Goal: Information Seeking & Learning: Find specific fact

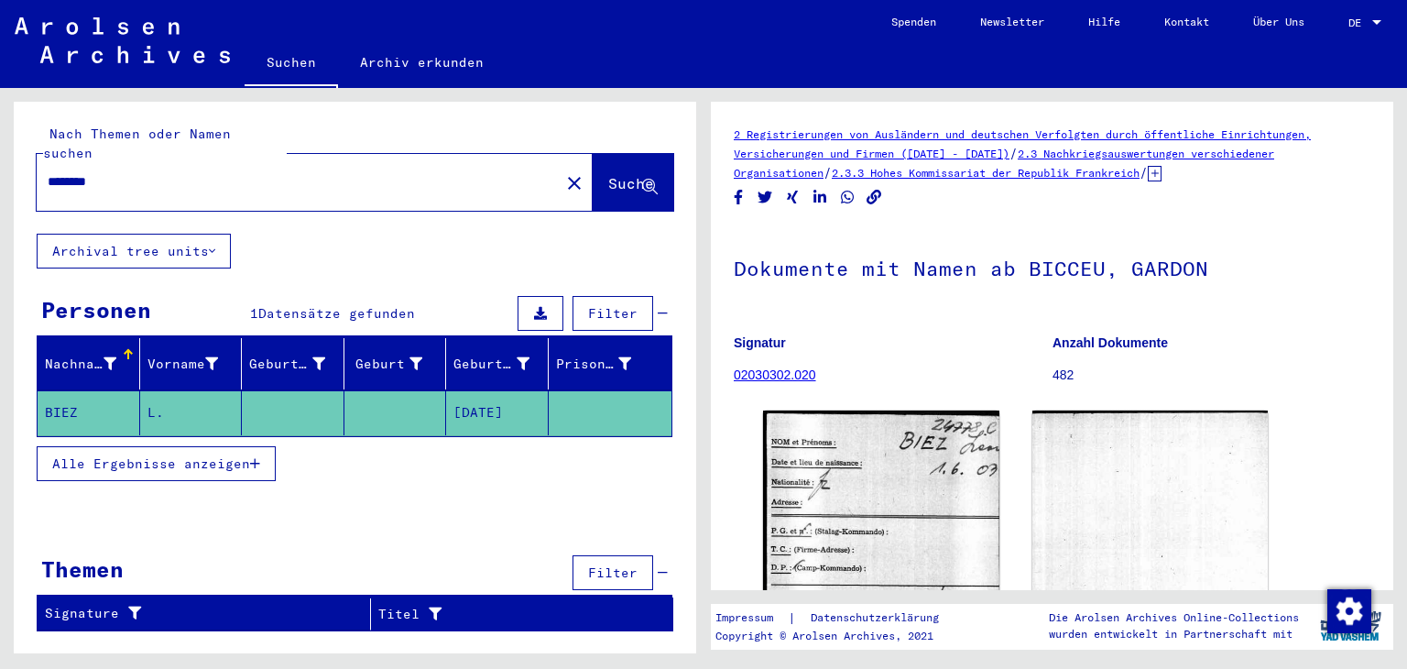
click at [45, 184] on div "********" at bounding box center [293, 181] width 512 height 41
click at [59, 186] on input "********" at bounding box center [298, 181] width 501 height 19
paste input "*********"
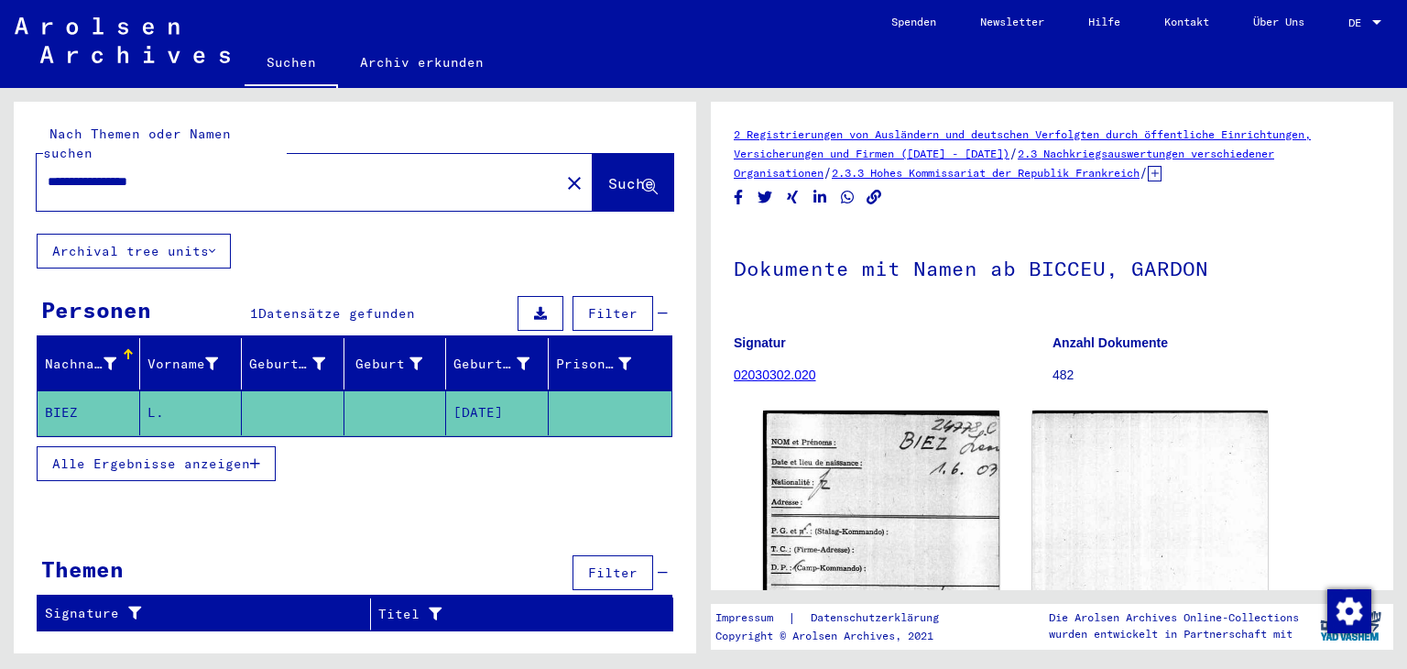
type input "**********"
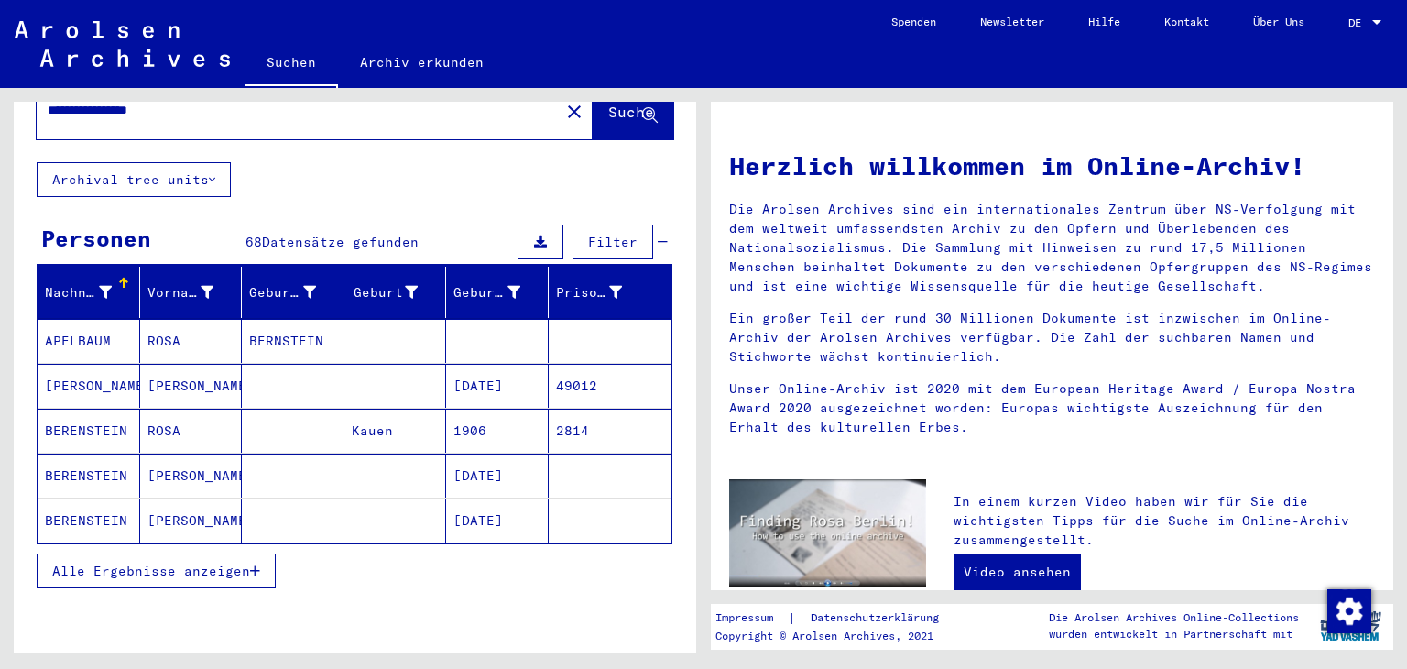
scroll to position [92, 0]
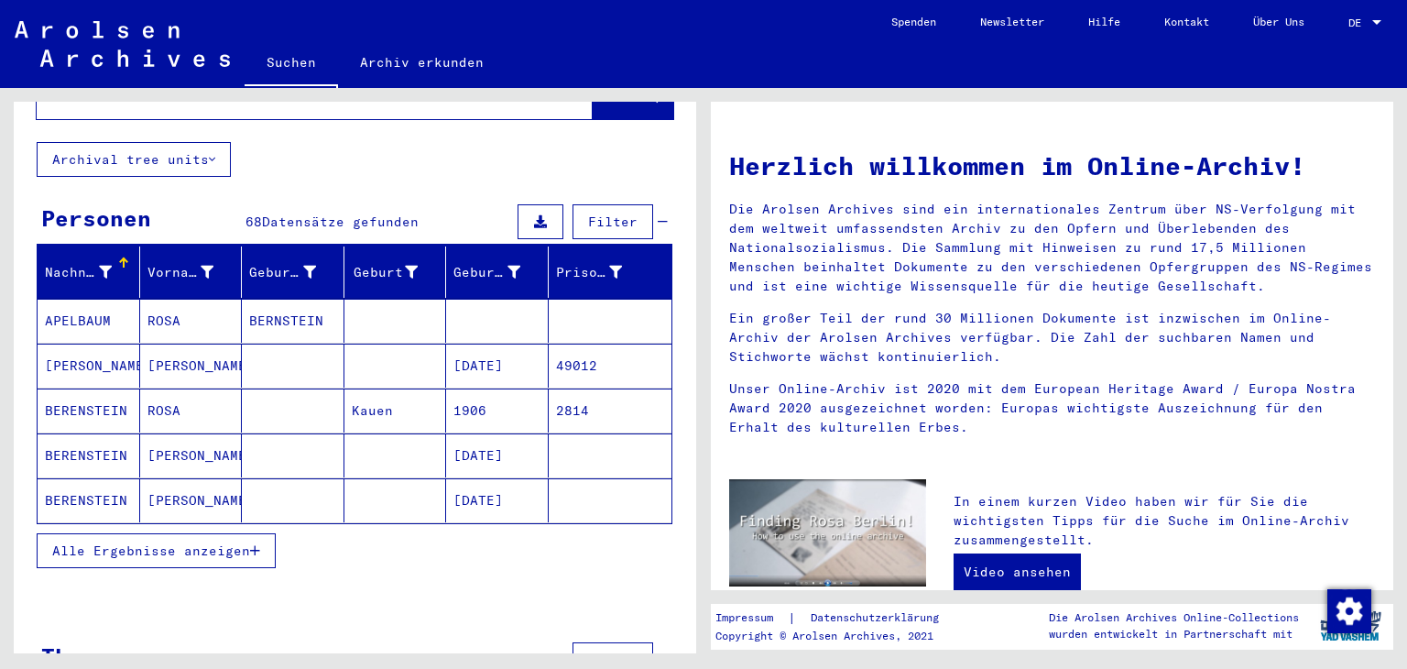
click at [110, 559] on span "Alle Ergebnisse anzeigen" at bounding box center [151, 550] width 198 height 16
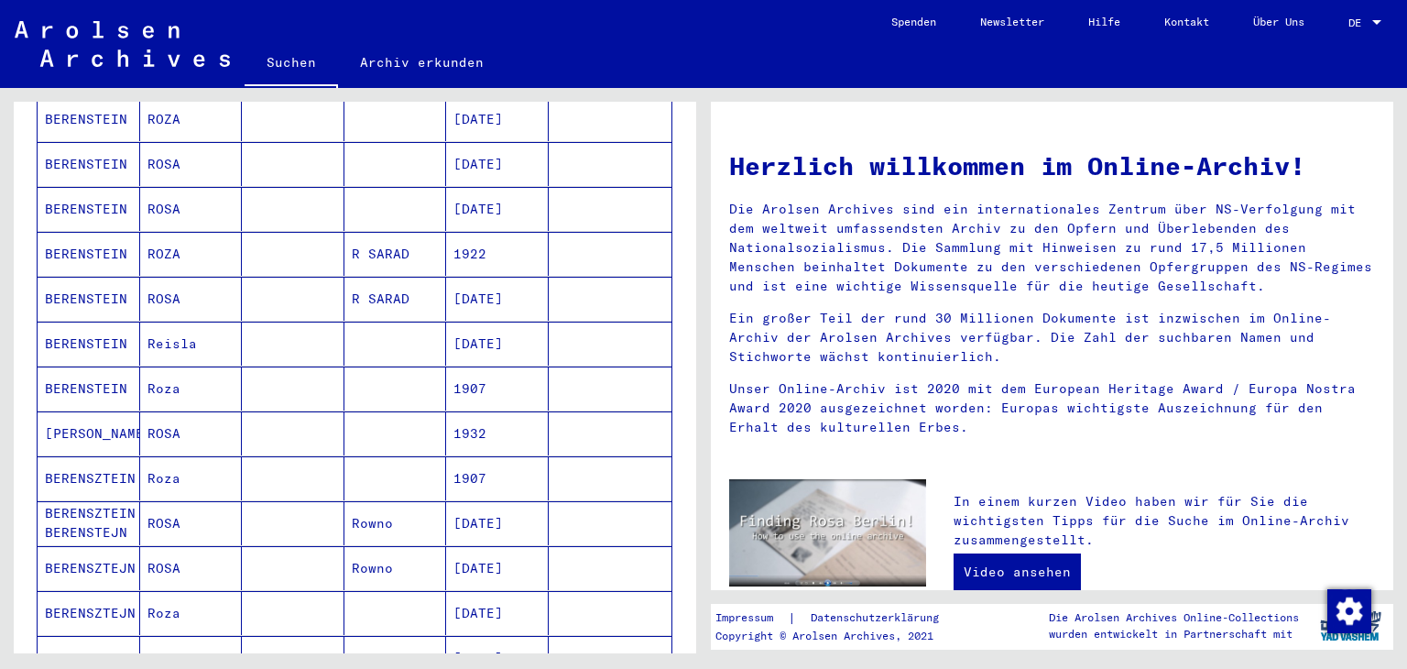
scroll to position [550, 0]
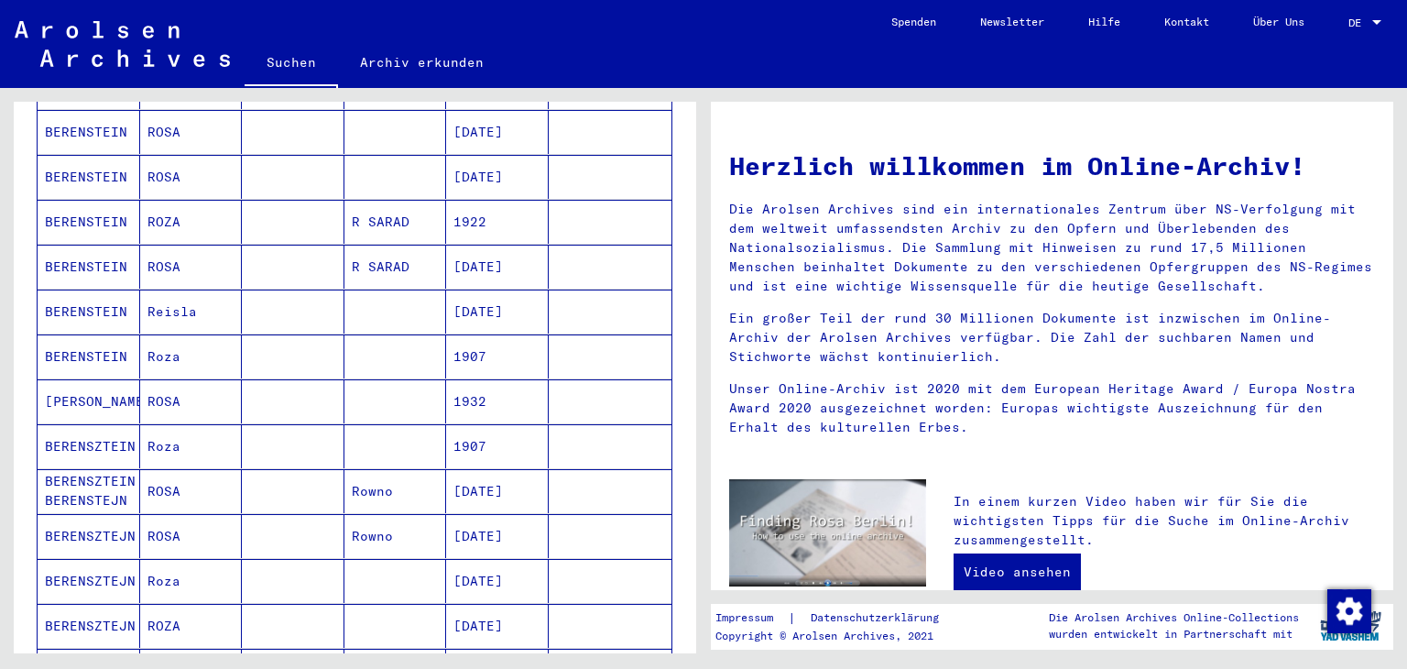
click at [290, 358] on mat-cell at bounding box center [293, 356] width 103 height 44
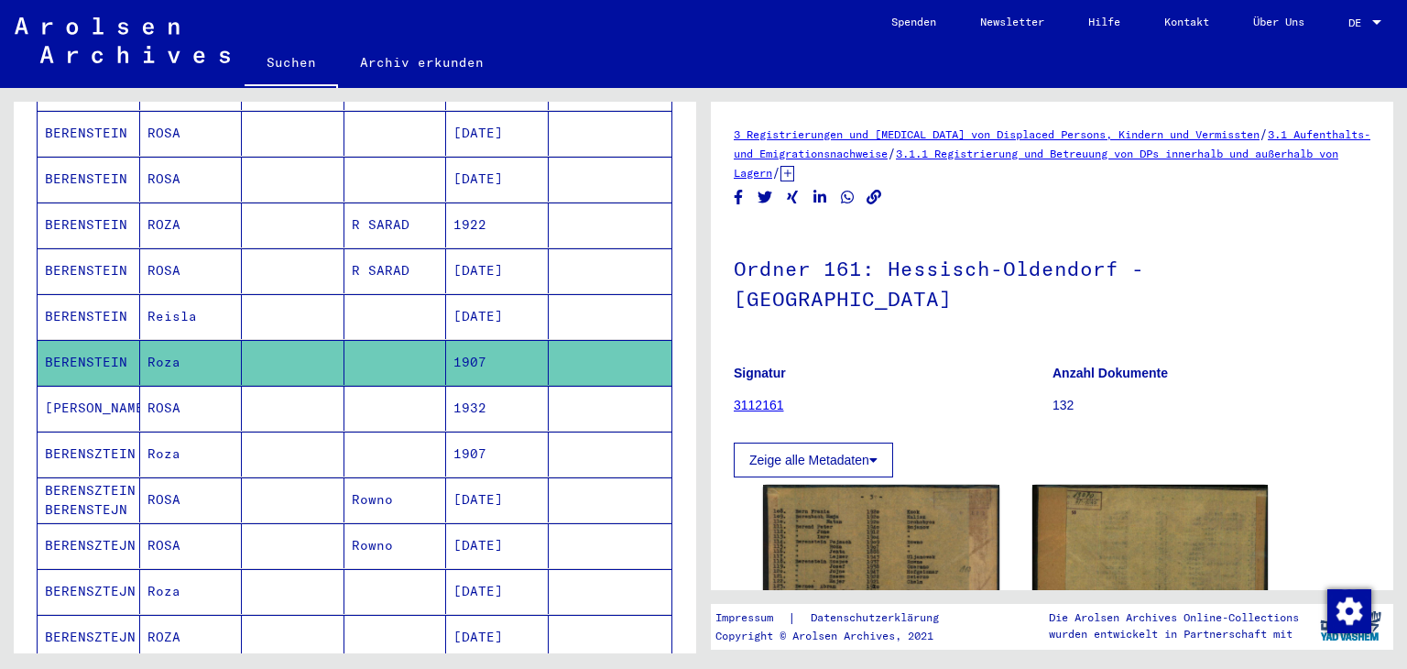
scroll to position [92, 0]
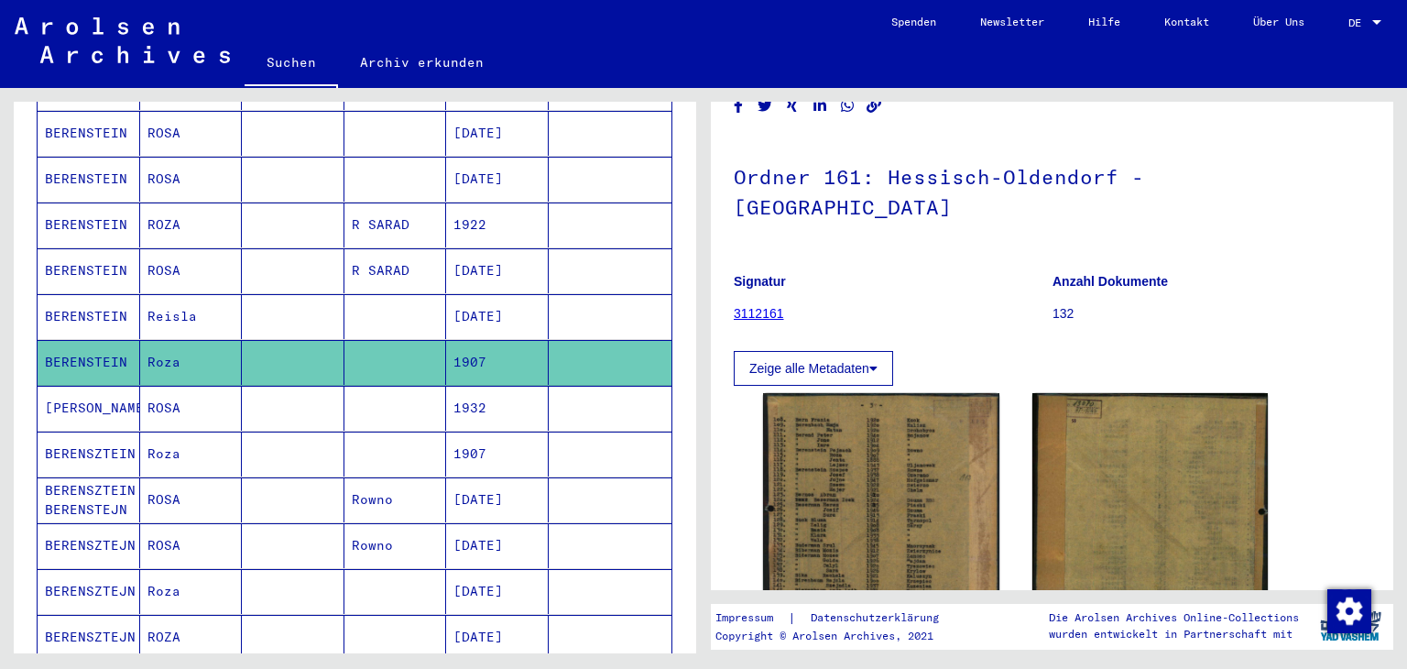
click at [346, 463] on mat-cell at bounding box center [395, 454] width 103 height 45
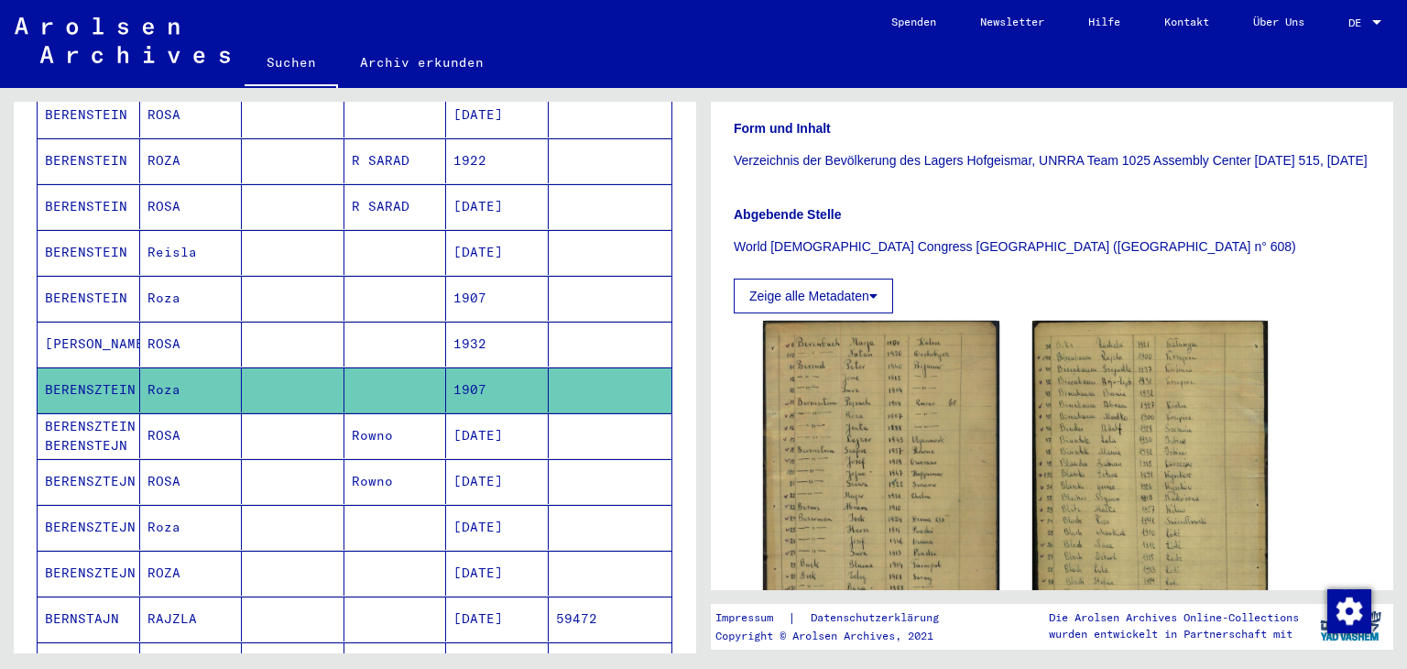
scroll to position [646, 0]
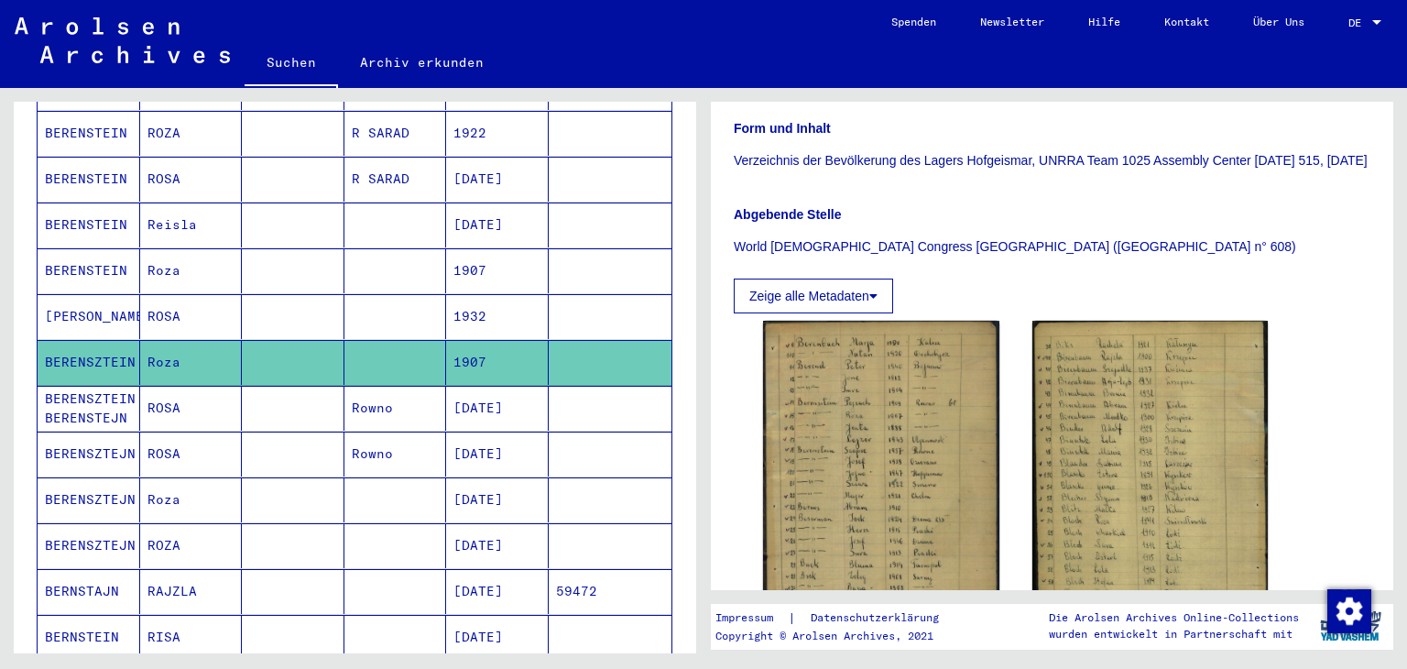
click at [282, 415] on mat-cell at bounding box center [293, 408] width 103 height 45
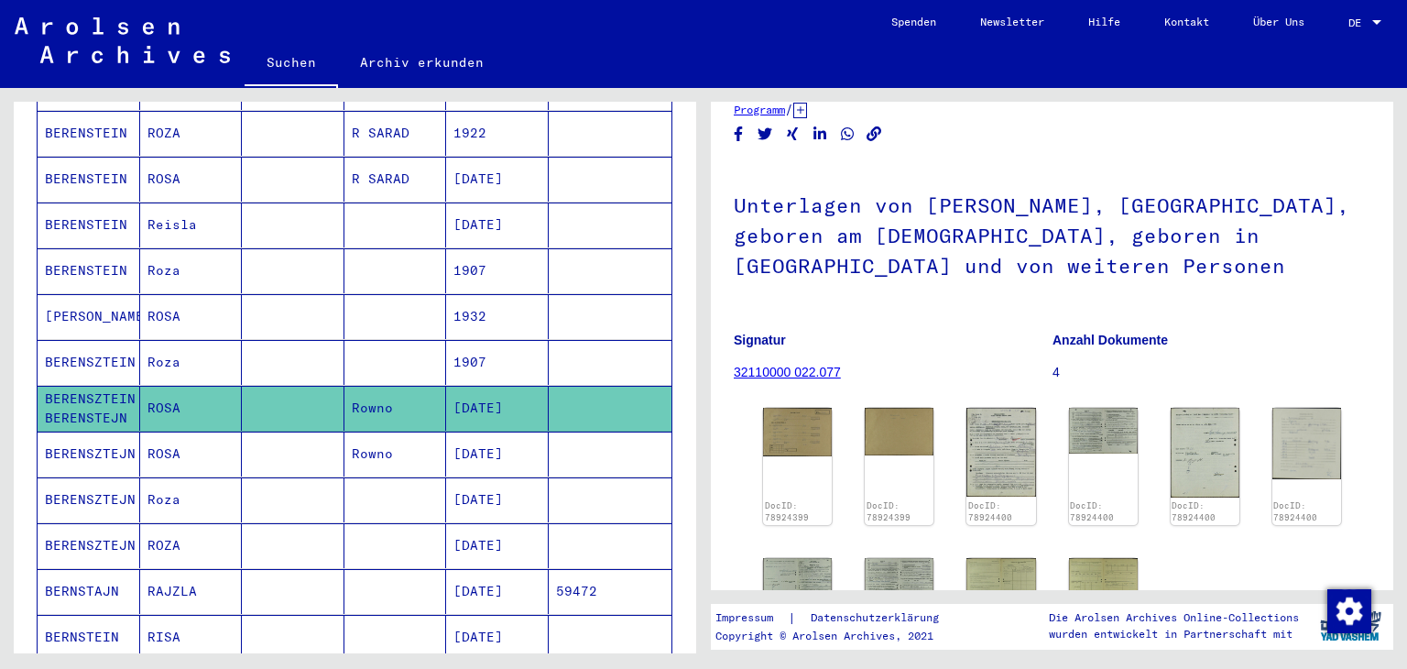
scroll to position [183, 0]
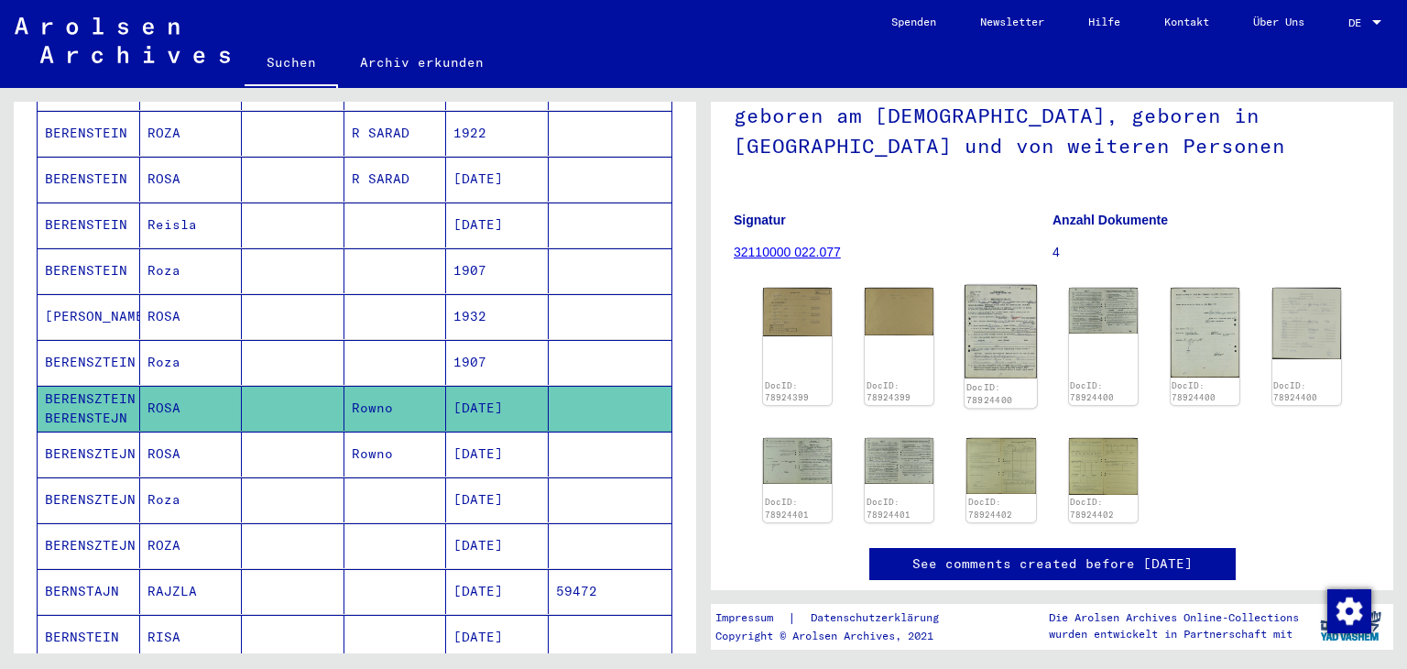
click at [992, 333] on img at bounding box center [1001, 331] width 72 height 93
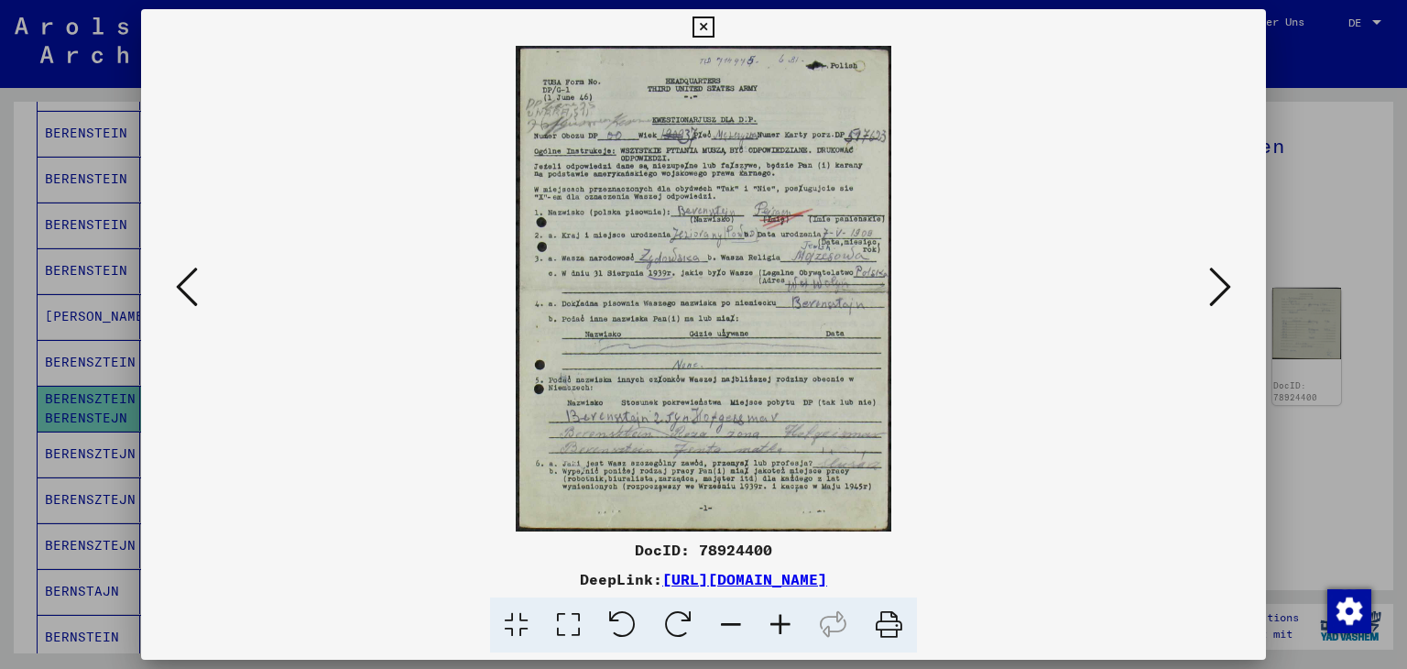
click at [698, 17] on icon at bounding box center [703, 27] width 21 height 22
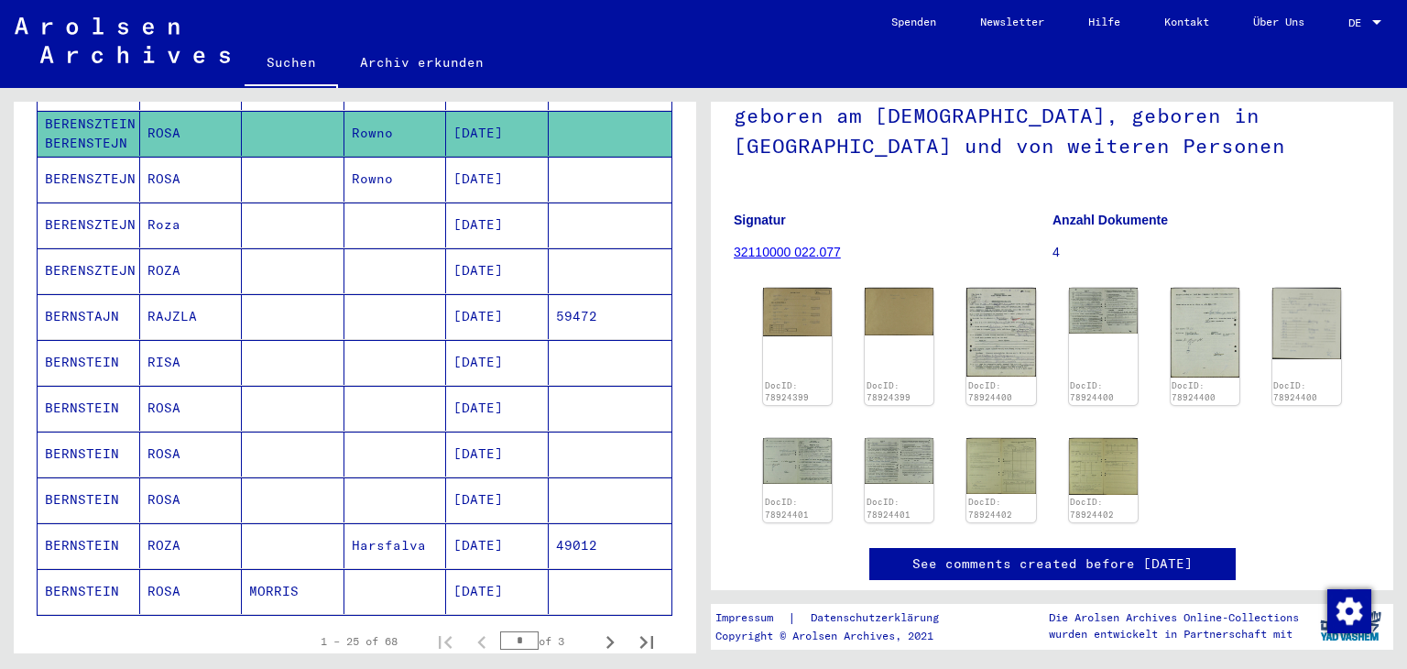
scroll to position [1012, 0]
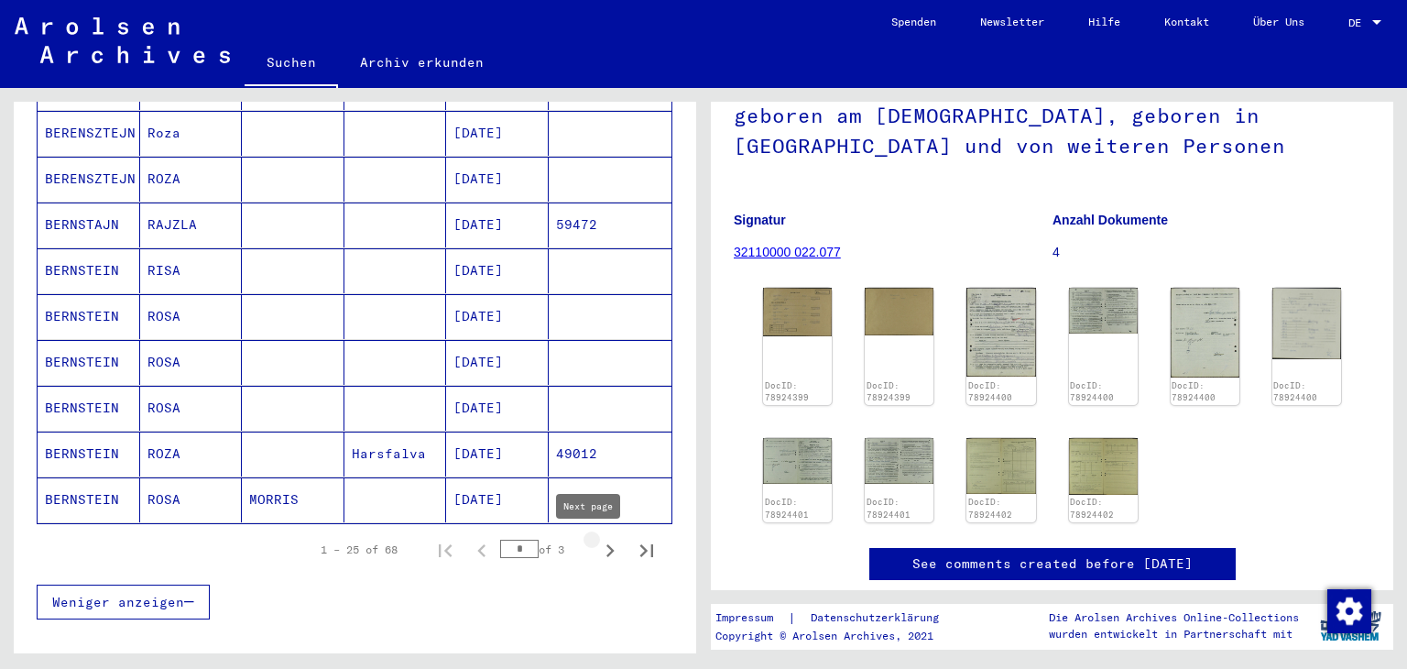
click at [597, 547] on icon "Next page" at bounding box center [610, 551] width 26 height 26
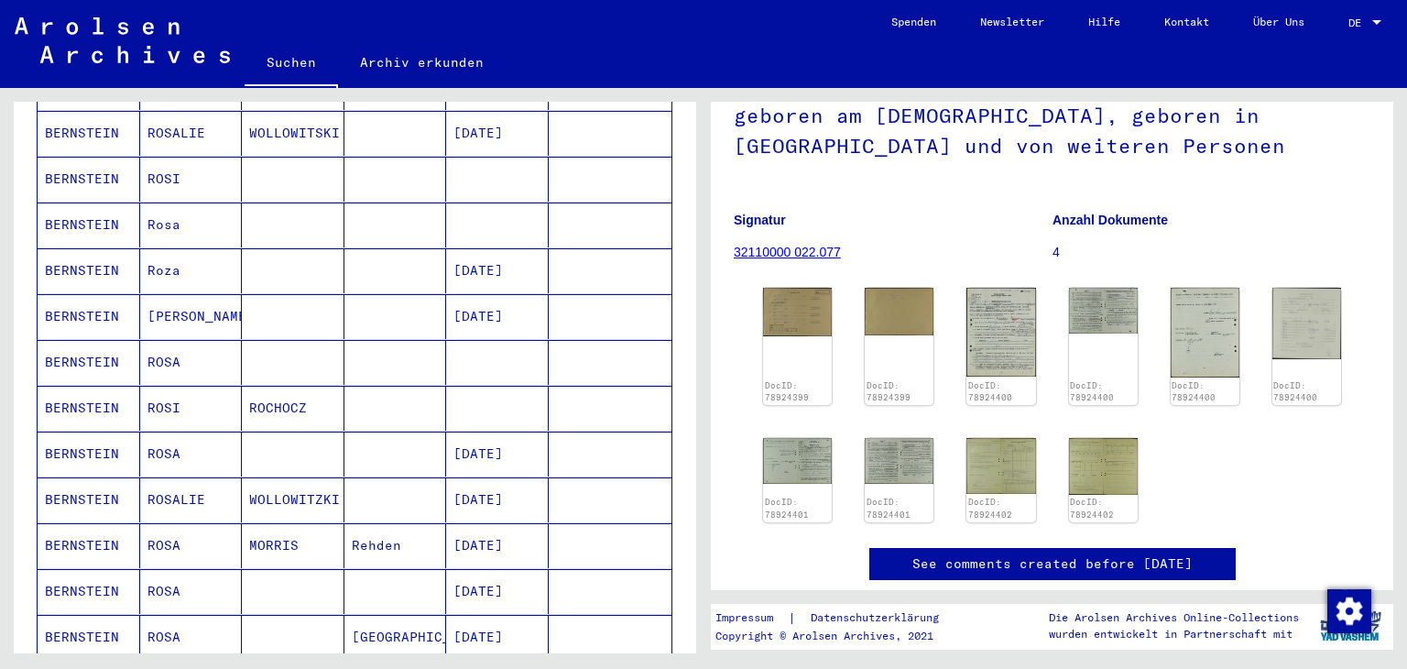
scroll to position [463, 0]
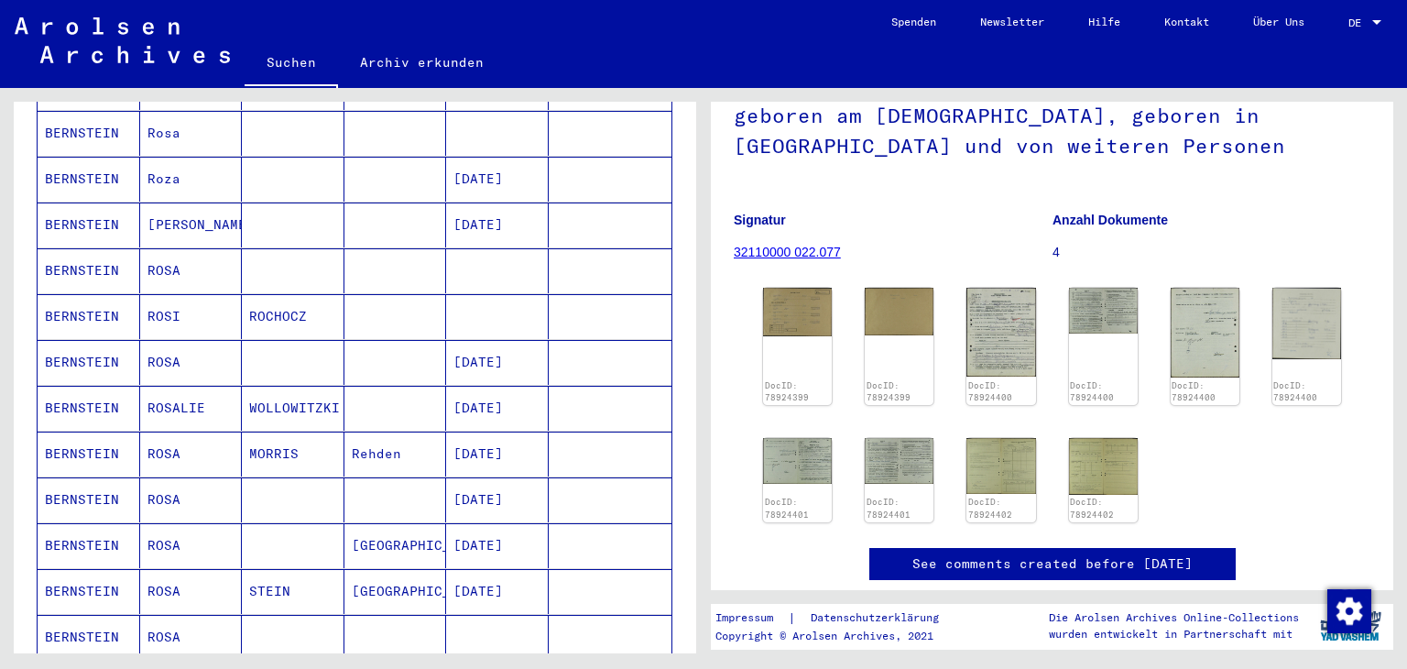
click at [281, 228] on mat-cell at bounding box center [293, 224] width 103 height 45
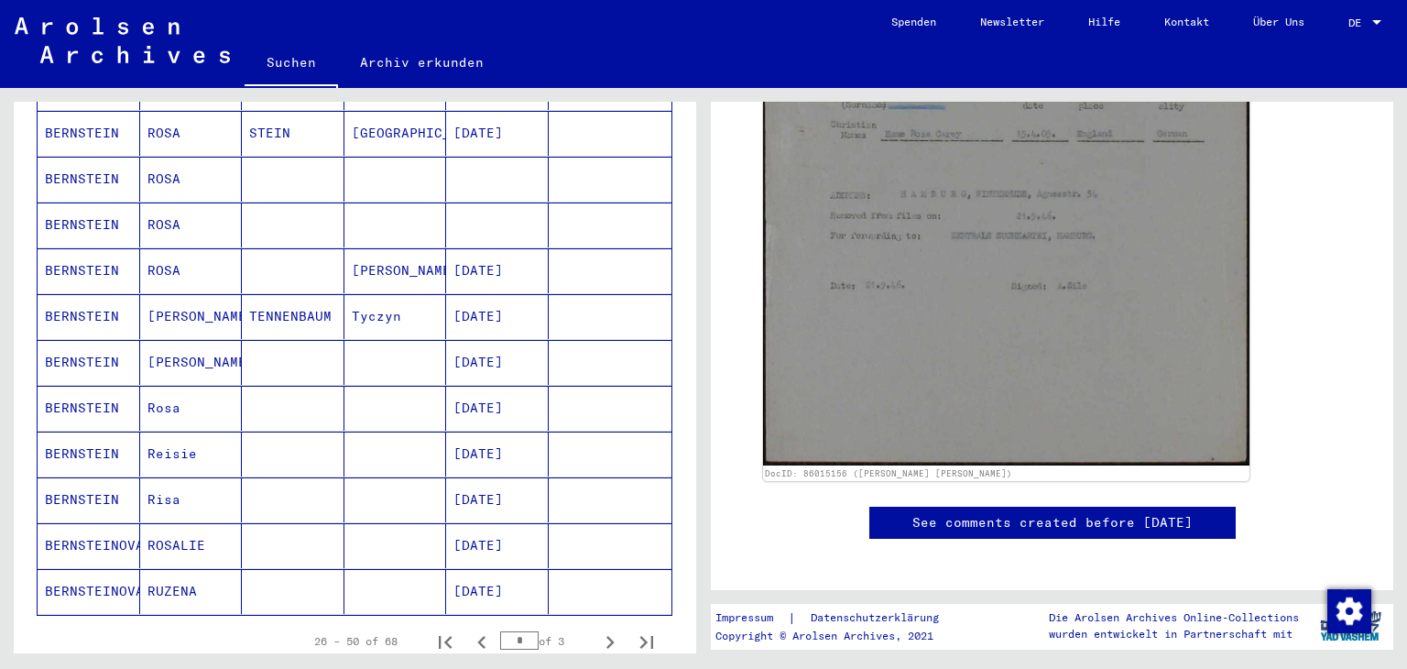
scroll to position [1012, 0]
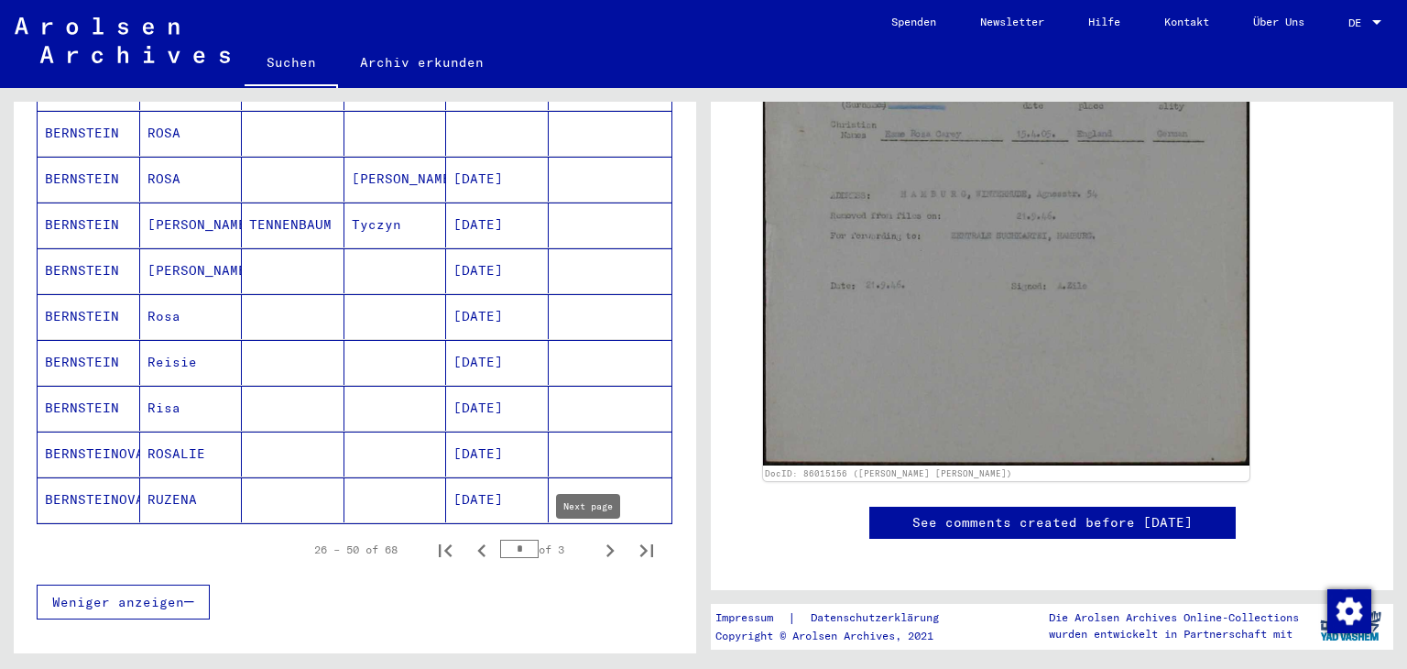
click at [607, 547] on icon "Next page" at bounding box center [611, 550] width 8 height 13
type input "*"
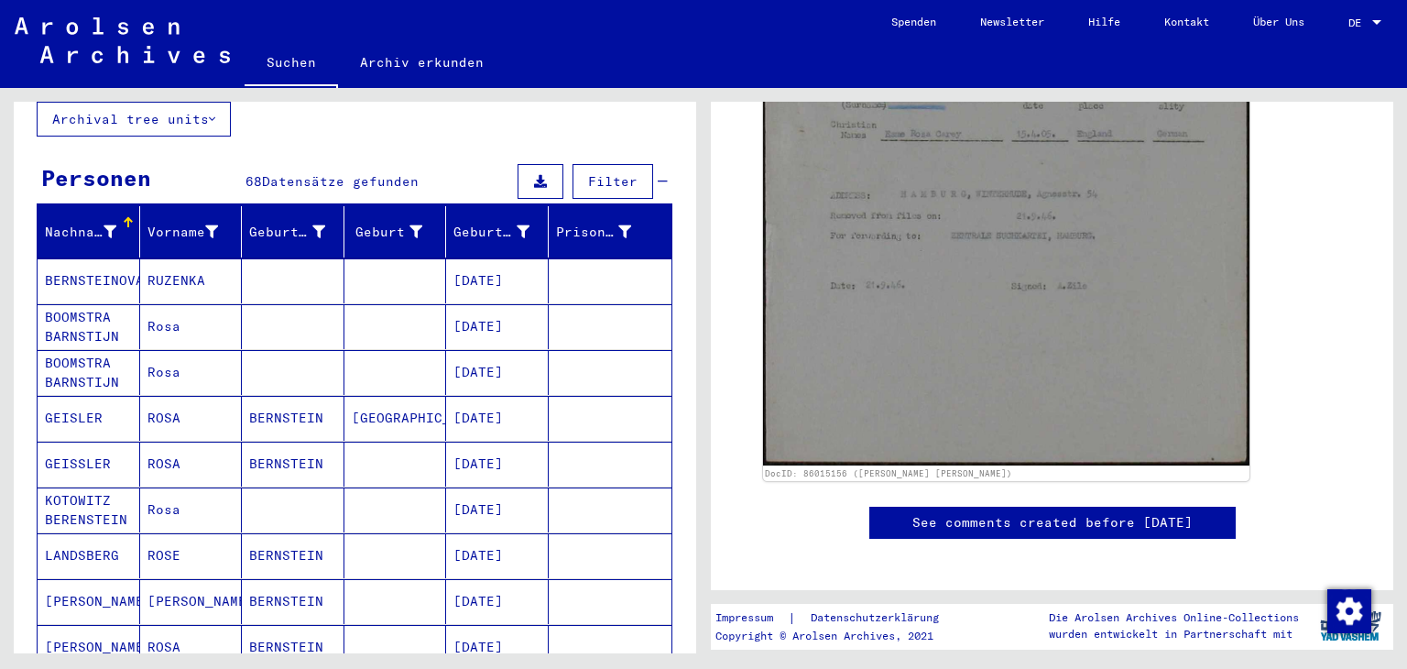
scroll to position [0, 0]
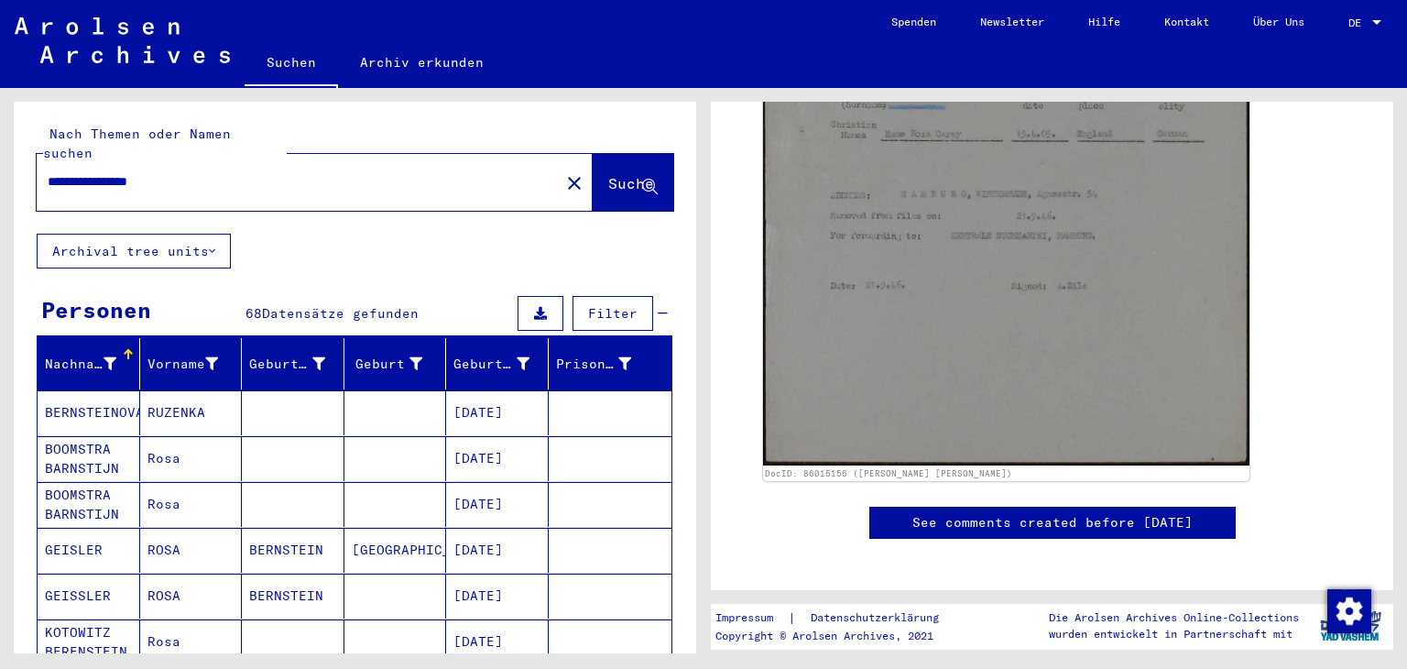
drag, startPoint x: 238, startPoint y: 184, endPoint x: 0, endPoint y: 193, distance: 238.4
click at [0, 193] on div "**********" at bounding box center [352, 370] width 704 height 565
paste input "text"
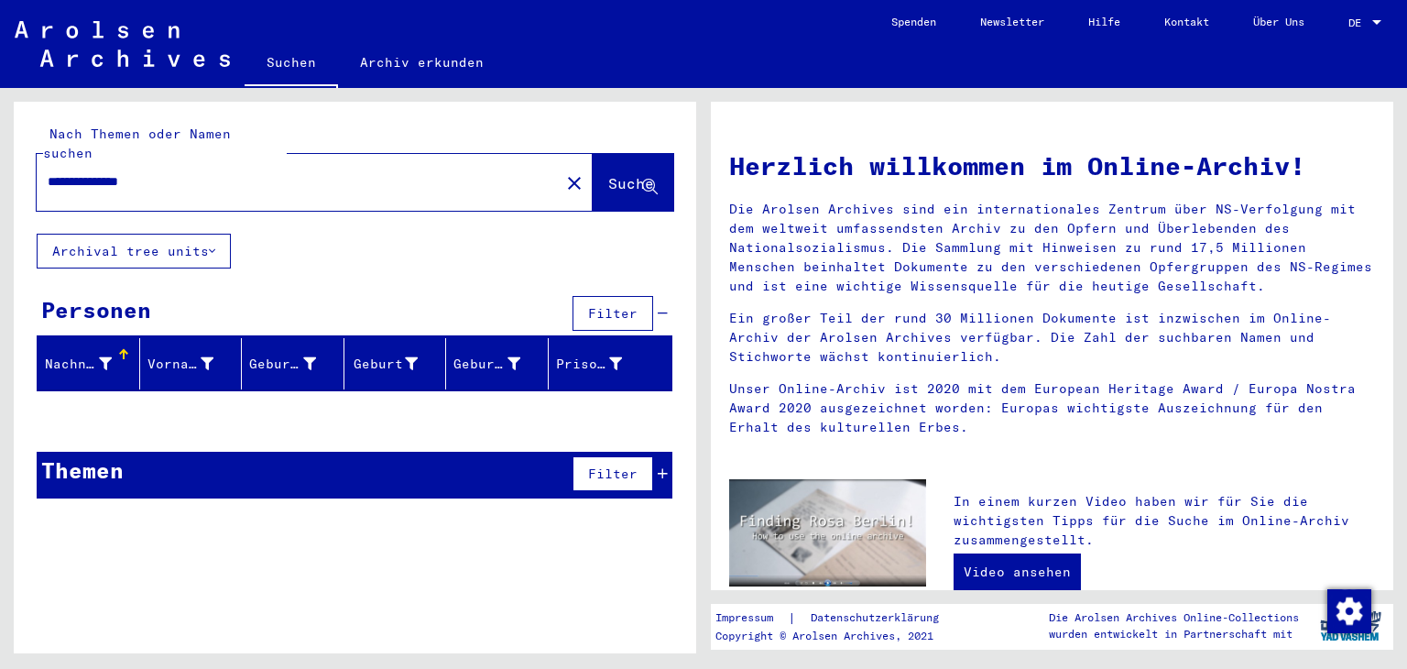
drag, startPoint x: 209, startPoint y: 188, endPoint x: 126, endPoint y: 200, distance: 84.2
click at [126, 200] on div "**********" at bounding box center [287, 181] width 501 height 41
type input "**********"
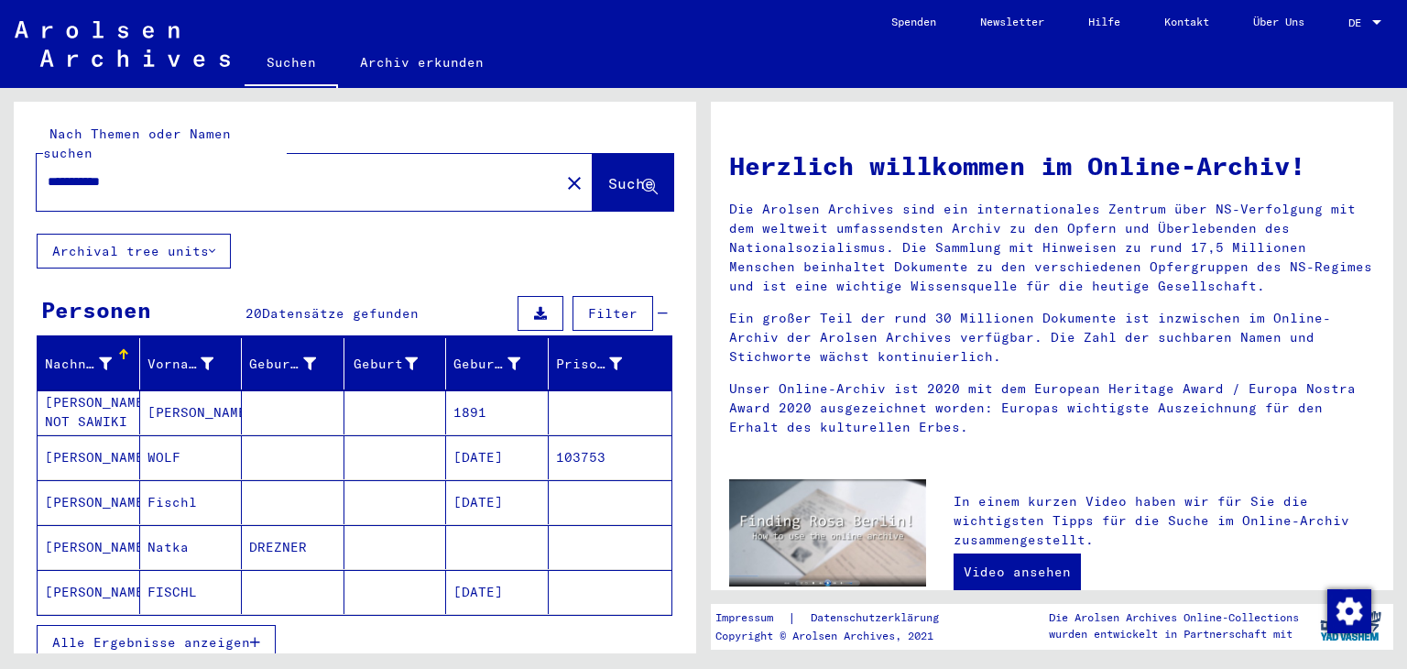
scroll to position [183, 0]
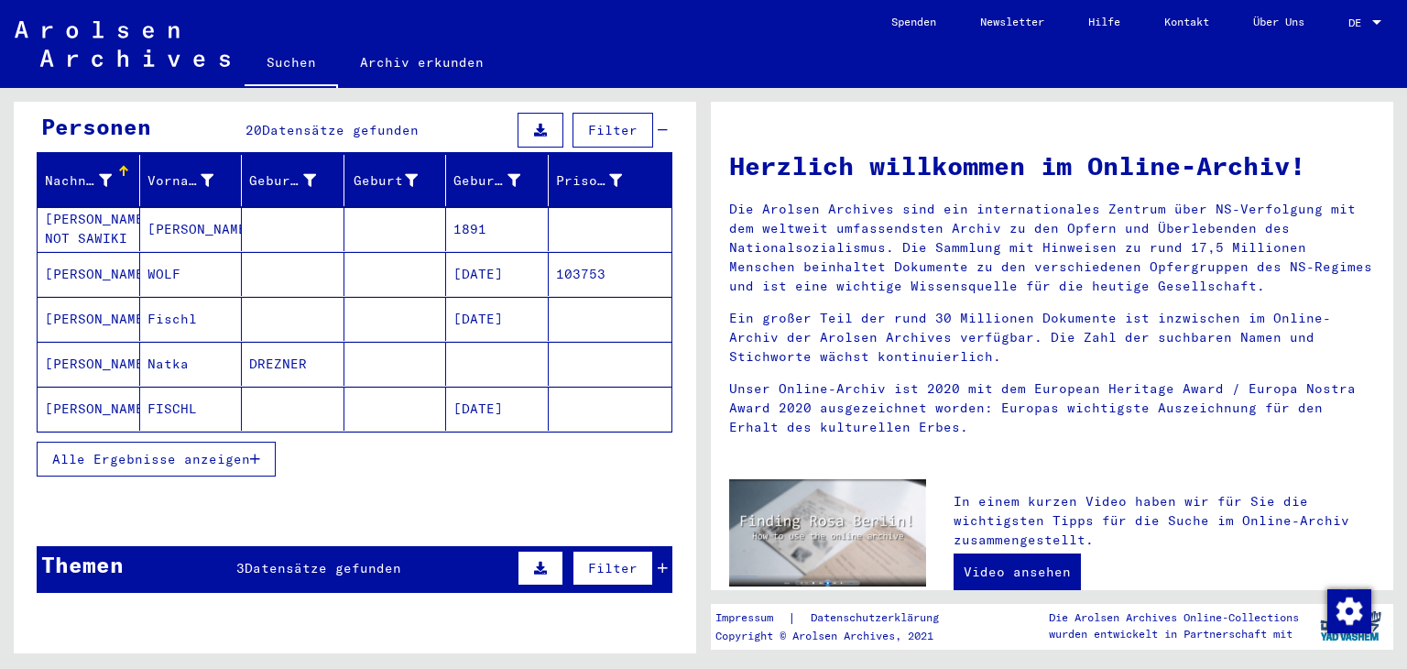
click at [131, 476] on button "Alle Ergebnisse anzeigen" at bounding box center [156, 459] width 239 height 35
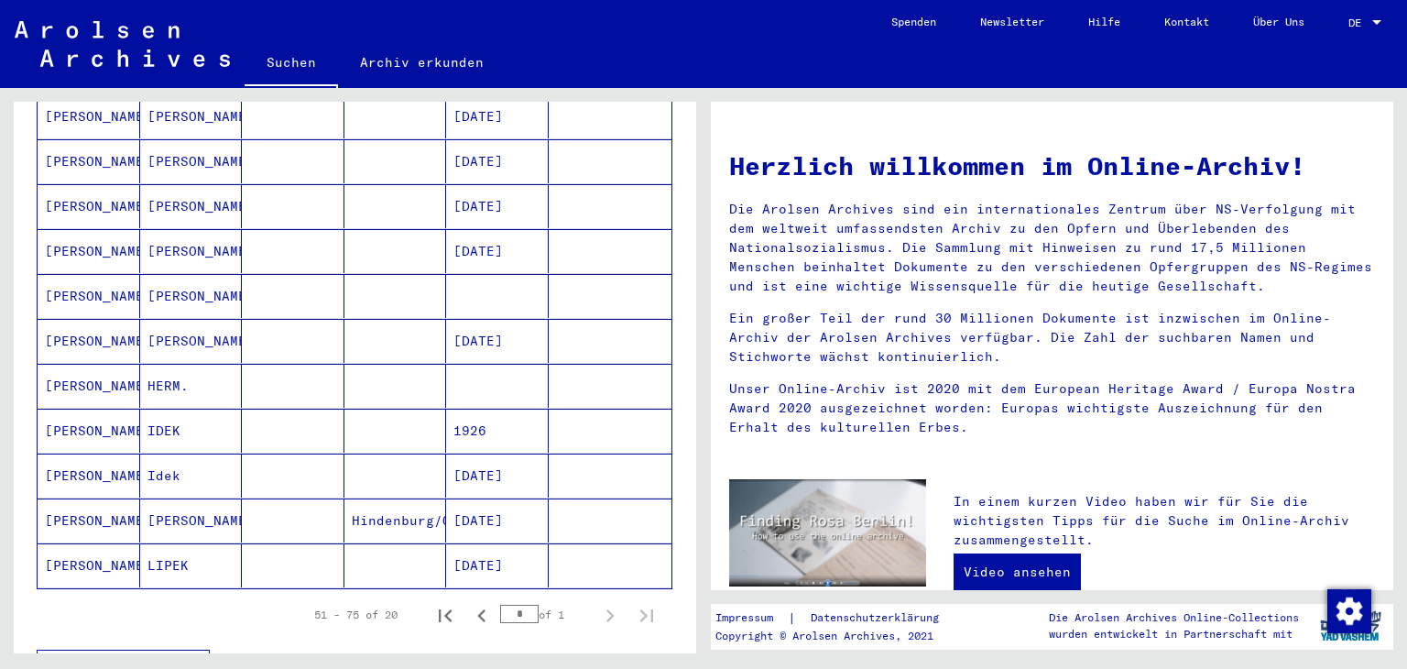
scroll to position [733, 0]
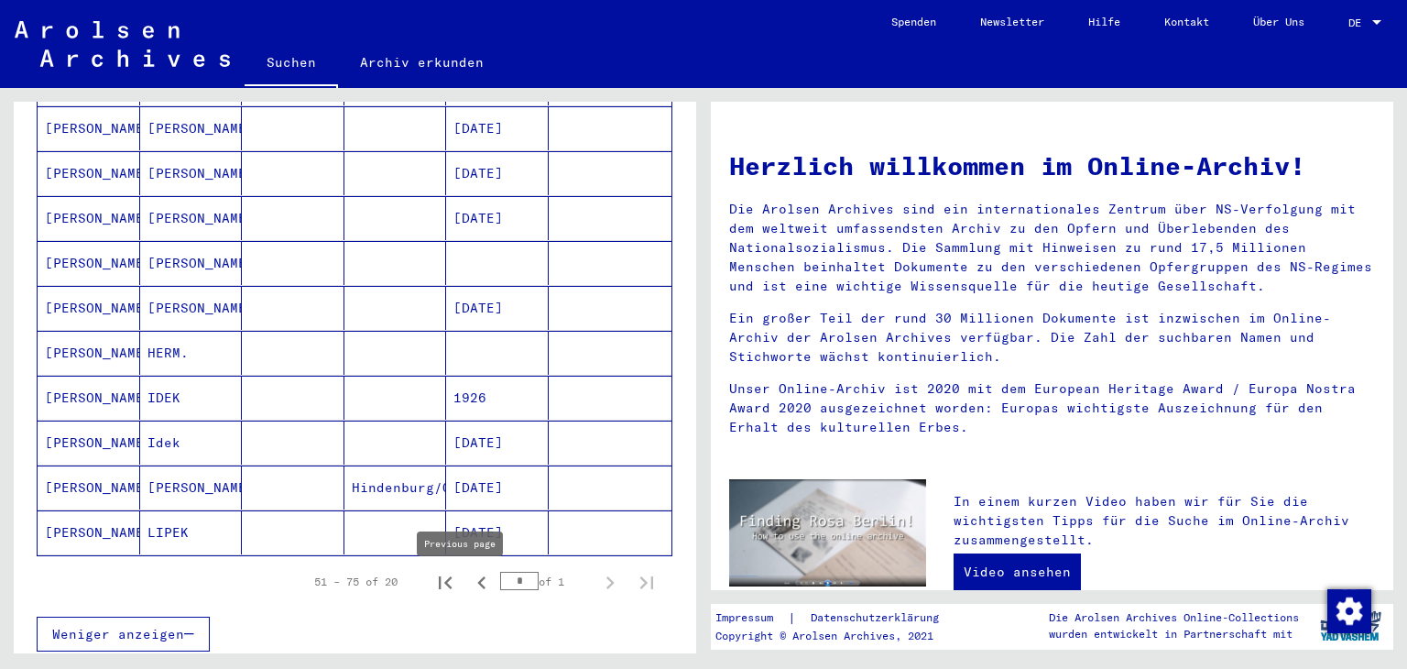
click at [477, 589] on icon "Previous page" at bounding box center [481, 582] width 8 height 13
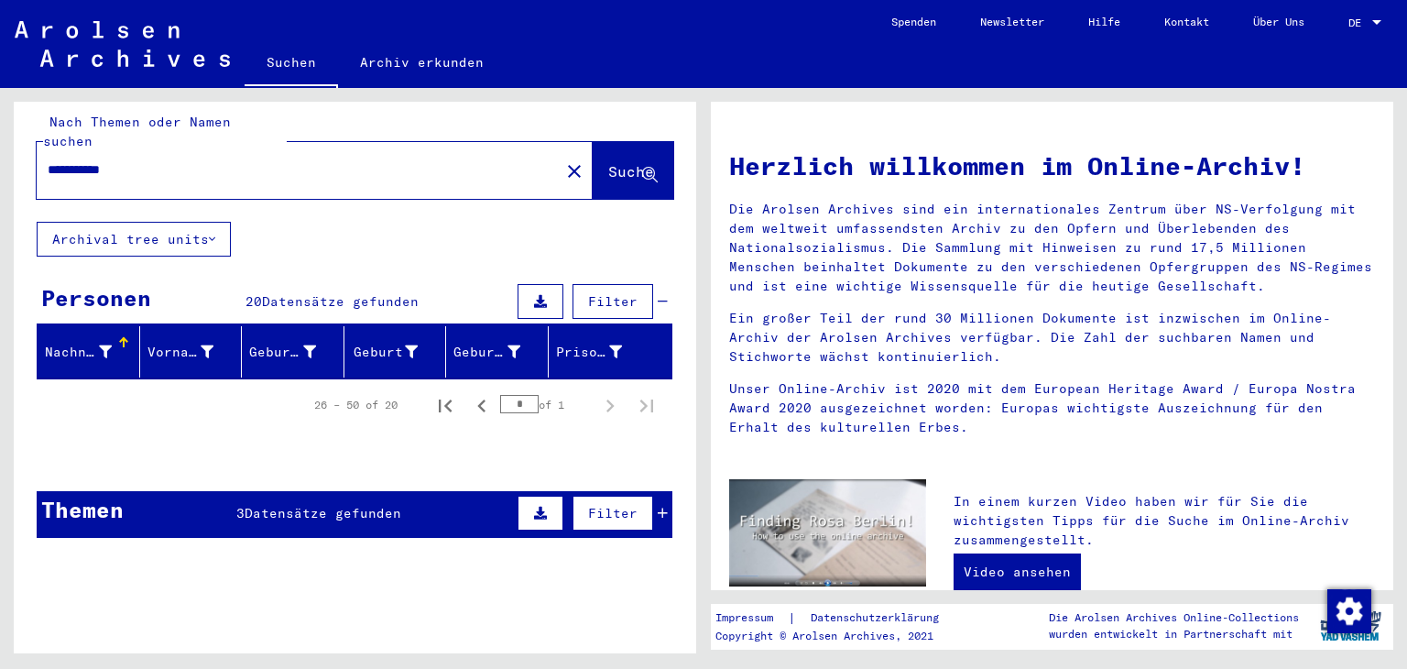
scroll to position [0, 0]
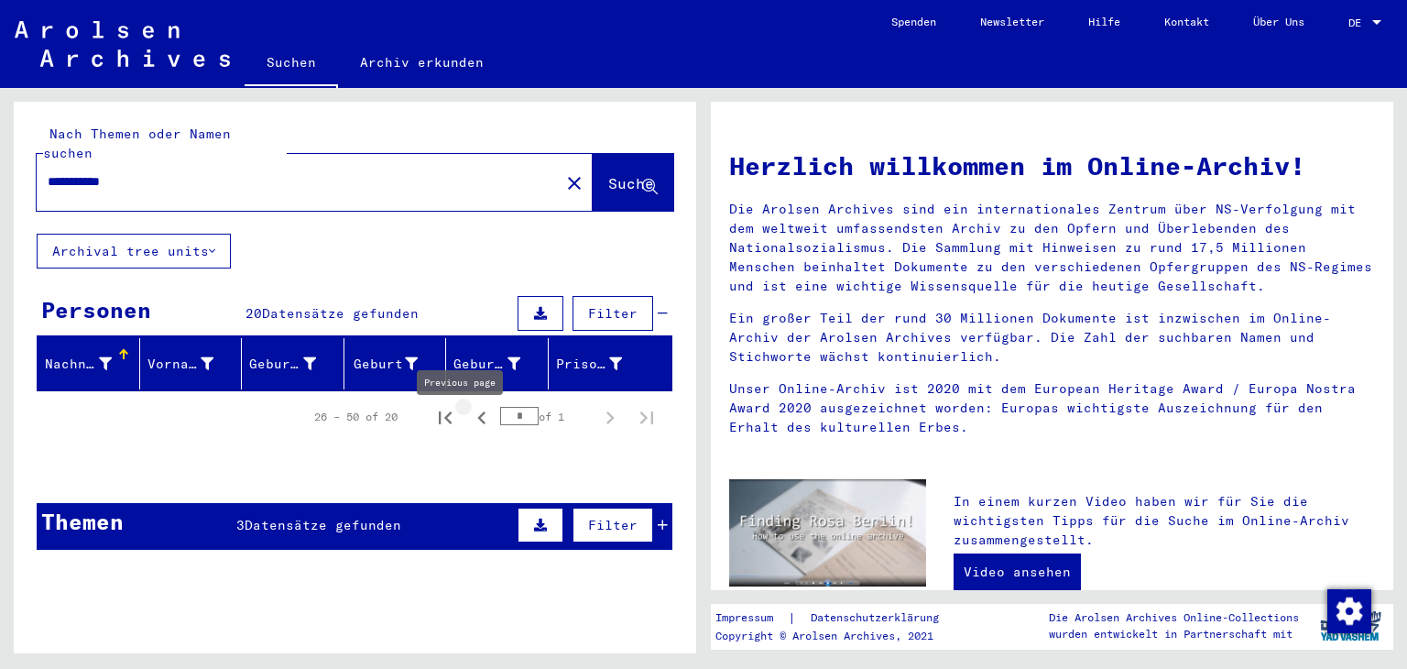
click at [477, 424] on icon "Previous page" at bounding box center [481, 417] width 8 height 13
type input "*"
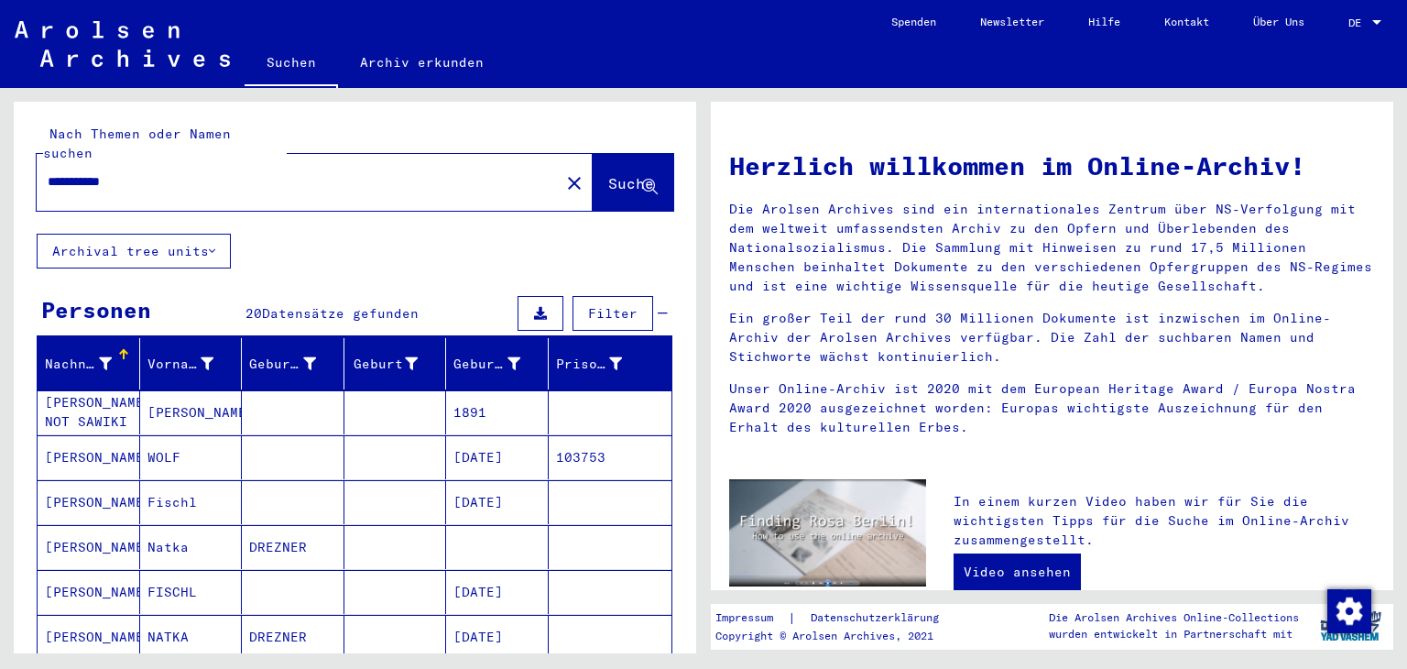
drag, startPoint x: 158, startPoint y: 180, endPoint x: 0, endPoint y: 194, distance: 158.3
click at [0, 194] on div "**********" at bounding box center [352, 370] width 704 height 565
paste input "**********"
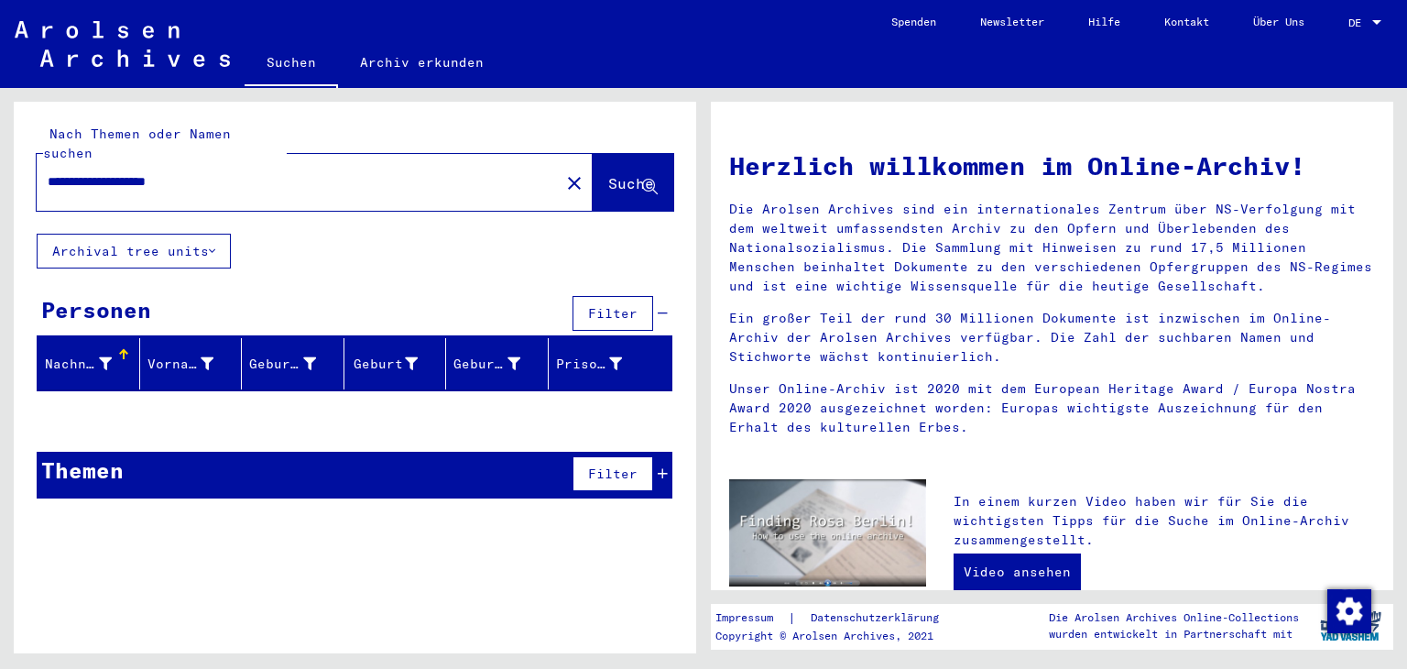
click at [132, 186] on input "**********" at bounding box center [293, 181] width 490 height 19
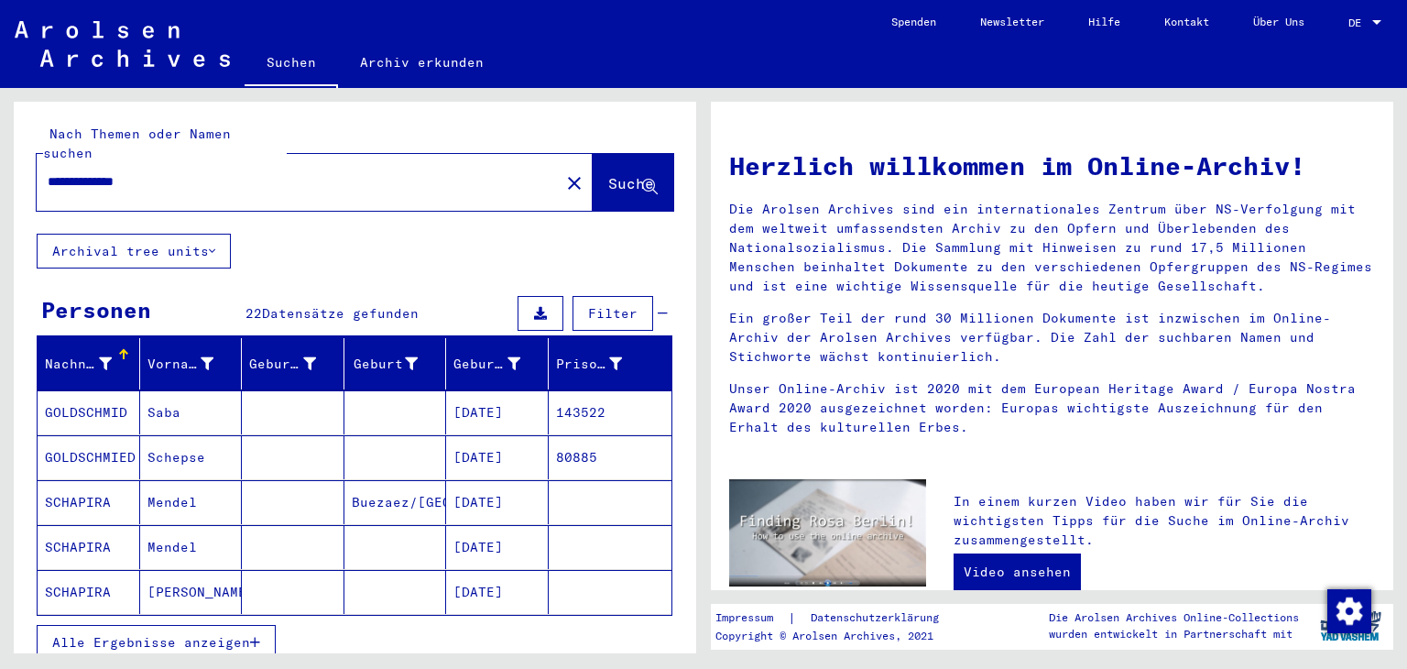
scroll to position [6, 0]
click at [95, 639] on span "Alle Ergebnisse anzeigen" at bounding box center [151, 642] width 198 height 16
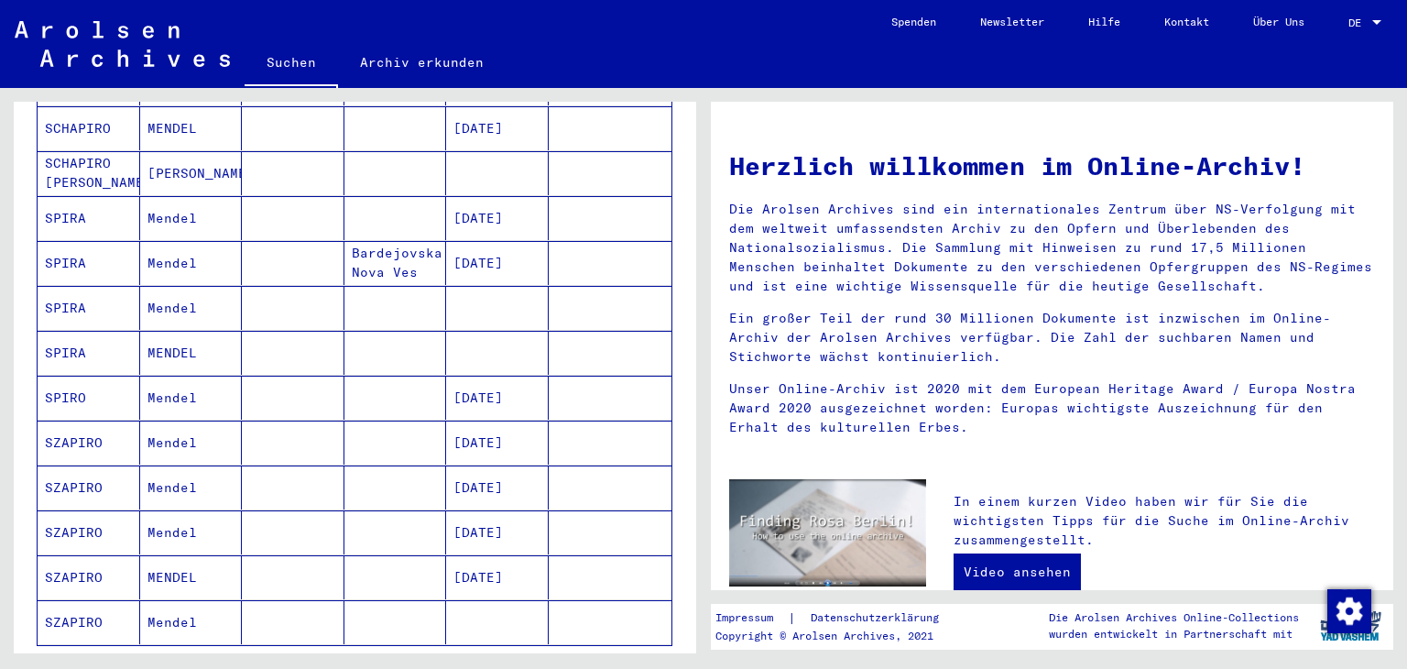
scroll to position [825, 0]
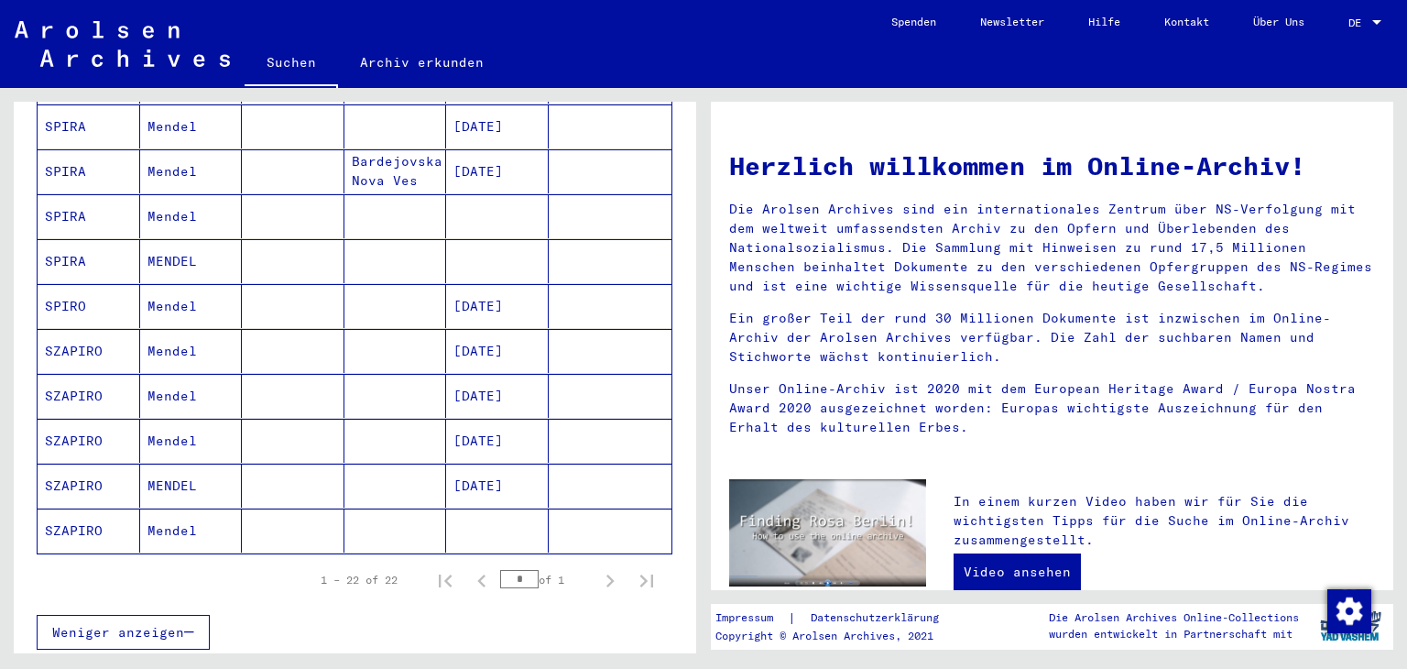
click at [92, 522] on mat-cell "SZAPIRO" at bounding box center [89, 530] width 103 height 44
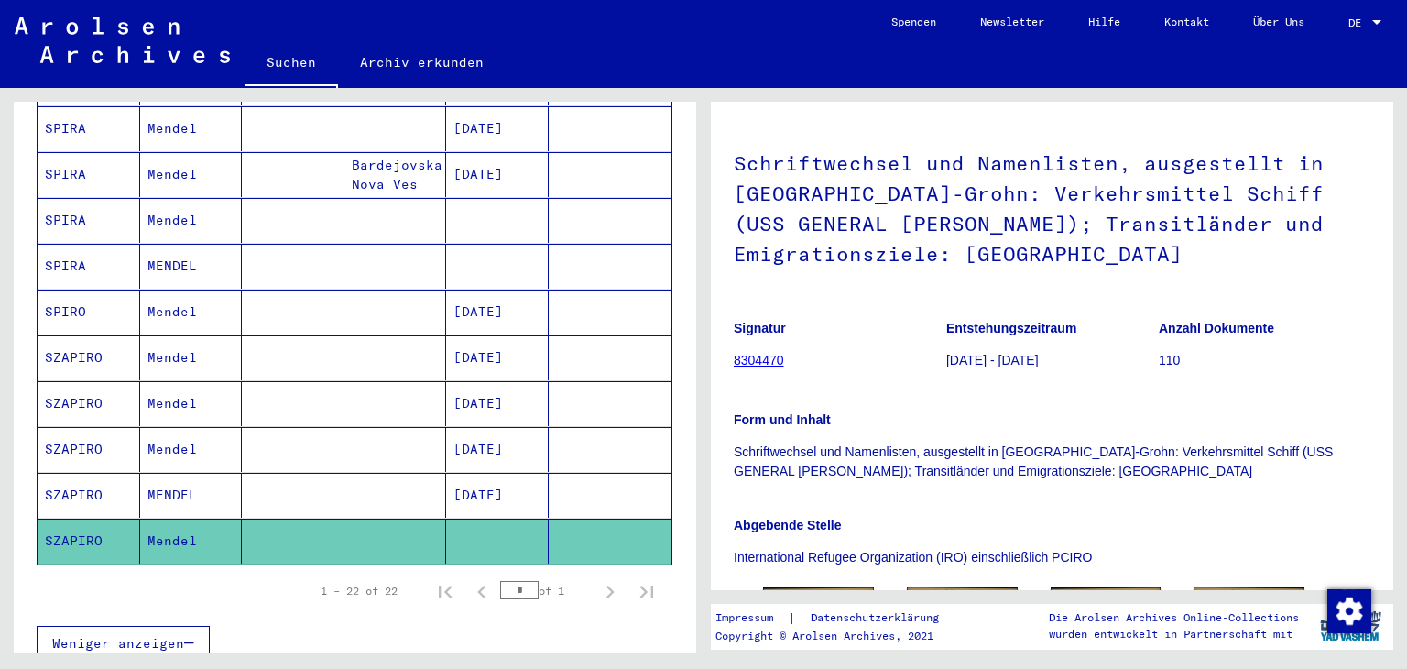
scroll to position [366, 0]
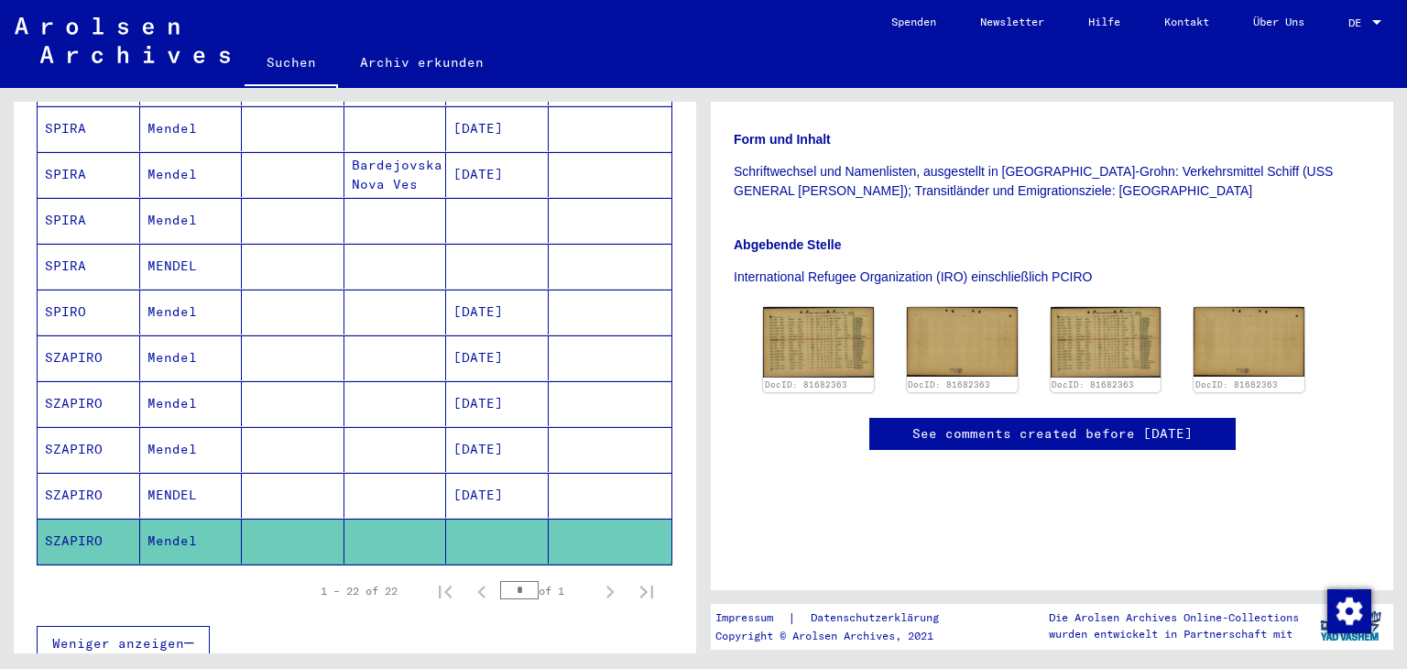
click at [86, 257] on mat-cell "SPIRA" at bounding box center [89, 266] width 103 height 45
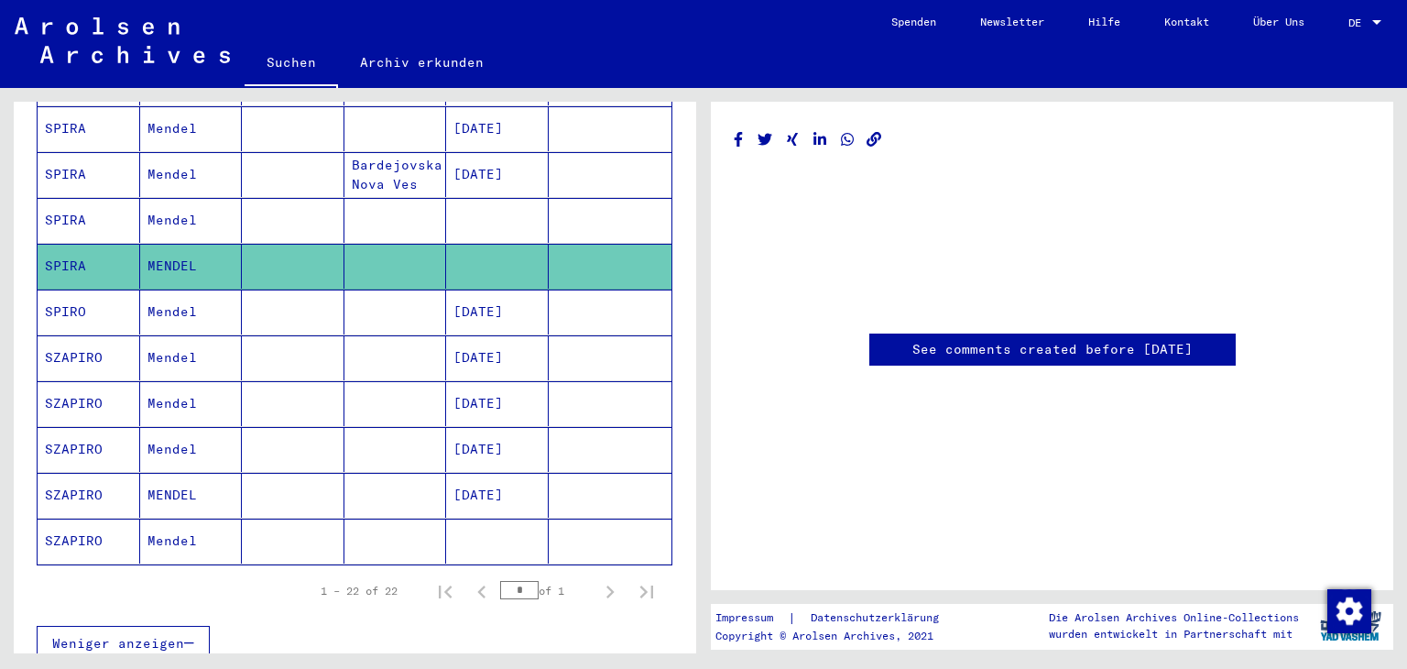
click at [97, 213] on mat-cell "SPIRA" at bounding box center [89, 220] width 103 height 45
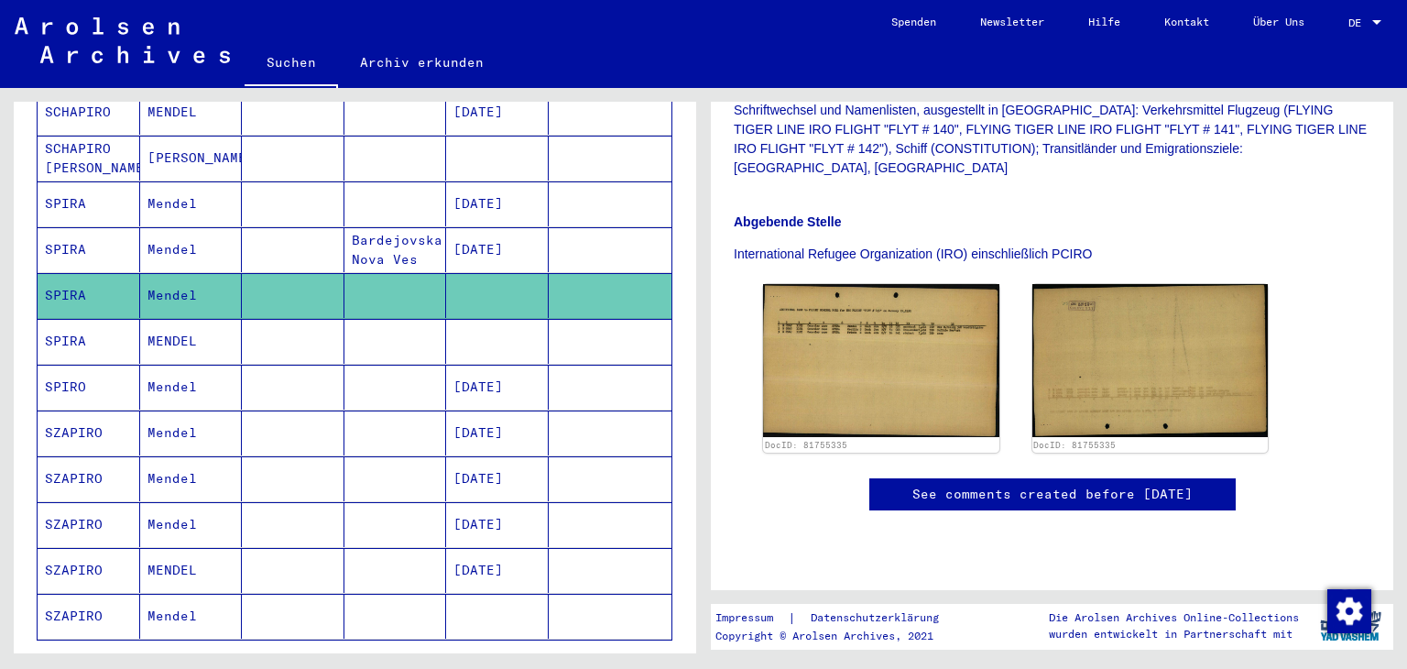
scroll to position [559, 0]
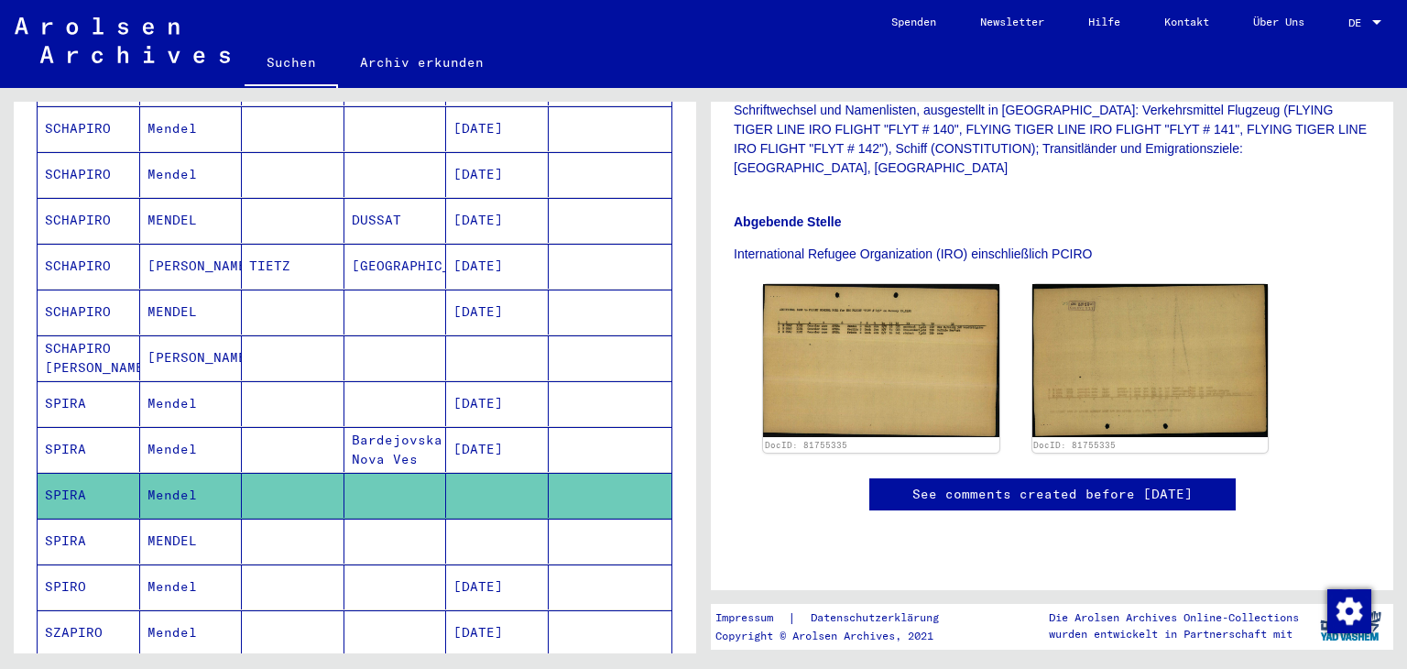
click at [73, 365] on mat-cell "SCHAPIRO [PERSON_NAME]" at bounding box center [89, 357] width 103 height 45
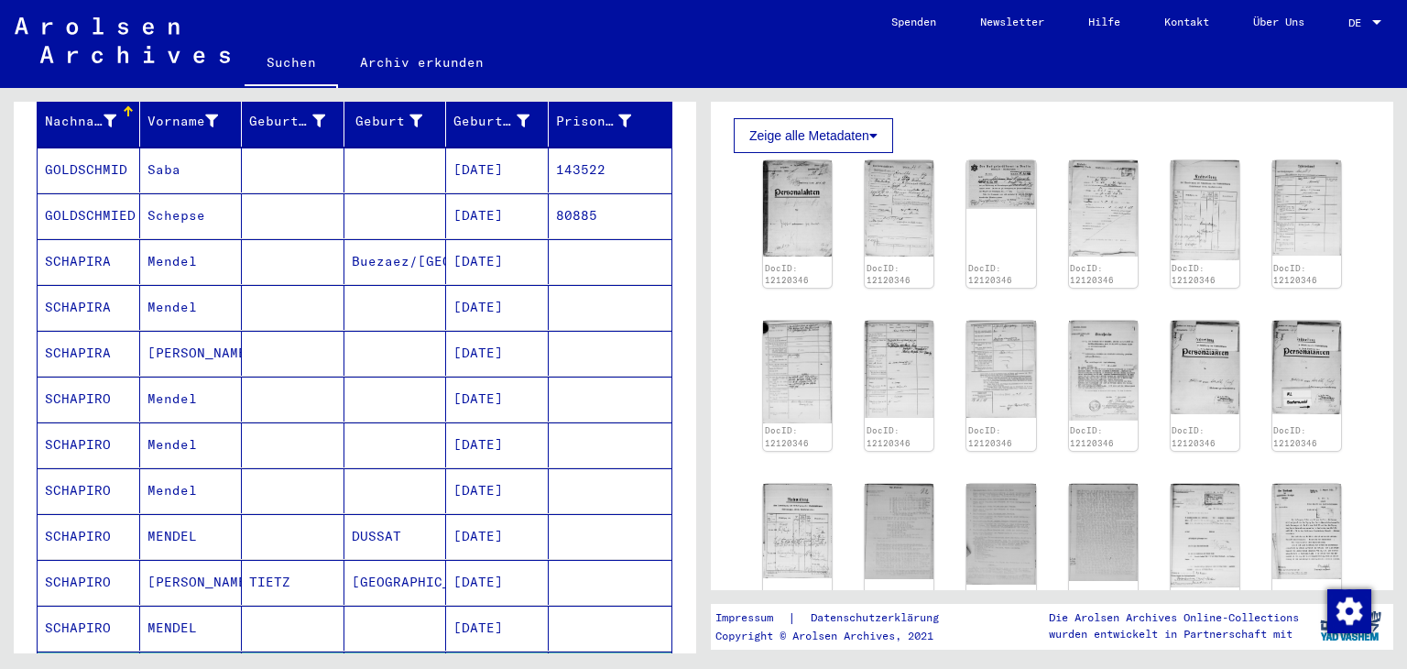
scroll to position [275, 0]
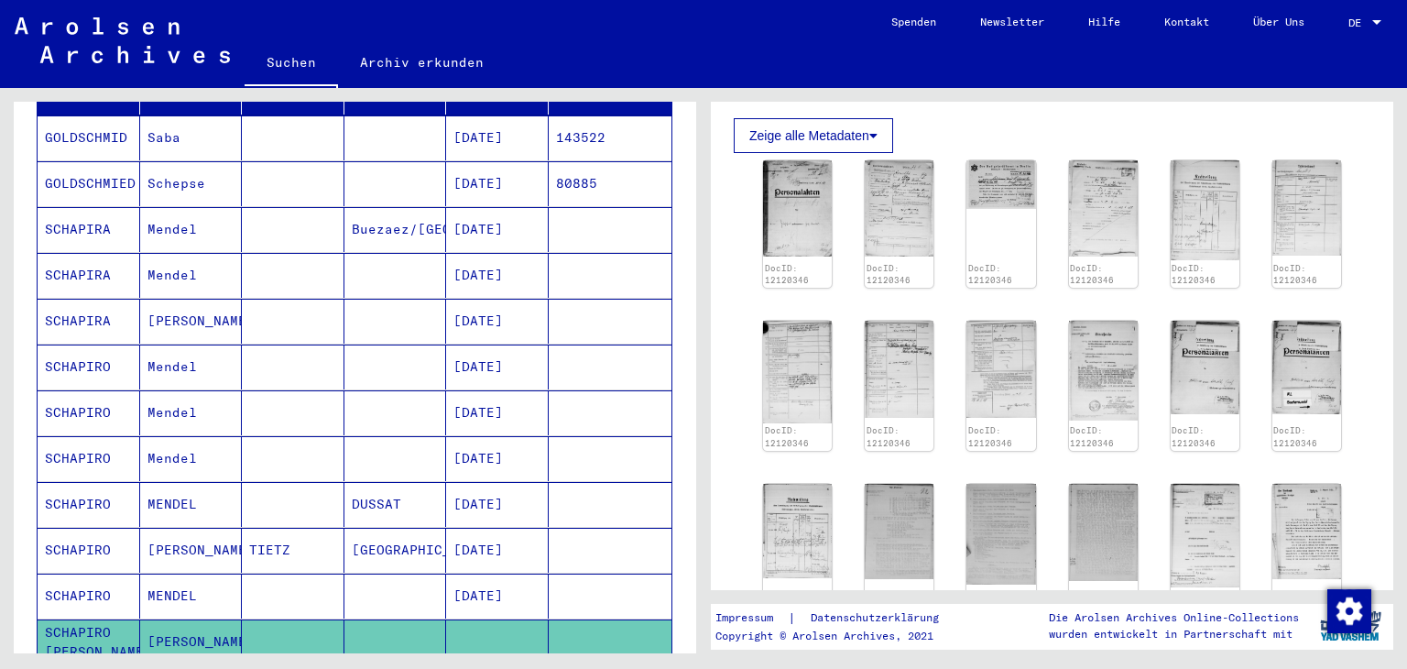
click at [290, 363] on mat-cell at bounding box center [293, 366] width 103 height 45
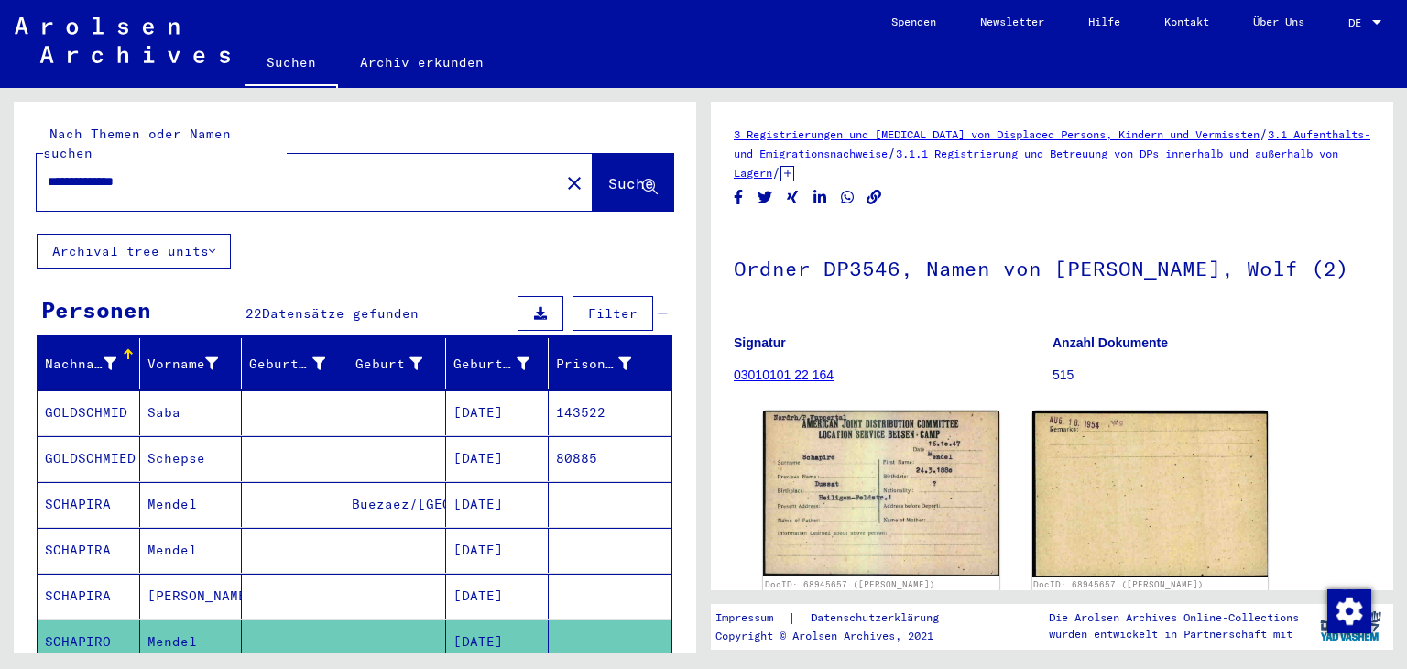
click at [145, 173] on input "**********" at bounding box center [298, 181] width 501 height 19
type input "**********"
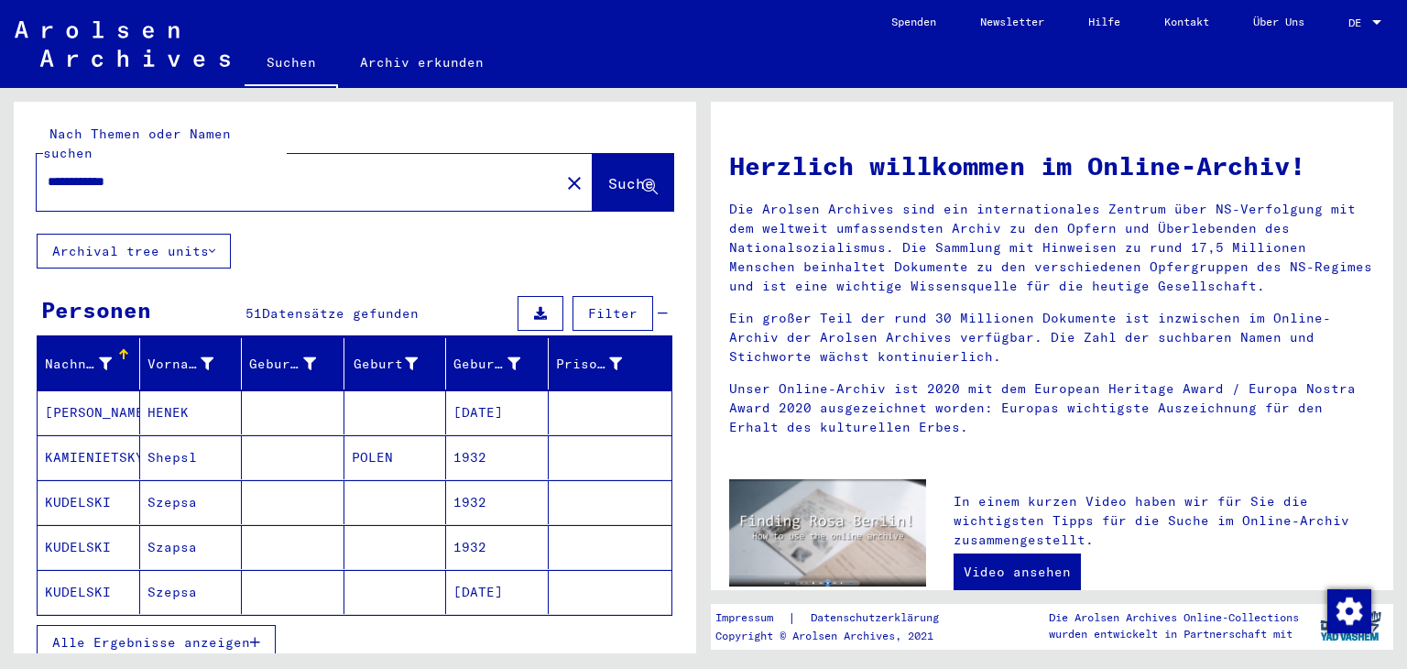
click at [136, 639] on span "Alle Ergebnisse anzeigen" at bounding box center [151, 642] width 198 height 16
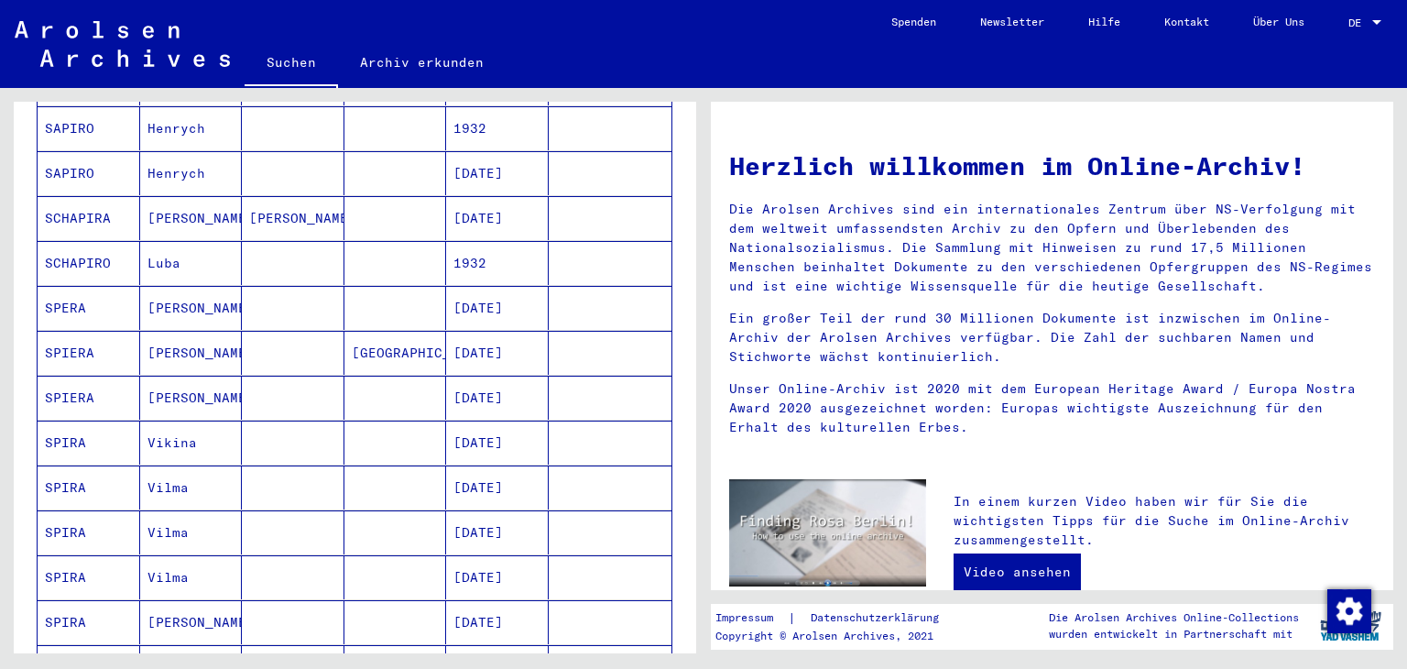
scroll to position [641, 0]
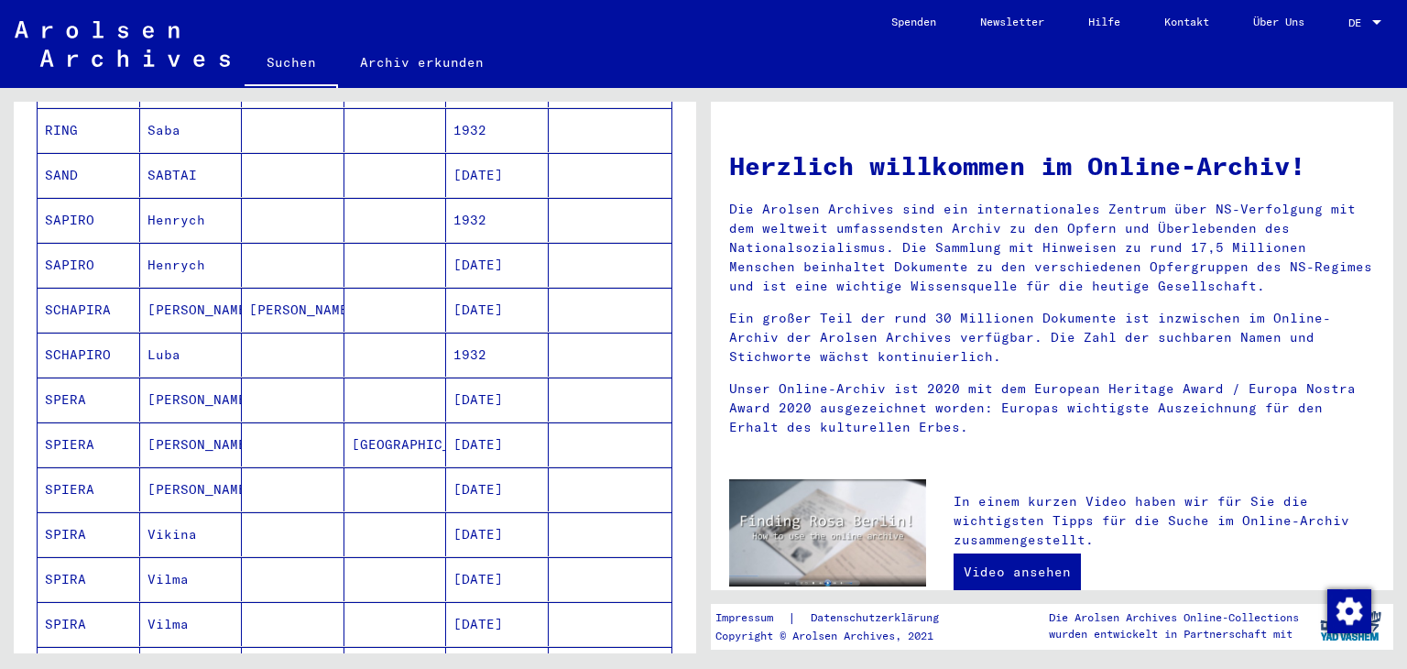
click at [294, 232] on mat-cell at bounding box center [293, 220] width 103 height 44
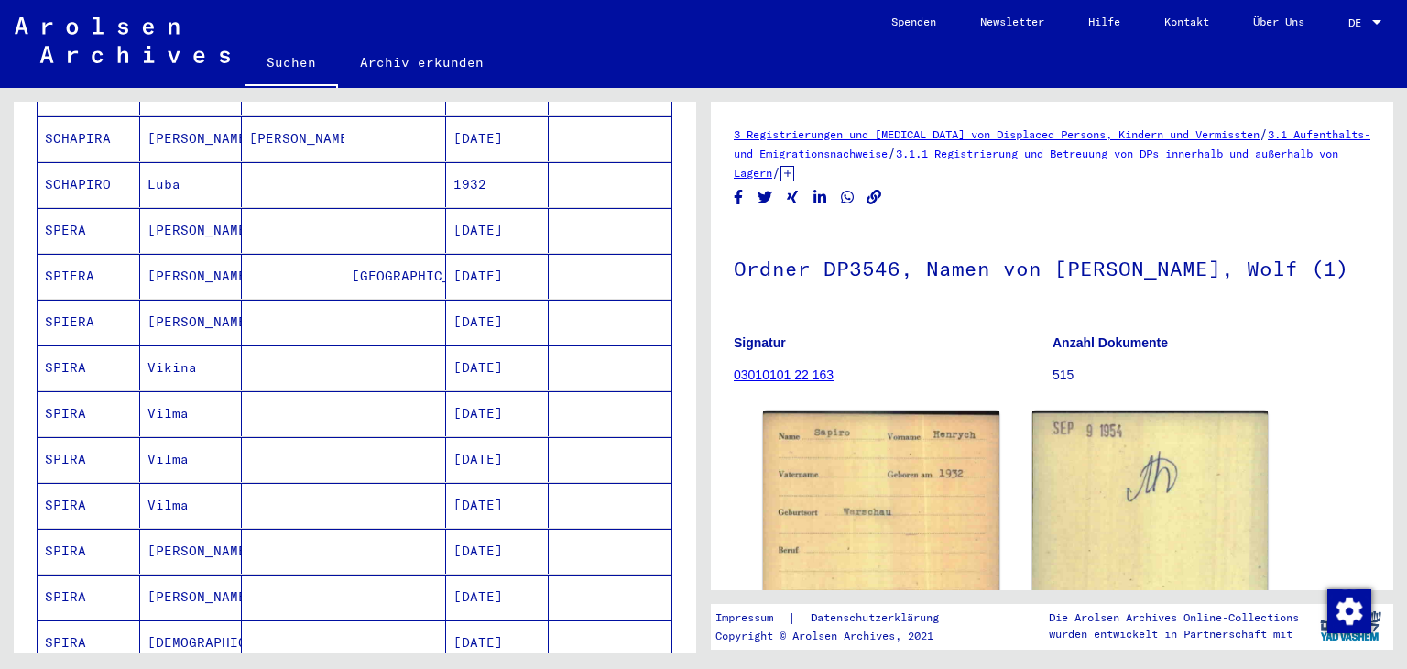
scroll to position [831, 0]
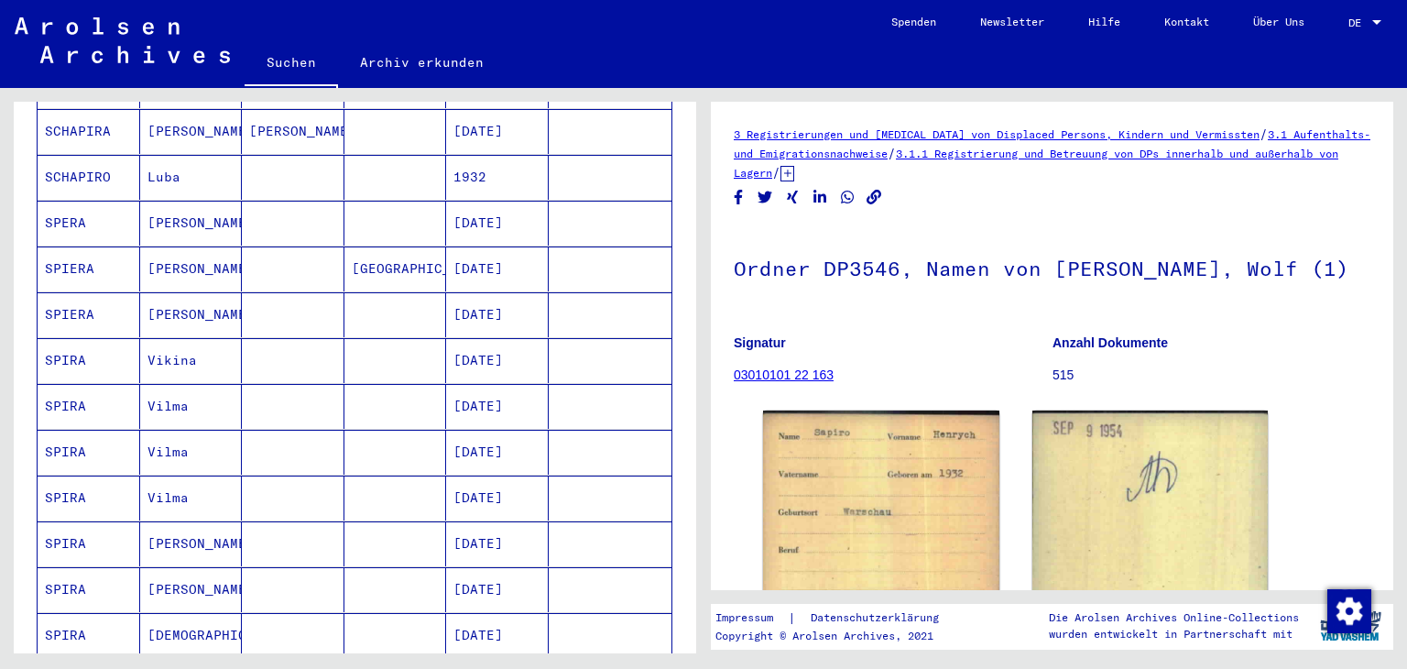
click at [294, 232] on mat-cell at bounding box center [293, 223] width 103 height 45
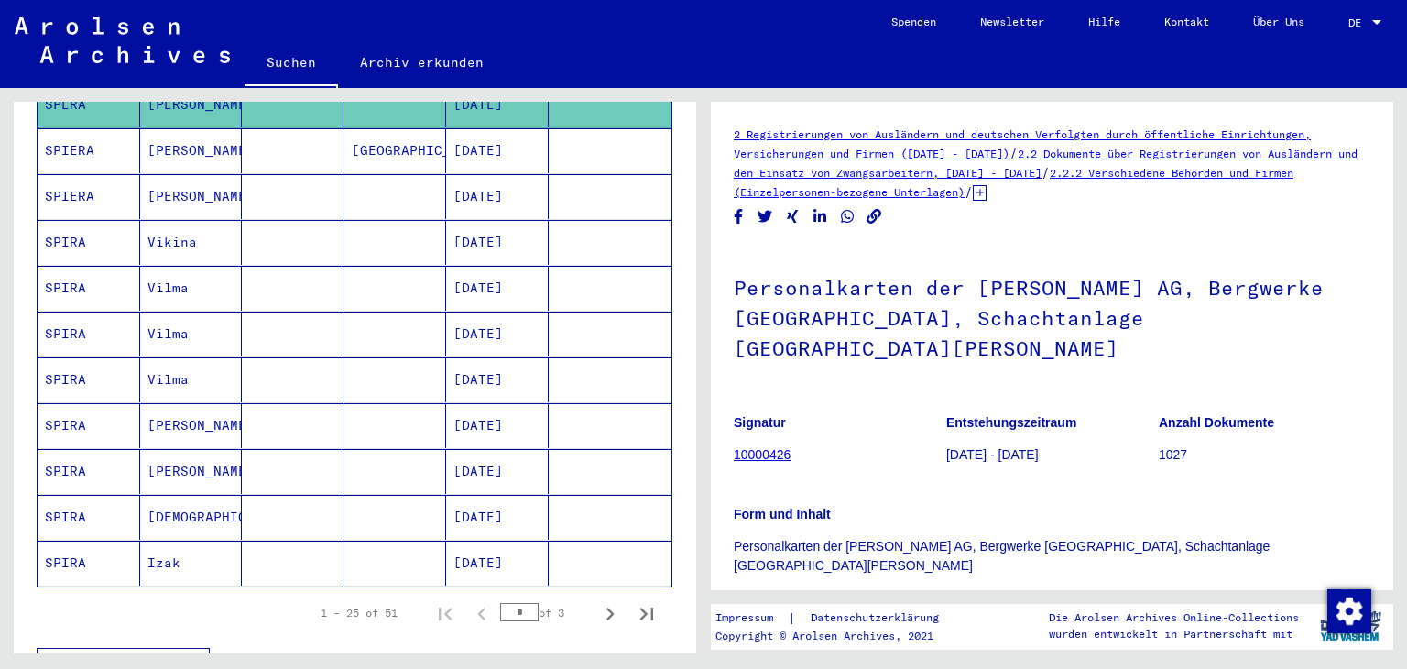
scroll to position [1014, 0]
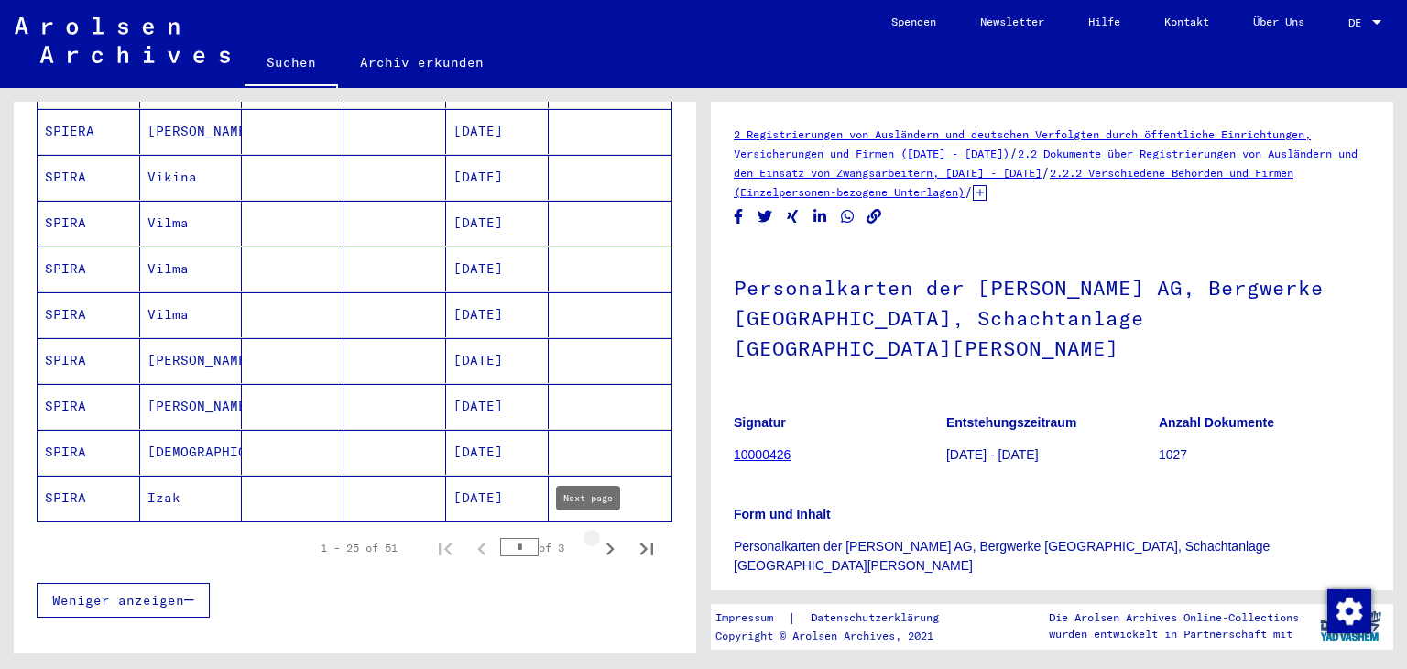
click at [597, 540] on icon "Next page" at bounding box center [610, 549] width 26 height 26
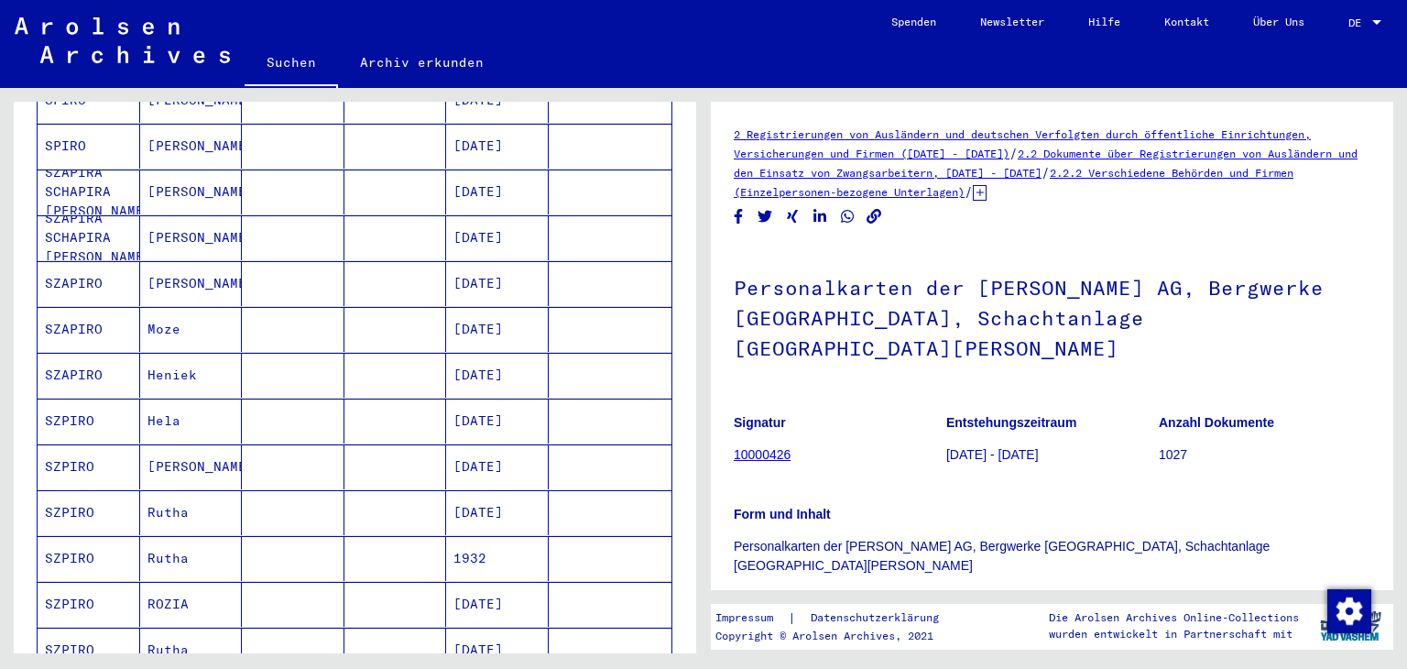
scroll to position [816, 0]
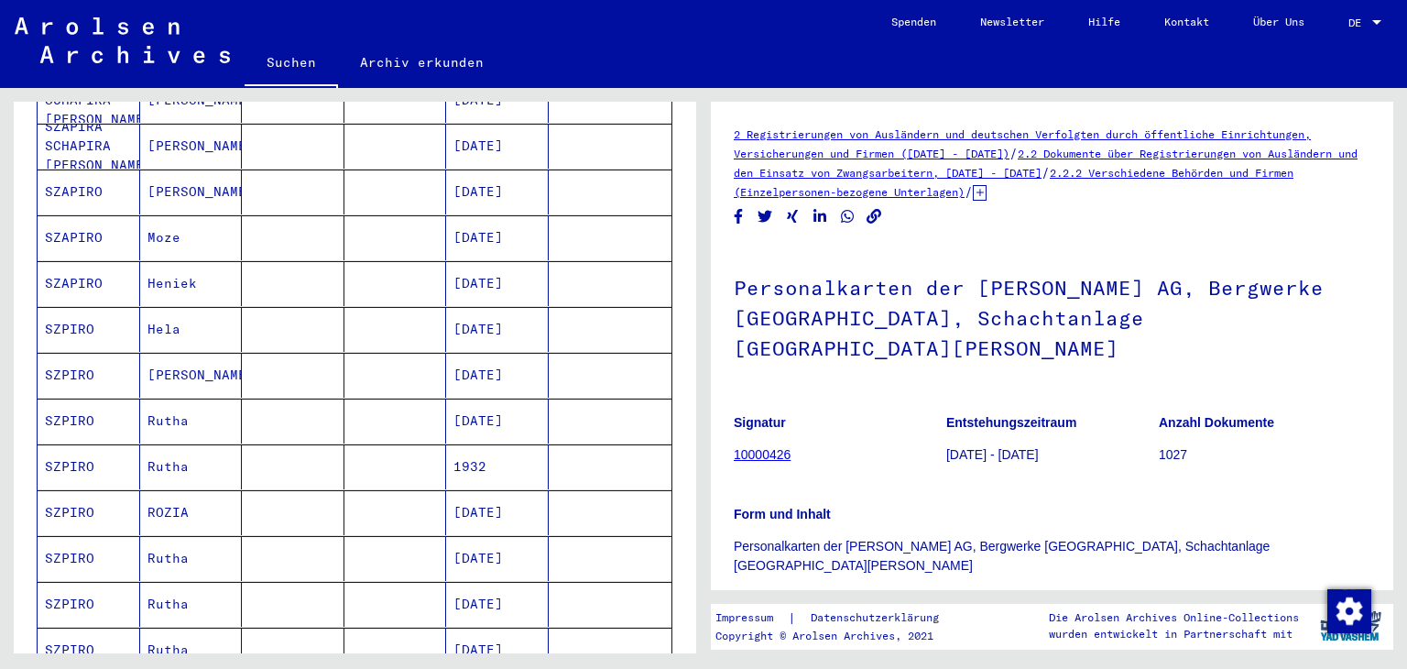
click at [294, 227] on mat-cell at bounding box center [293, 237] width 103 height 45
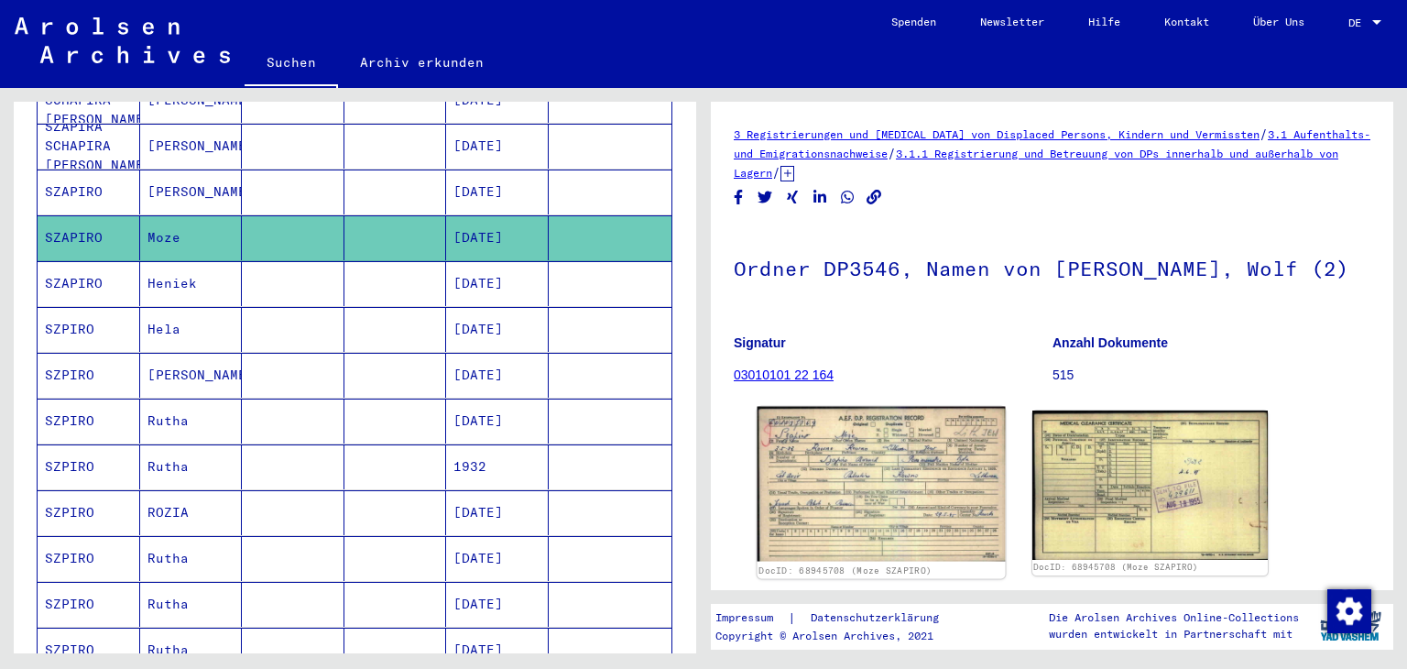
click at [889, 503] on img at bounding box center [881, 484] width 247 height 155
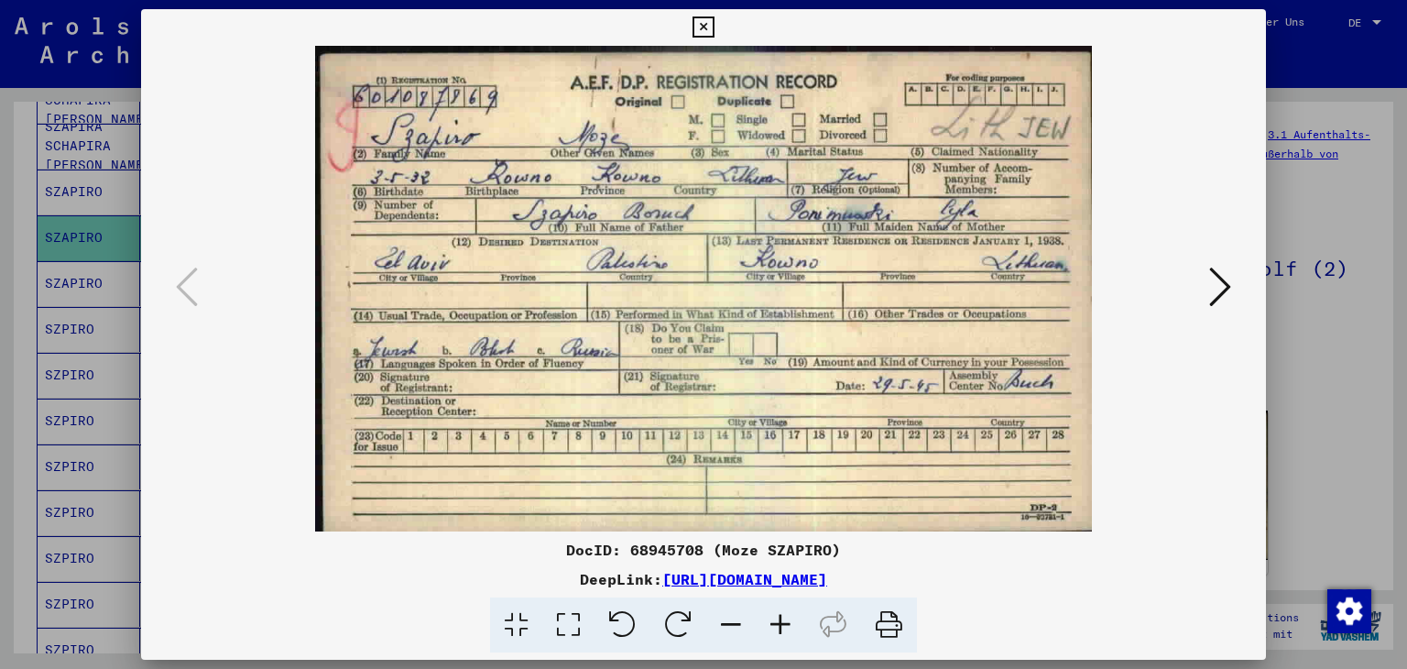
click at [699, 23] on icon at bounding box center [703, 27] width 21 height 22
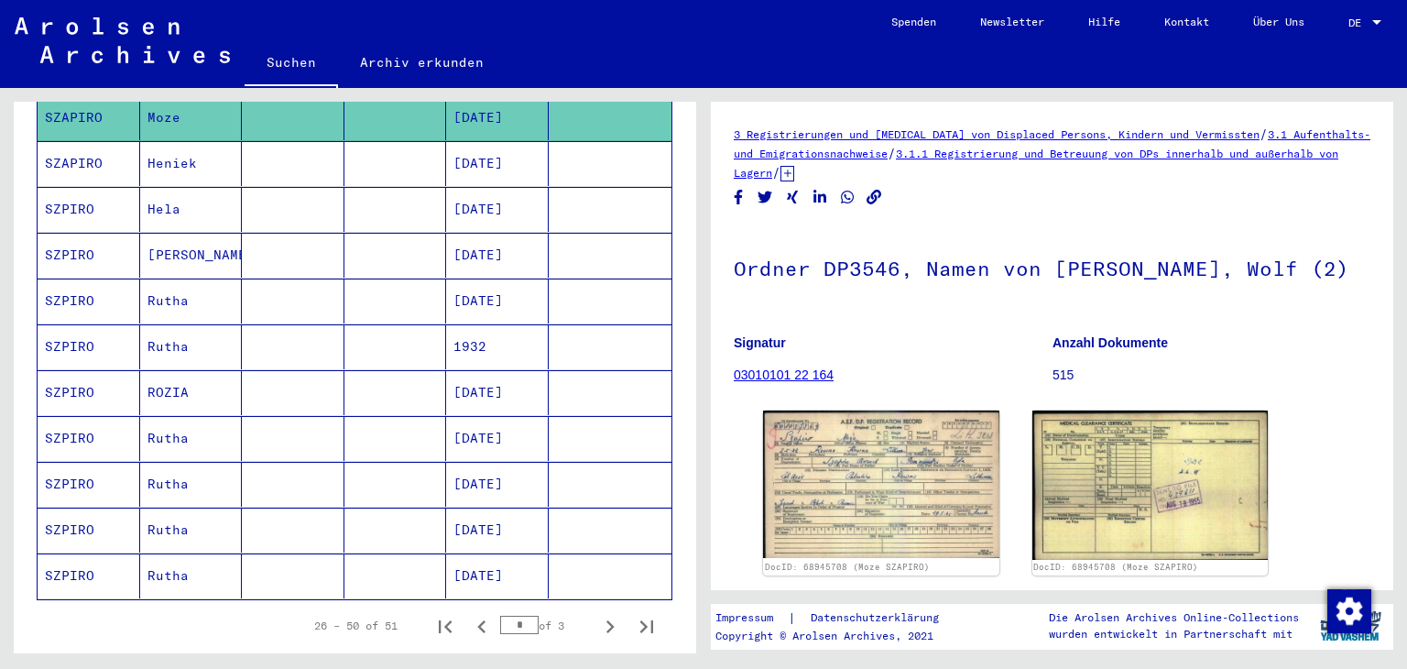
scroll to position [1000, 0]
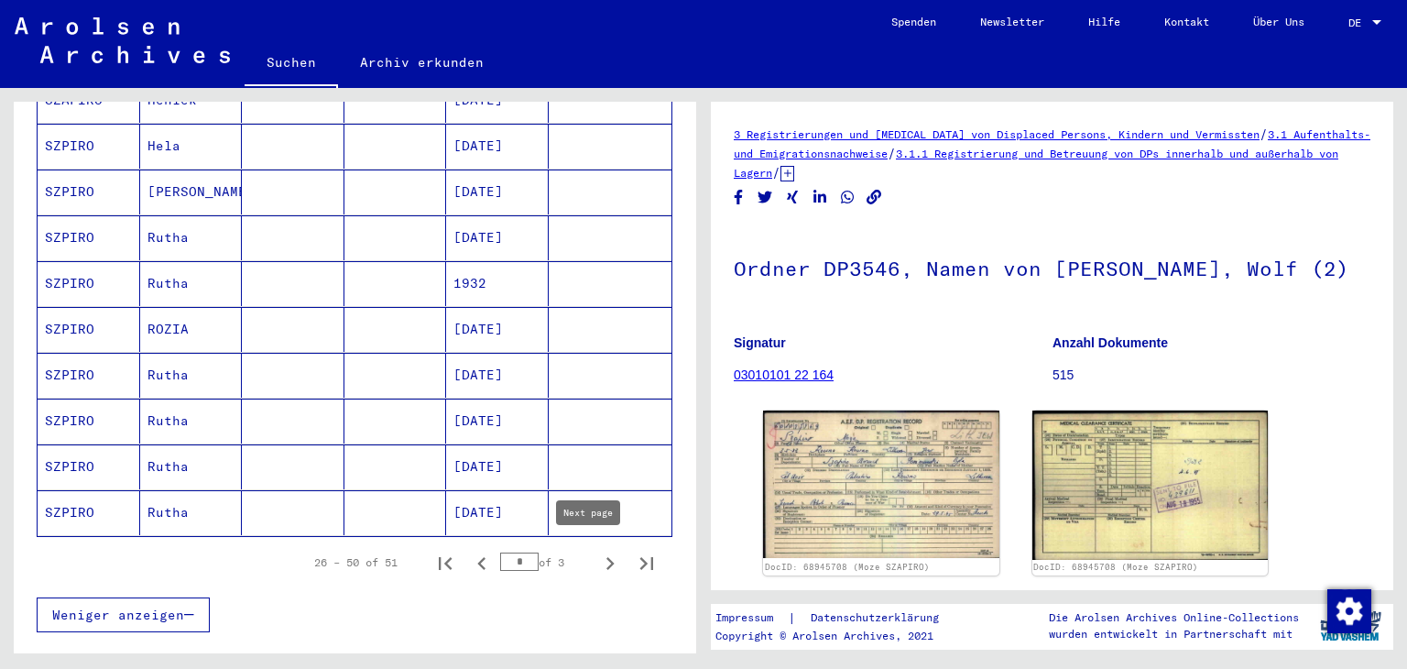
click at [597, 552] on icon "Next page" at bounding box center [610, 564] width 26 height 26
type input "*"
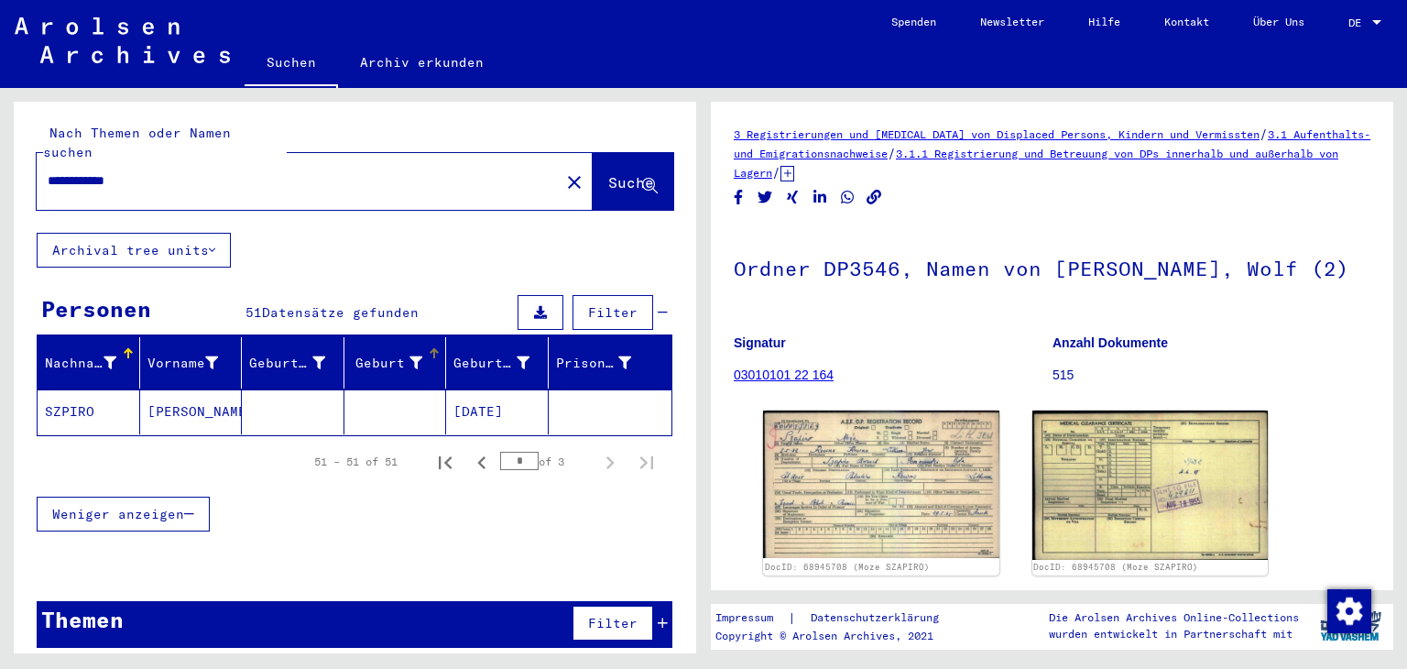
scroll to position [0, 0]
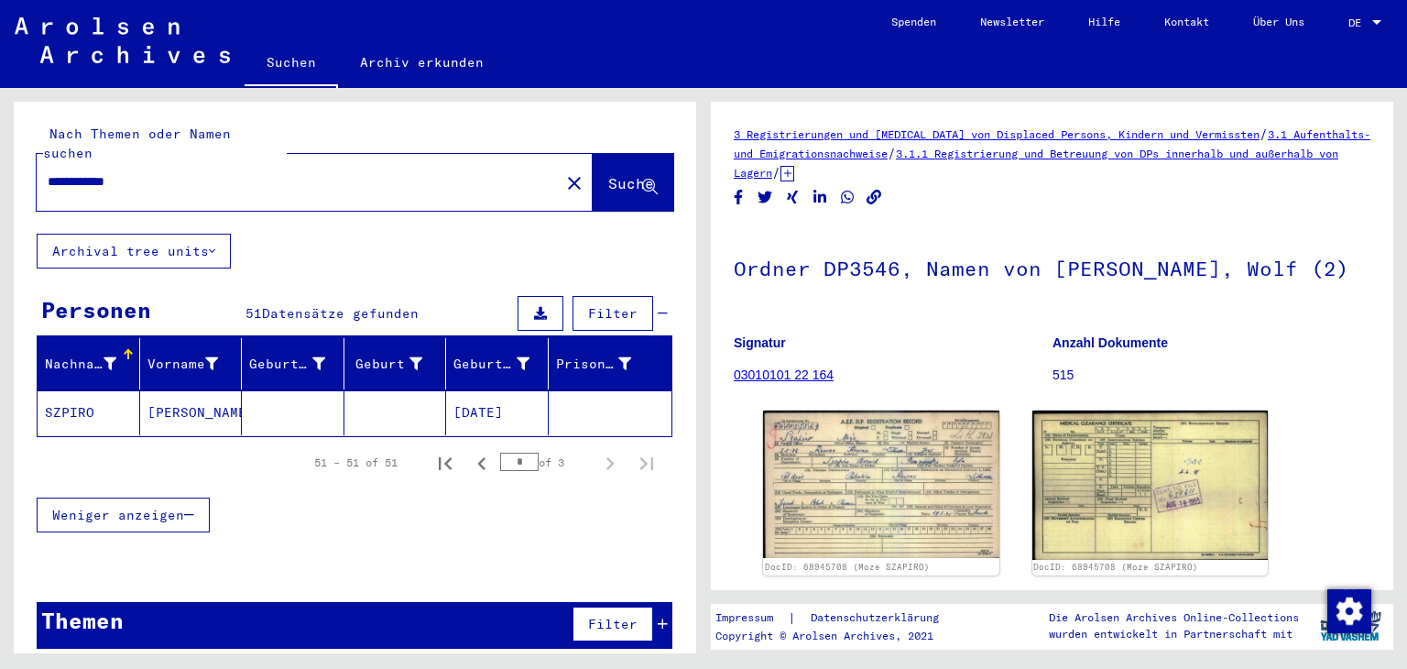
drag, startPoint x: 208, startPoint y: 184, endPoint x: 0, endPoint y: 207, distance: 209.2
click at [0, 207] on div "**********" at bounding box center [352, 370] width 704 height 565
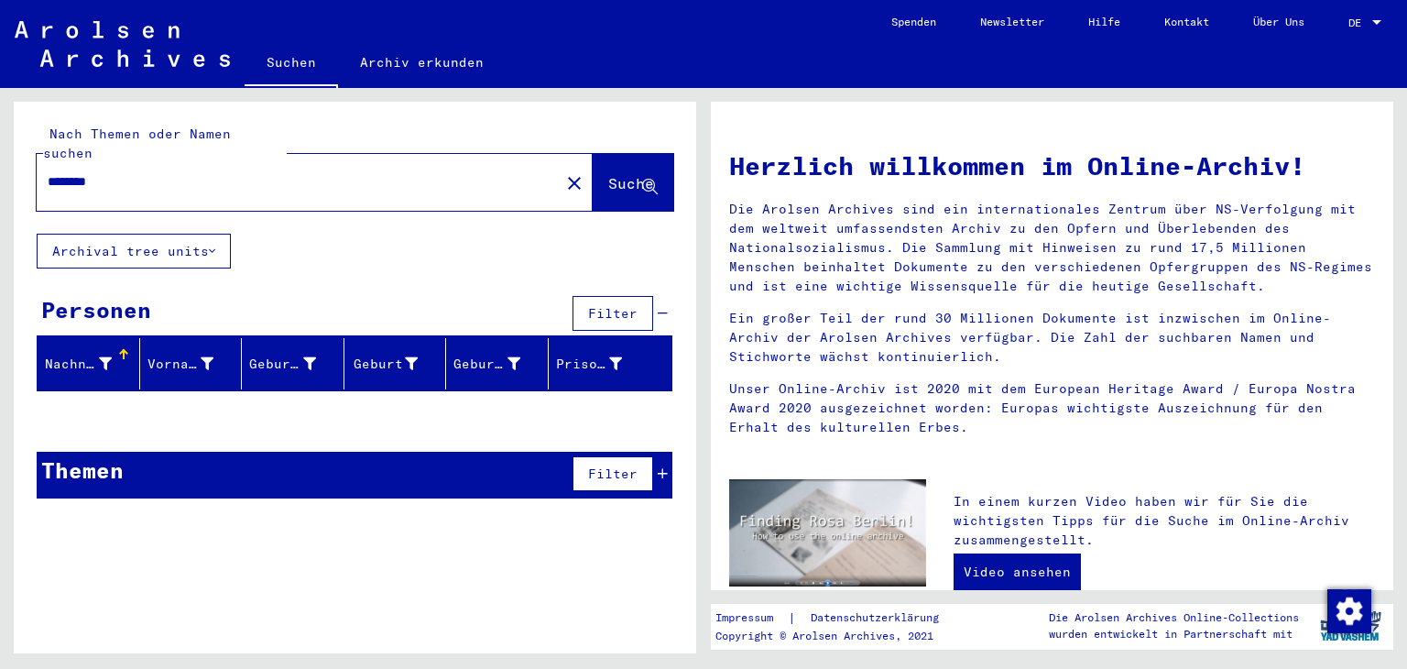
drag, startPoint x: 125, startPoint y: 199, endPoint x: 5, endPoint y: 185, distance: 120.8
click at [4, 184] on div "Nach Themen oder Namen suchen ******** close Suche Archival tree units Personen…" at bounding box center [352, 370] width 704 height 565
click at [198, 180] on input "********" at bounding box center [293, 181] width 490 height 19
click at [218, 189] on input "********" at bounding box center [293, 181] width 490 height 19
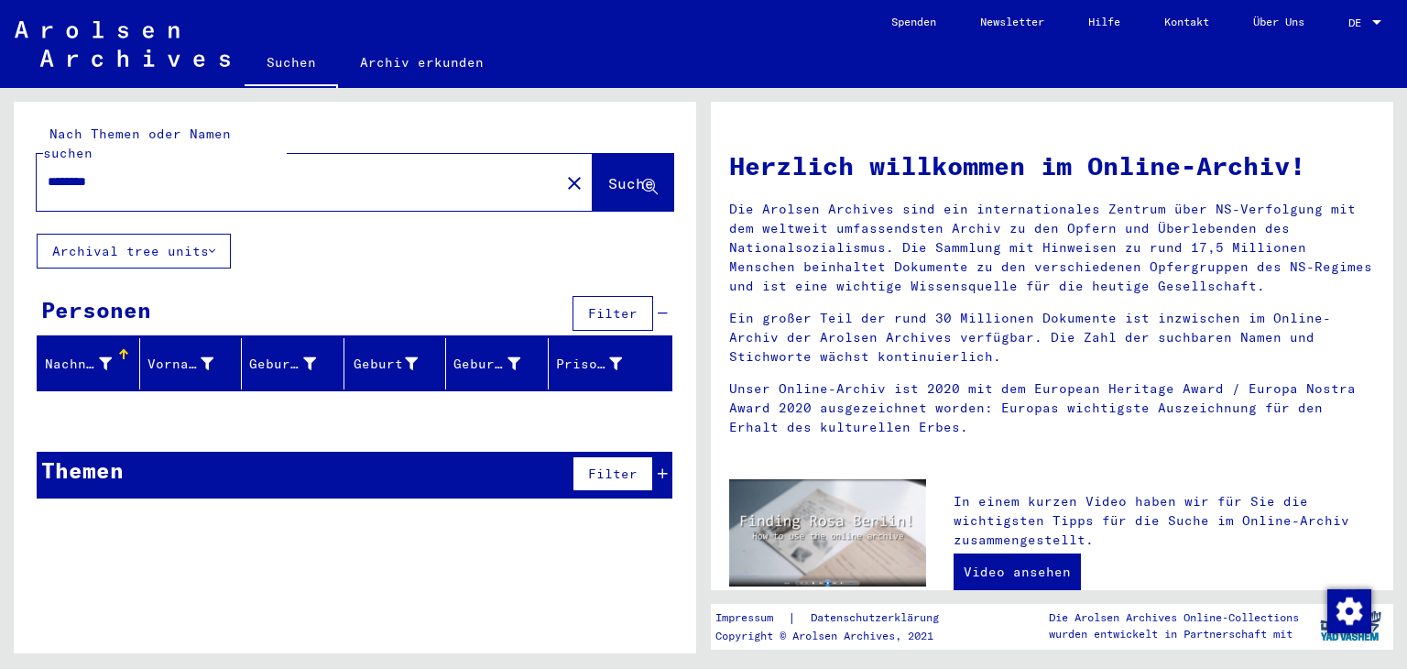
click at [218, 189] on input "********" at bounding box center [293, 181] width 490 height 19
paste input "******"
drag, startPoint x: 113, startPoint y: 183, endPoint x: 0, endPoint y: 180, distance: 112.7
click at [0, 180] on div "**********" at bounding box center [352, 370] width 704 height 565
click at [122, 188] on input "**********" at bounding box center [293, 181] width 490 height 19
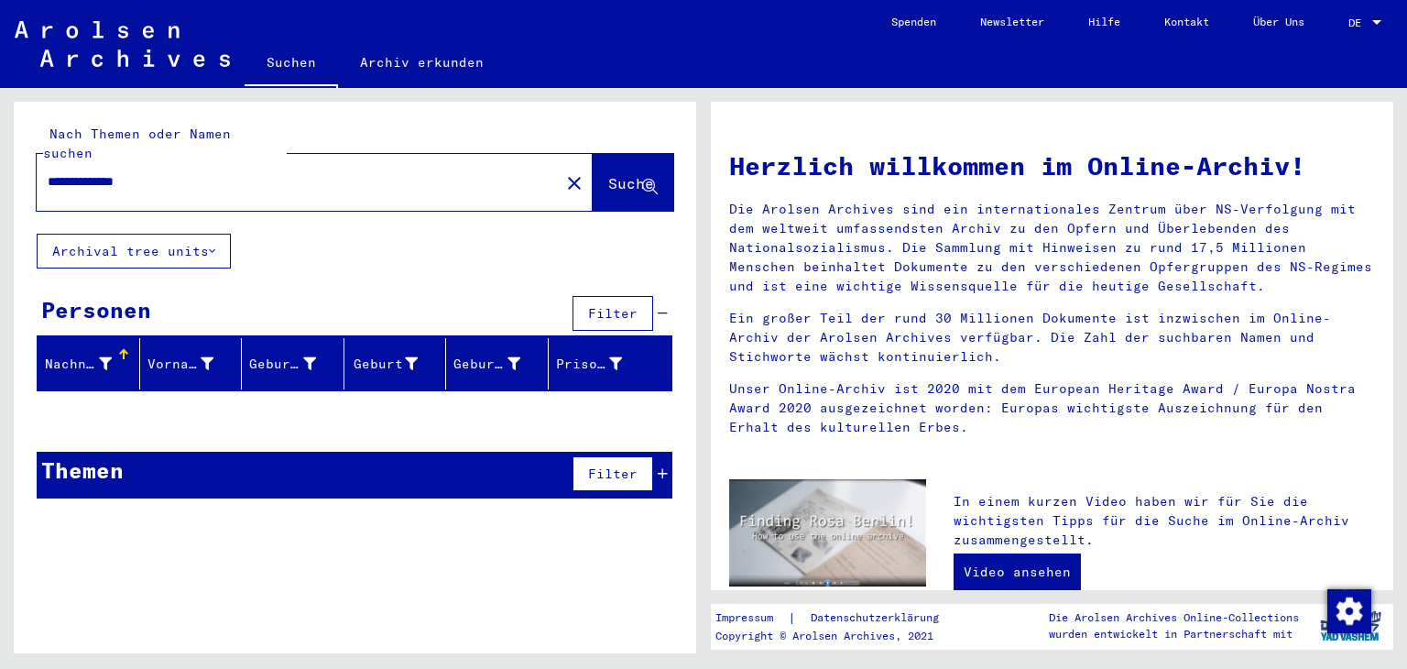
click at [122, 188] on input "**********" at bounding box center [293, 181] width 490 height 19
click at [49, 184] on input "******" at bounding box center [293, 181] width 490 height 19
paste input "*******"
click at [122, 178] on input "**********" at bounding box center [293, 181] width 490 height 19
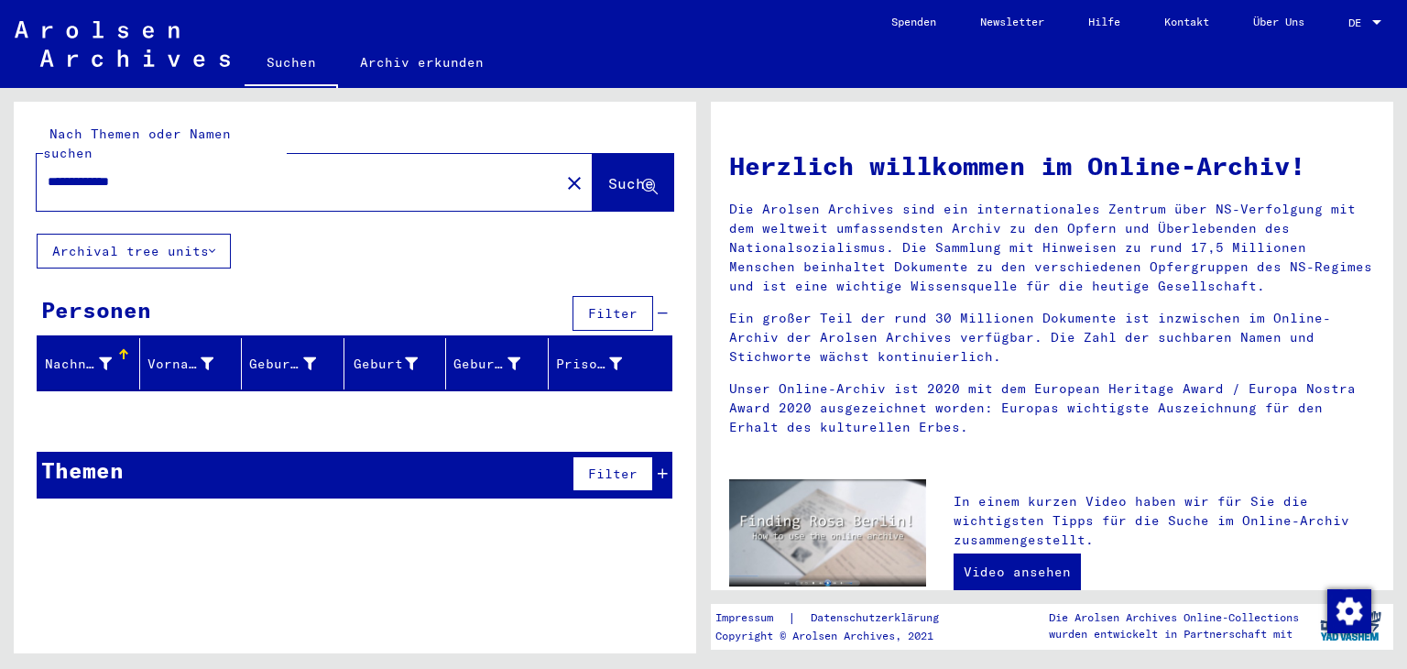
drag, startPoint x: 167, startPoint y: 182, endPoint x: 101, endPoint y: 199, distance: 68.0
click at [101, 199] on div "**********" at bounding box center [287, 181] width 501 height 41
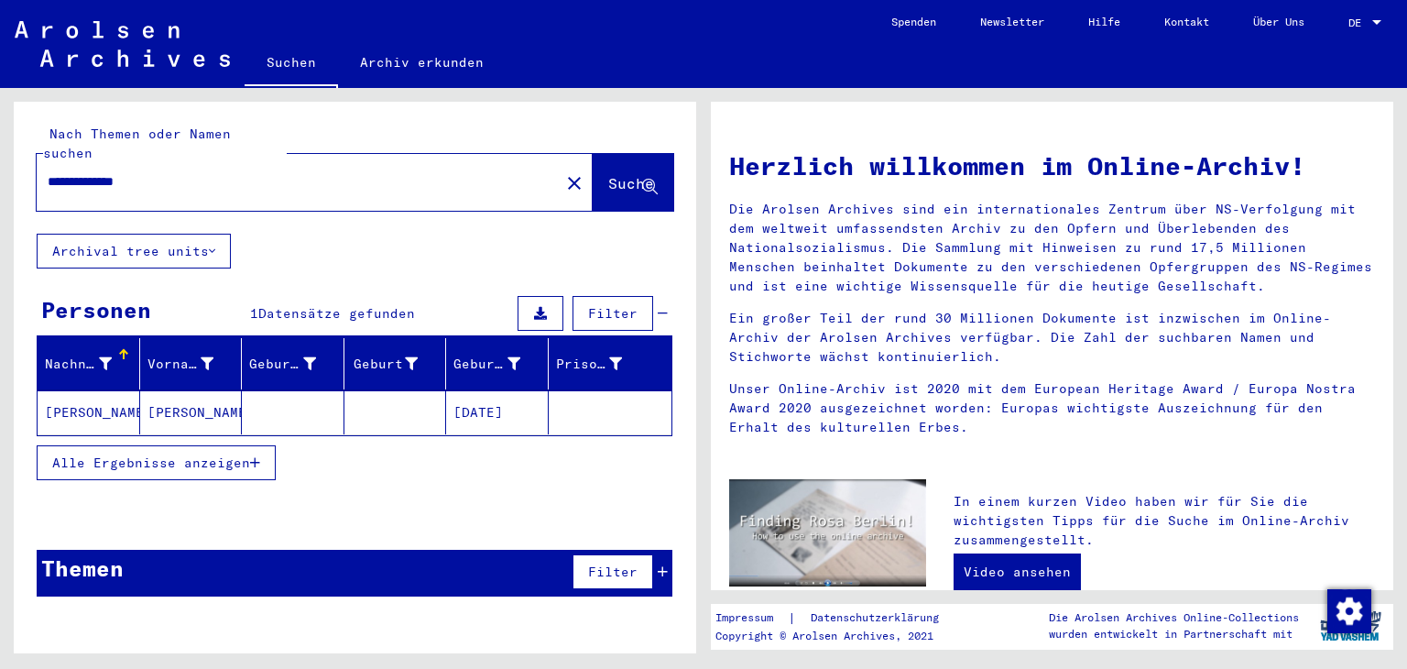
drag, startPoint x: 224, startPoint y: 180, endPoint x: 0, endPoint y: 188, distance: 223.7
click at [0, 188] on div "**********" at bounding box center [352, 370] width 704 height 565
paste input "text"
drag, startPoint x: 157, startPoint y: 181, endPoint x: 0, endPoint y: 184, distance: 156.7
click at [0, 184] on div "**********" at bounding box center [352, 370] width 704 height 565
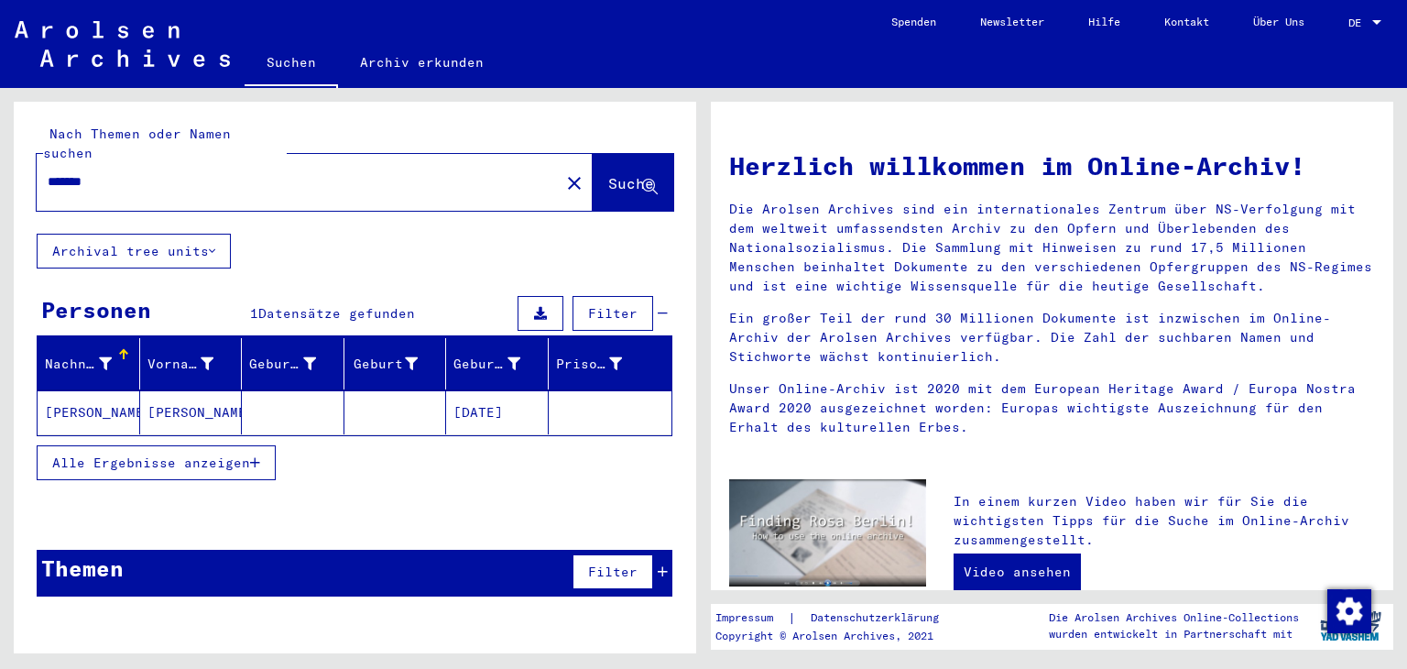
click at [166, 184] on input "*******" at bounding box center [293, 181] width 490 height 19
paste input "*******"
drag, startPoint x: 174, startPoint y: 185, endPoint x: 124, endPoint y: 188, distance: 50.5
click at [124, 188] on input "**********" at bounding box center [293, 181] width 490 height 19
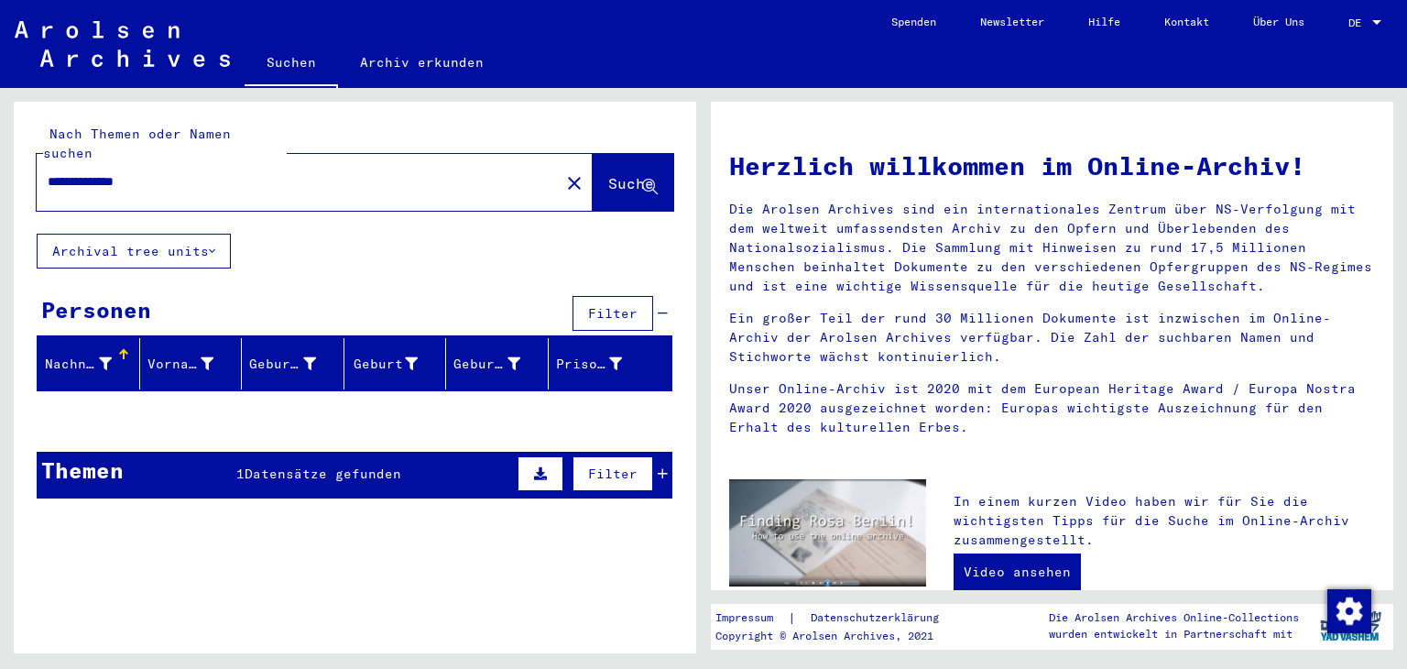
click at [129, 180] on input "**********" at bounding box center [293, 181] width 490 height 19
type input "*******"
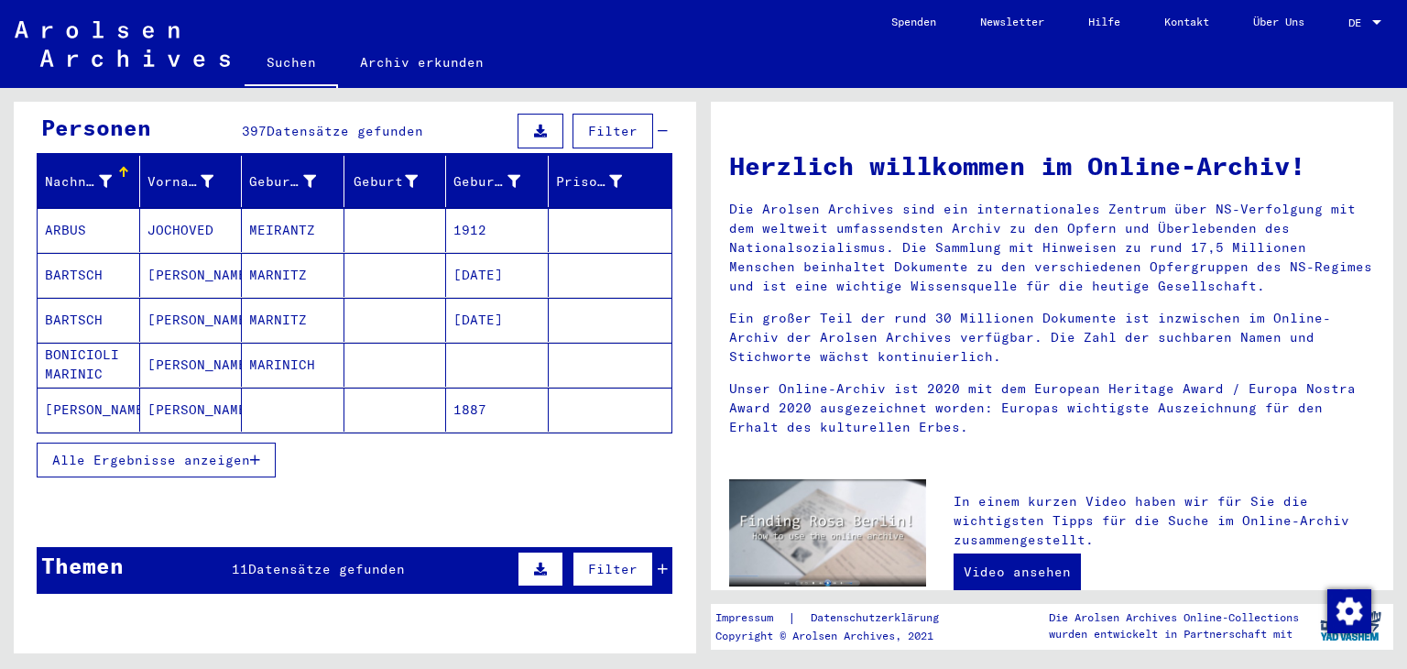
scroll to position [183, 0]
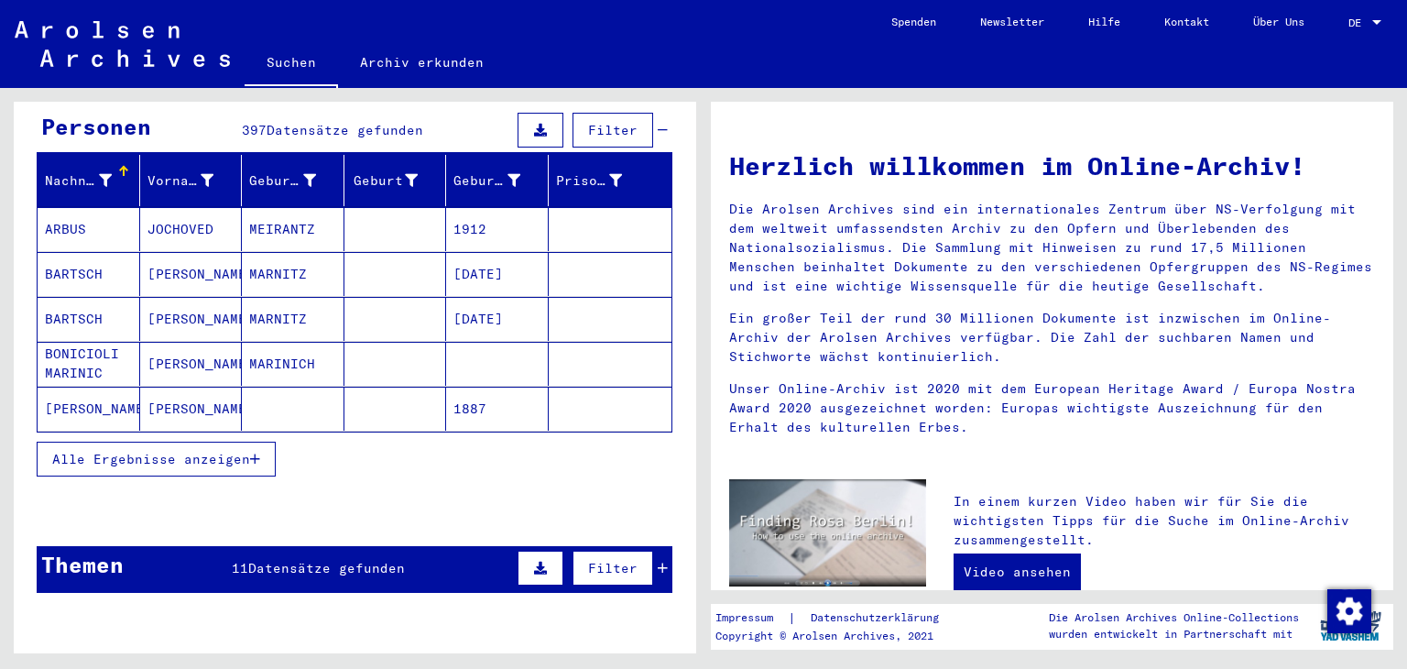
click at [148, 446] on button "Alle Ergebnisse anzeigen" at bounding box center [156, 459] width 239 height 35
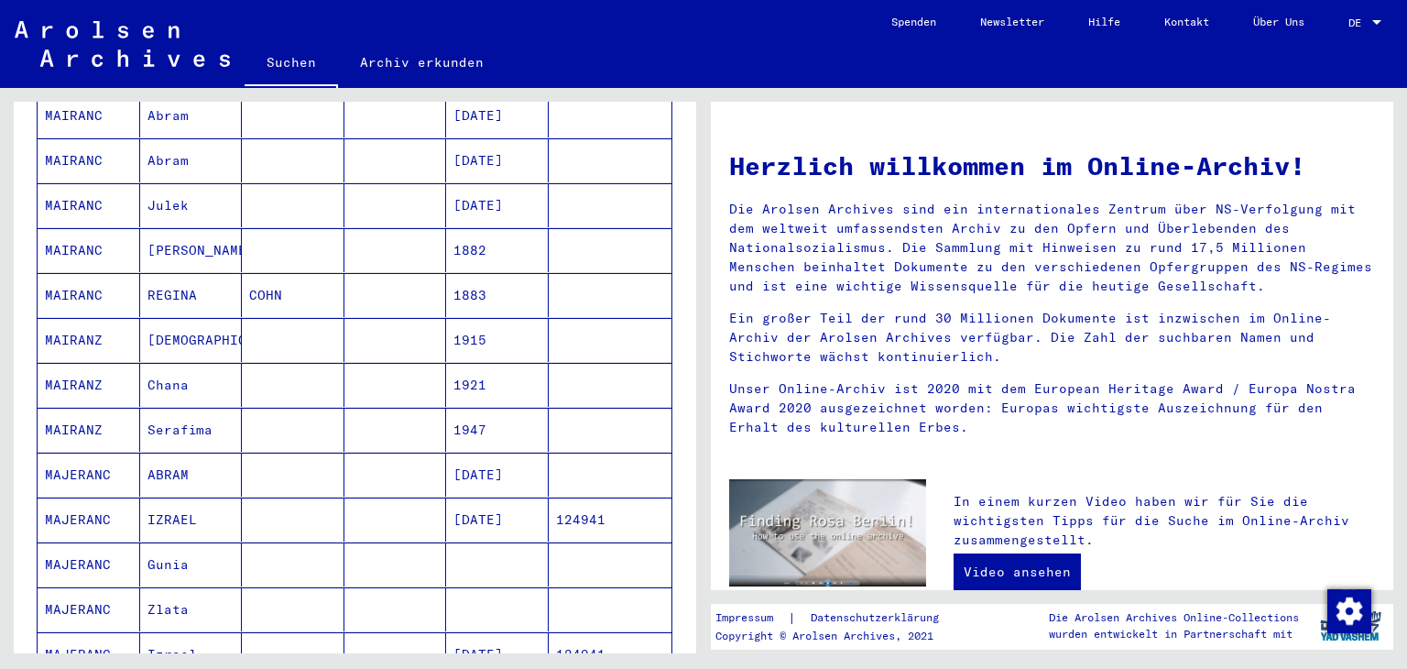
scroll to position [733, 0]
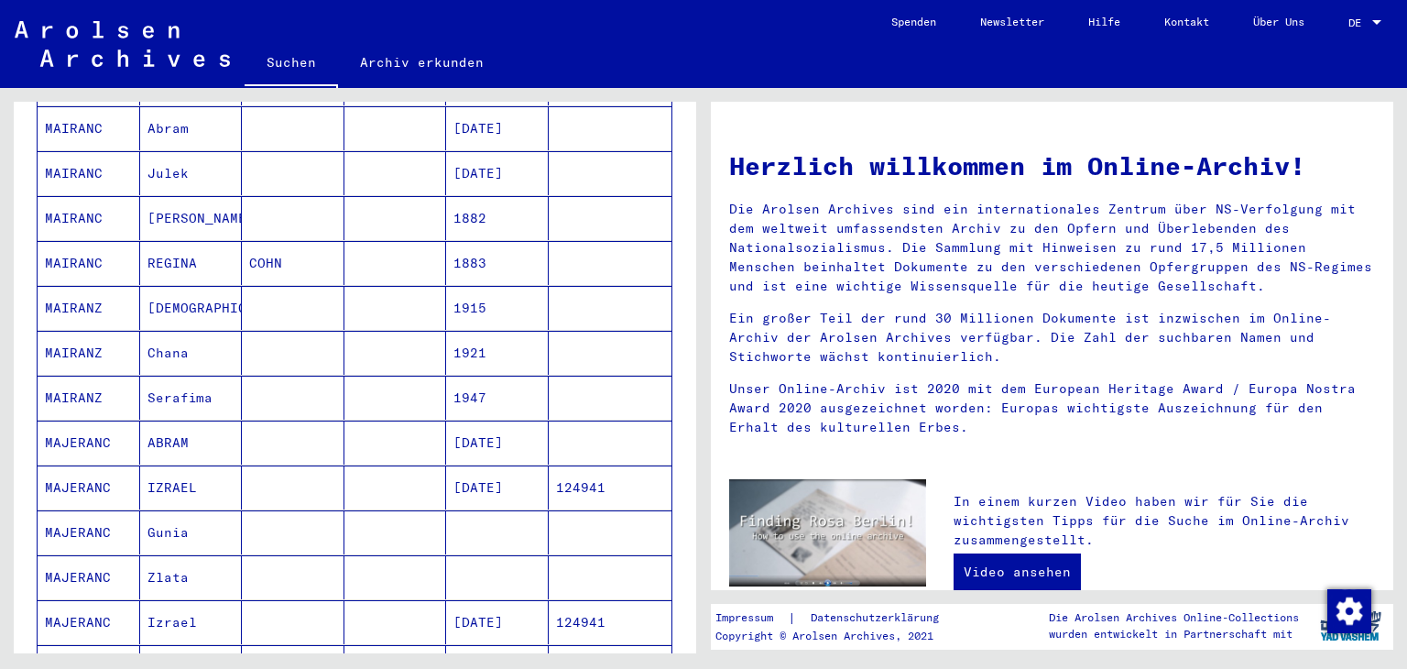
click at [304, 349] on mat-cell at bounding box center [293, 353] width 103 height 44
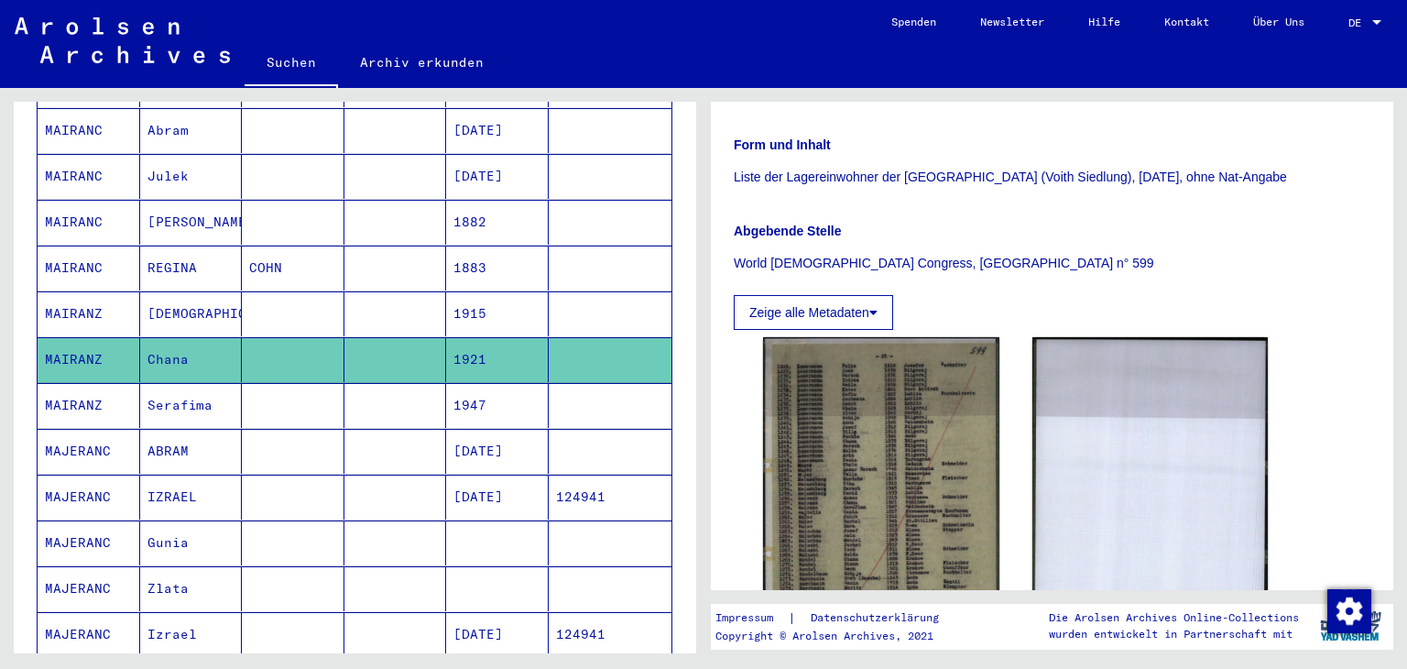
scroll to position [366, 0]
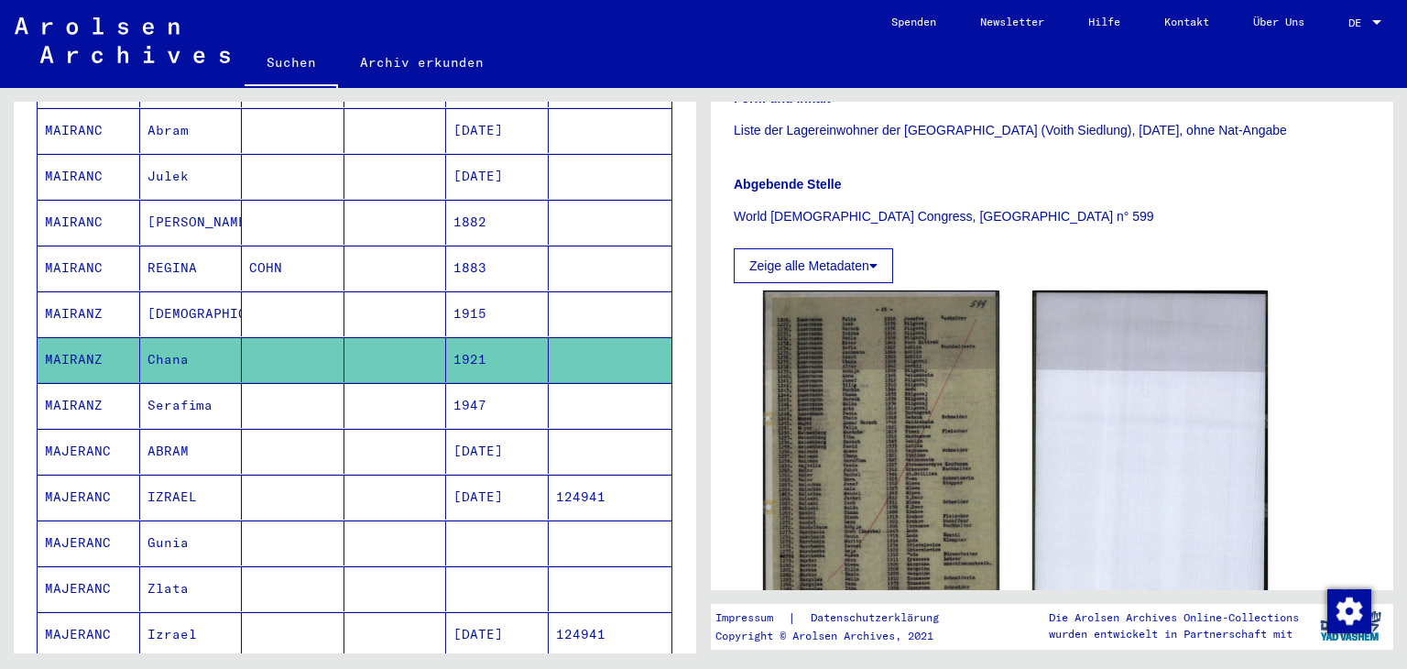
click at [300, 298] on mat-cell at bounding box center [293, 313] width 103 height 45
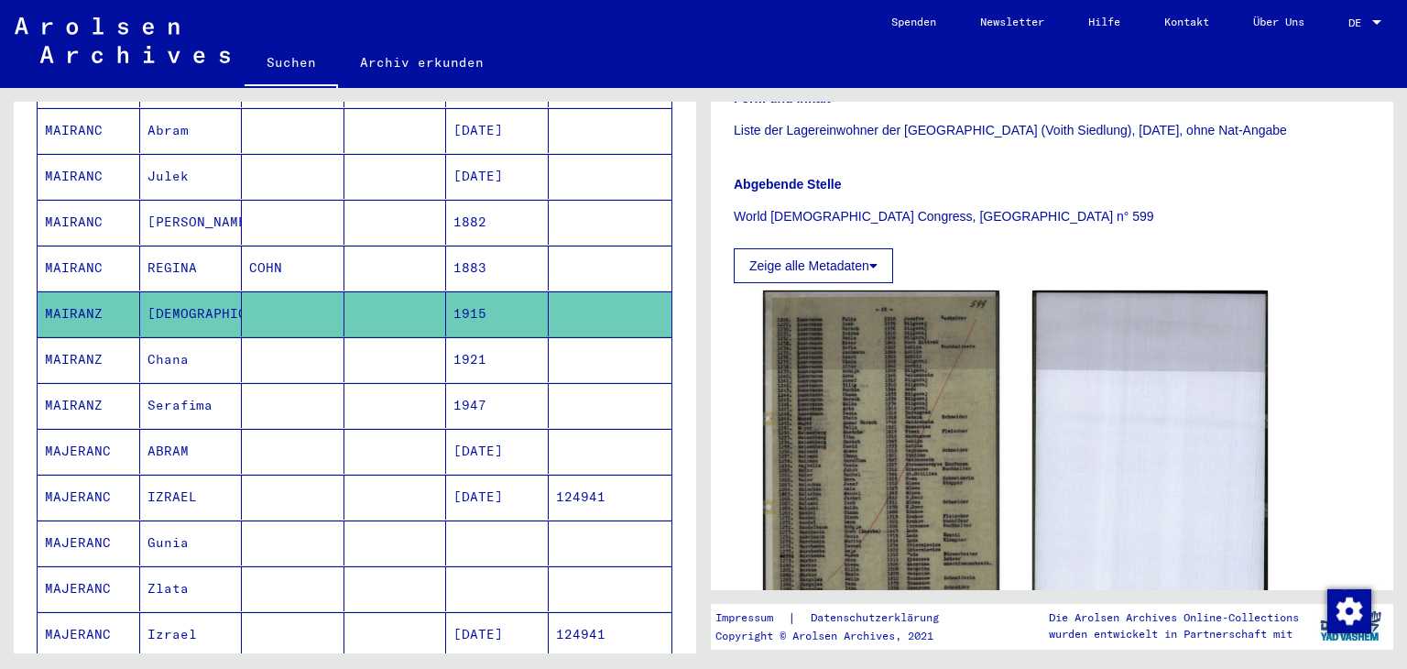
scroll to position [923, 0]
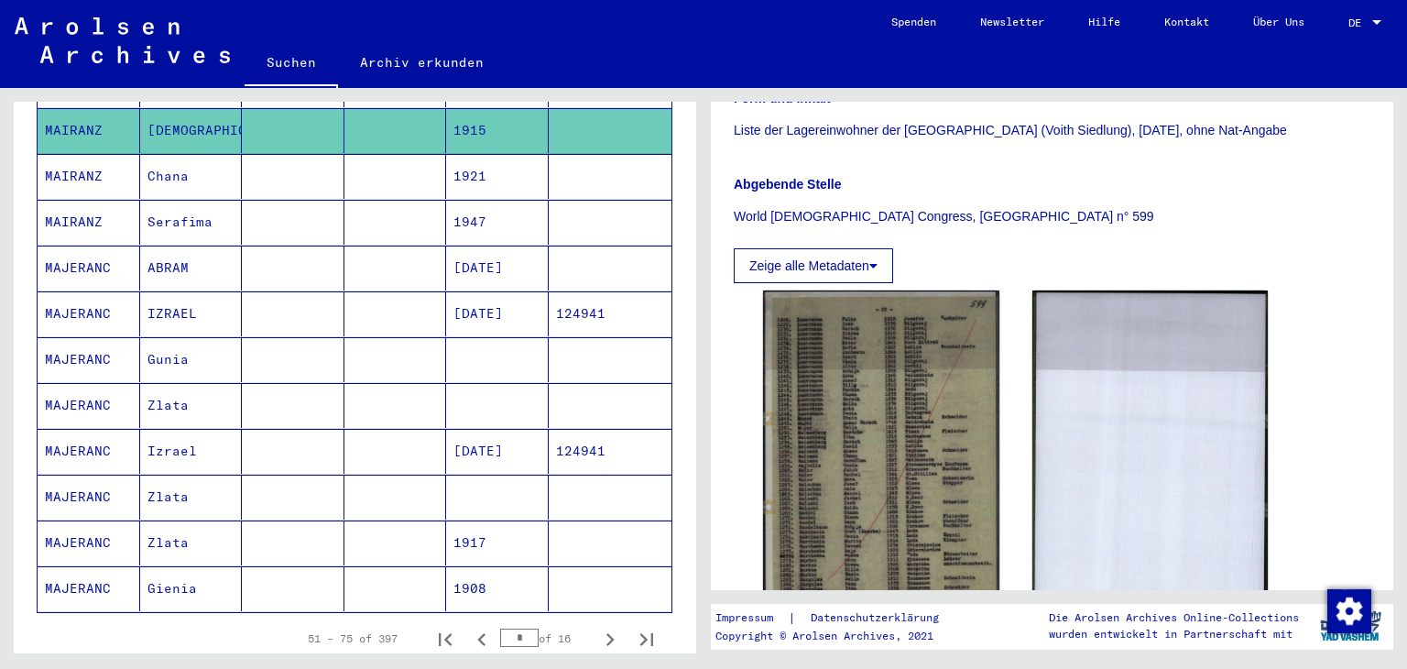
click at [308, 259] on mat-cell at bounding box center [293, 268] width 103 height 45
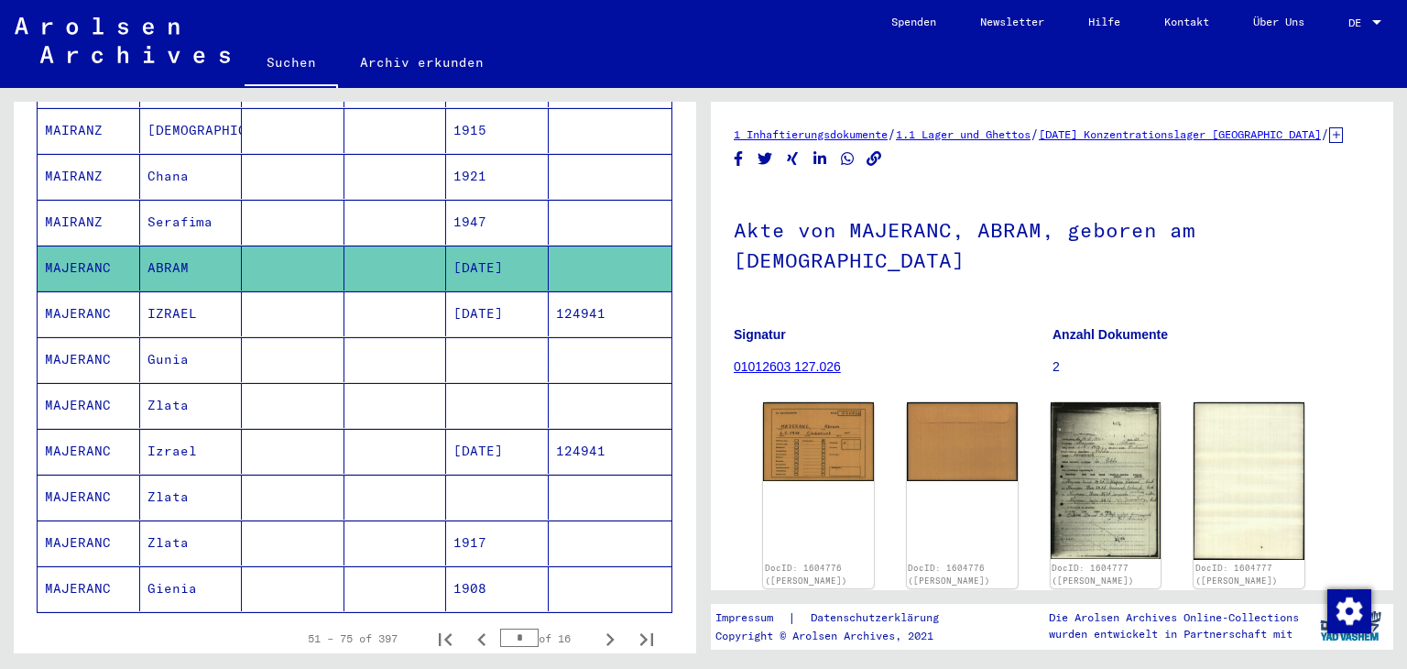
scroll to position [183, 0]
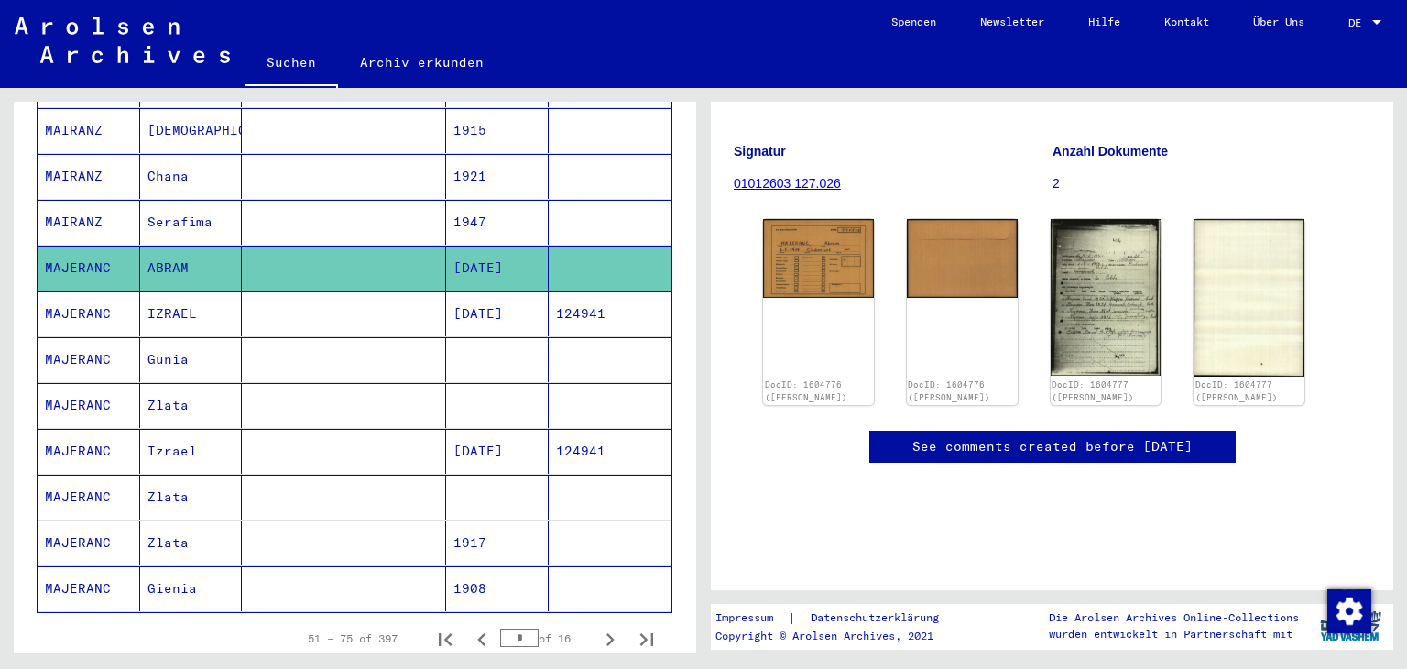
click at [304, 321] on mat-cell at bounding box center [293, 313] width 103 height 45
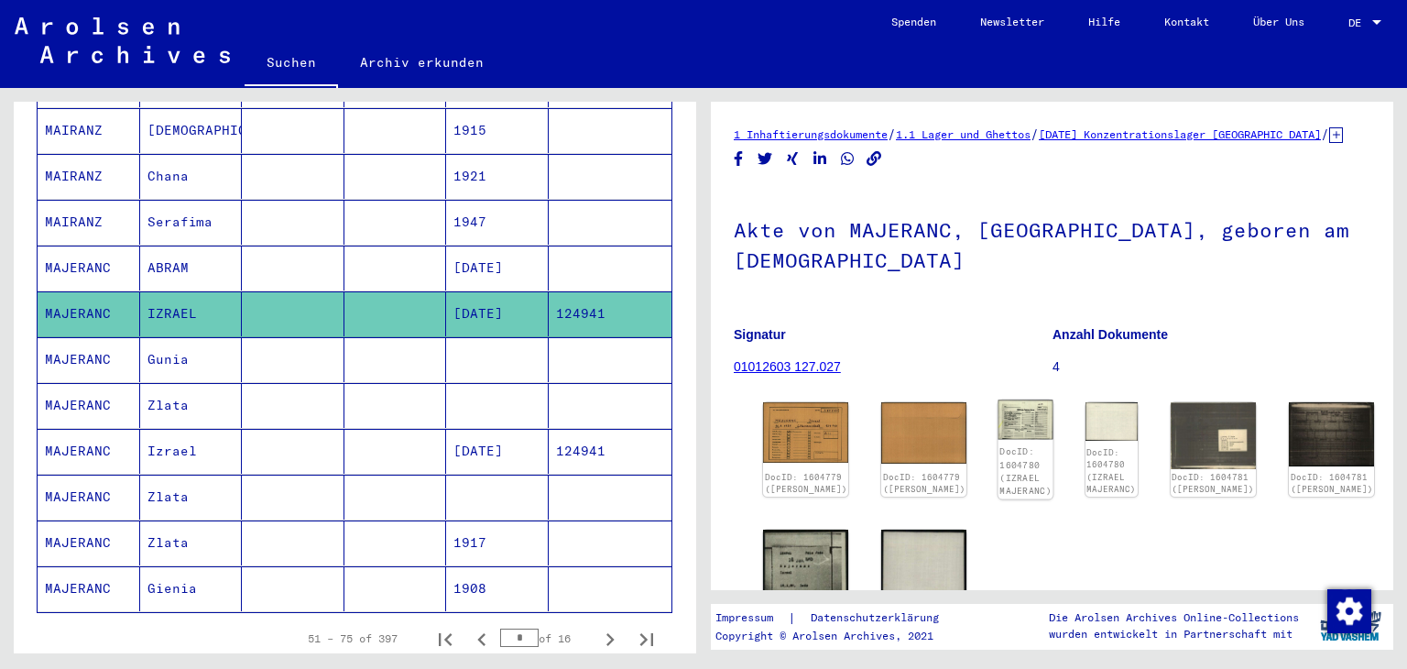
click at [999, 421] on img at bounding box center [1026, 419] width 55 height 39
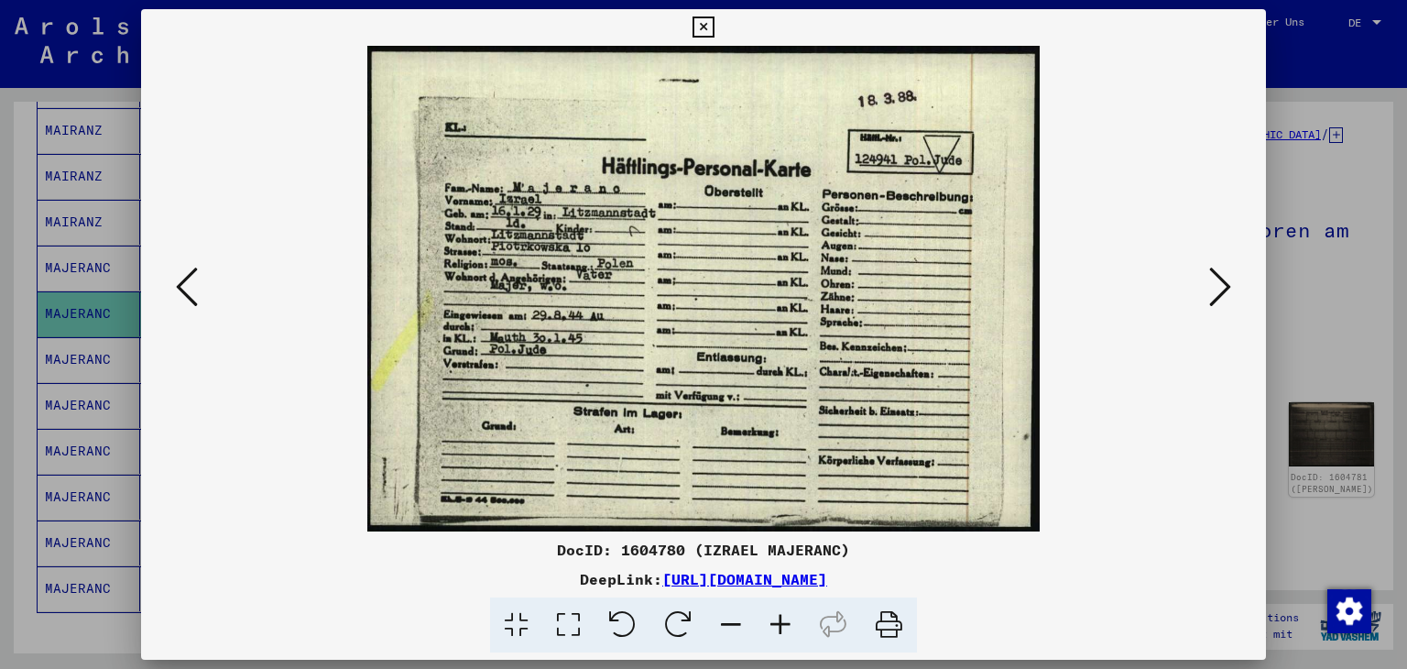
click at [696, 17] on icon at bounding box center [703, 27] width 21 height 22
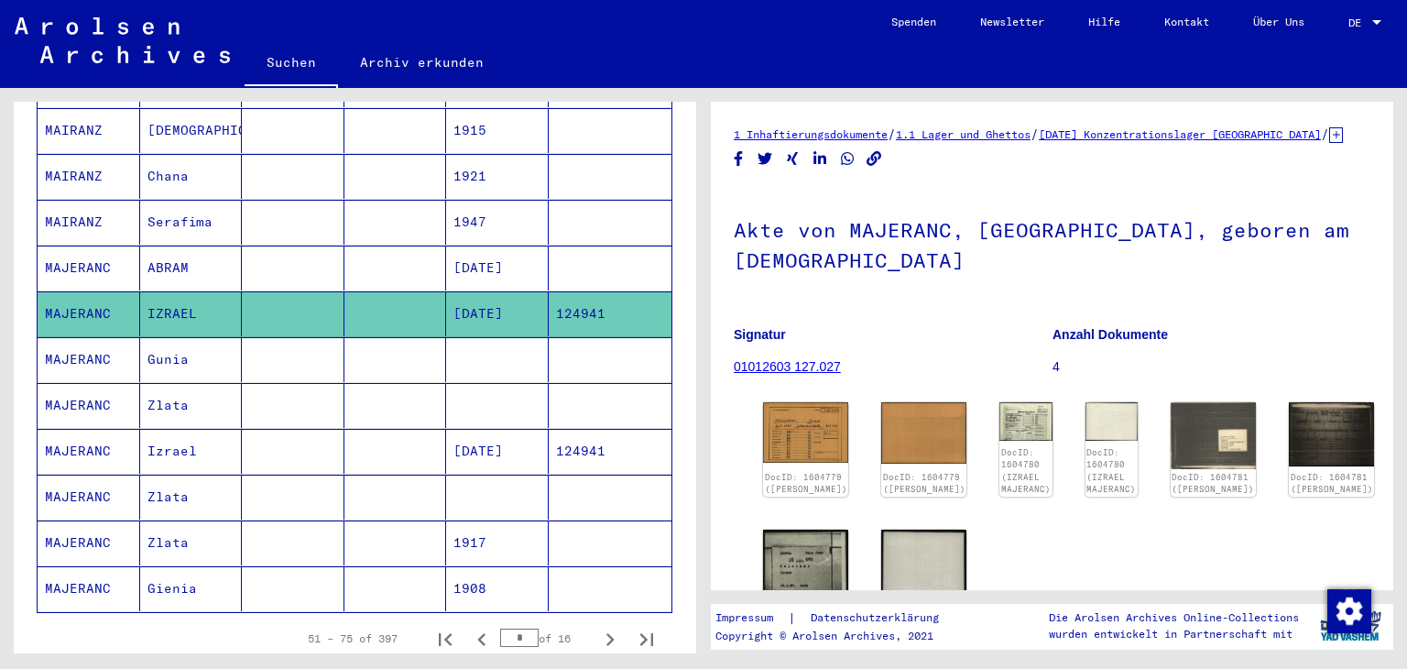
click at [198, 351] on mat-cell "Gunia" at bounding box center [191, 359] width 103 height 45
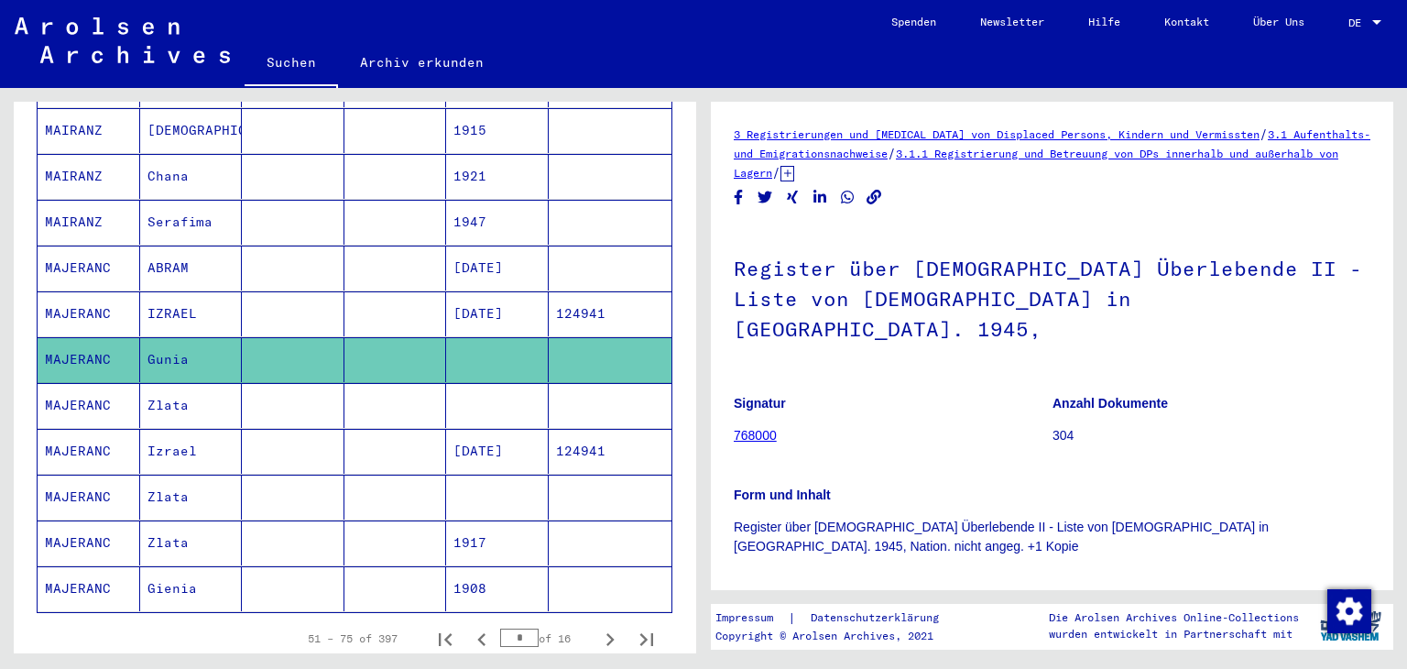
scroll to position [1015, 0]
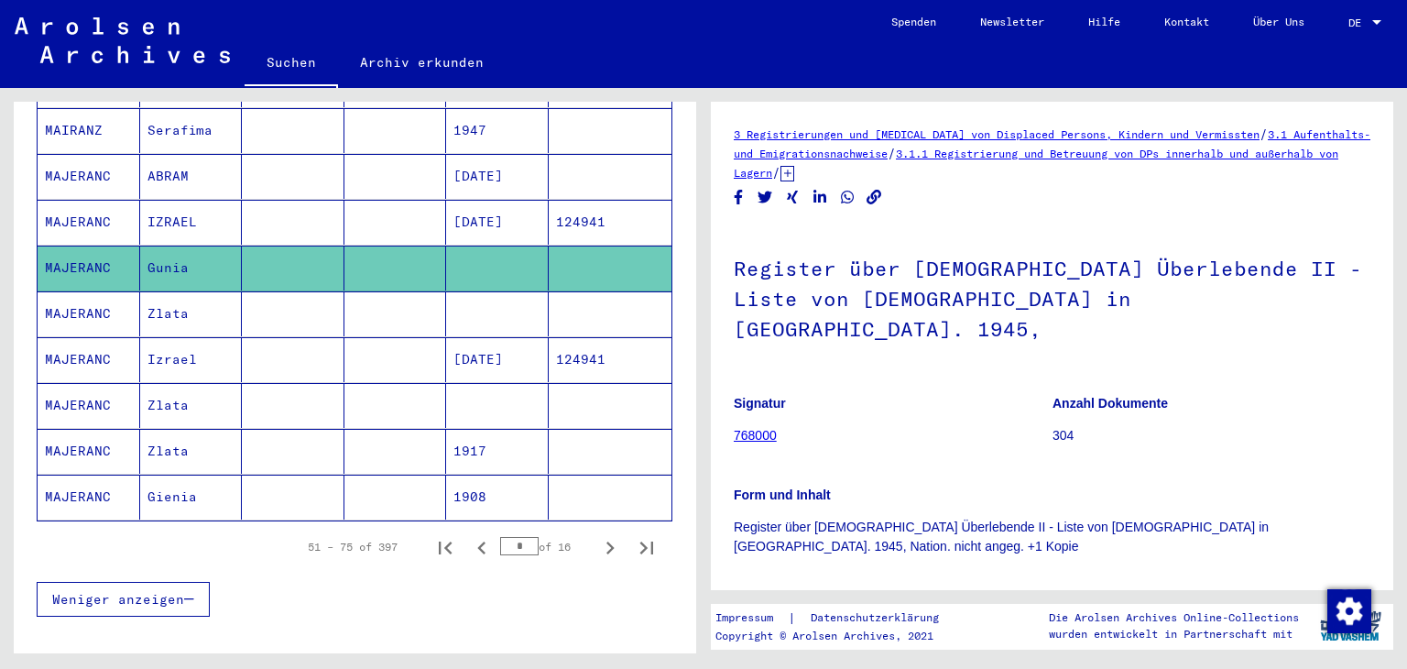
click at [183, 342] on mat-cell "Izrael" at bounding box center [191, 359] width 103 height 45
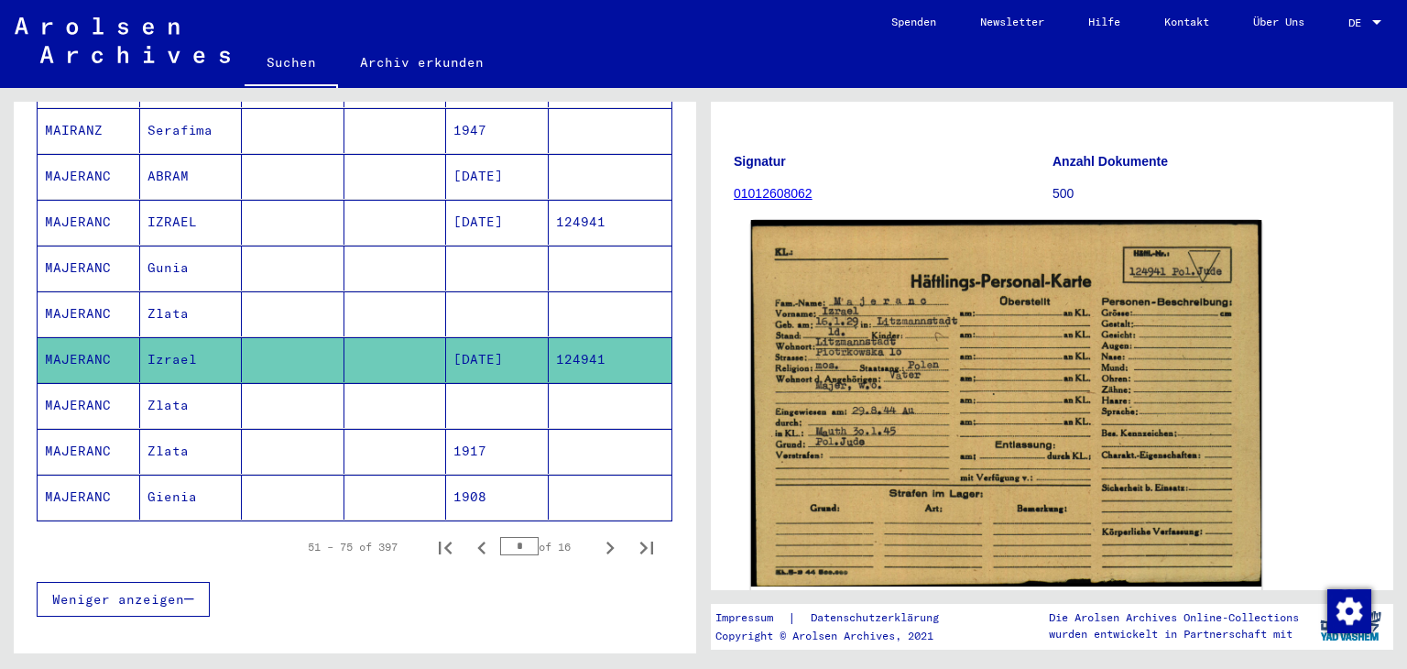
scroll to position [183, 0]
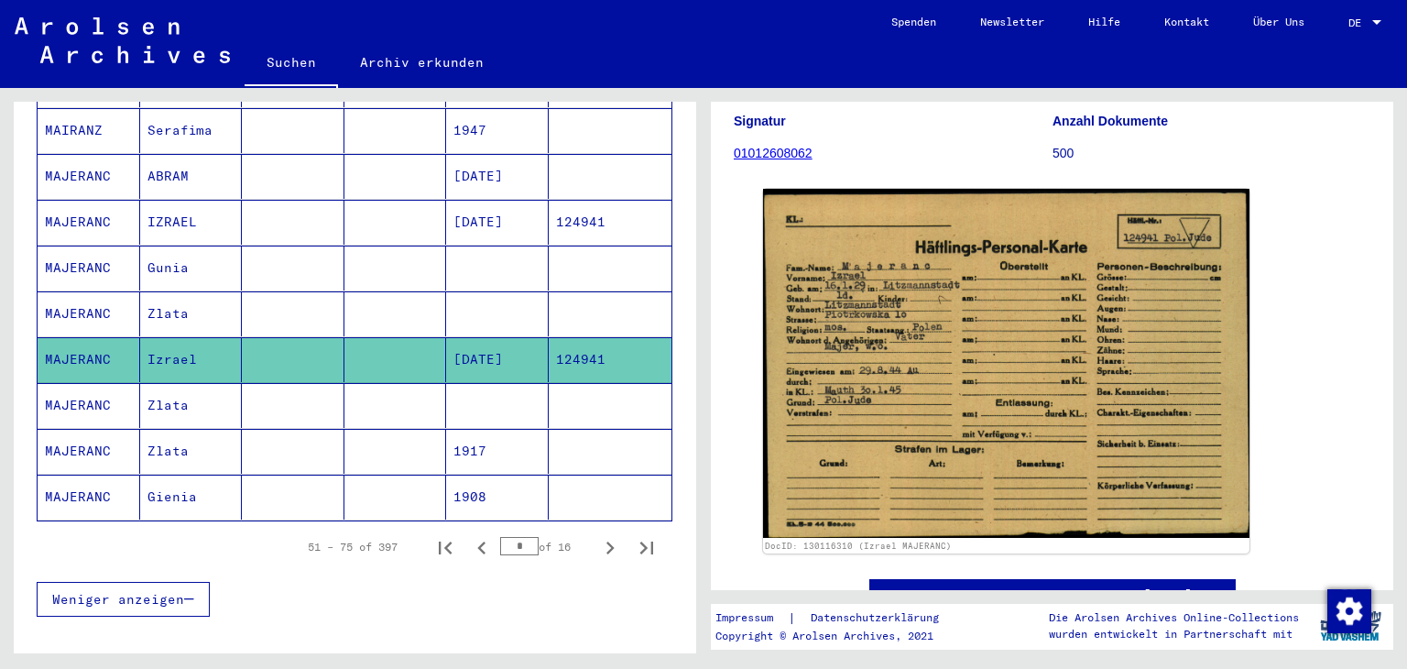
click at [214, 489] on mat-cell "Gienia" at bounding box center [191, 497] width 103 height 45
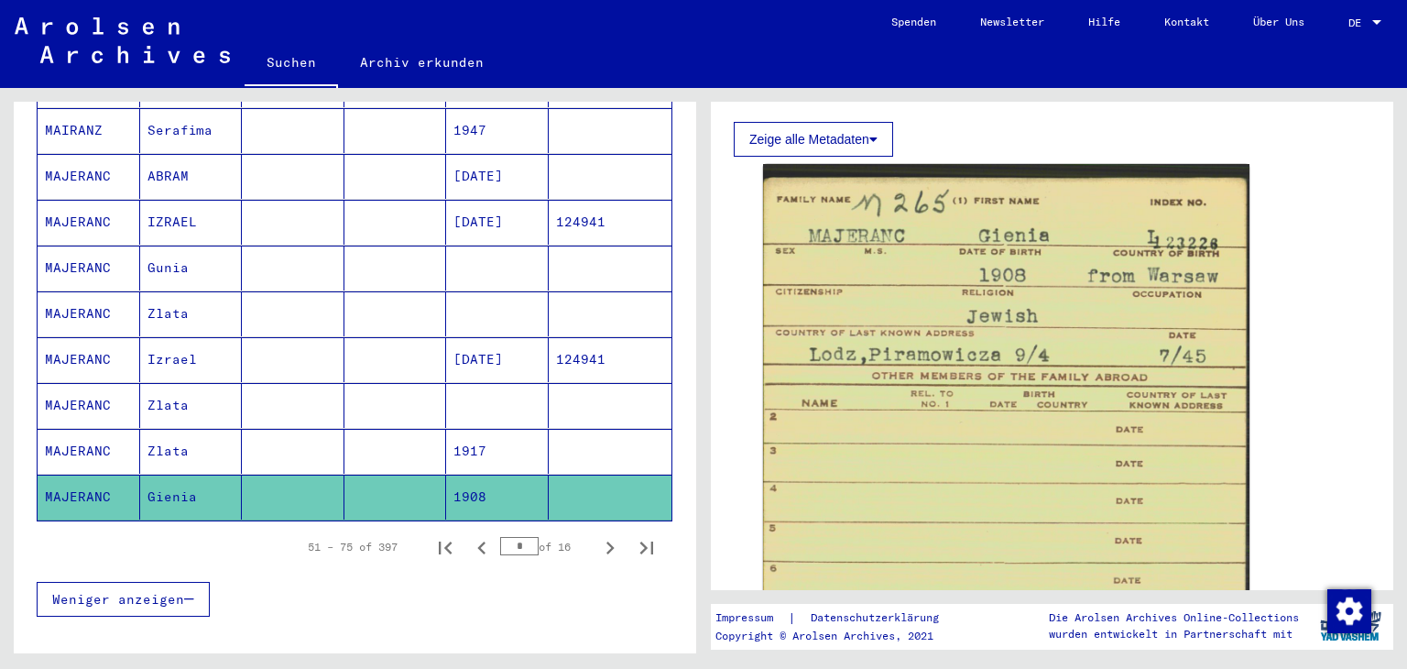
scroll to position [1008, 0]
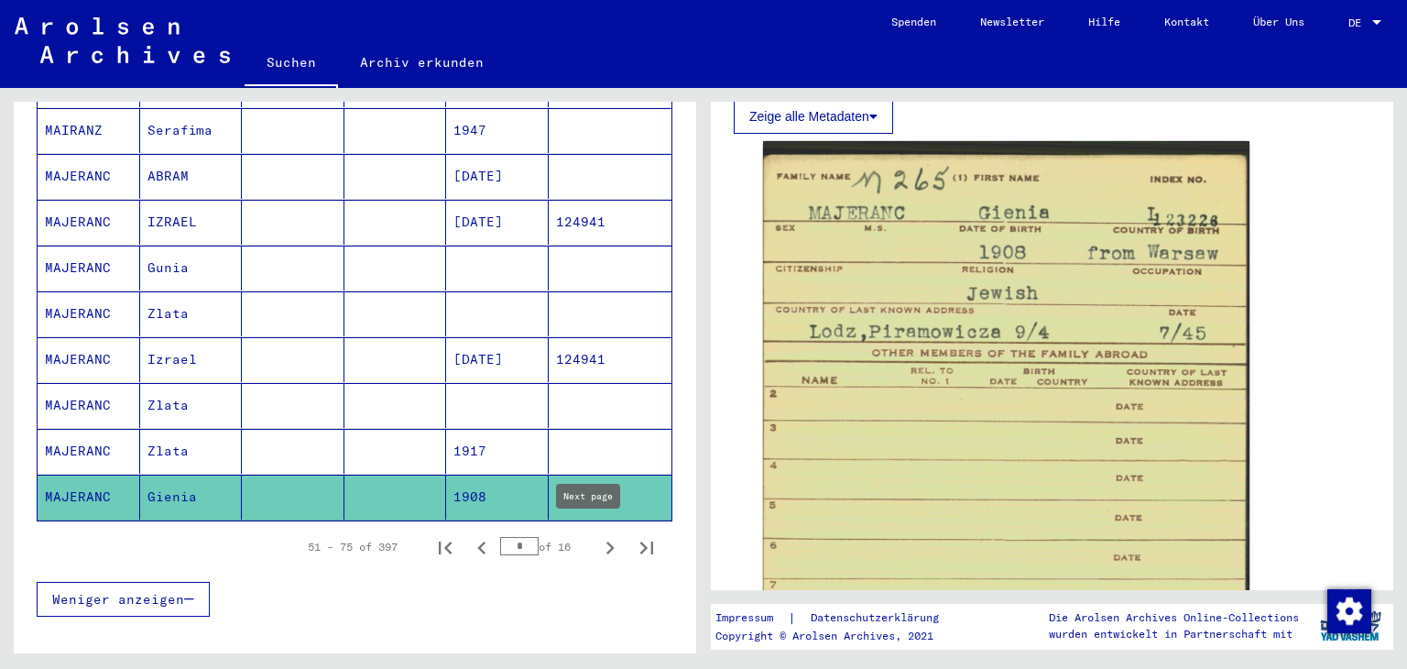
click at [597, 538] on icon "Next page" at bounding box center [610, 548] width 26 height 26
type input "*"
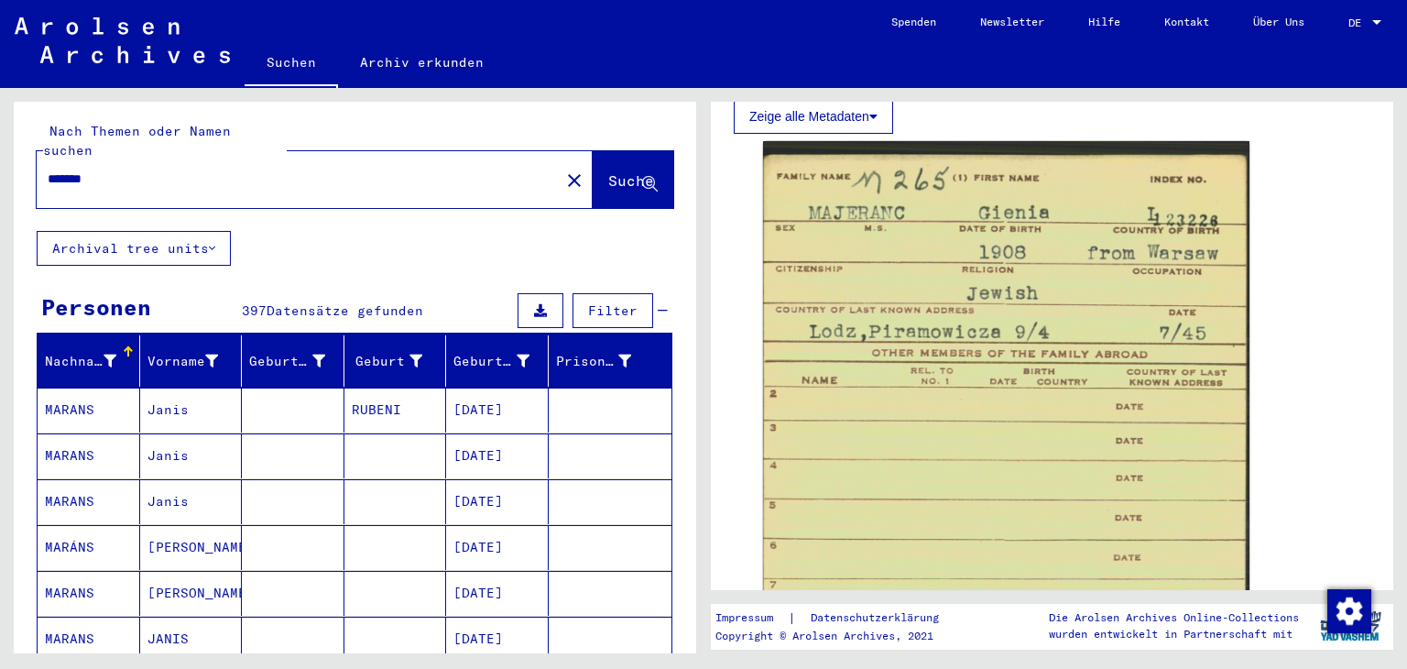
scroll to position [0, 0]
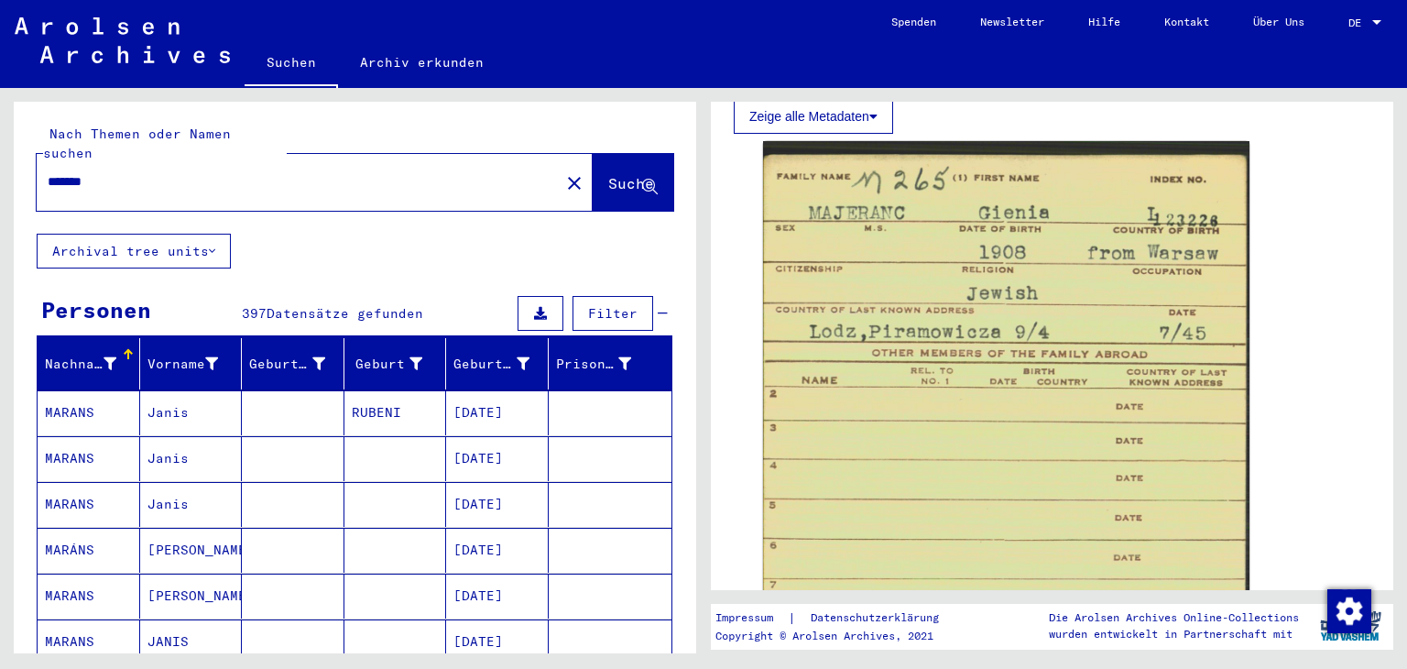
drag, startPoint x: 178, startPoint y: 180, endPoint x: 0, endPoint y: 194, distance: 178.3
click at [0, 195] on div "Nach Themen oder Namen suchen ******* close Suche Archival tree units Personen …" at bounding box center [352, 370] width 704 height 565
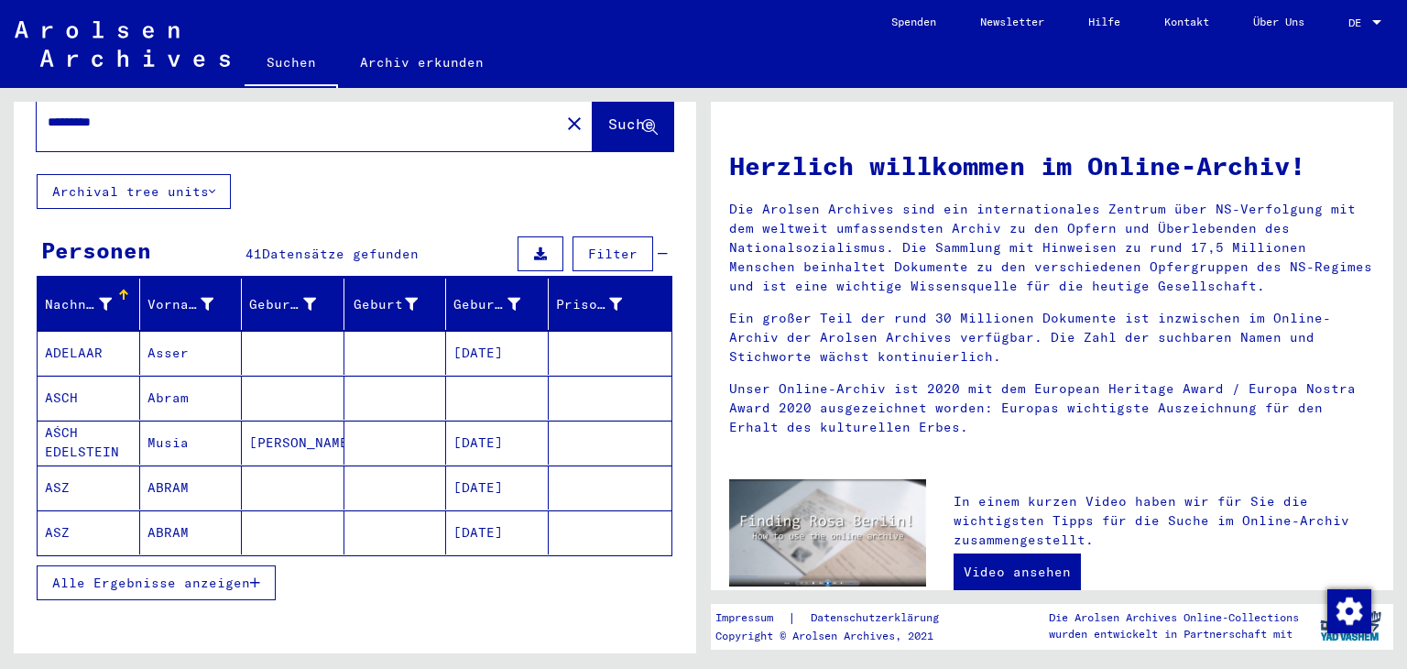
scroll to position [127, 0]
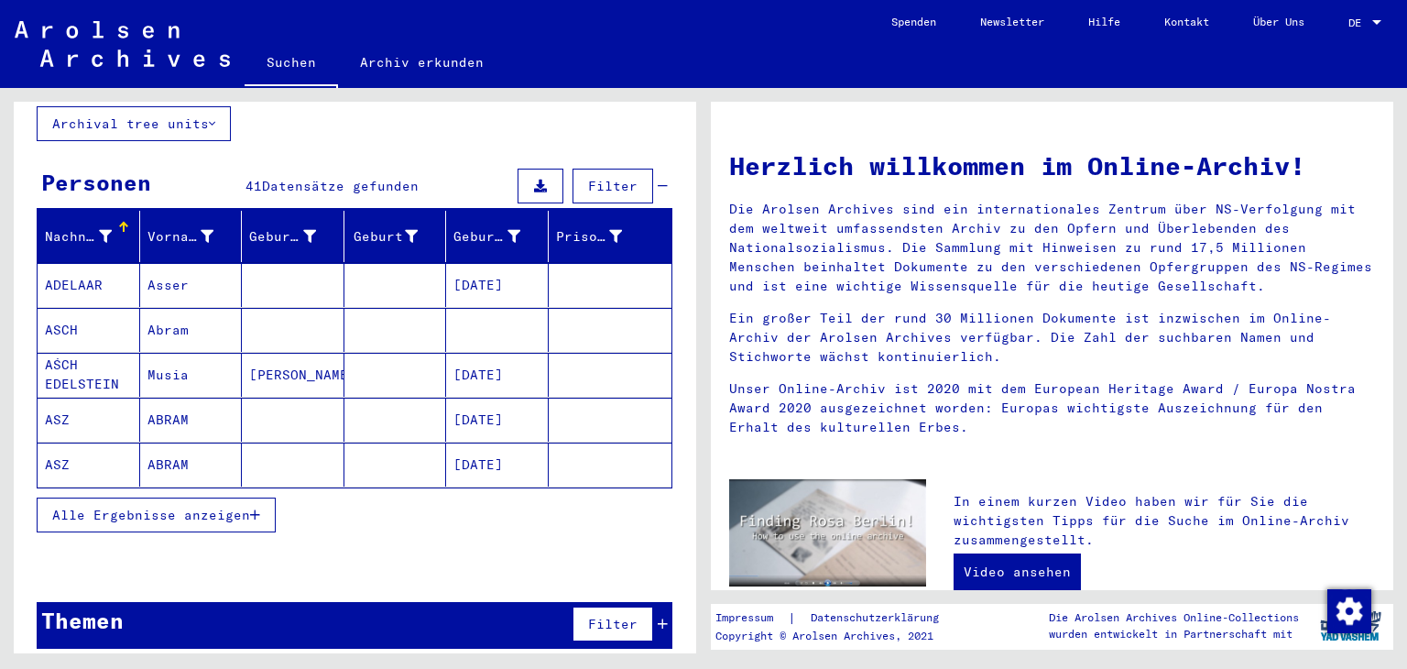
click at [117, 510] on span "Alle Ergebnisse anzeigen" at bounding box center [151, 515] width 198 height 16
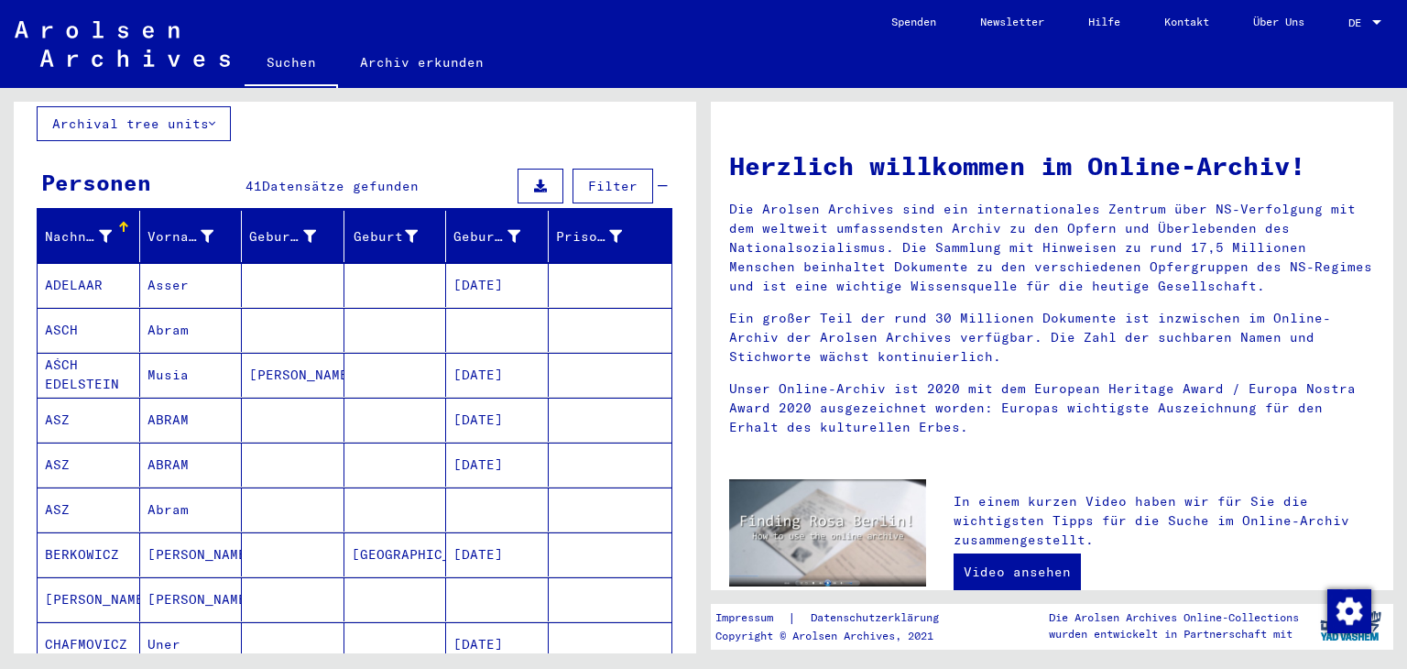
click at [84, 426] on mat-cell "ASZ" at bounding box center [89, 420] width 103 height 44
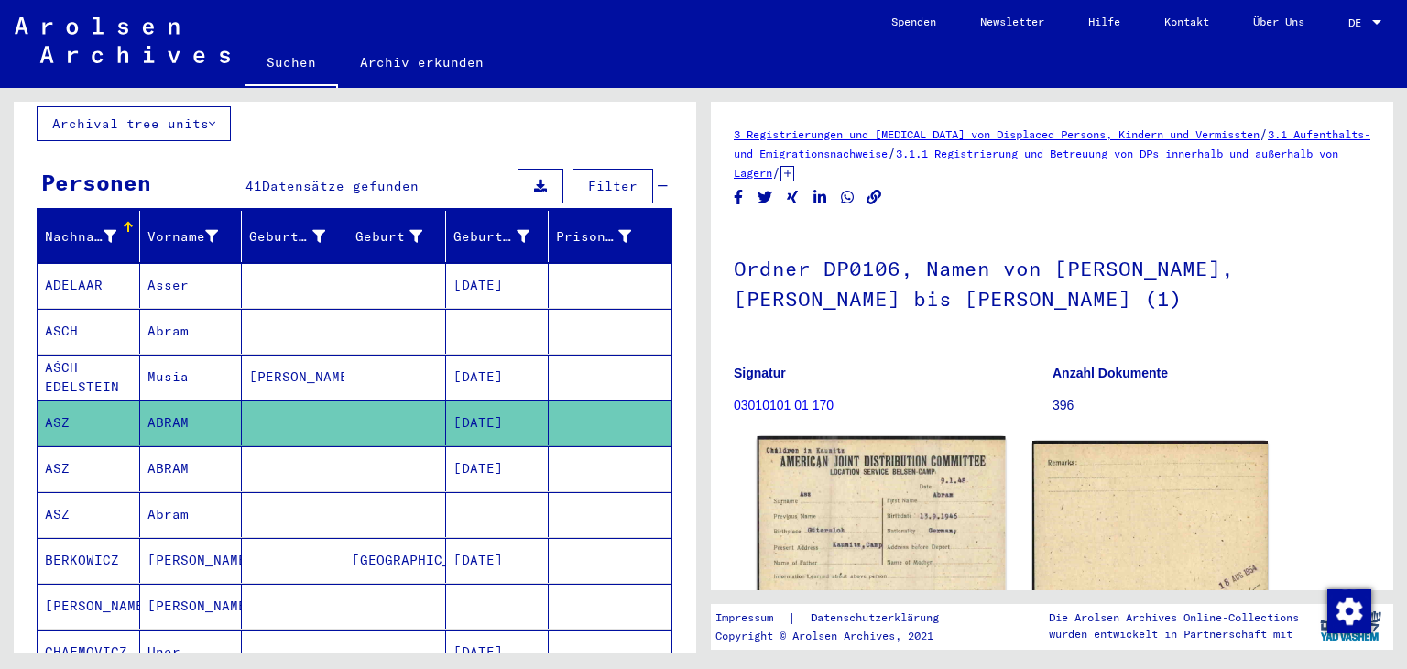
click at [891, 565] on img at bounding box center [881, 524] width 247 height 176
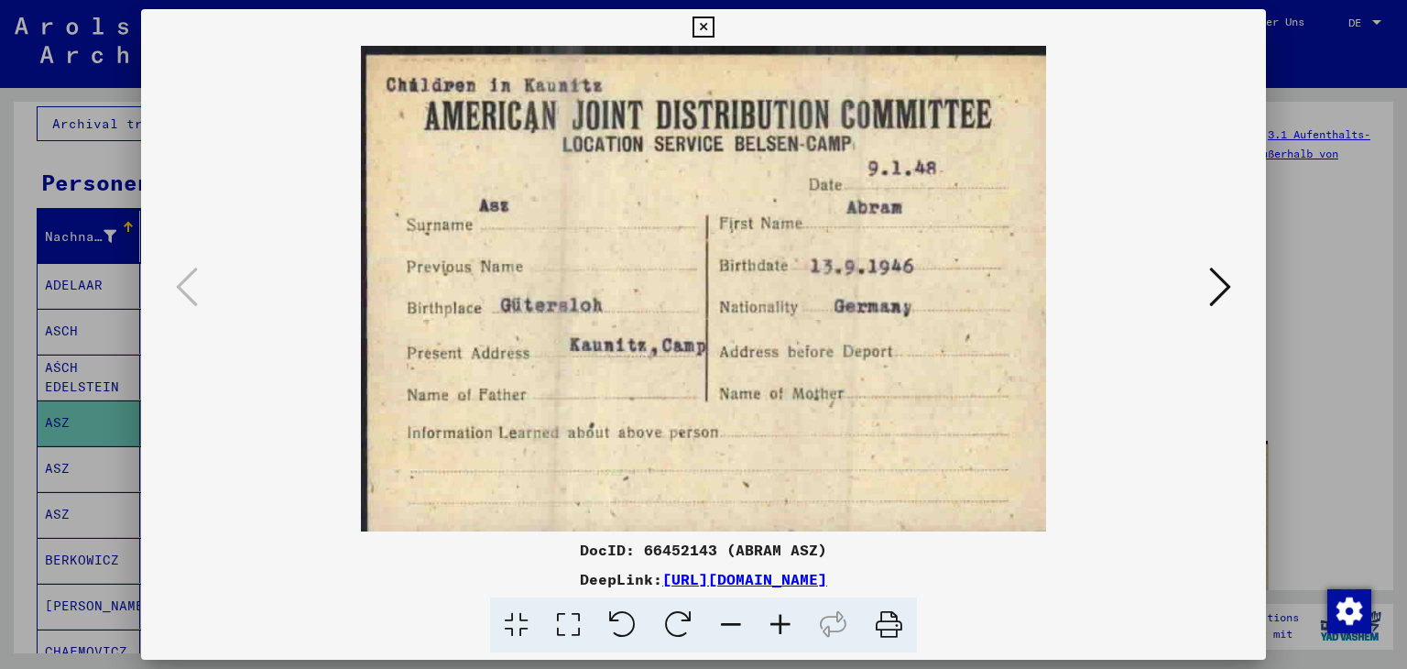
click at [697, 17] on icon at bounding box center [703, 27] width 21 height 22
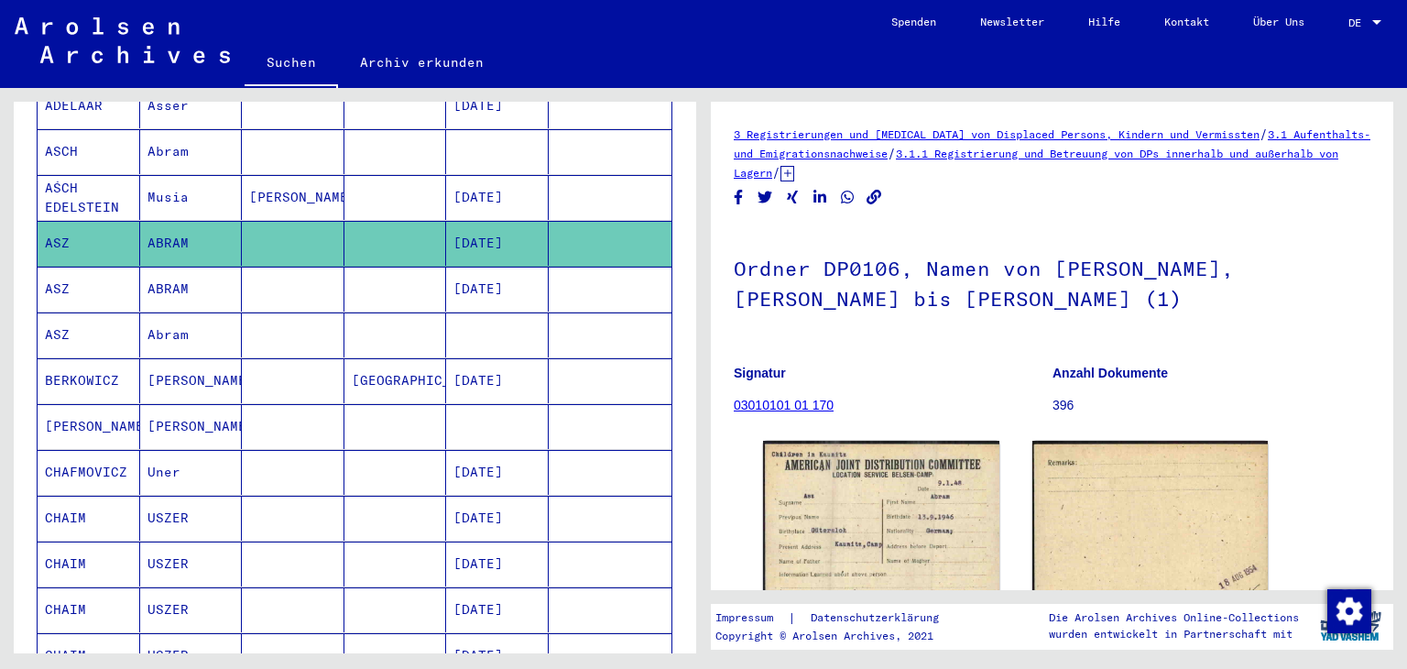
scroll to position [311, 0]
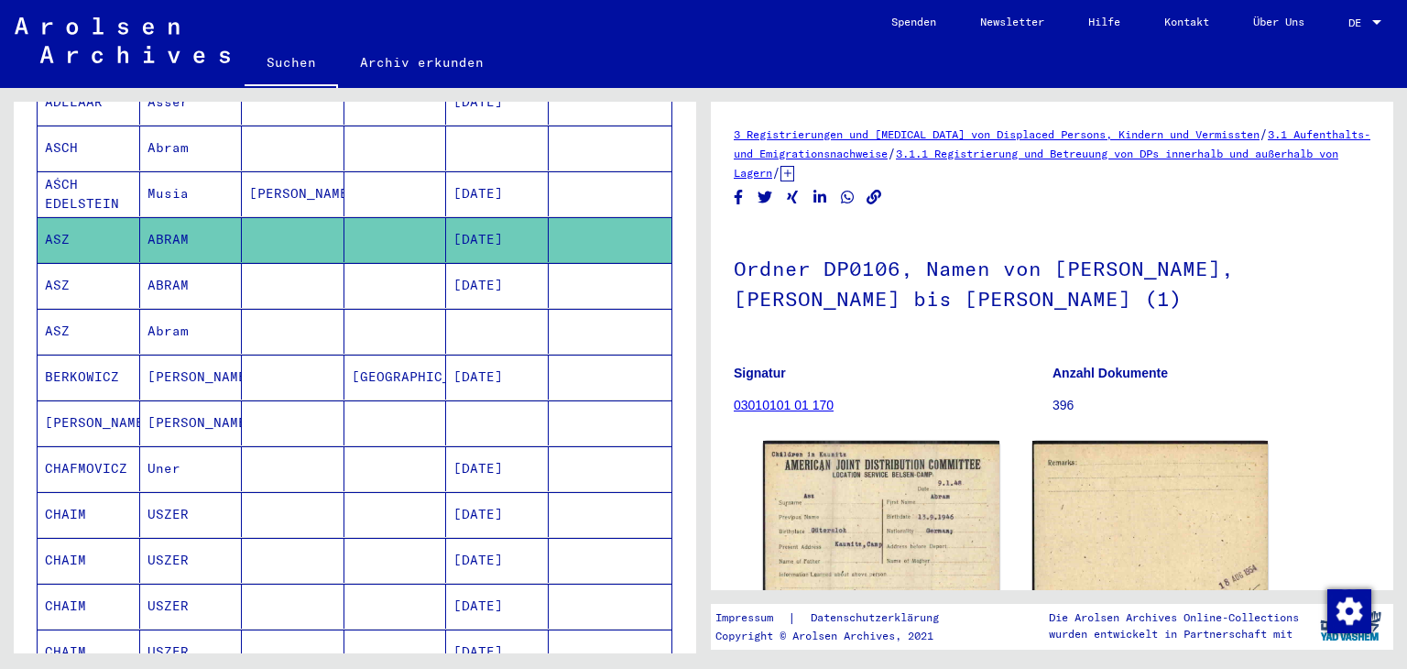
click at [174, 334] on mat-cell "Abram" at bounding box center [191, 331] width 103 height 45
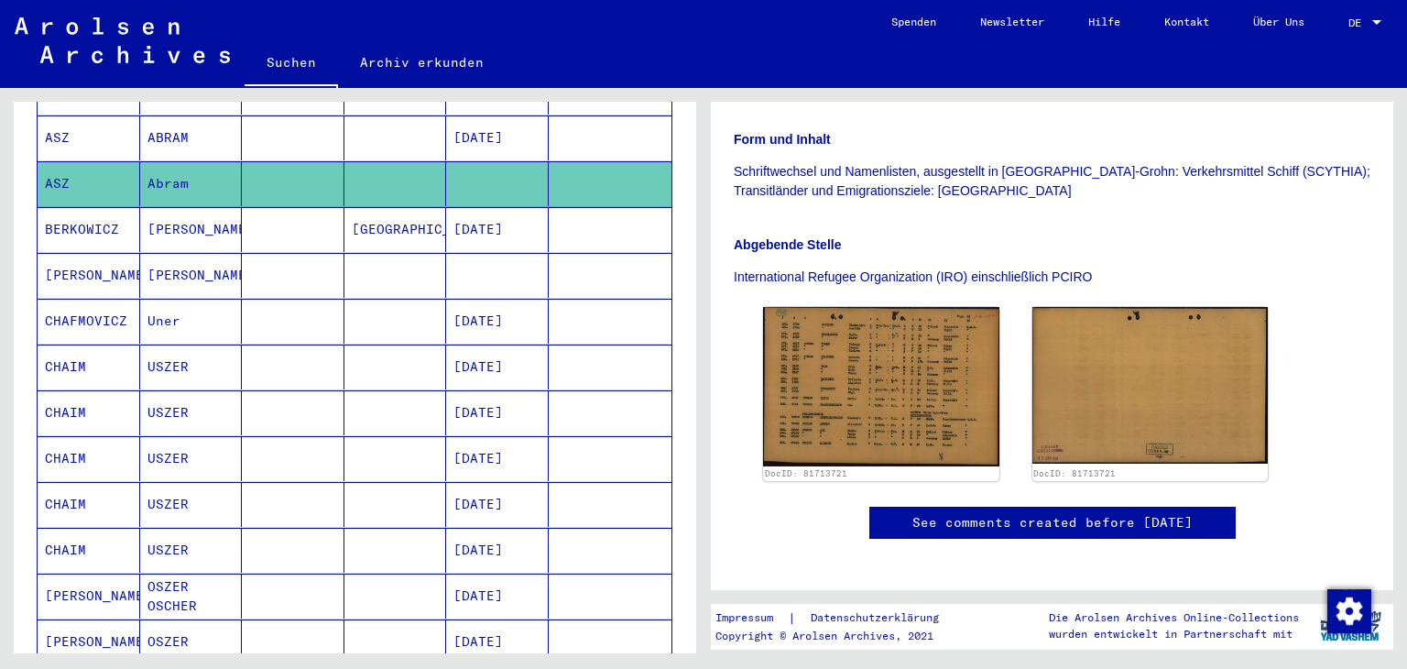
scroll to position [219, 0]
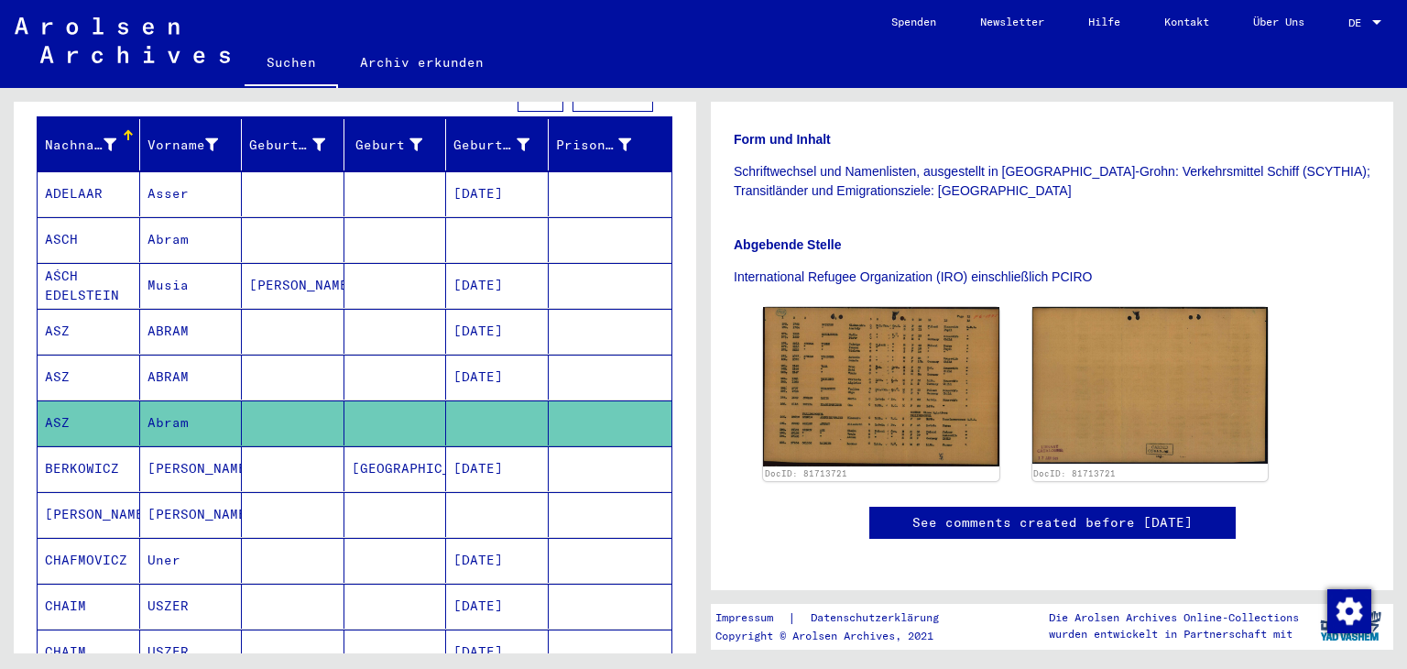
click at [98, 243] on mat-cell "ASCH" at bounding box center [89, 239] width 103 height 45
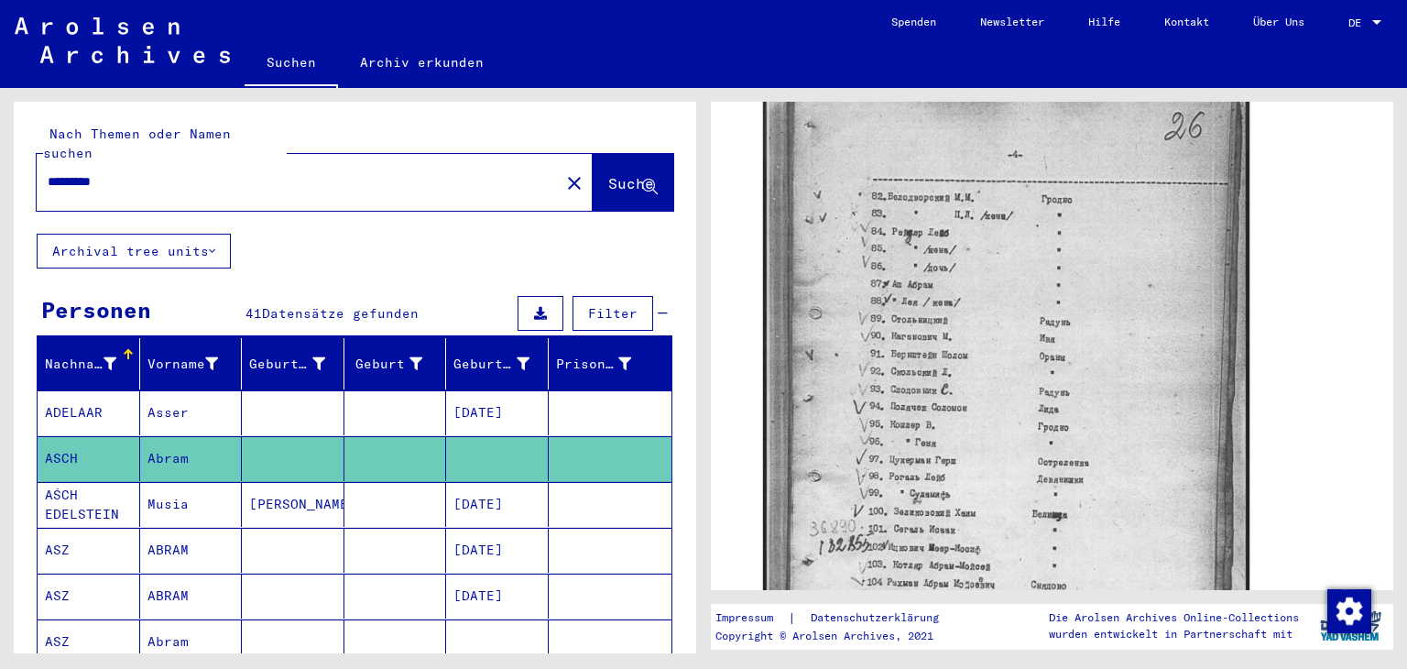
click at [102, 181] on input "*********" at bounding box center [298, 181] width 501 height 19
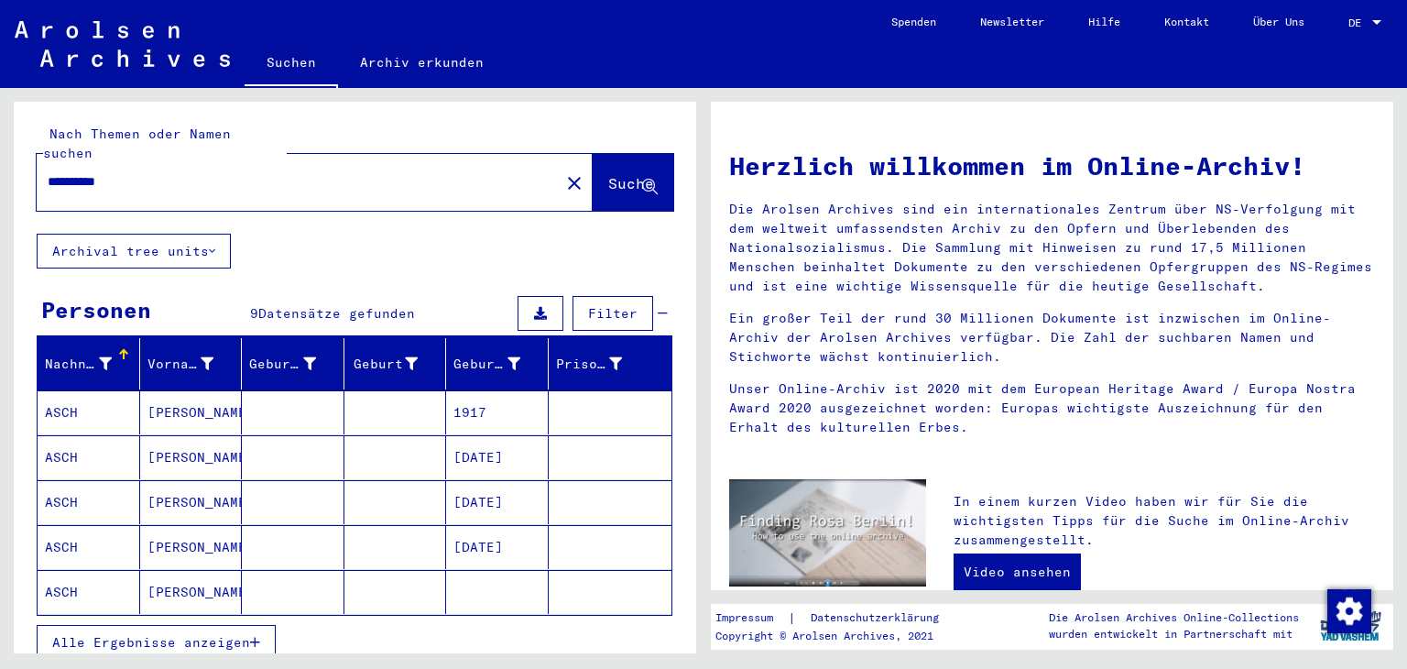
click at [105, 421] on mat-cell "ASCH" at bounding box center [89, 412] width 103 height 44
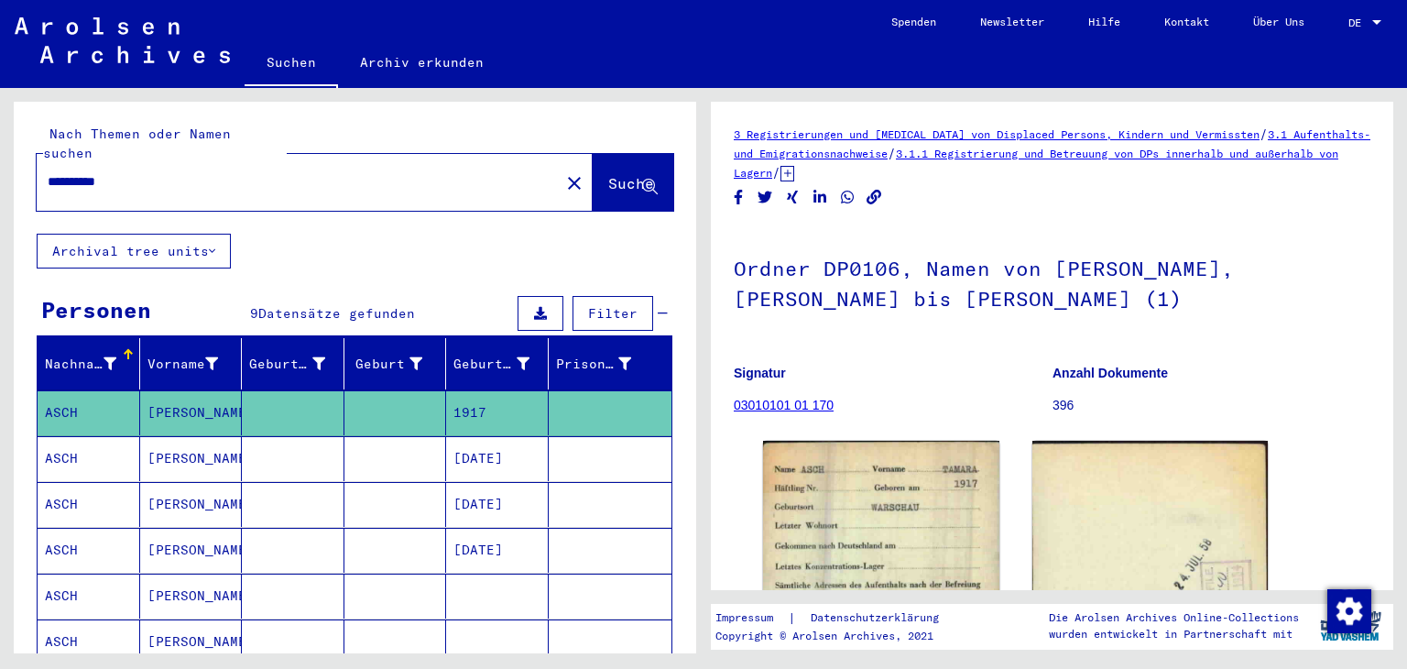
click at [103, 460] on mat-cell "ASCH" at bounding box center [89, 458] width 103 height 45
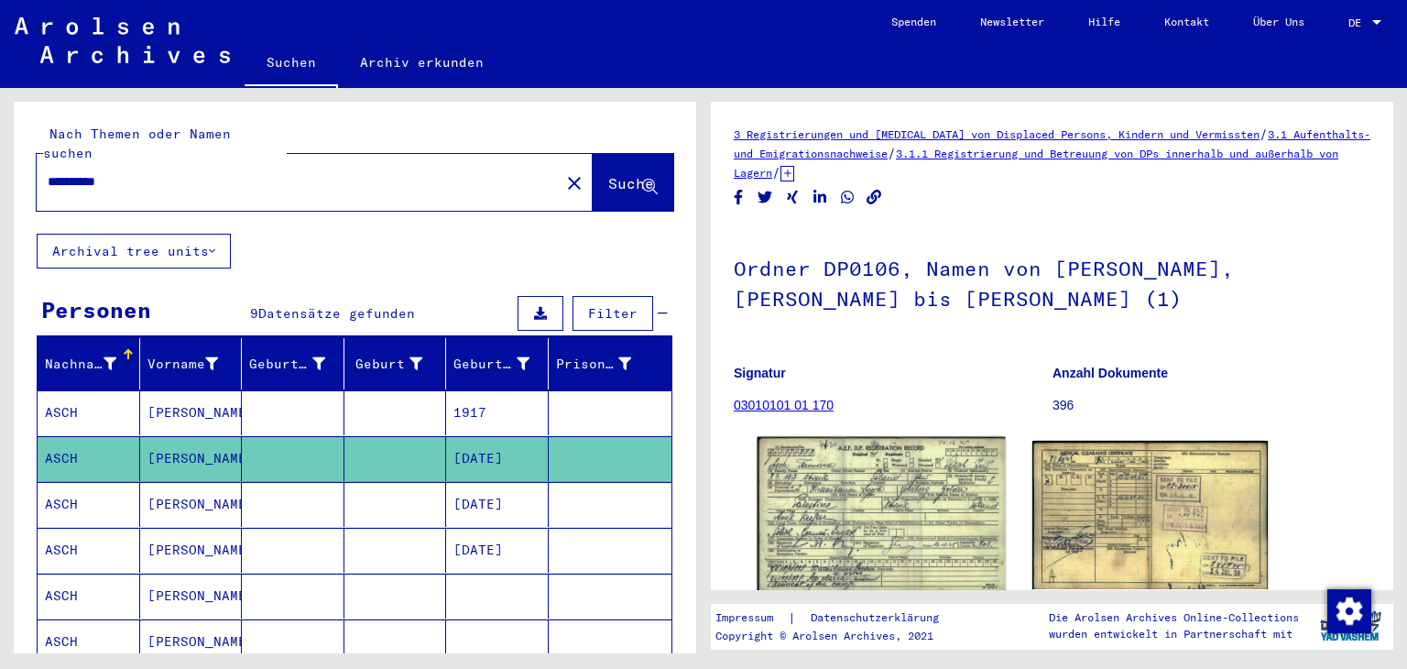
click at [854, 509] on img at bounding box center [881, 515] width 247 height 156
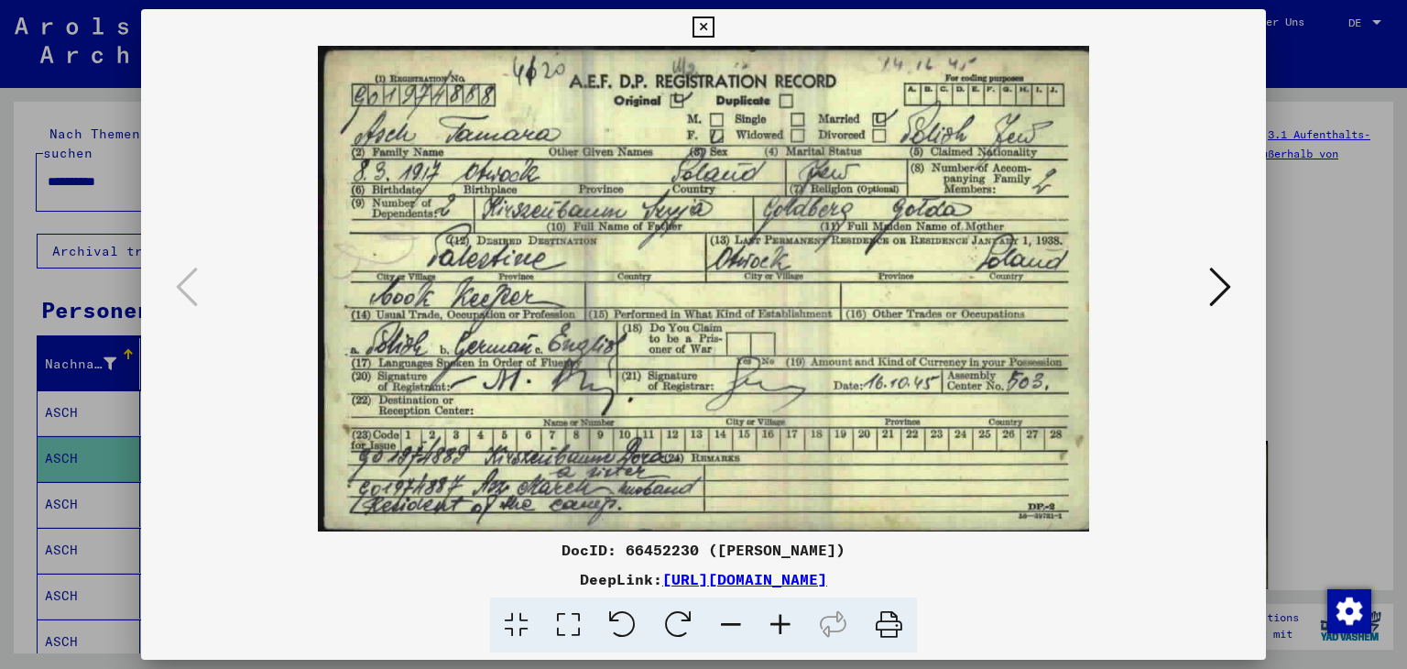
click at [704, 19] on icon at bounding box center [703, 27] width 21 height 22
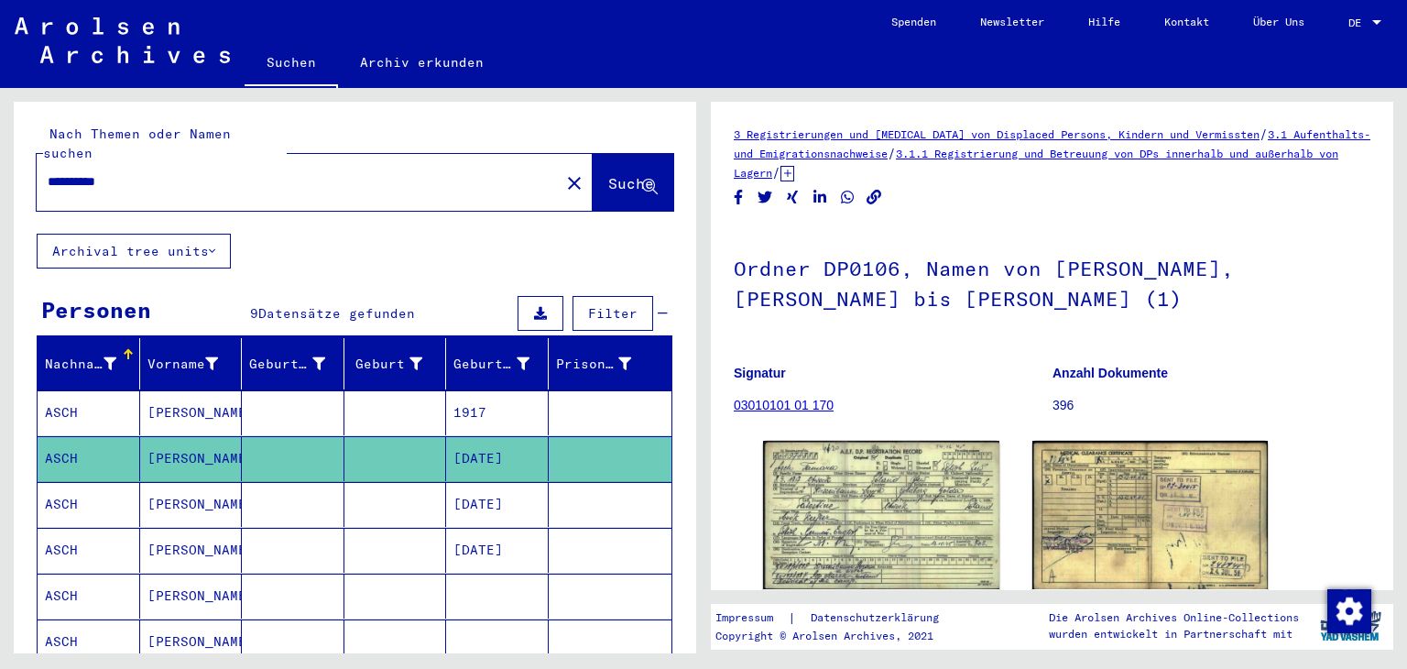
click at [104, 177] on input "**********" at bounding box center [298, 181] width 501 height 19
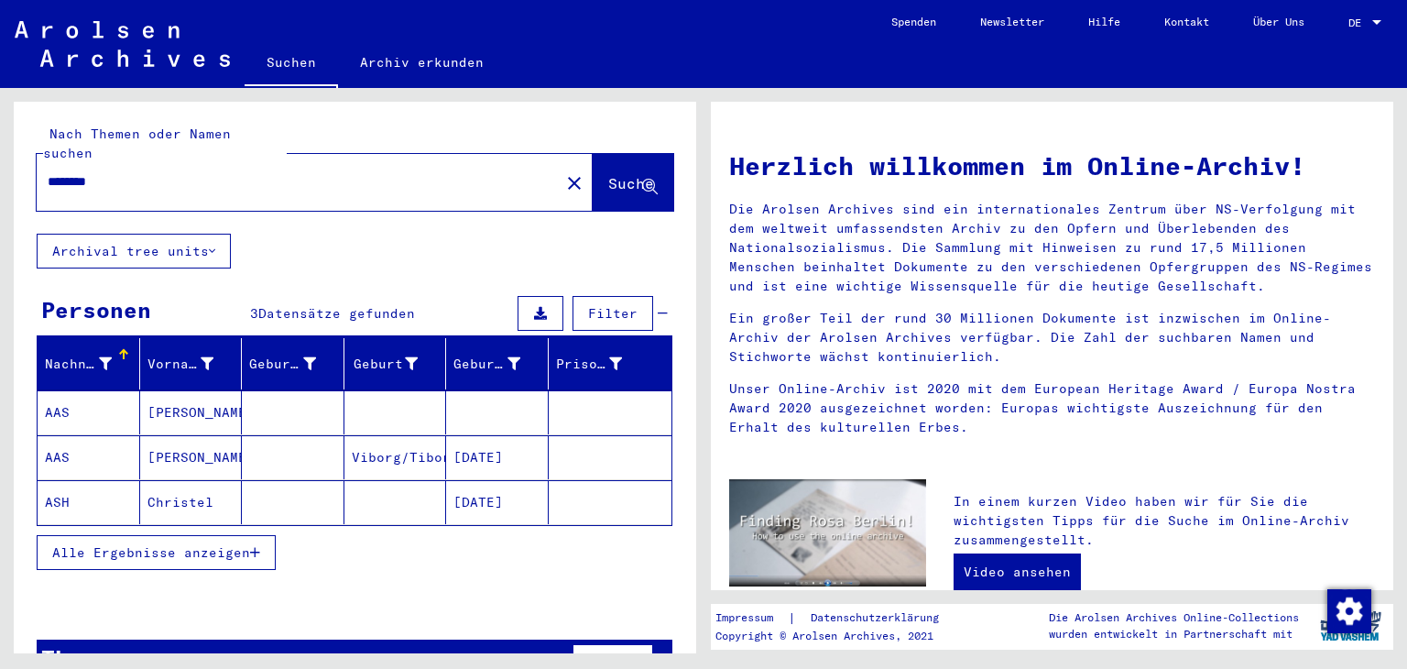
click at [190, 499] on mat-cell "Christel" at bounding box center [191, 502] width 103 height 44
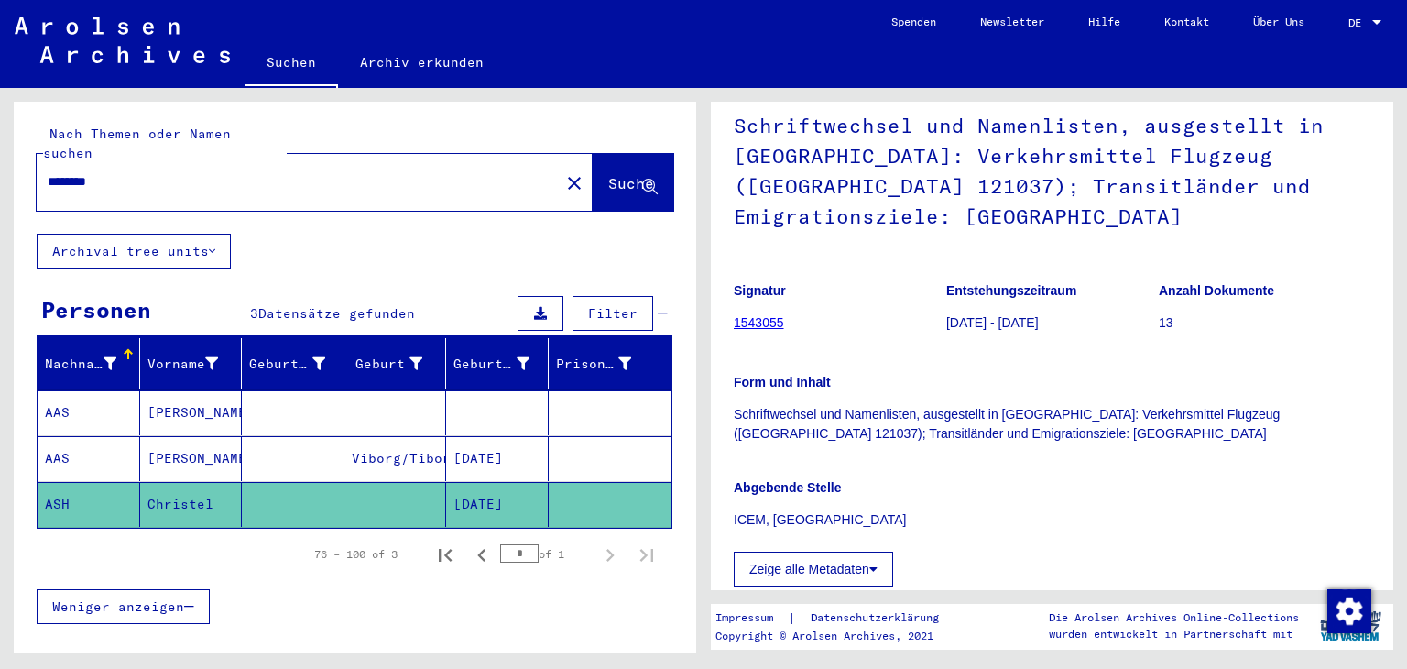
scroll to position [275, 0]
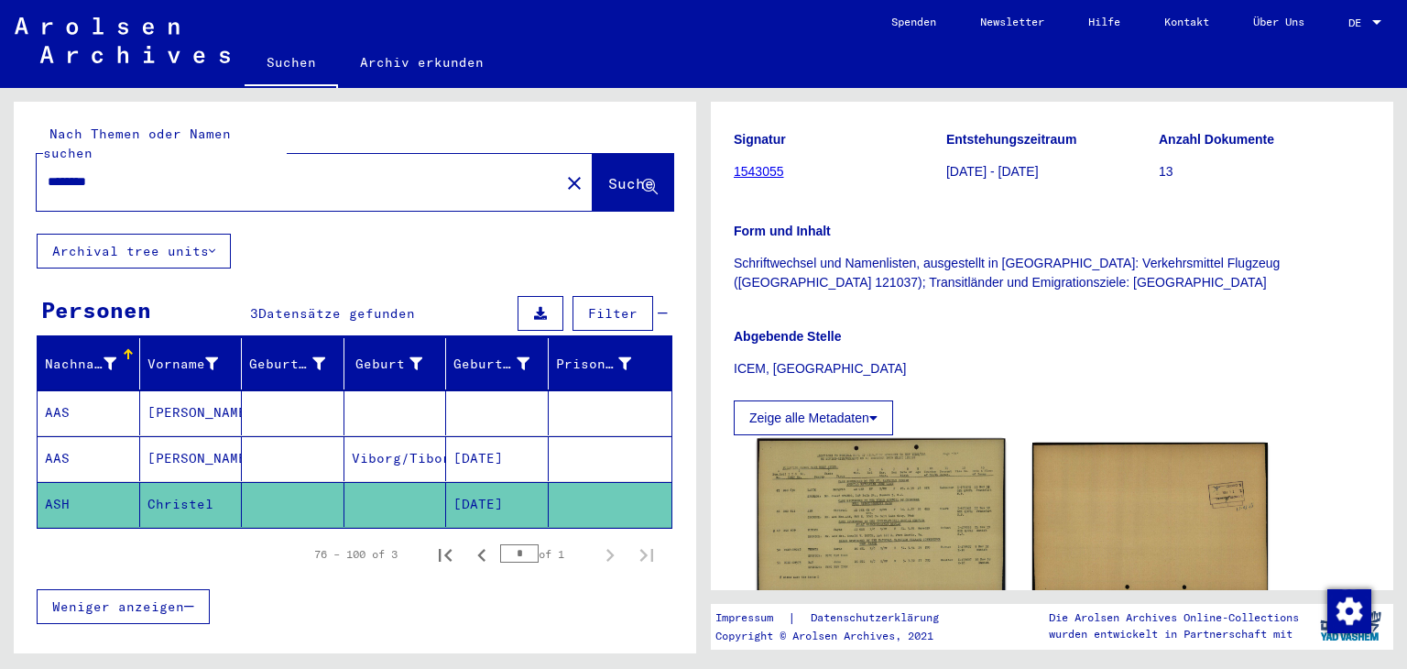
click at [908, 490] on img at bounding box center [881, 519] width 247 height 161
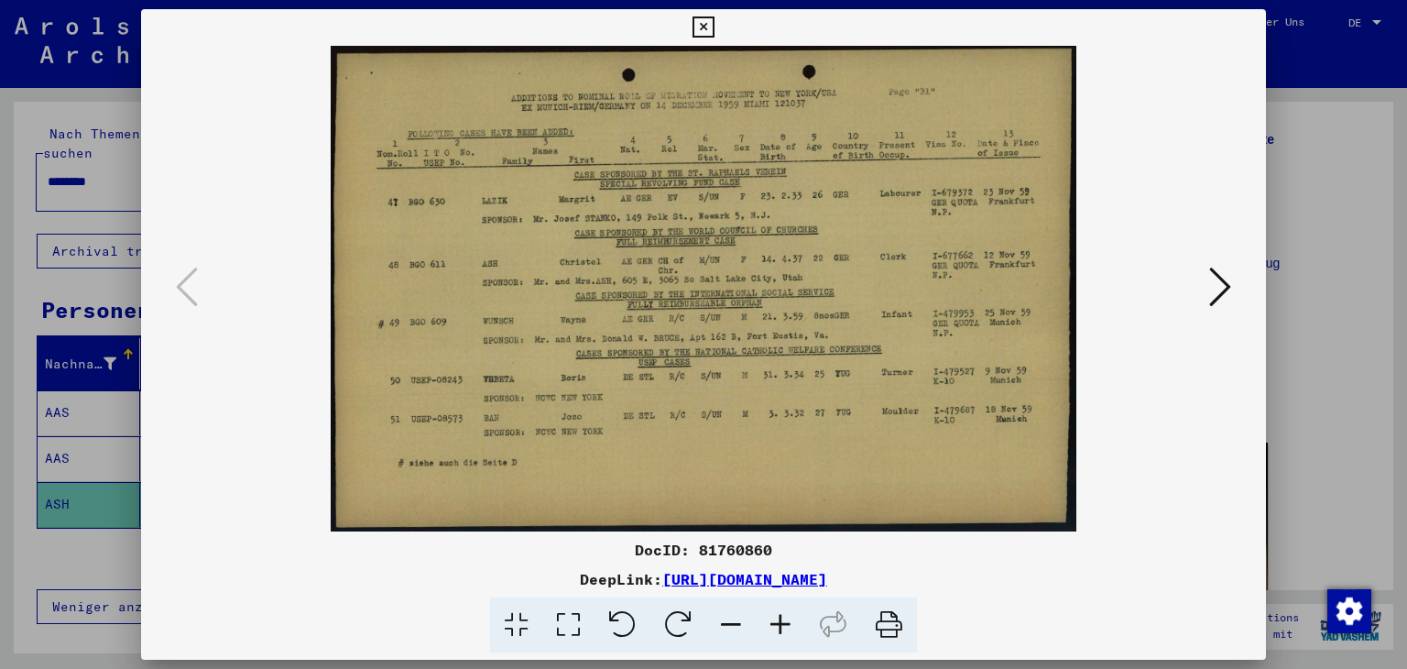
click at [707, 23] on icon at bounding box center [703, 27] width 21 height 22
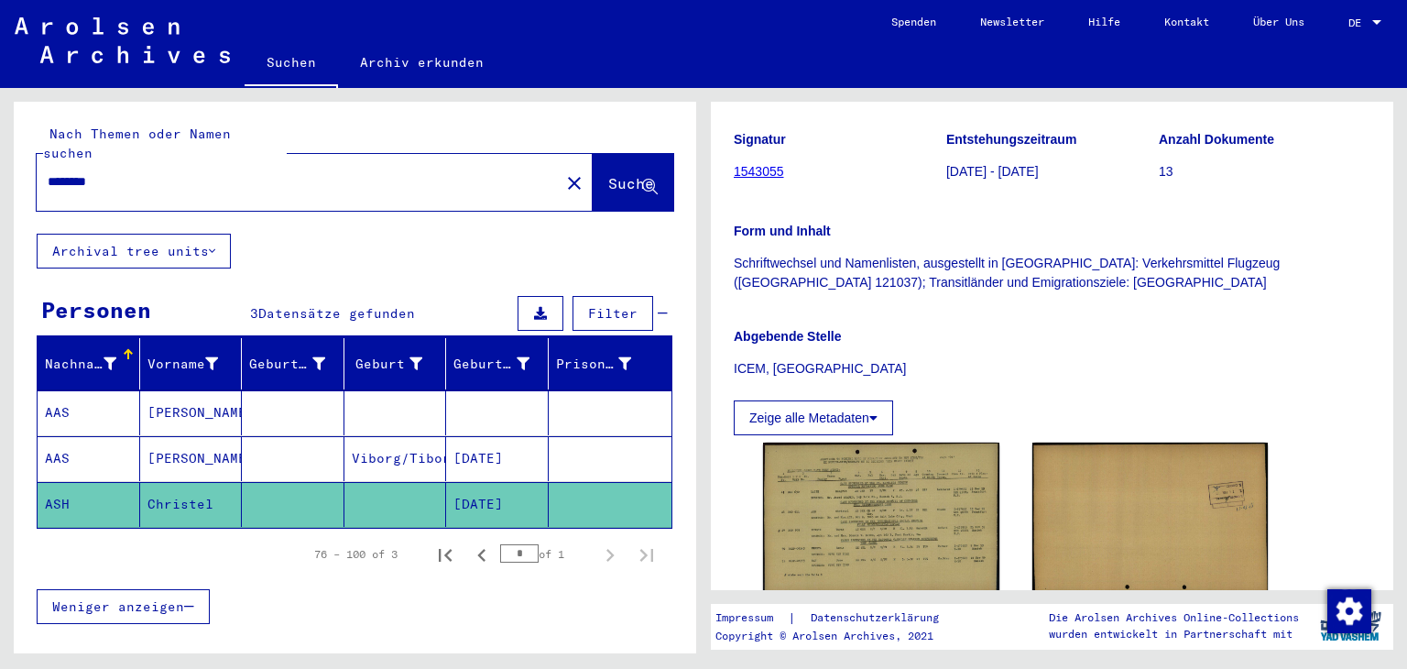
click at [88, 180] on input "********" at bounding box center [298, 181] width 501 height 19
click at [198, 178] on input "********" at bounding box center [298, 181] width 501 height 19
drag, startPoint x: 429, startPoint y: 204, endPoint x: 0, endPoint y: 192, distance: 428.9
click at [0, 191] on div "Nach Themen oder Namen suchen ******** close Suche Archival tree units Personen…" at bounding box center [352, 370] width 704 height 565
click at [147, 180] on input "********" at bounding box center [298, 181] width 501 height 19
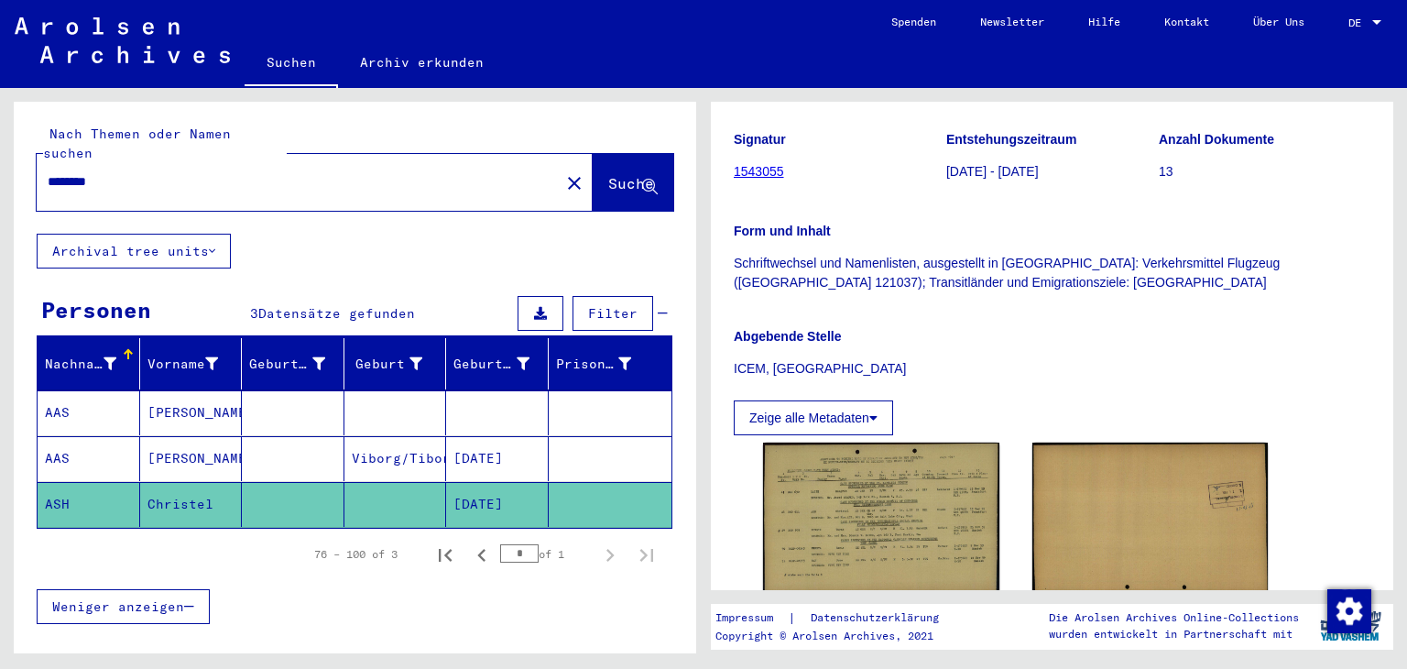
drag, startPoint x: 155, startPoint y: 185, endPoint x: 0, endPoint y: 189, distance: 154.9
click at [0, 189] on div "Nach Themen oder Namen suchen ******** close Suche Archival tree units Personen…" at bounding box center [352, 370] width 704 height 565
paste input "****"
click at [608, 183] on span "Suche" at bounding box center [631, 183] width 46 height 18
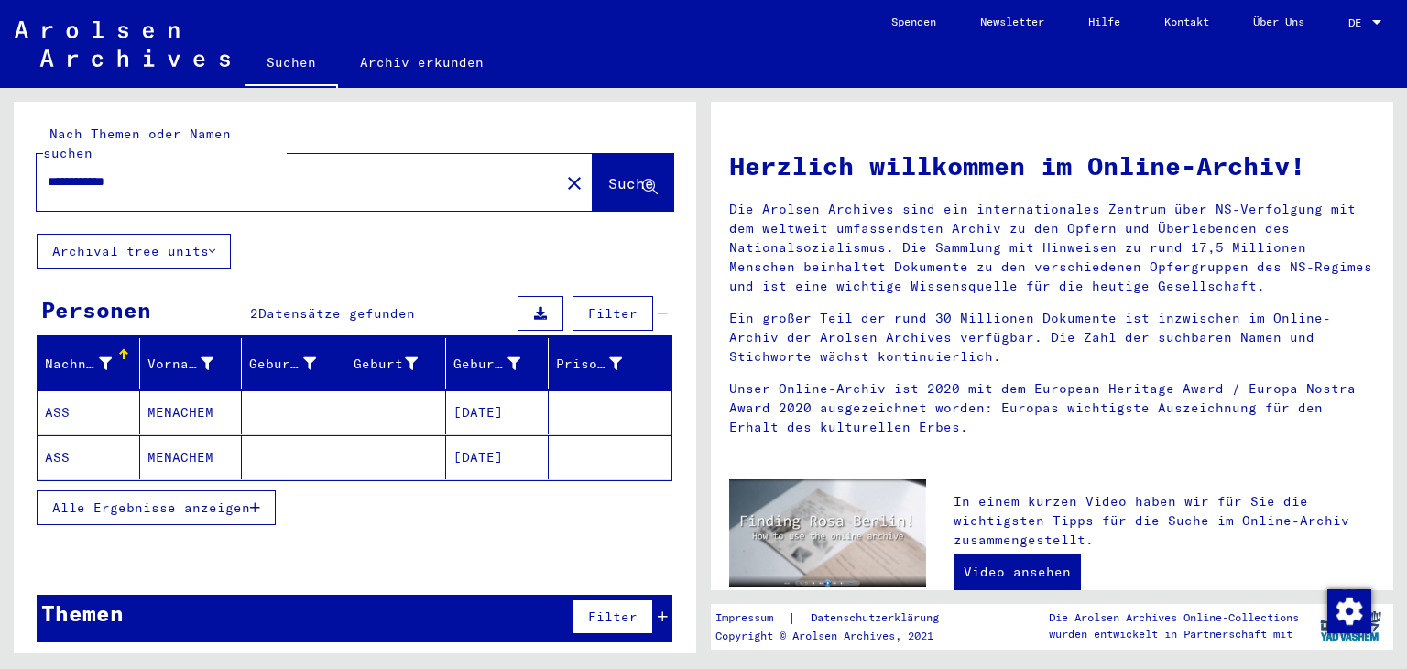
click at [93, 422] on mat-cell "ASS" at bounding box center [89, 412] width 103 height 44
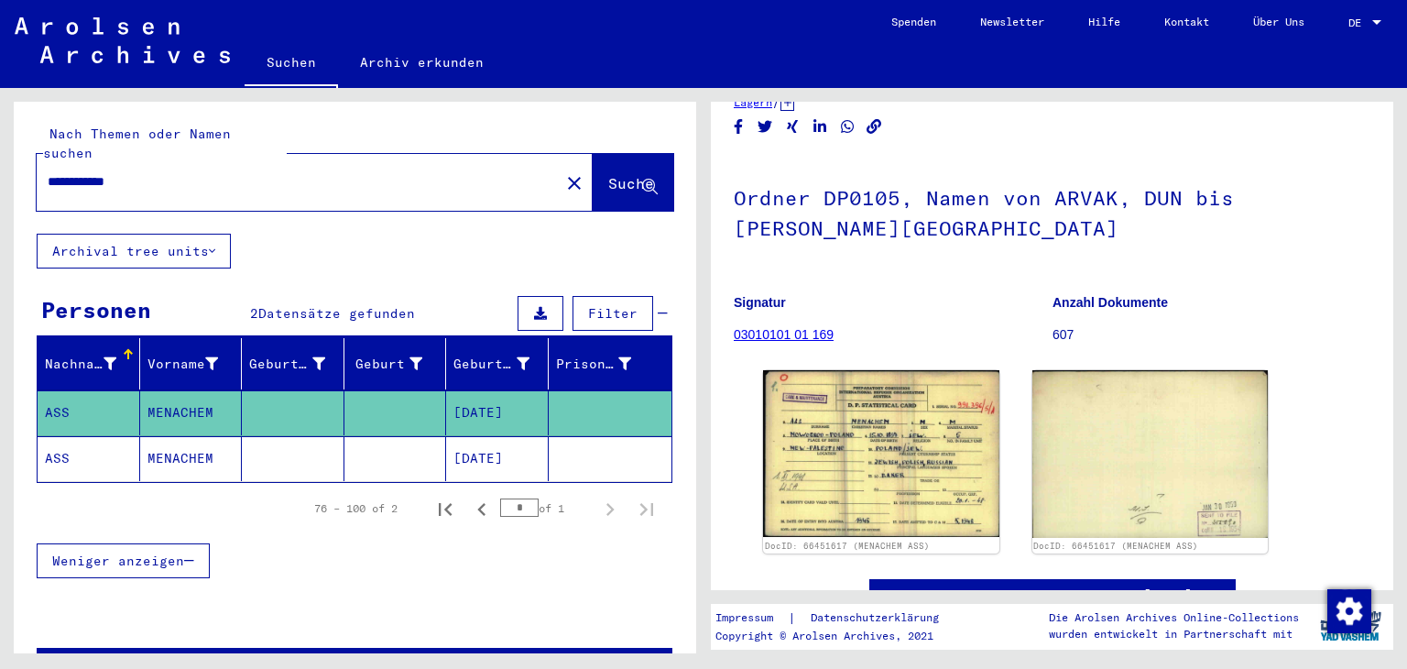
scroll to position [92, 0]
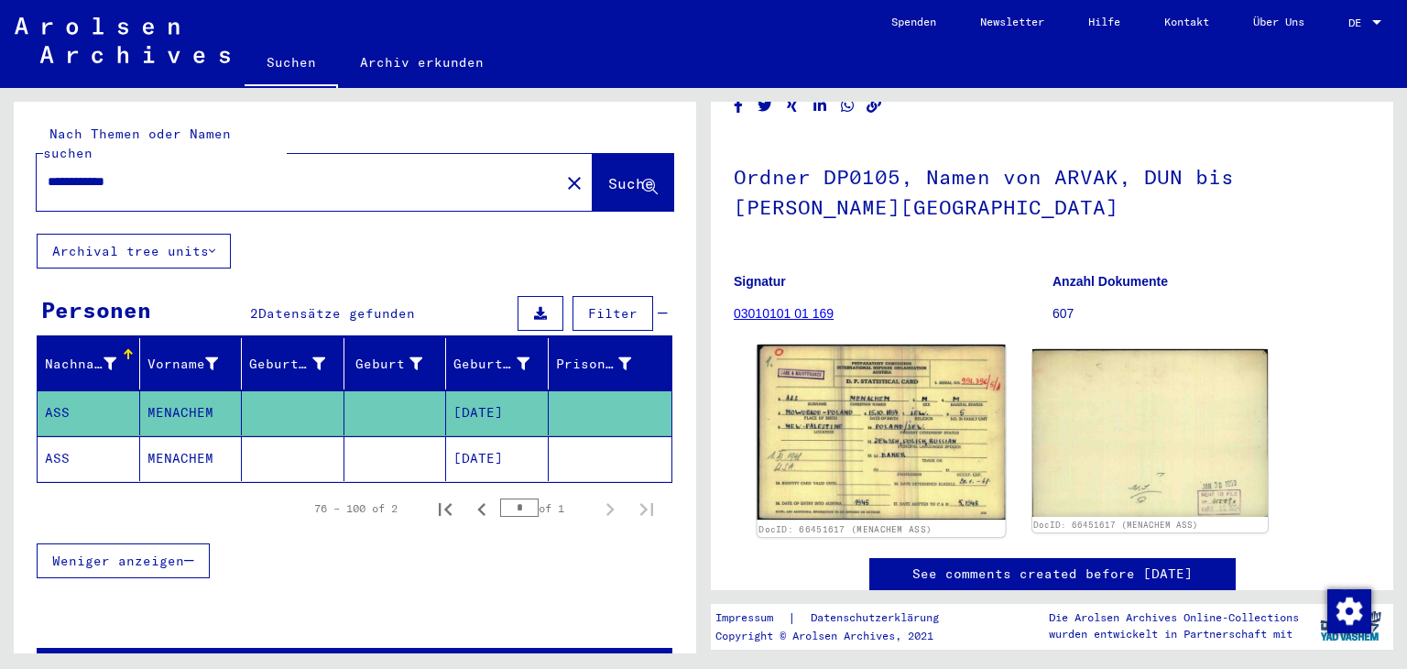
click at [898, 434] on img at bounding box center [881, 431] width 247 height 175
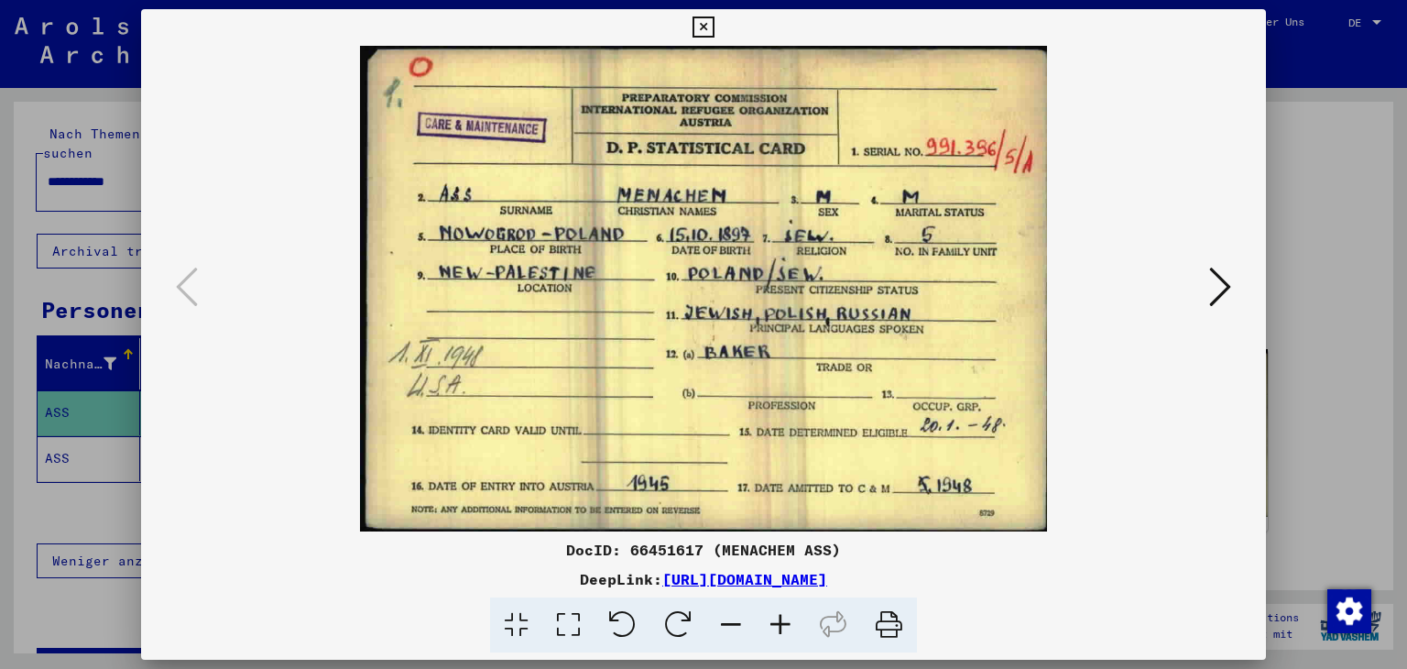
click at [694, 19] on icon at bounding box center [703, 27] width 21 height 22
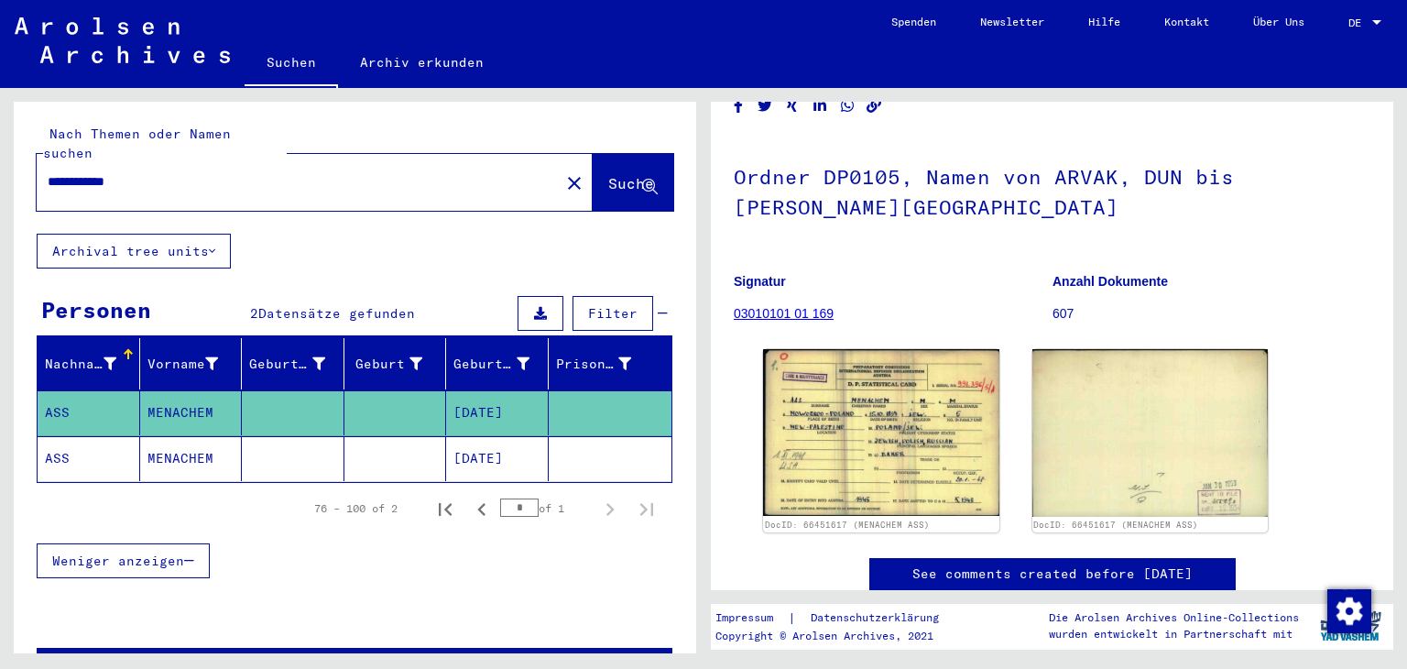
click at [59, 457] on mat-cell "ASS" at bounding box center [89, 458] width 103 height 45
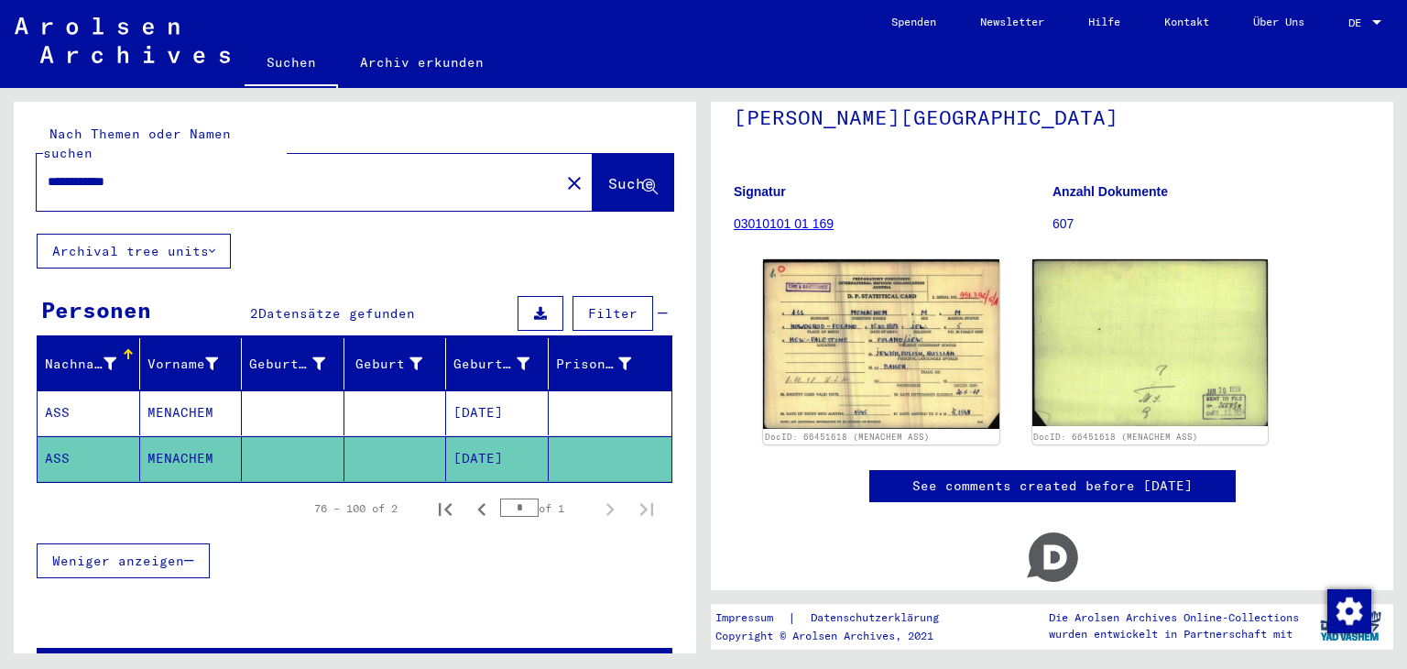
scroll to position [183, 0]
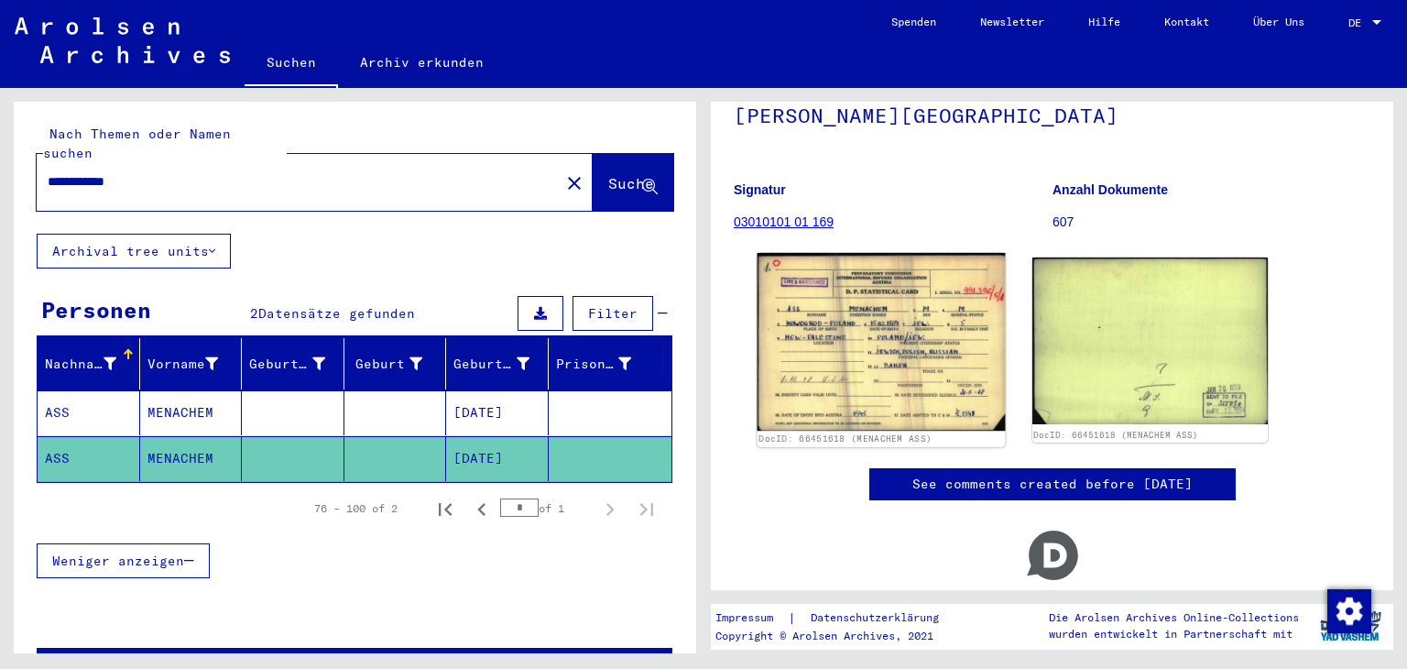
click at [886, 341] on img at bounding box center [881, 342] width 247 height 178
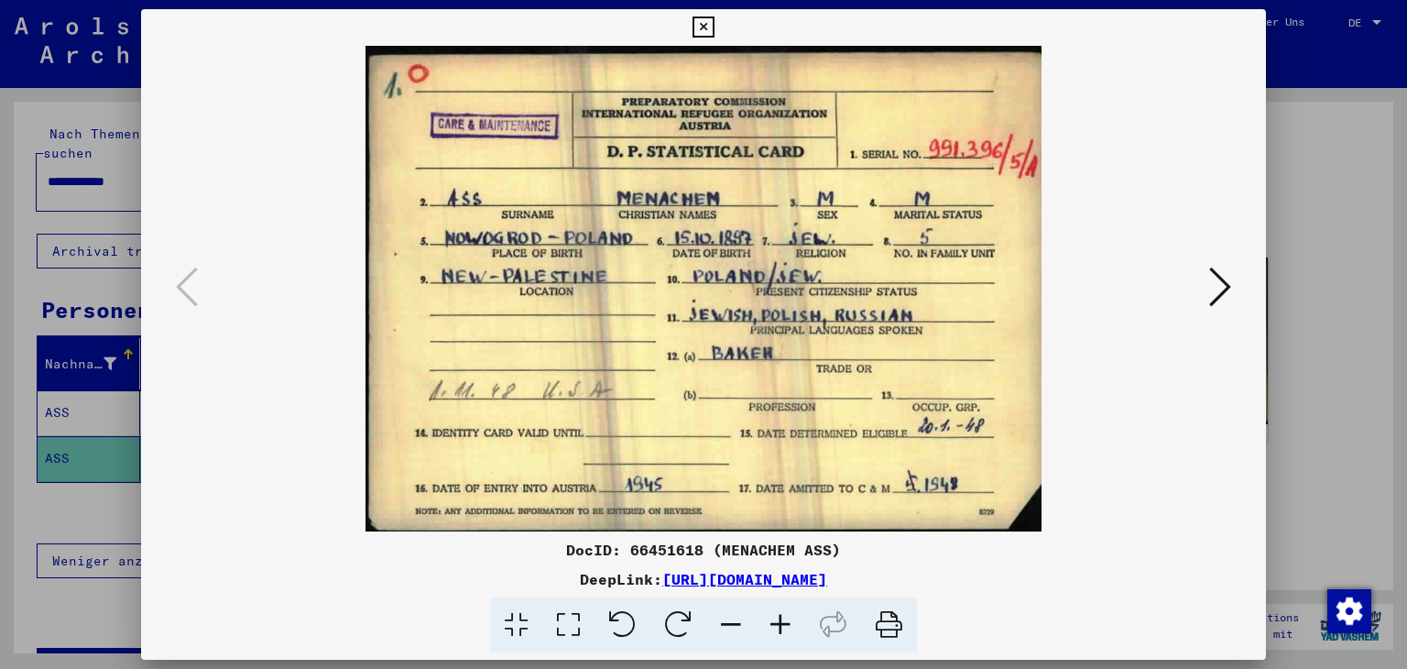
click at [698, 16] on icon at bounding box center [703, 27] width 21 height 22
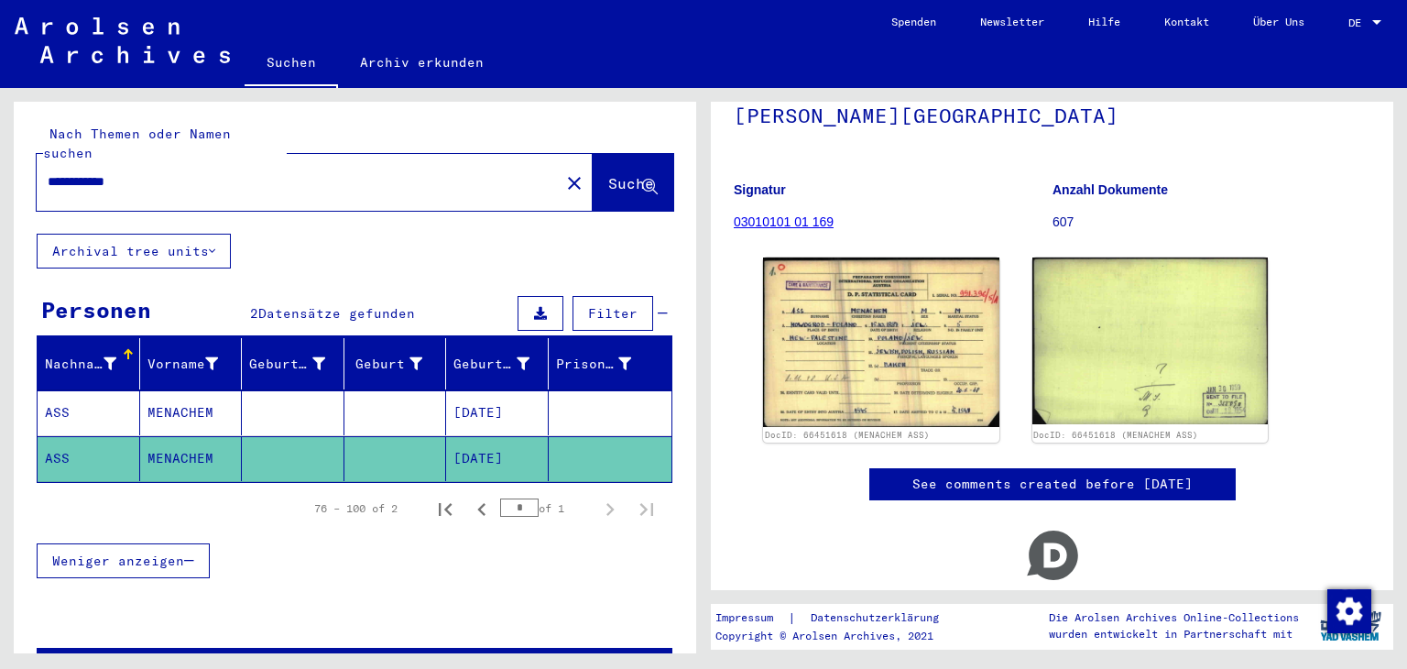
click at [104, 185] on input "**********" at bounding box center [298, 181] width 501 height 19
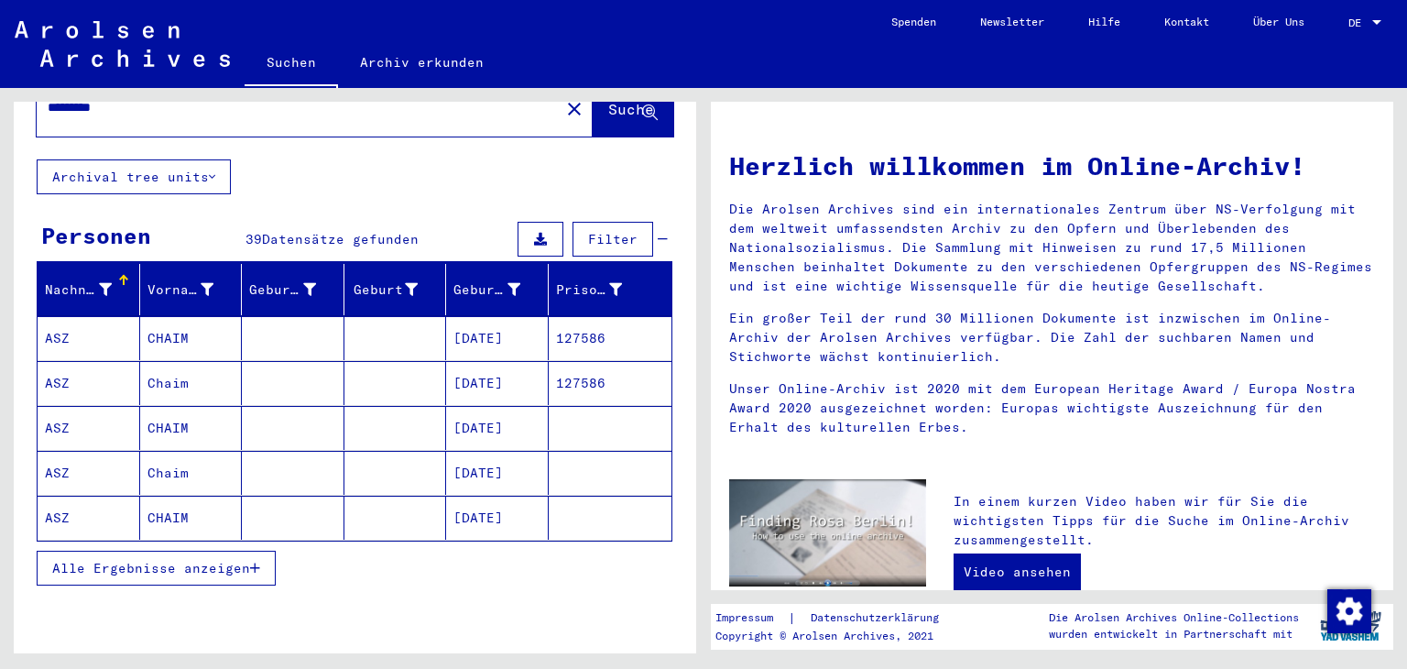
scroll to position [183, 0]
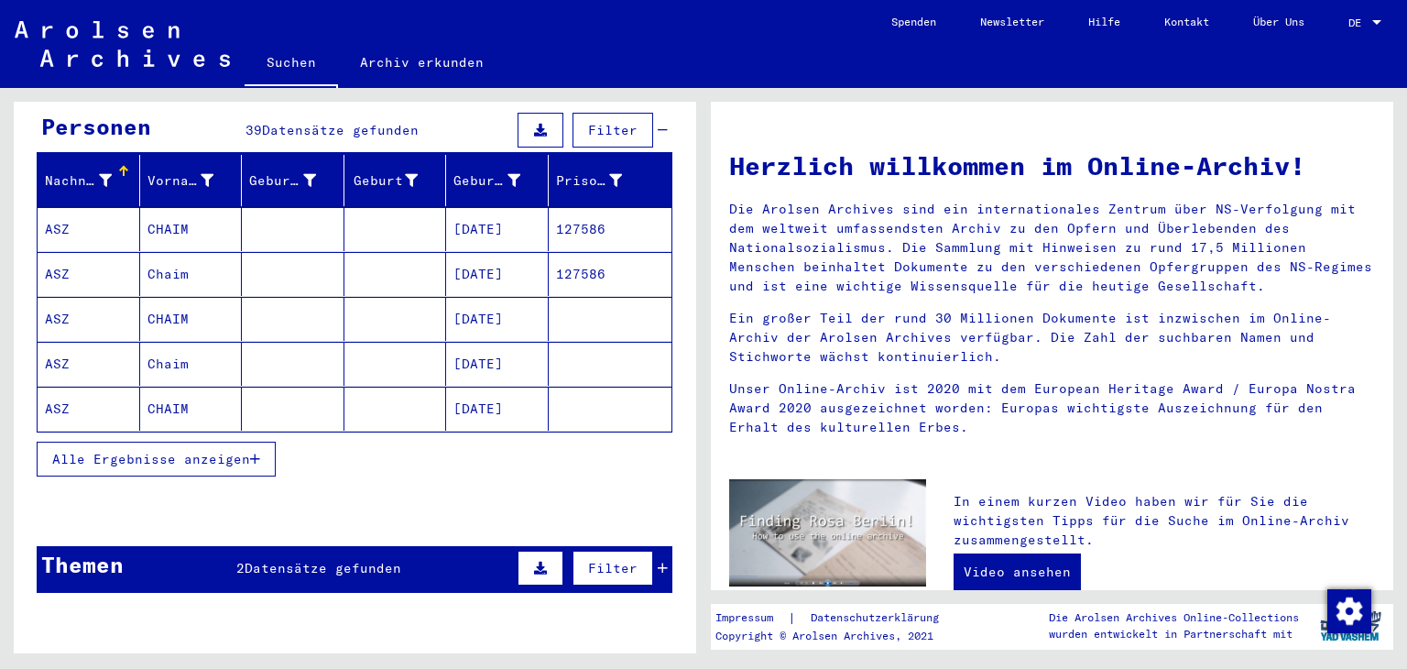
click at [188, 460] on span "Alle Ergebnisse anzeigen" at bounding box center [151, 459] width 198 height 16
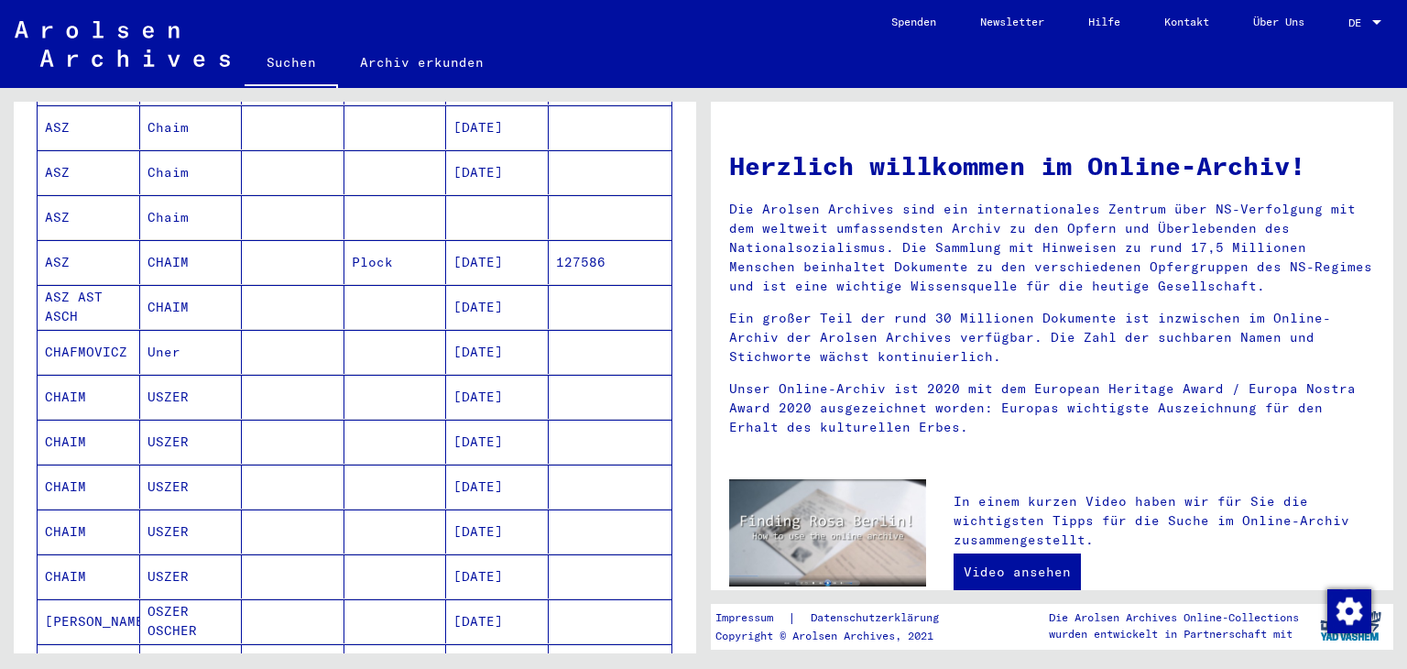
scroll to position [733, 0]
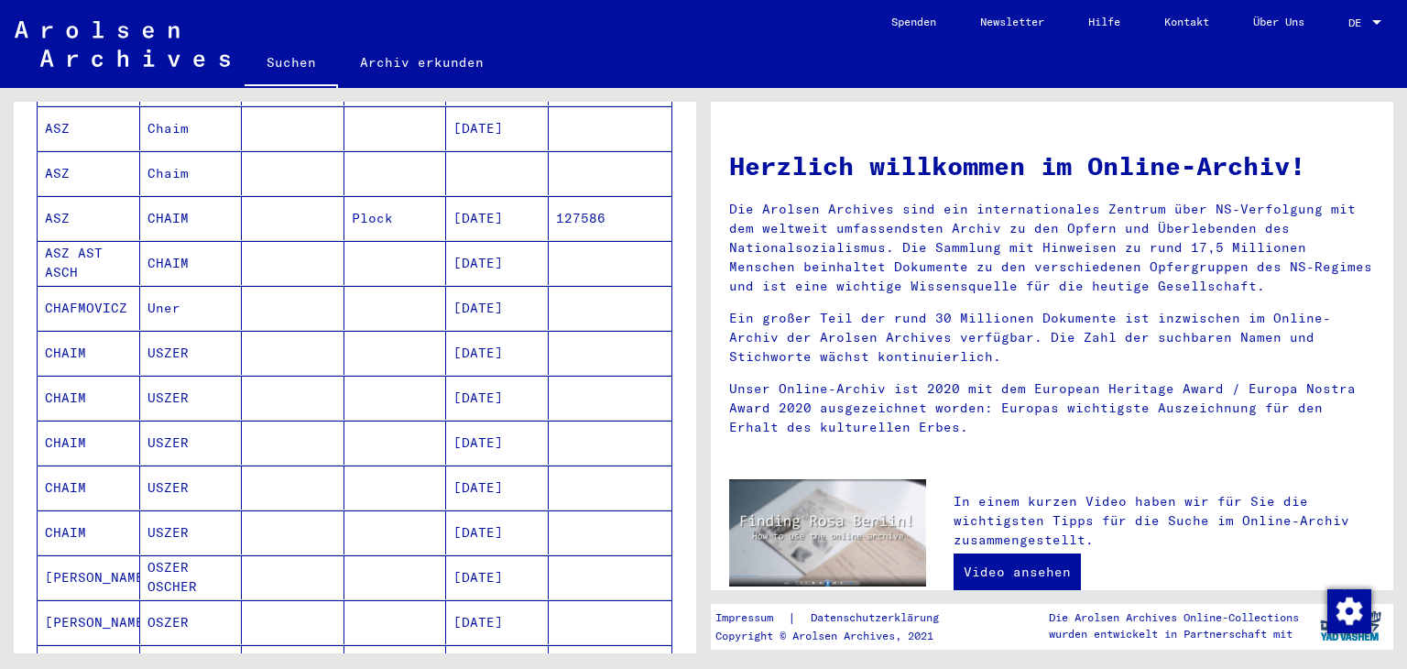
click at [184, 257] on mat-cell "CHAIM" at bounding box center [191, 263] width 103 height 44
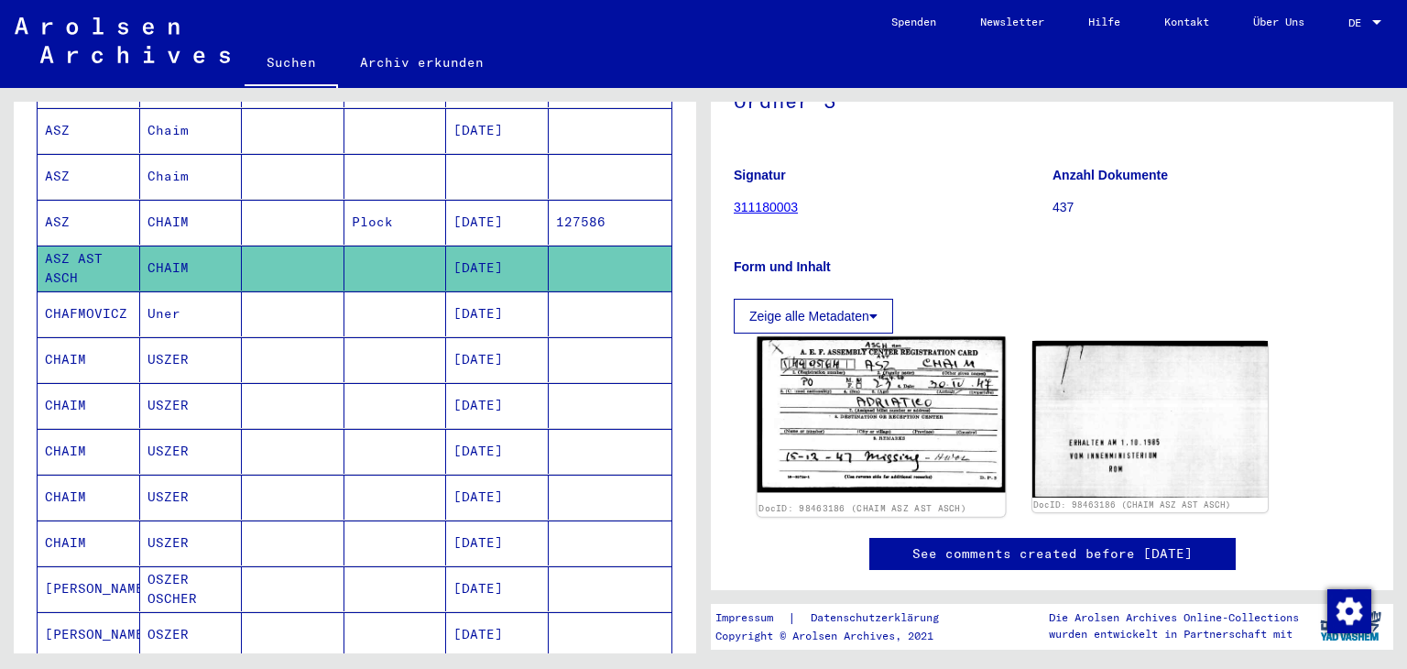
scroll to position [183, 0]
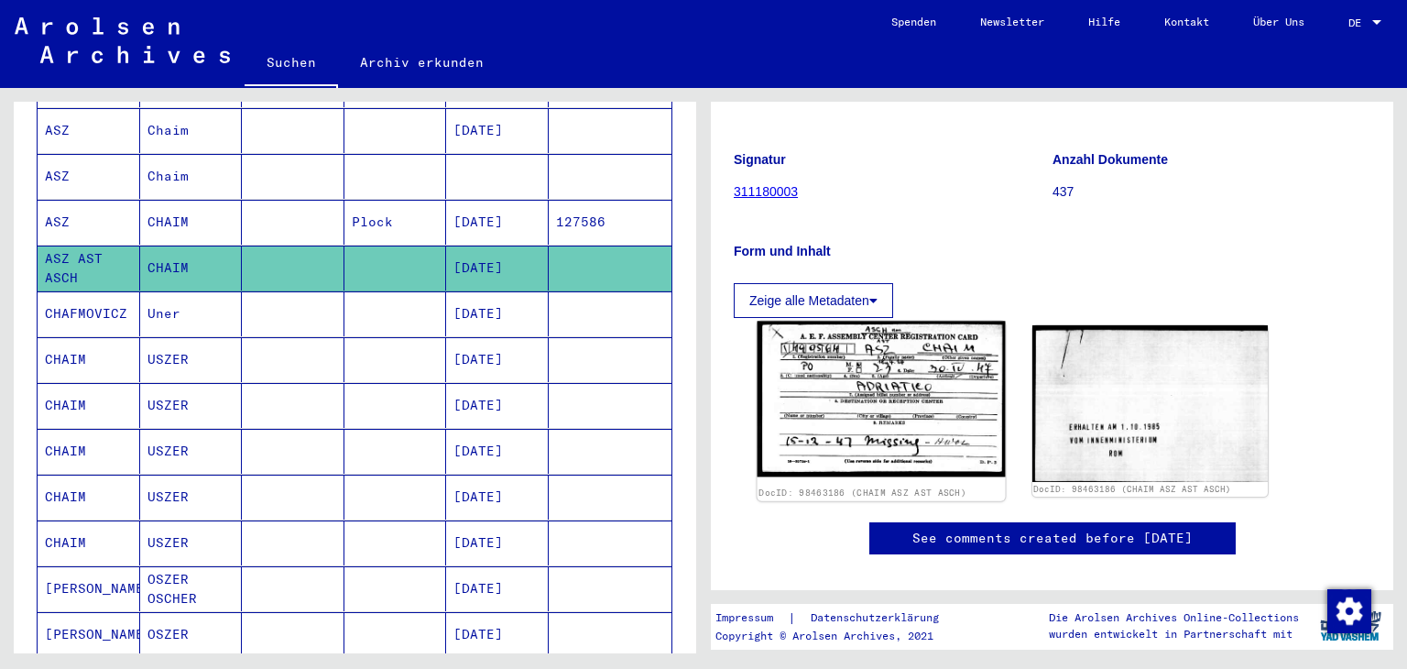
click at [891, 415] on img at bounding box center [881, 400] width 247 height 156
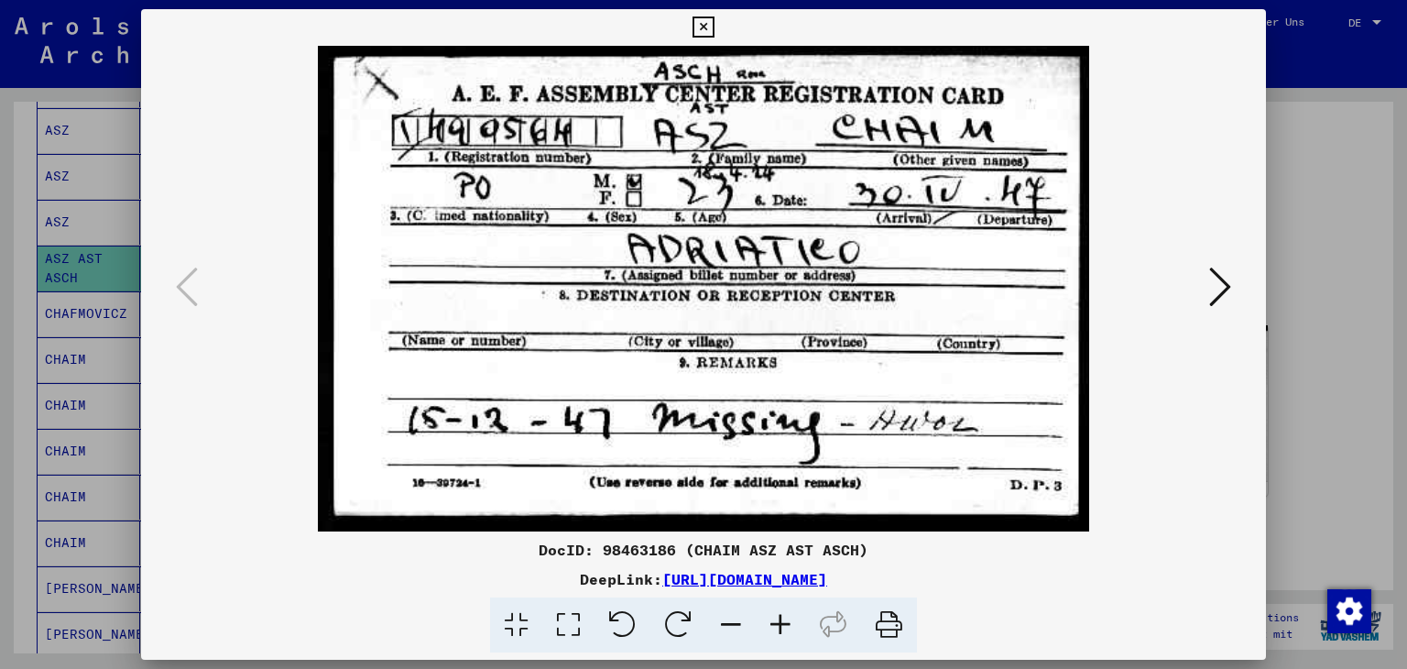
click at [707, 23] on icon at bounding box center [703, 27] width 21 height 22
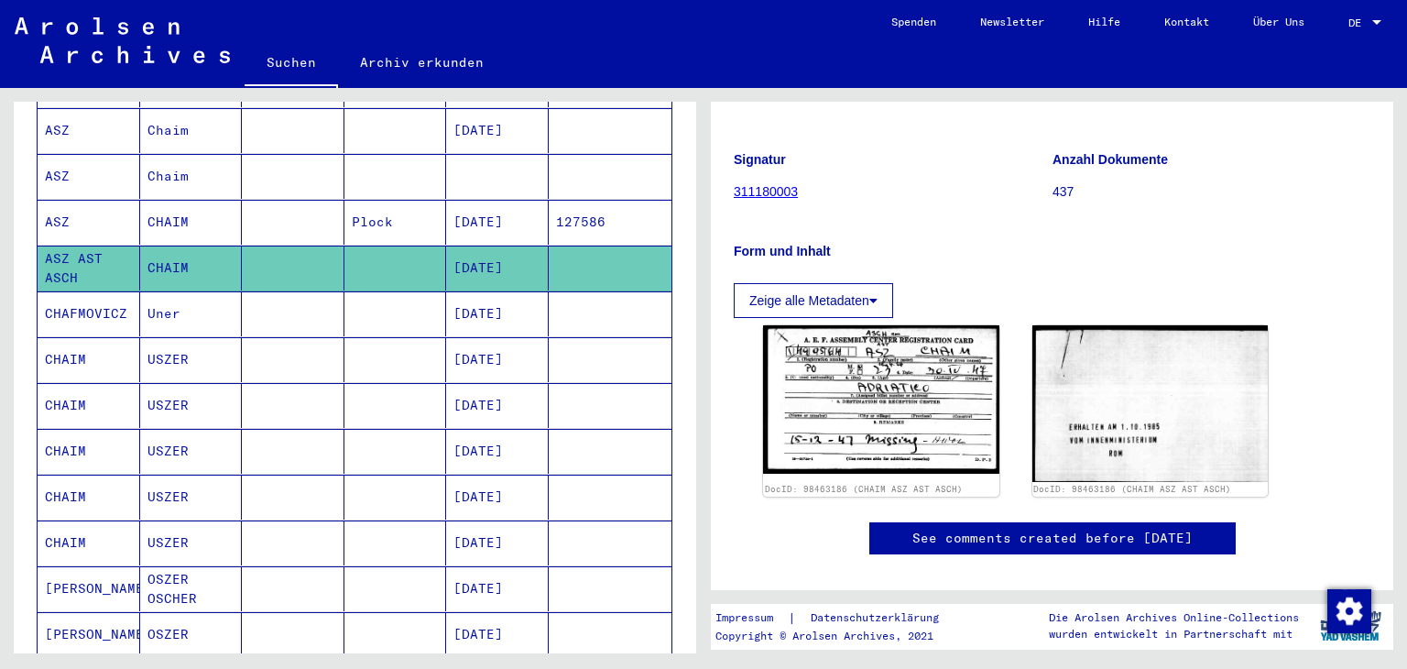
click at [313, 311] on mat-cell at bounding box center [293, 313] width 103 height 45
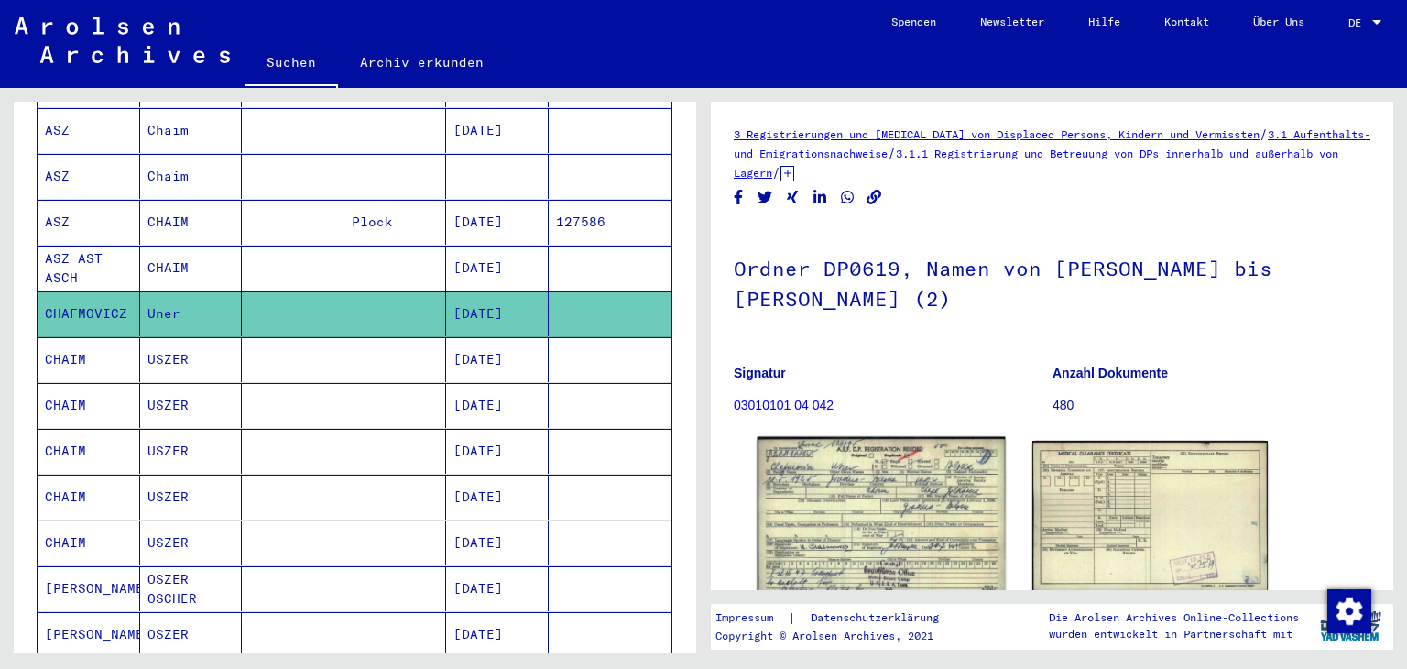
click at [874, 507] on img at bounding box center [881, 515] width 247 height 157
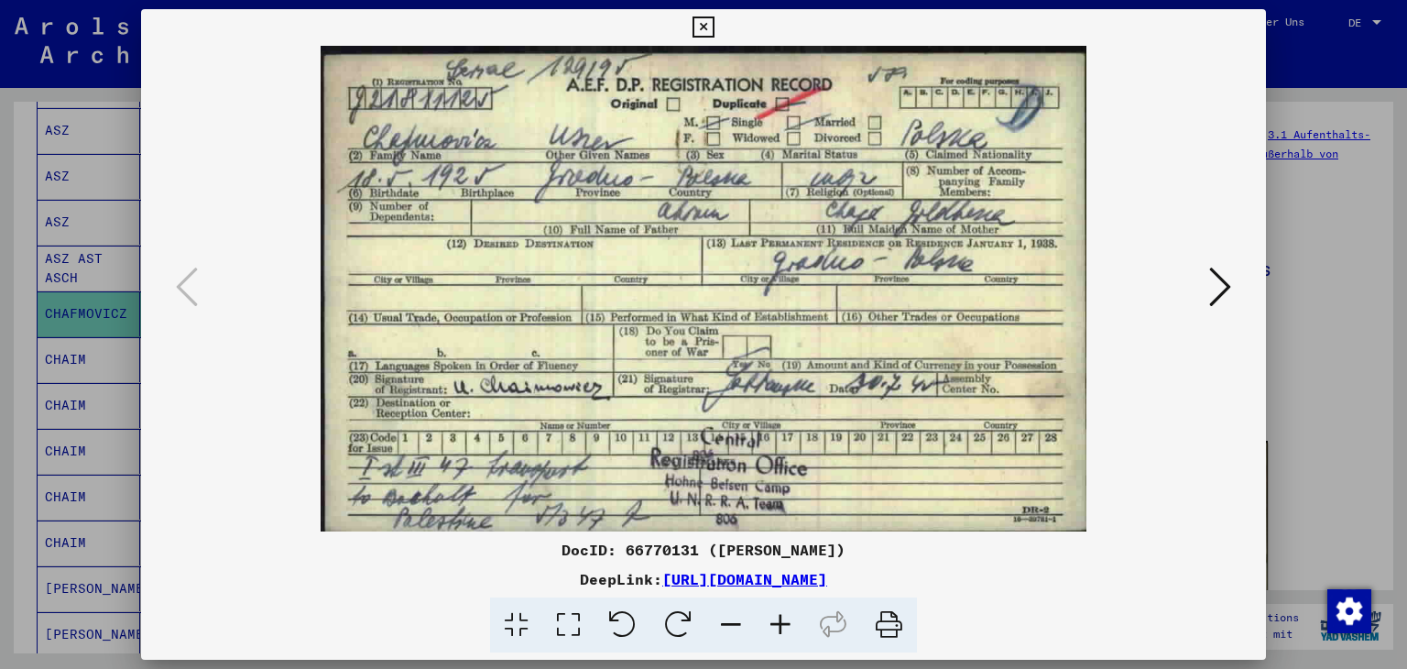
click at [700, 16] on icon at bounding box center [703, 27] width 21 height 22
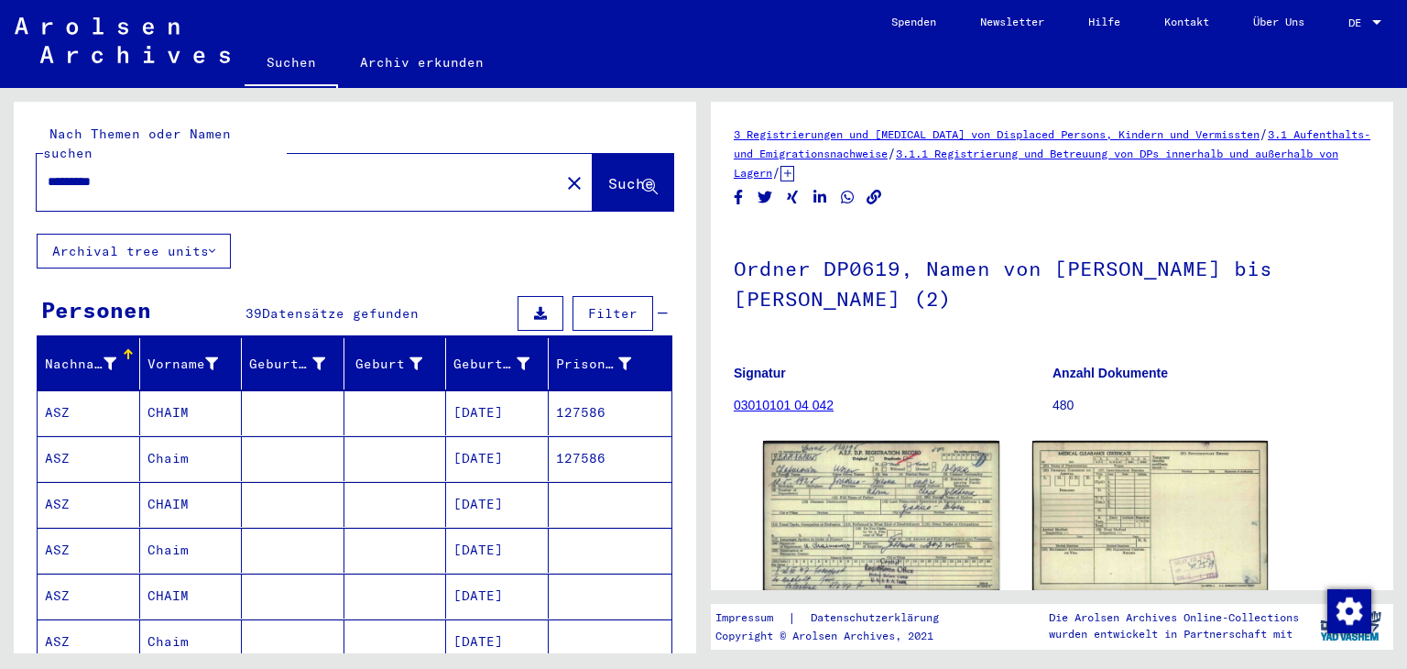
drag, startPoint x: 155, startPoint y: 184, endPoint x: 0, endPoint y: 172, distance: 155.3
click at [0, 172] on div "Nach Themen oder Namen suchen ********* close Suche Archival tree units Persone…" at bounding box center [352, 370] width 704 height 565
paste input "text"
type input "**********"
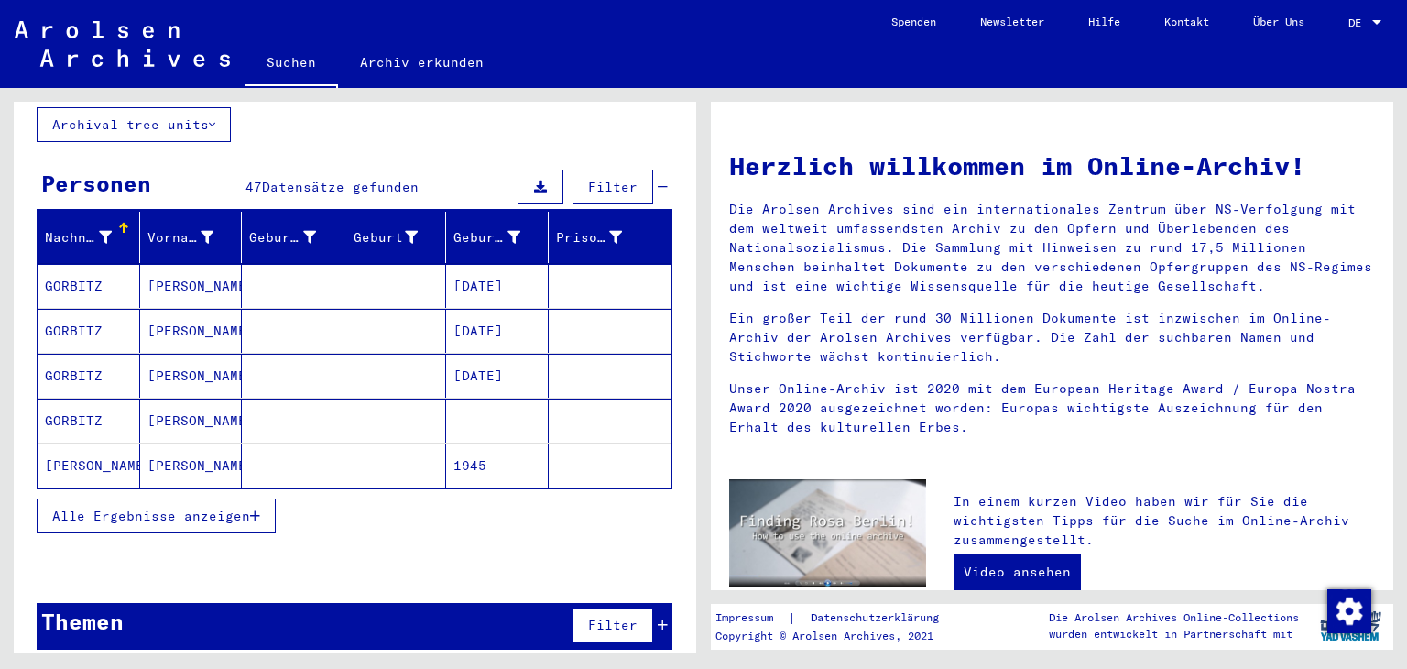
scroll to position [127, 0]
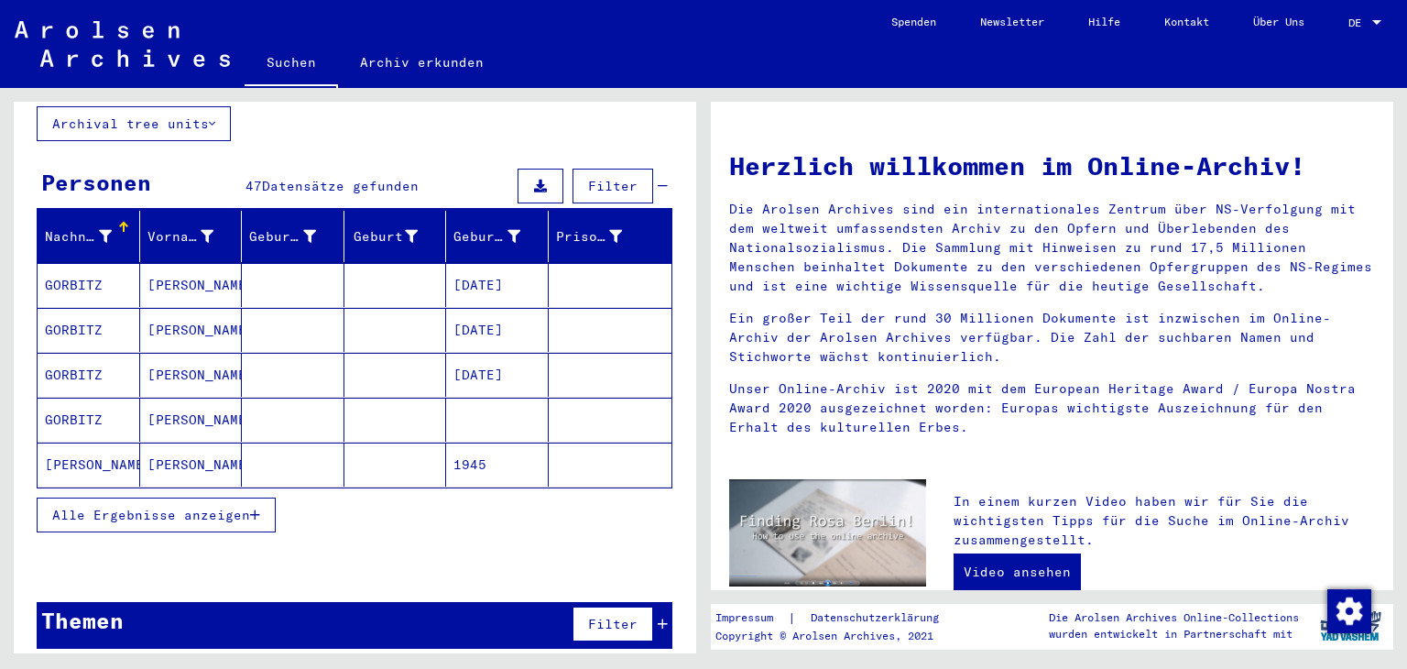
click at [105, 521] on span "Alle Ergebnisse anzeigen" at bounding box center [151, 515] width 198 height 16
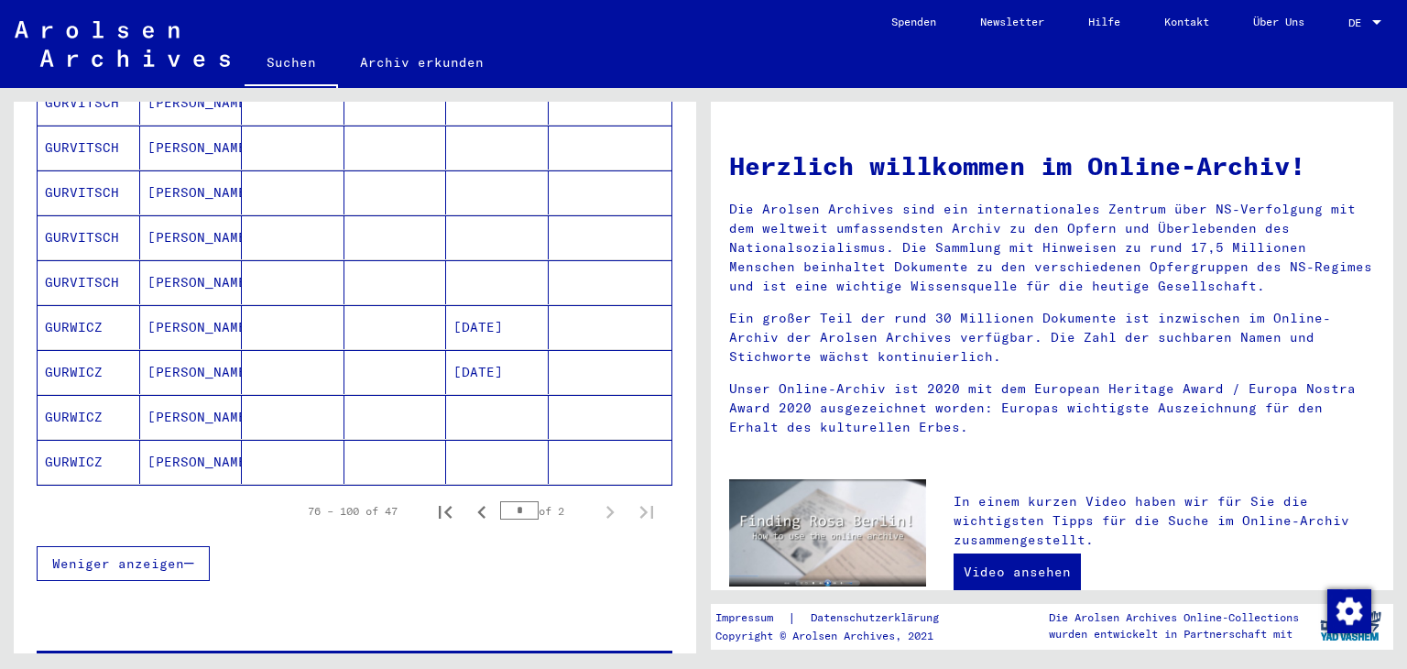
scroll to position [1044, 0]
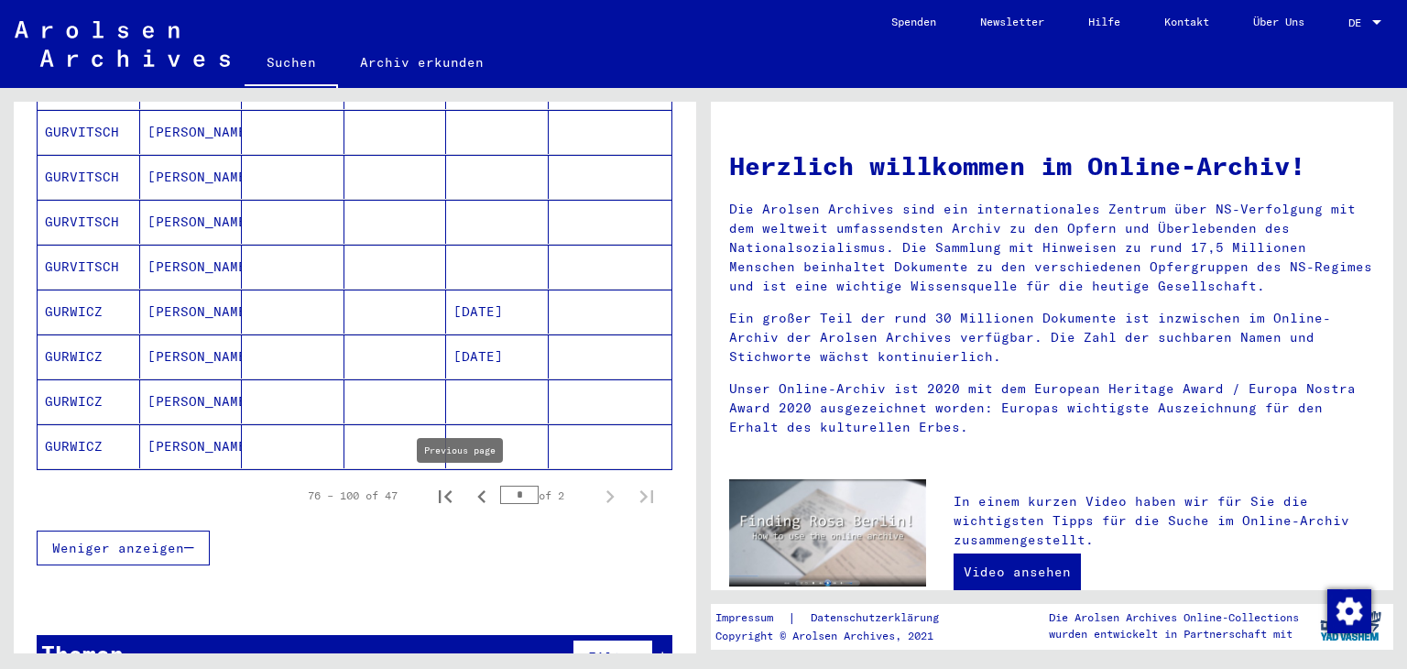
click at [469, 492] on icon "Previous page" at bounding box center [482, 497] width 26 height 26
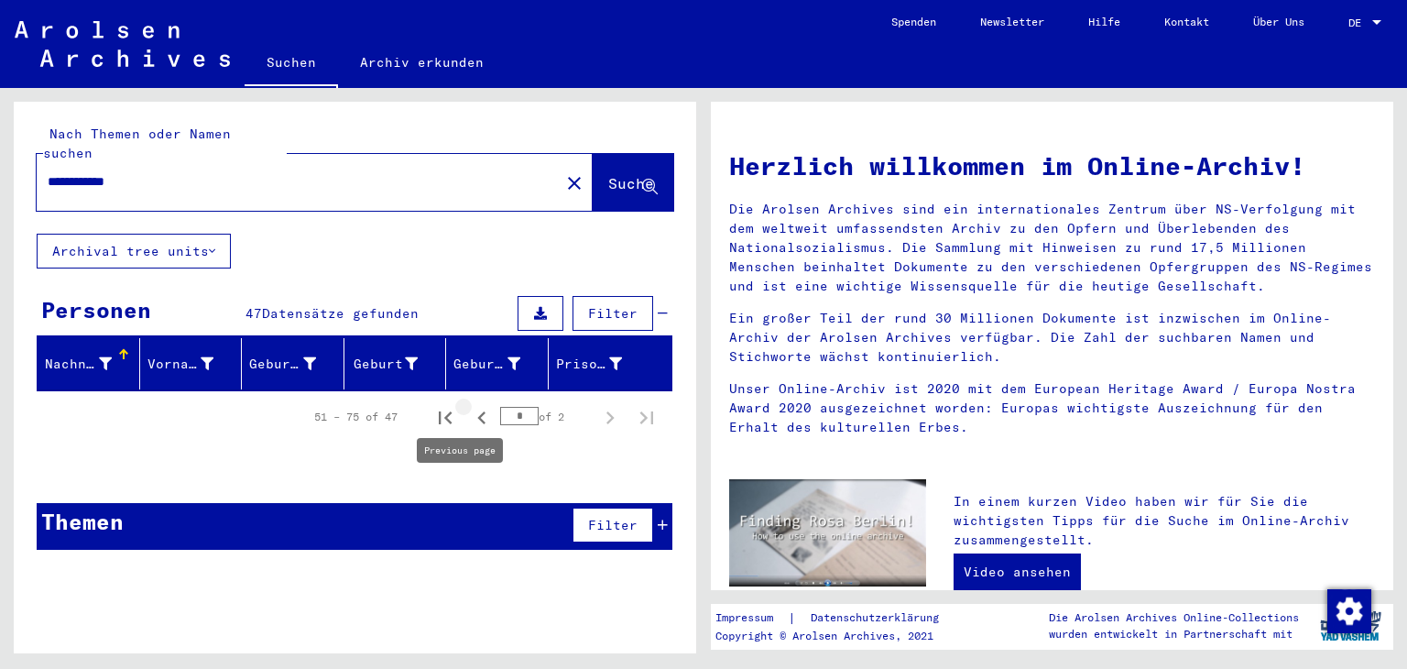
scroll to position [0, 0]
click at [477, 419] on icon "Previous page" at bounding box center [481, 417] width 8 height 13
type input "*"
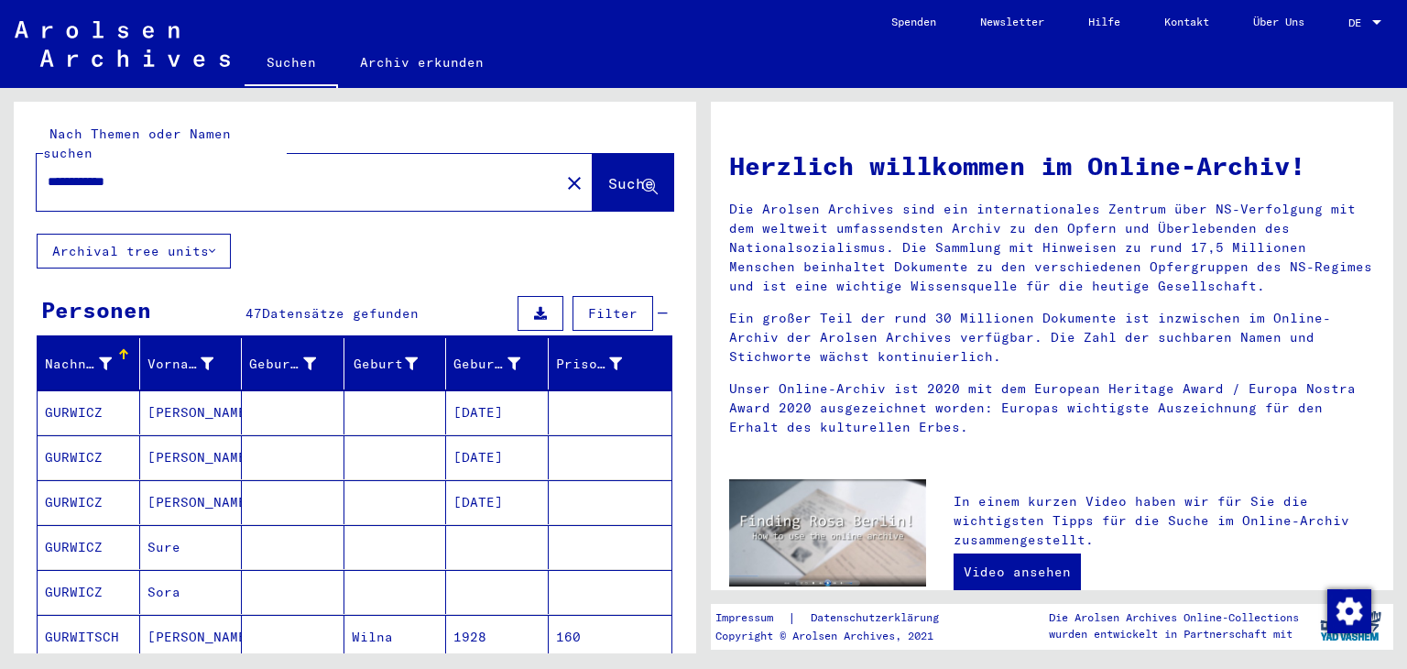
click at [355, 415] on mat-cell at bounding box center [395, 412] width 103 height 44
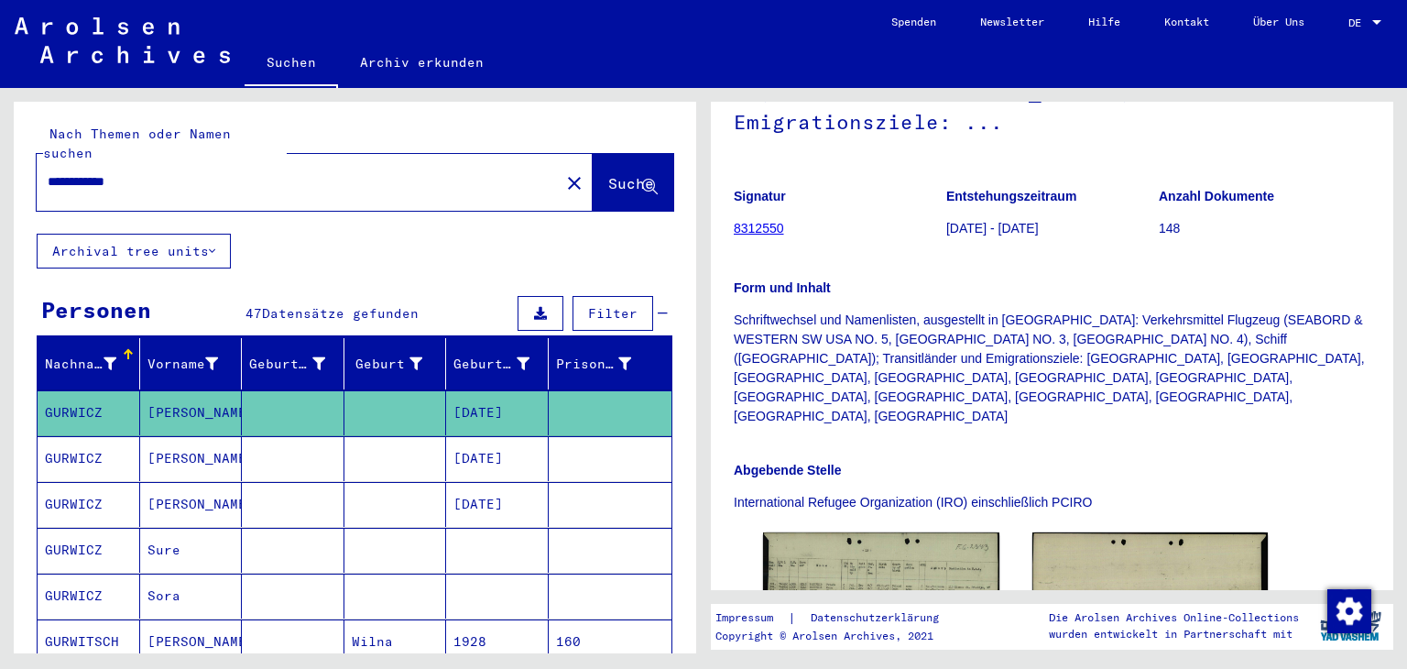
scroll to position [457, 0]
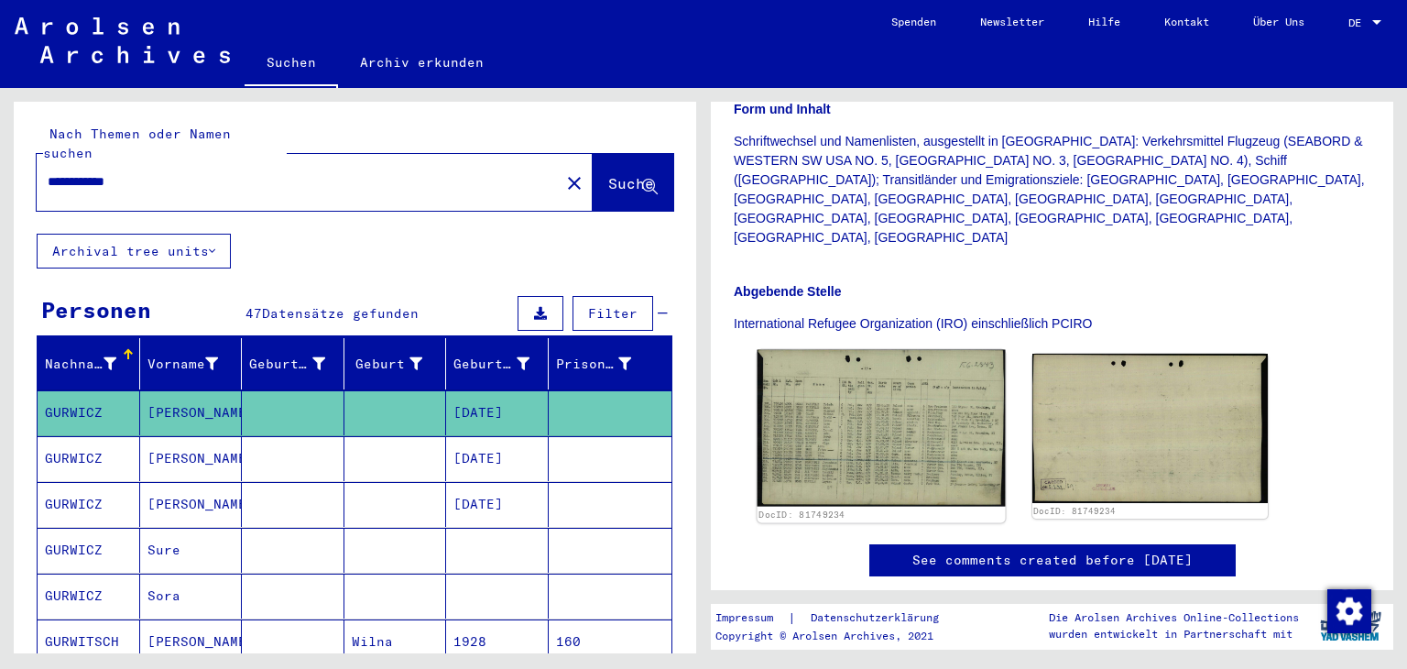
click at [930, 365] on img at bounding box center [881, 428] width 247 height 157
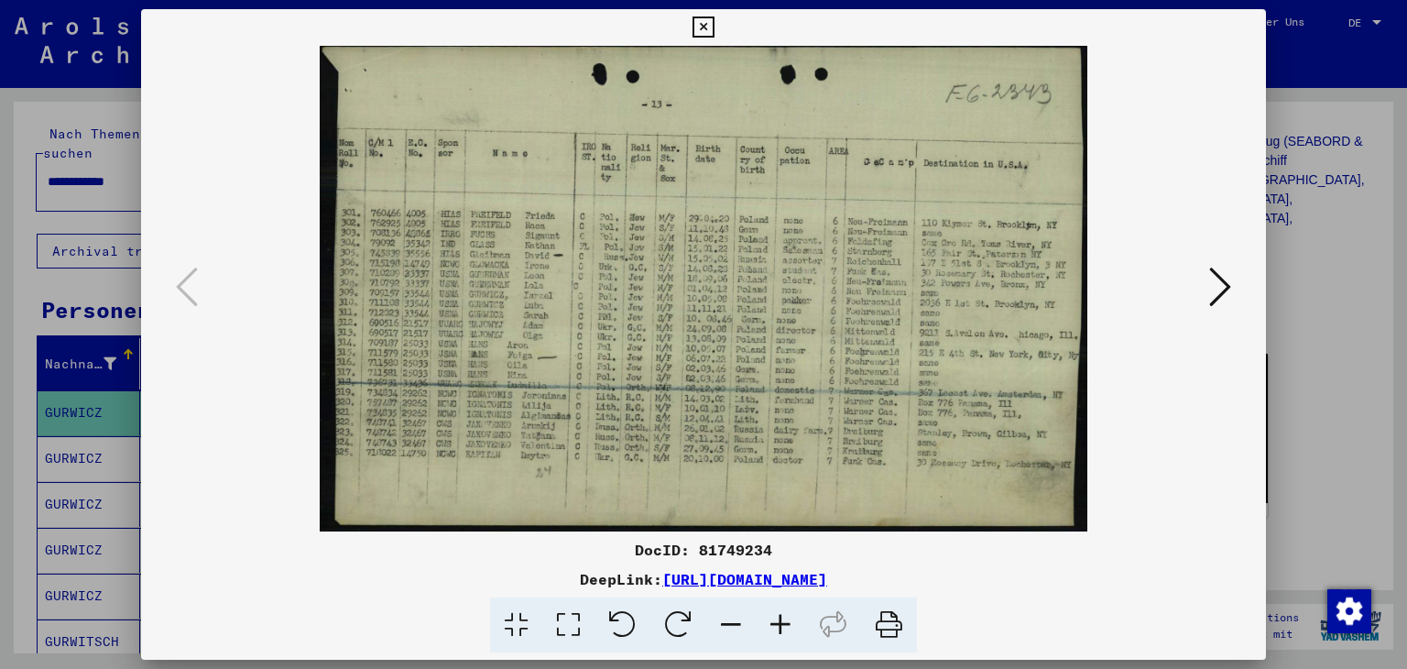
click at [702, 26] on icon at bounding box center [703, 27] width 21 height 22
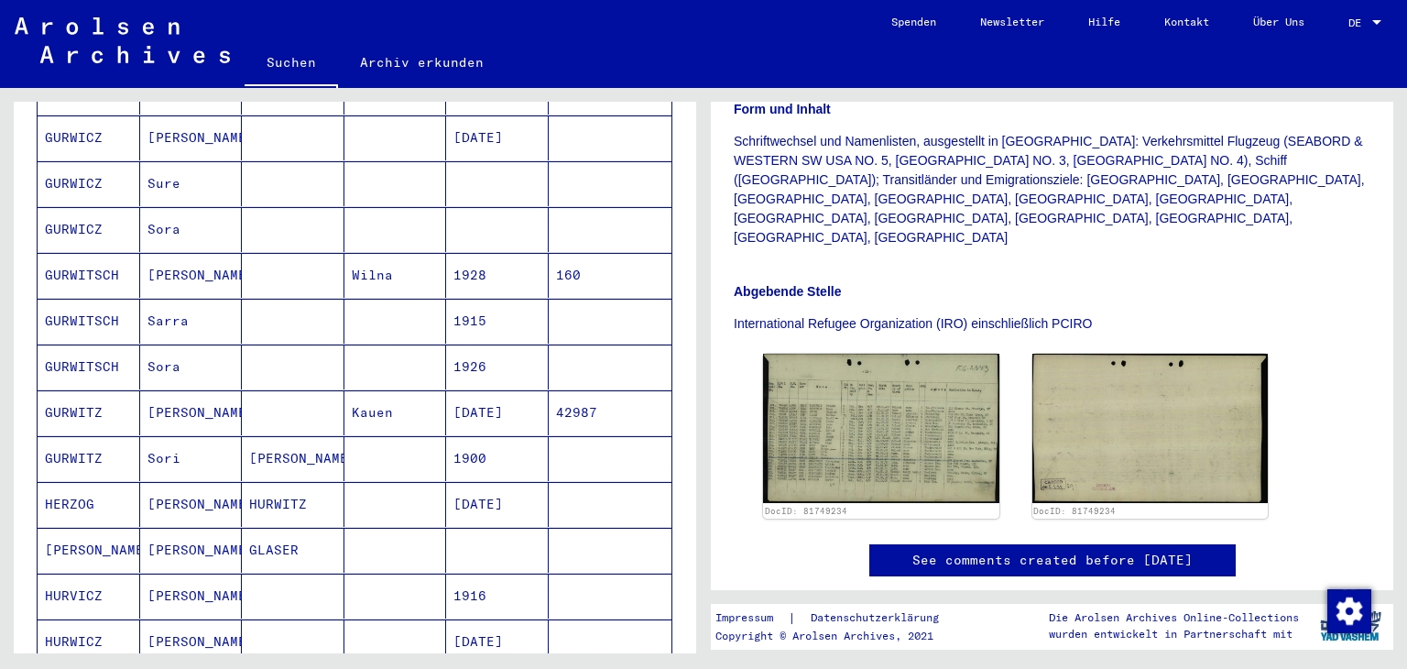
scroll to position [458, 0]
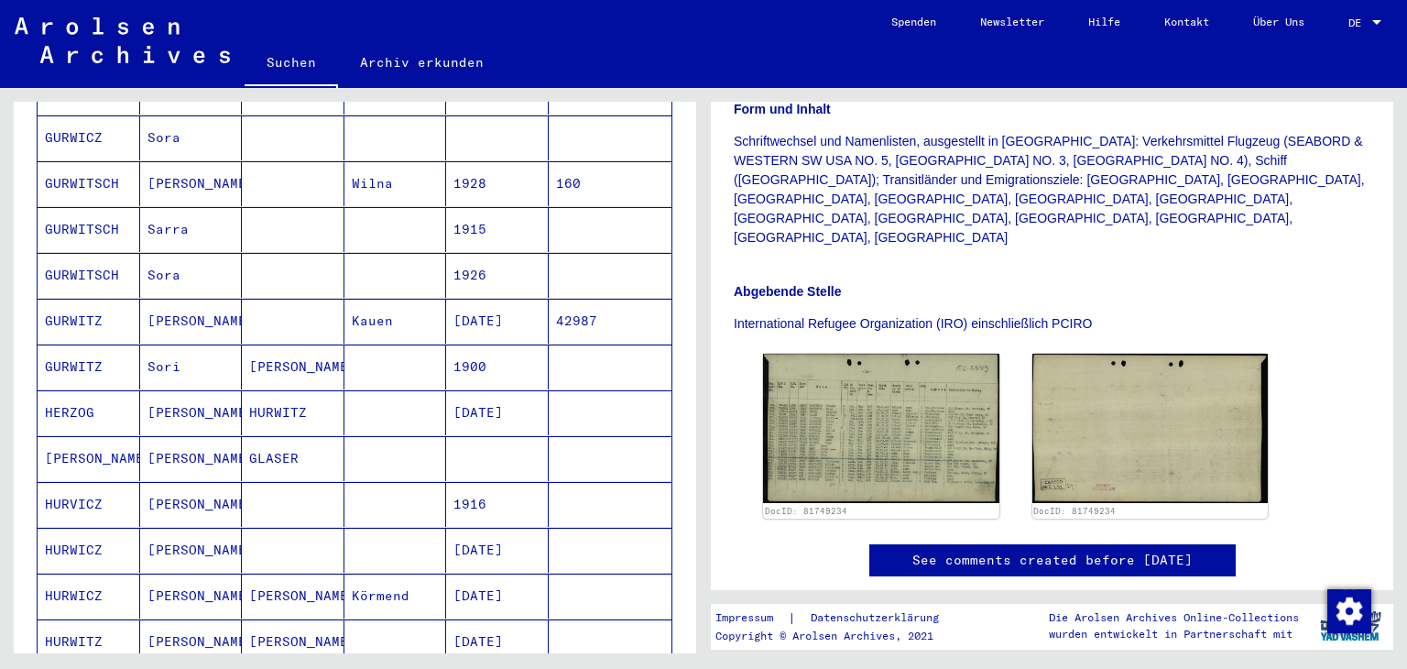
click at [461, 409] on mat-cell "[DATE]" at bounding box center [497, 412] width 103 height 45
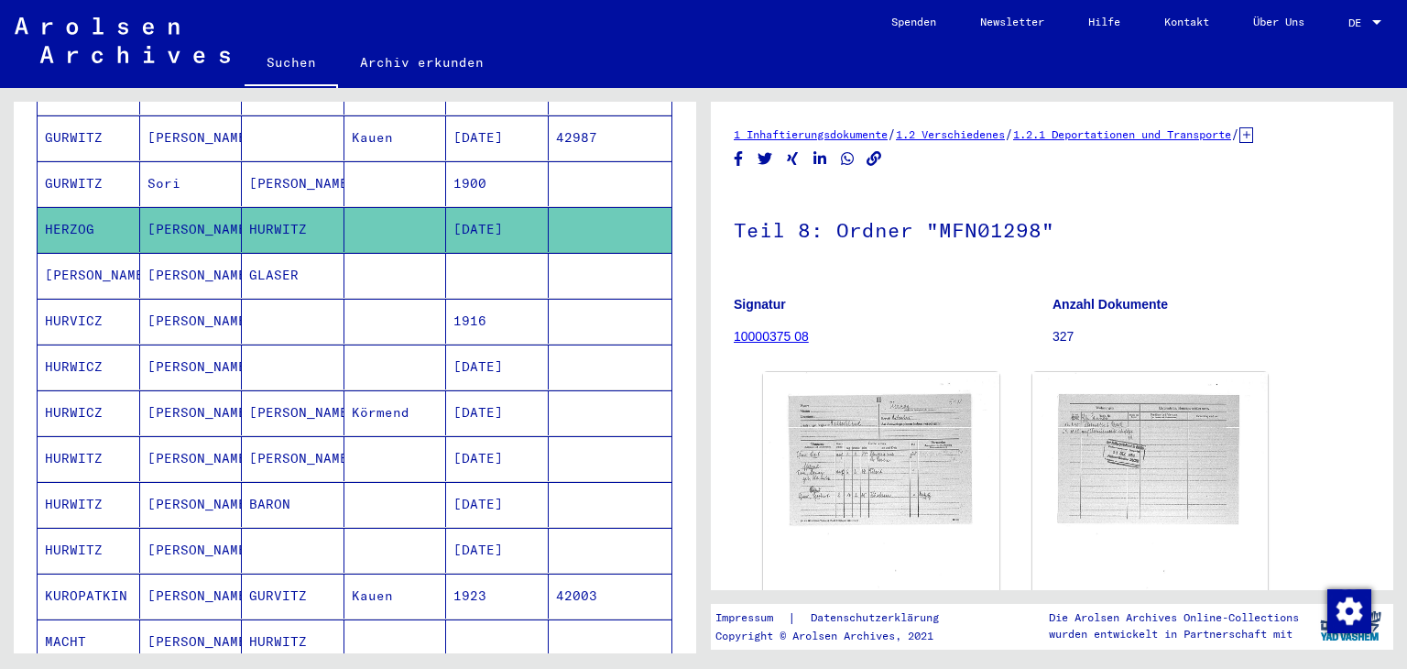
scroll to position [733, 0]
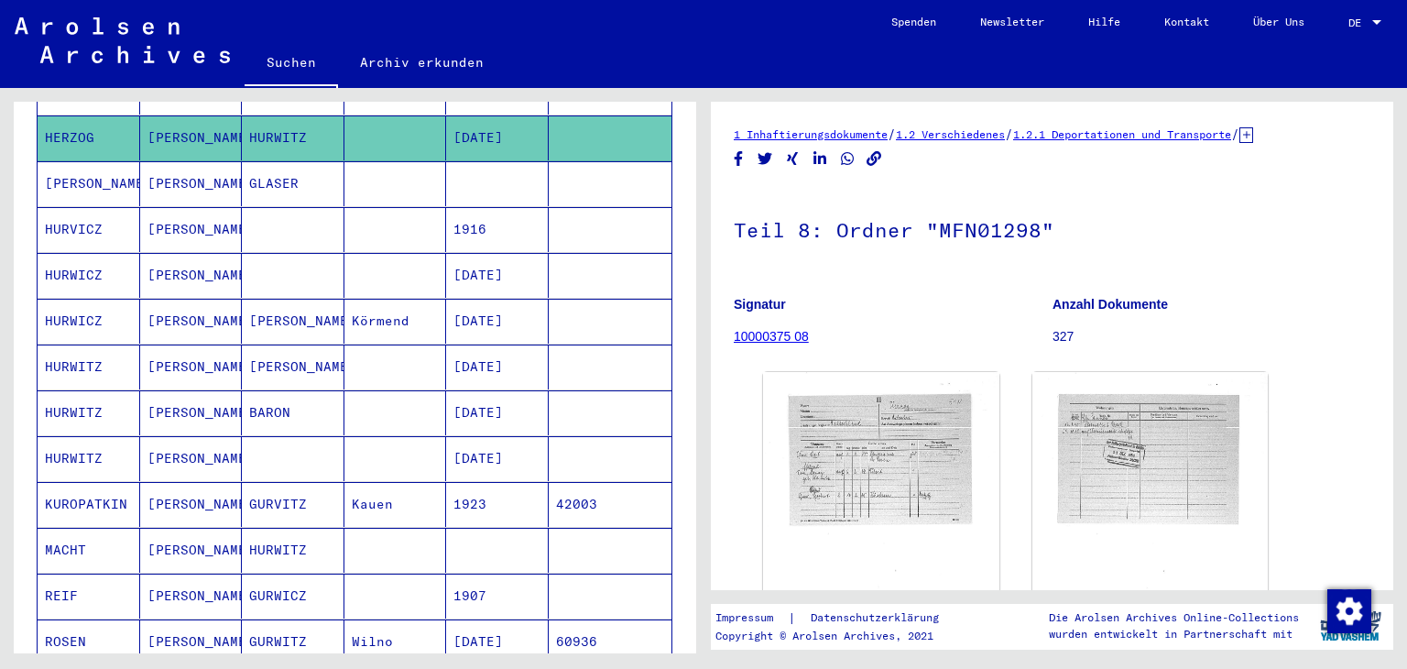
click at [489, 362] on mat-cell "[DATE]" at bounding box center [497, 366] width 103 height 45
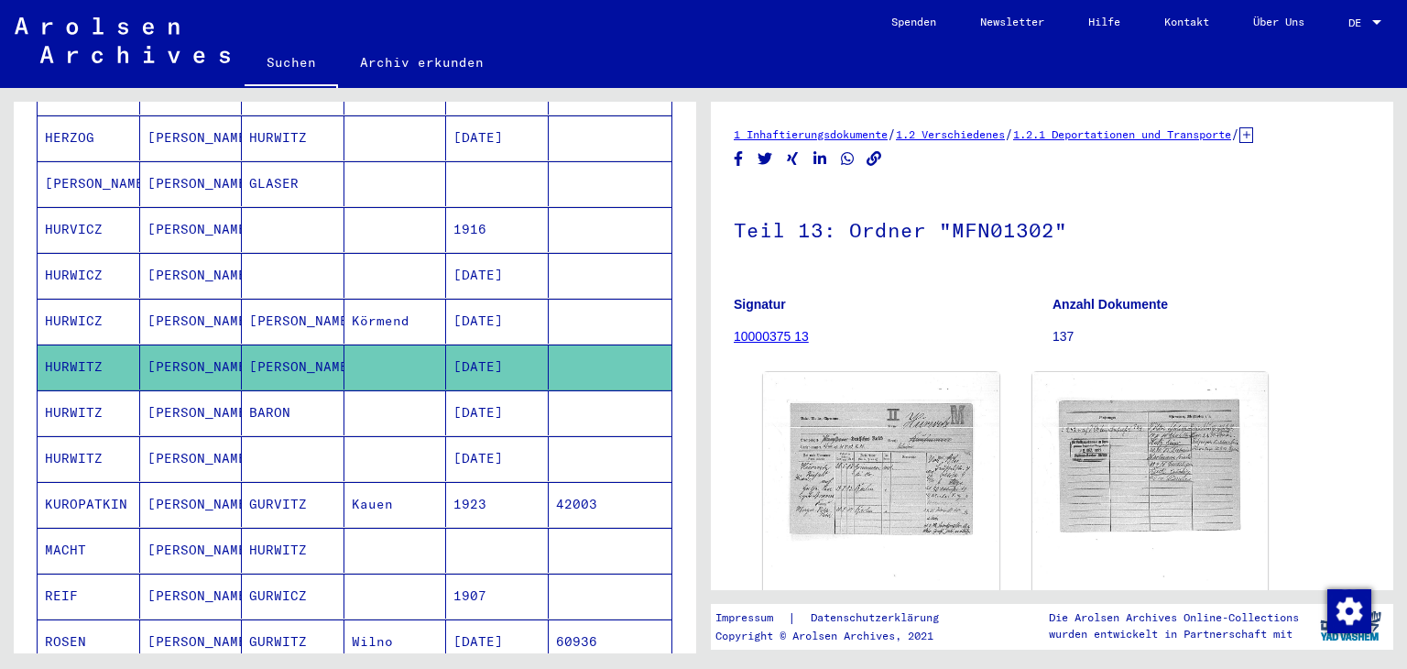
click at [504, 410] on mat-cell "[DATE]" at bounding box center [497, 412] width 103 height 45
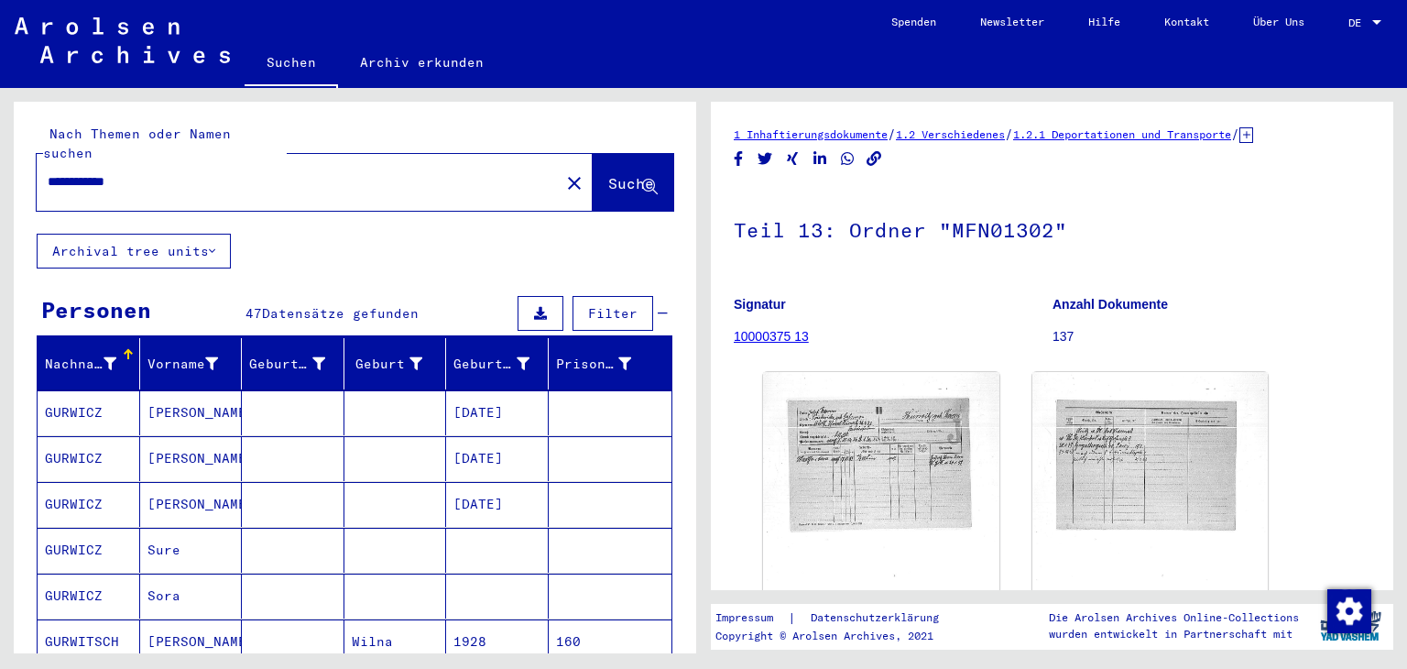
click at [76, 177] on input "**********" at bounding box center [298, 181] width 501 height 19
type input "*********"
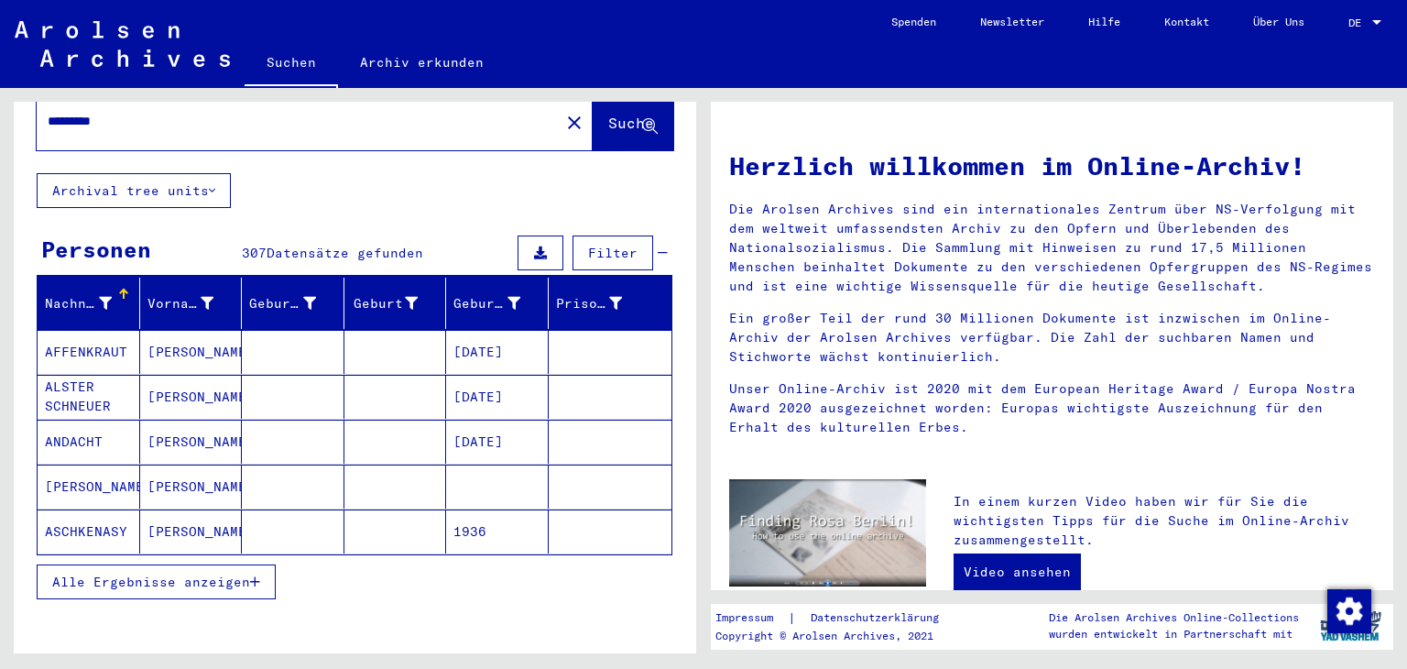
scroll to position [183, 0]
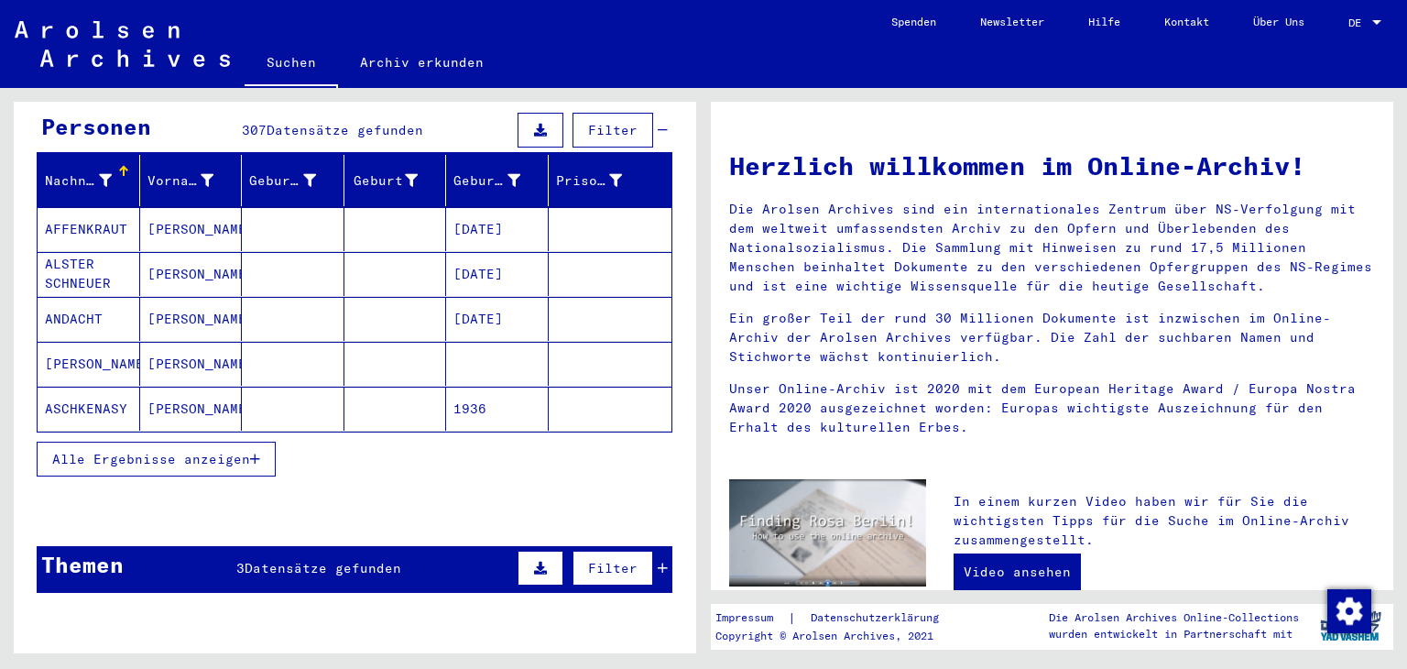
click at [148, 459] on span "Alle Ergebnisse anzeigen" at bounding box center [151, 459] width 198 height 16
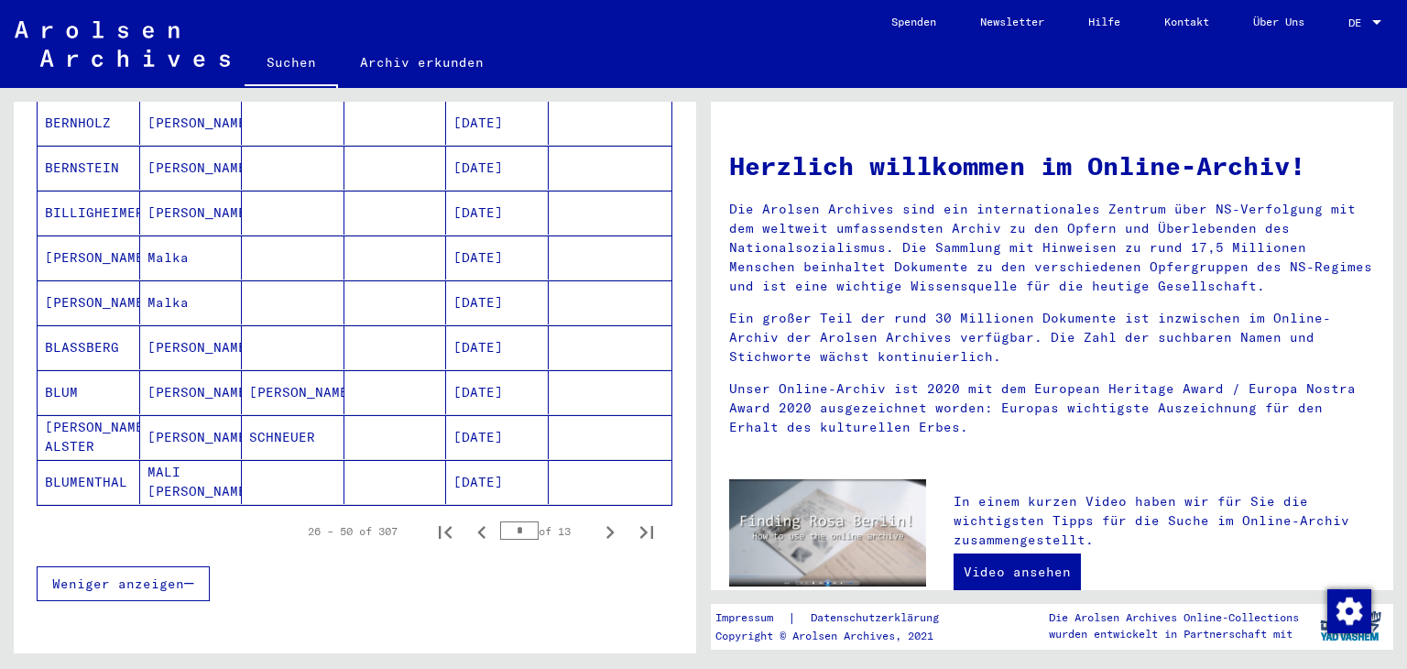
scroll to position [1191, 0]
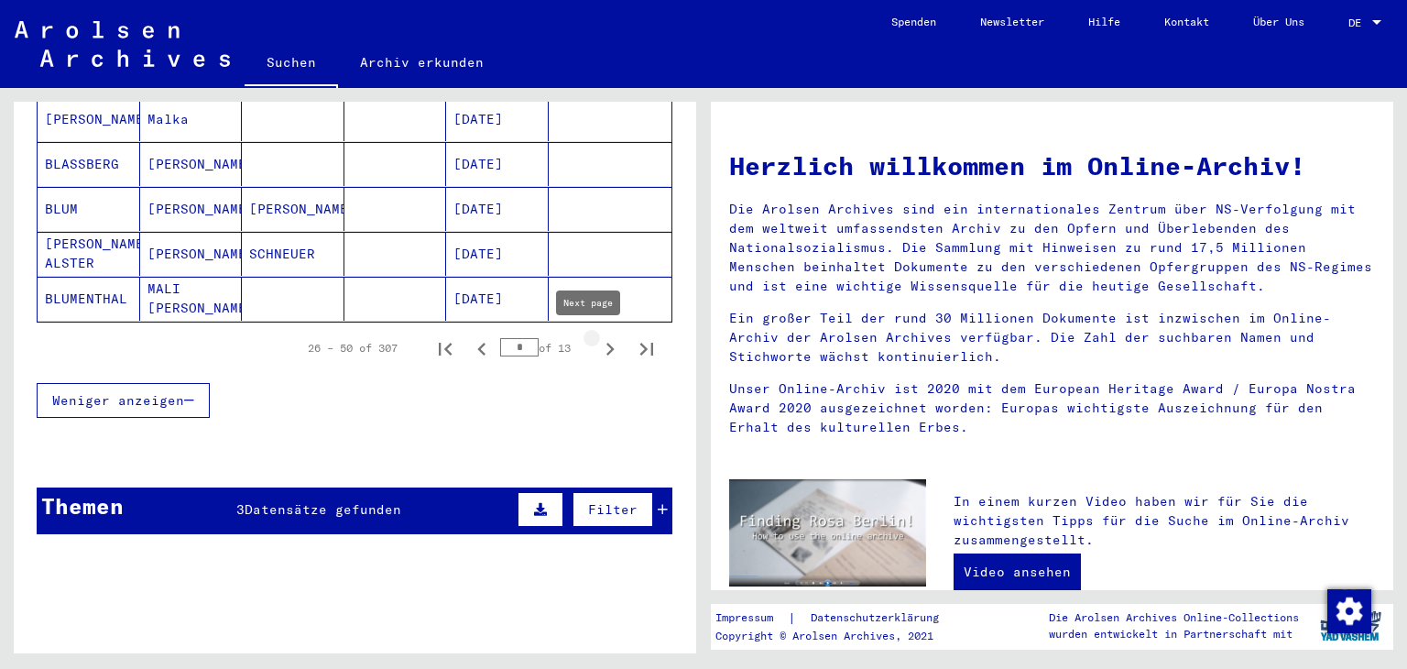
click at [607, 348] on icon "Next page" at bounding box center [611, 349] width 8 height 13
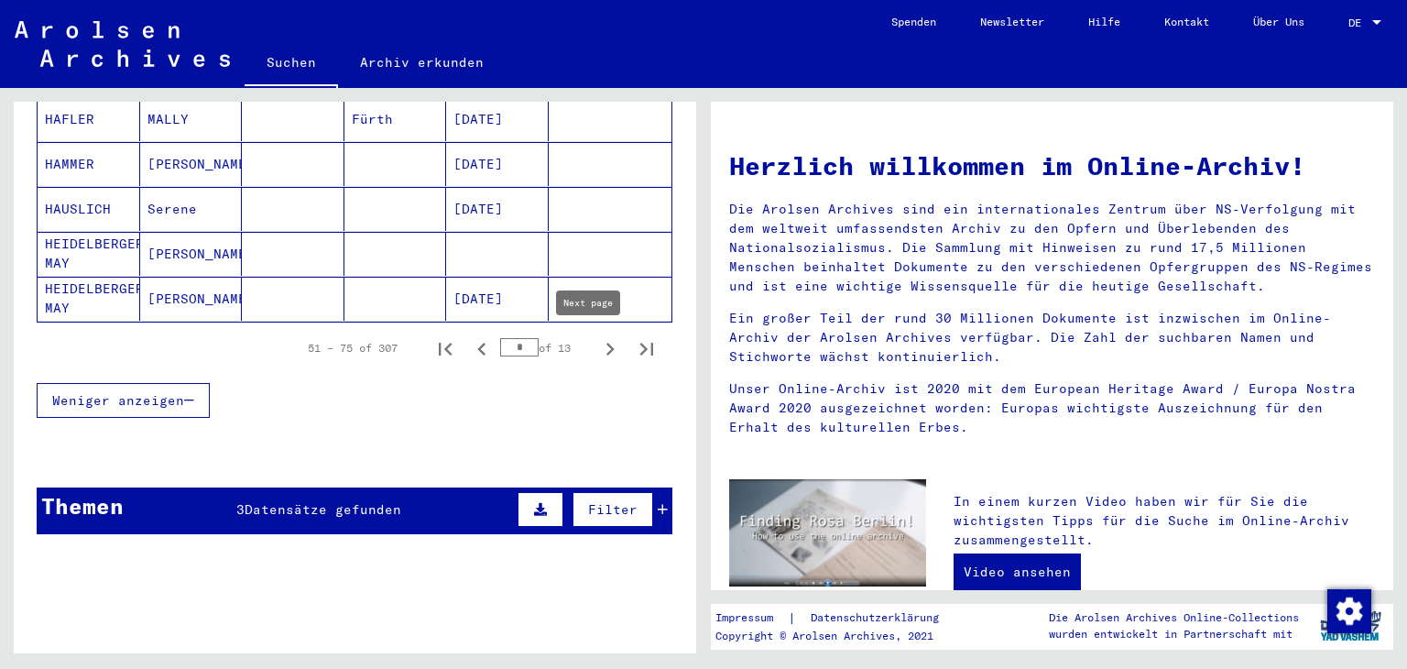
click at [607, 343] on icon "Next page" at bounding box center [611, 349] width 8 height 13
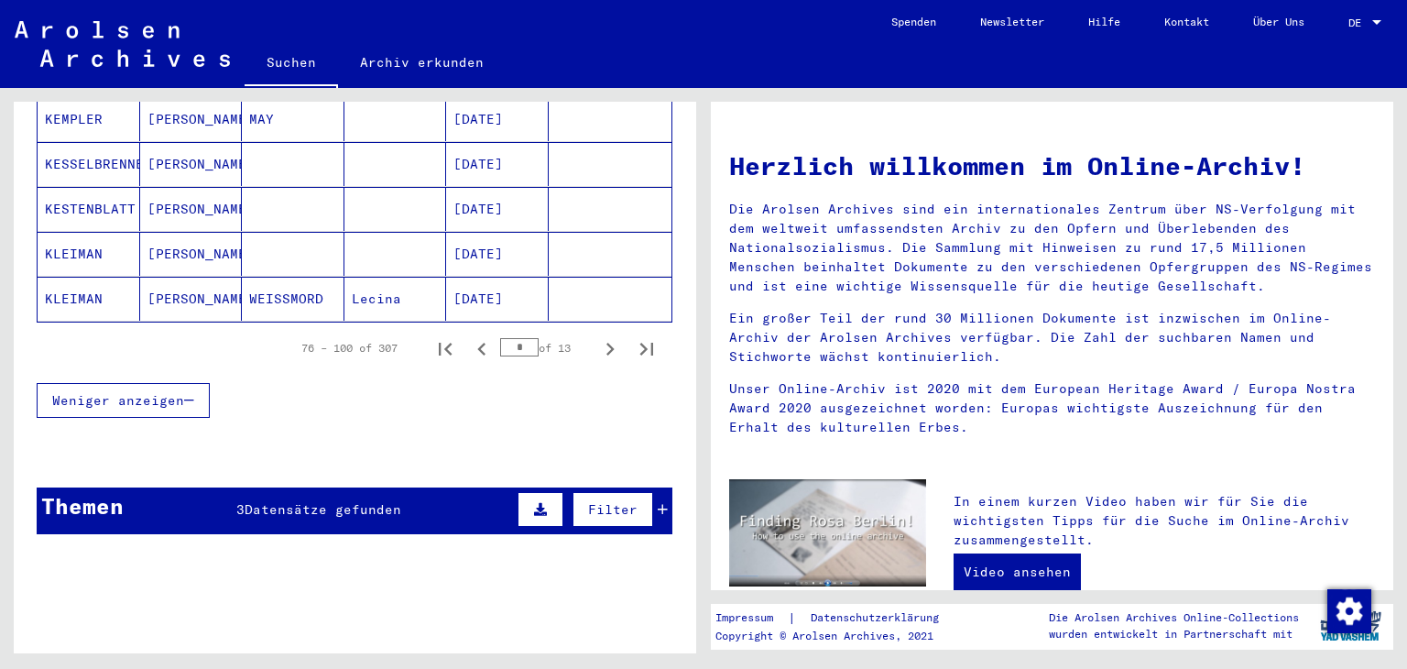
click at [607, 343] on icon "Next page" at bounding box center [611, 349] width 8 height 13
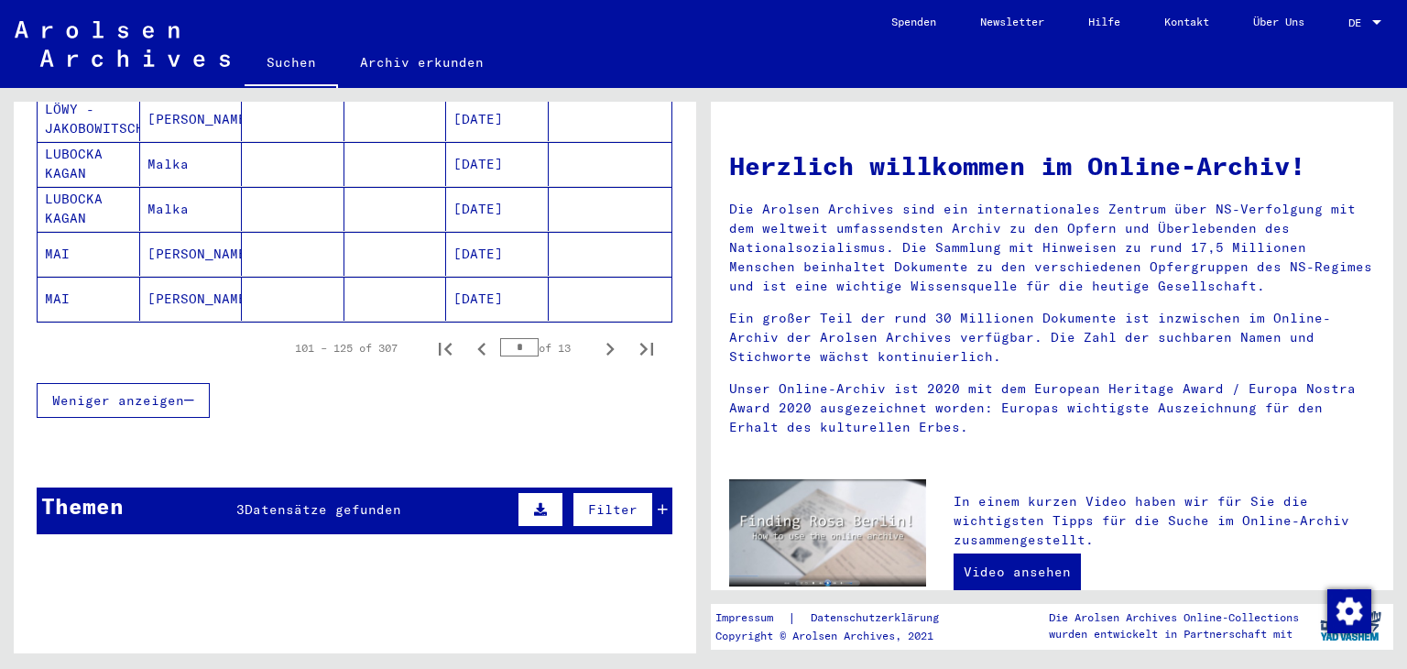
click at [480, 254] on mat-cell "[DATE]" at bounding box center [497, 254] width 103 height 44
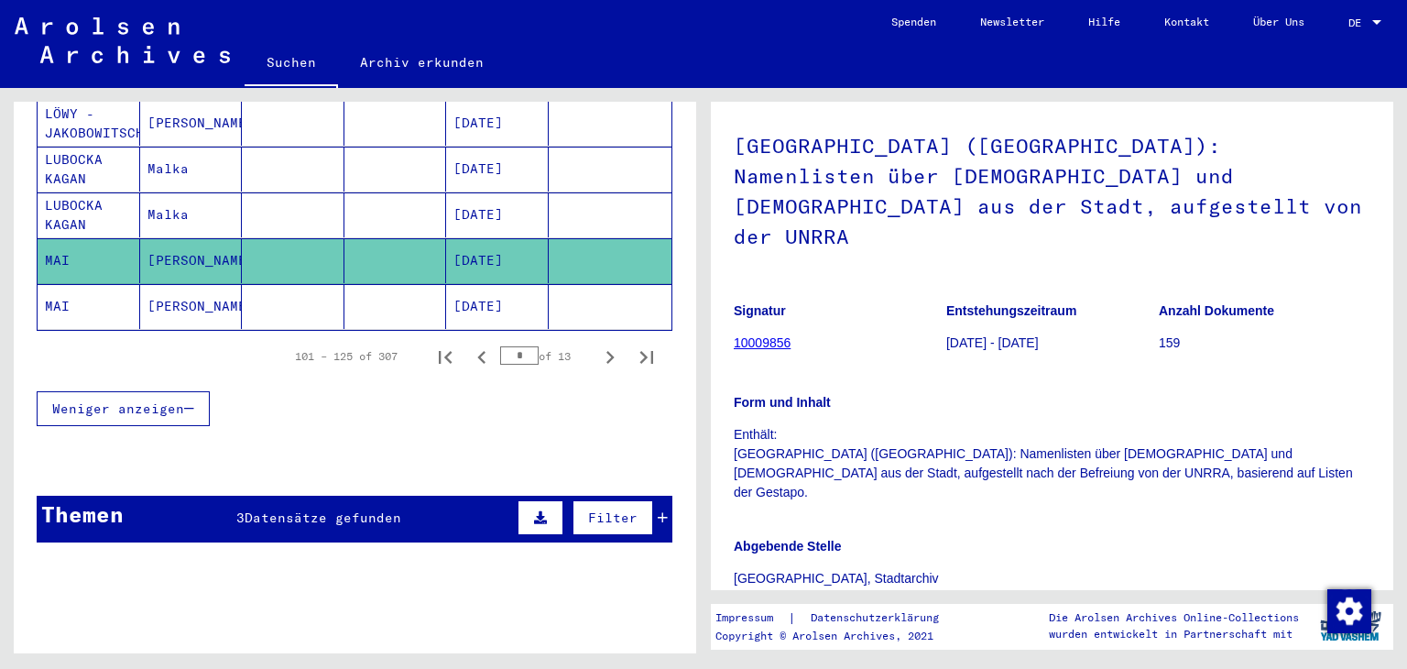
scroll to position [366, 0]
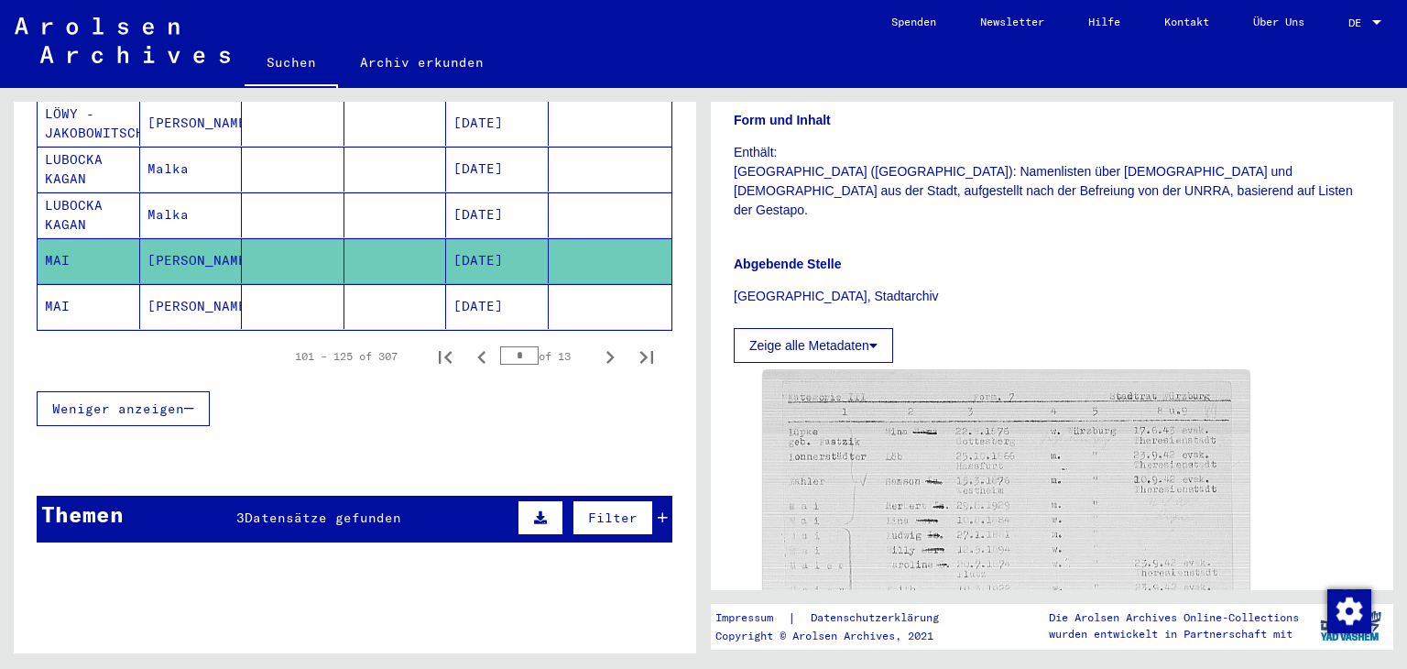
click at [194, 298] on mat-cell "[PERSON_NAME]" at bounding box center [191, 306] width 103 height 45
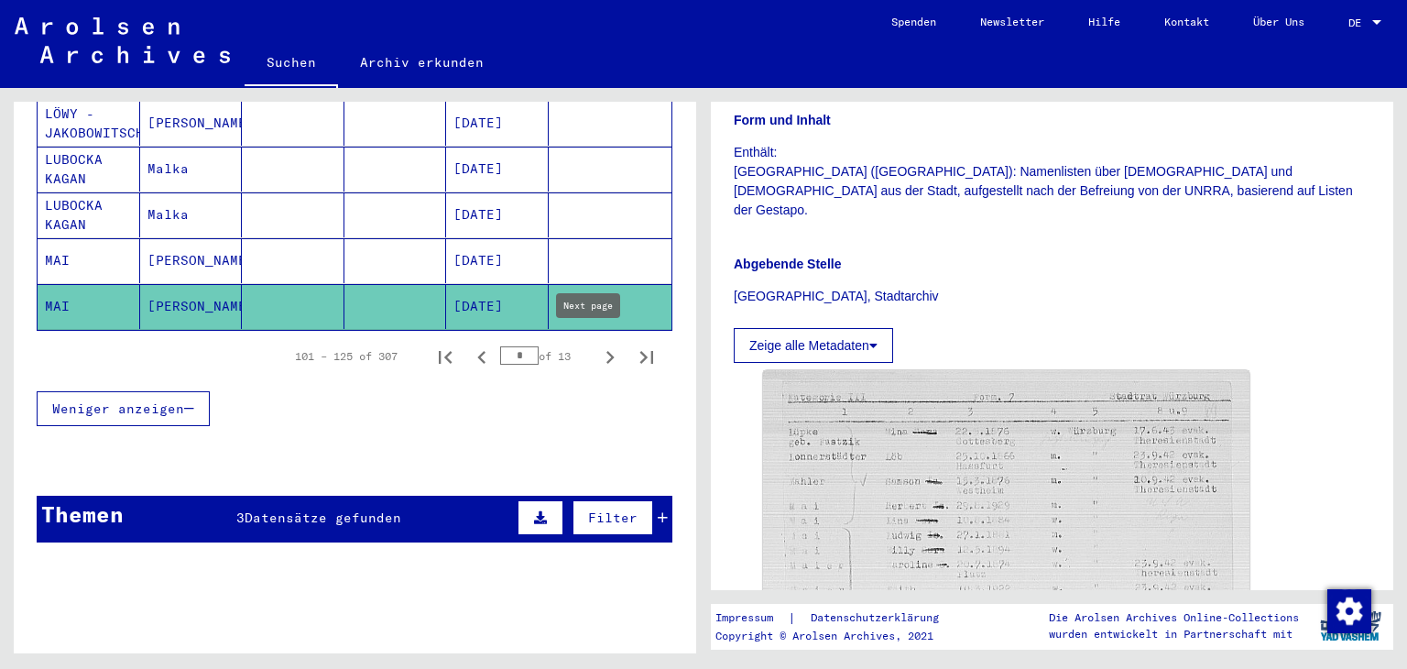
click at [597, 344] on icon "Next page" at bounding box center [610, 357] width 26 height 26
type input "*"
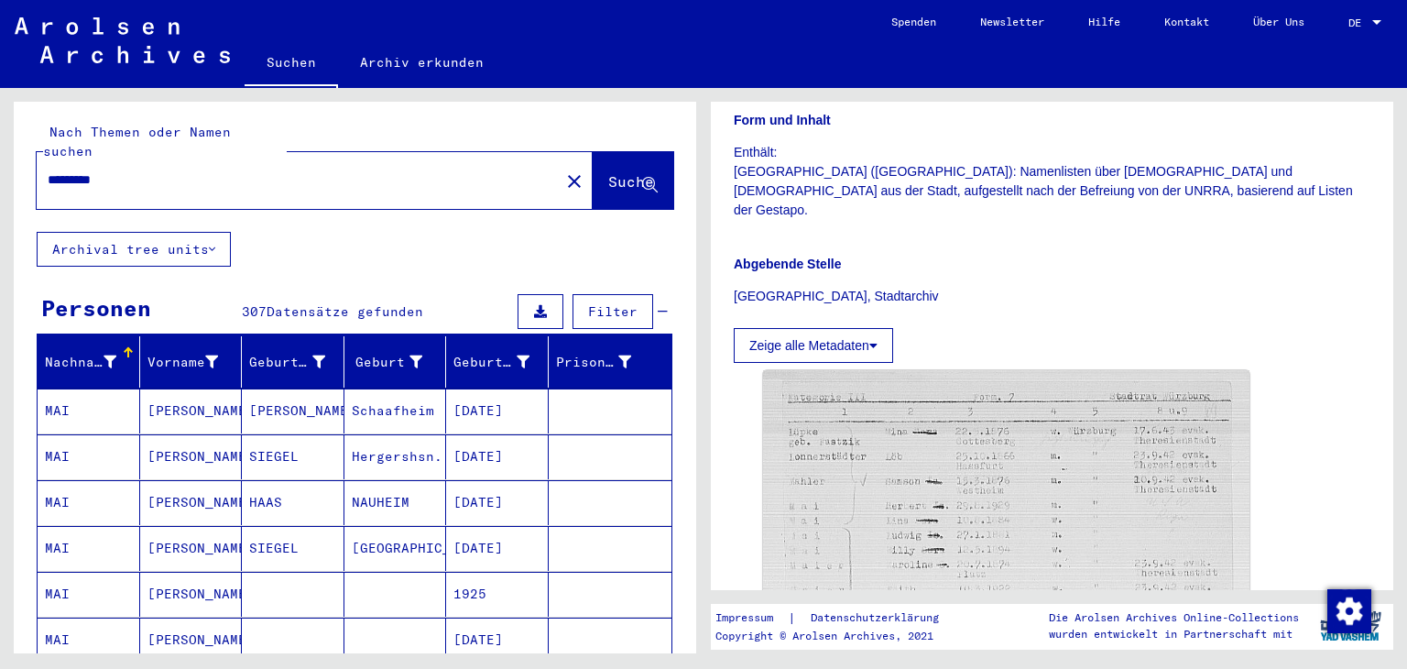
scroll to position [0, 0]
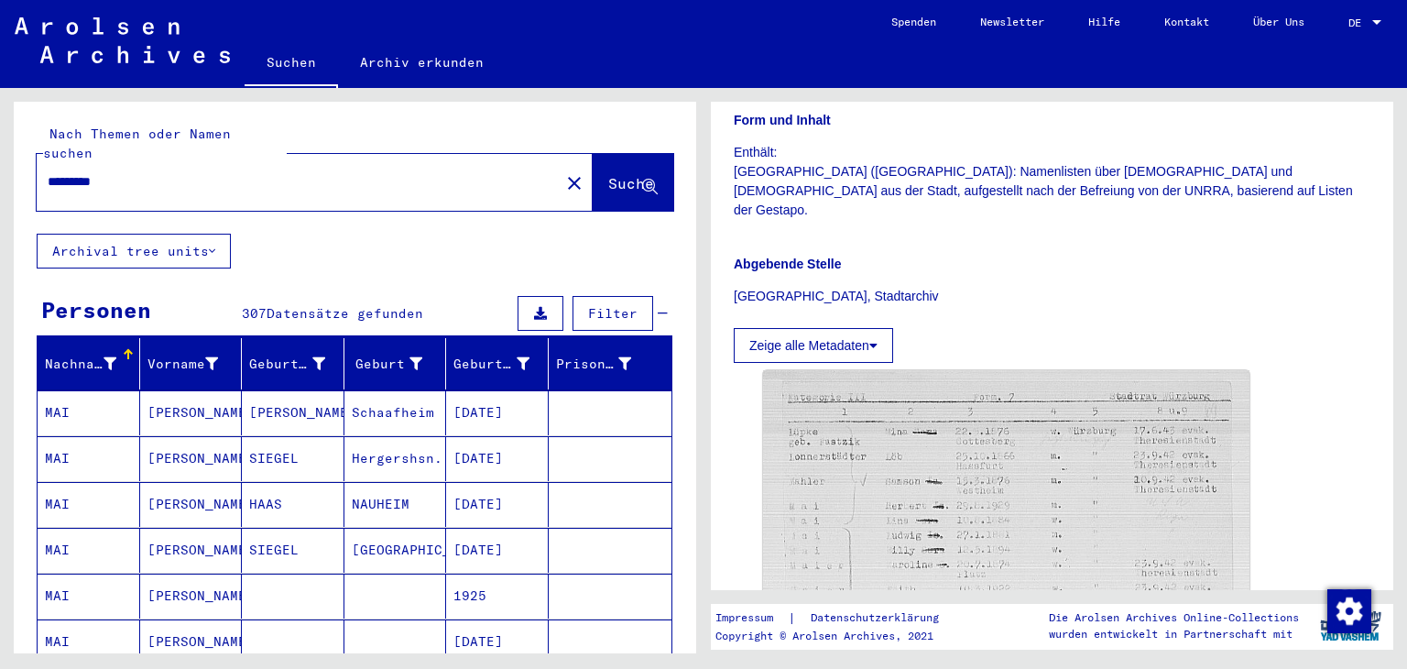
drag, startPoint x: 121, startPoint y: 182, endPoint x: 0, endPoint y: 182, distance: 120.9
click at [0, 180] on div "Nach Themen oder Namen suchen ********* close Suche Archival tree units Persone…" at bounding box center [352, 370] width 704 height 565
paste input "text"
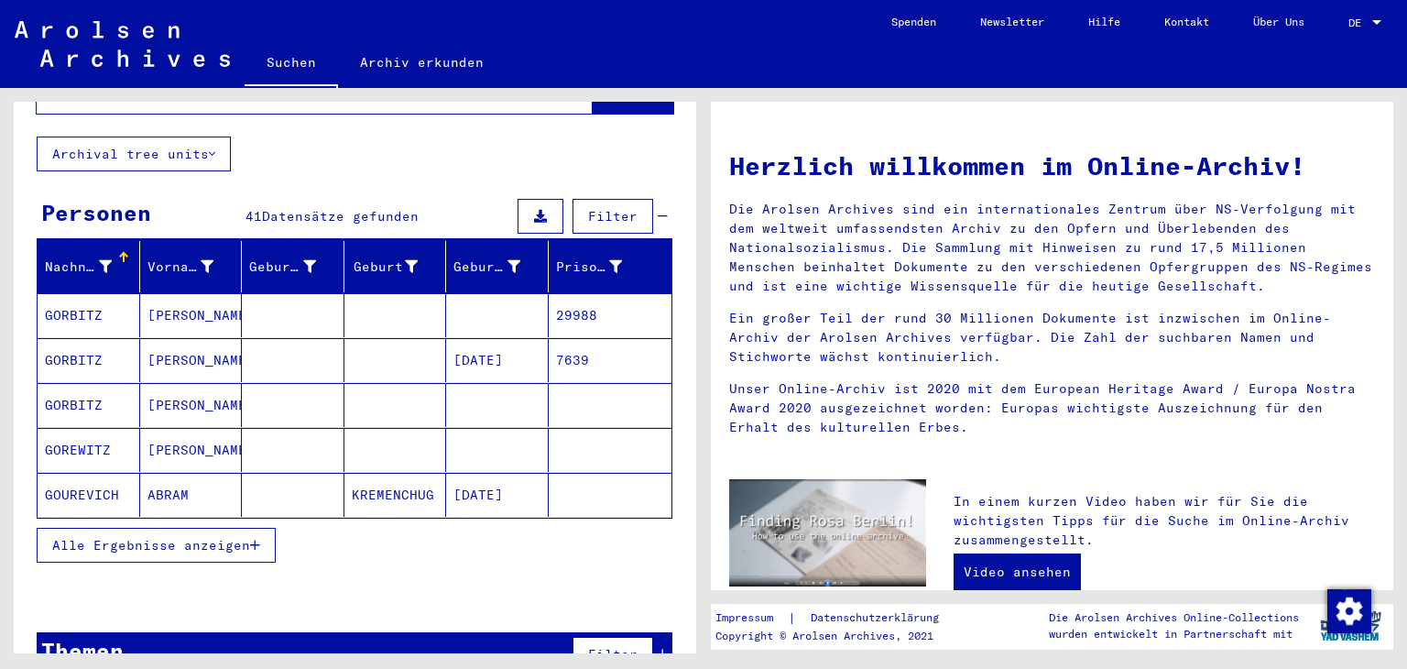
scroll to position [127, 0]
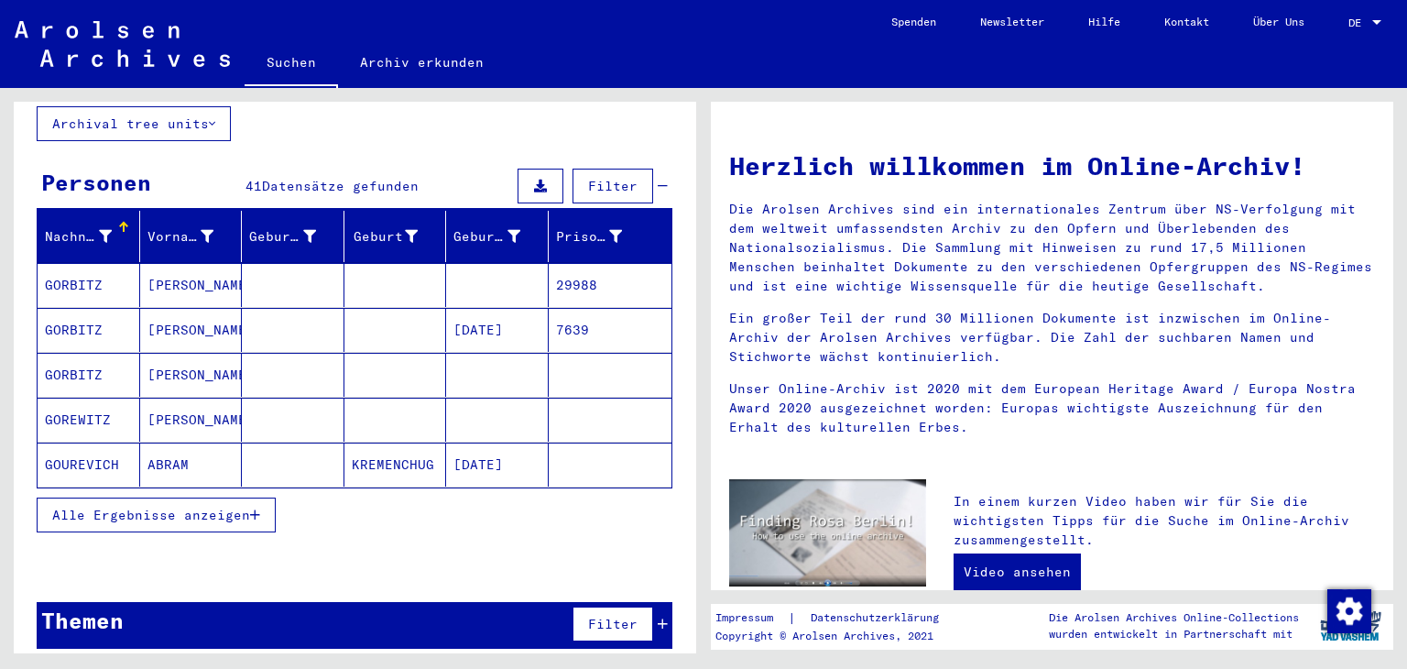
click at [165, 526] on button "Alle Ergebnisse anzeigen" at bounding box center [156, 514] width 239 height 35
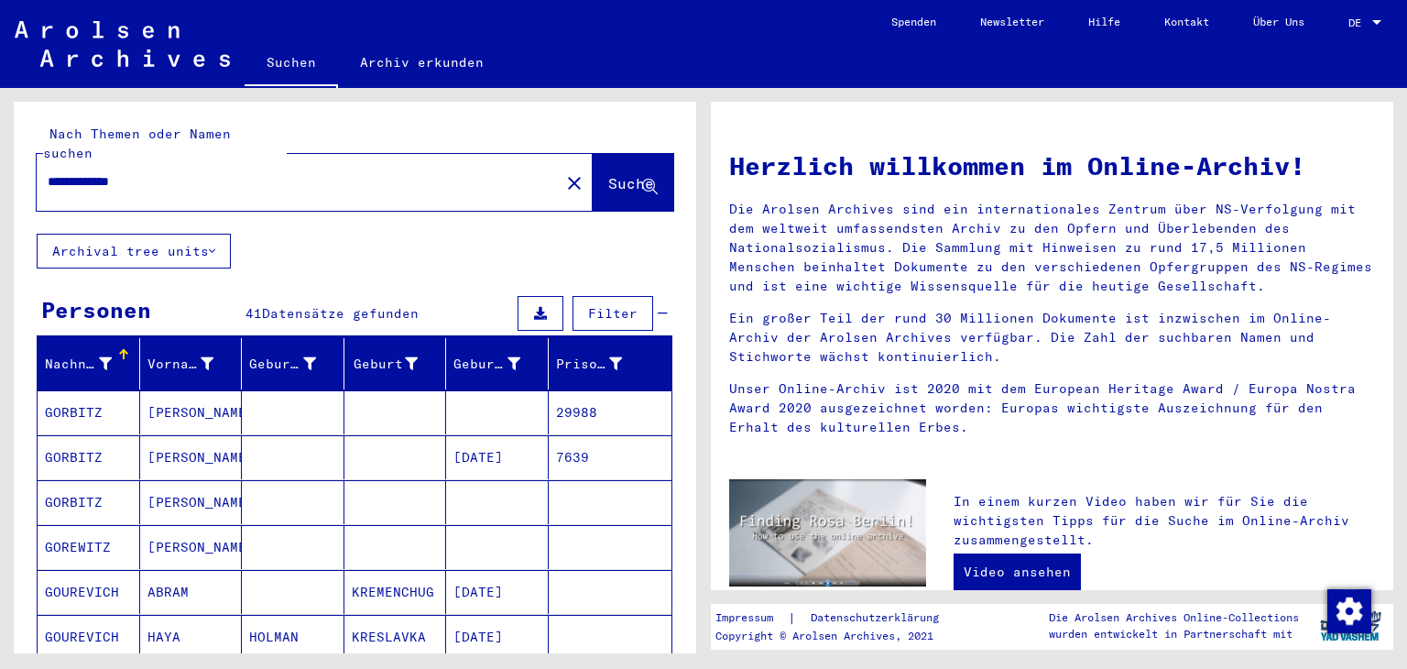
scroll to position [0, 0]
drag, startPoint x: 192, startPoint y: 186, endPoint x: 0, endPoint y: 191, distance: 192.5
click at [0, 191] on div "**********" at bounding box center [352, 370] width 704 height 565
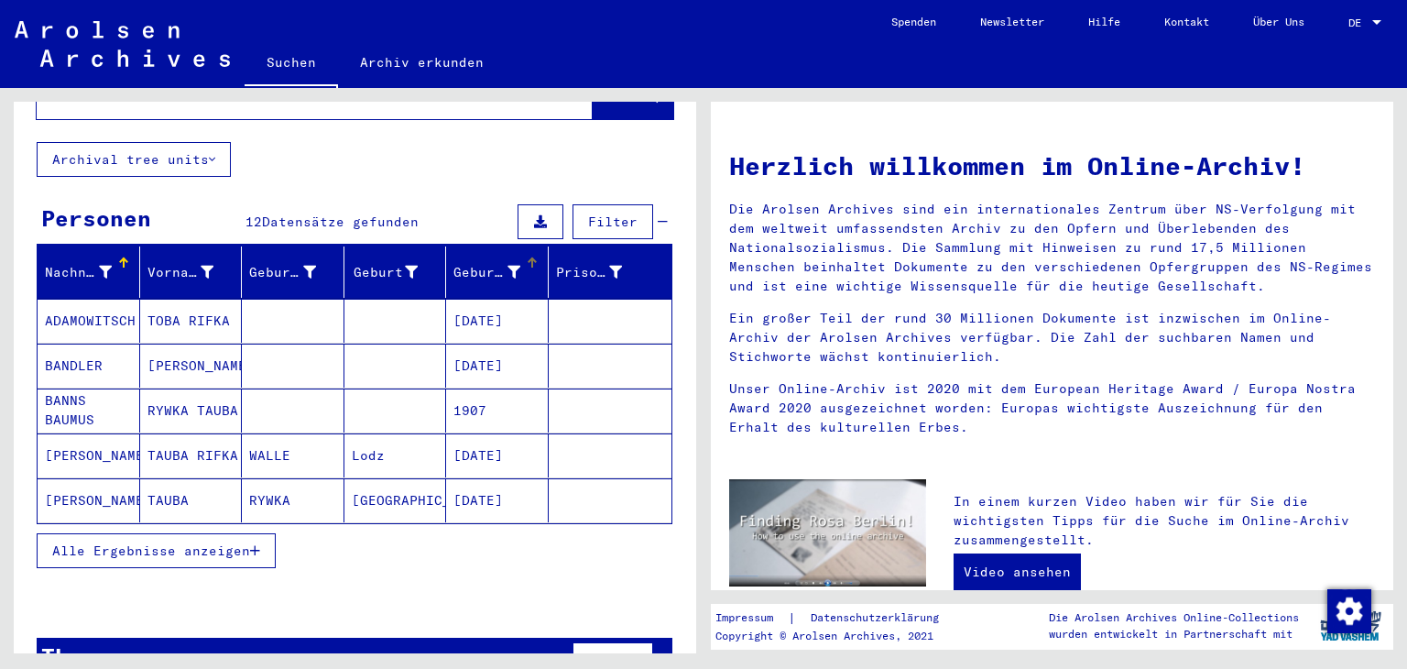
scroll to position [127, 0]
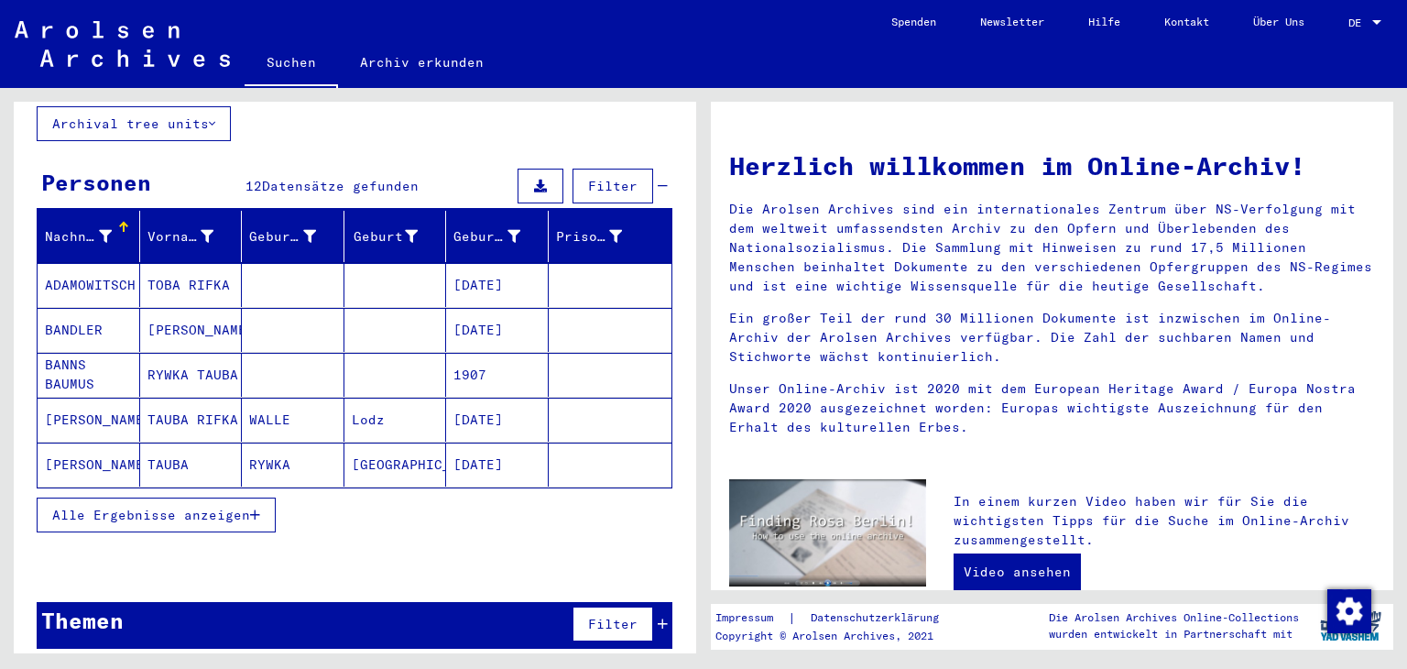
click at [145, 512] on span "Alle Ergebnisse anzeigen" at bounding box center [151, 515] width 198 height 16
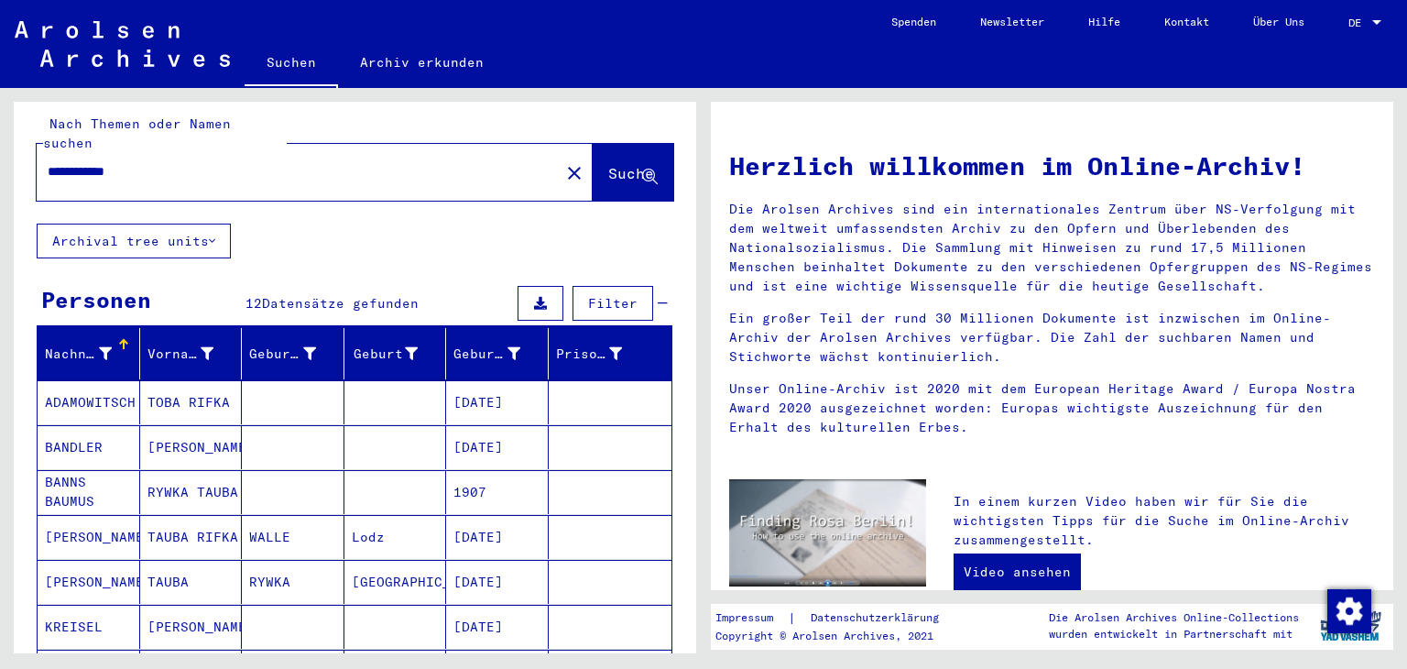
scroll to position [0, 0]
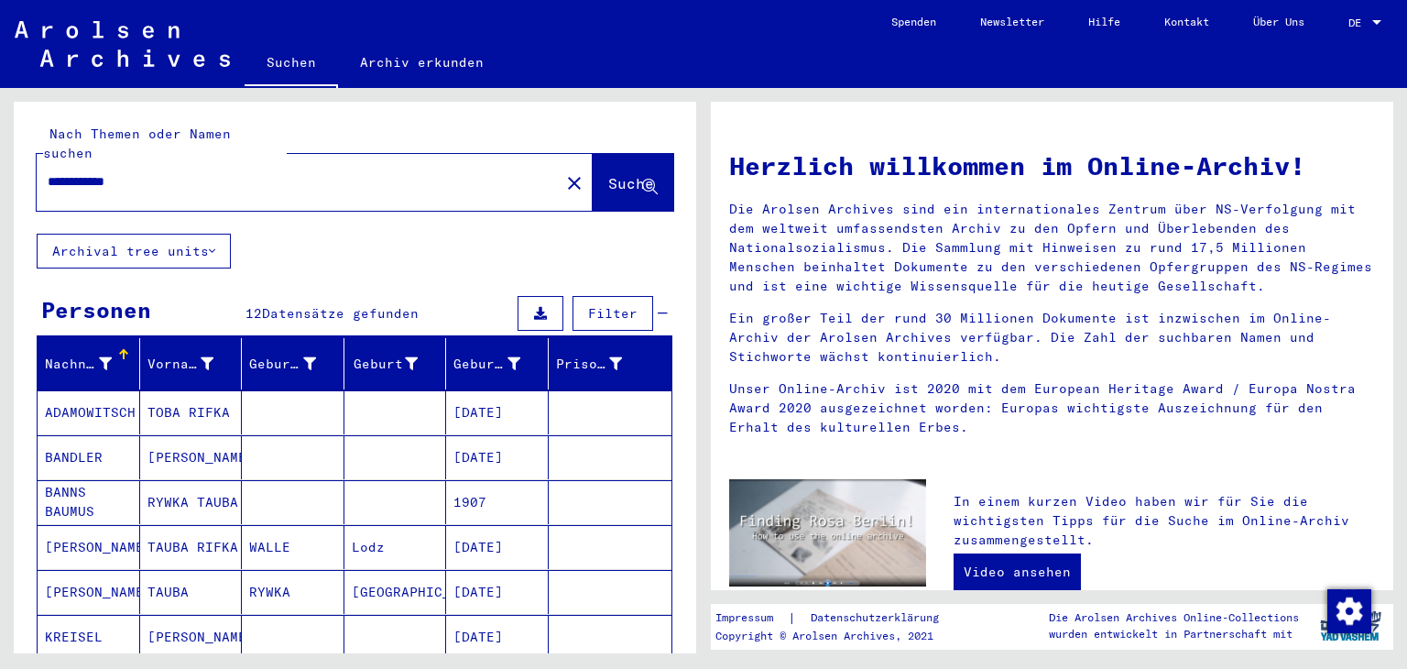
click at [117, 180] on input "**********" at bounding box center [293, 181] width 490 height 19
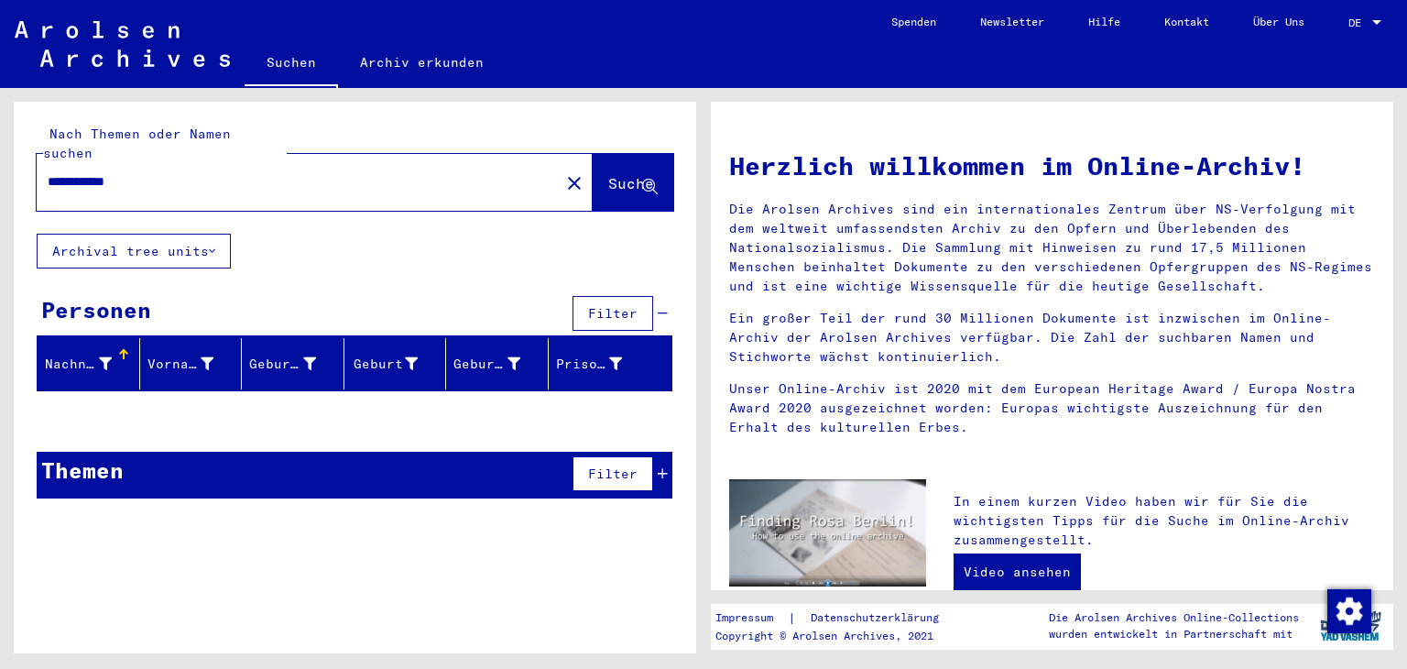
drag, startPoint x: 164, startPoint y: 173, endPoint x: 0, endPoint y: 170, distance: 164.0
click at [0, 170] on div "**********" at bounding box center [352, 370] width 704 height 565
paste input "******"
click at [168, 183] on input "**********" at bounding box center [293, 181] width 490 height 19
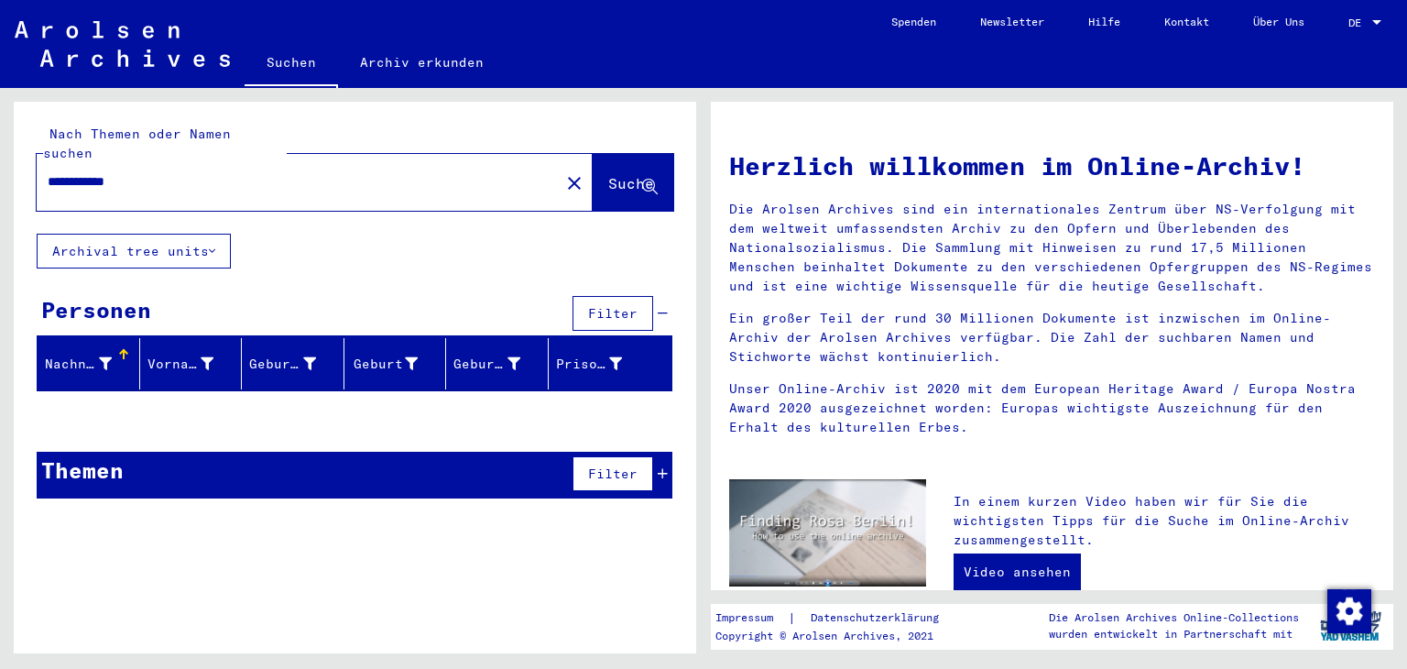
type input "**********"
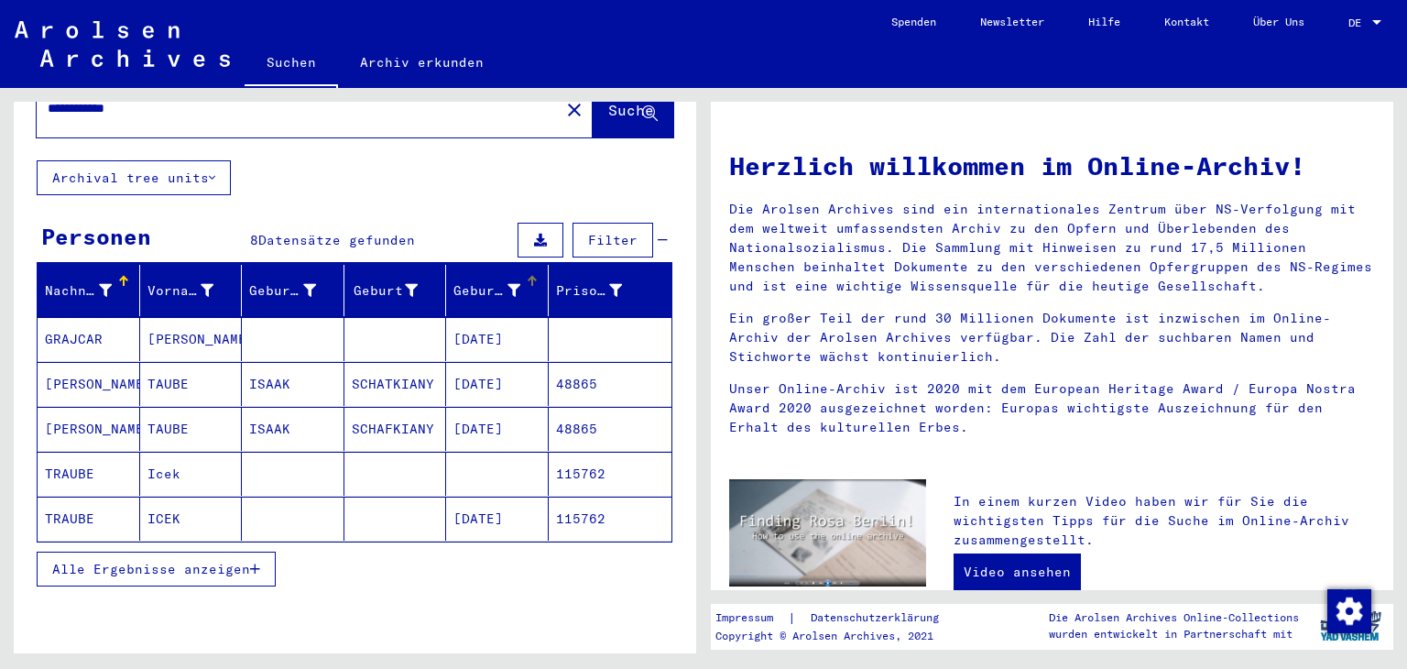
scroll to position [183, 0]
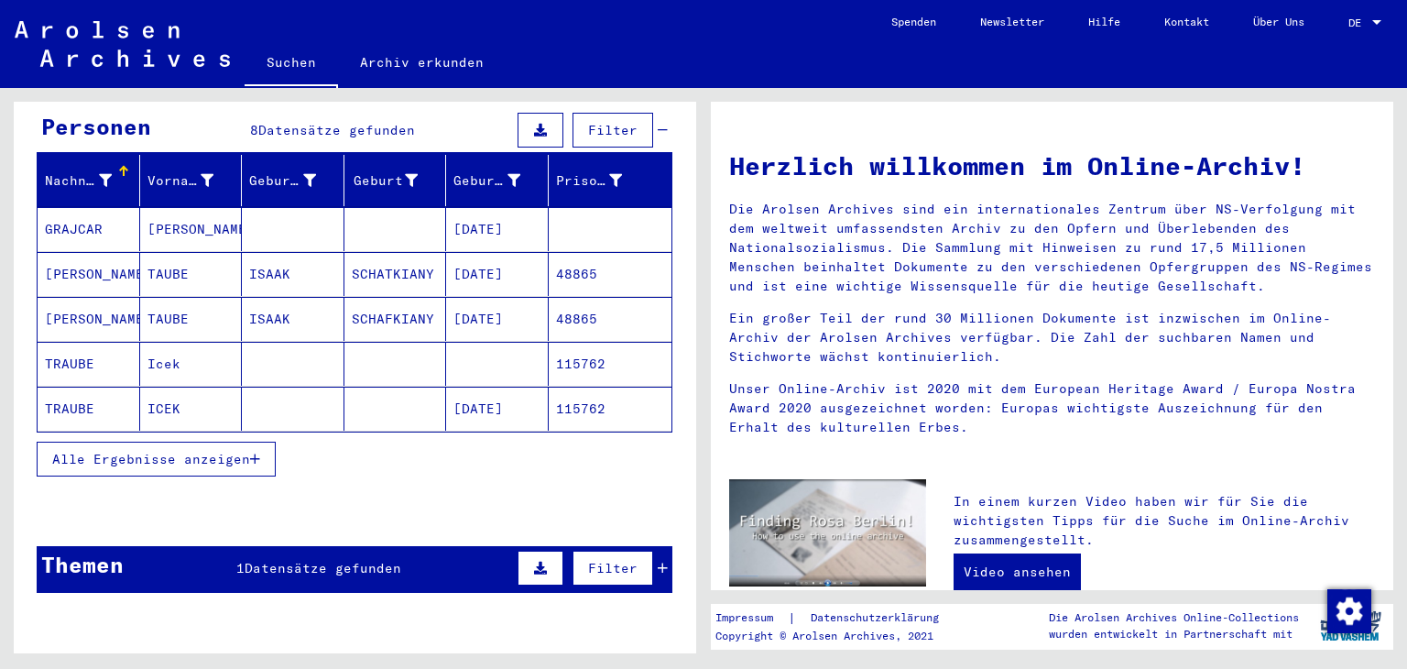
click at [198, 363] on mat-cell "Icek" at bounding box center [191, 364] width 103 height 44
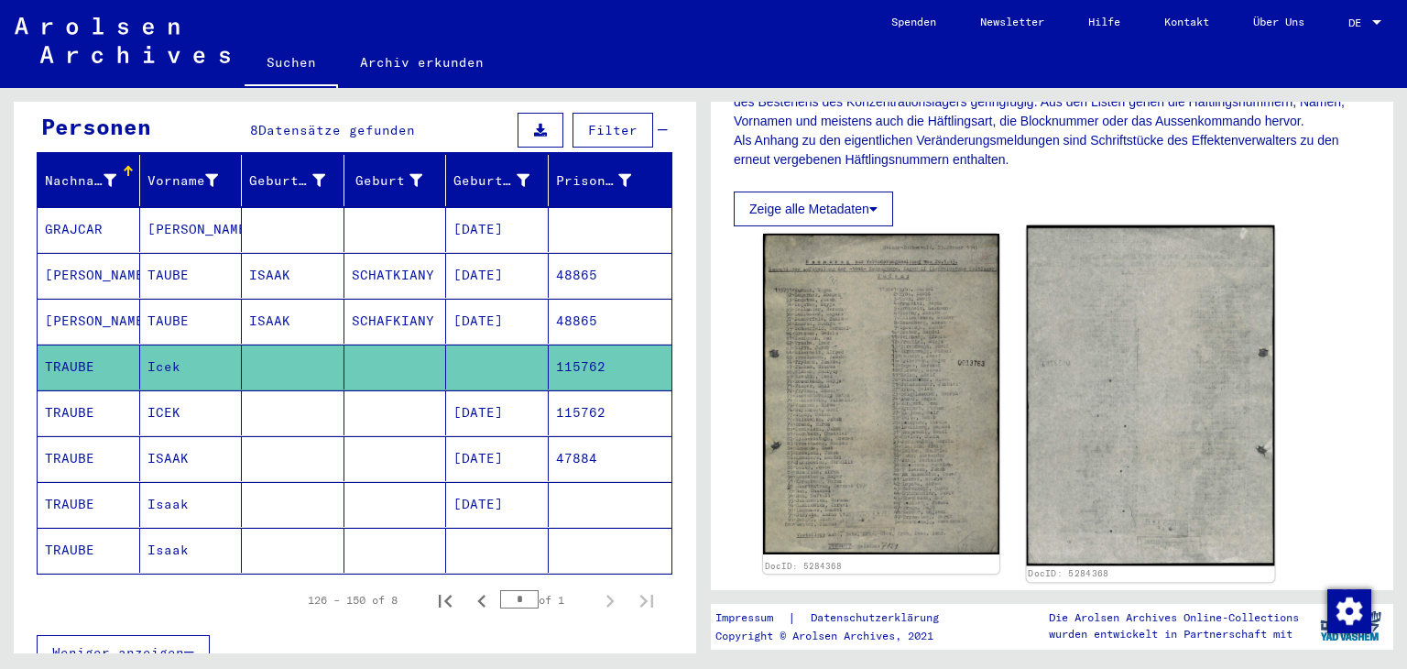
scroll to position [366, 0]
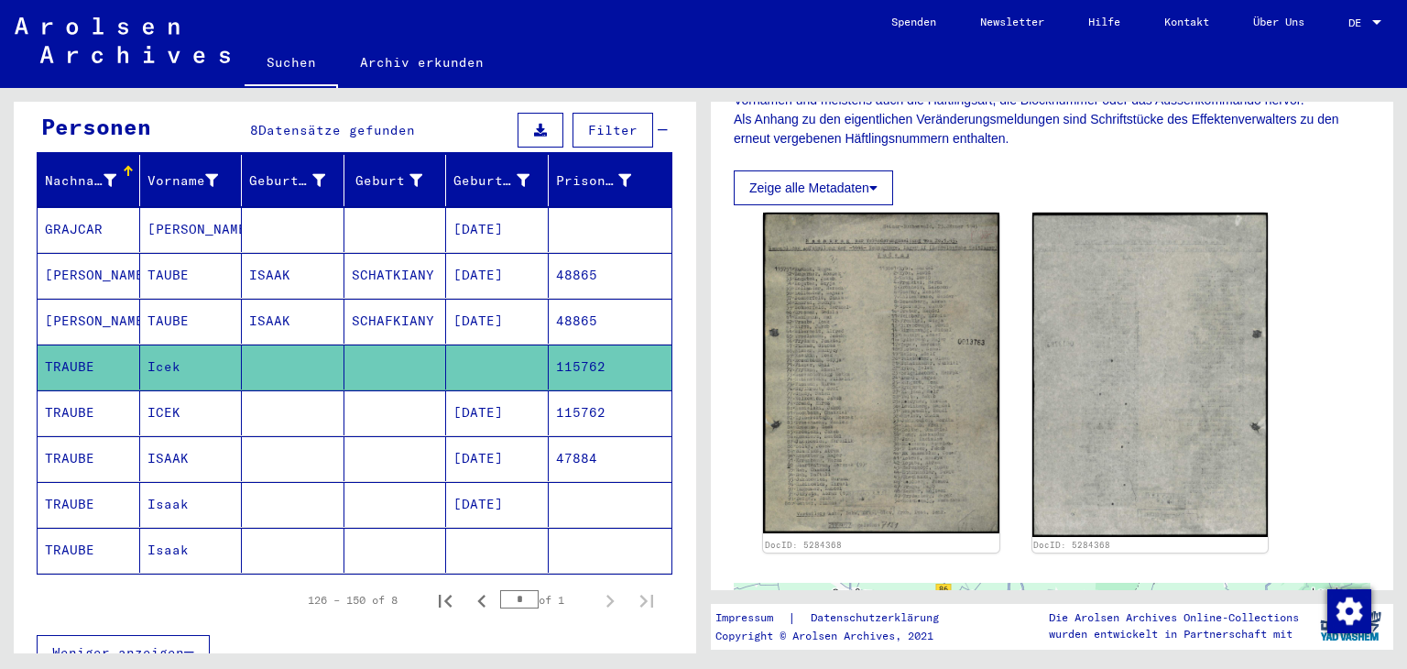
click at [110, 422] on mat-cell "TRAUBE" at bounding box center [89, 412] width 103 height 45
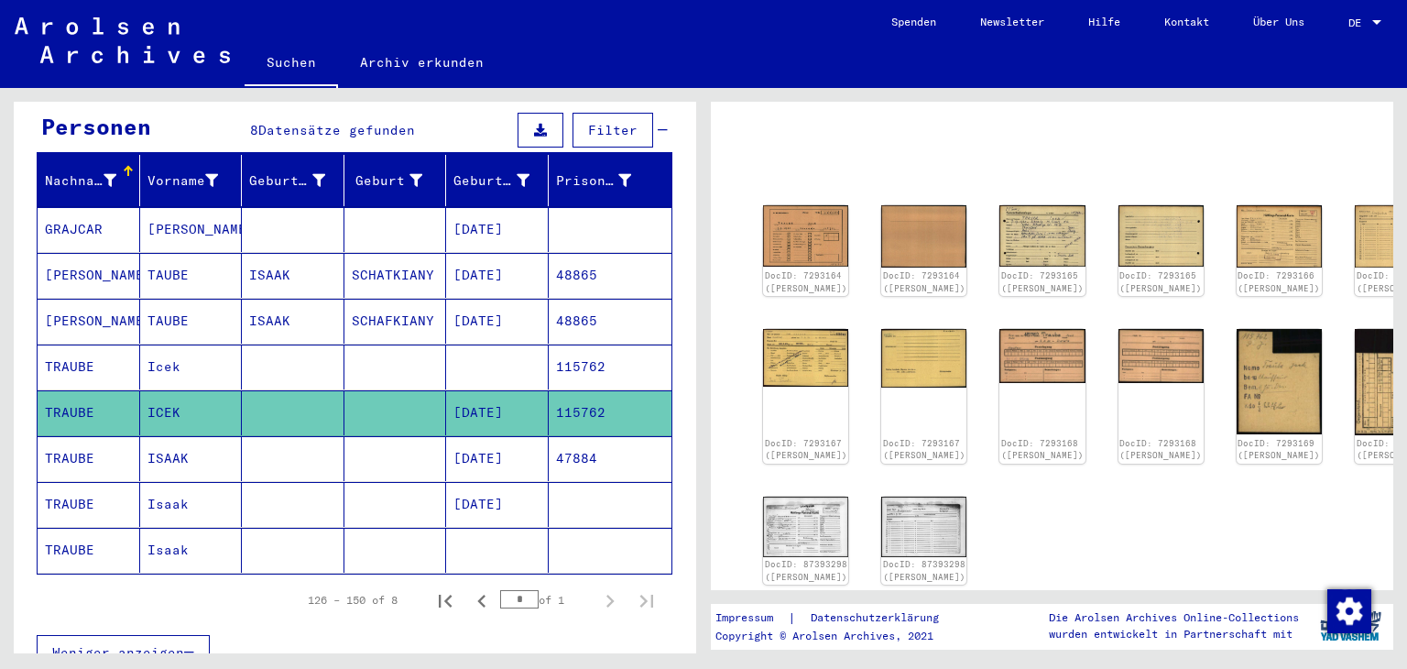
scroll to position [135, 0]
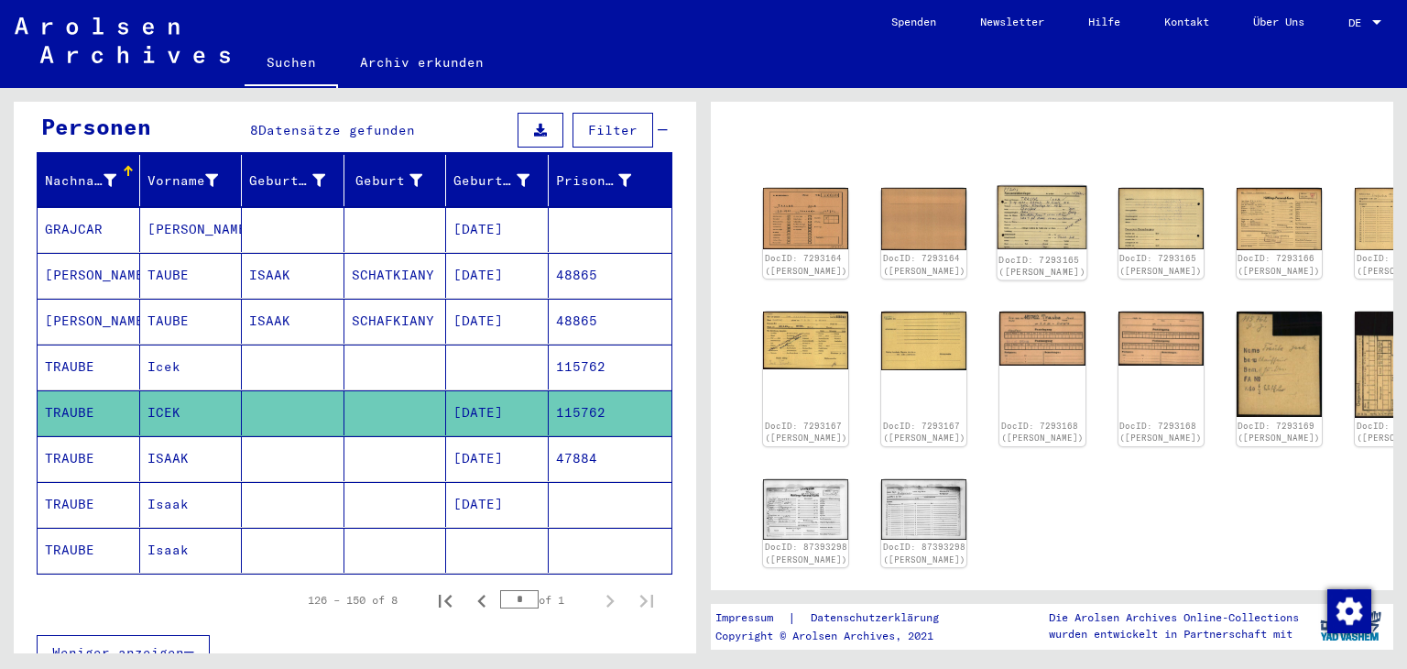
click at [998, 226] on img at bounding box center [1043, 218] width 90 height 64
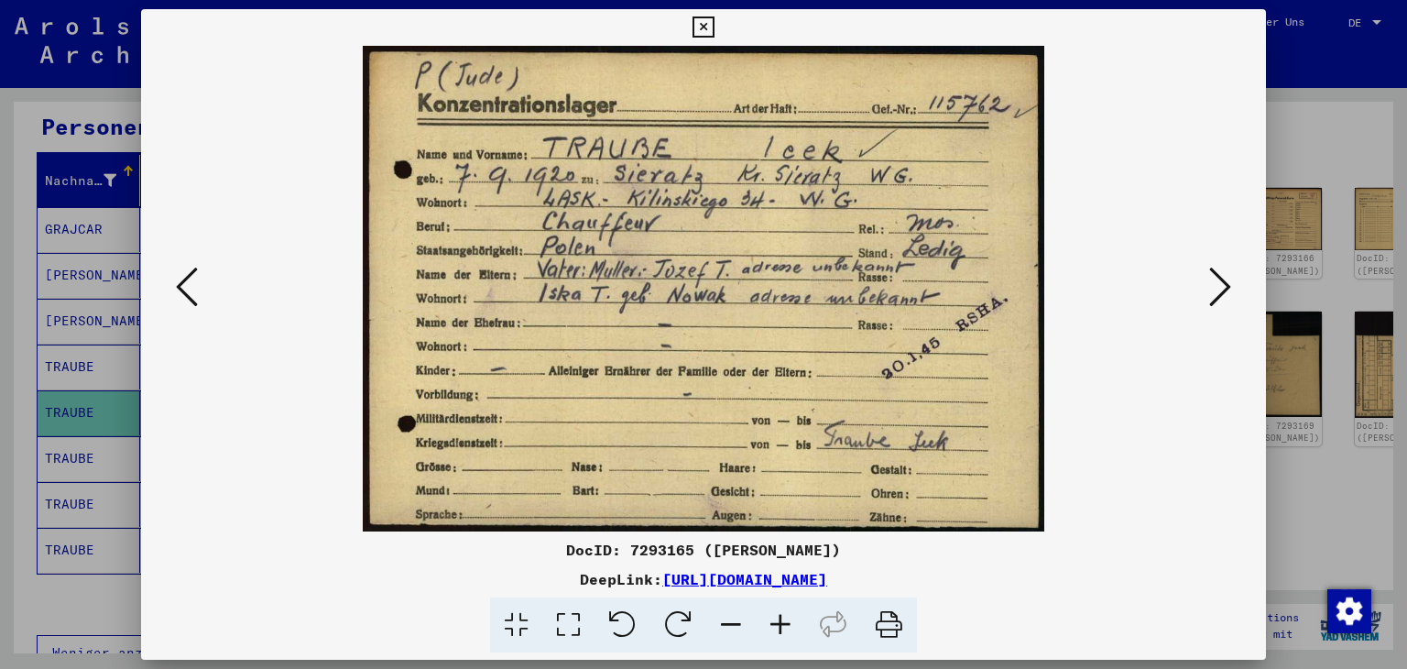
click at [704, 29] on icon at bounding box center [703, 27] width 21 height 22
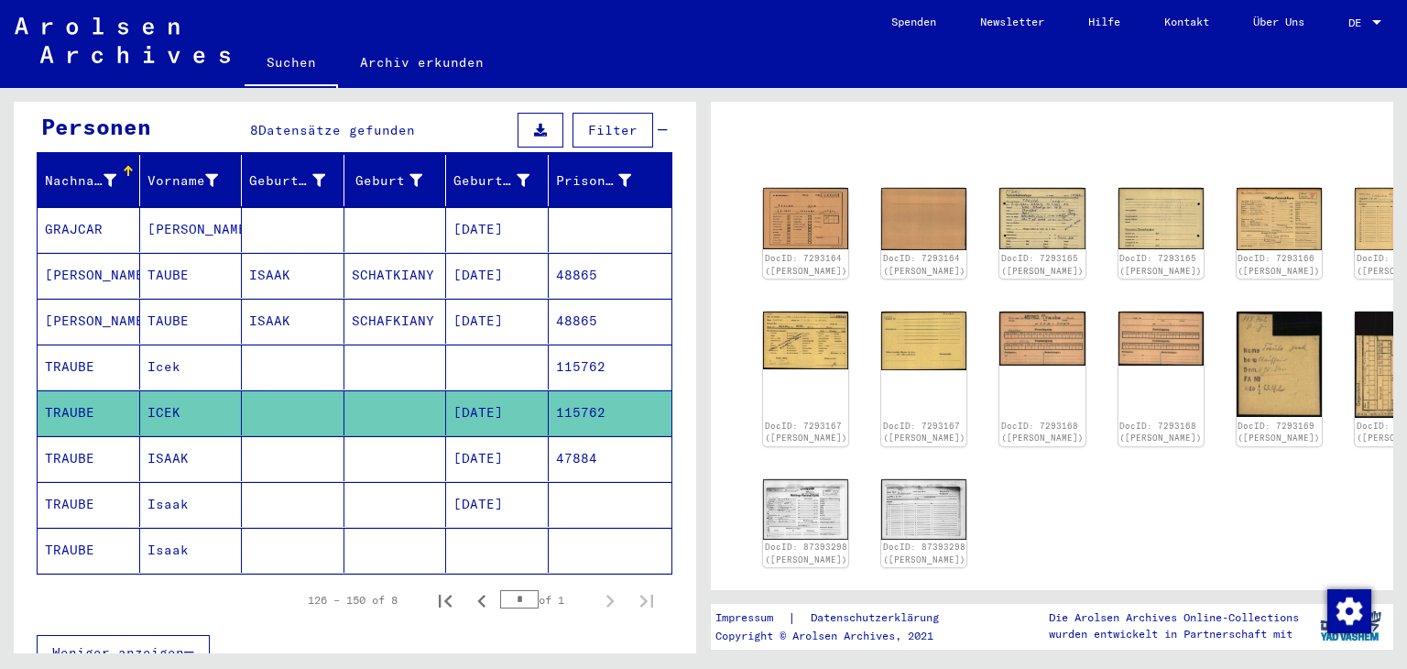
click at [60, 464] on mat-cell "TRAUBE" at bounding box center [89, 458] width 103 height 45
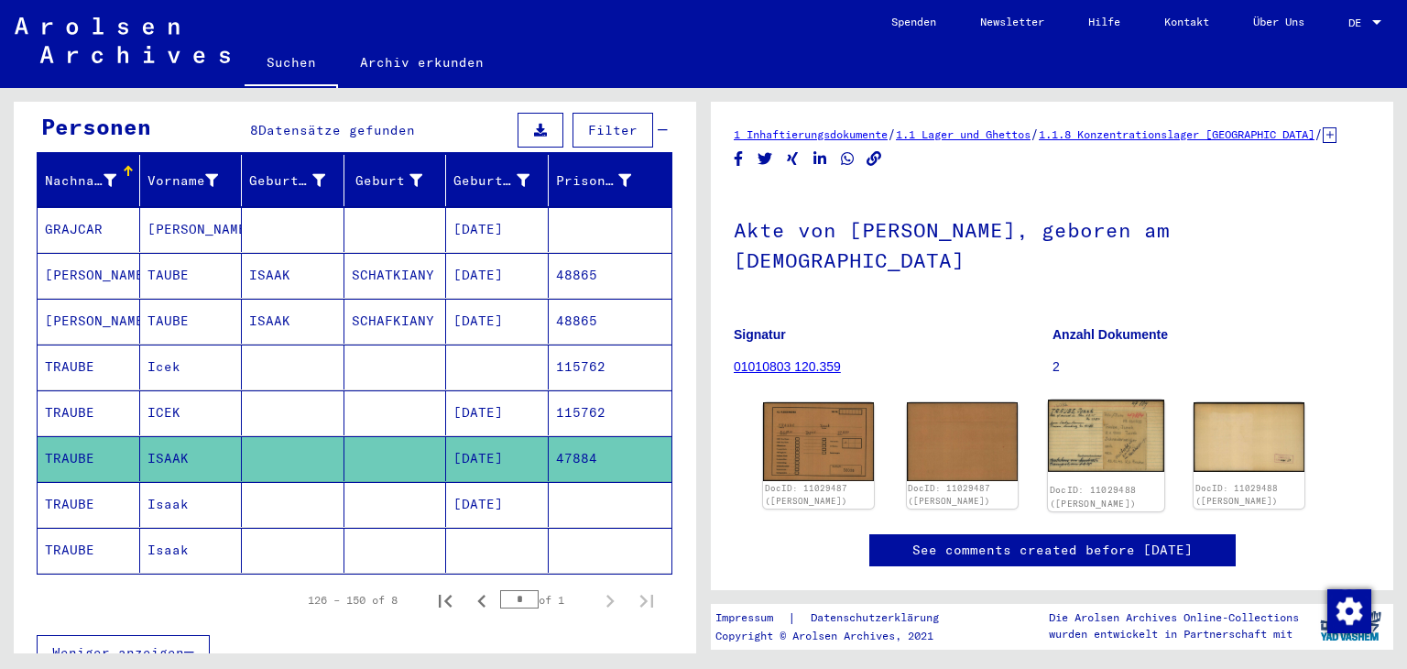
click at [1082, 446] on img at bounding box center [1105, 435] width 116 height 72
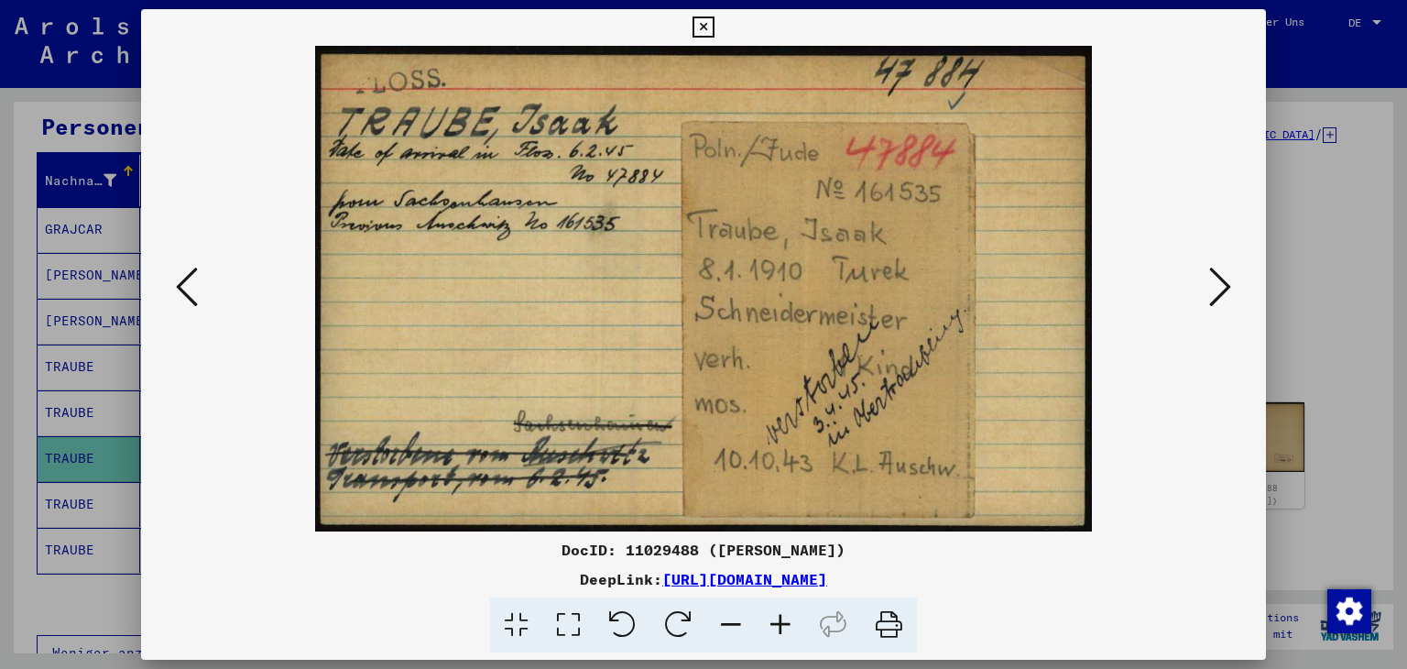
click at [704, 20] on icon at bounding box center [703, 27] width 21 height 22
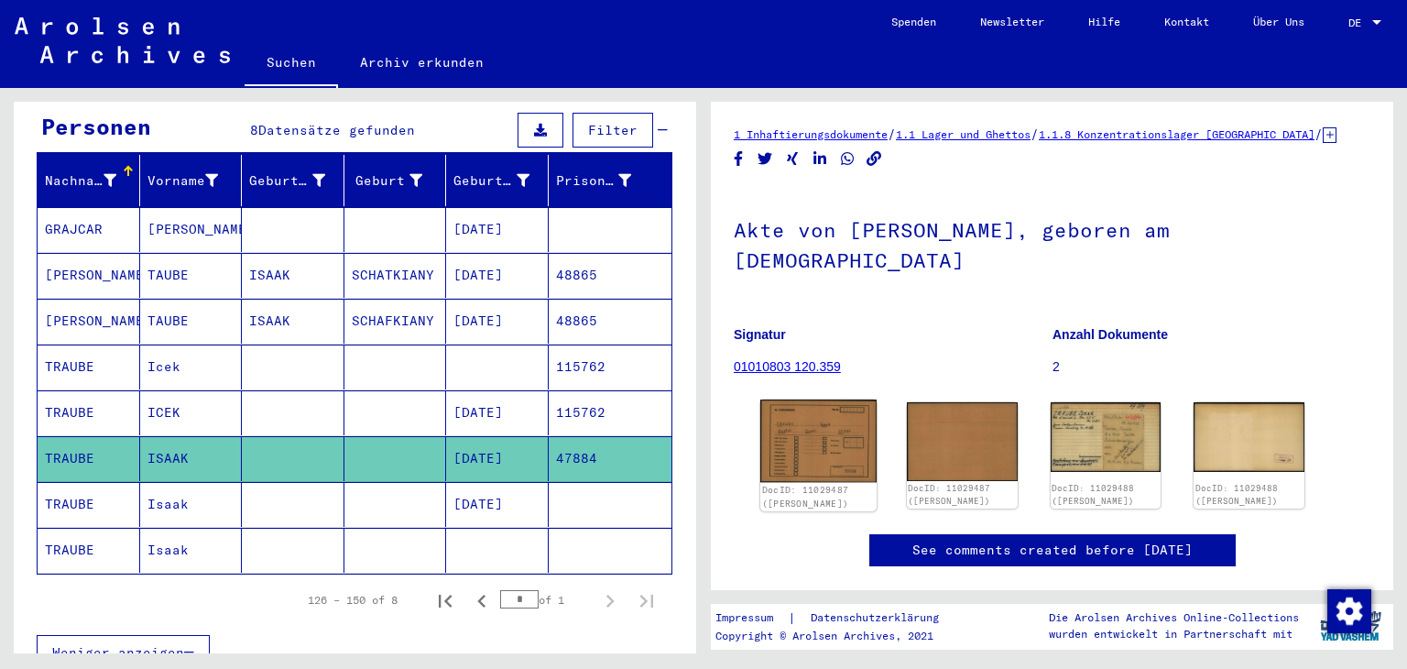
click at [814, 430] on img at bounding box center [818, 440] width 116 height 82
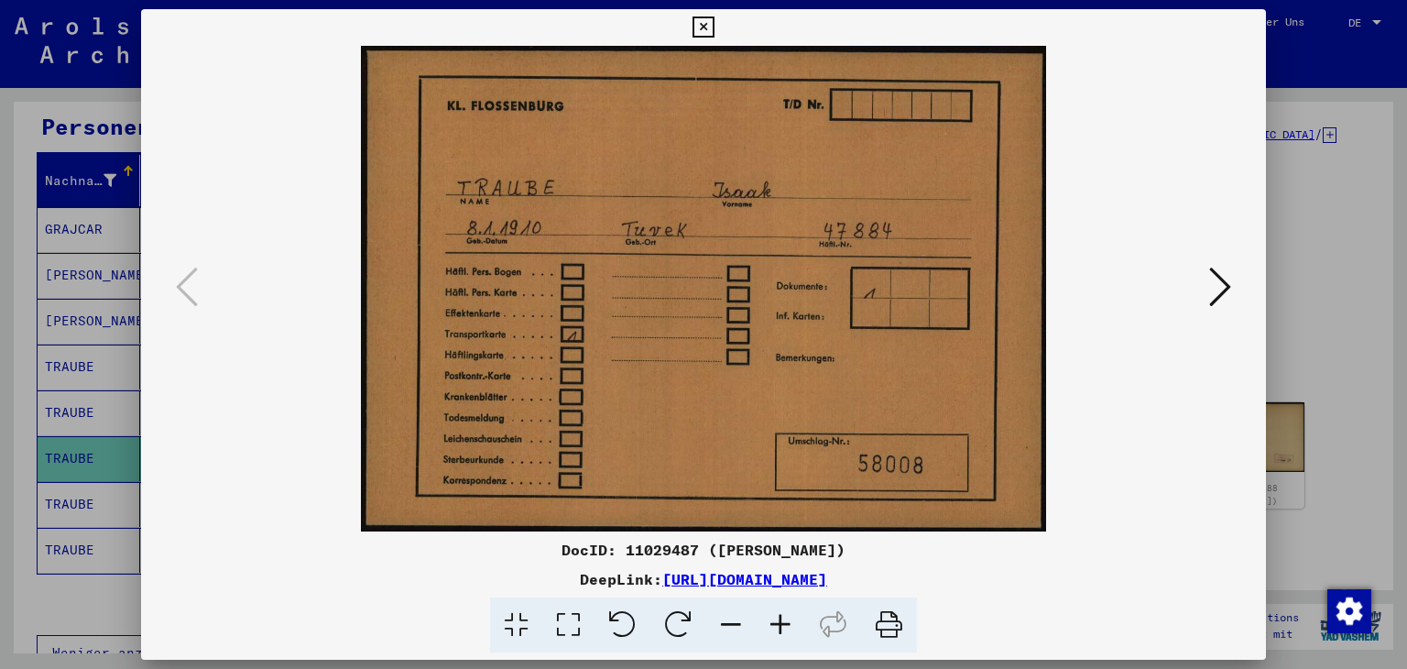
click at [709, 26] on icon at bounding box center [703, 27] width 21 height 22
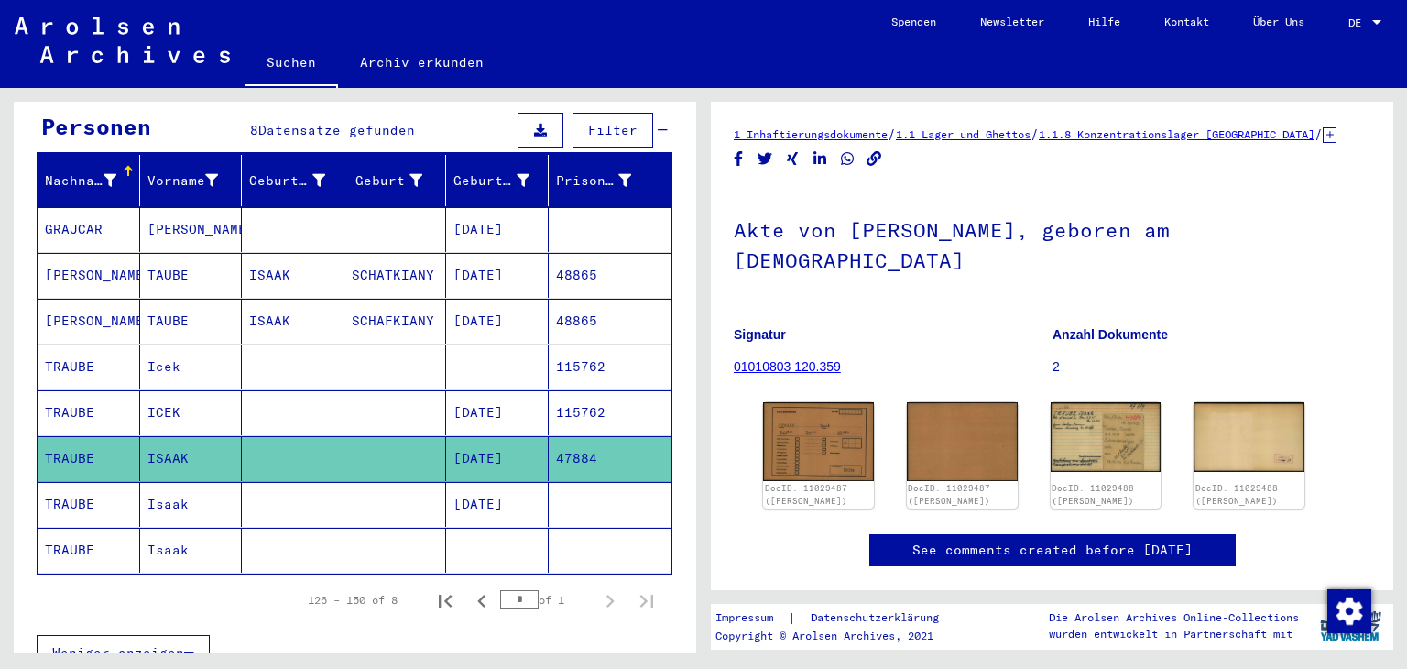
click at [76, 508] on mat-cell "TRAUBE" at bounding box center [89, 504] width 103 height 45
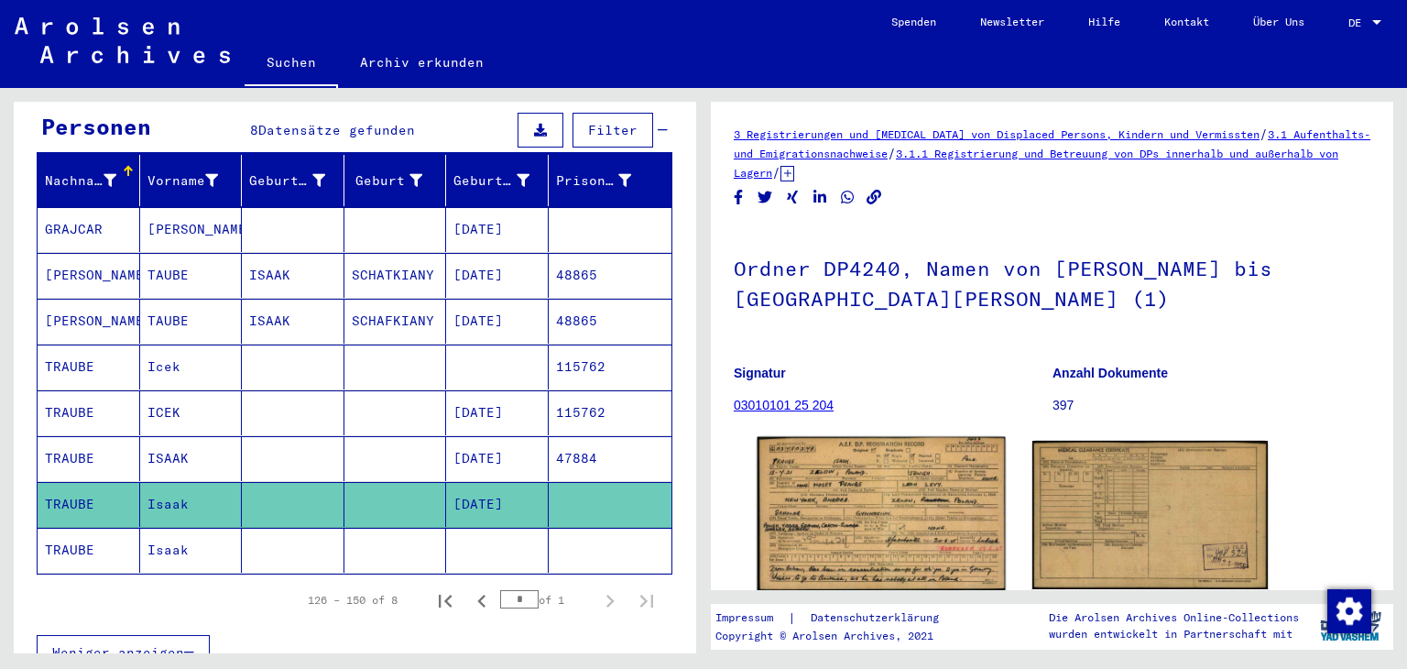
click at [874, 514] on img at bounding box center [881, 514] width 247 height 154
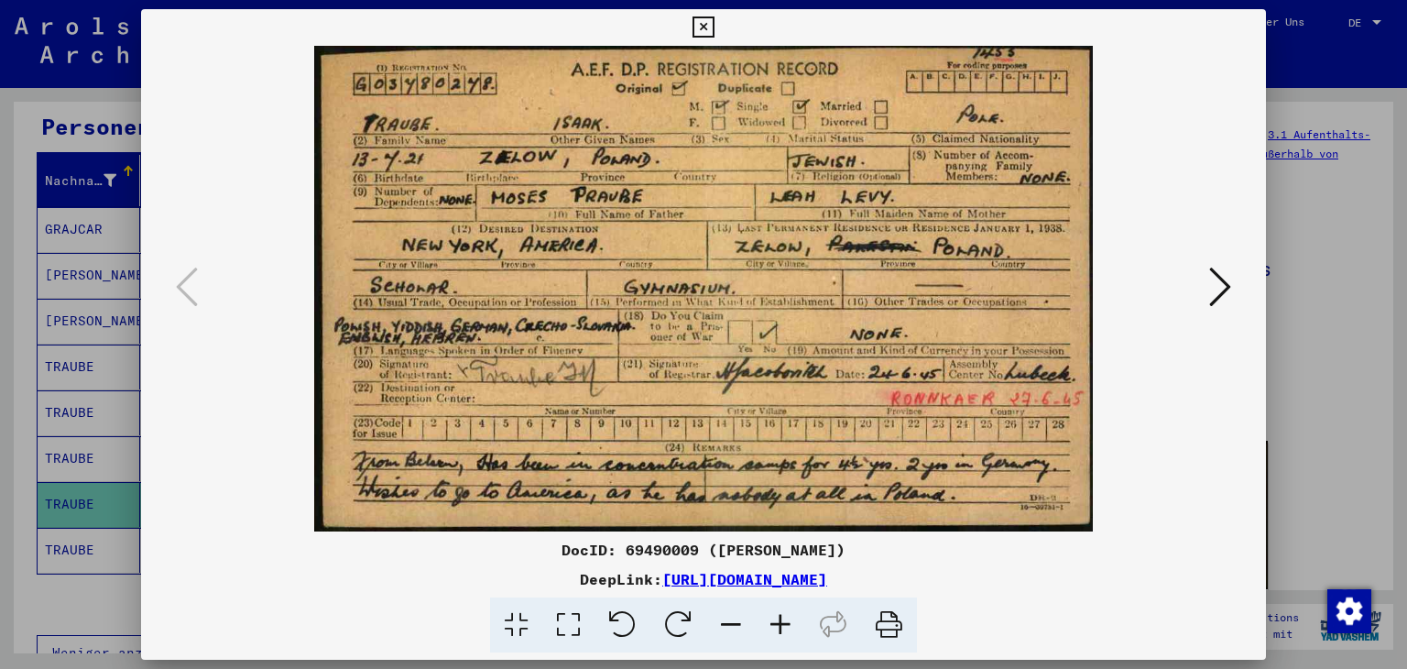
click at [701, 16] on icon at bounding box center [703, 27] width 21 height 22
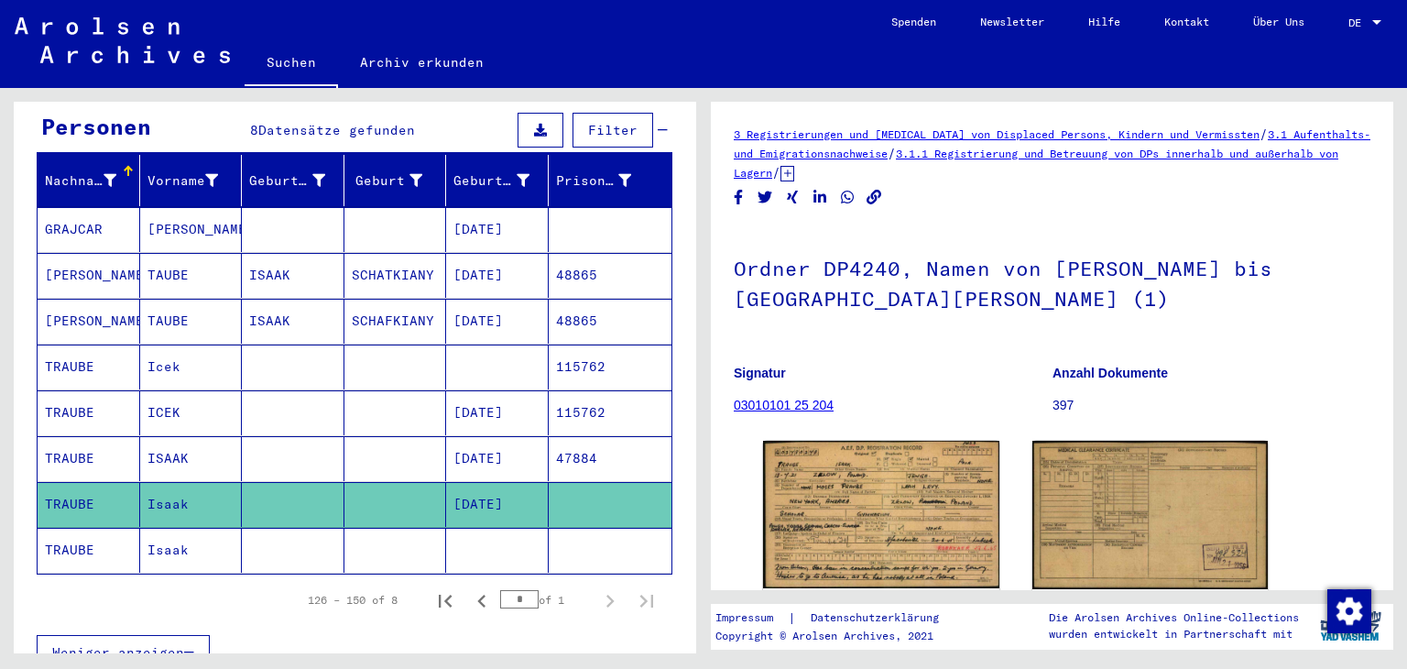
click at [88, 559] on icon at bounding box center [76, 595] width 46 height 73
click at [300, 538] on mat-cell at bounding box center [293, 550] width 103 height 45
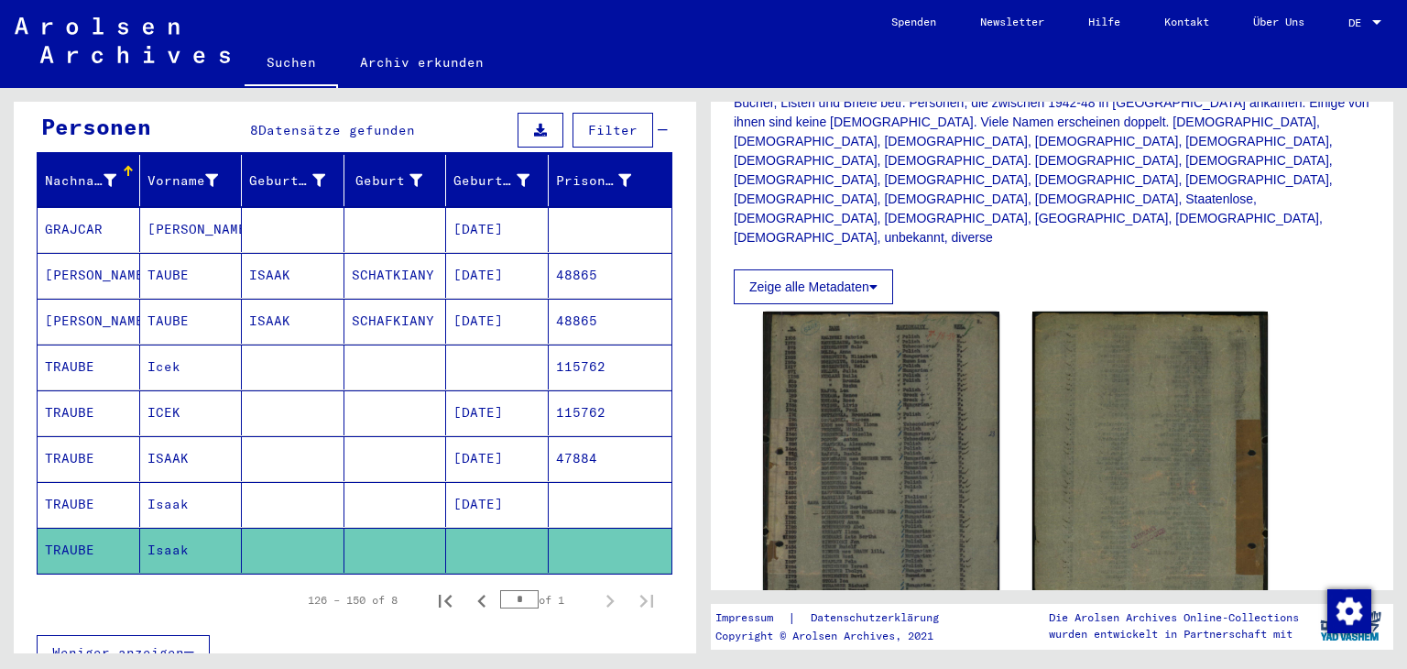
scroll to position [458, 0]
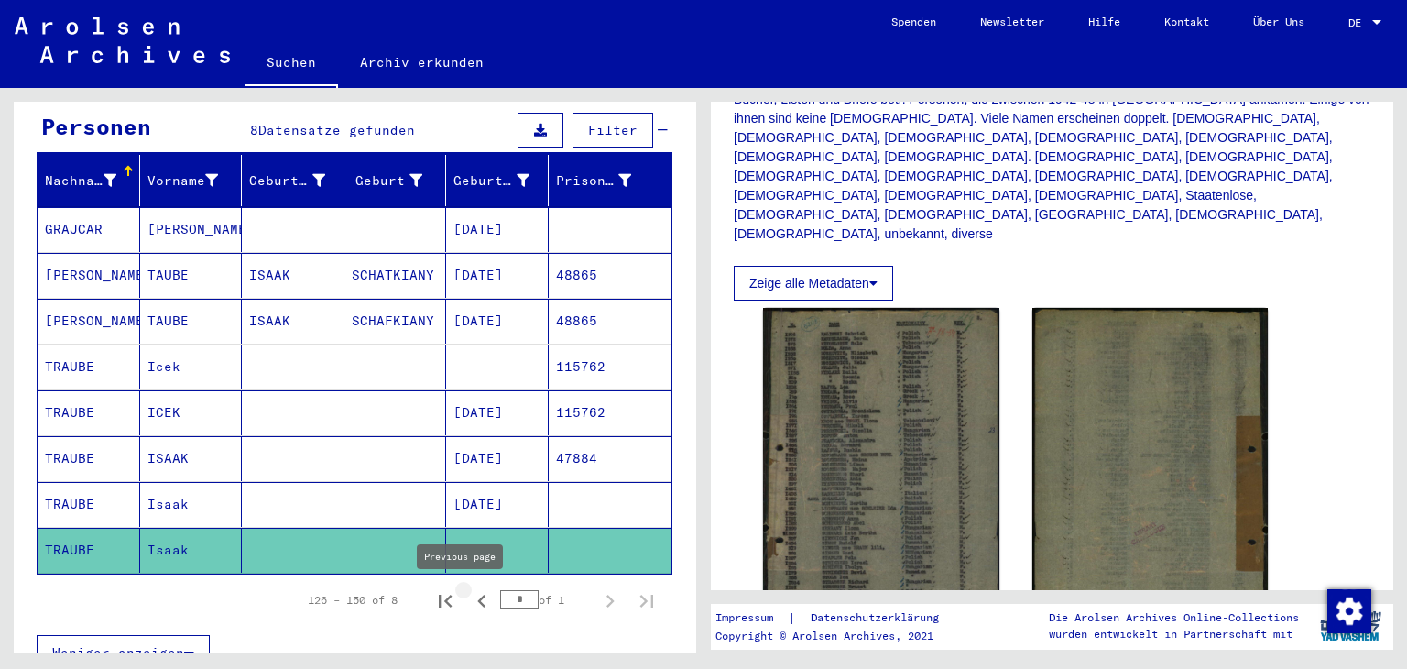
click at [469, 599] on icon "Previous page" at bounding box center [482, 601] width 26 height 26
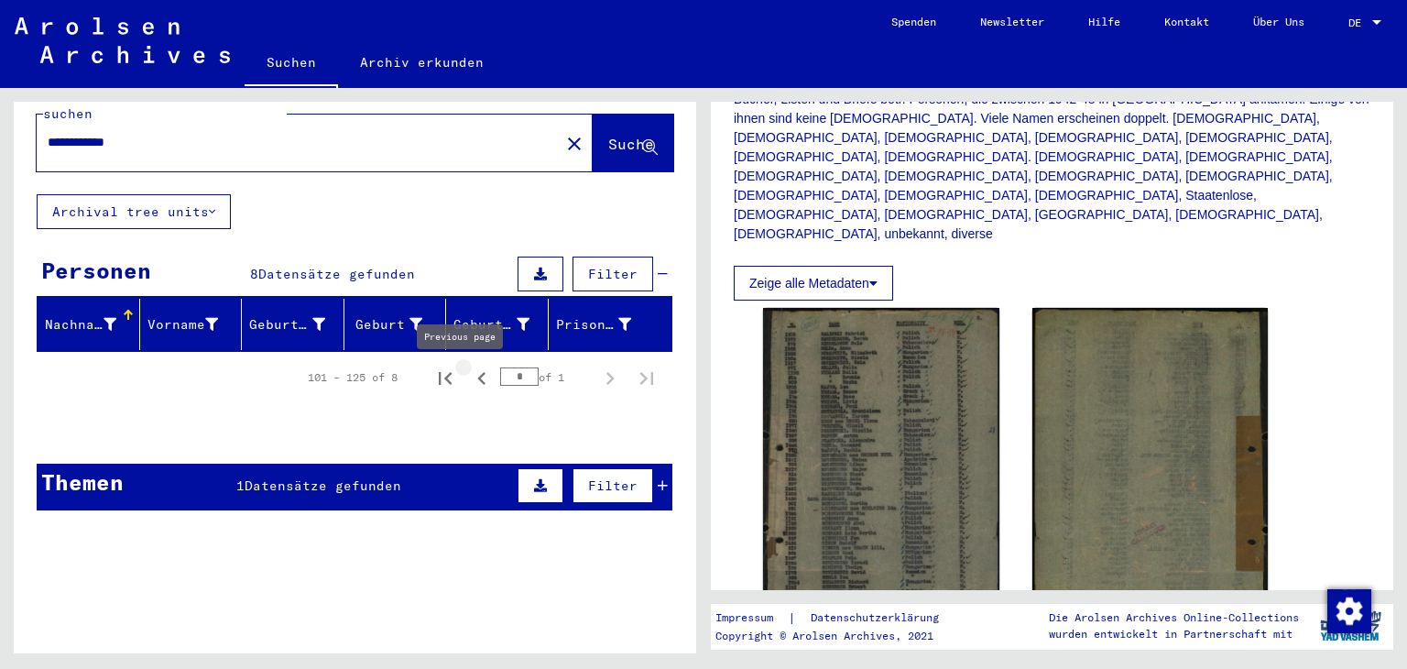
click at [469, 378] on icon "Previous page" at bounding box center [482, 379] width 26 height 26
click at [477, 379] on icon "Previous page" at bounding box center [481, 378] width 8 height 13
type input "*"
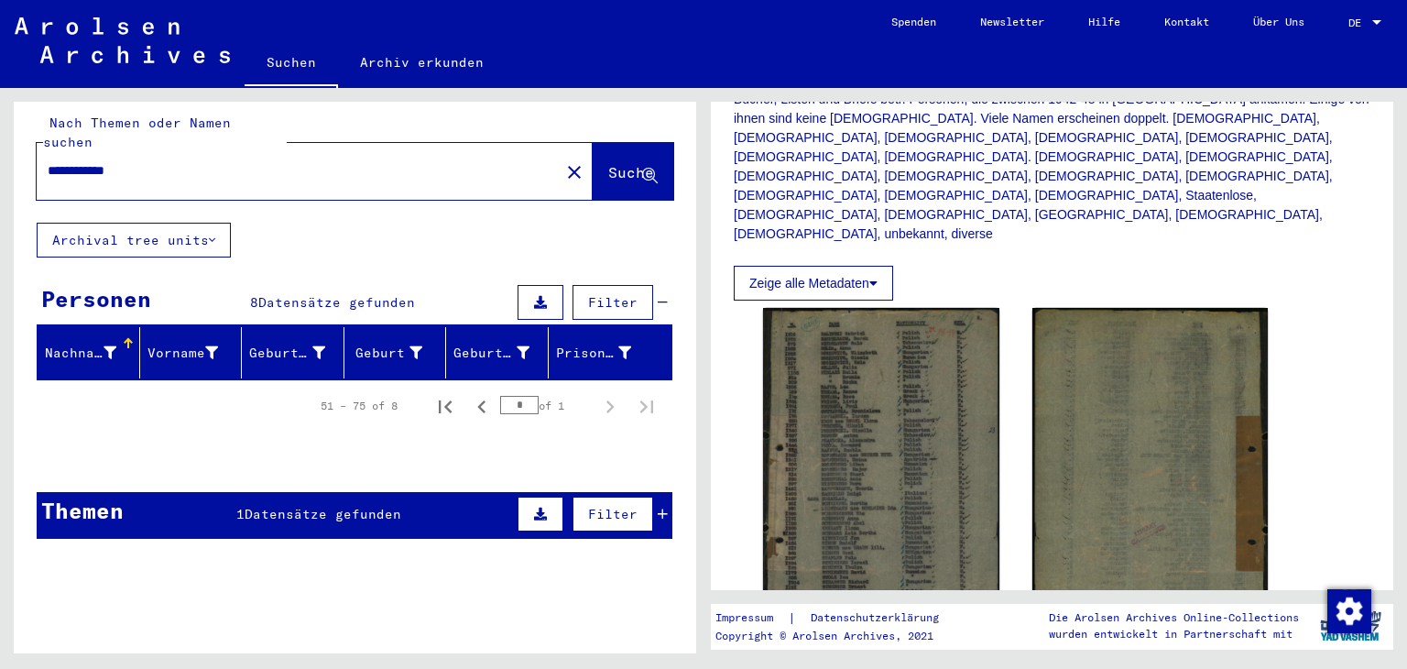
scroll to position [0, 0]
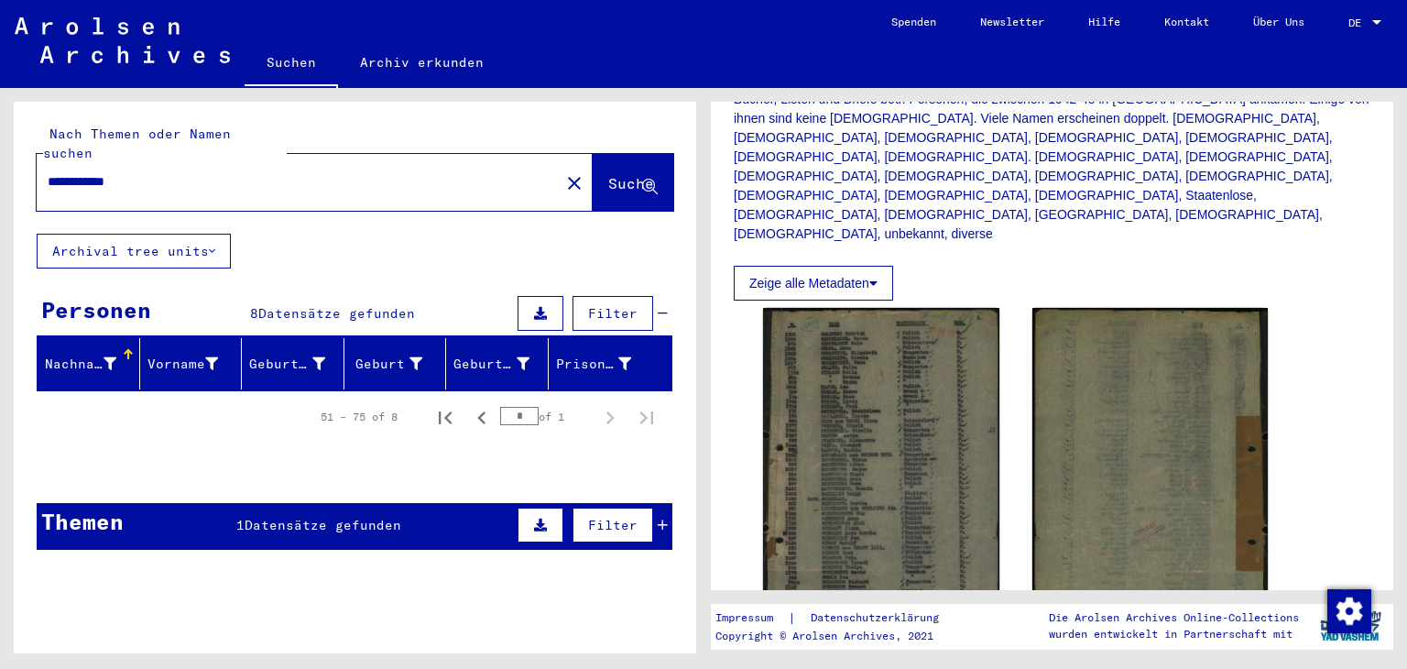
drag, startPoint x: 112, startPoint y: 179, endPoint x: 125, endPoint y: 183, distance: 13.6
click at [112, 179] on input "**********" at bounding box center [298, 181] width 501 height 19
click at [123, 181] on input "**********" at bounding box center [298, 181] width 501 height 19
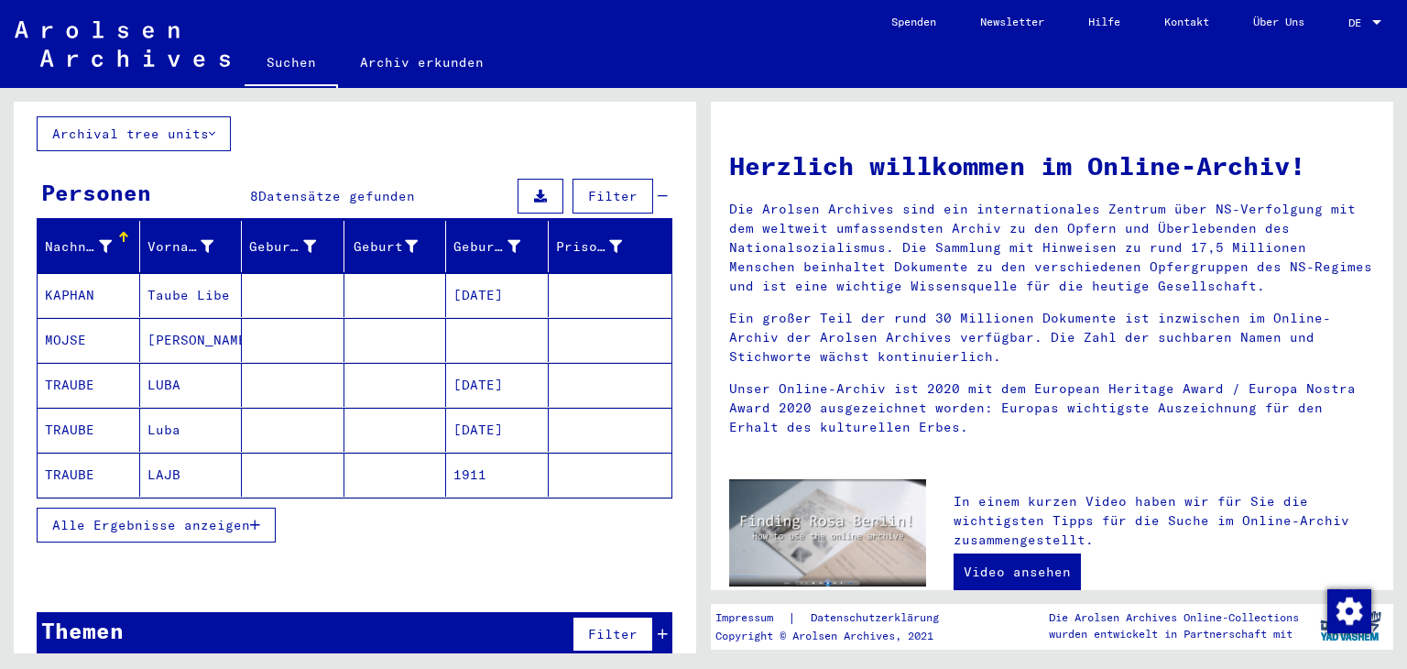
scroll to position [127, 0]
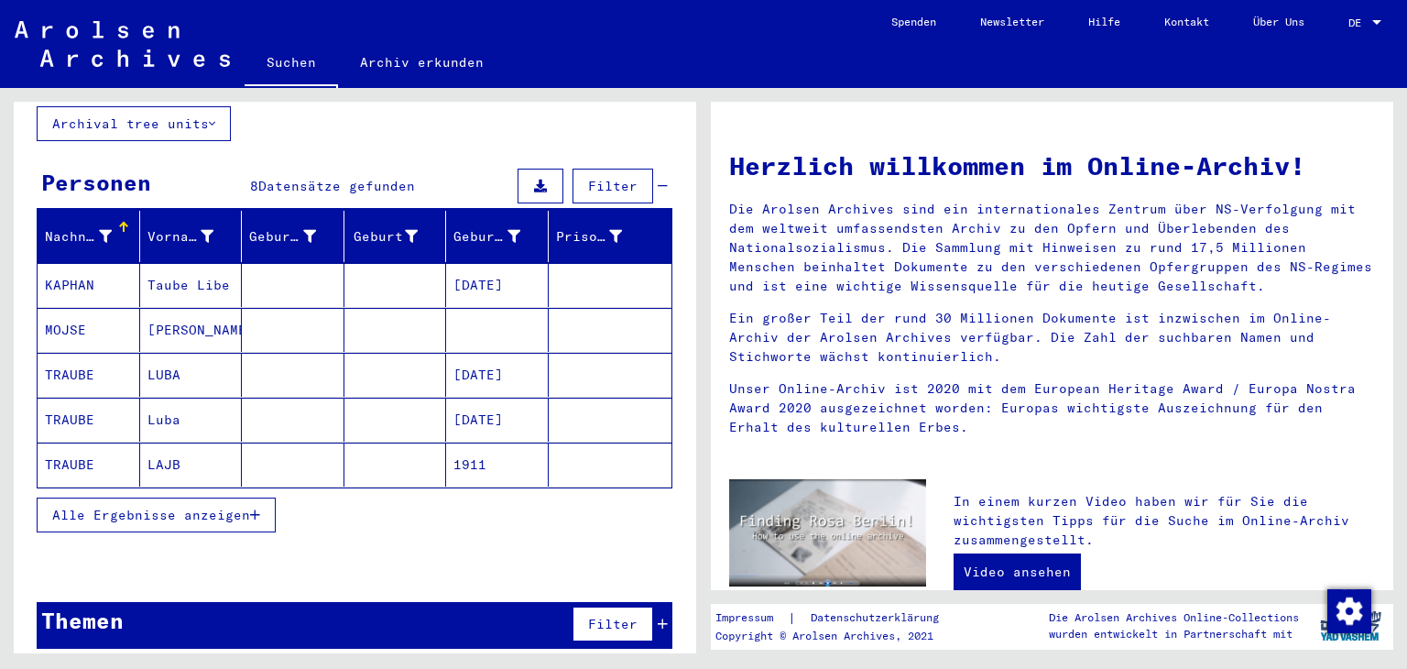
click at [94, 516] on span "Alle Ergebnisse anzeigen" at bounding box center [151, 515] width 198 height 16
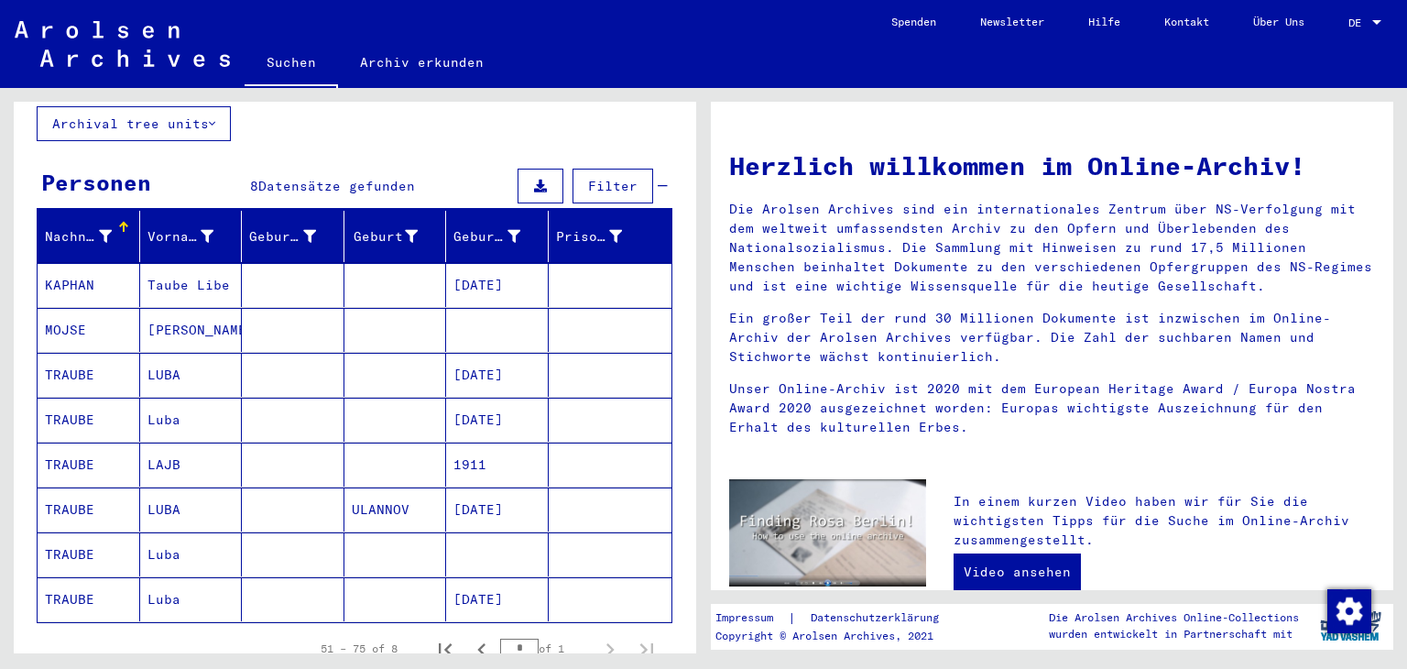
click at [158, 455] on mat-cell "LAJB" at bounding box center [191, 465] width 103 height 44
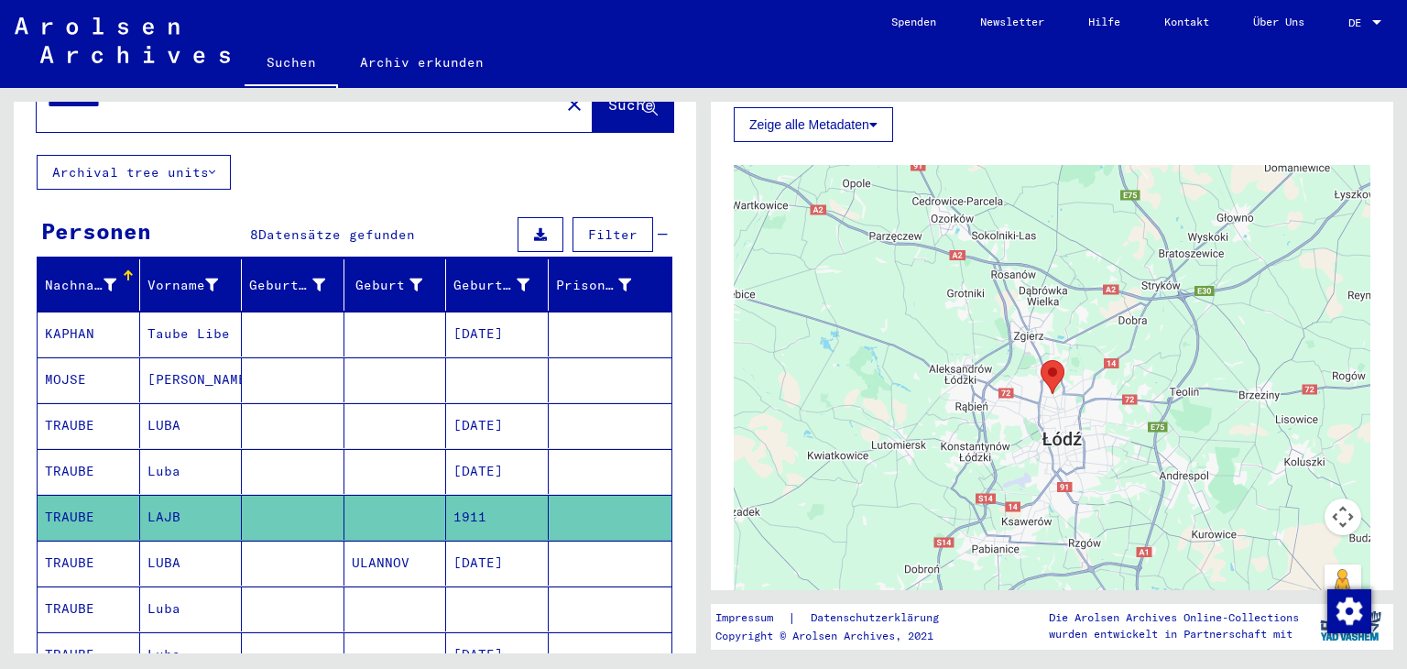
scroll to position [36, 0]
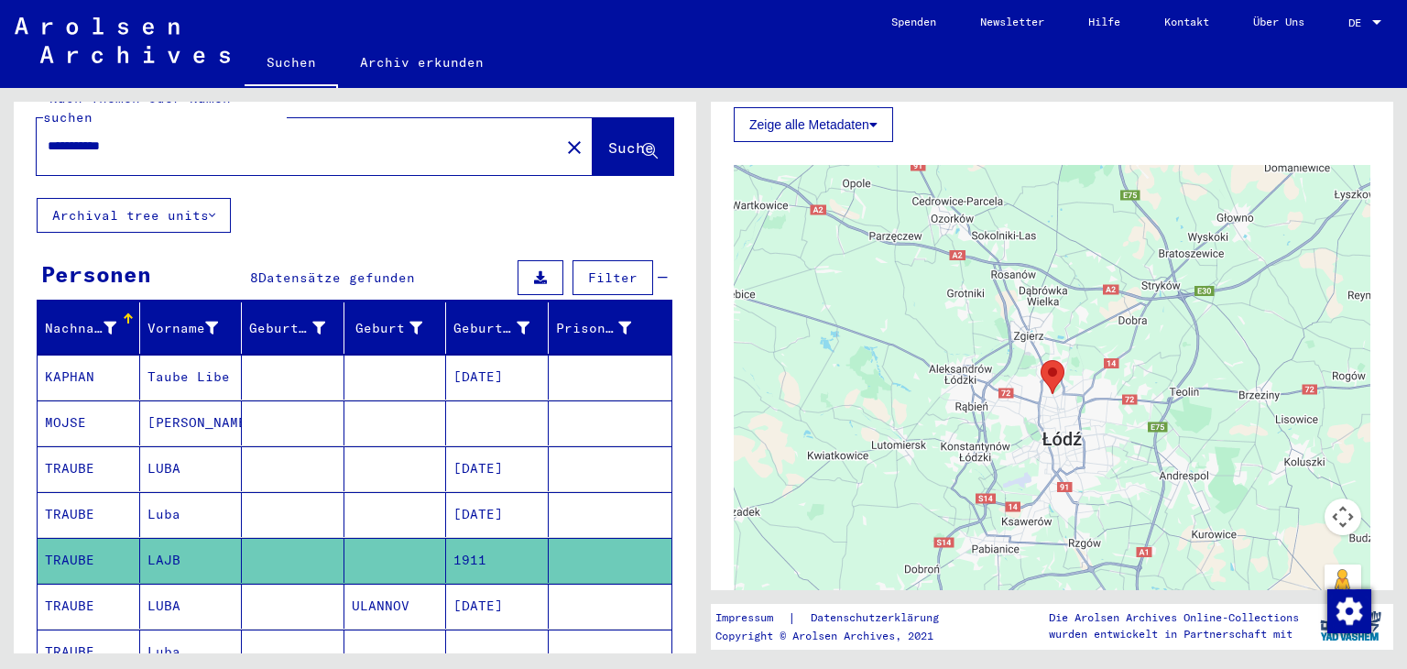
click at [354, 228] on div "**********" at bounding box center [355, 507] width 683 height 882
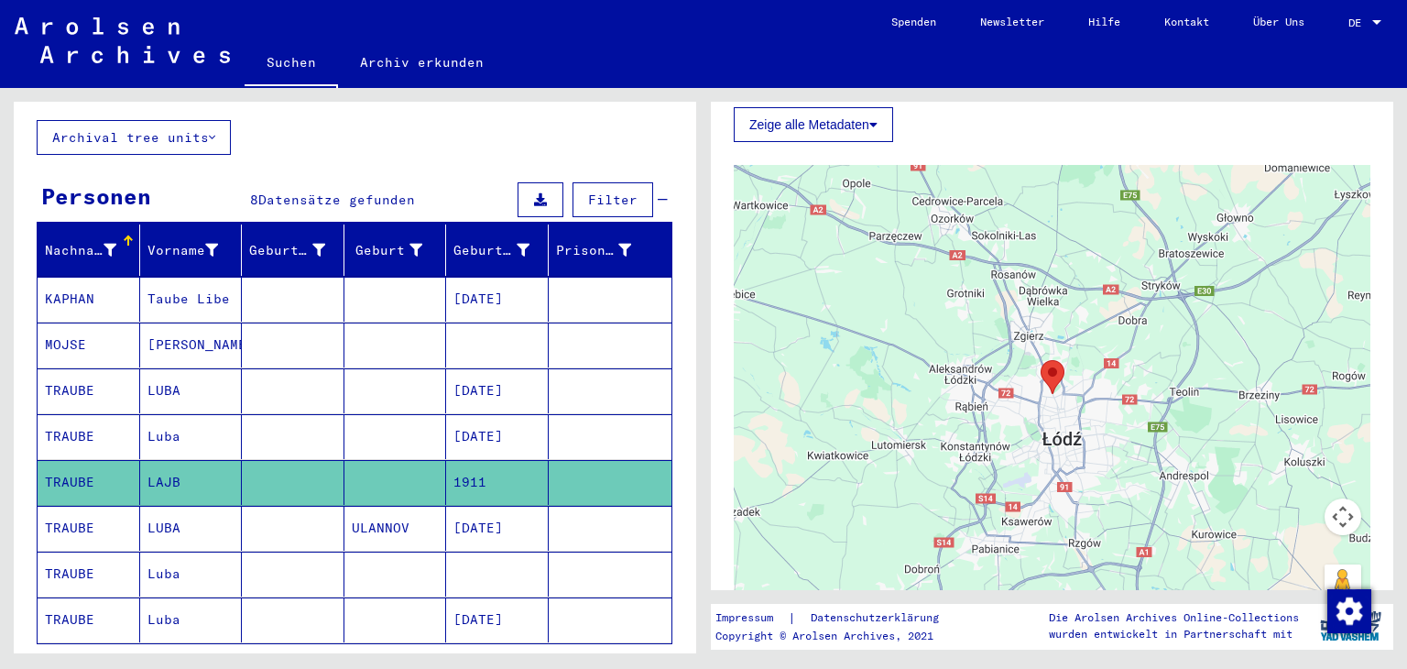
scroll to position [0, 0]
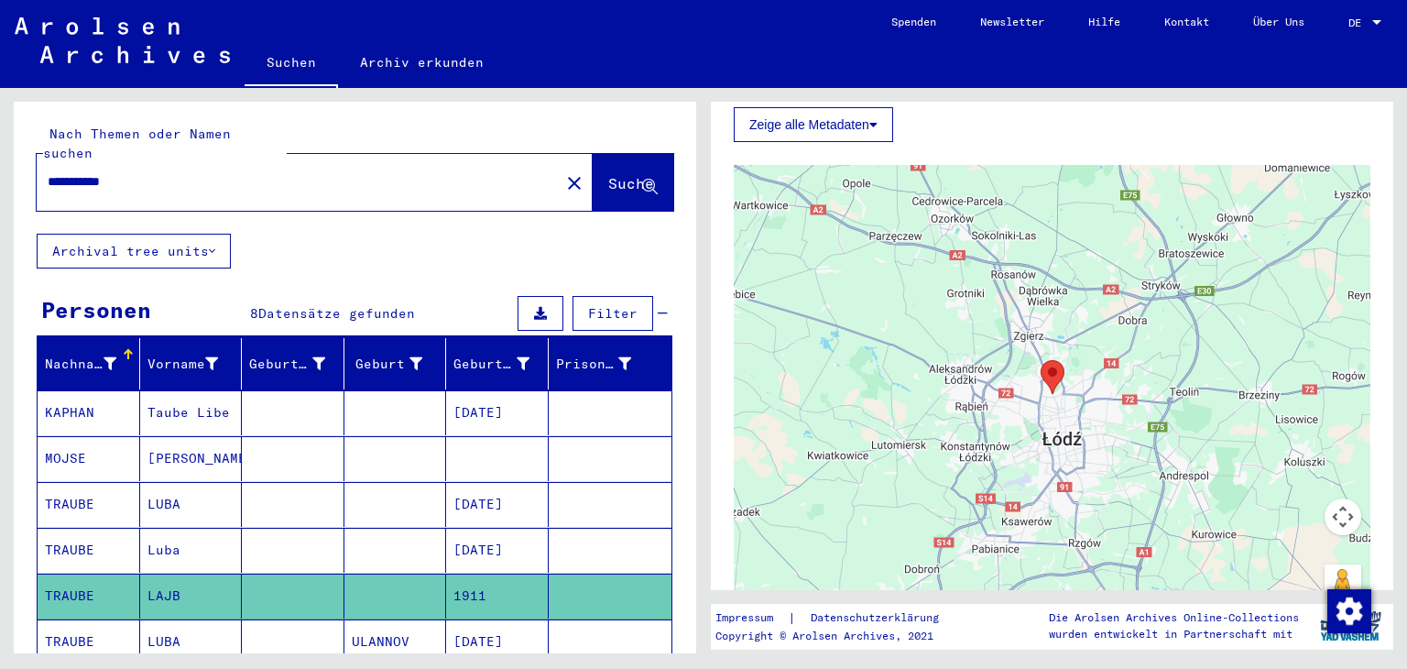
drag, startPoint x: 238, startPoint y: 187, endPoint x: 0, endPoint y: 204, distance: 238.8
click at [0, 204] on div "**********" at bounding box center [352, 370] width 704 height 565
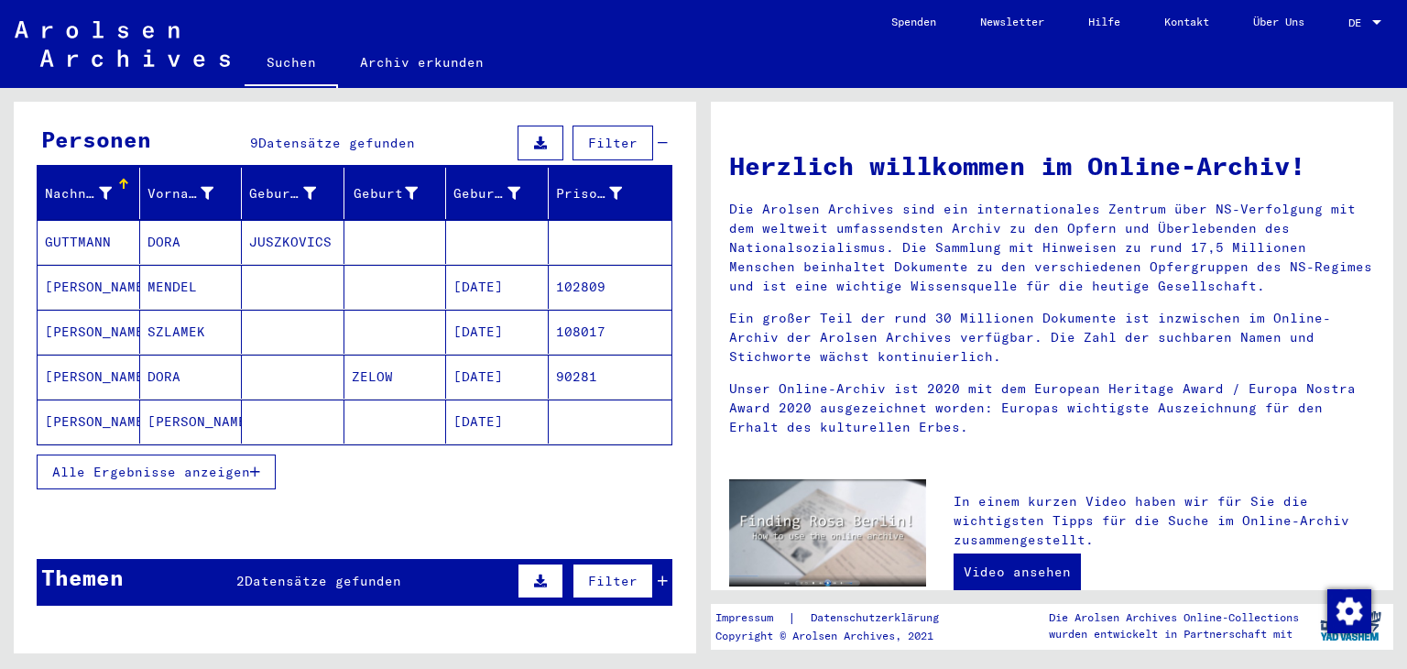
scroll to position [183, 0]
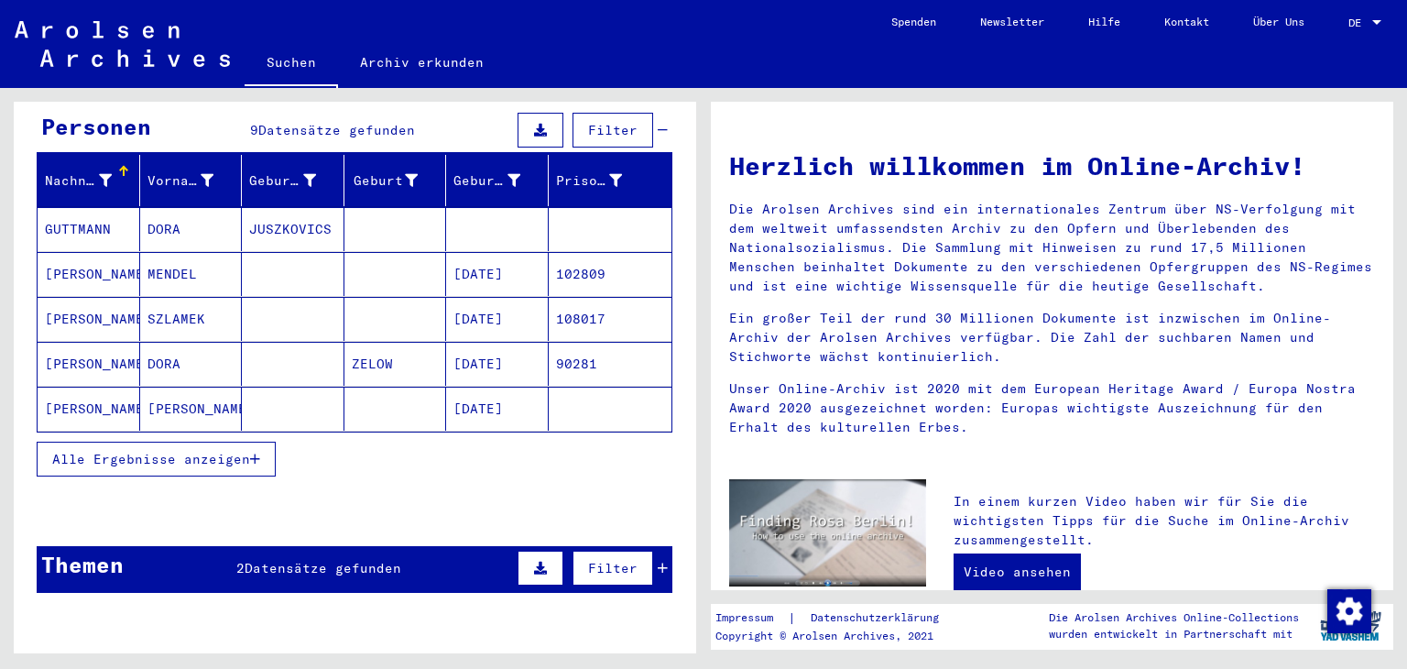
click at [96, 465] on span "Alle Ergebnisse anzeigen" at bounding box center [151, 459] width 198 height 16
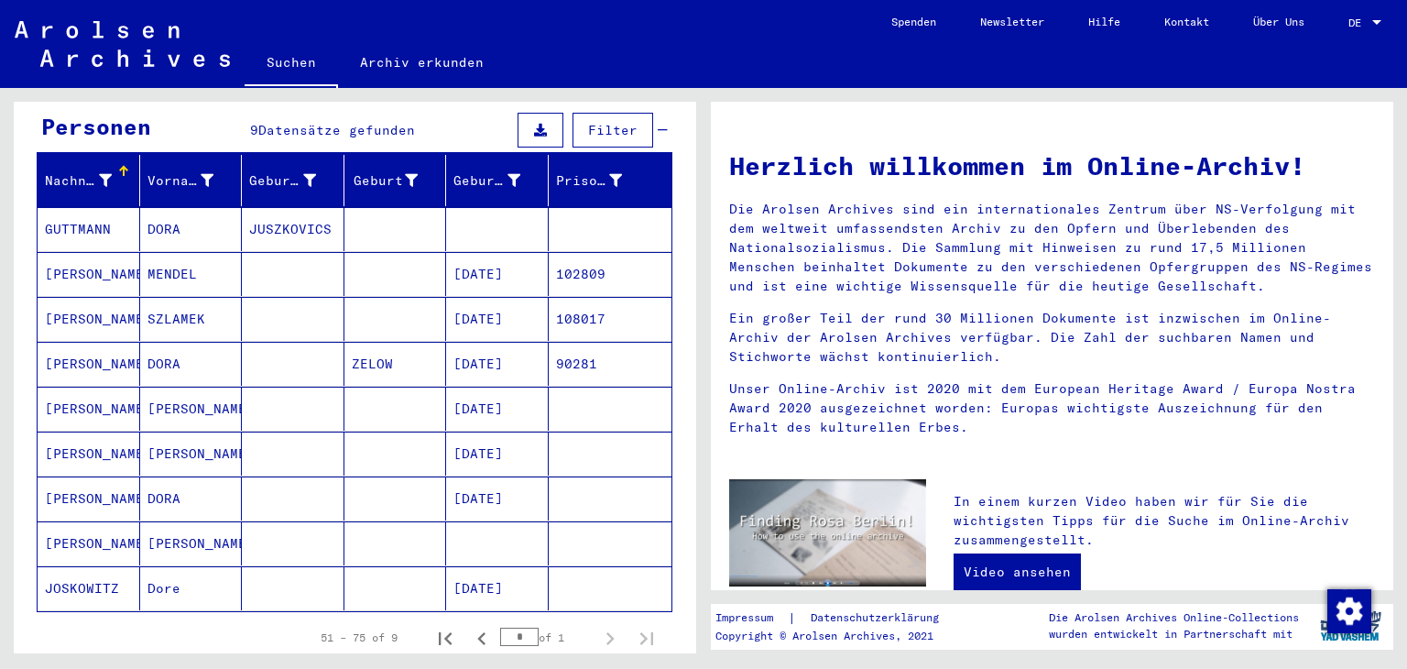
click at [79, 367] on mat-cell "[PERSON_NAME]" at bounding box center [89, 364] width 103 height 44
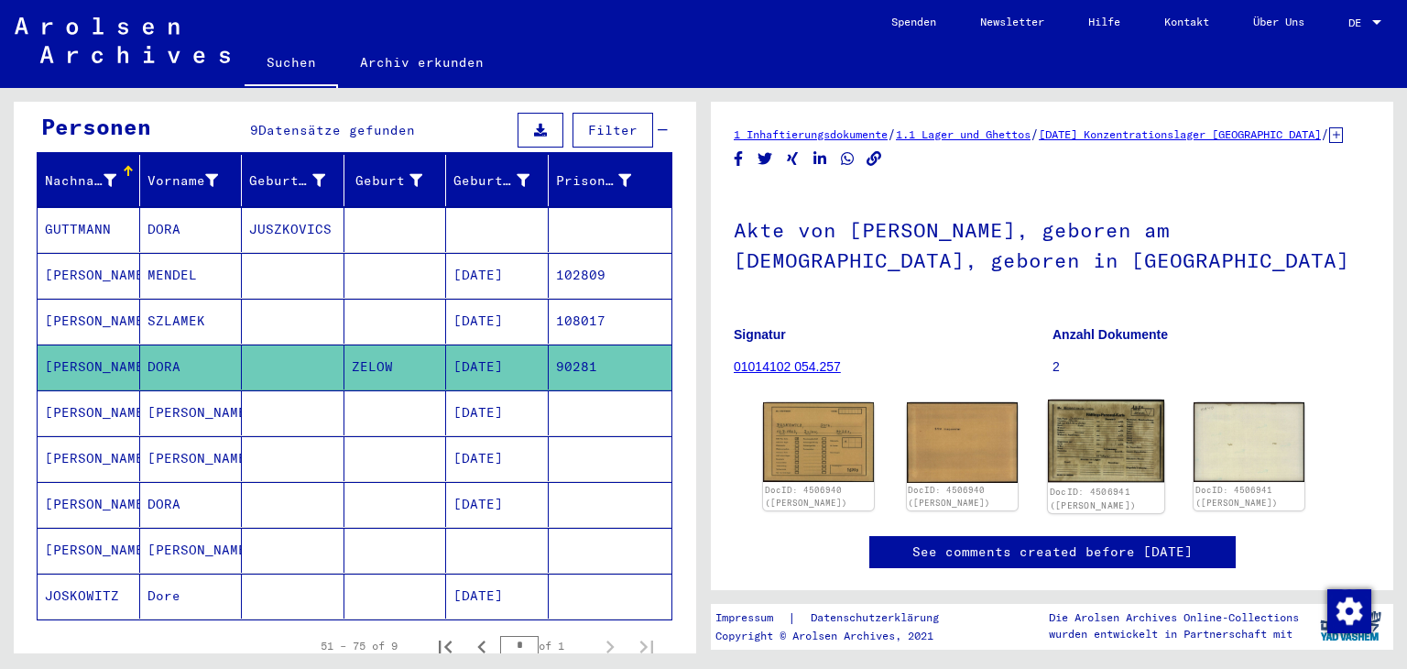
click at [1102, 481] on img at bounding box center [1105, 440] width 116 height 83
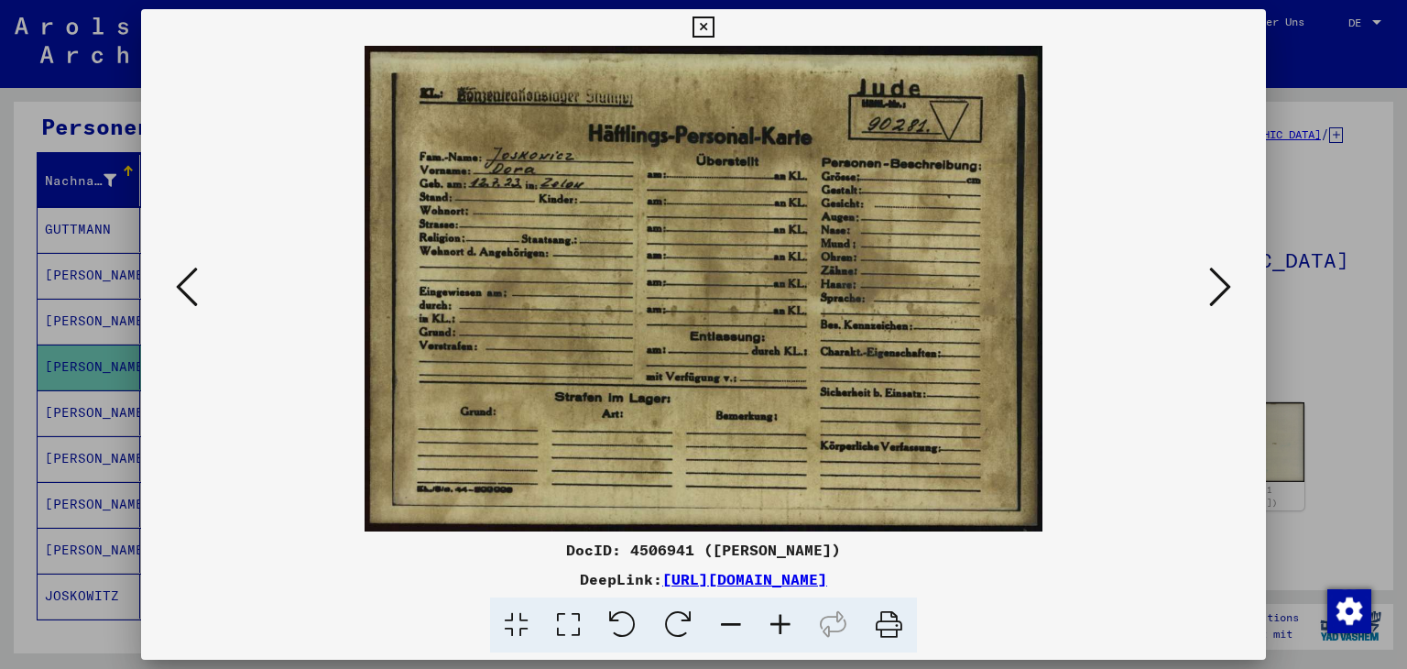
click at [704, 23] on icon at bounding box center [703, 27] width 21 height 22
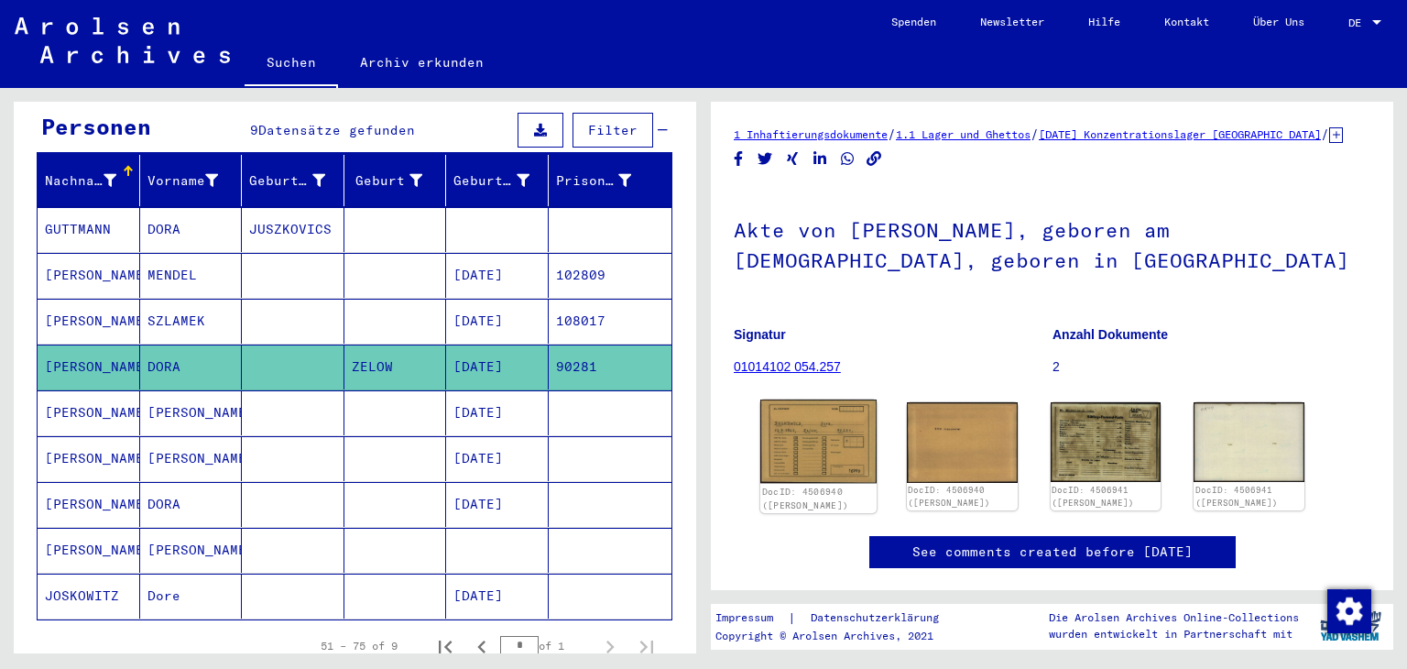
click at [812, 464] on img at bounding box center [818, 440] width 116 height 83
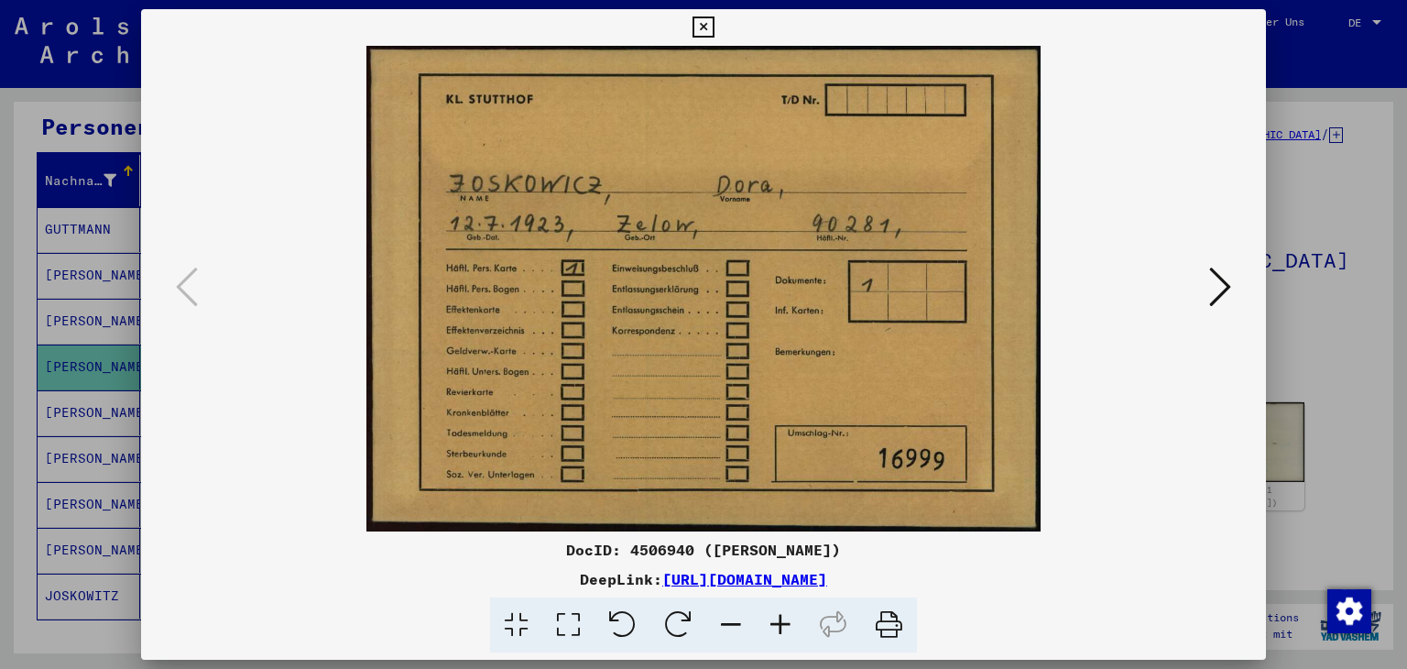
click at [697, 24] on icon at bounding box center [703, 27] width 21 height 22
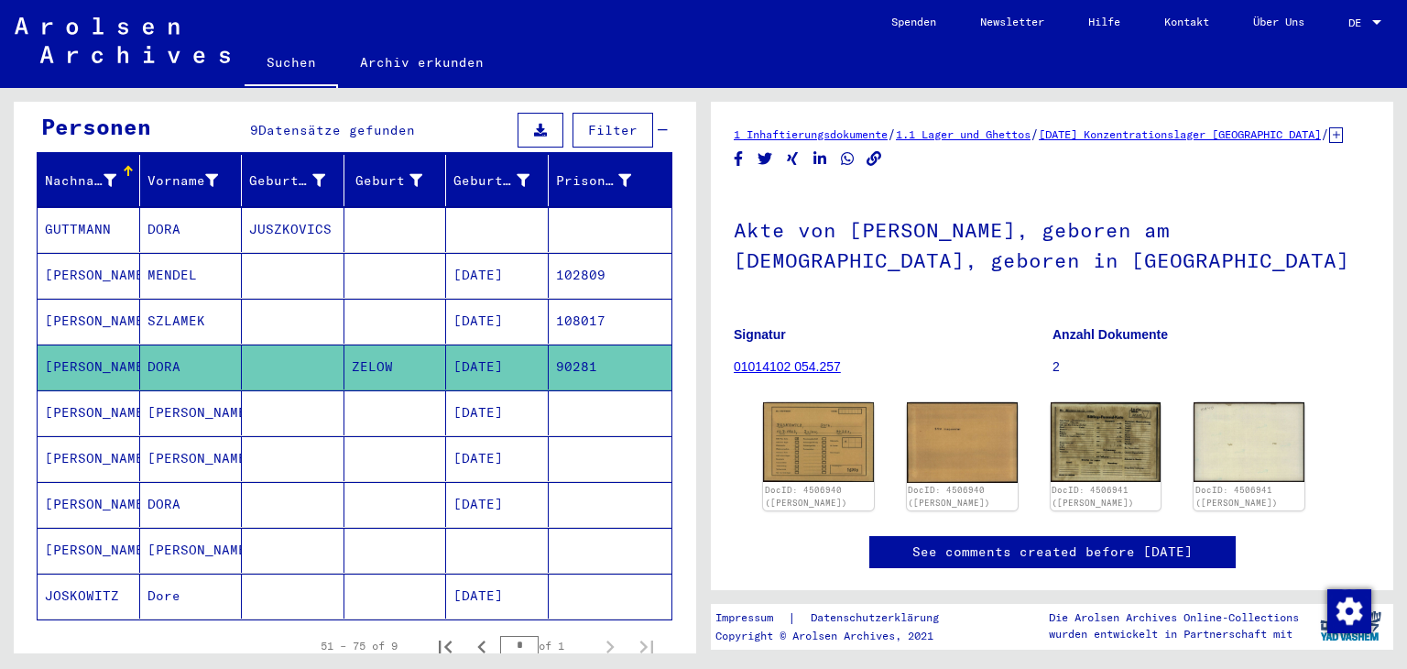
click at [100, 419] on mat-cell "[PERSON_NAME]" at bounding box center [89, 412] width 103 height 45
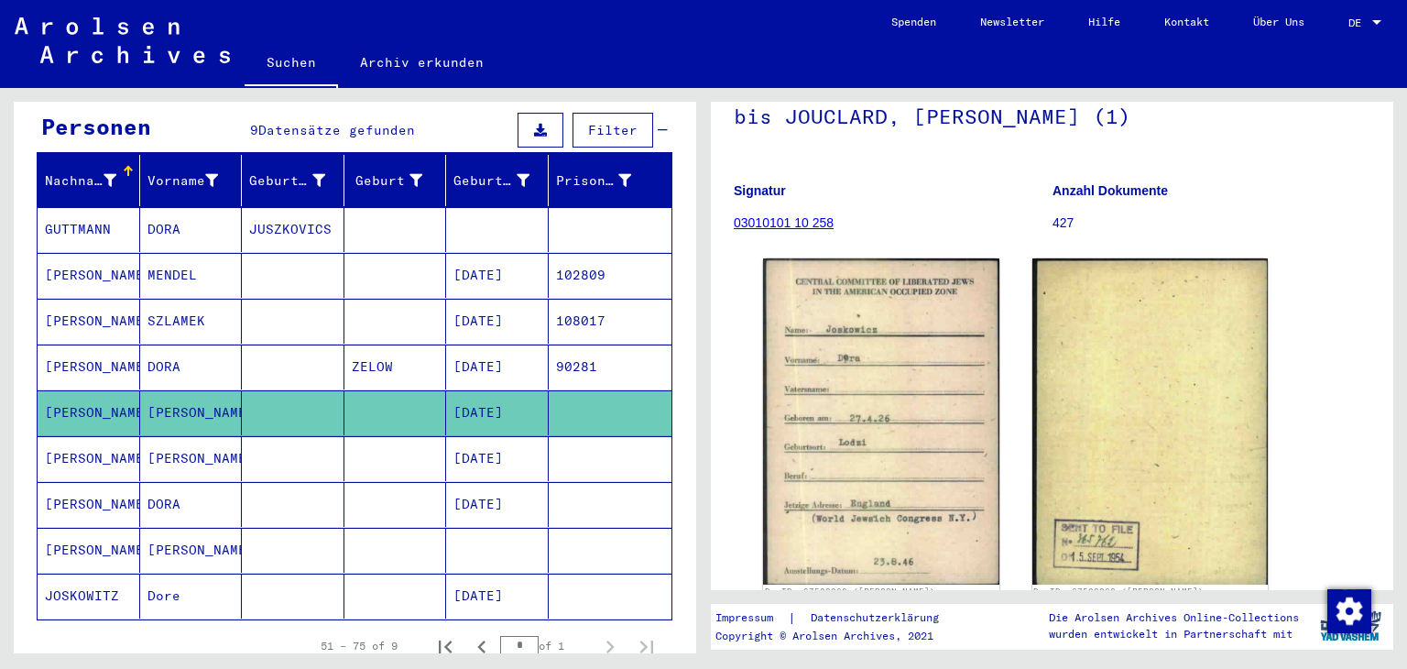
scroll to position [183, 0]
click at [70, 455] on mat-cell "[PERSON_NAME]" at bounding box center [89, 458] width 103 height 45
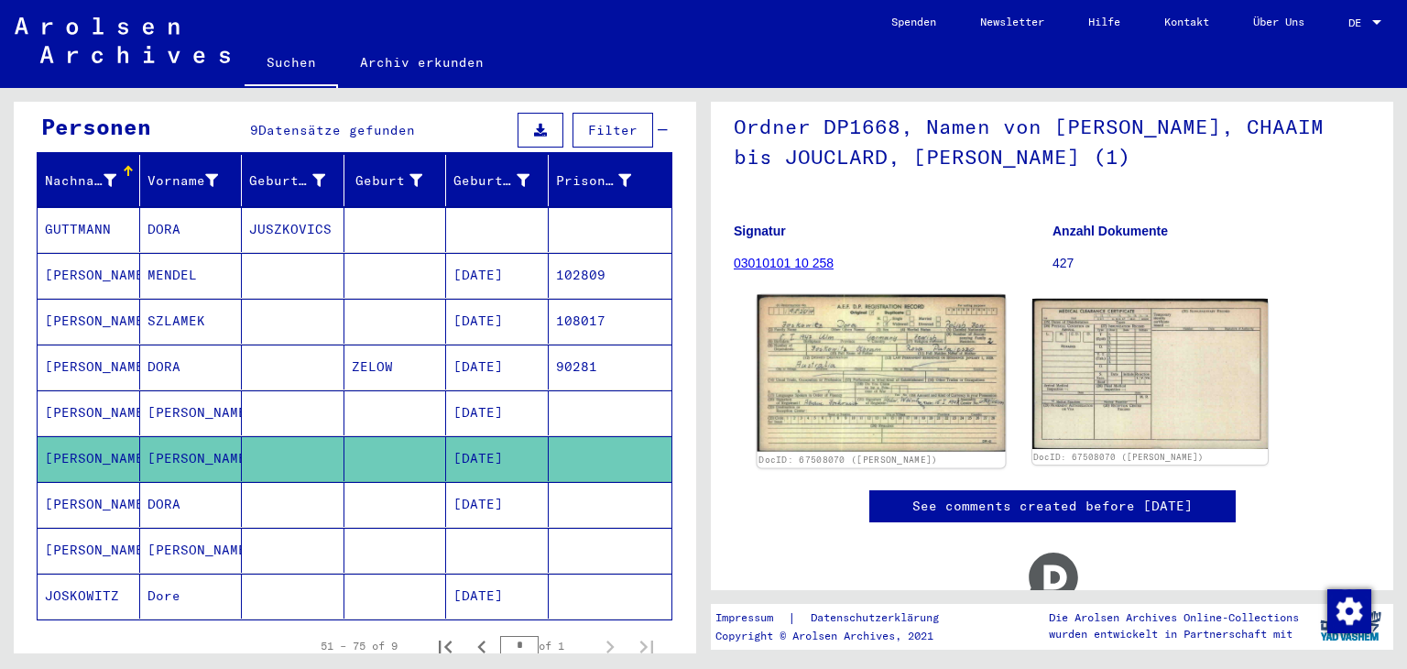
scroll to position [183, 0]
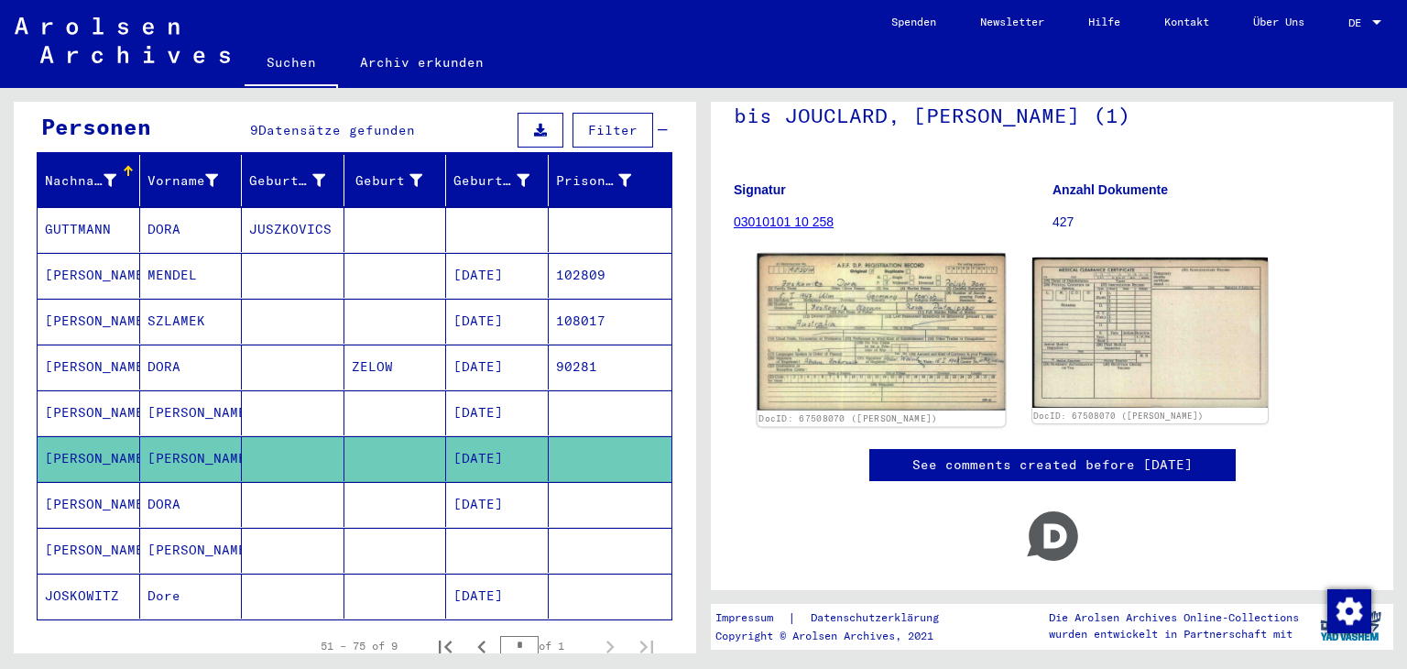
click at [902, 346] on img at bounding box center [881, 332] width 247 height 157
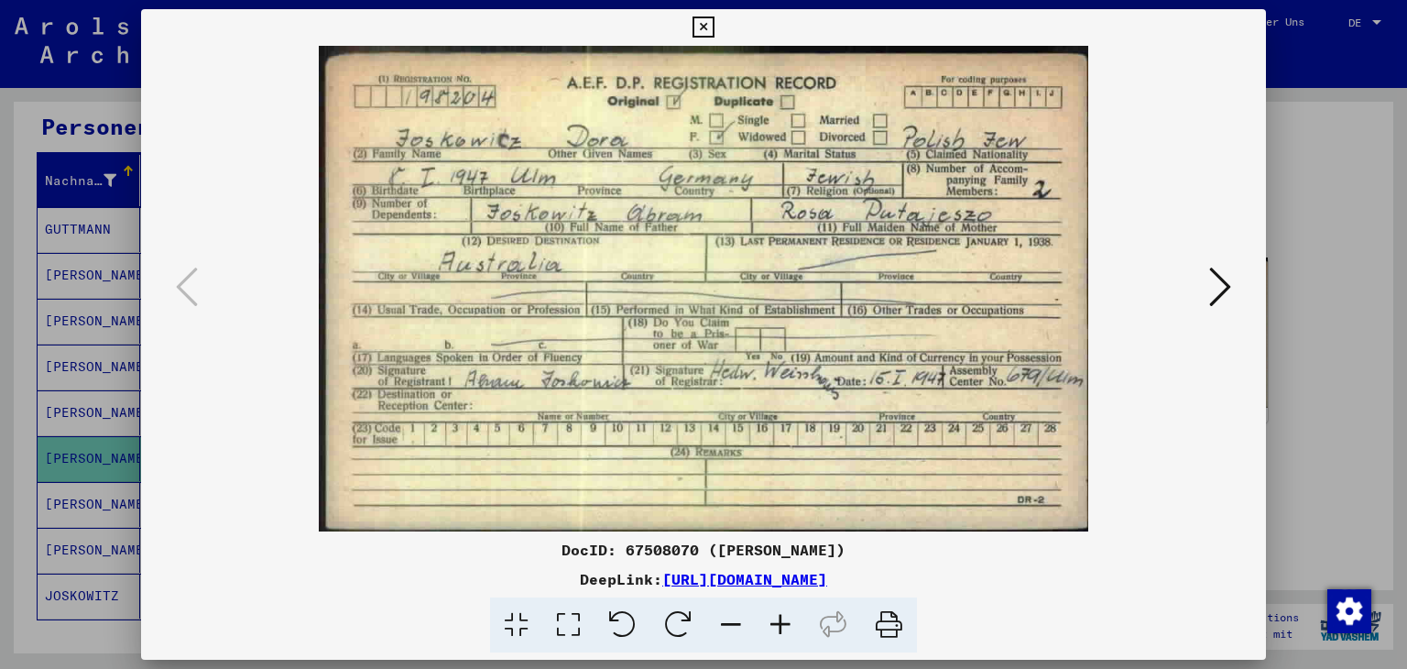
click at [709, 25] on icon at bounding box center [703, 27] width 21 height 22
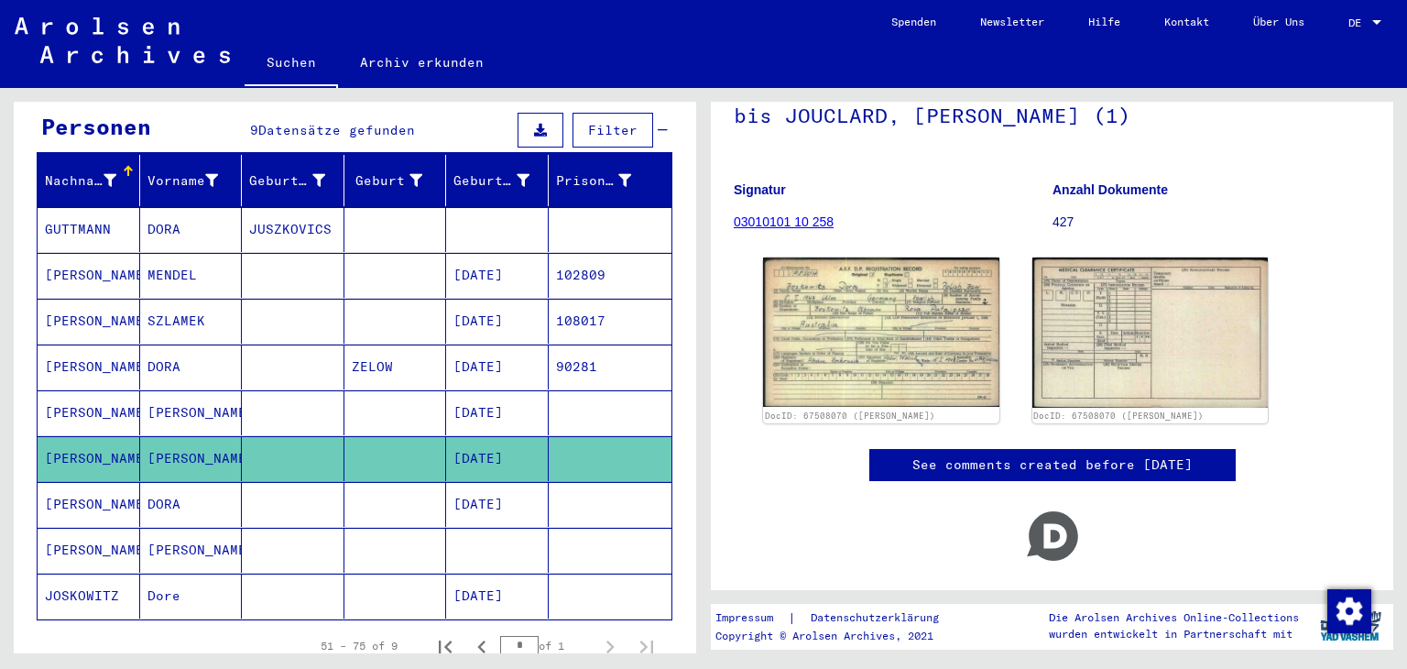
click at [95, 503] on mat-cell "[PERSON_NAME]" at bounding box center [89, 504] width 103 height 45
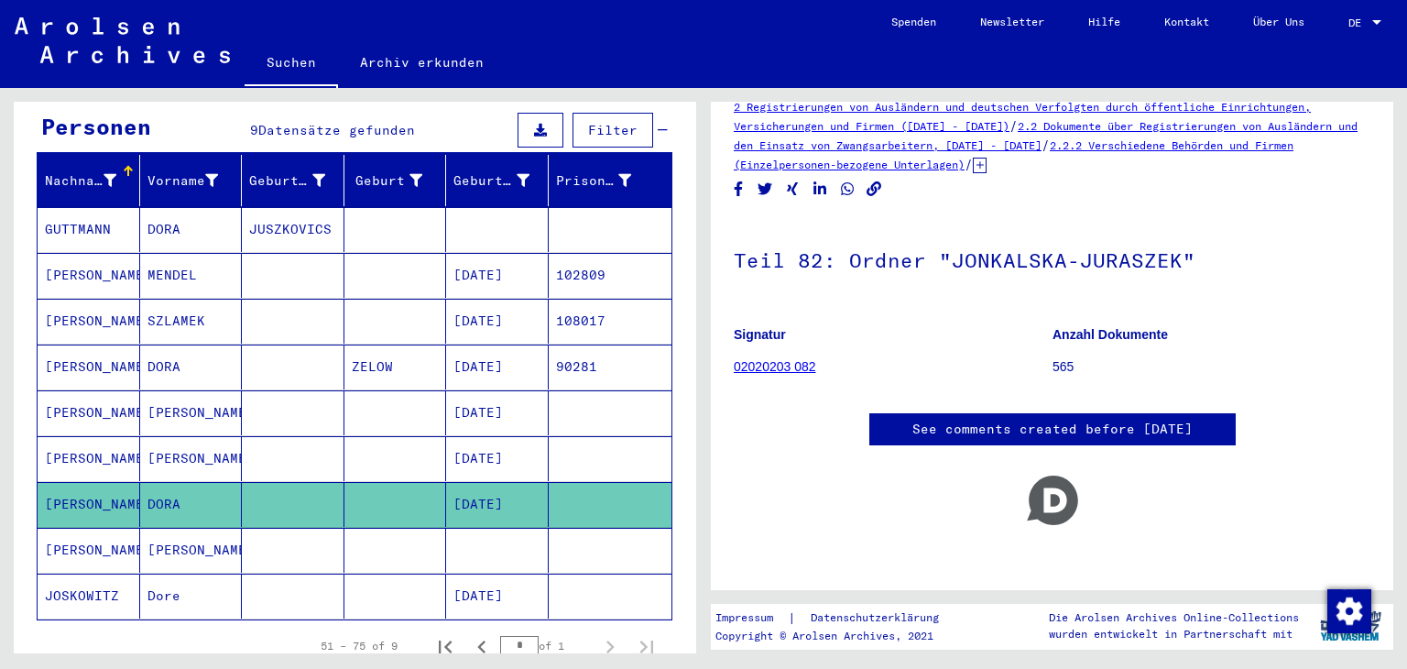
scroll to position [47, 0]
click at [95, 559] on icon at bounding box center [76, 595] width 46 height 73
click at [272, 545] on mat-cell at bounding box center [293, 550] width 103 height 45
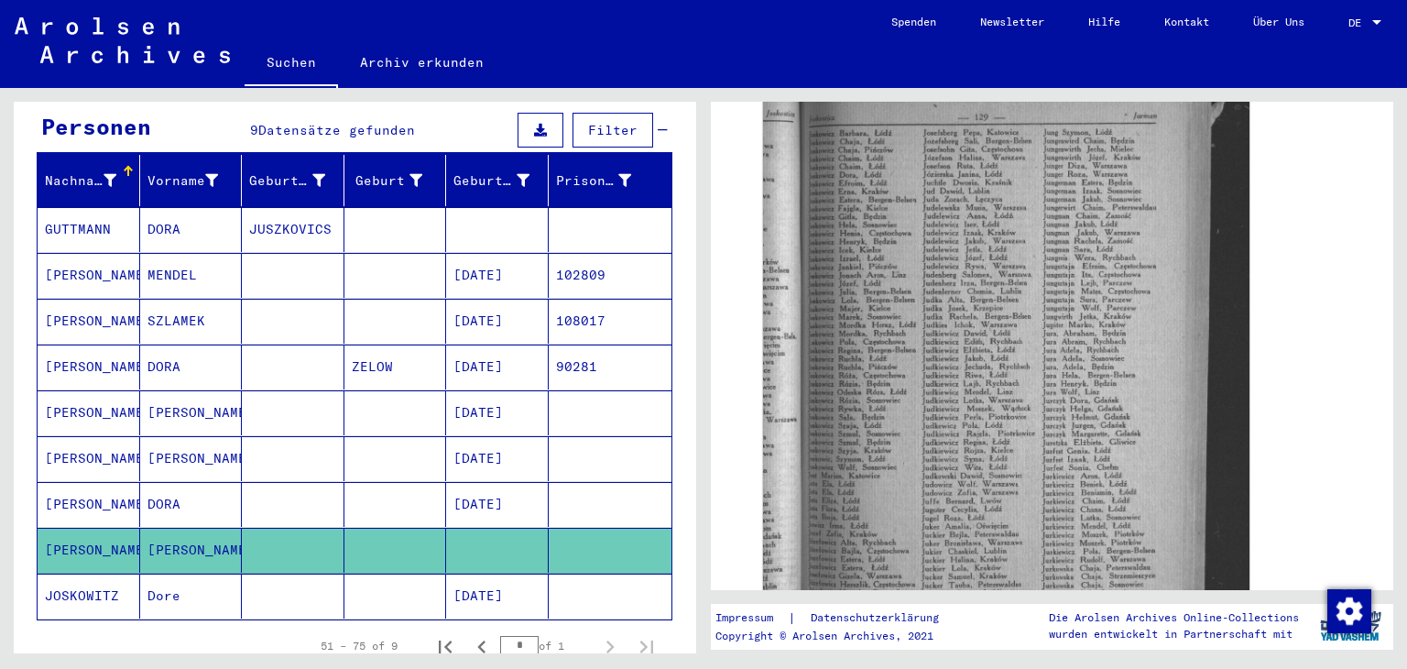
scroll to position [733, 0]
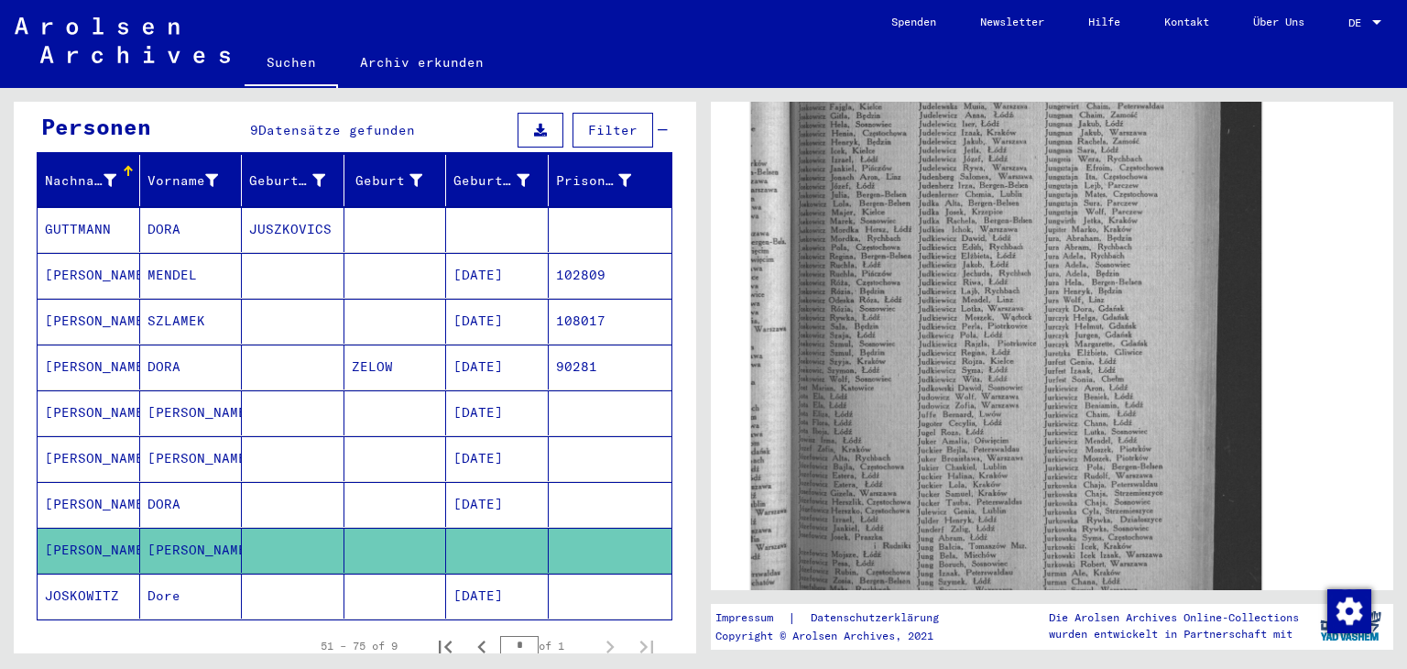
click at [1028, 301] on img at bounding box center [1006, 301] width 511 height 688
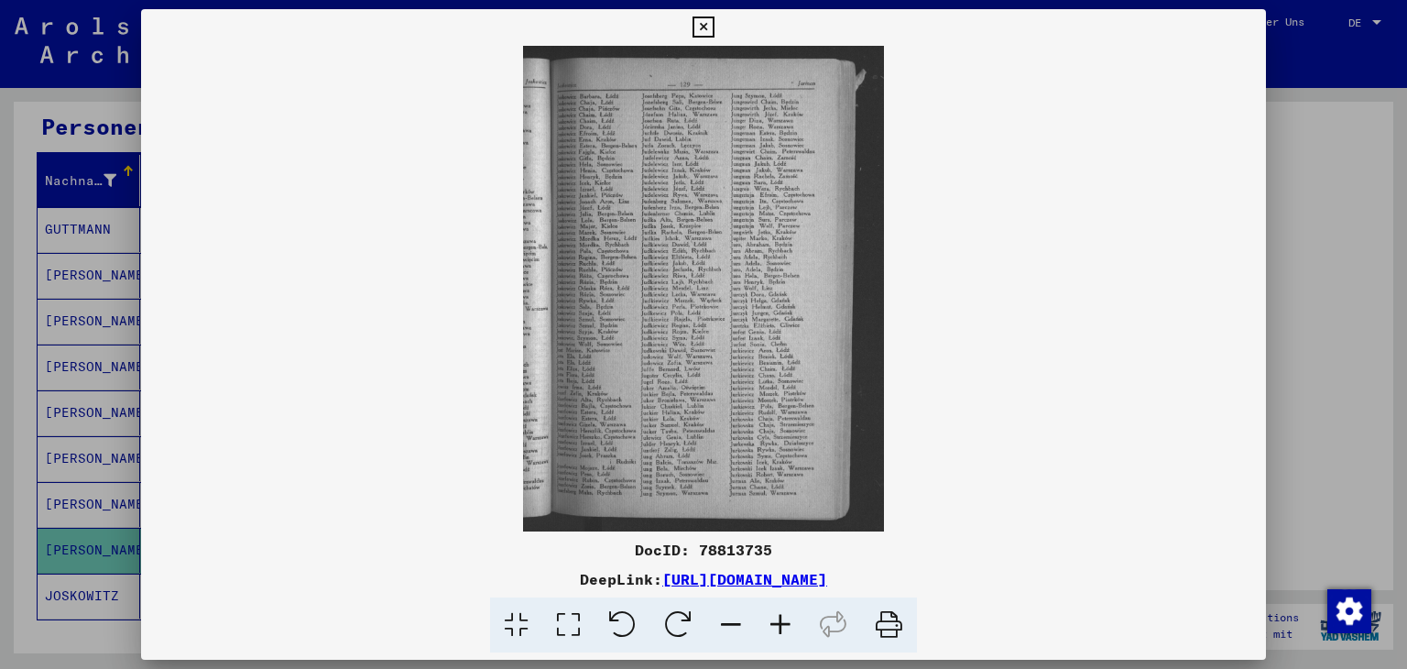
click at [805, 636] on icon at bounding box center [780, 625] width 49 height 56
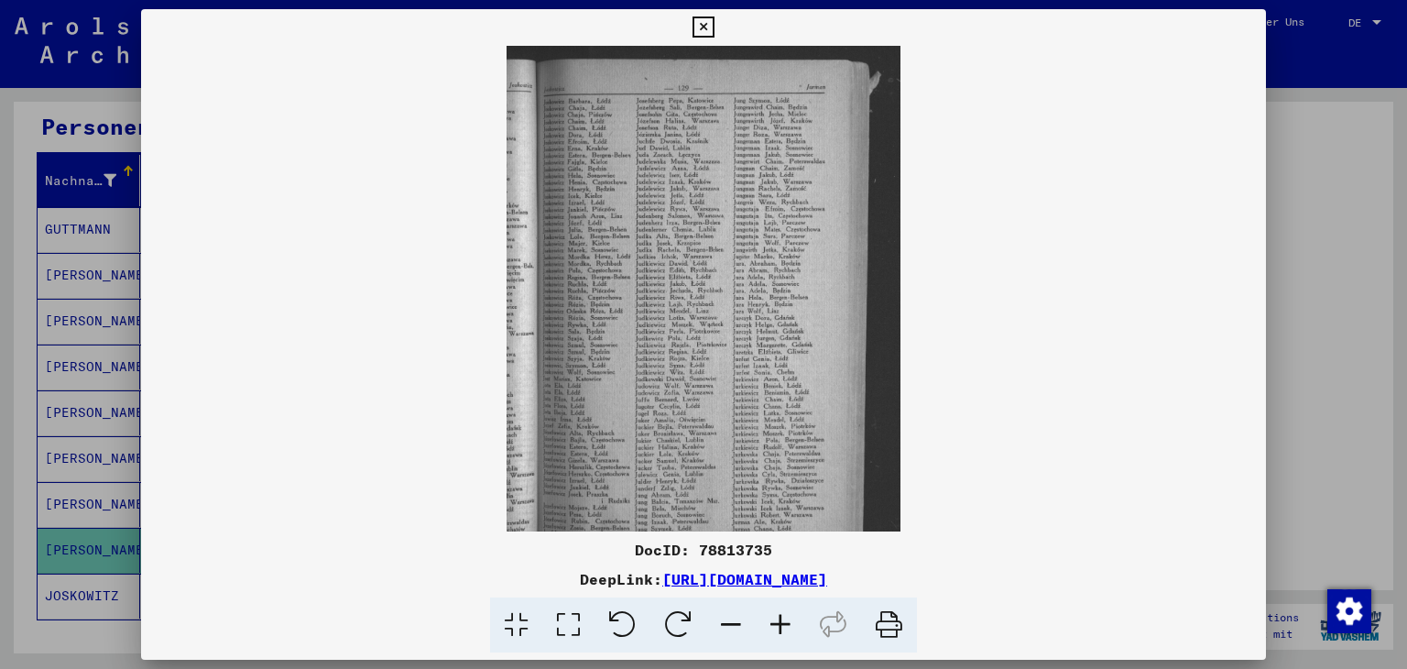
click at [805, 635] on icon at bounding box center [780, 625] width 49 height 56
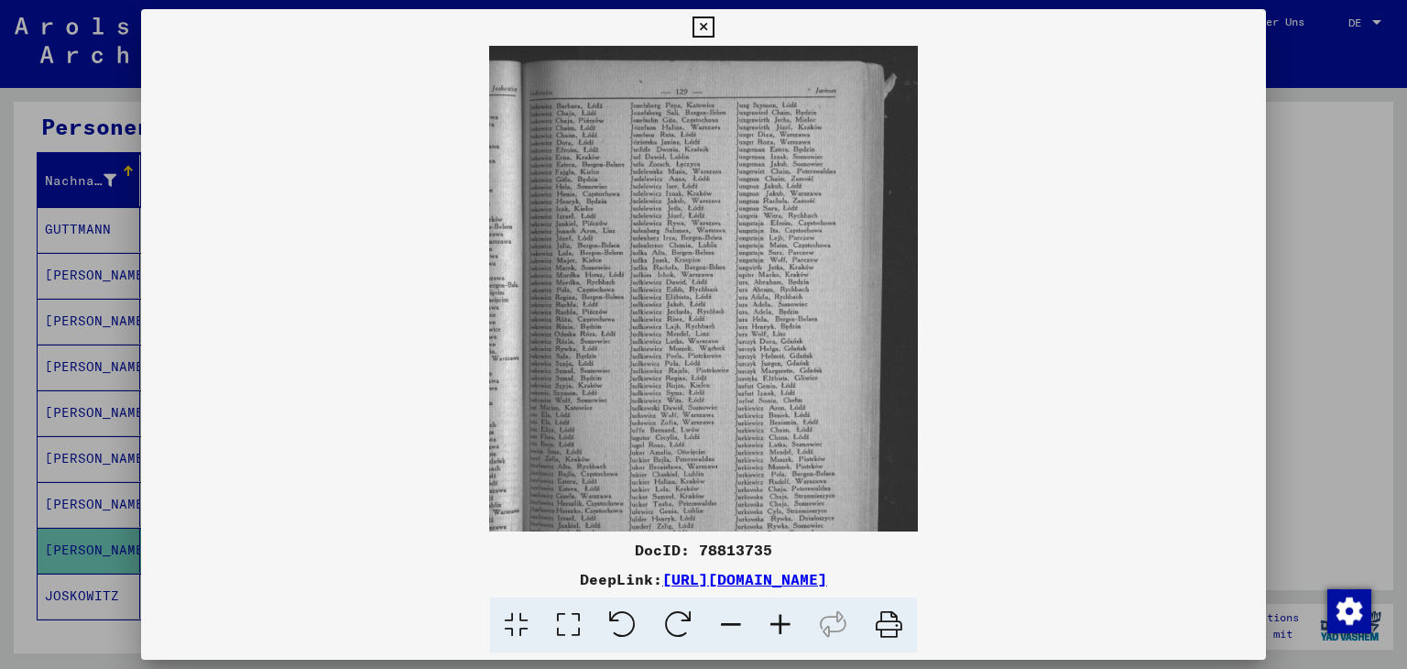
click at [805, 634] on icon at bounding box center [780, 625] width 49 height 56
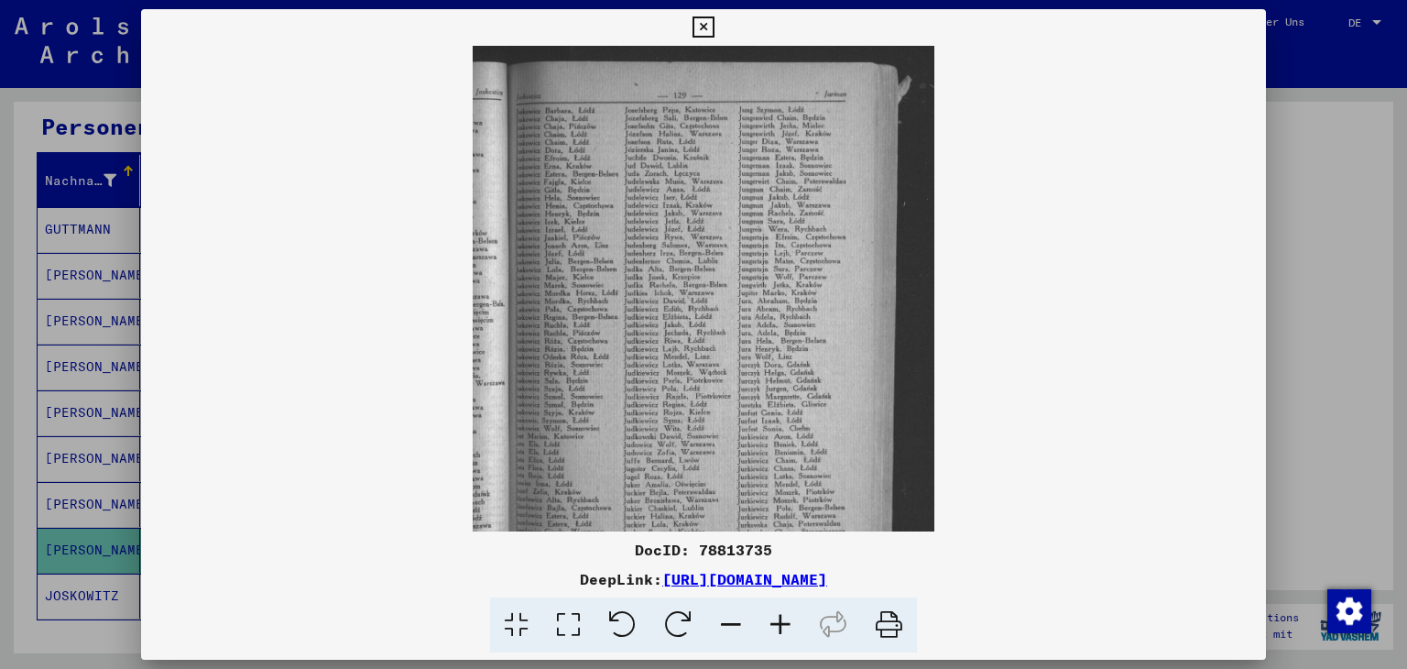
click at [805, 633] on icon at bounding box center [780, 625] width 49 height 56
click at [805, 632] on icon at bounding box center [780, 625] width 49 height 56
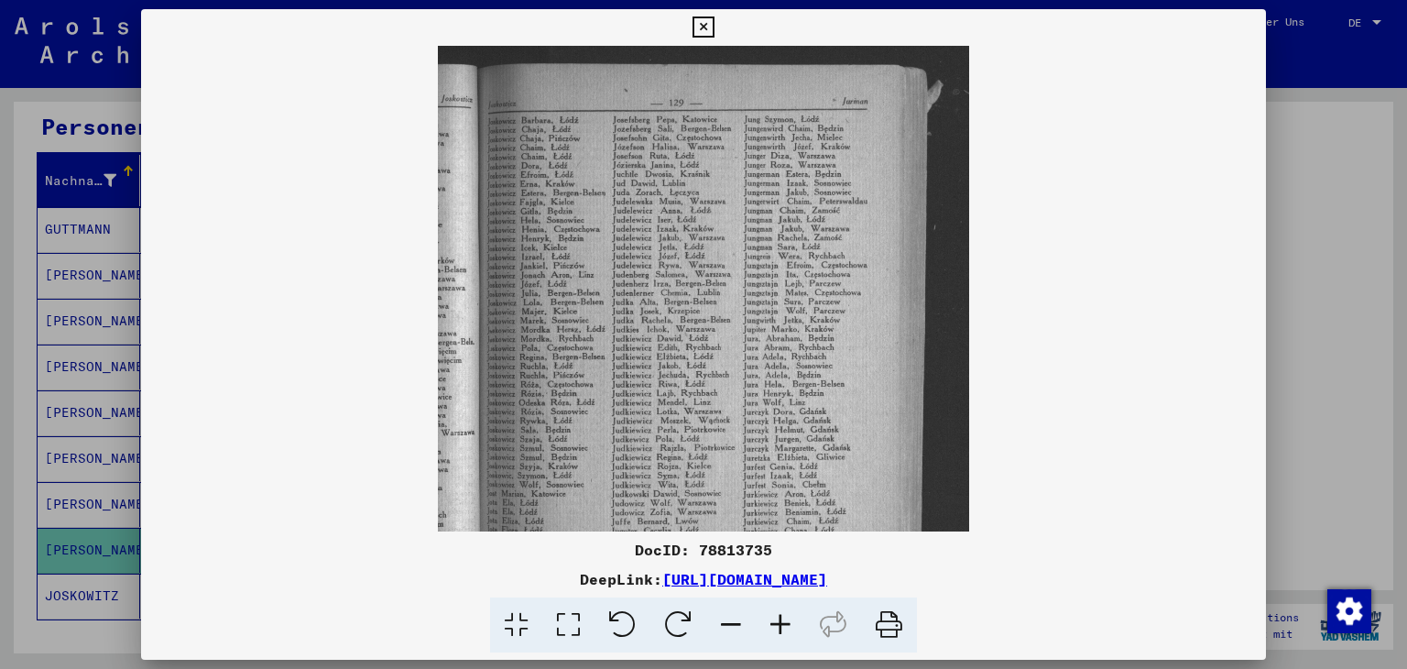
click at [805, 632] on icon at bounding box center [780, 625] width 49 height 56
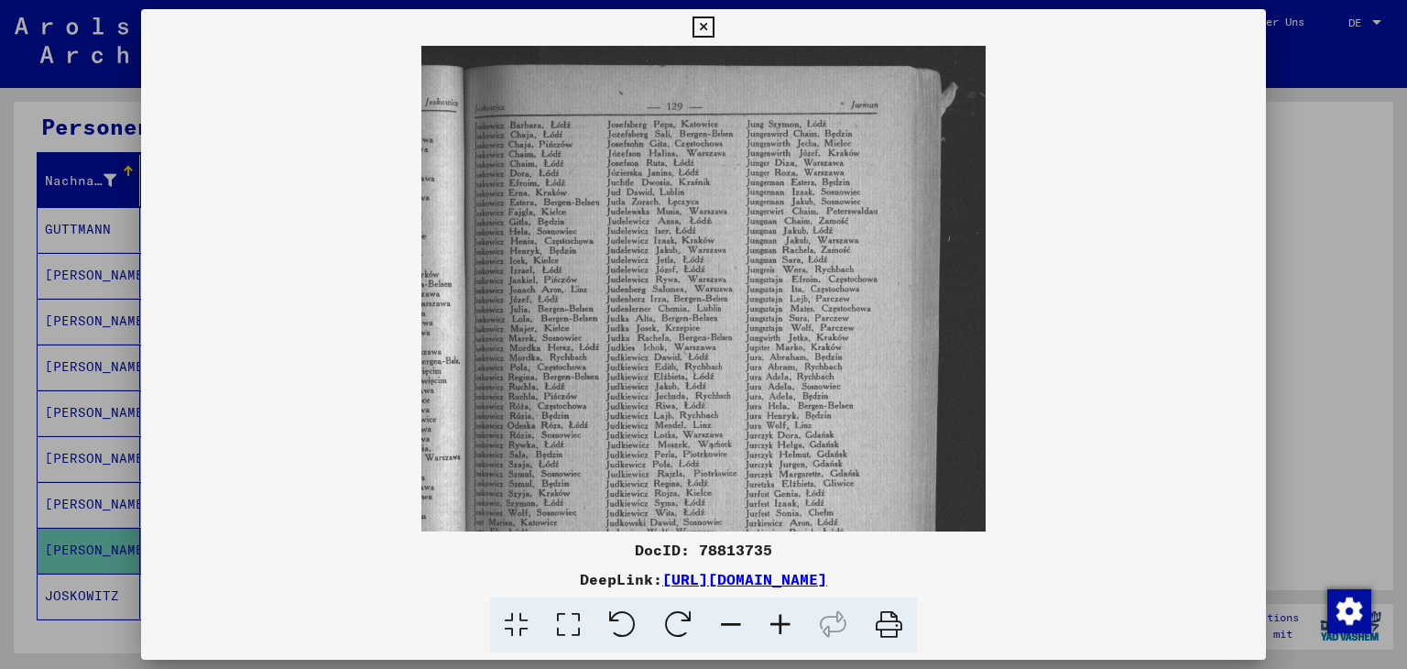
click at [805, 632] on icon at bounding box center [780, 625] width 49 height 56
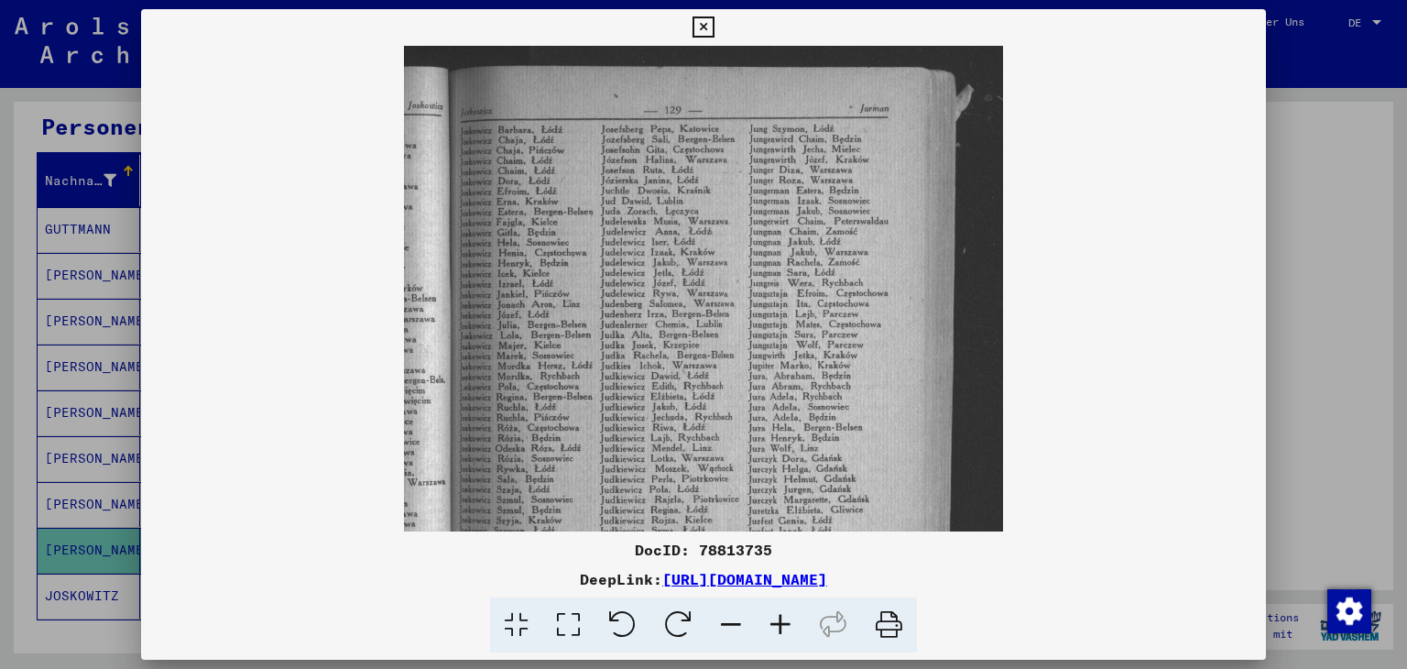
click at [805, 631] on icon at bounding box center [780, 625] width 49 height 56
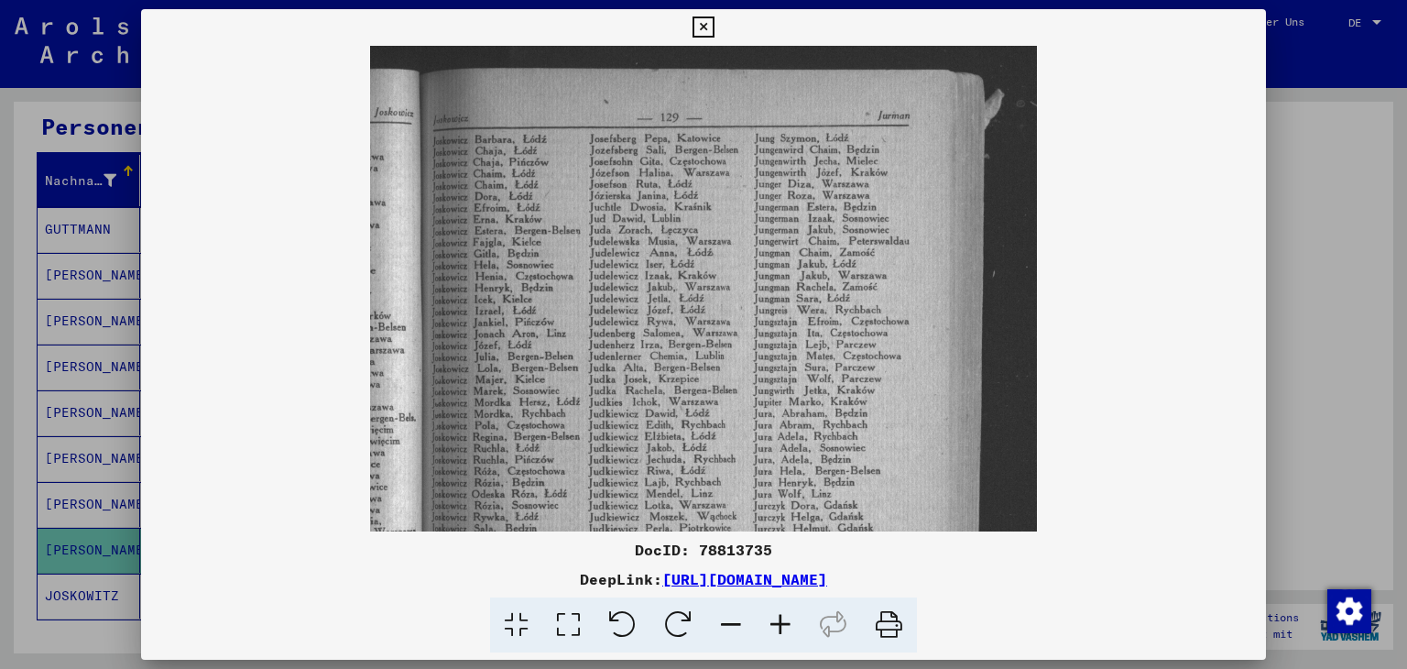
click at [805, 631] on icon at bounding box center [780, 625] width 49 height 56
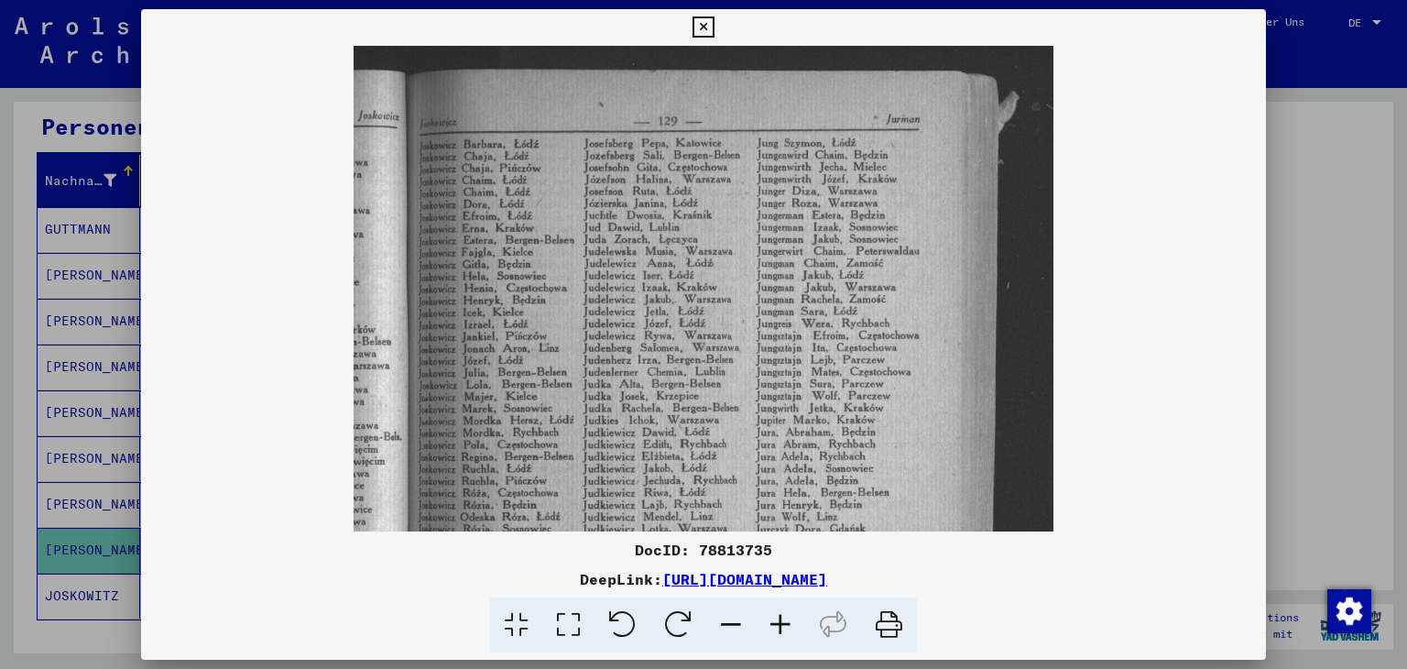
click at [805, 631] on icon at bounding box center [780, 625] width 49 height 56
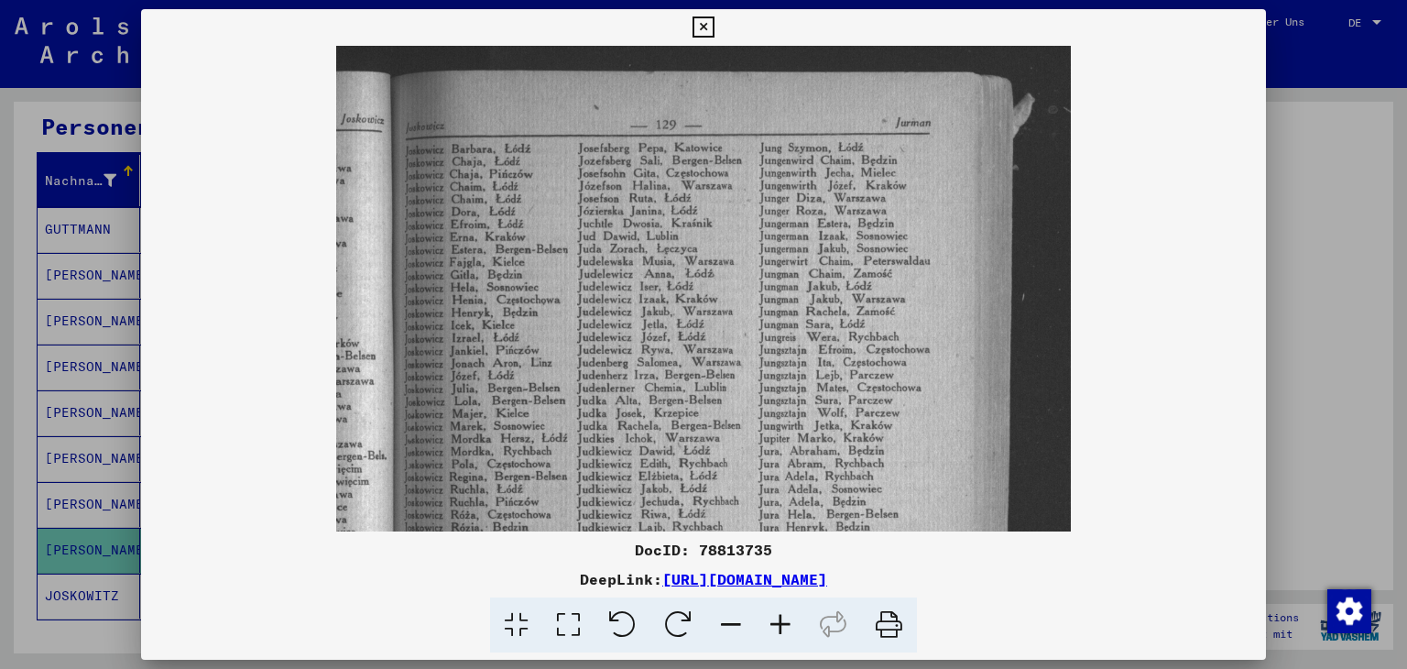
click at [805, 631] on icon at bounding box center [780, 625] width 49 height 56
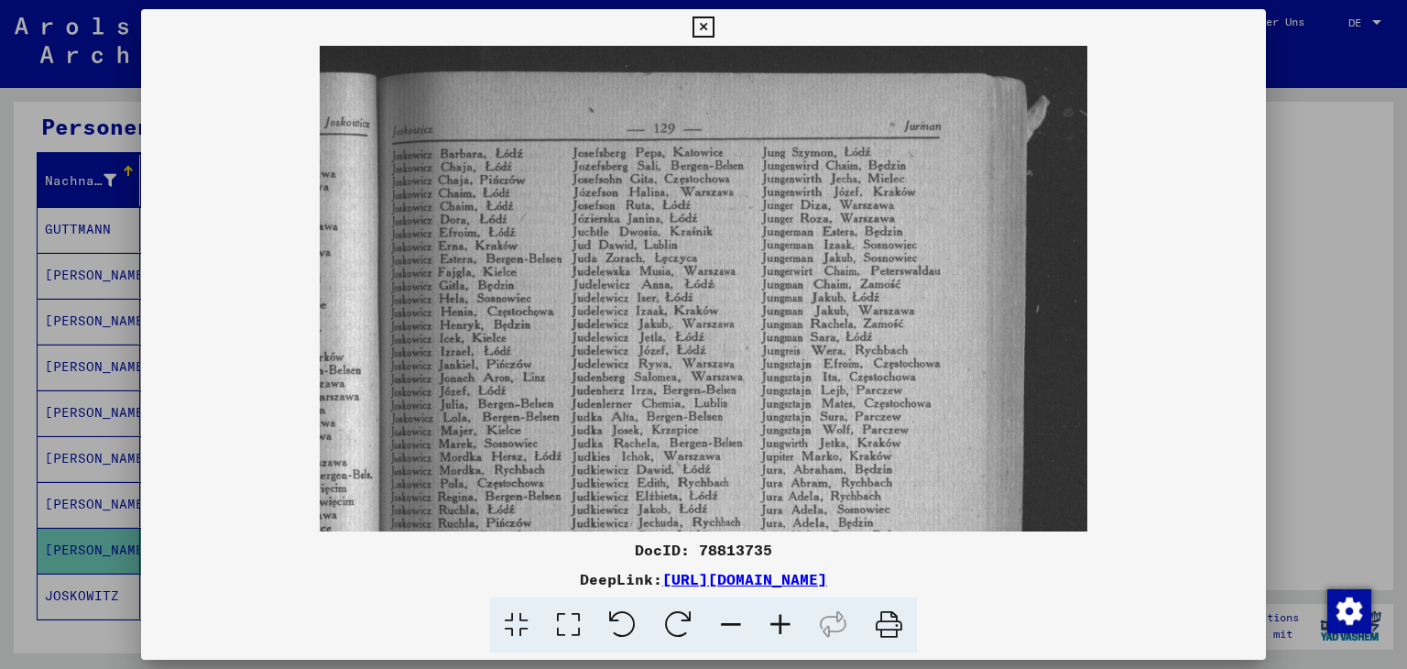
click at [805, 631] on icon at bounding box center [780, 625] width 49 height 56
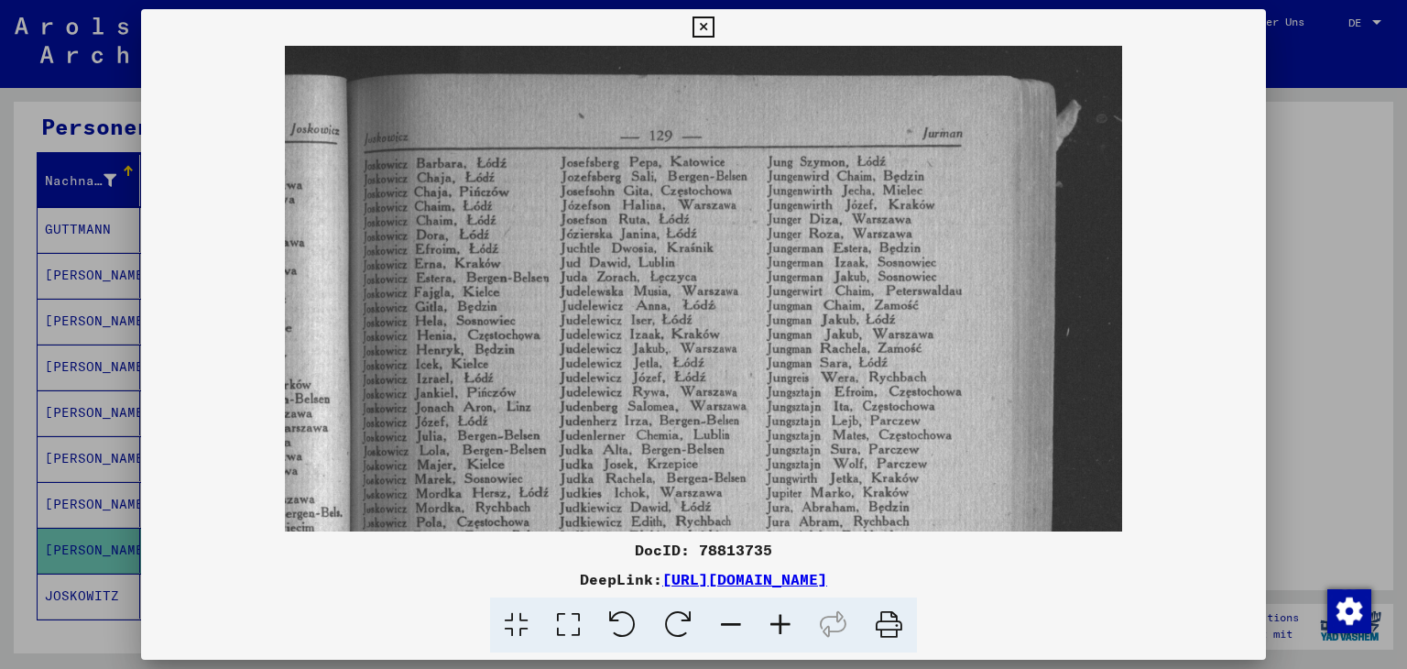
click at [805, 631] on icon at bounding box center [780, 625] width 49 height 56
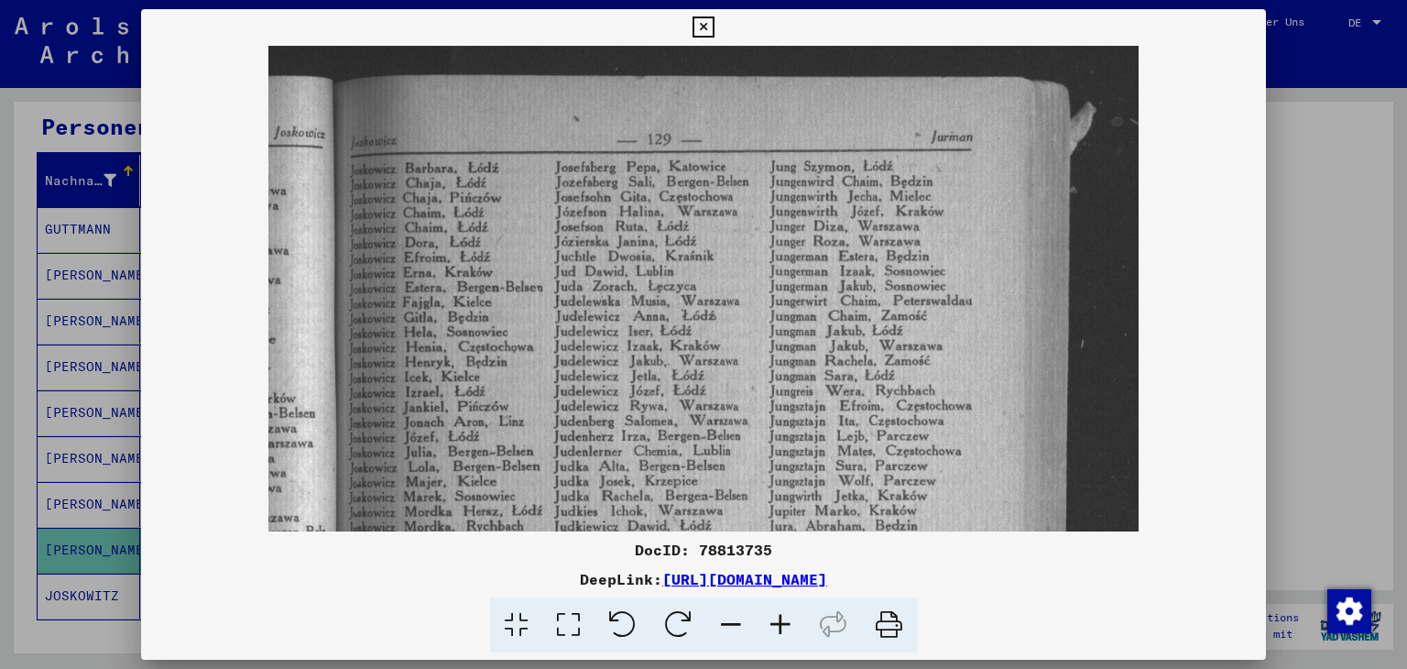
click at [805, 631] on icon at bounding box center [780, 625] width 49 height 56
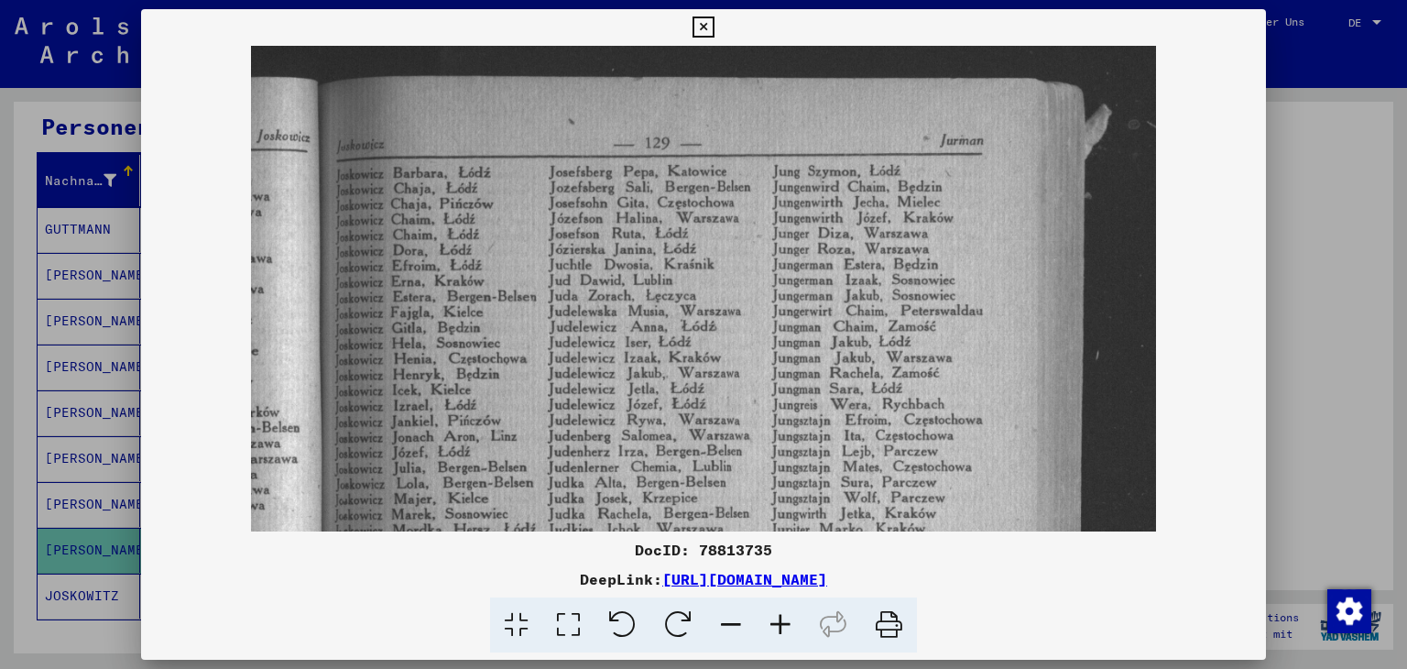
click at [805, 628] on icon at bounding box center [780, 625] width 49 height 56
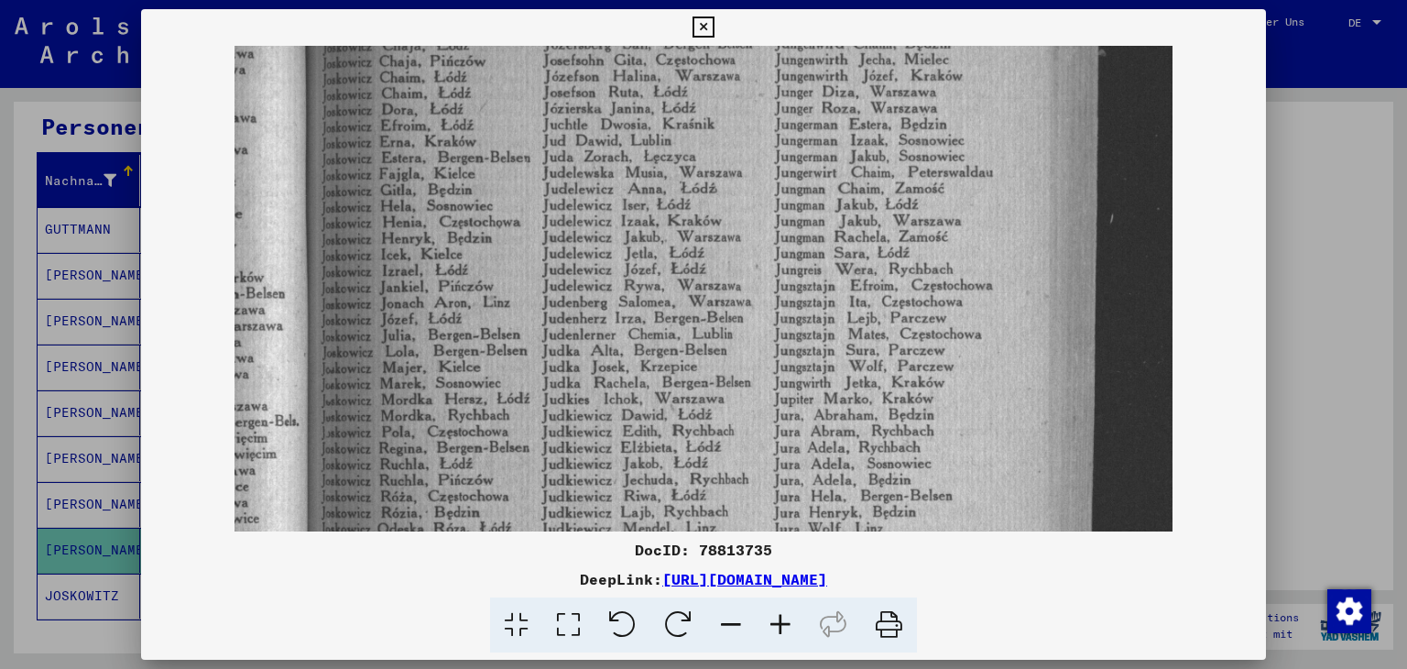
scroll to position [158, 0]
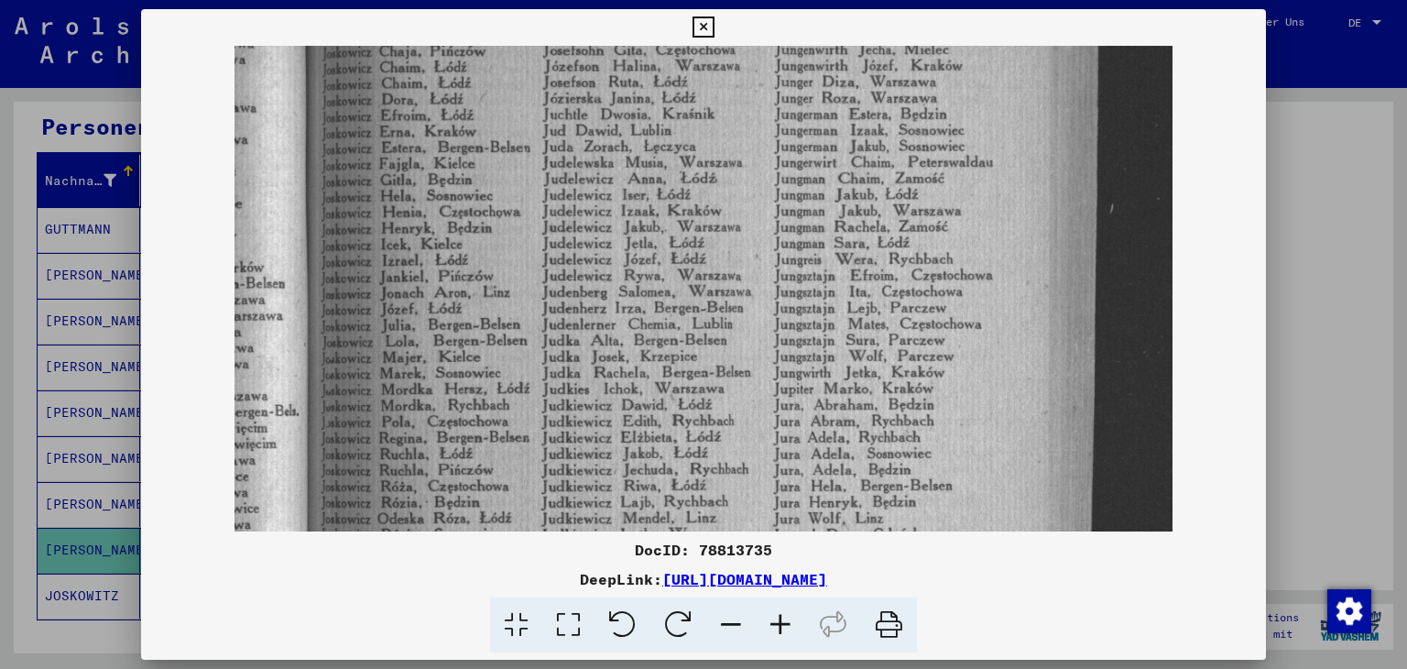
drag, startPoint x: 607, startPoint y: 362, endPoint x: 678, endPoint y: 210, distance: 168.0
click at [676, 211] on img at bounding box center [704, 519] width 938 height 1264
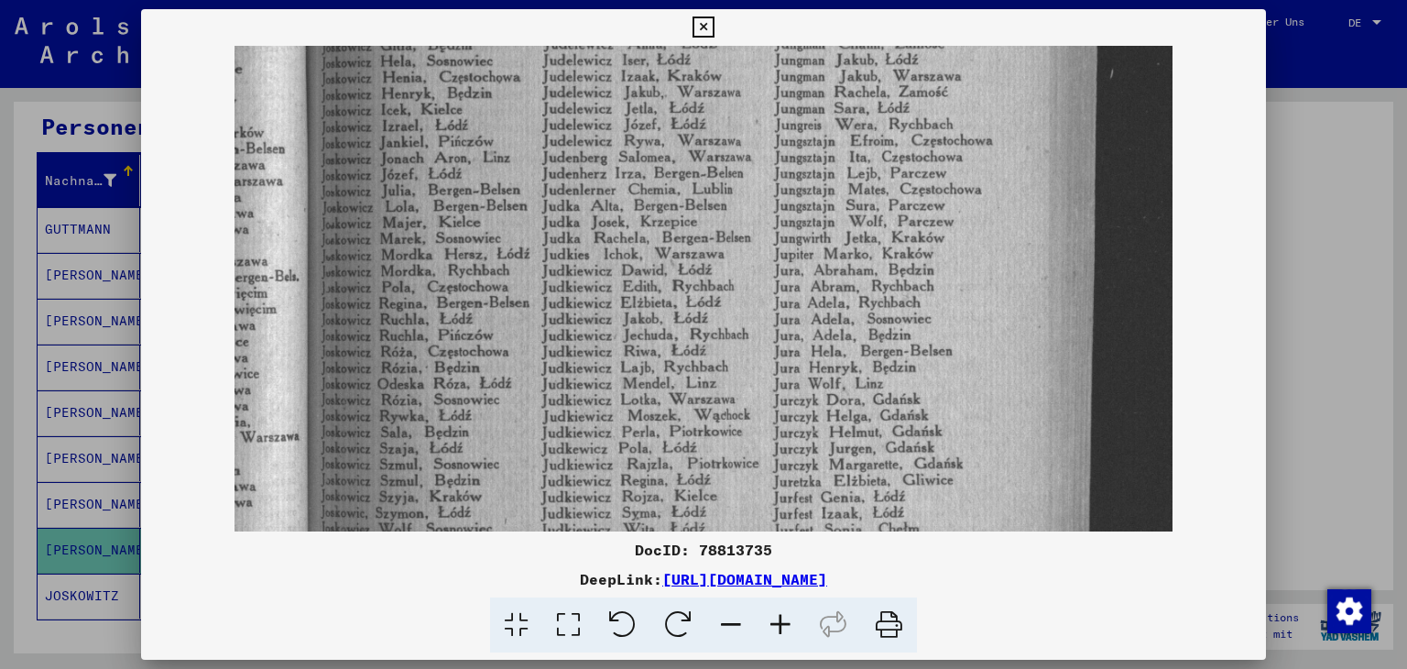
scroll to position [298, 0]
drag, startPoint x: 664, startPoint y: 416, endPoint x: 714, endPoint y: 279, distance: 145.2
click at [714, 279] on img at bounding box center [704, 380] width 938 height 1264
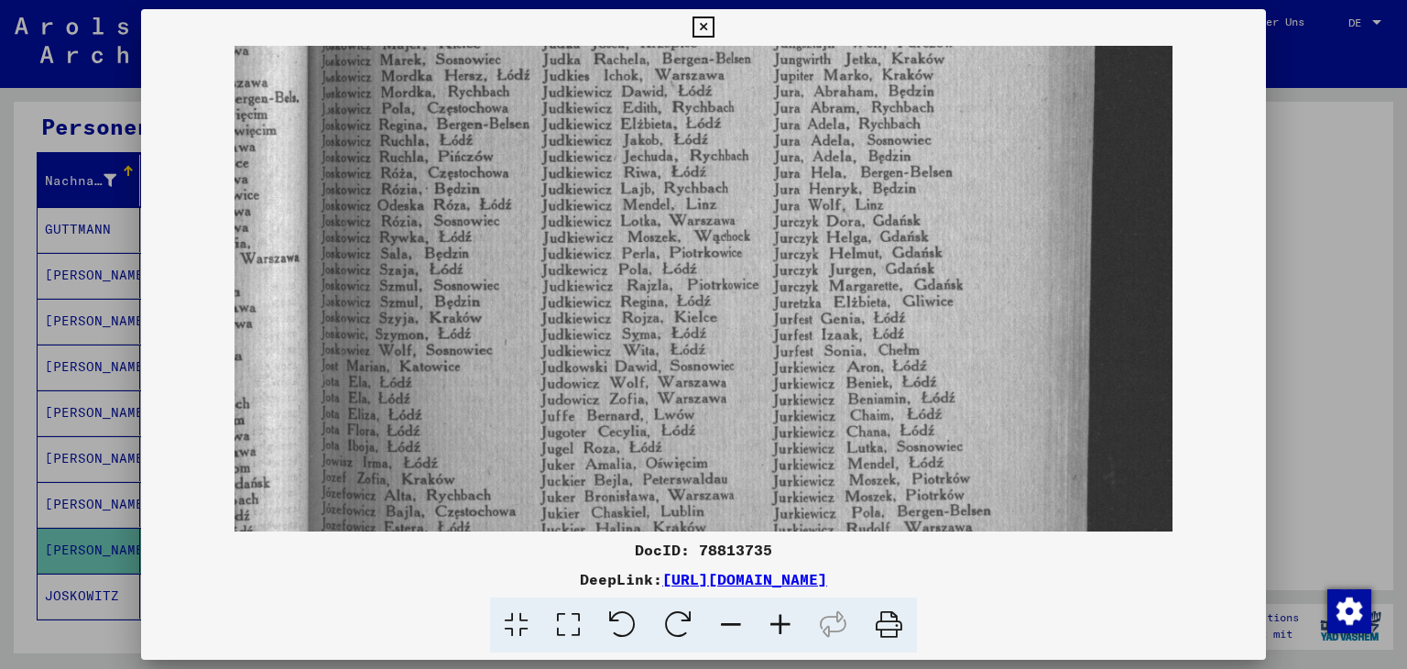
drag, startPoint x: 639, startPoint y: 426, endPoint x: 681, endPoint y: 255, distance: 176.4
click at [681, 256] on img at bounding box center [704, 206] width 938 height 1264
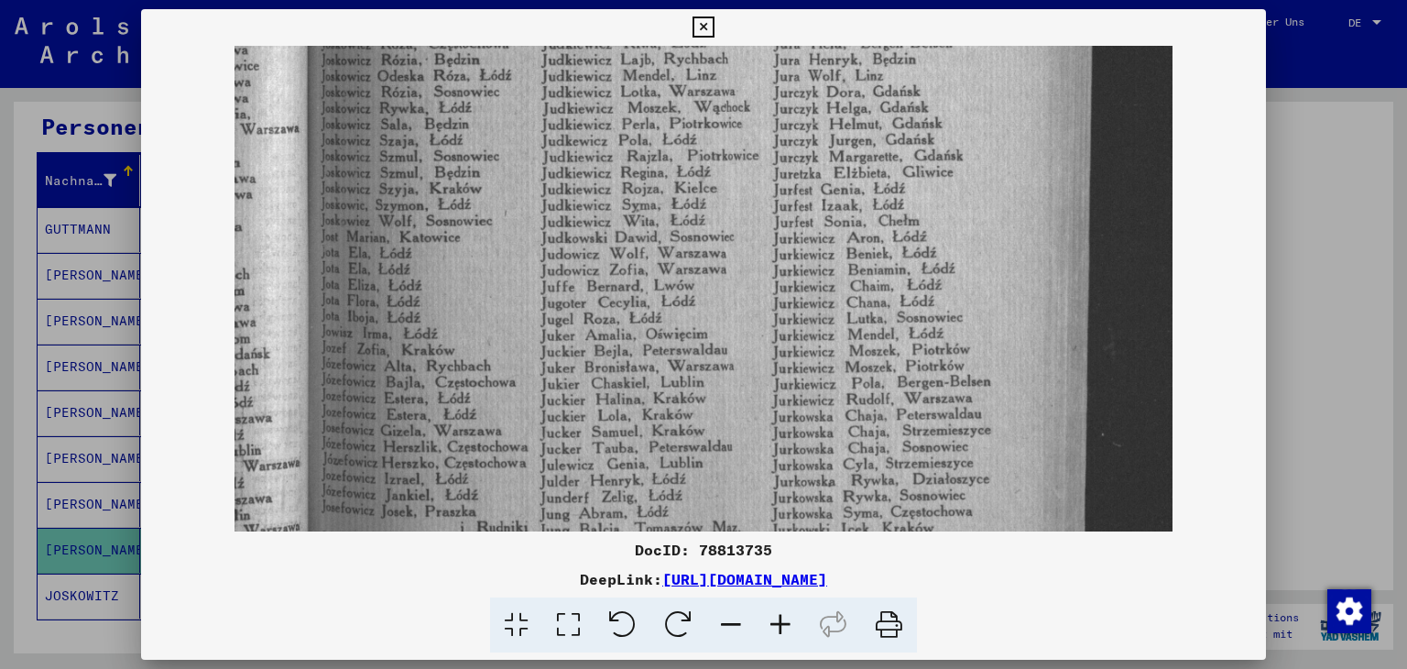
scroll to position [602, 0]
drag, startPoint x: 619, startPoint y: 434, endPoint x: 683, endPoint y: 308, distance: 141.8
click at [683, 308] on img at bounding box center [704, 76] width 938 height 1264
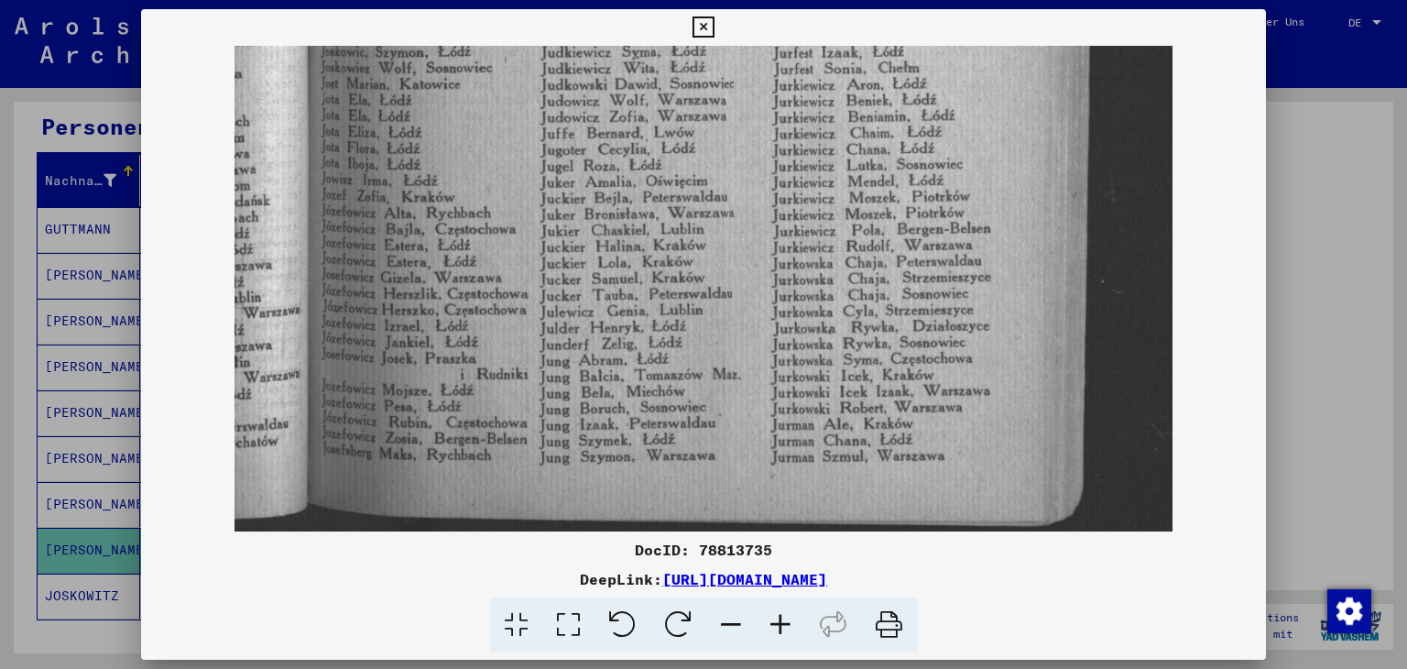
scroll to position [755, 0]
drag, startPoint x: 634, startPoint y: 457, endPoint x: 679, endPoint y: 309, distance: 155.1
drag, startPoint x: 953, startPoint y: 645, endPoint x: 755, endPoint y: 283, distance: 412.5
click at [917, 645] on icon at bounding box center [889, 625] width 56 height 56
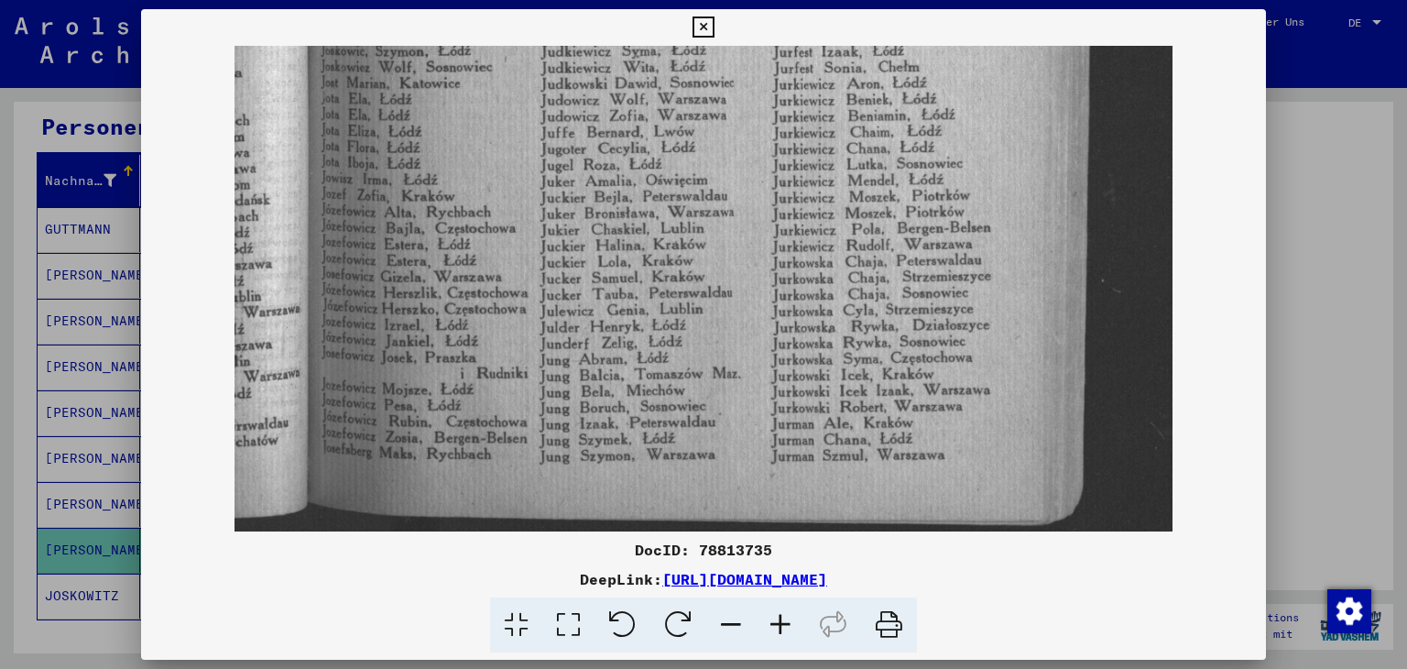
click at [711, 19] on icon at bounding box center [703, 27] width 21 height 22
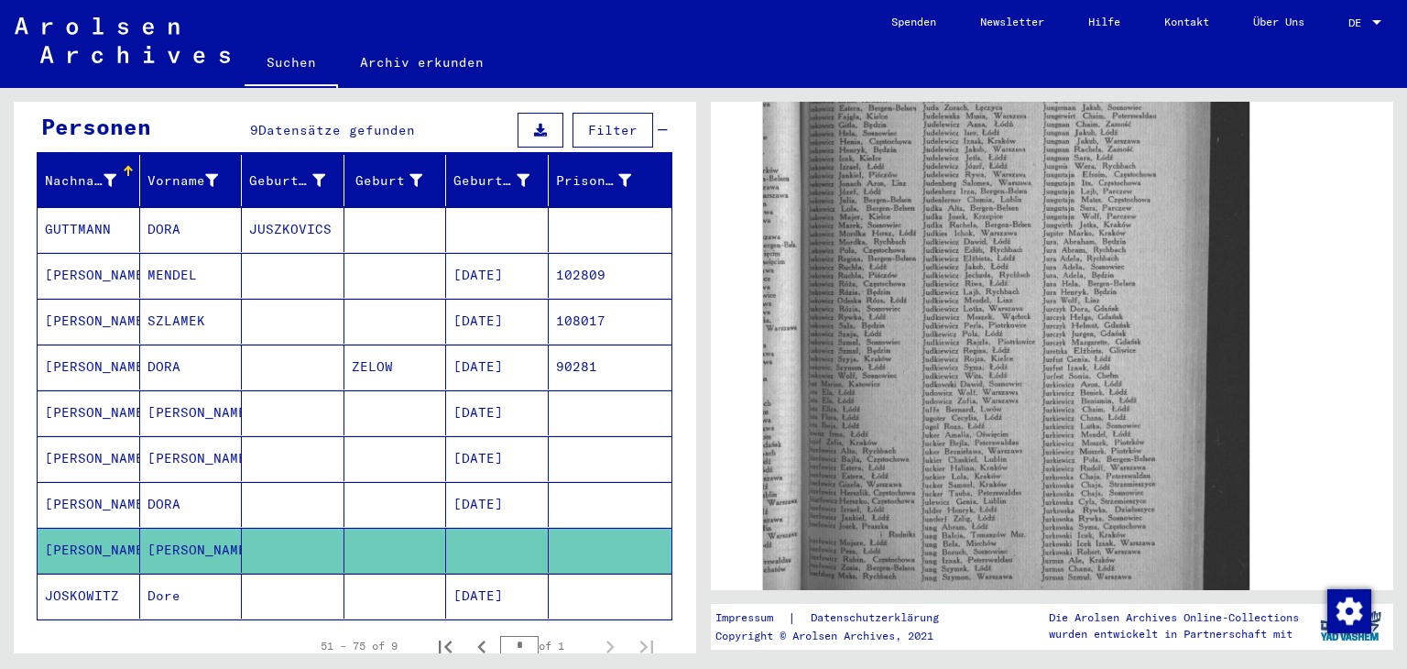
click at [93, 591] on icon at bounding box center [76, 595] width 46 height 73
click at [393, 594] on mat-cell at bounding box center [395, 596] width 103 height 45
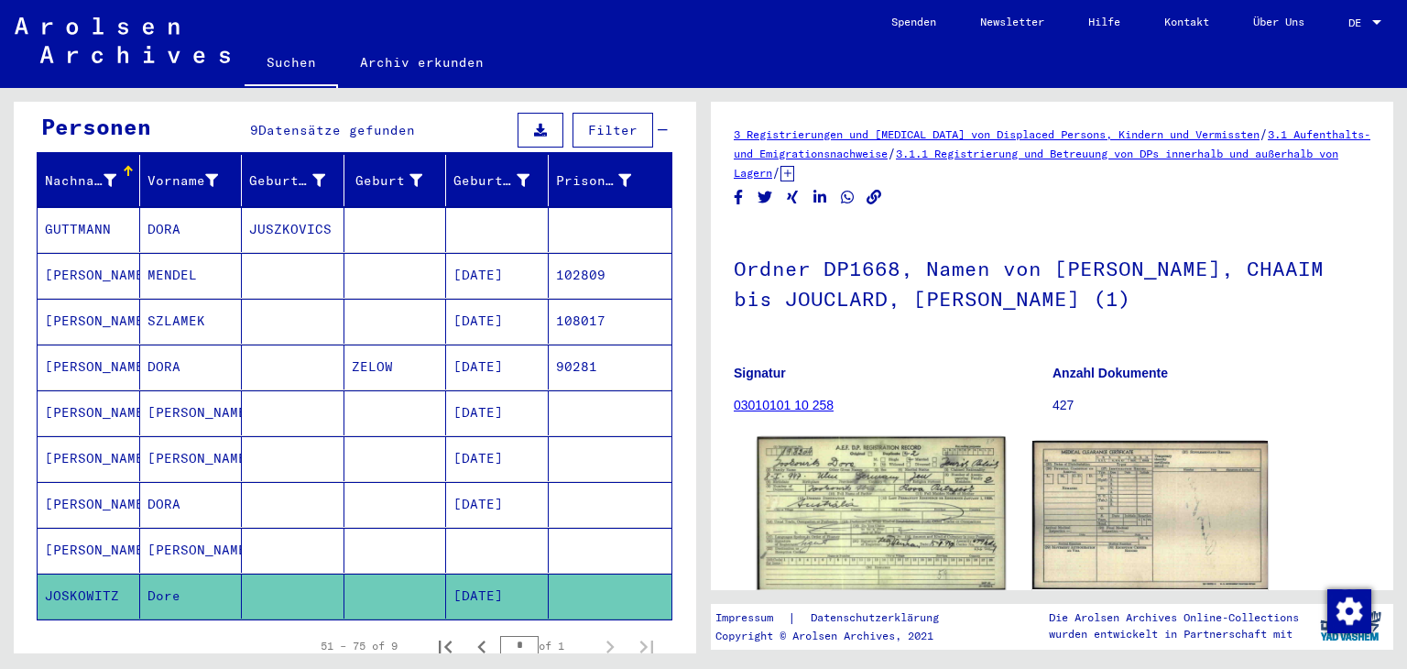
click at [893, 505] on img at bounding box center [881, 513] width 247 height 153
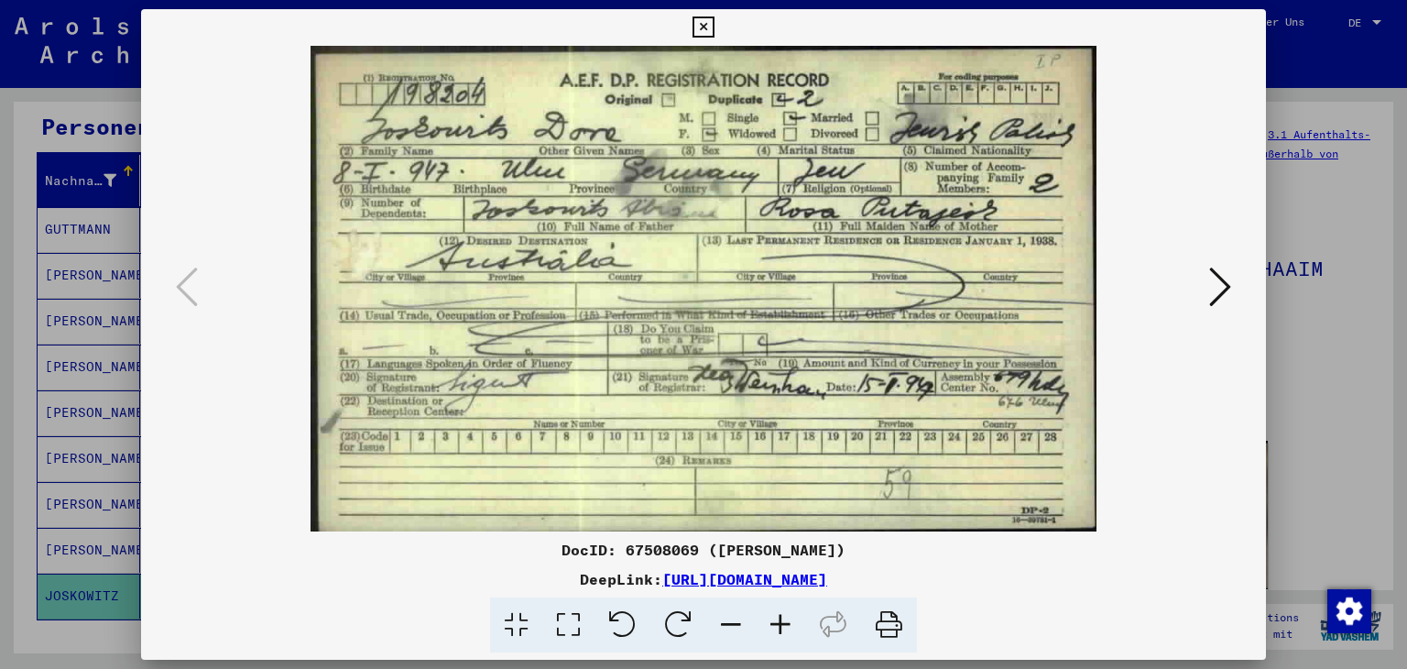
click at [708, 16] on icon at bounding box center [703, 27] width 21 height 22
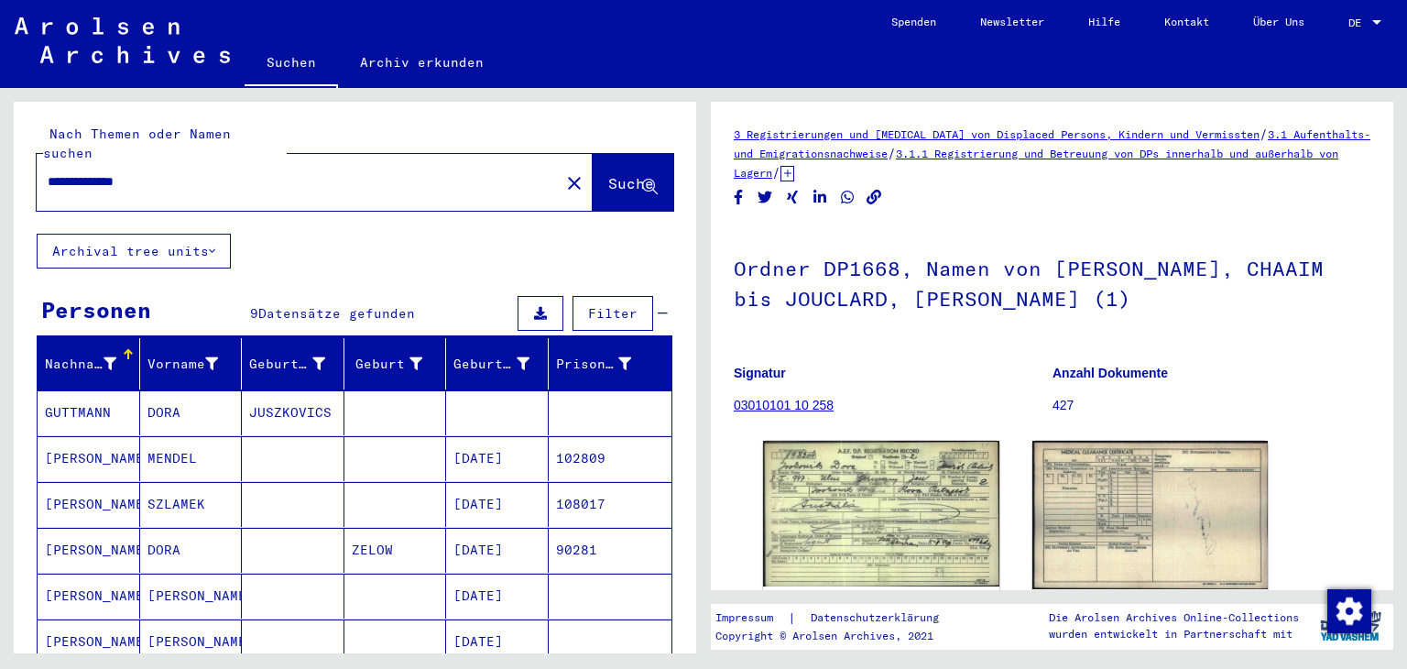
click at [145, 177] on input "**********" at bounding box center [298, 181] width 501 height 19
click at [213, 198] on div "**********" at bounding box center [293, 181] width 512 height 41
click at [144, 180] on input "**********" at bounding box center [298, 181] width 501 height 19
click at [145, 180] on input "**********" at bounding box center [298, 181] width 501 height 19
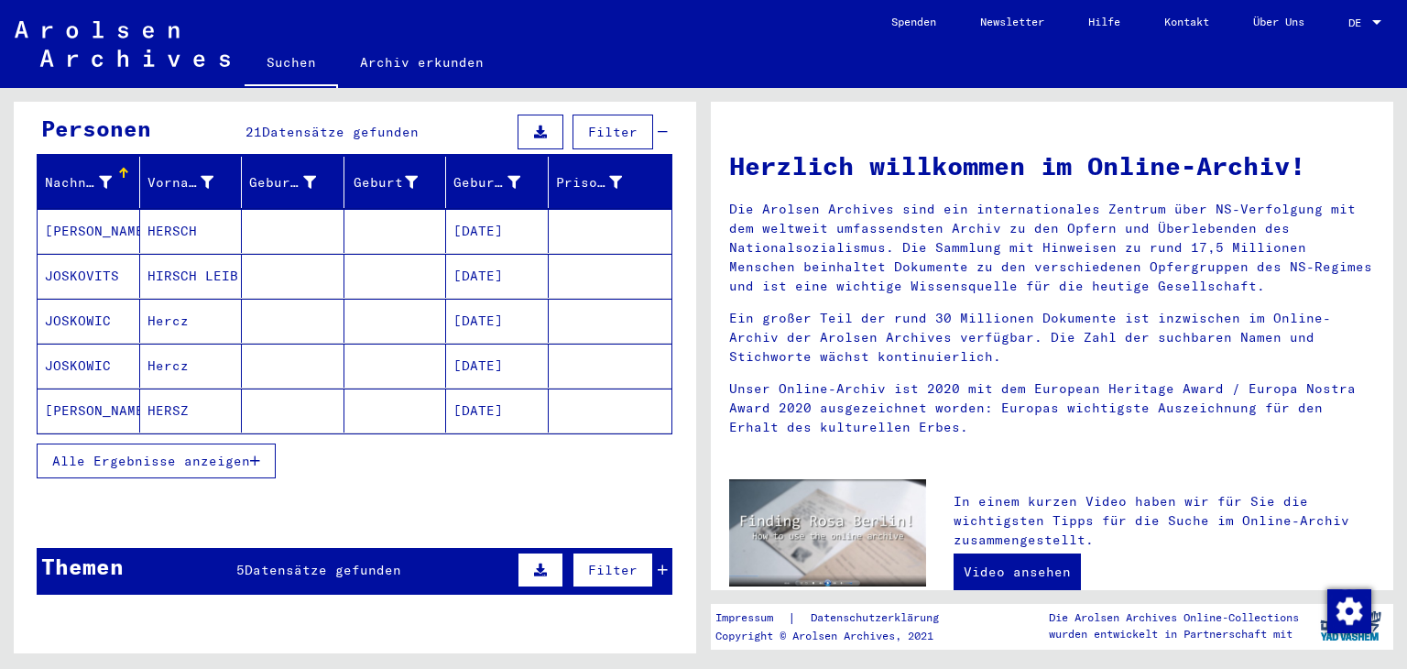
scroll to position [183, 0]
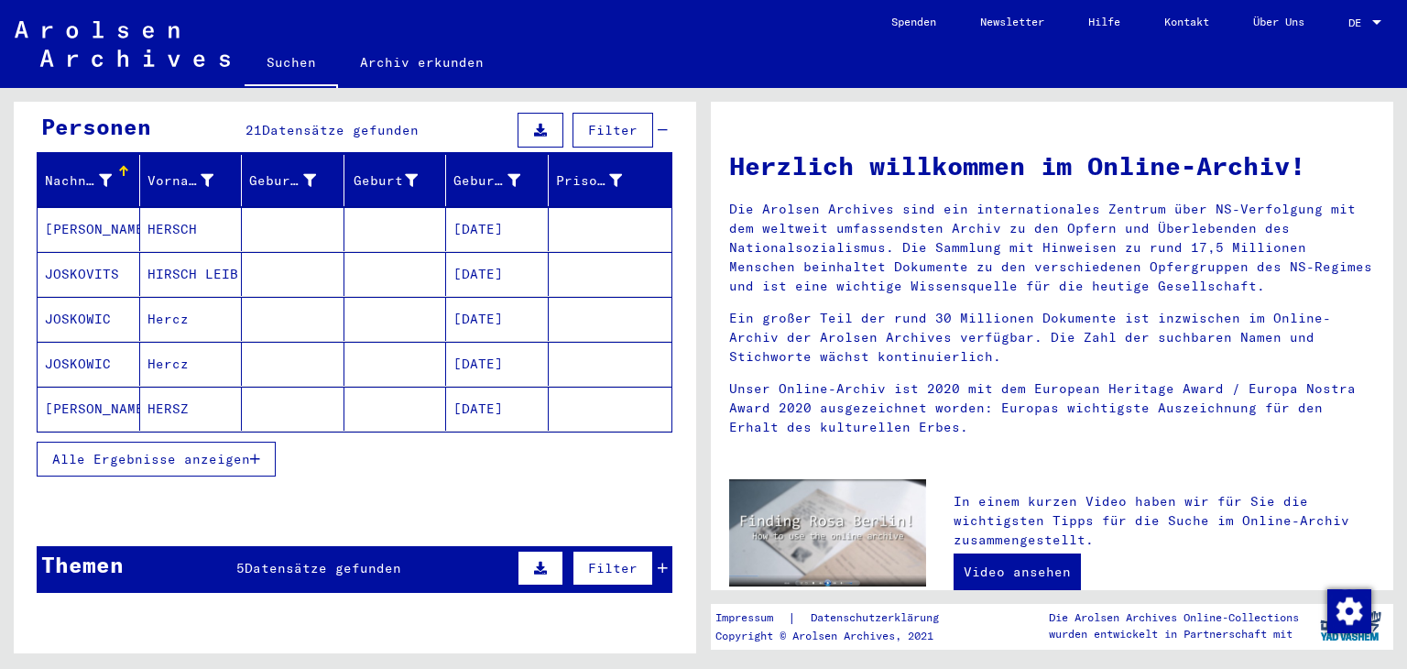
click at [352, 230] on mat-cell at bounding box center [395, 229] width 103 height 44
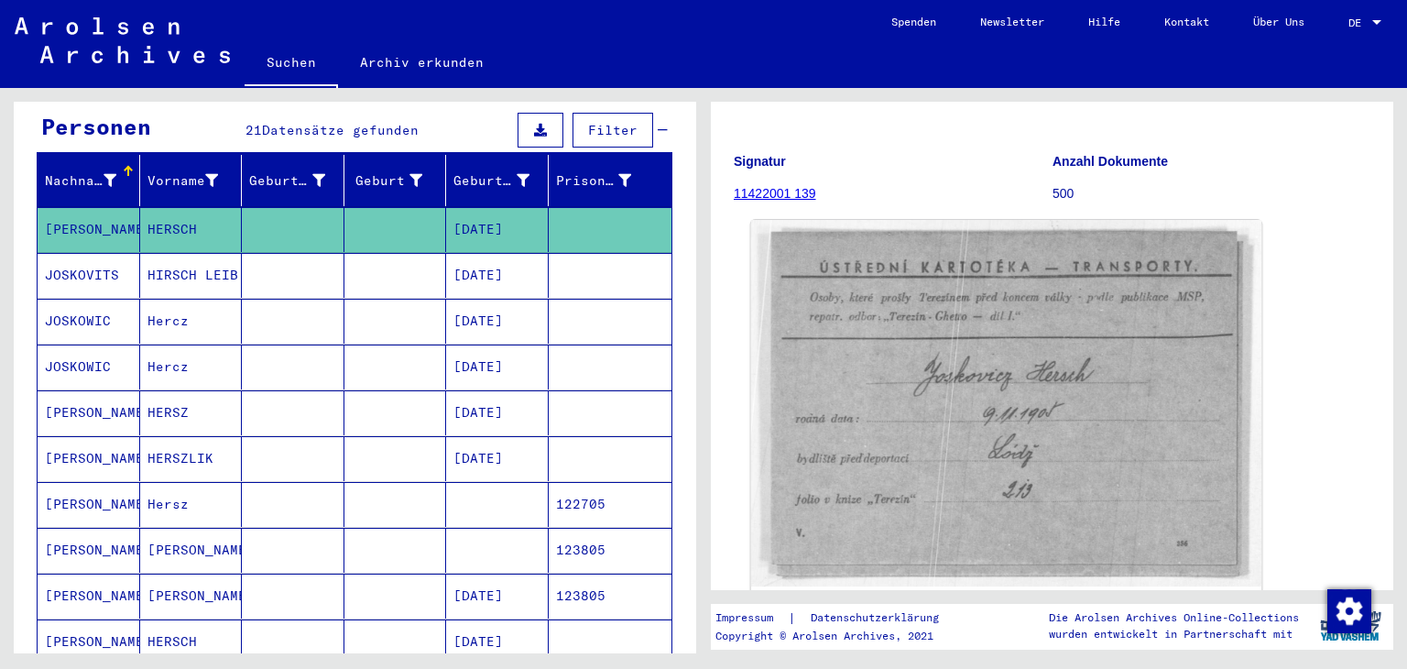
scroll to position [183, 0]
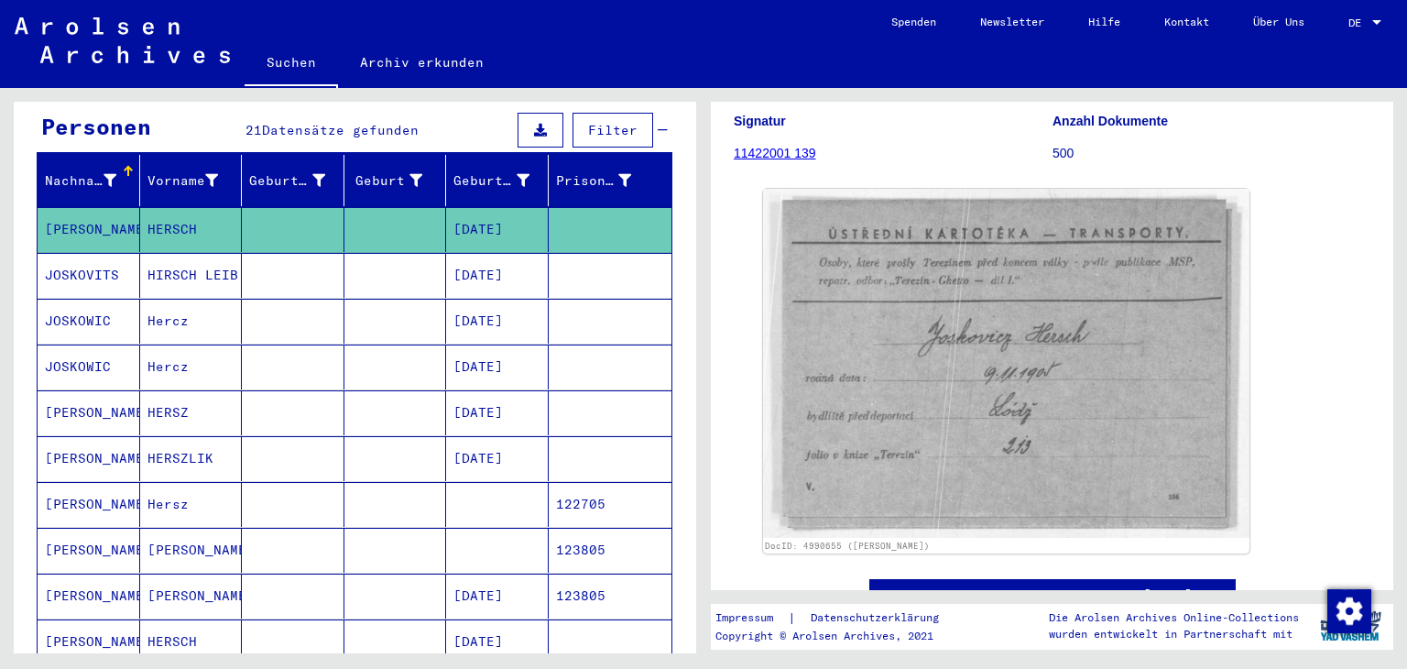
click at [302, 276] on mat-cell at bounding box center [293, 275] width 103 height 45
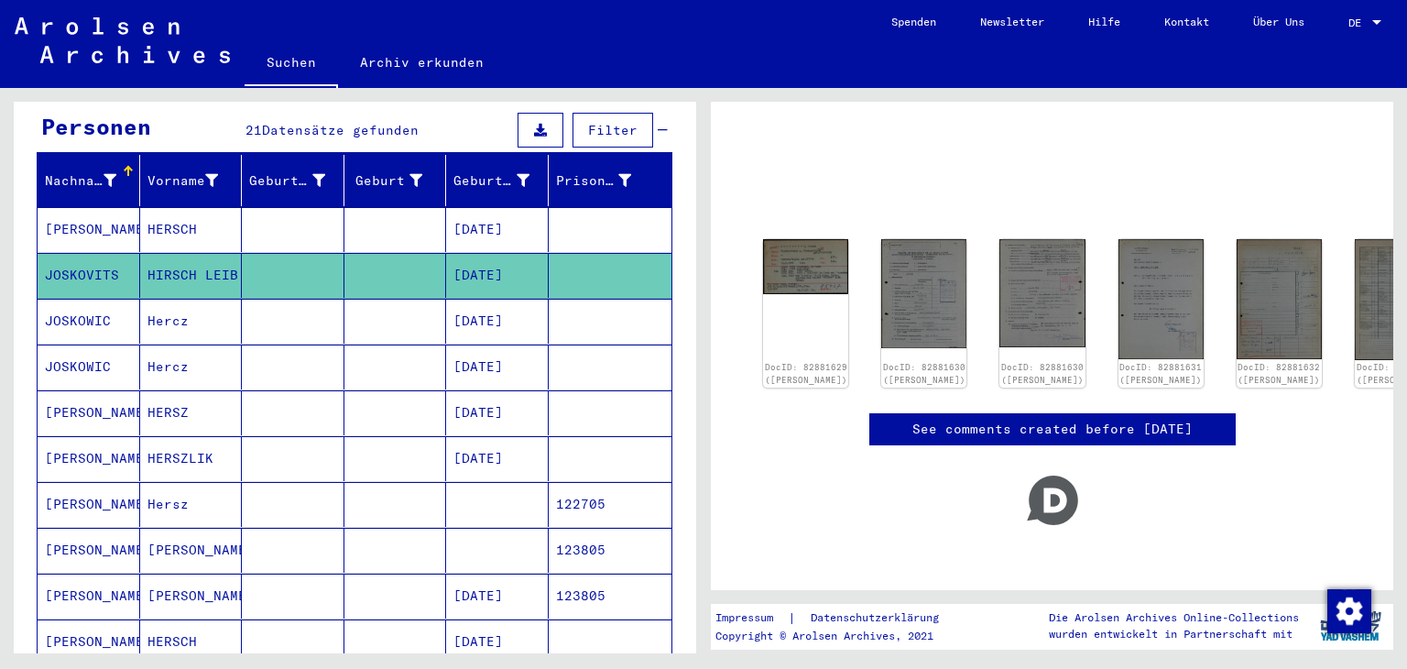
scroll to position [108, 0]
click at [794, 246] on img at bounding box center [806, 264] width 90 height 58
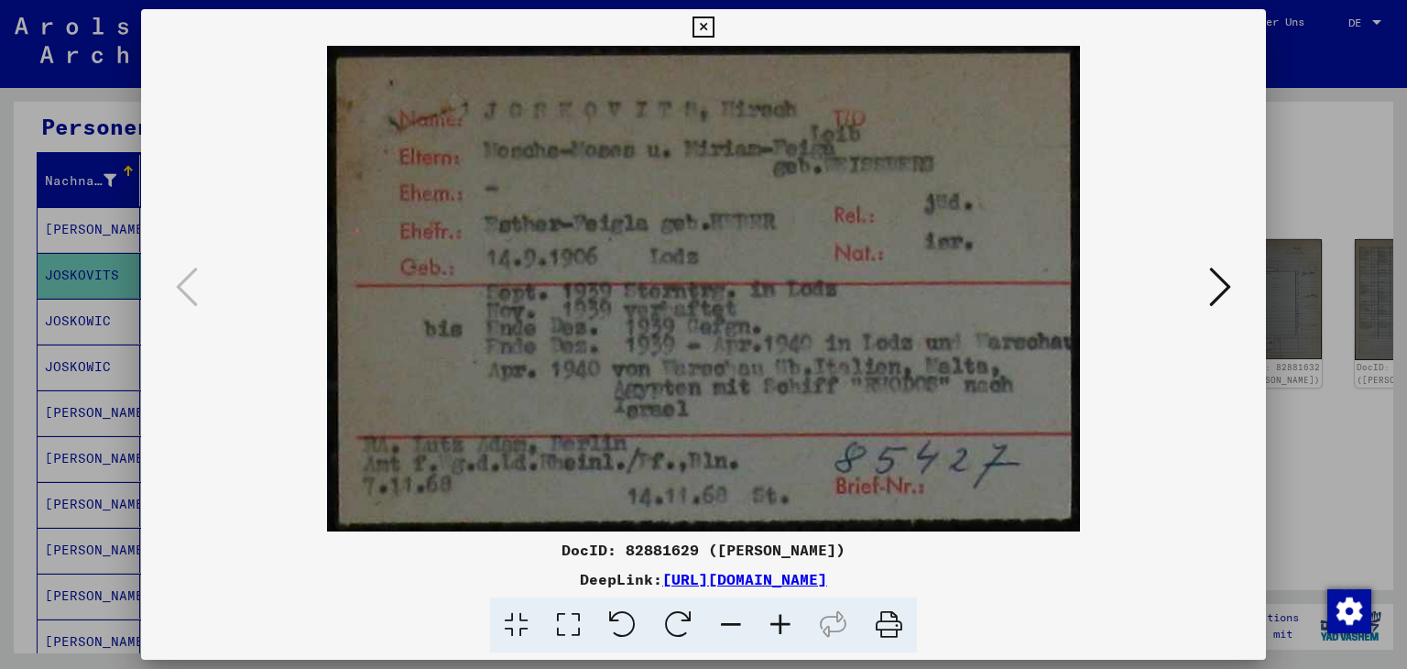
click at [693, 19] on icon at bounding box center [703, 27] width 21 height 22
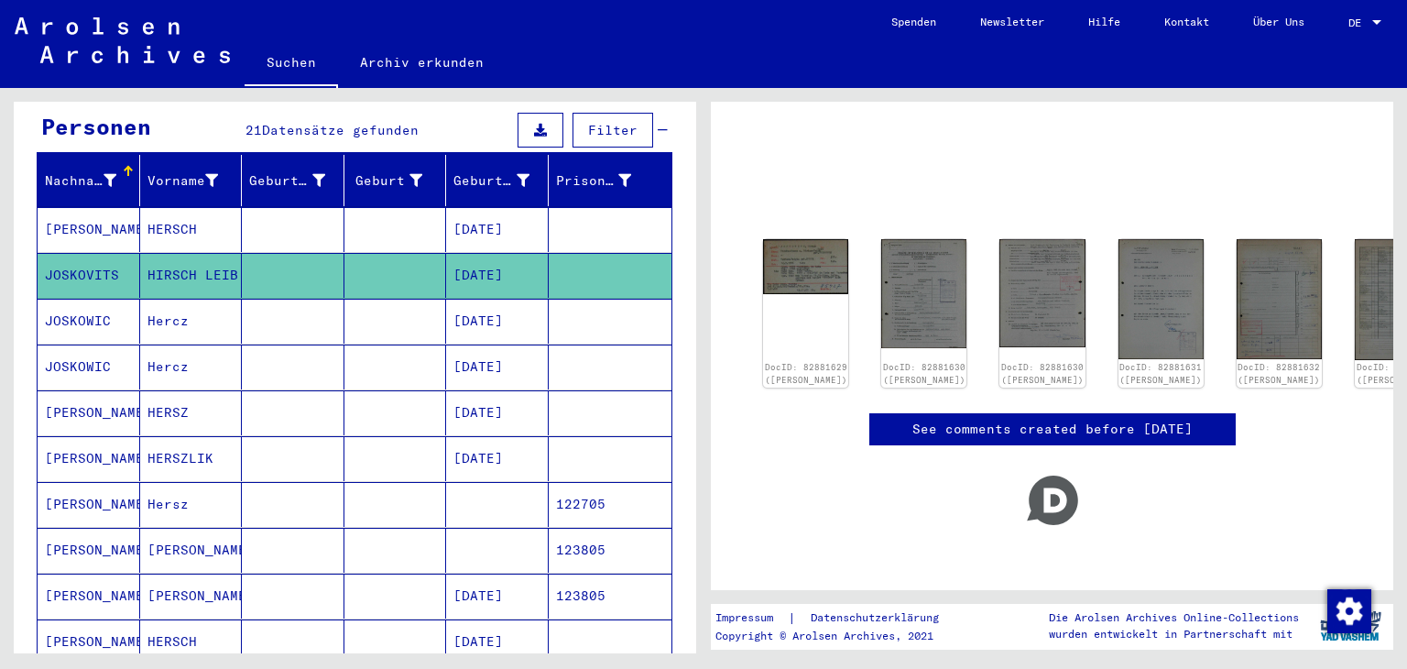
click at [193, 325] on mat-cell "Hercz" at bounding box center [191, 321] width 103 height 45
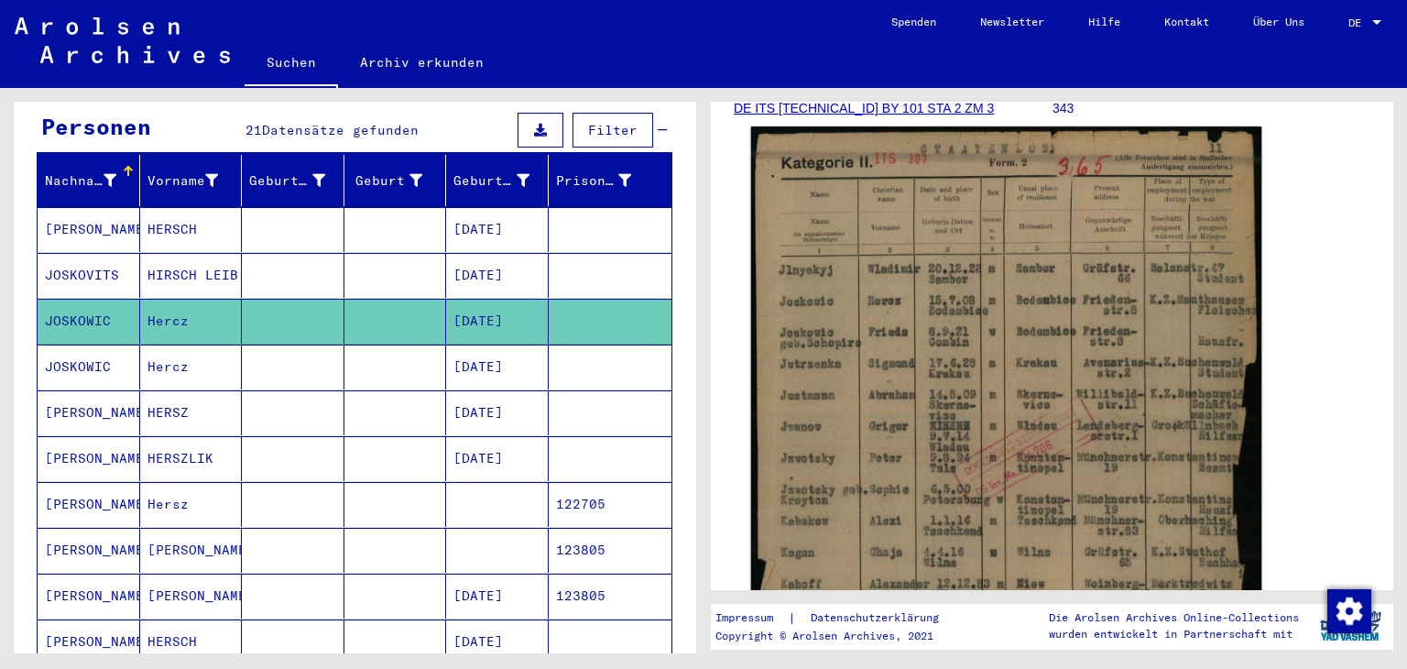
scroll to position [275, 0]
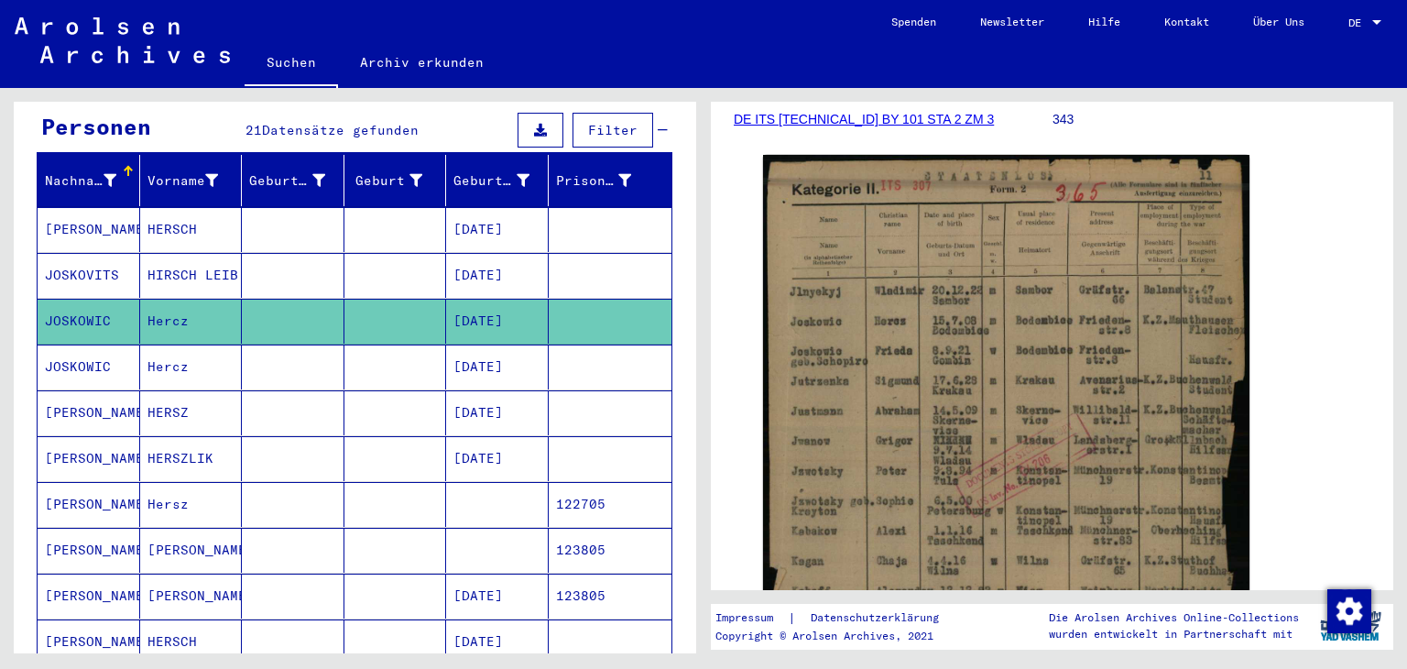
click at [312, 379] on mat-cell at bounding box center [293, 366] width 103 height 45
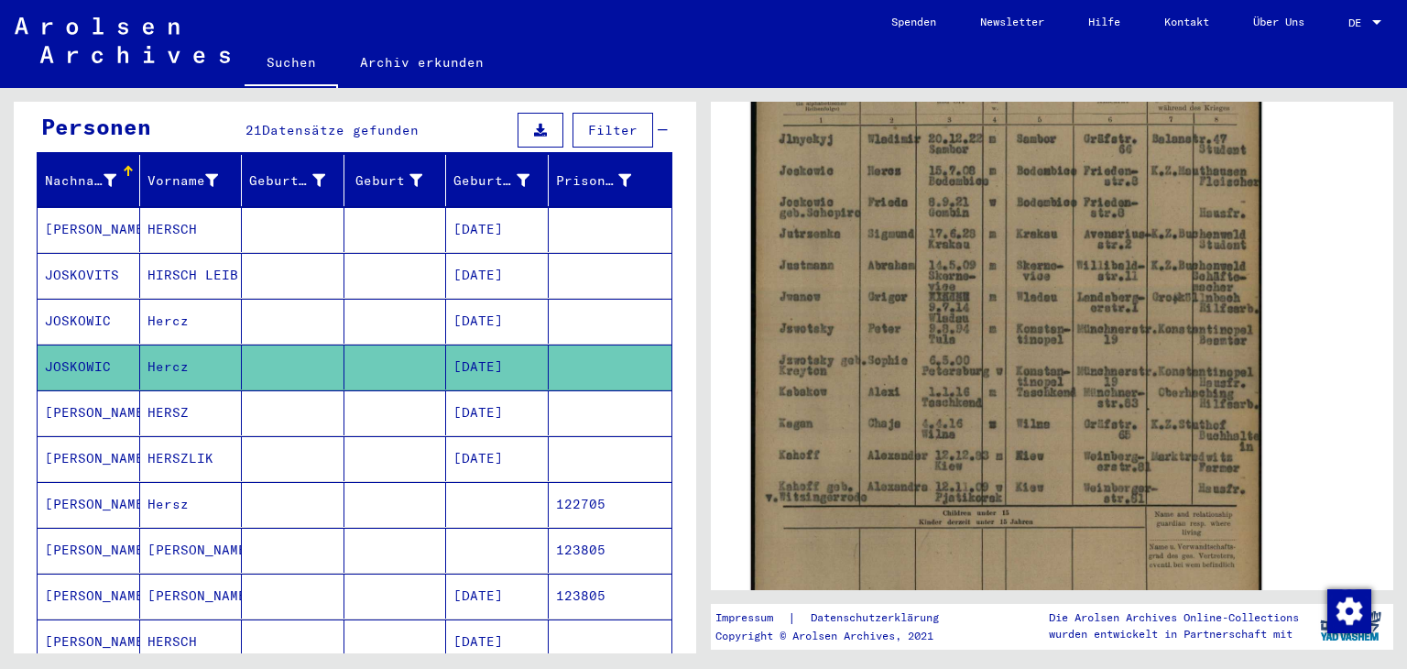
scroll to position [458, 0]
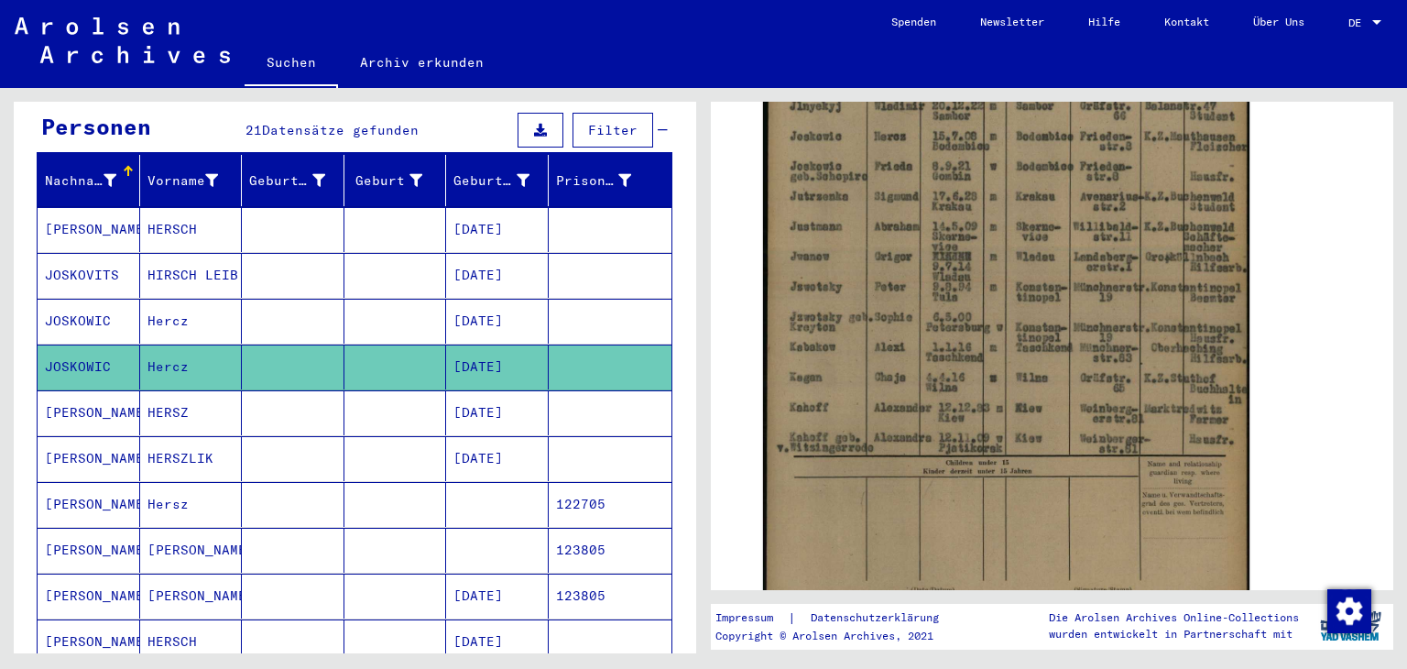
click at [290, 423] on mat-cell at bounding box center [293, 412] width 103 height 45
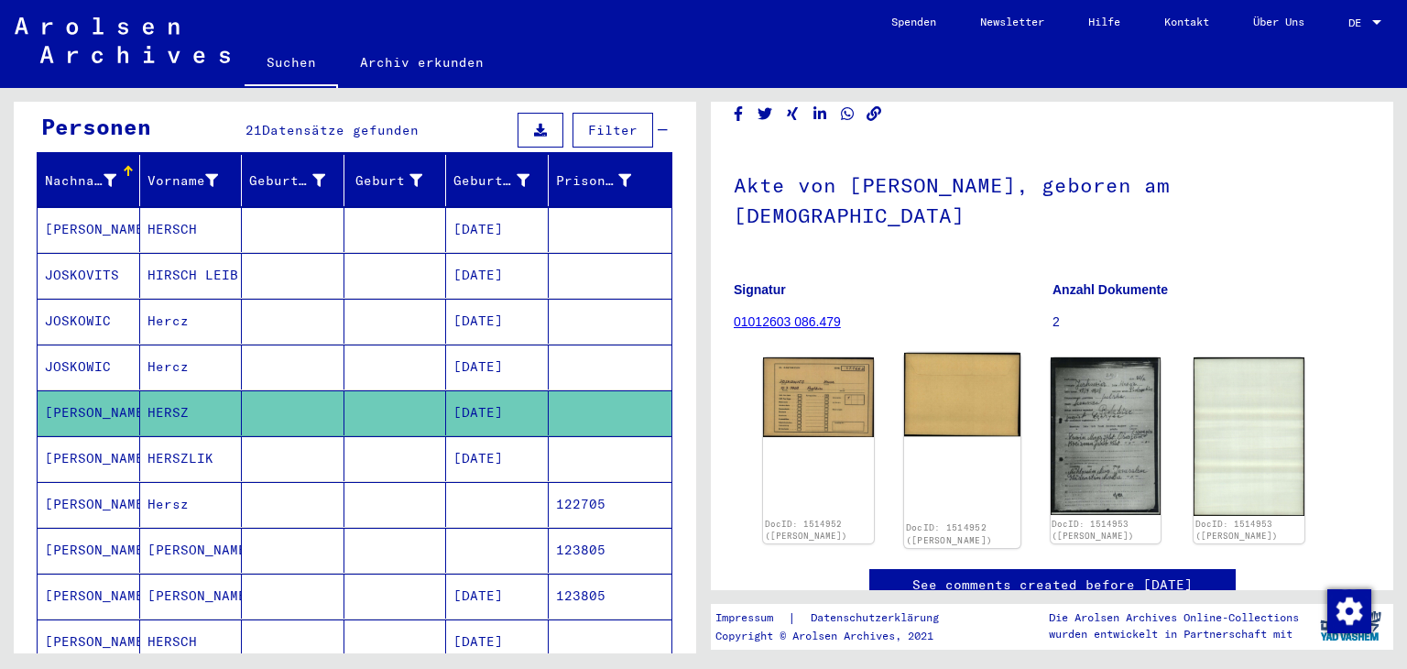
scroll to position [55, 0]
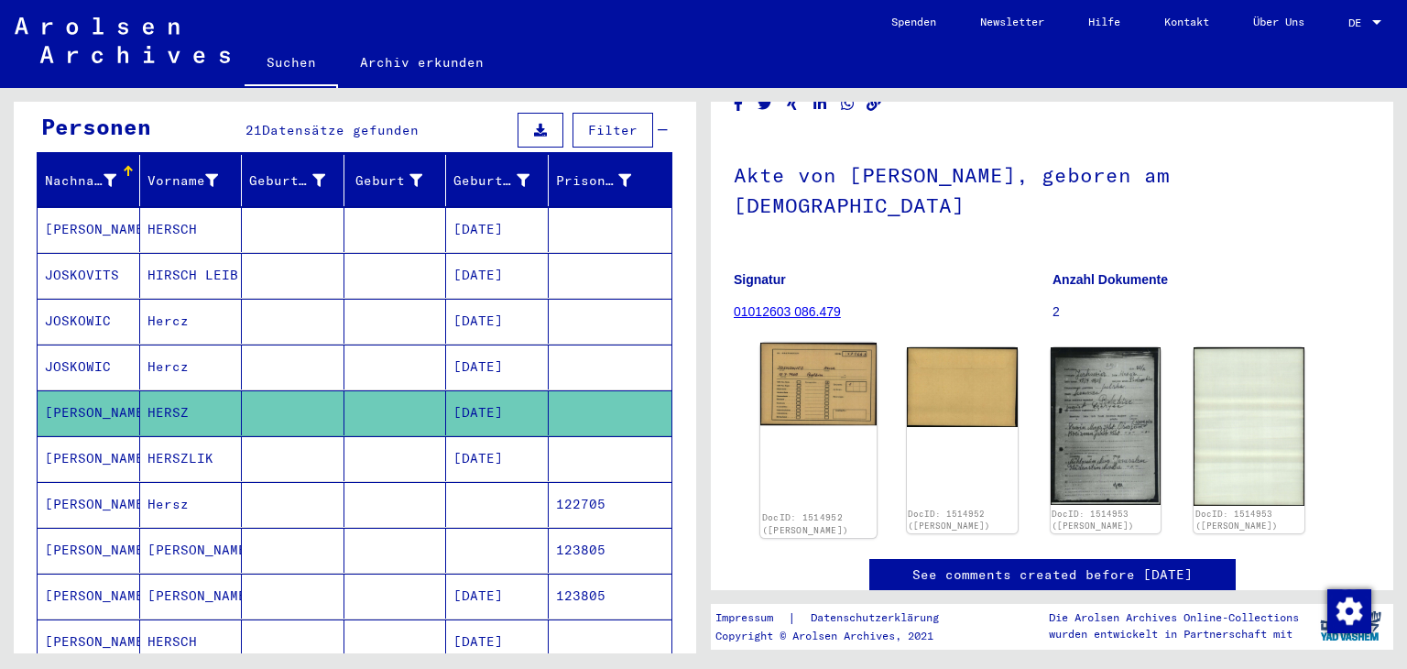
click at [832, 386] on img at bounding box center [818, 384] width 116 height 83
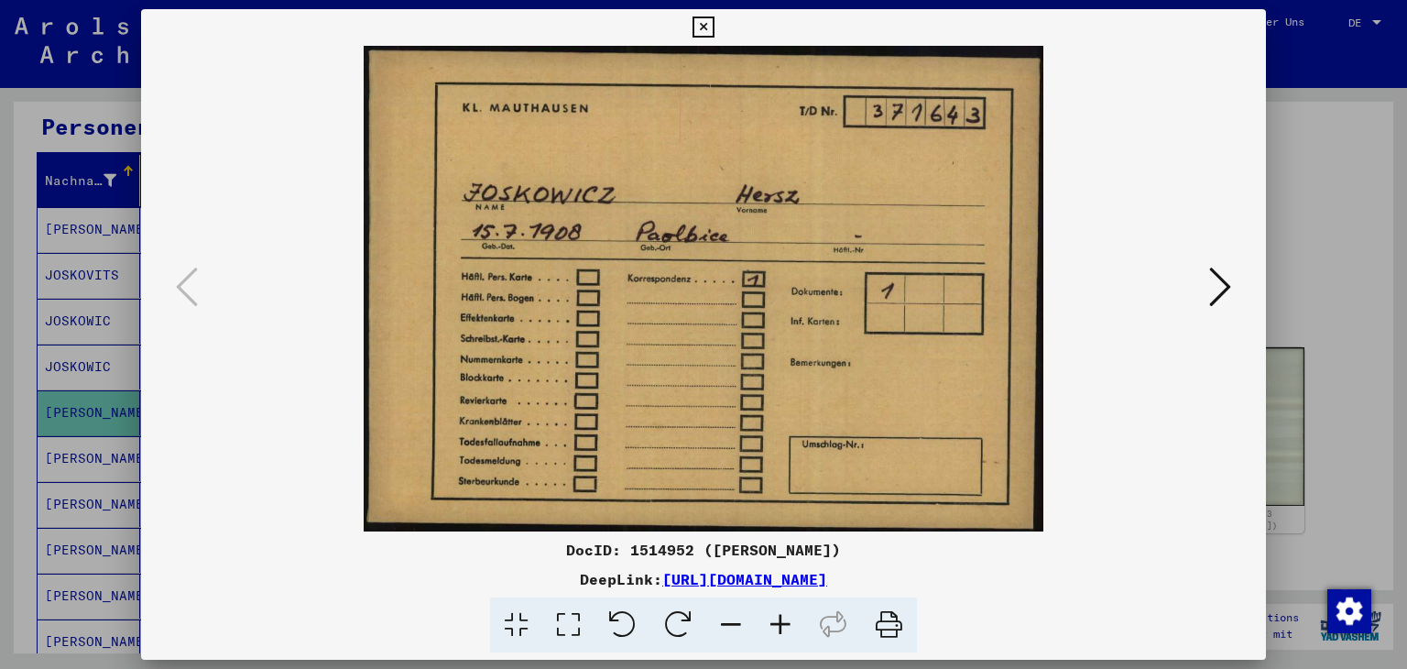
click at [704, 19] on icon at bounding box center [703, 27] width 21 height 22
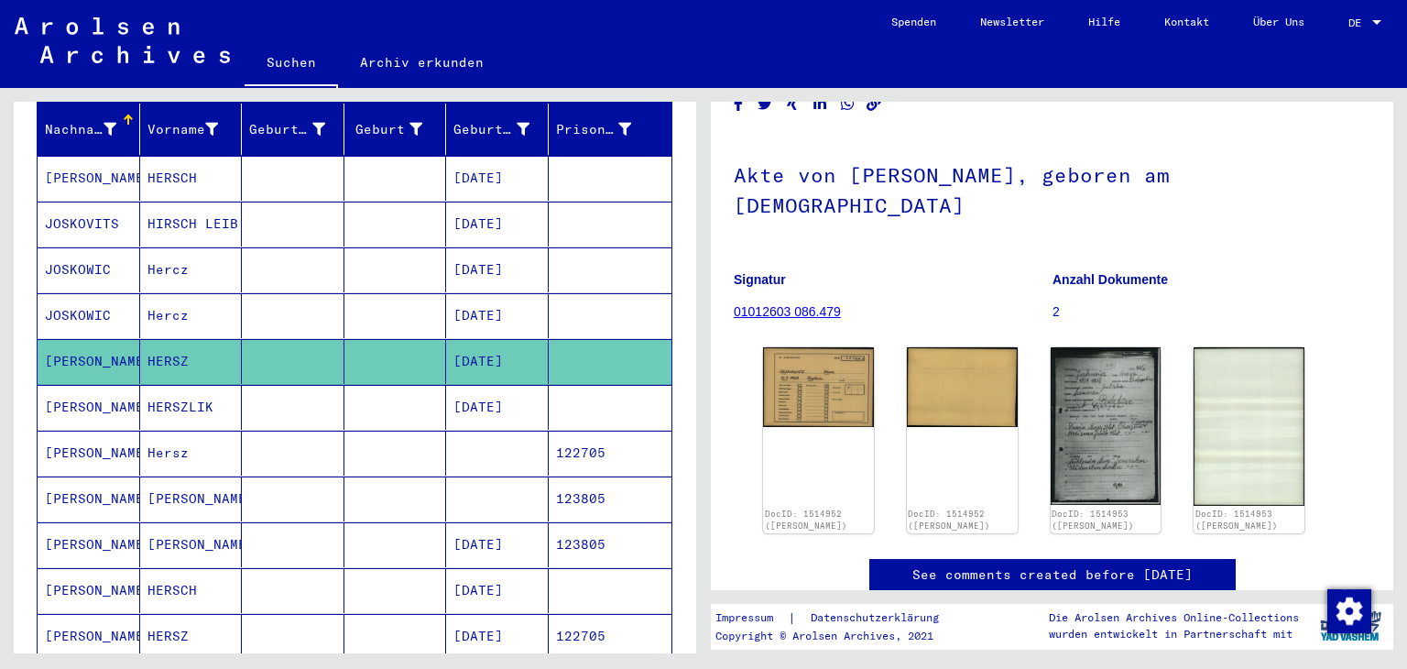
scroll to position [275, 0]
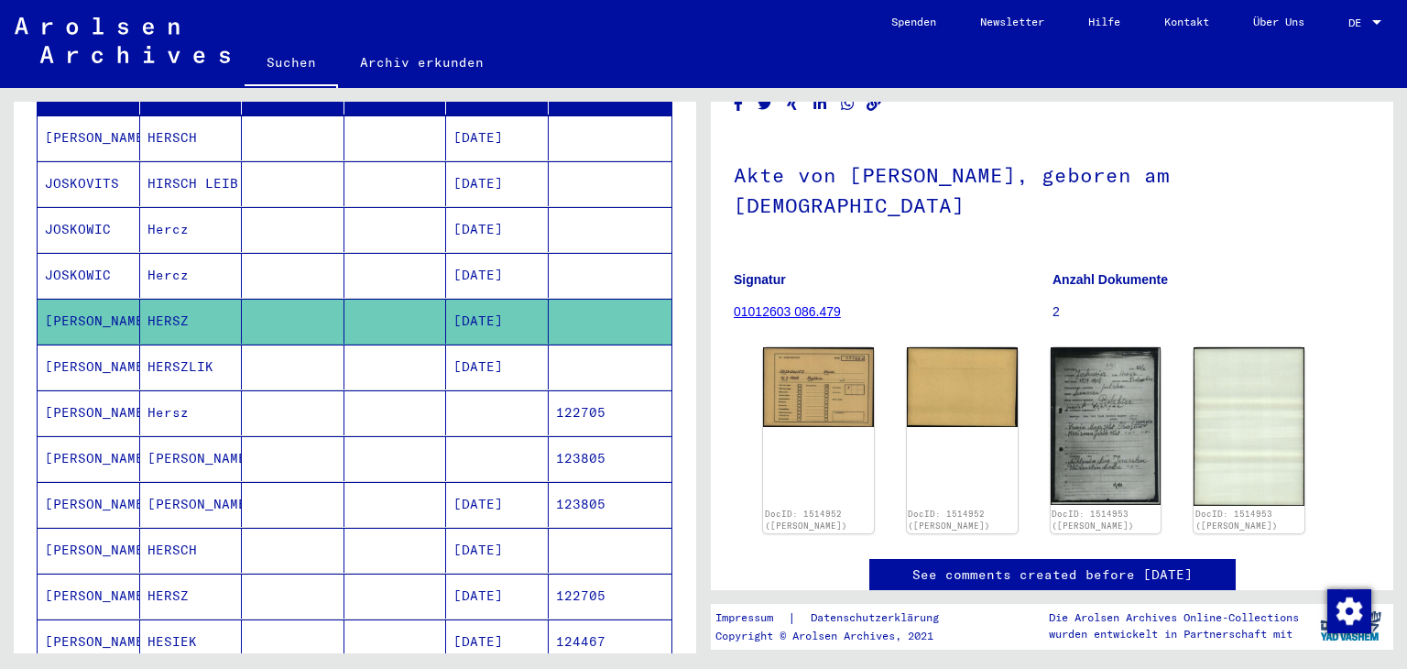
click at [286, 356] on mat-cell at bounding box center [293, 366] width 103 height 45
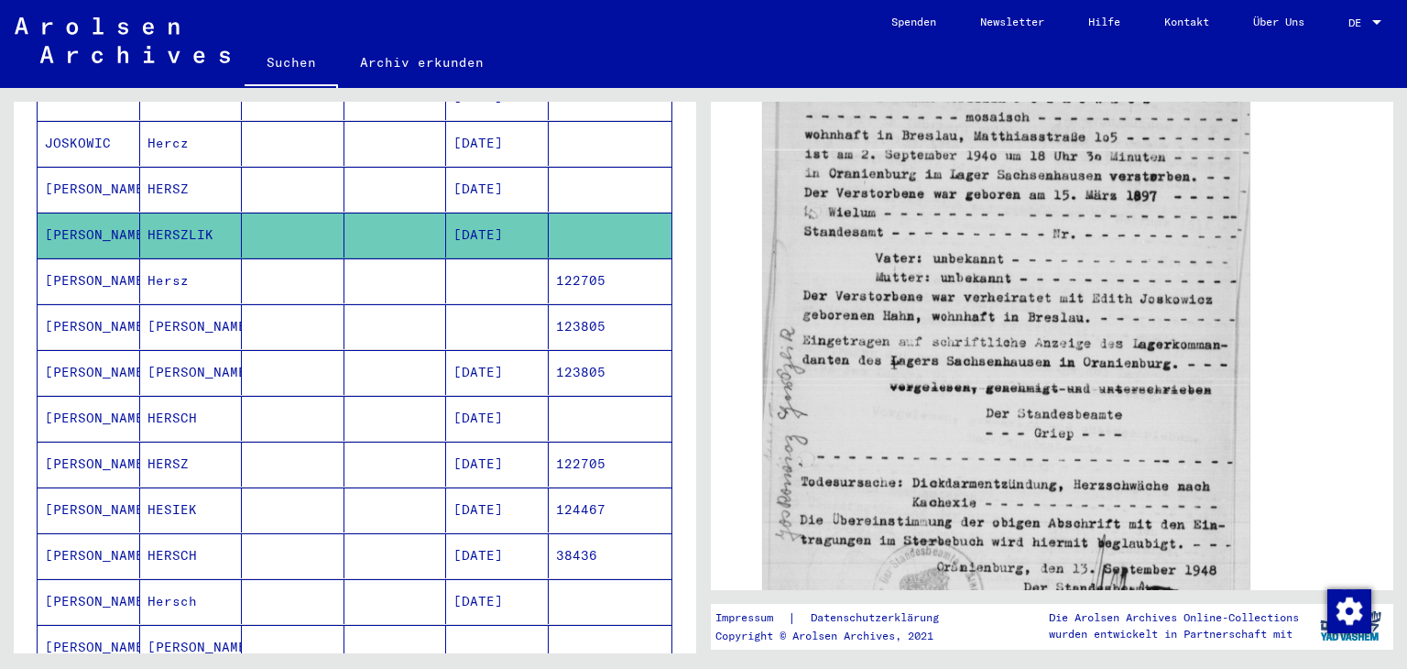
scroll to position [458, 0]
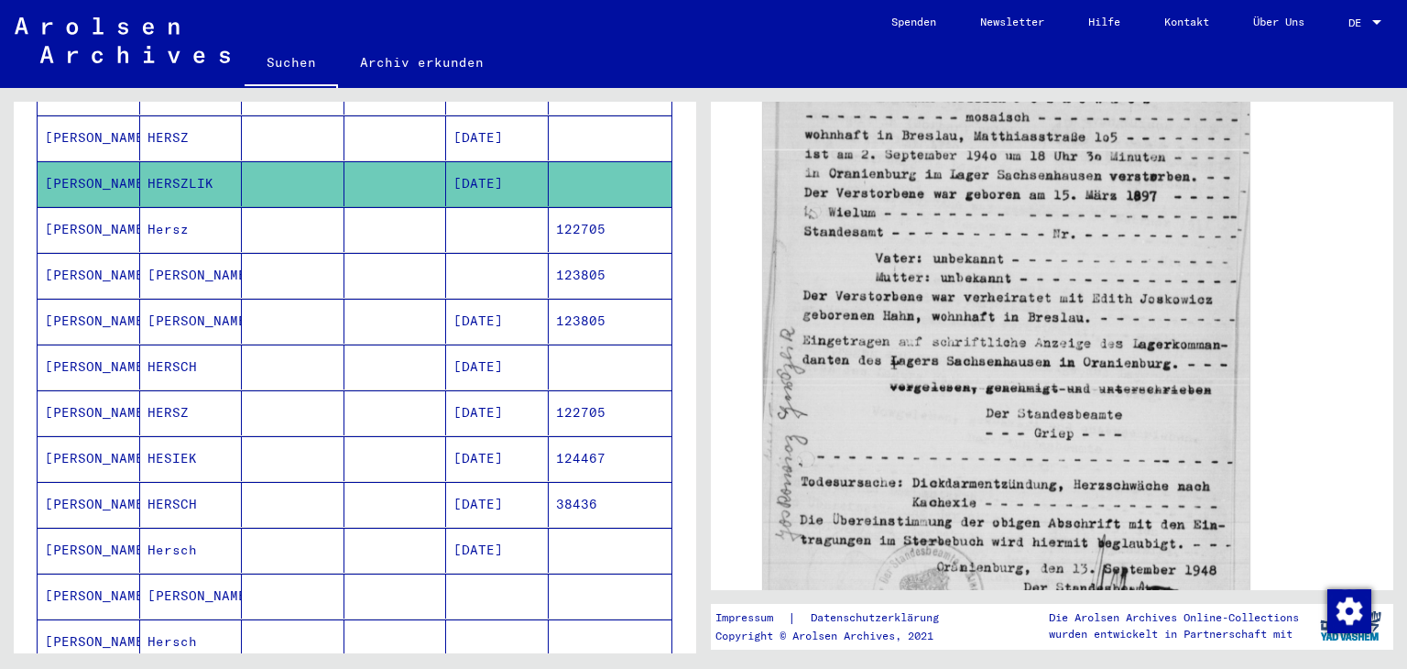
click at [311, 230] on mat-cell at bounding box center [293, 229] width 103 height 45
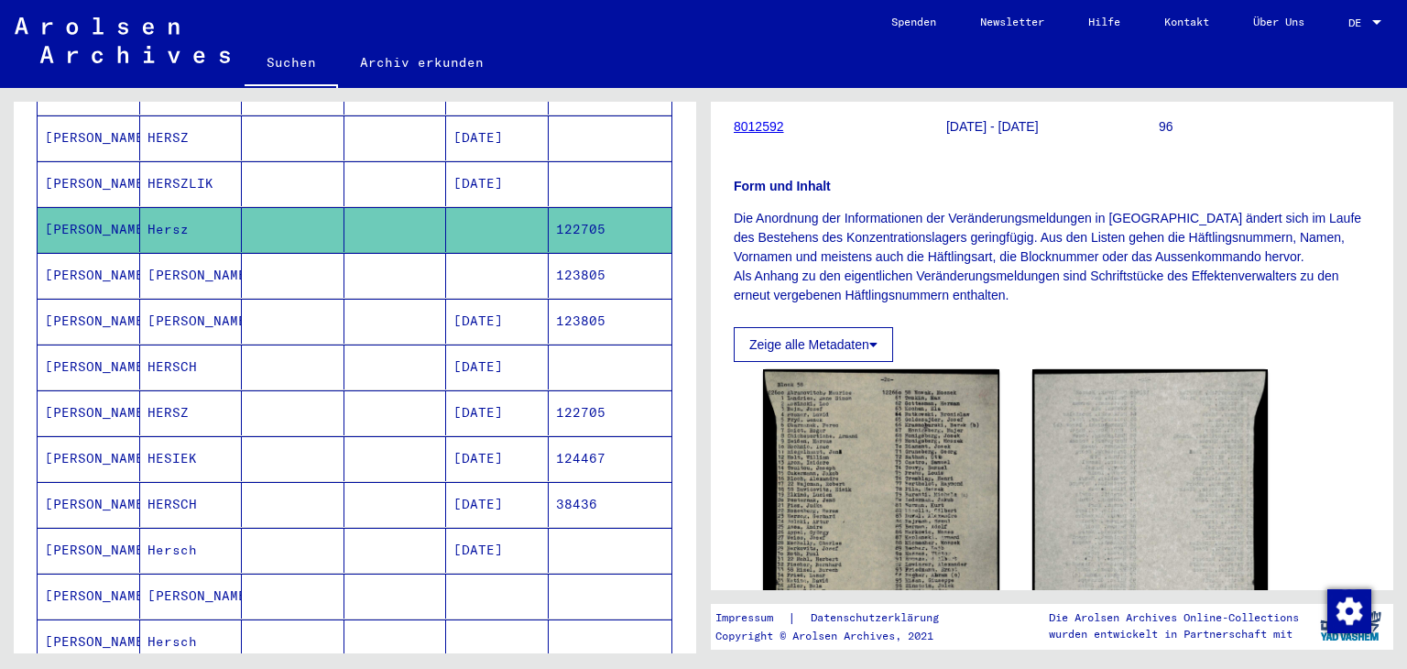
scroll to position [275, 0]
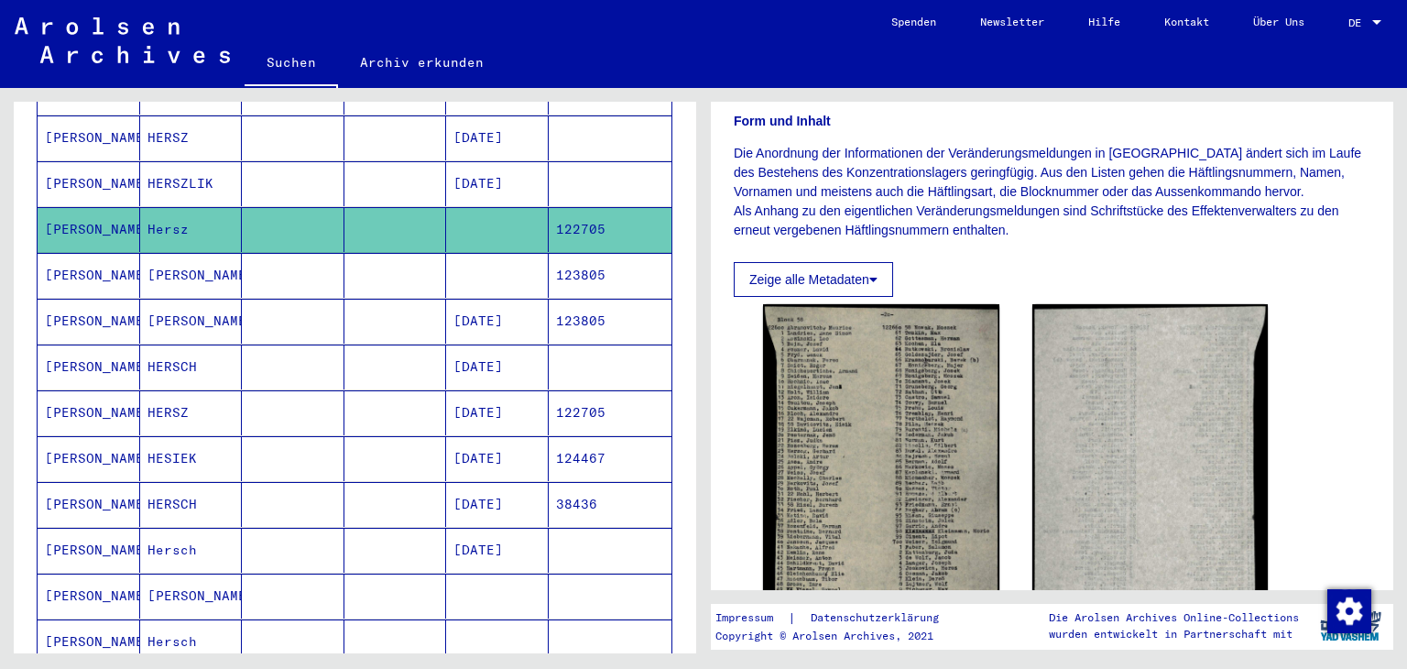
click at [305, 270] on mat-cell at bounding box center [293, 275] width 103 height 45
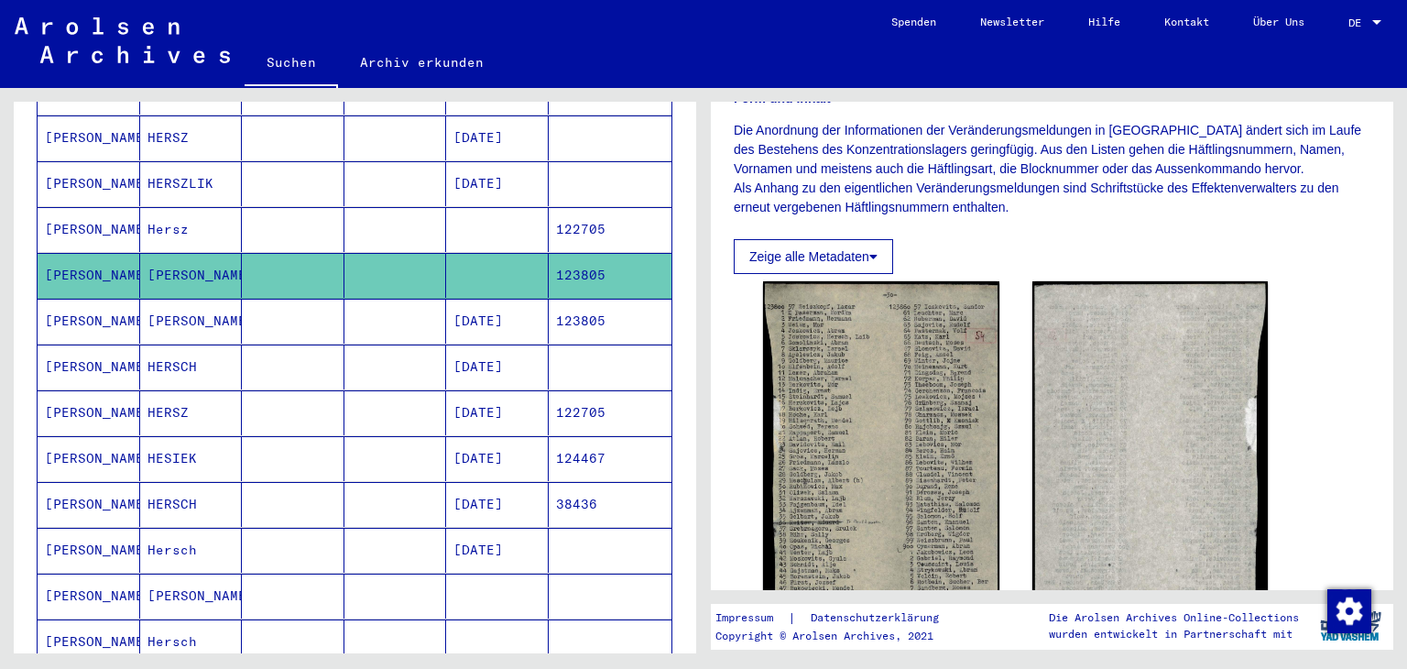
scroll to position [458, 0]
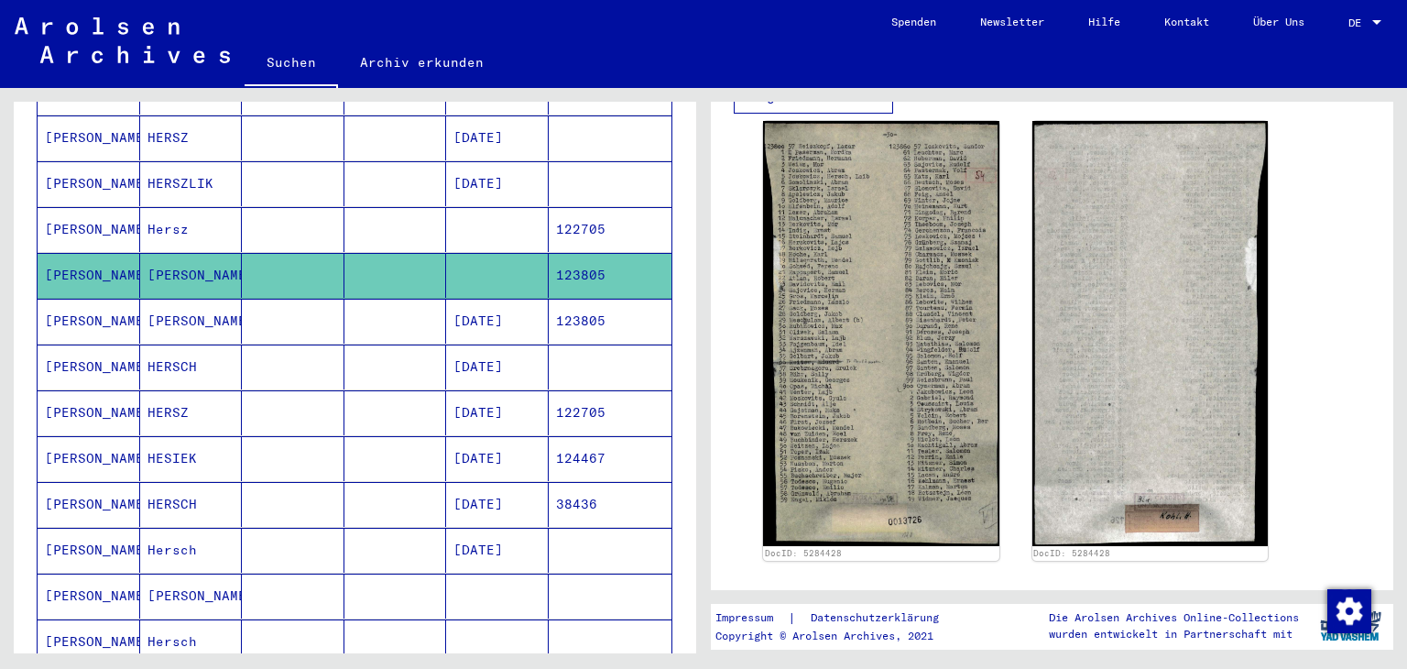
click at [278, 324] on mat-cell at bounding box center [293, 321] width 103 height 45
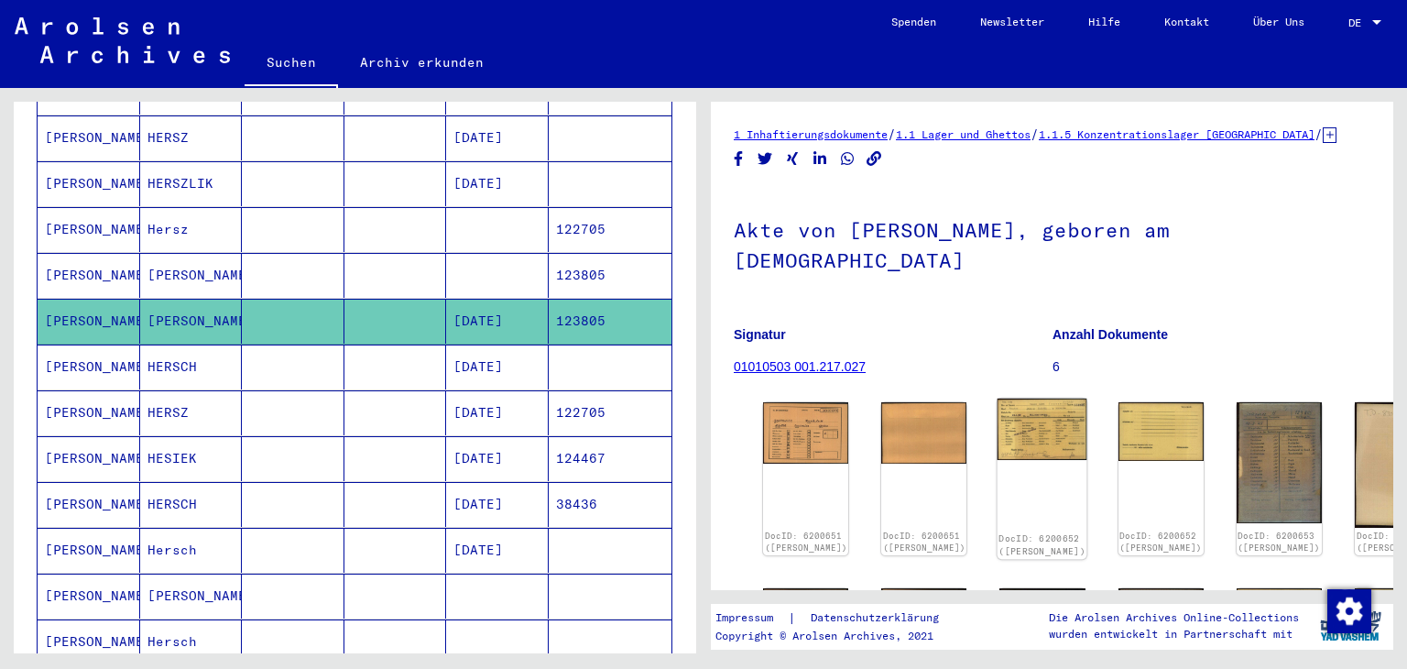
click at [998, 430] on img at bounding box center [1043, 429] width 90 height 61
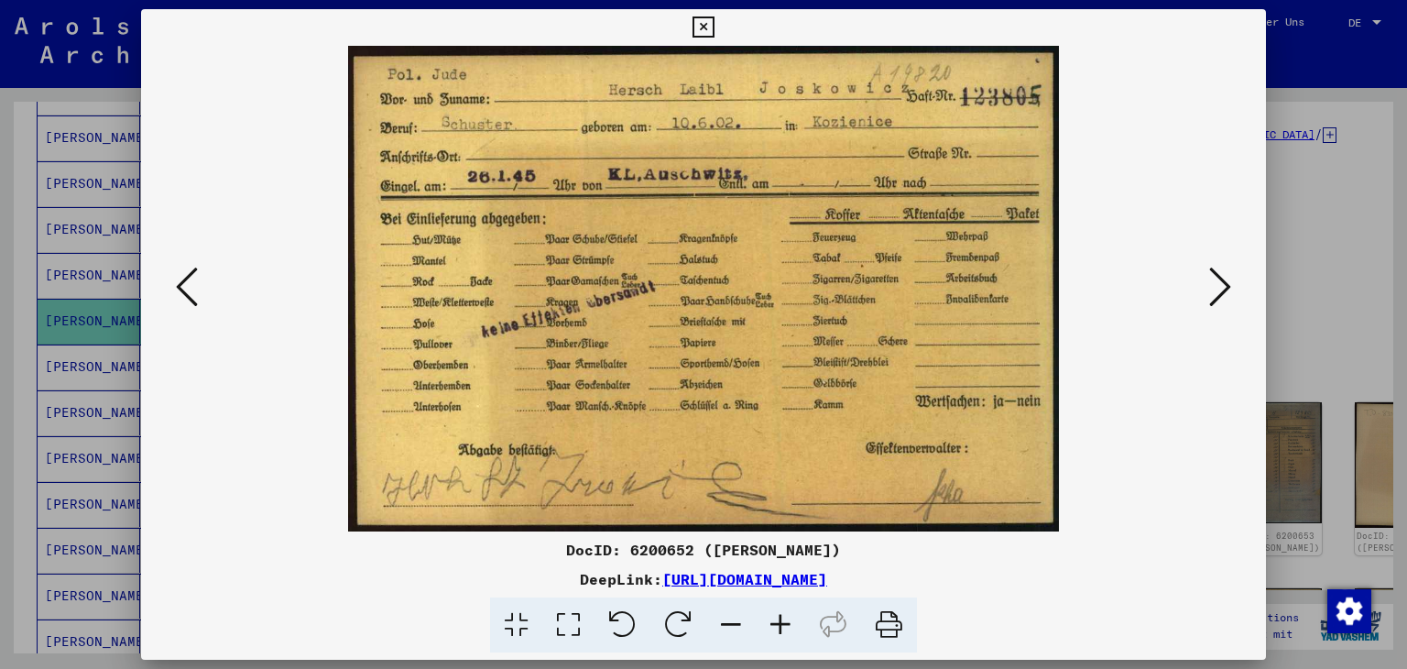
click at [698, 25] on icon at bounding box center [703, 27] width 21 height 22
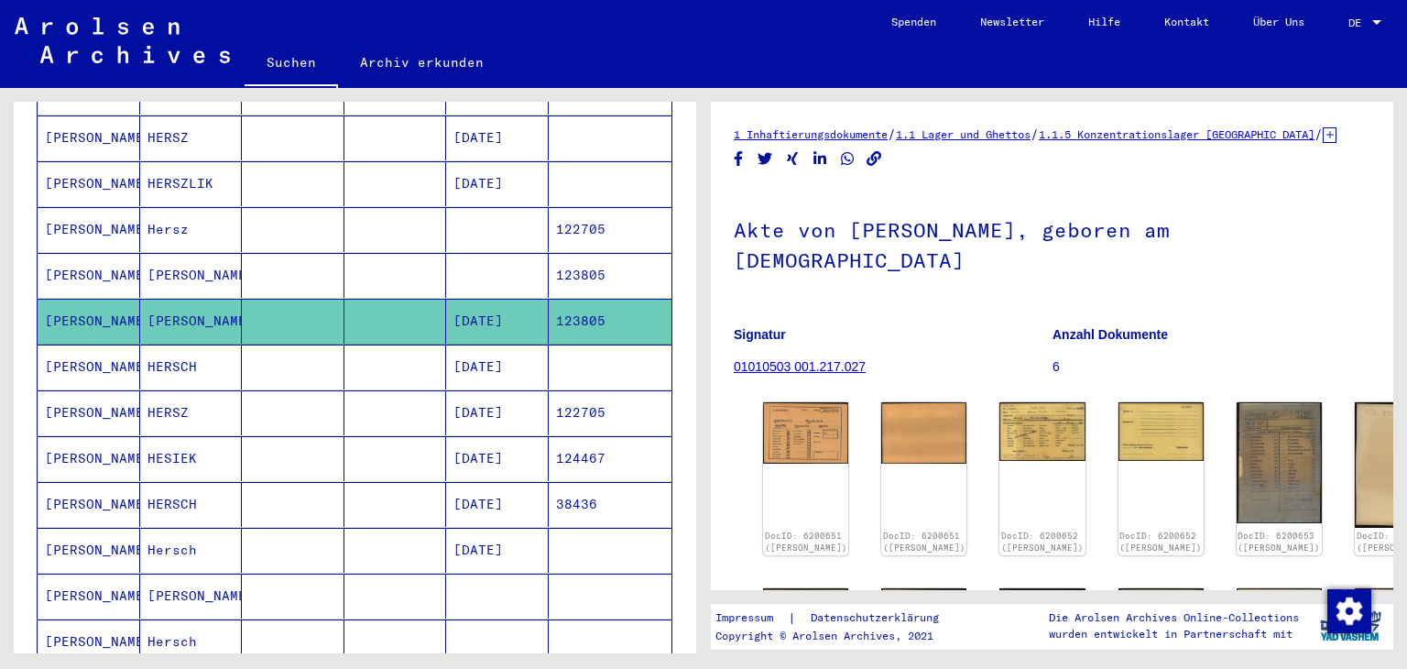
click at [344, 370] on mat-cell at bounding box center [395, 366] width 103 height 45
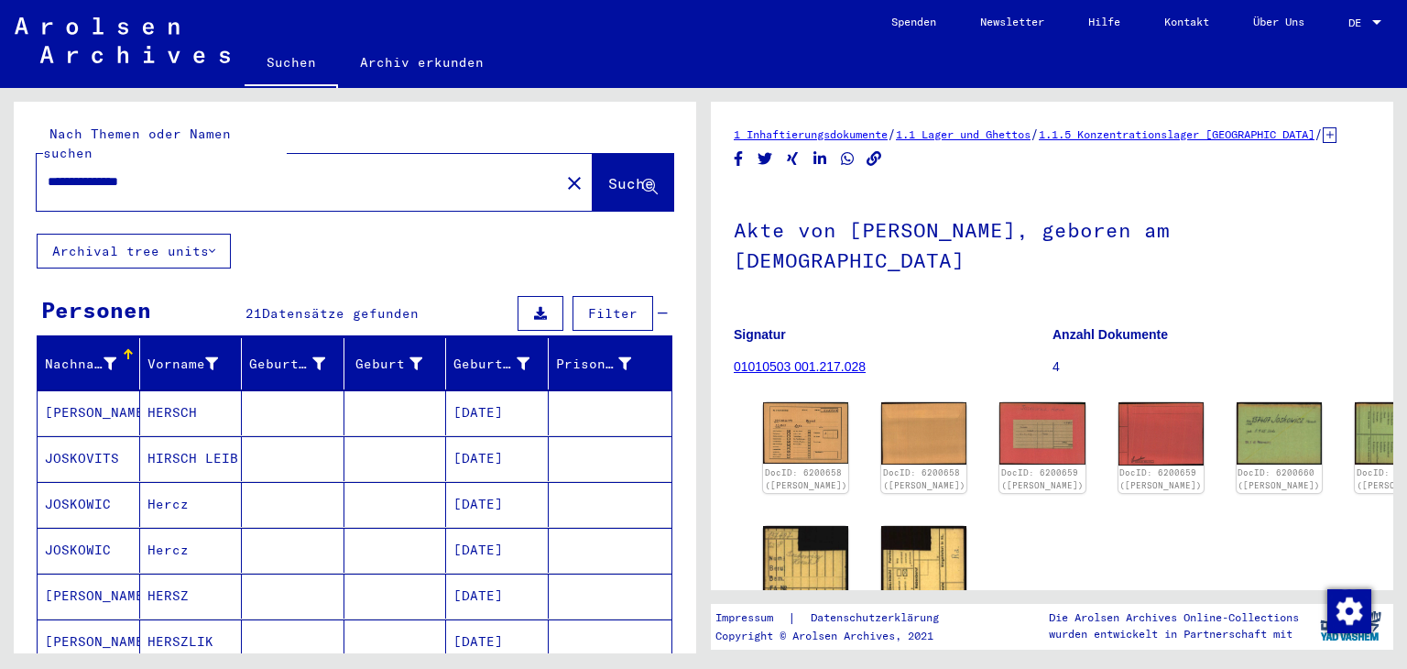
click at [154, 186] on input "**********" at bounding box center [298, 181] width 501 height 19
click at [153, 187] on input "**********" at bounding box center [298, 181] width 501 height 19
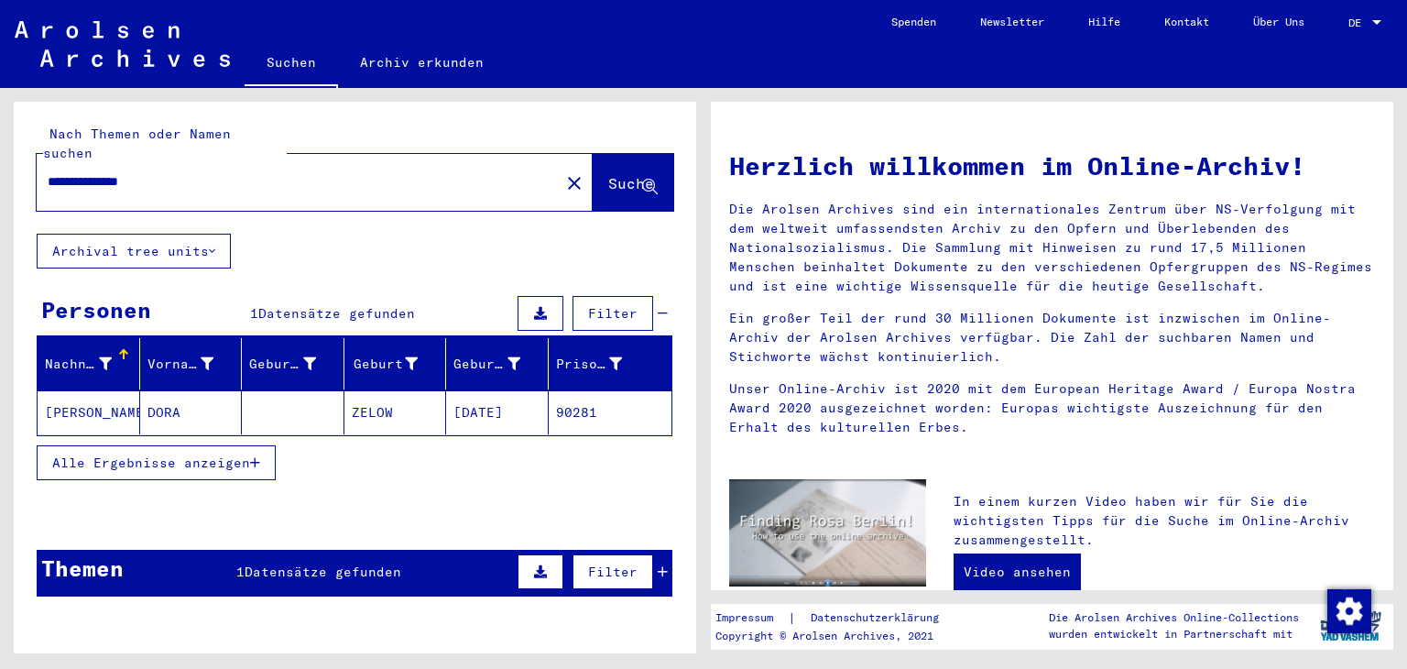
drag, startPoint x: 194, startPoint y: 178, endPoint x: 0, endPoint y: 158, distance: 195.2
click at [0, 165] on div "**********" at bounding box center [352, 370] width 704 height 565
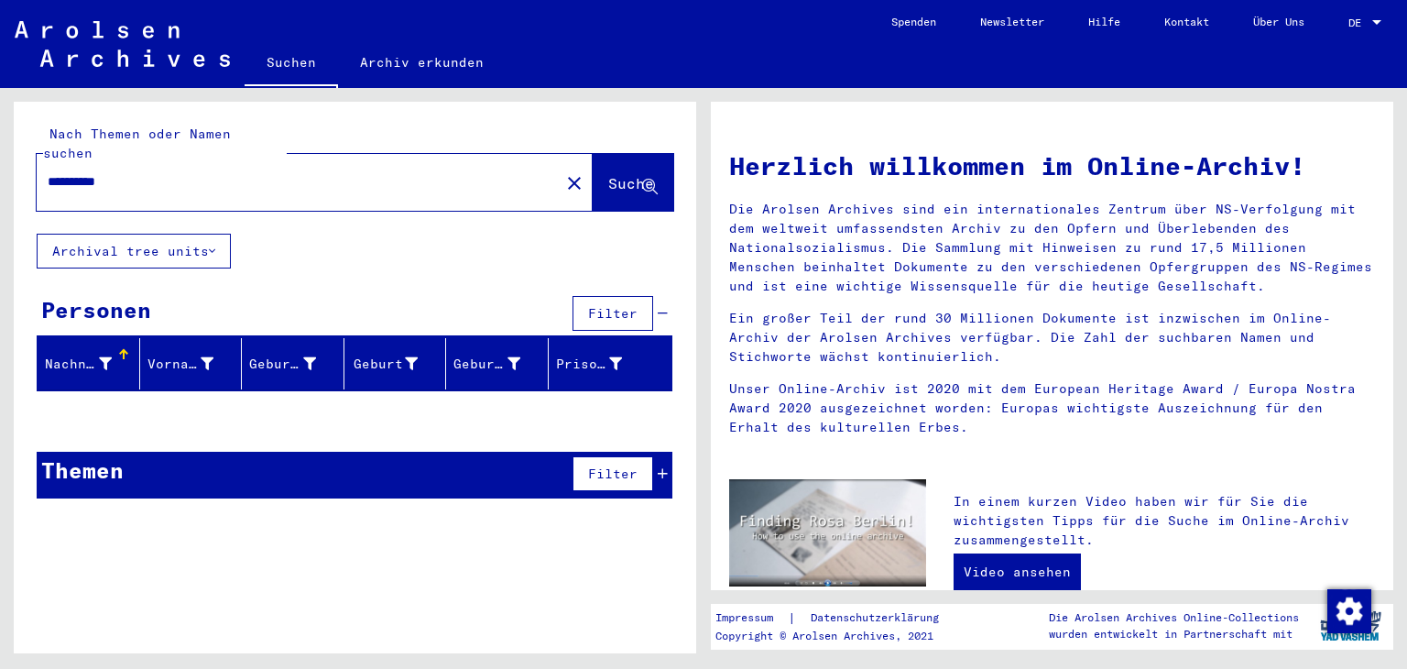
drag, startPoint x: 187, startPoint y: 187, endPoint x: 0, endPoint y: 188, distance: 186.9
click at [0, 188] on div "**********" at bounding box center [352, 370] width 704 height 565
type input "*"
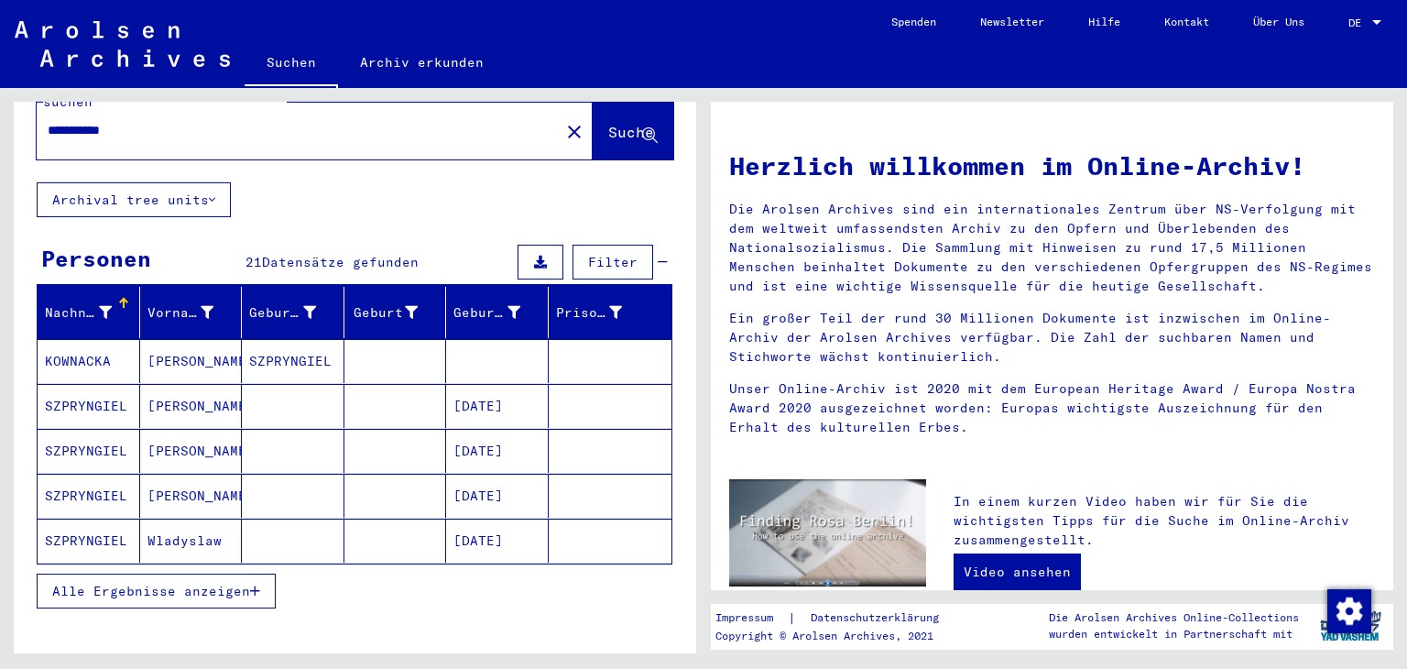
scroll to position [92, 0]
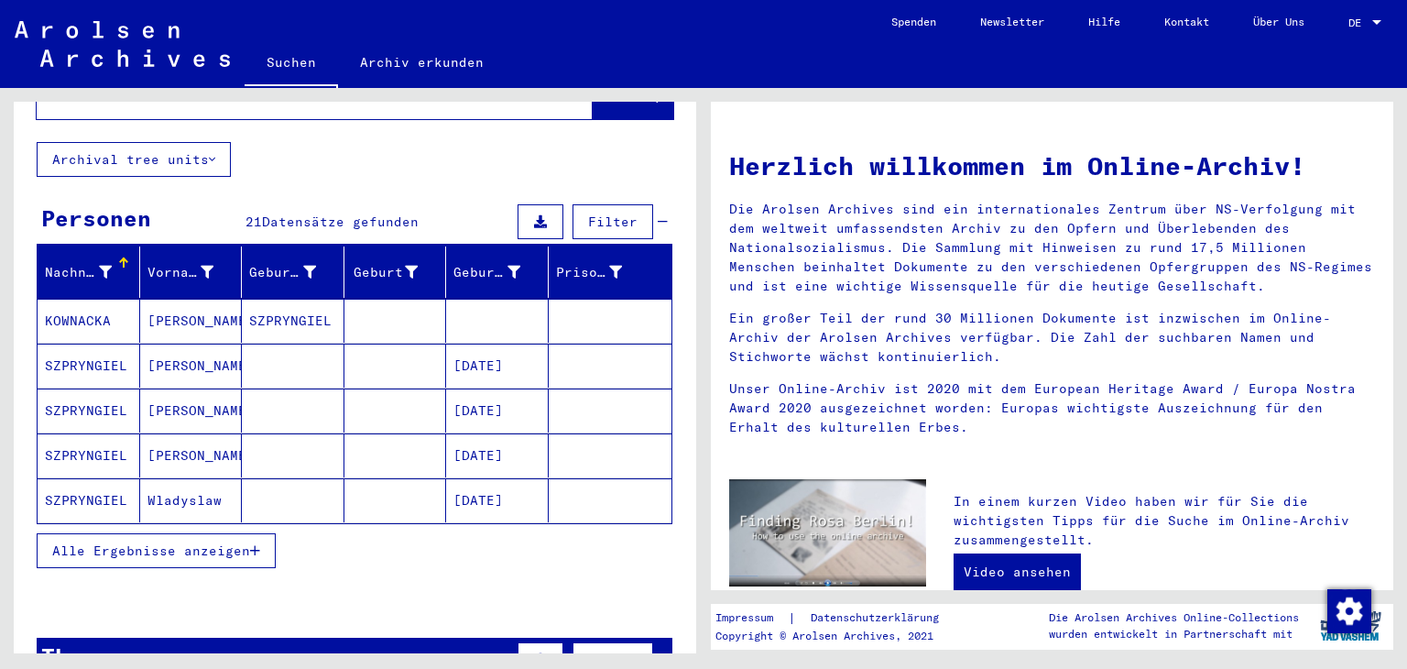
click at [105, 363] on mat-cell "SZPRYNGIEL" at bounding box center [89, 366] width 103 height 44
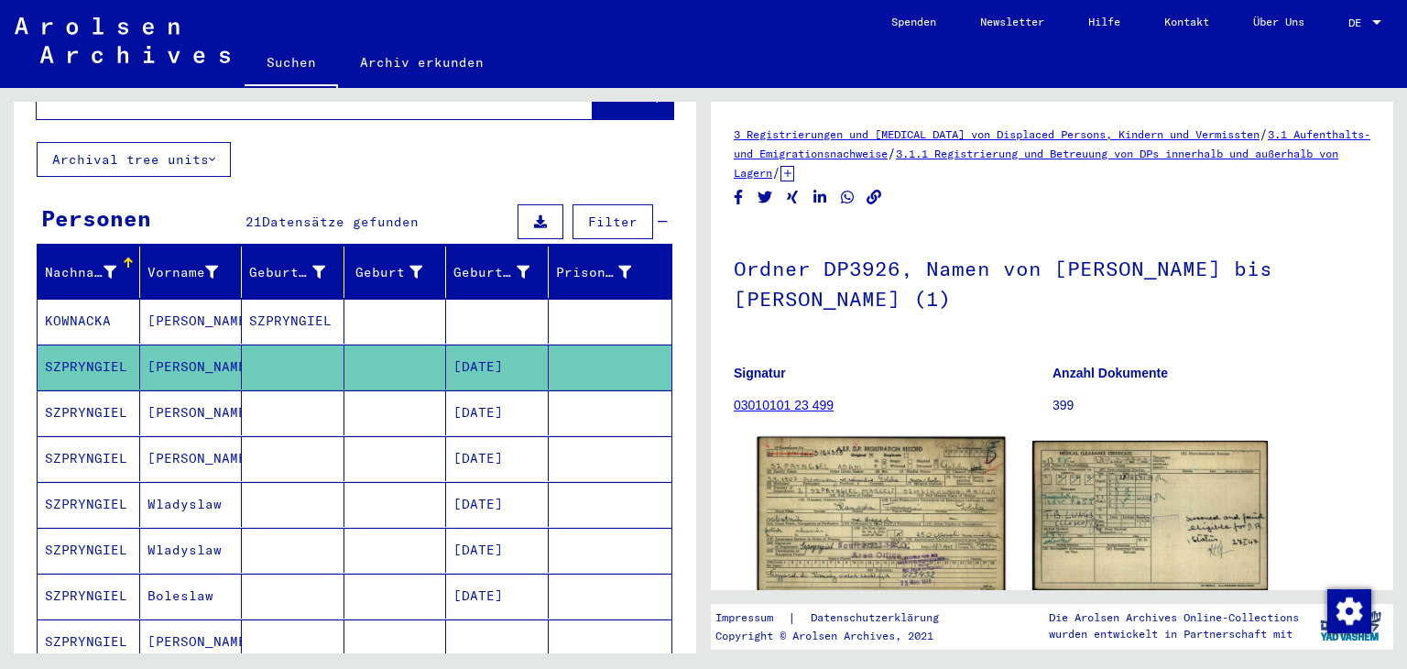
click at [905, 515] on img at bounding box center [881, 516] width 247 height 158
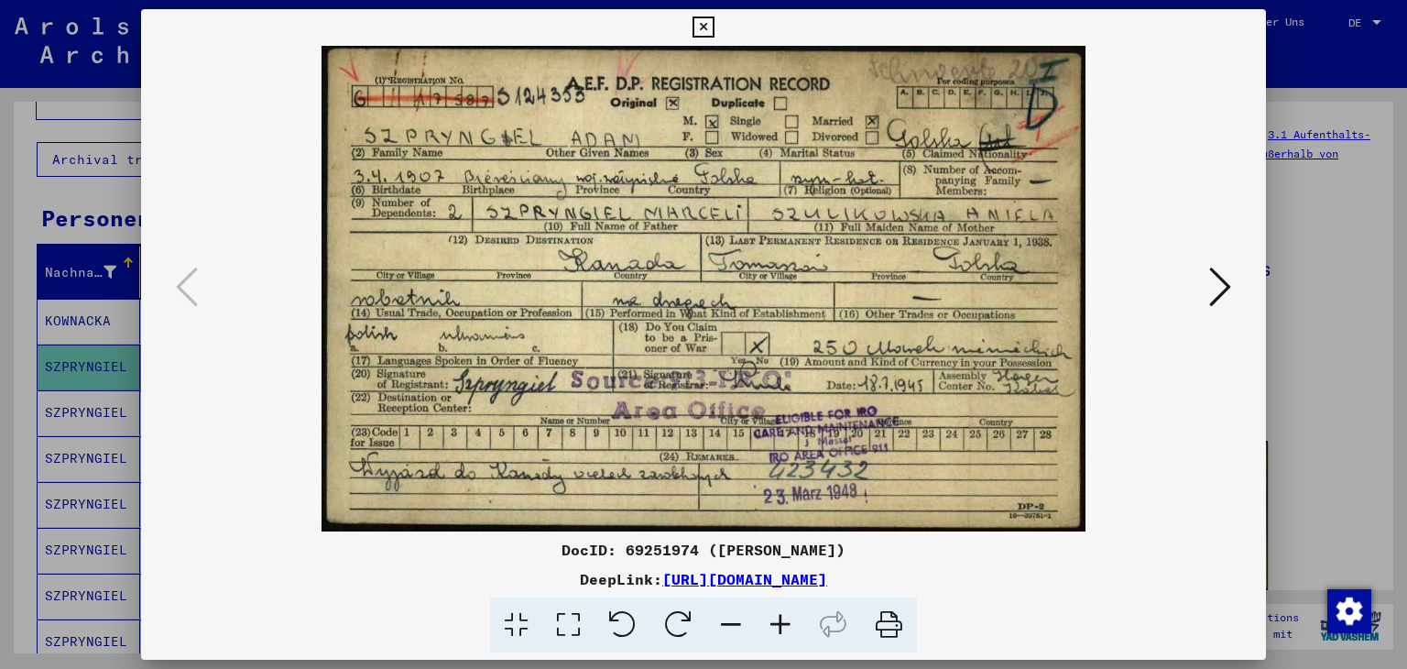
click at [701, 26] on icon at bounding box center [703, 27] width 21 height 22
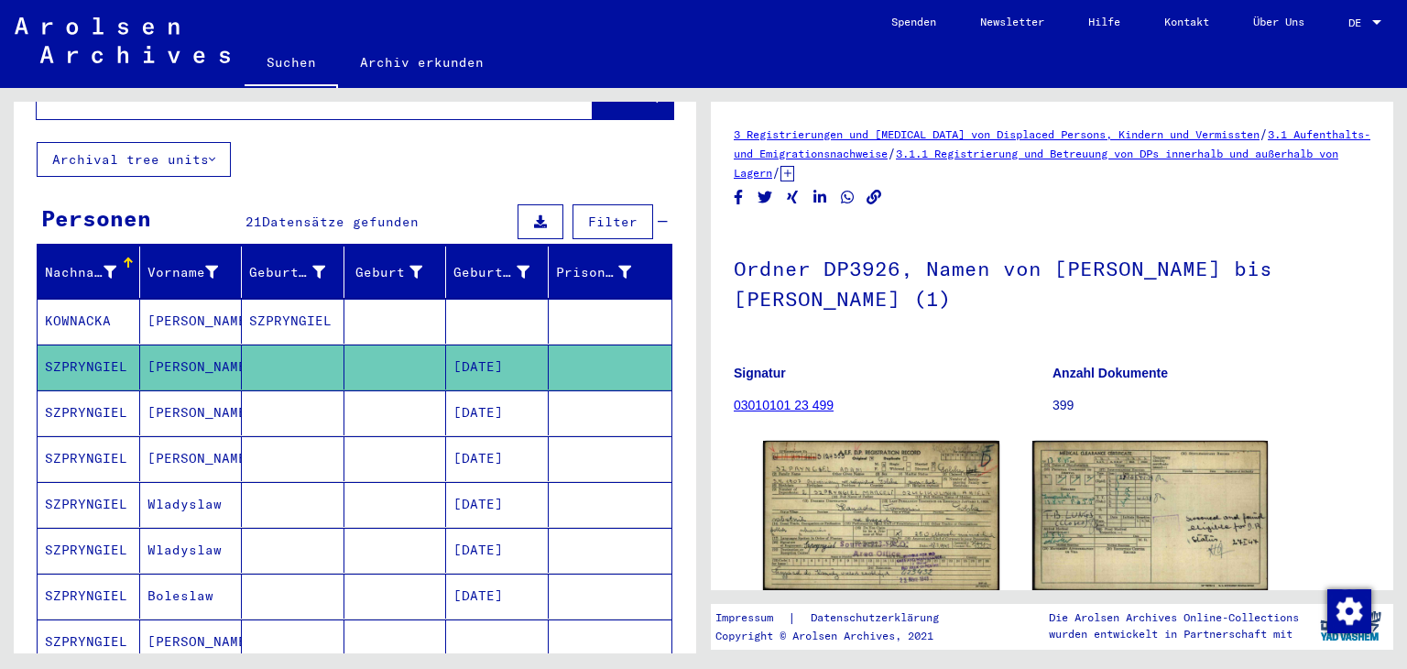
click at [174, 493] on mat-cell "Wladyslaw" at bounding box center [191, 504] width 103 height 45
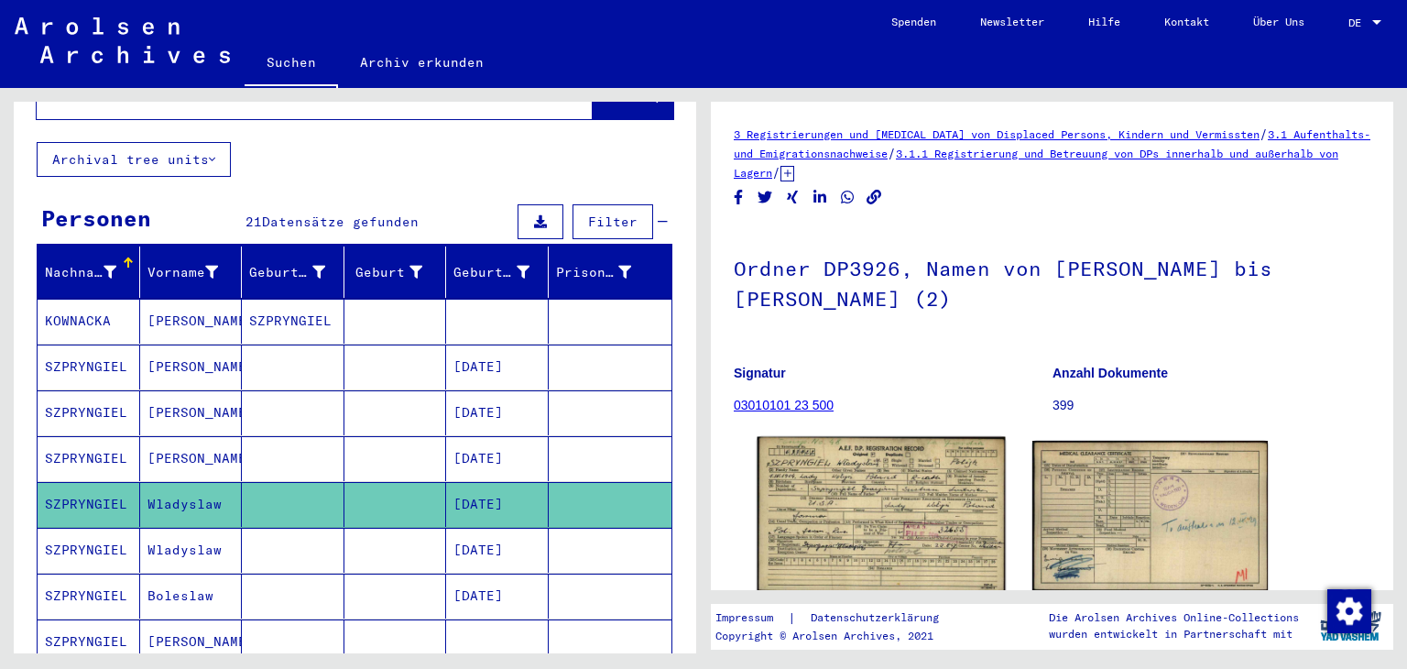
click at [918, 517] on img at bounding box center [881, 515] width 247 height 157
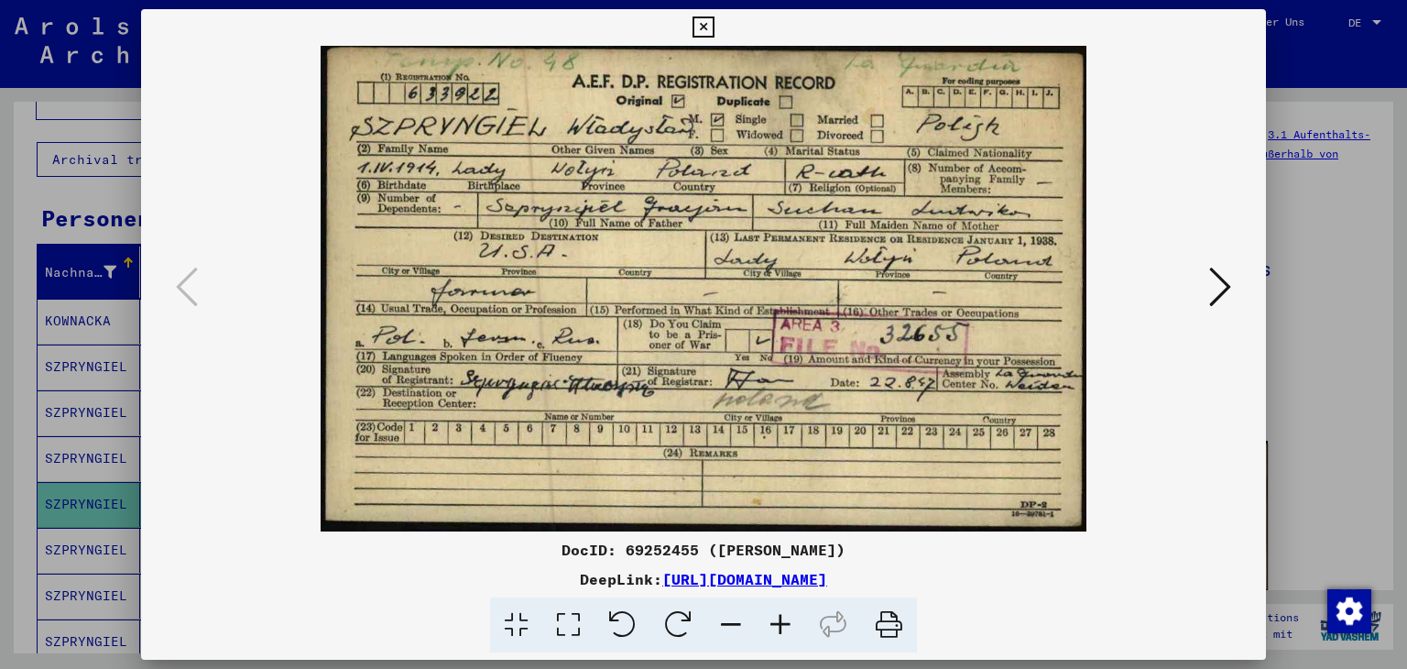
click at [706, 22] on icon at bounding box center [703, 27] width 21 height 22
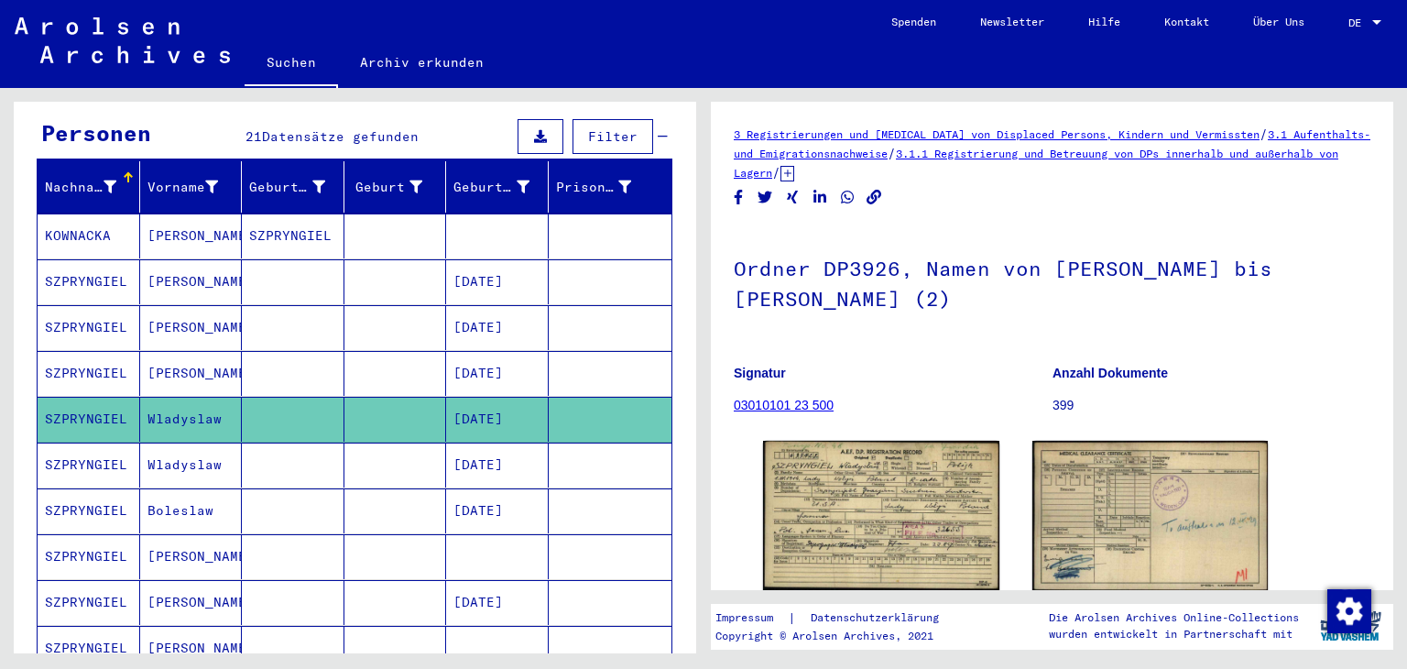
scroll to position [275, 0]
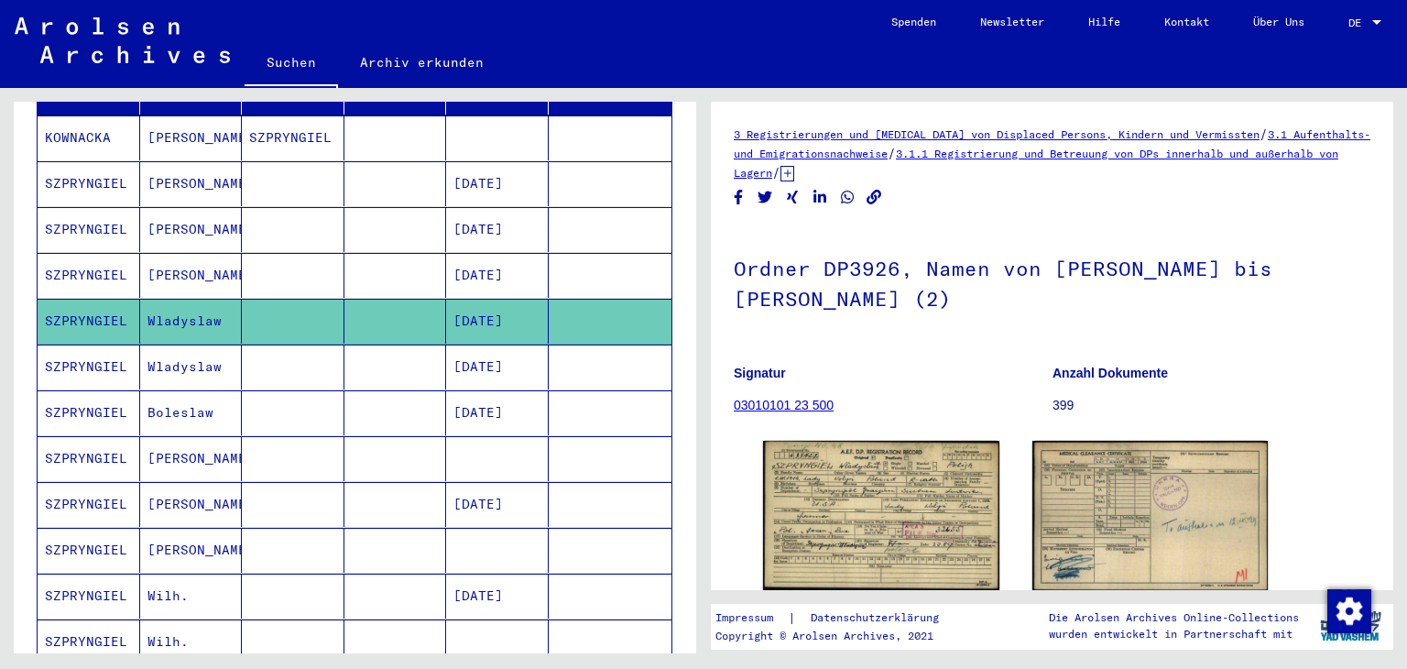
click at [161, 414] on mat-cell "Boleslaw" at bounding box center [191, 412] width 103 height 45
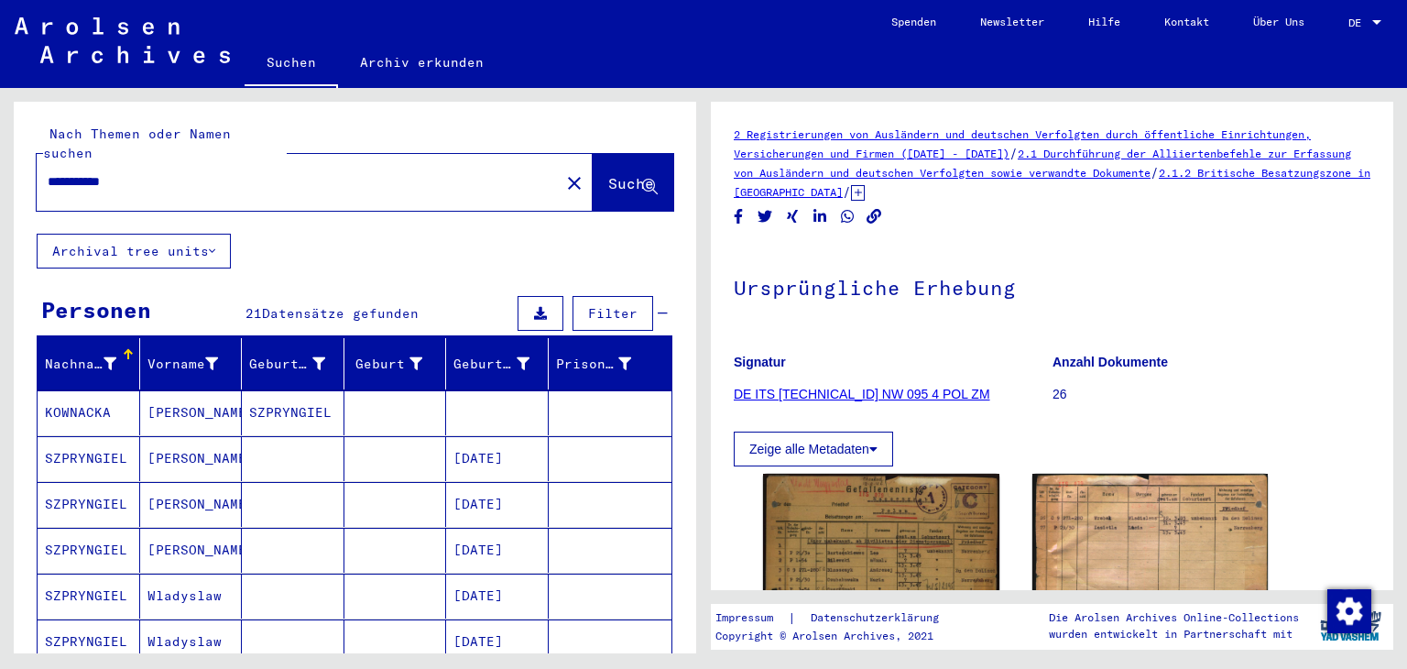
drag, startPoint x: 148, startPoint y: 188, endPoint x: 0, endPoint y: 170, distance: 149.4
click at [0, 171] on div "**********" at bounding box center [352, 370] width 704 height 565
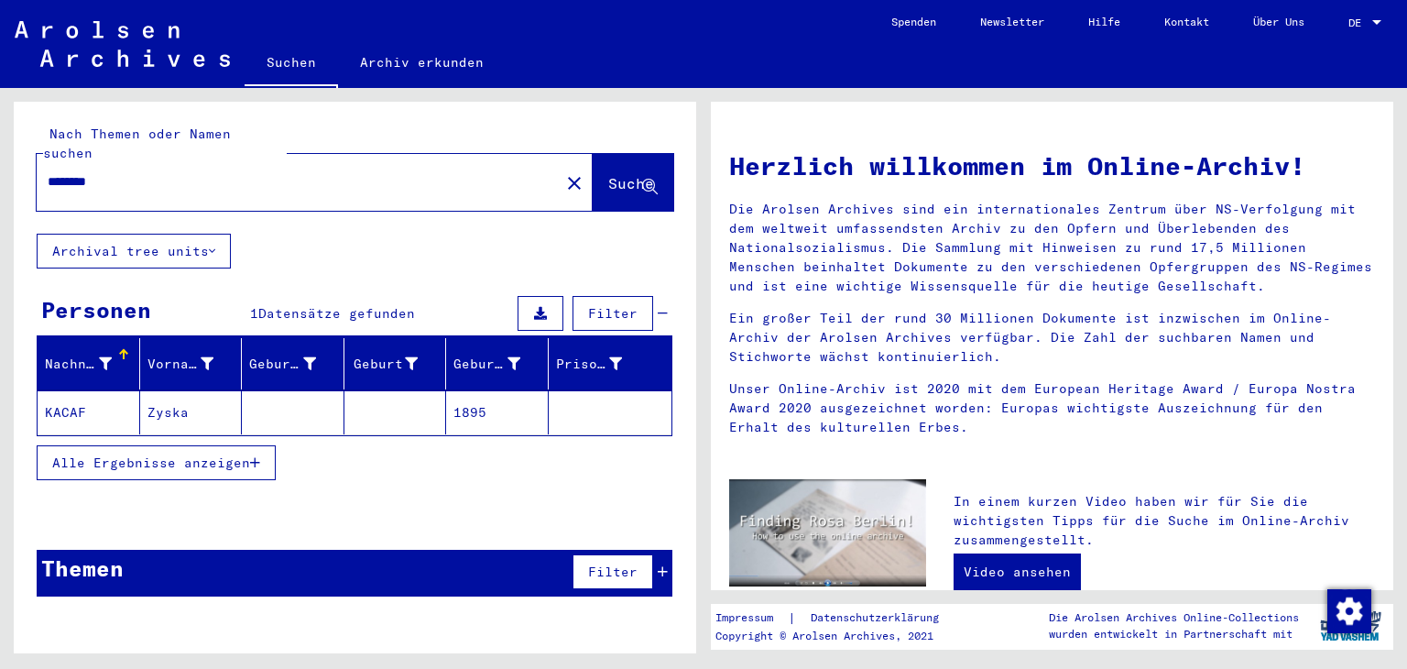
drag, startPoint x: 157, startPoint y: 178, endPoint x: 0, endPoint y: 178, distance: 156.7
click at [0, 178] on div "Nach Themen oder Namen suchen ******** close Suche Archival tree units Personen…" at bounding box center [352, 370] width 704 height 565
paste input "****"
click at [608, 180] on span "Suche" at bounding box center [631, 183] width 46 height 18
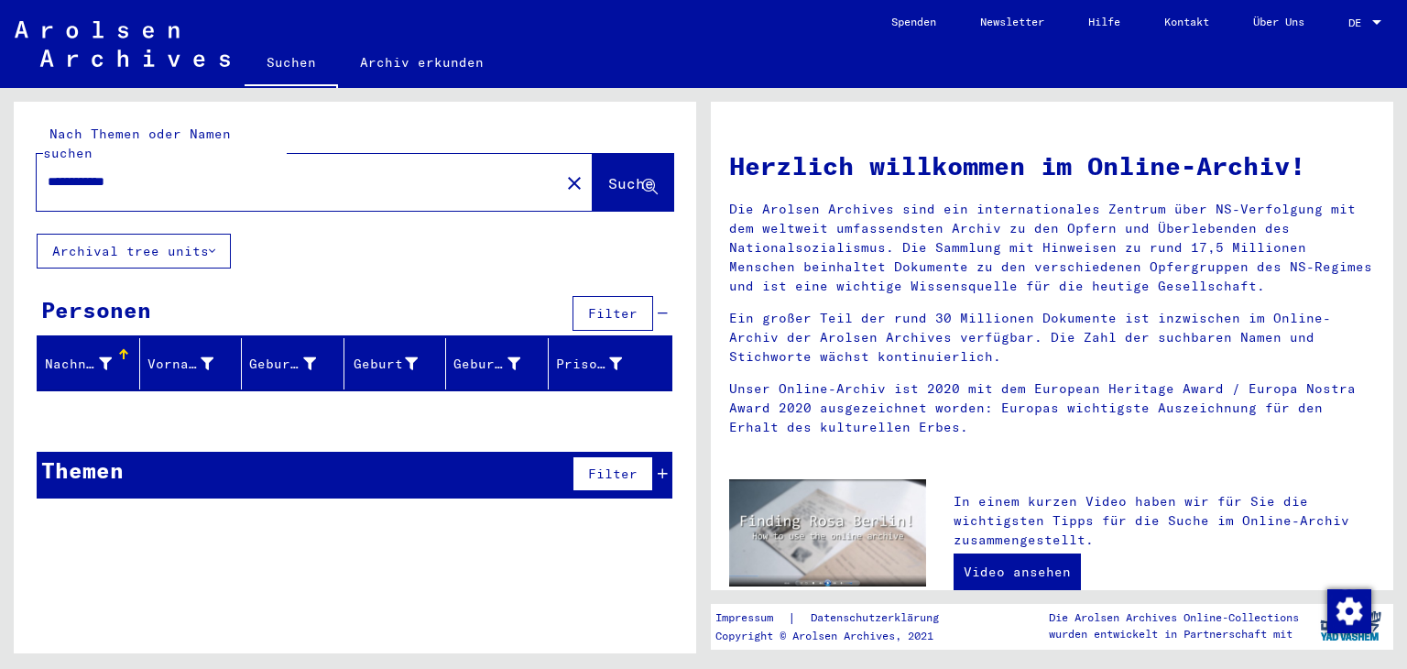
click at [112, 179] on input "**********" at bounding box center [293, 181] width 490 height 19
click at [131, 182] on input "**********" at bounding box center [293, 181] width 490 height 19
type input "**********"
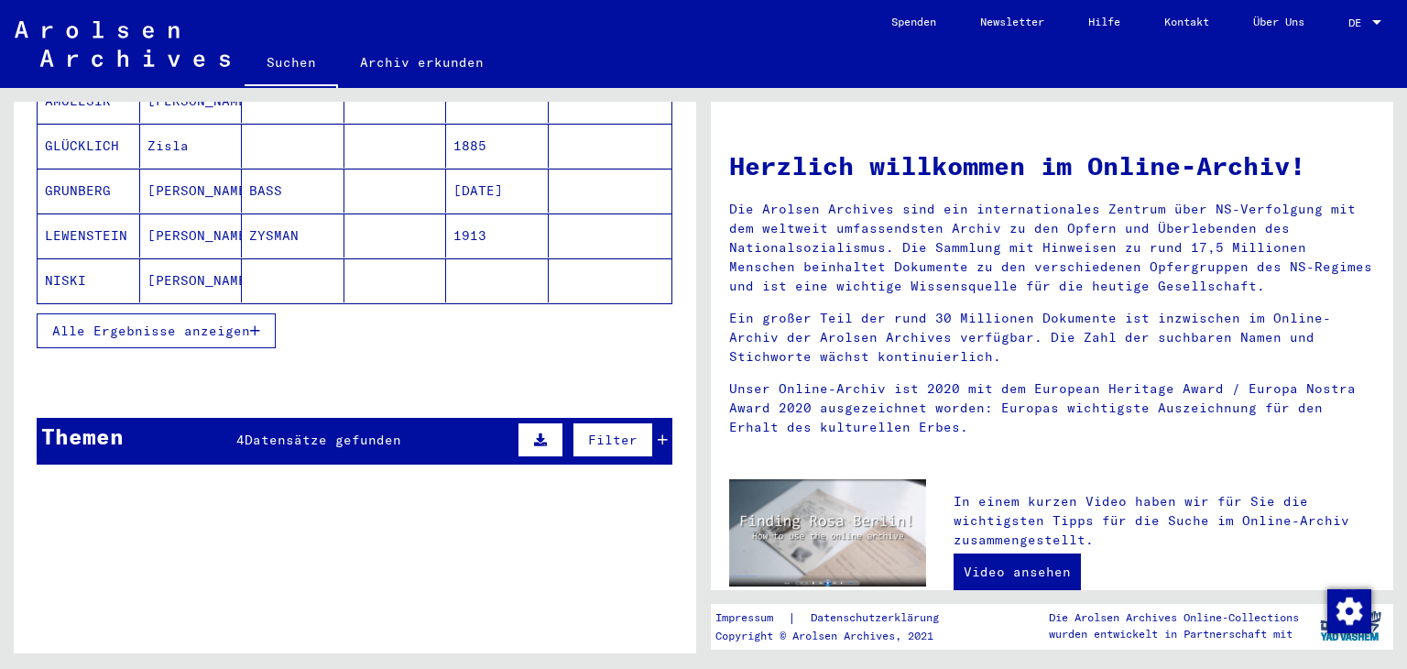
scroll to position [366, 0]
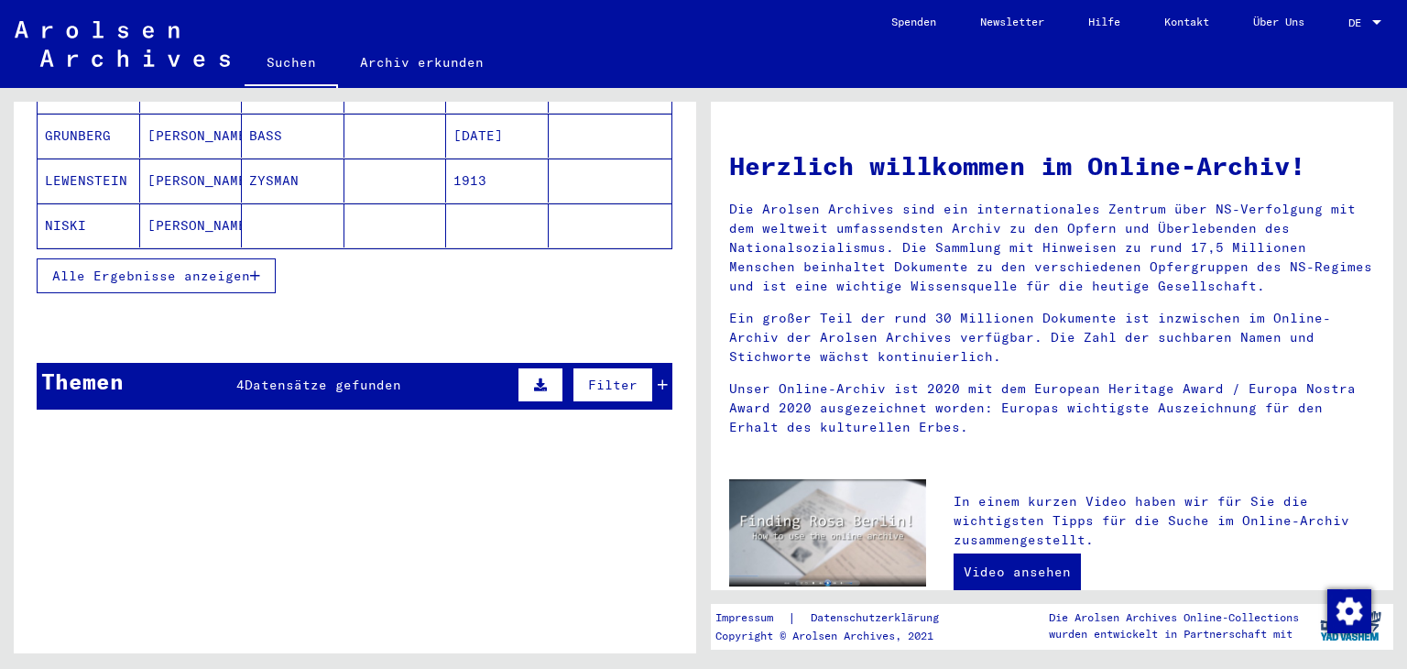
click at [67, 277] on span "Alle Ergebnisse anzeigen" at bounding box center [151, 276] width 198 height 16
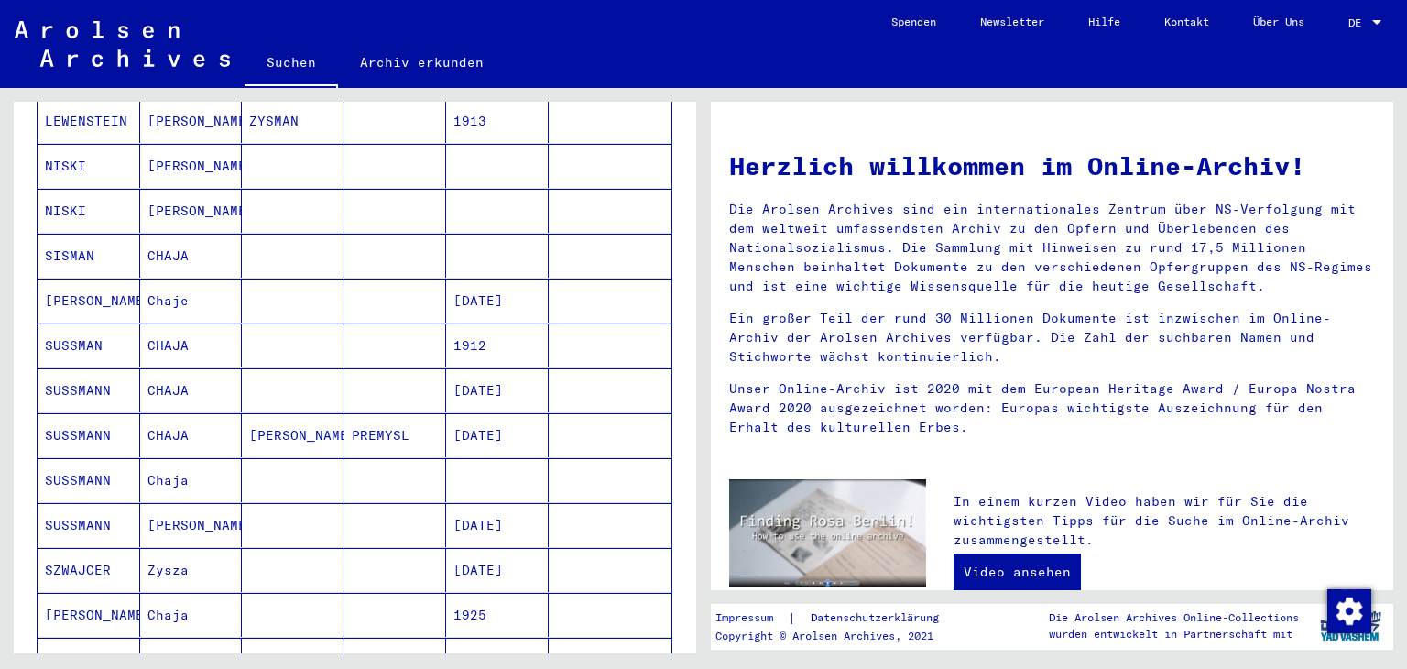
scroll to position [458, 0]
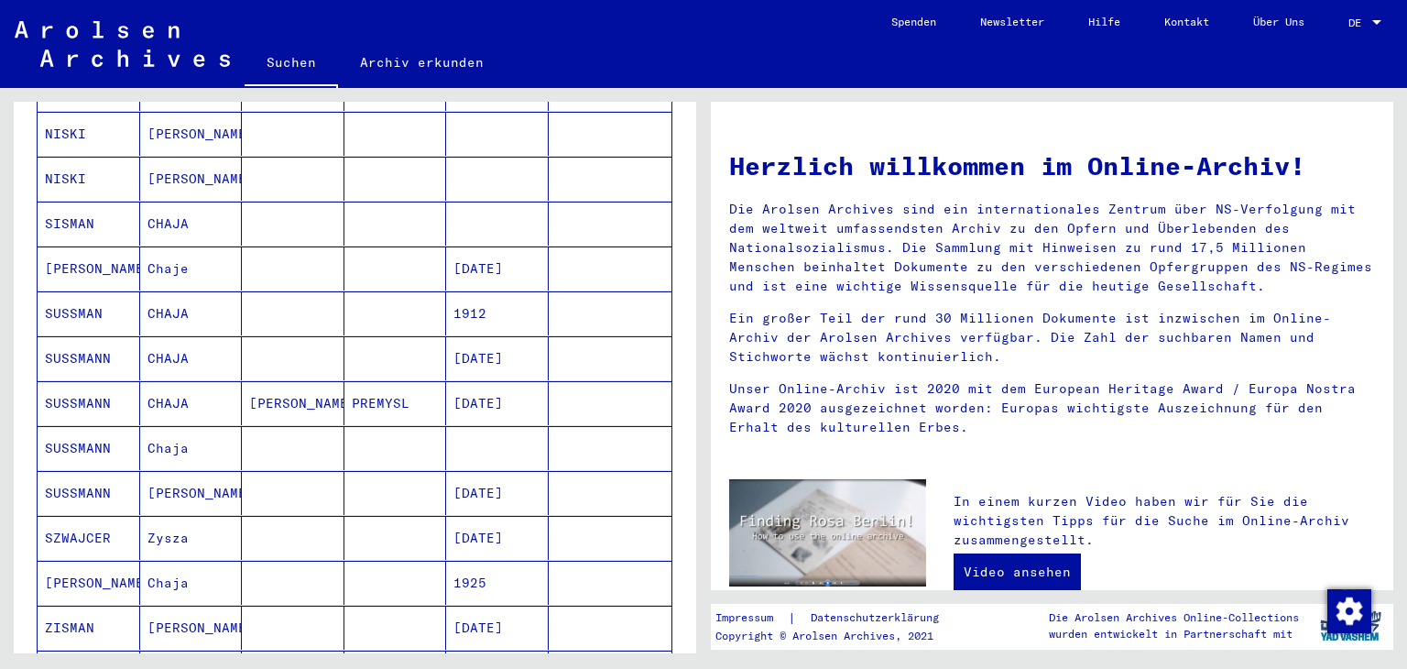
click at [78, 224] on mat-cell "SISMAN" at bounding box center [89, 224] width 103 height 44
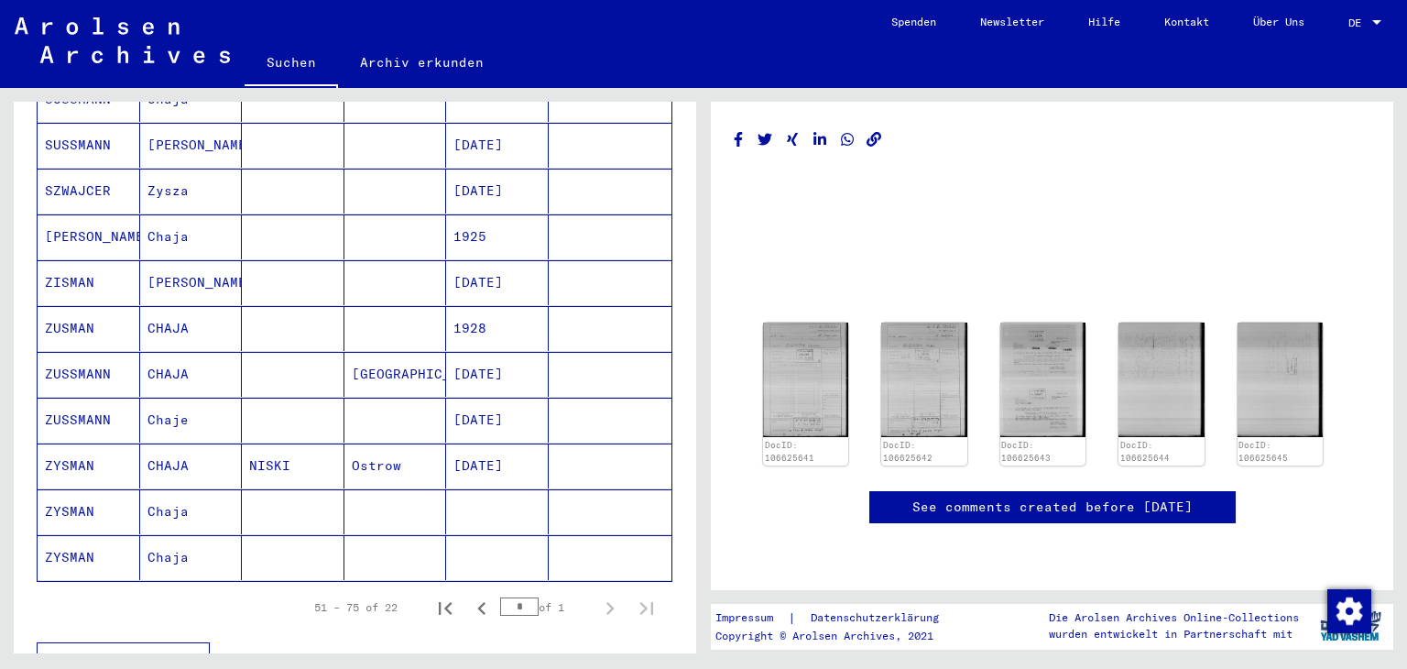
scroll to position [828, 0]
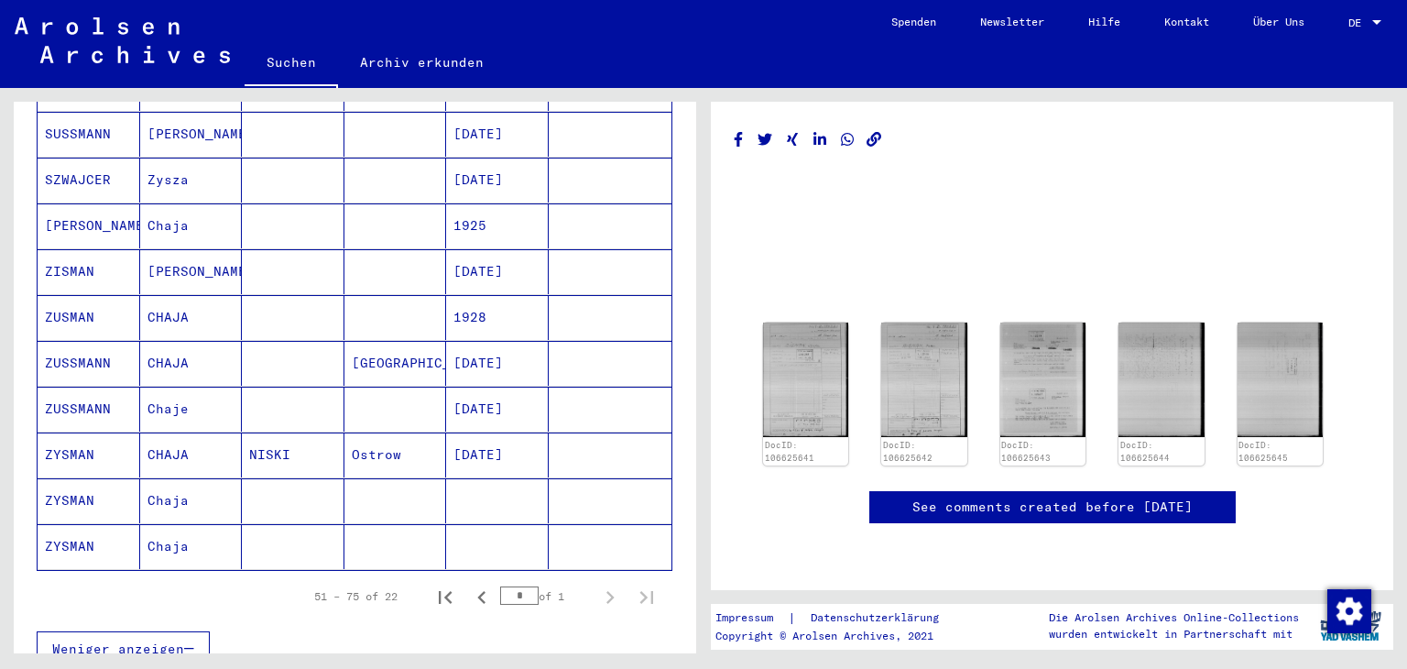
click at [83, 277] on mat-cell "ZISMAN" at bounding box center [89, 271] width 103 height 45
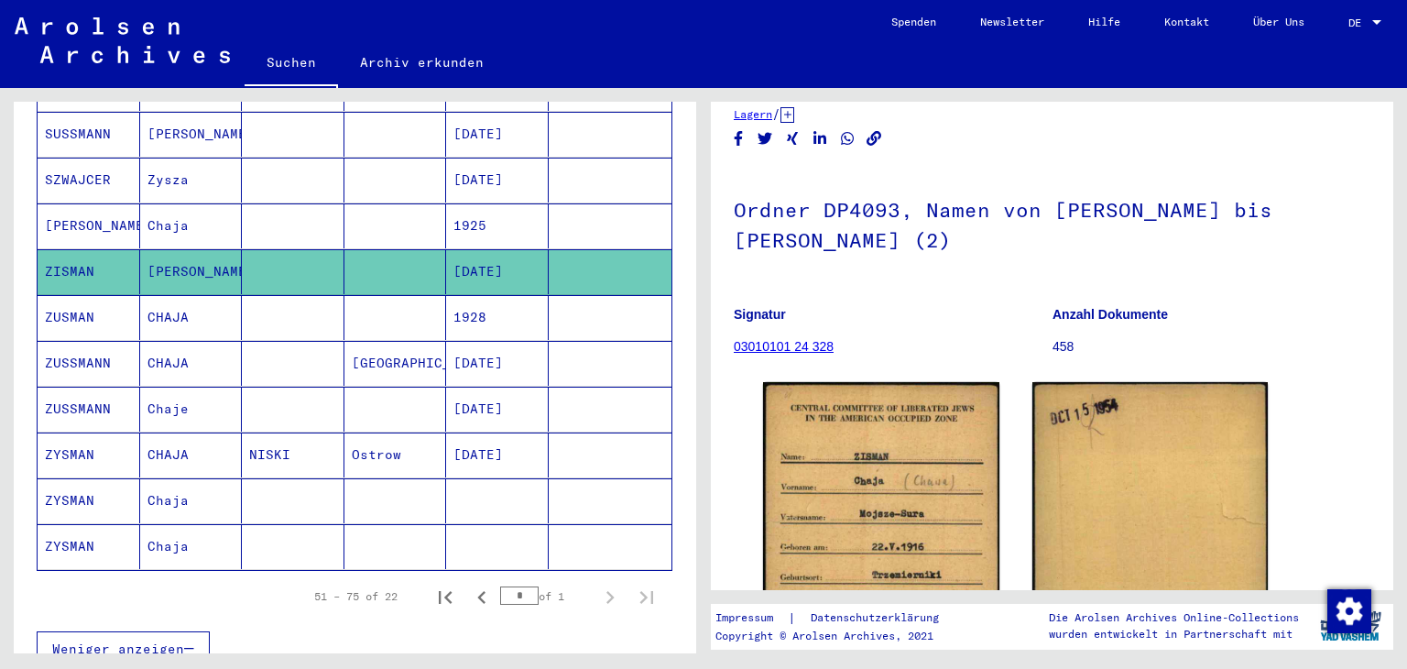
scroll to position [92, 0]
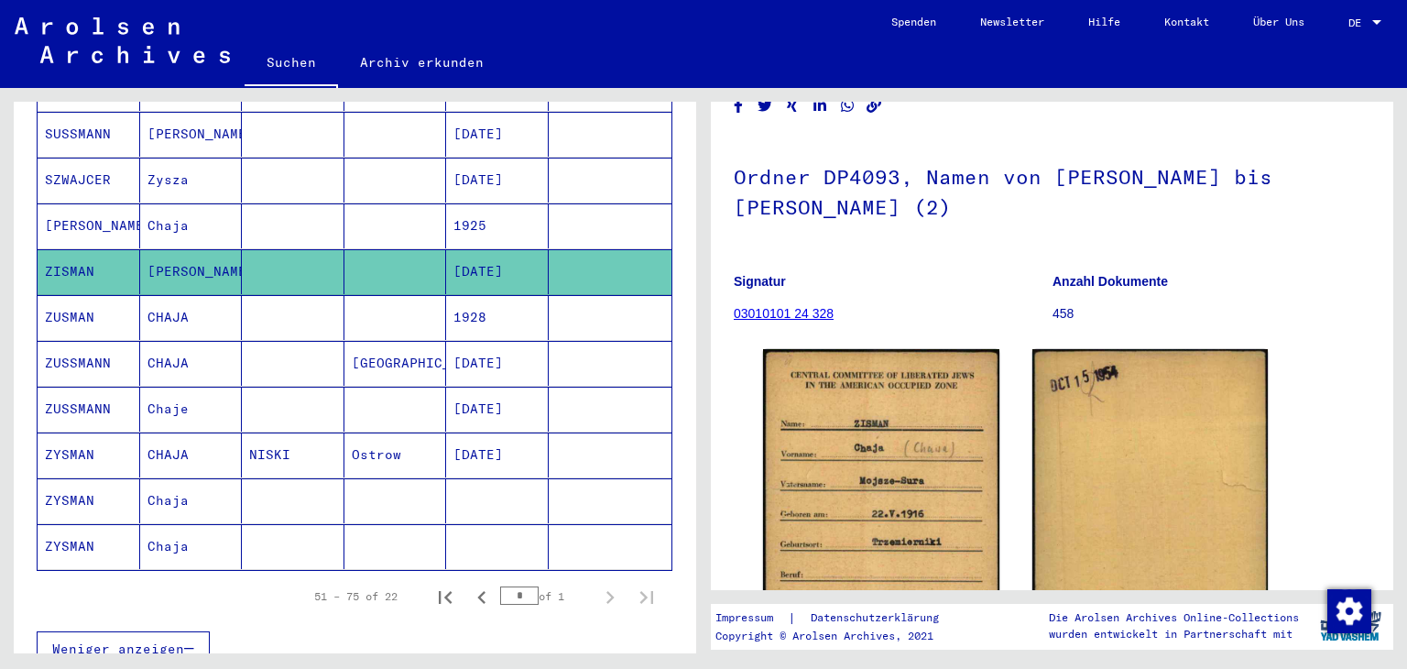
click at [106, 311] on mat-cell "ZUSMAN" at bounding box center [89, 317] width 103 height 45
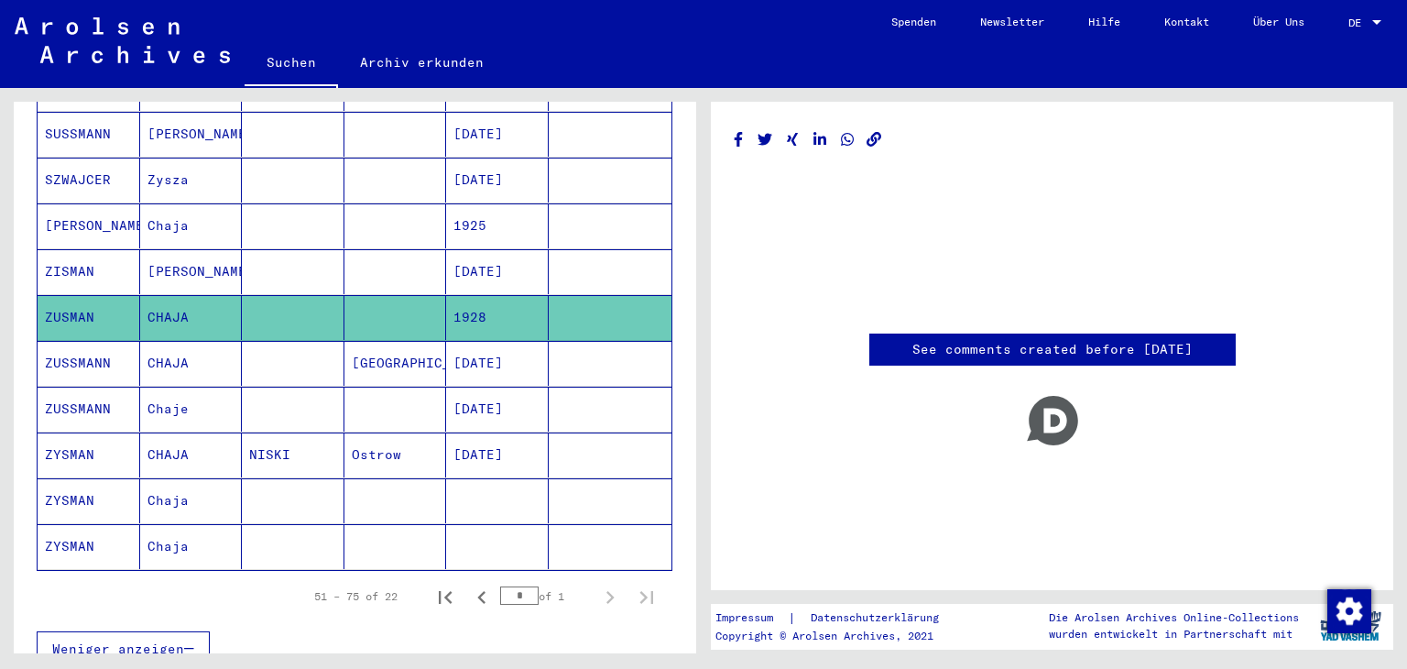
scroll to position [6, 0]
click at [291, 485] on mat-cell at bounding box center [293, 500] width 103 height 45
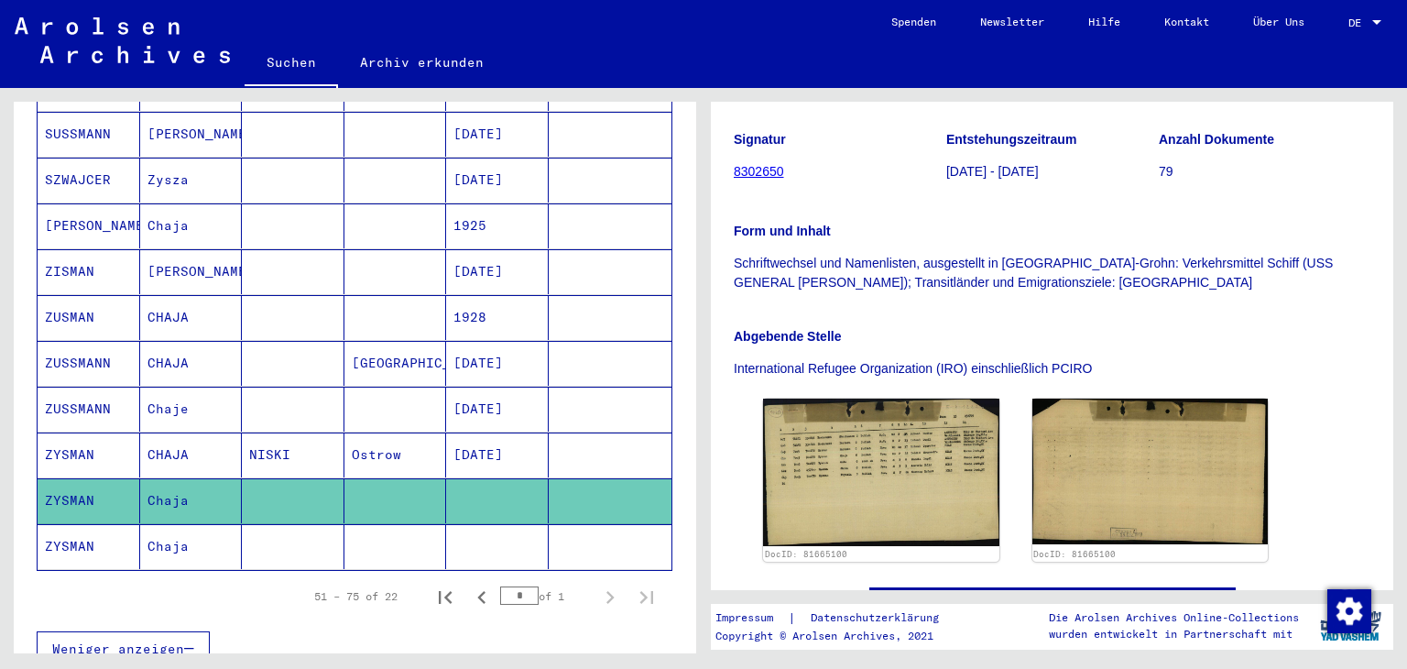
scroll to position [355, 0]
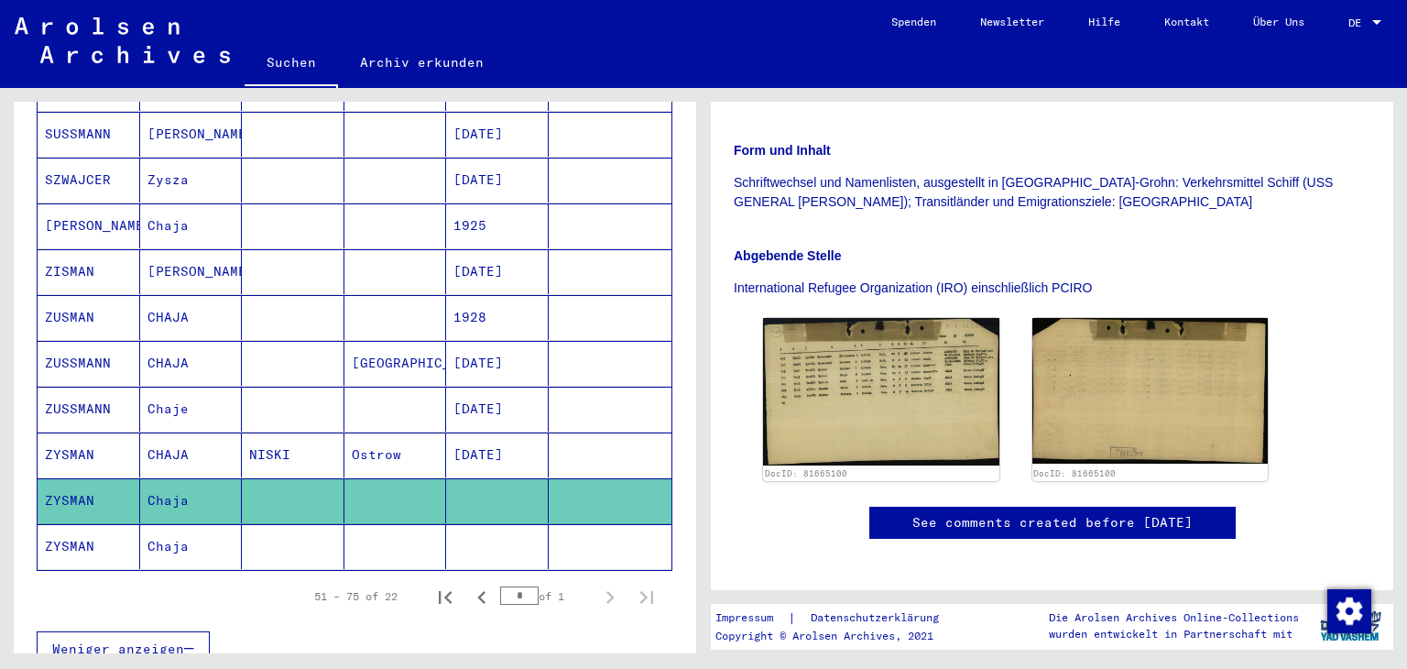
click at [254, 543] on mat-cell at bounding box center [293, 546] width 103 height 45
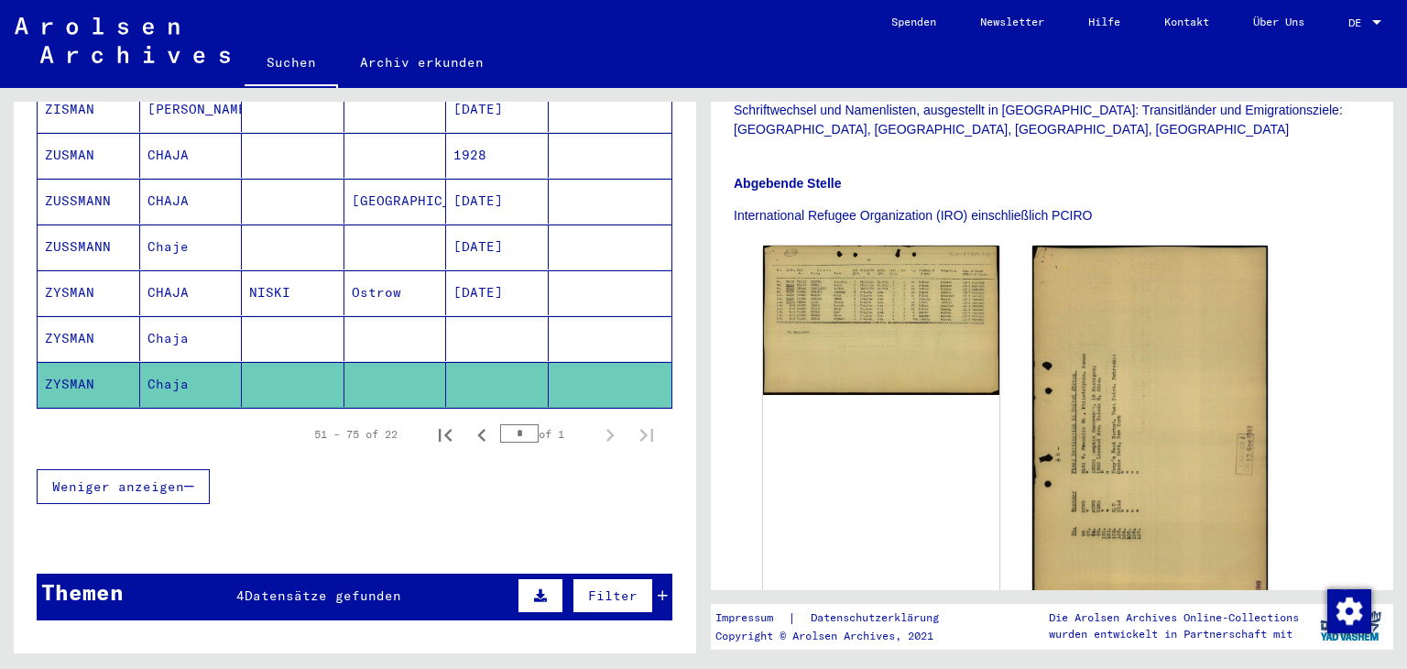
scroll to position [1008, 0]
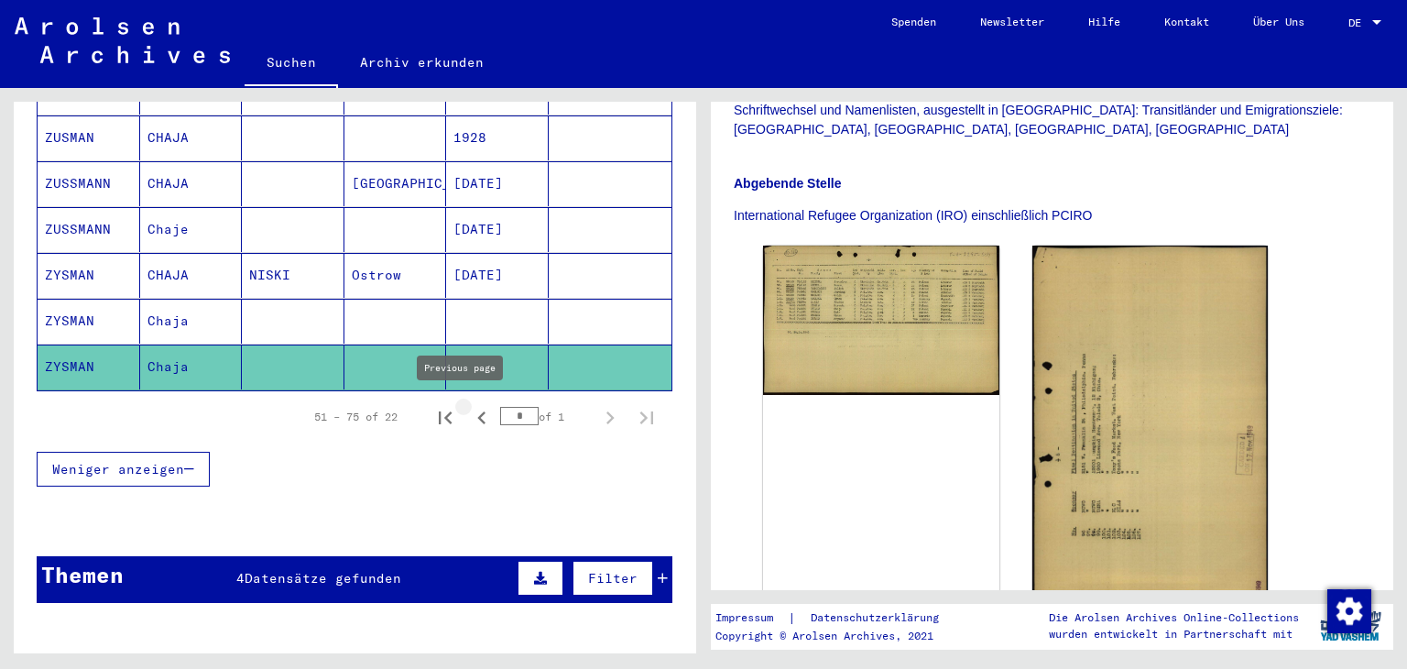
click at [469, 411] on icon "Previous page" at bounding box center [482, 418] width 26 height 26
type input "*"
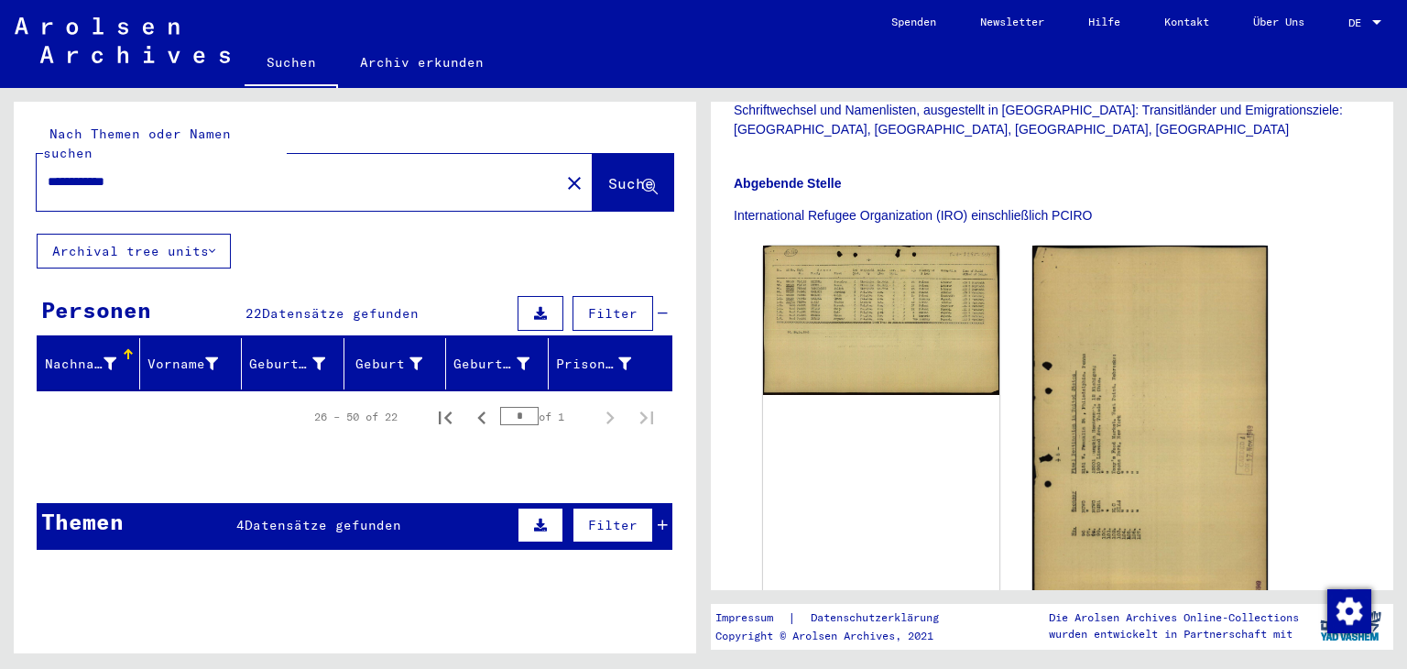
scroll to position [0, 0]
click at [135, 191] on input "**********" at bounding box center [298, 181] width 501 height 19
type input "**********"
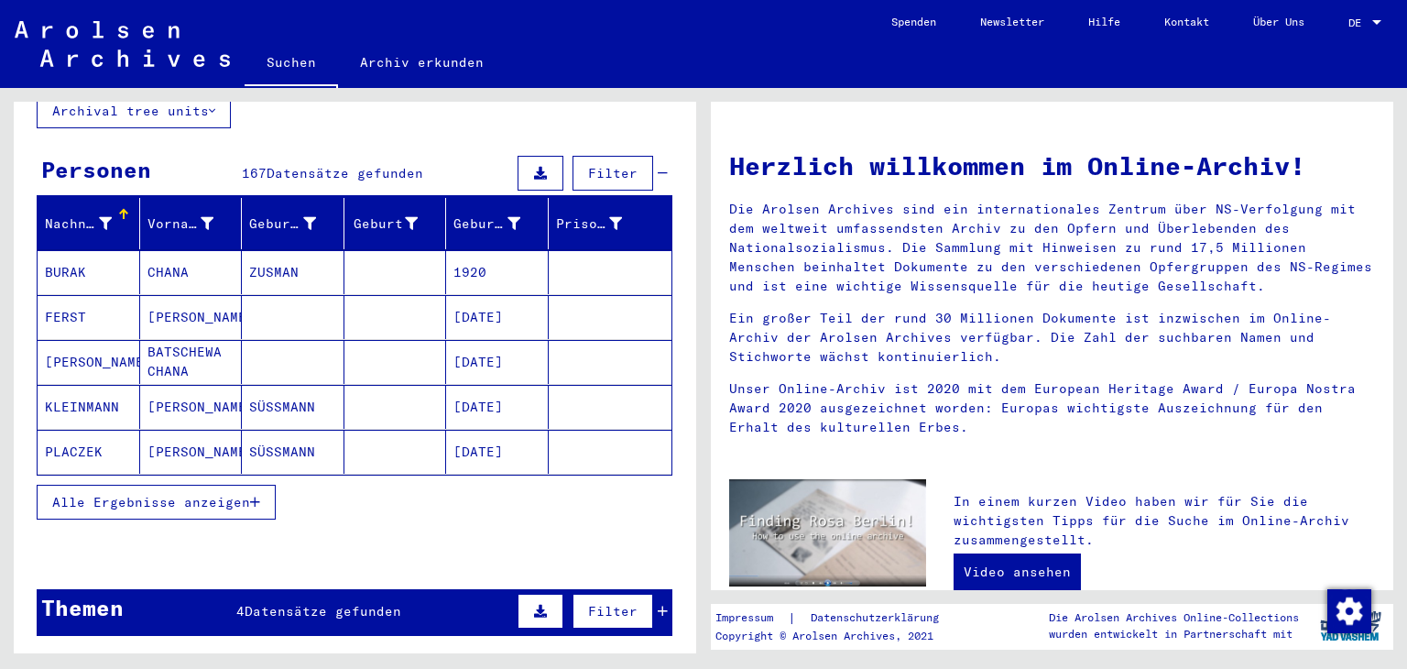
scroll to position [183, 0]
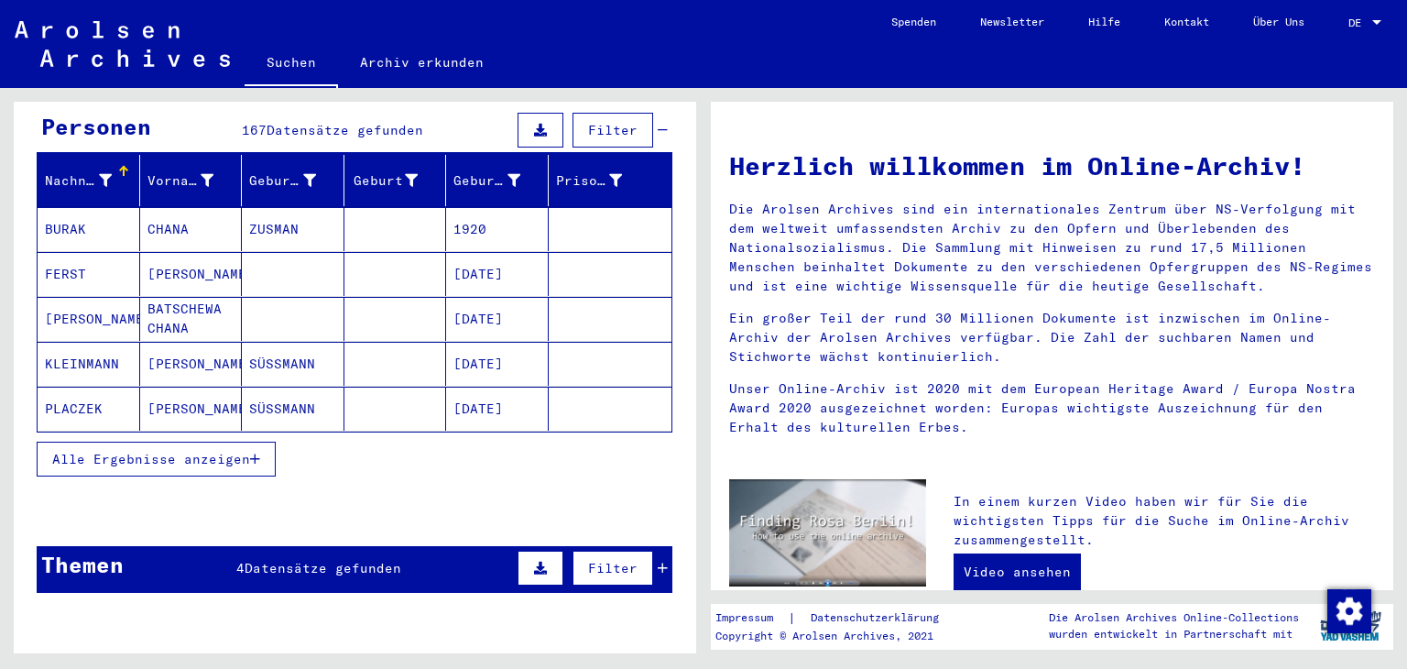
click at [196, 464] on span "Alle Ergebnisse anzeigen" at bounding box center [151, 459] width 198 height 16
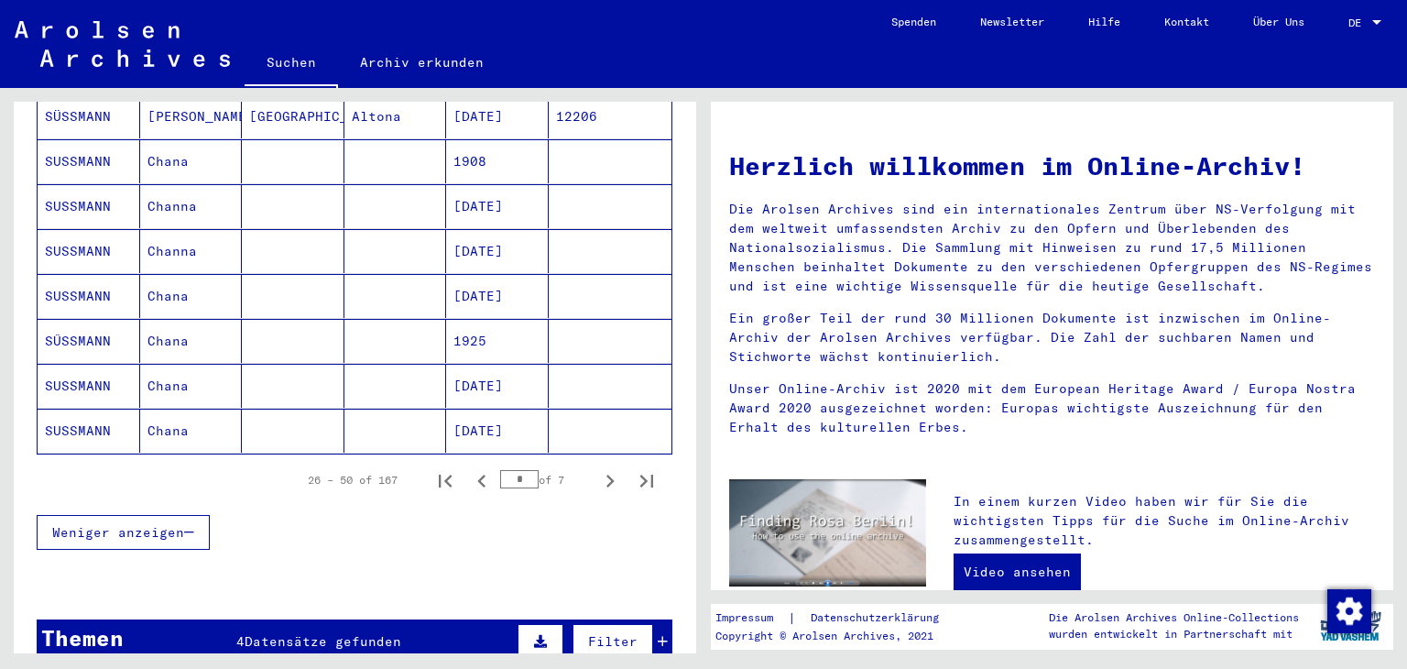
scroll to position [1099, 0]
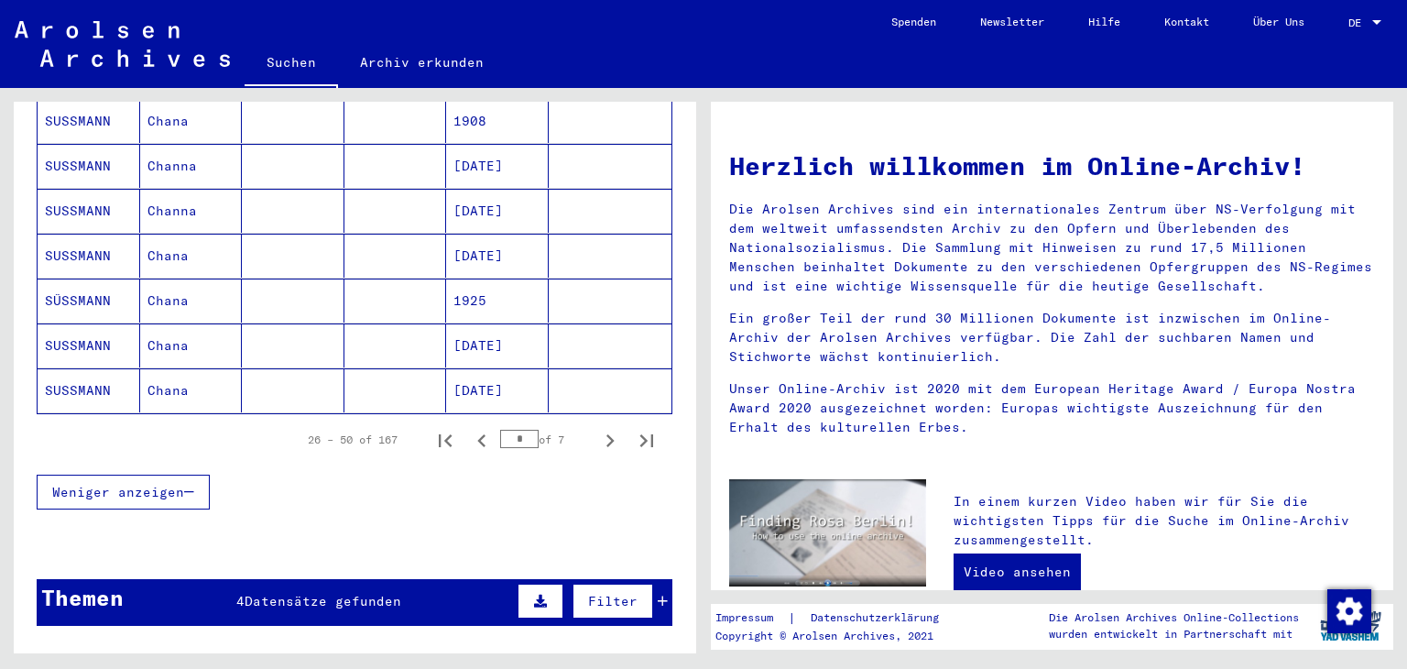
click at [321, 395] on mat-cell at bounding box center [293, 390] width 103 height 44
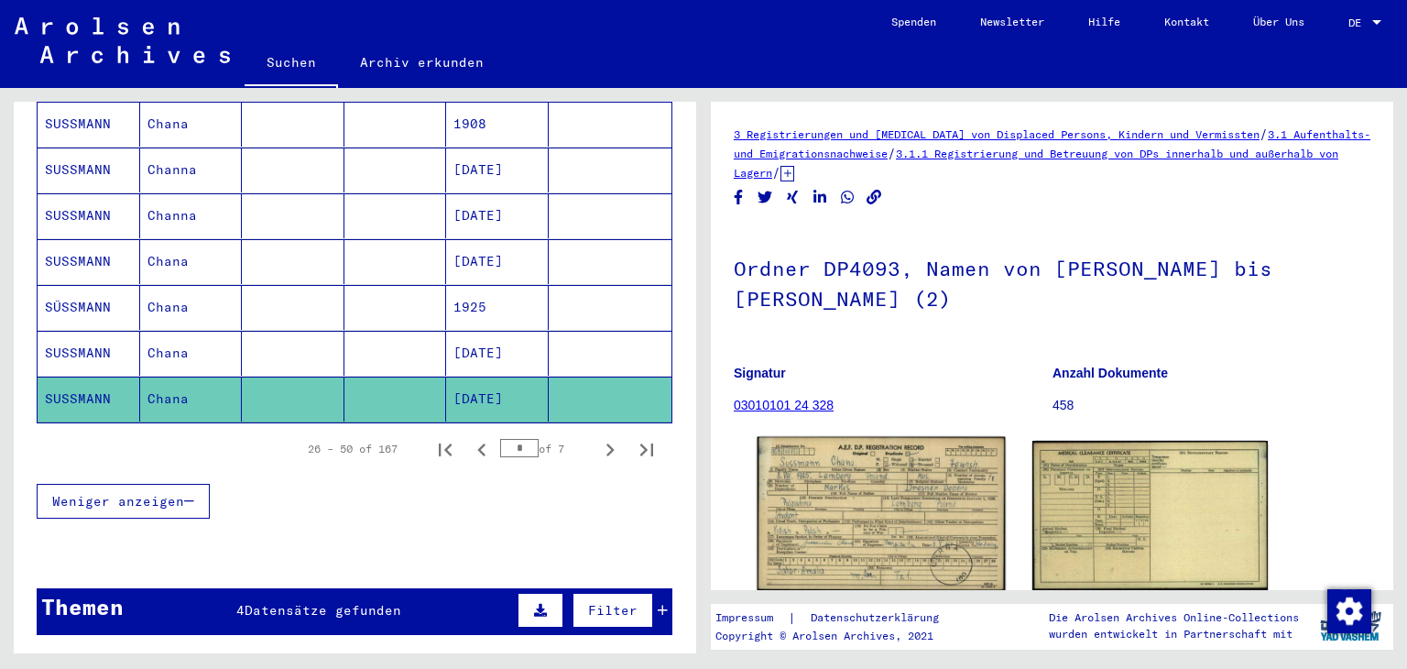
click at [837, 513] on img at bounding box center [881, 515] width 247 height 156
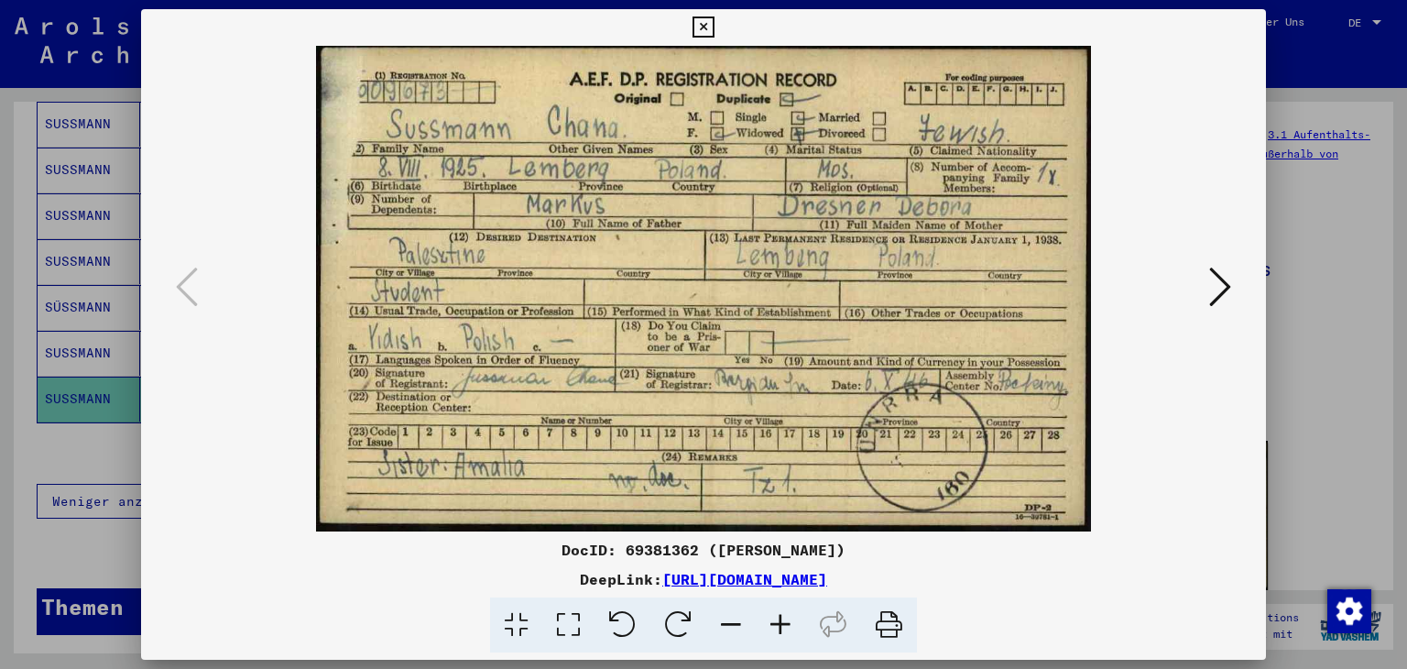
click at [700, 24] on icon at bounding box center [703, 27] width 21 height 22
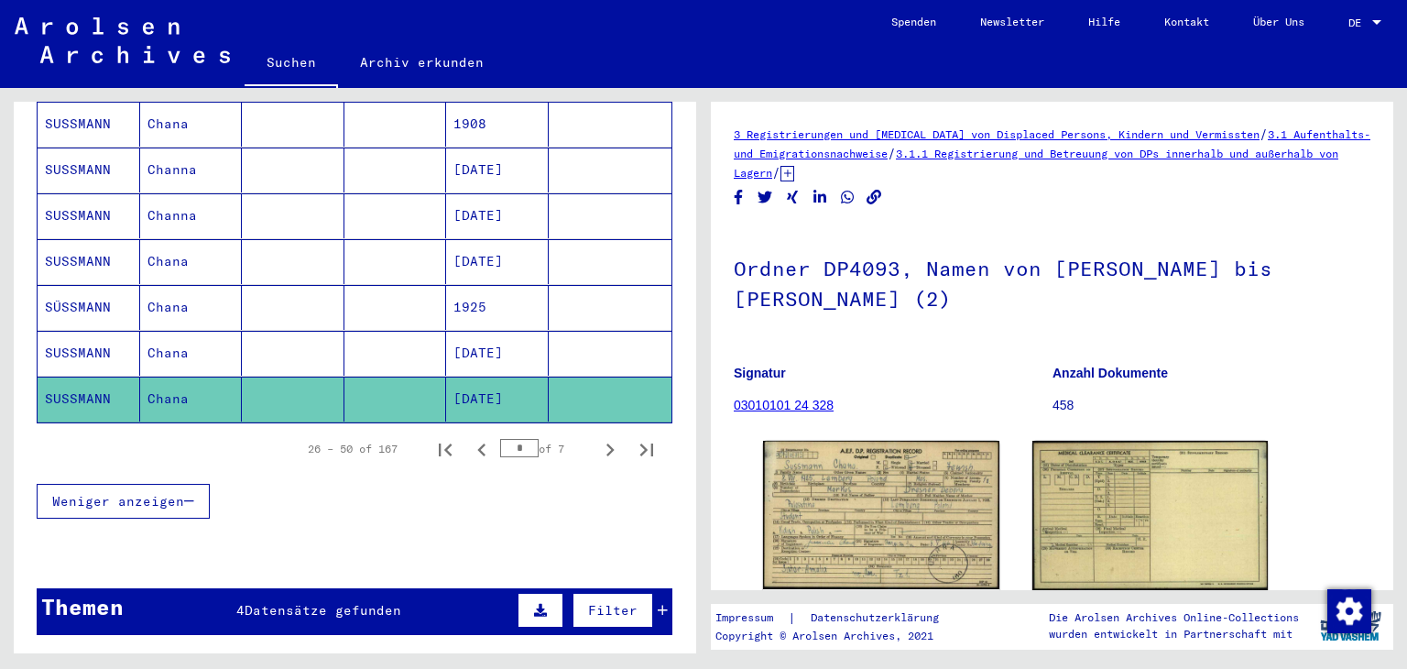
click at [221, 302] on mat-cell "Chana" at bounding box center [191, 307] width 103 height 45
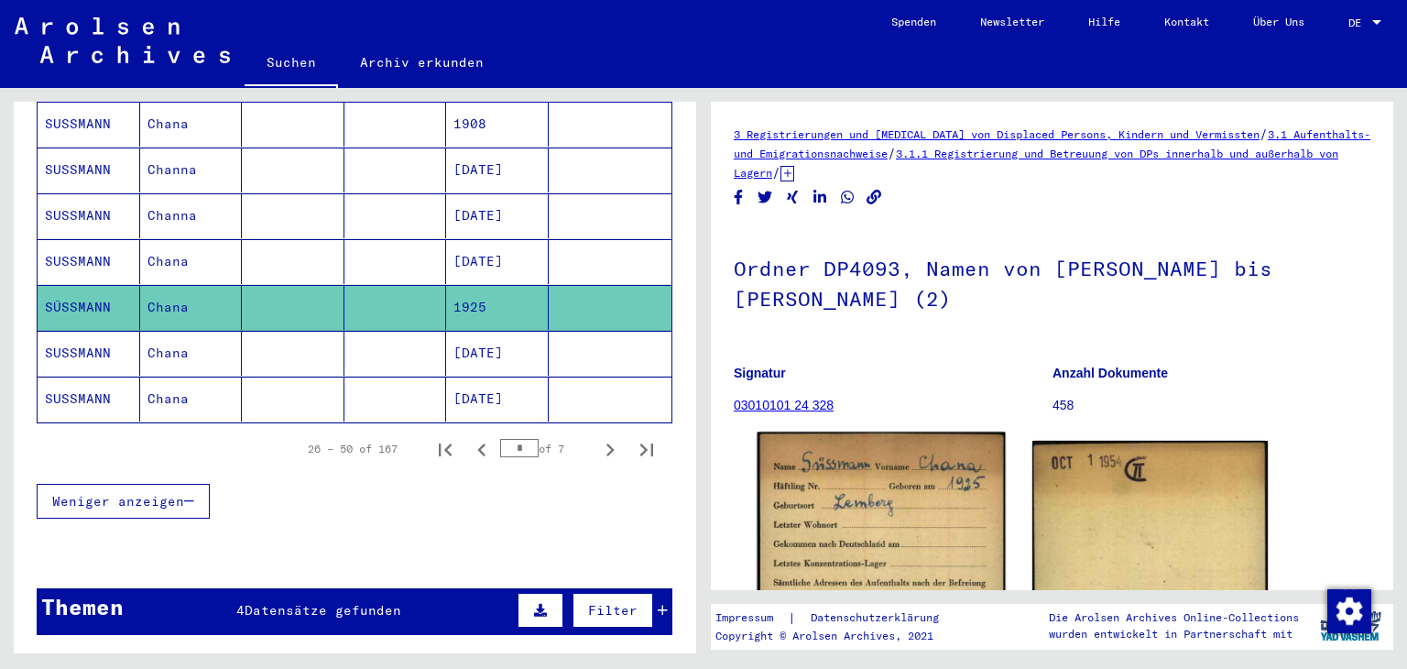
click at [894, 540] on img at bounding box center [881, 608] width 247 height 353
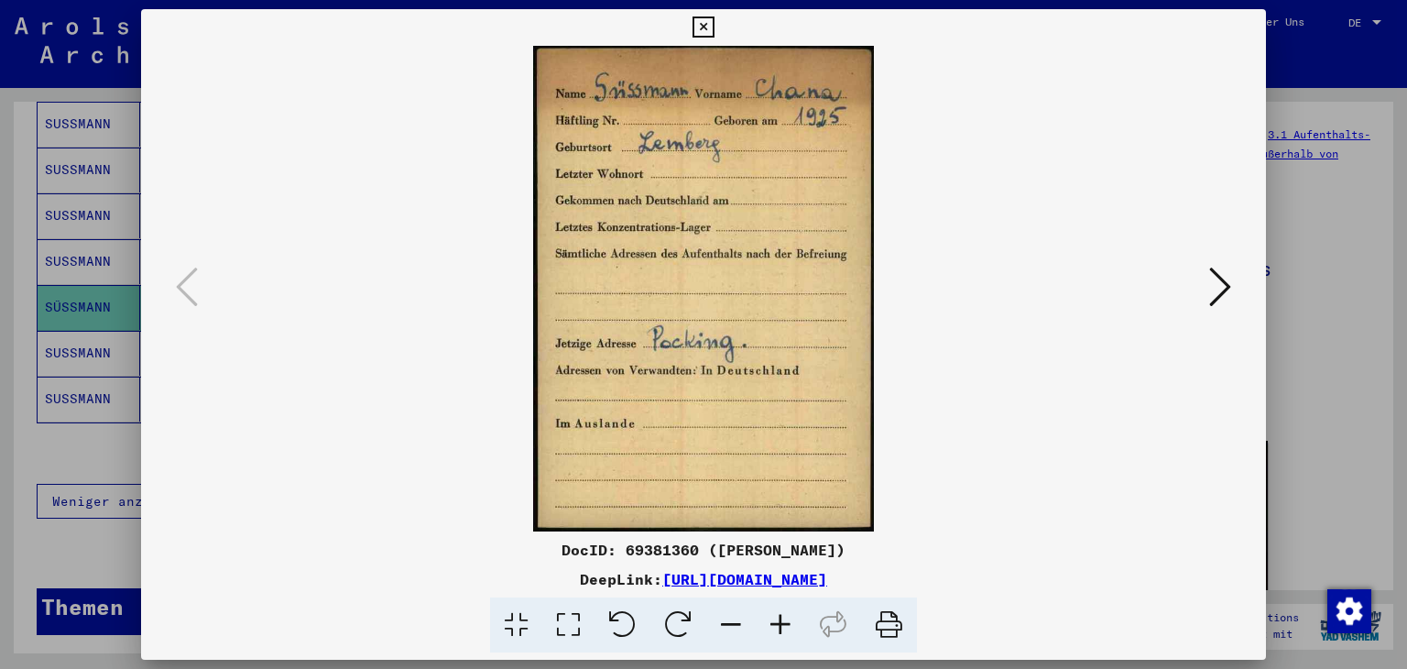
click at [708, 25] on icon at bounding box center [703, 27] width 21 height 22
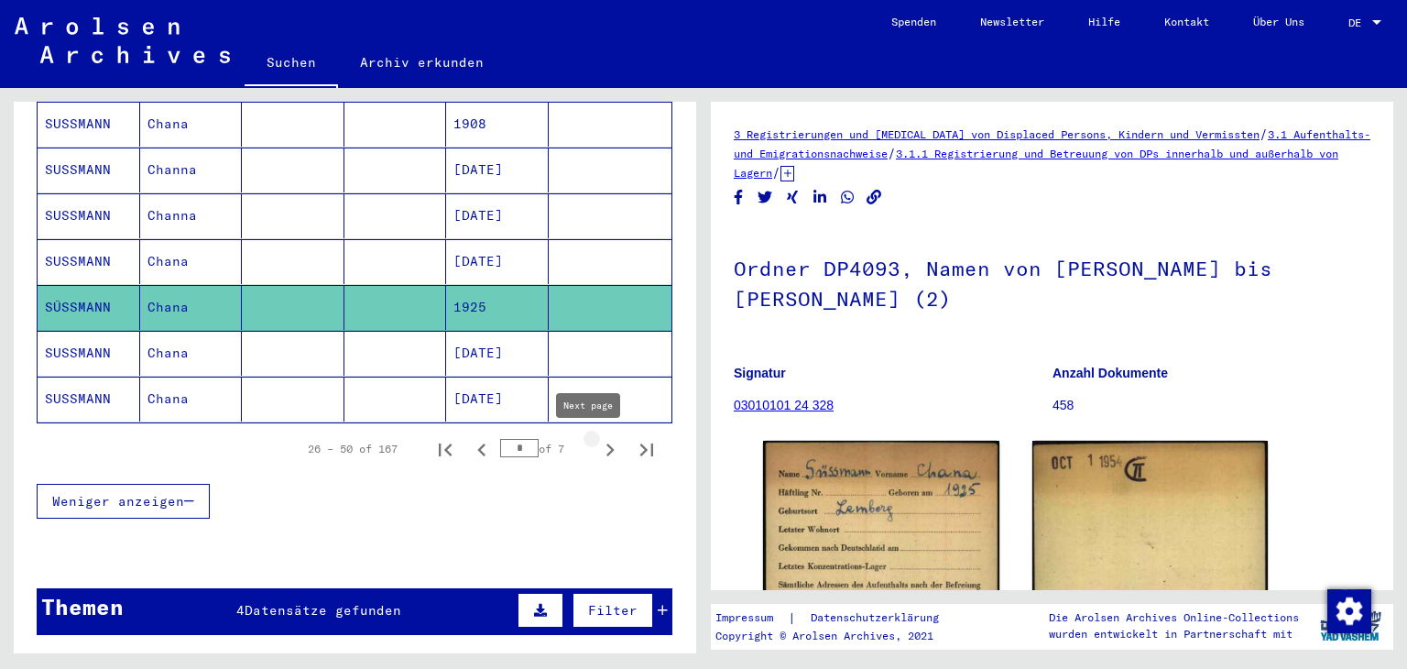
click at [607, 453] on icon "Next page" at bounding box center [611, 449] width 8 height 13
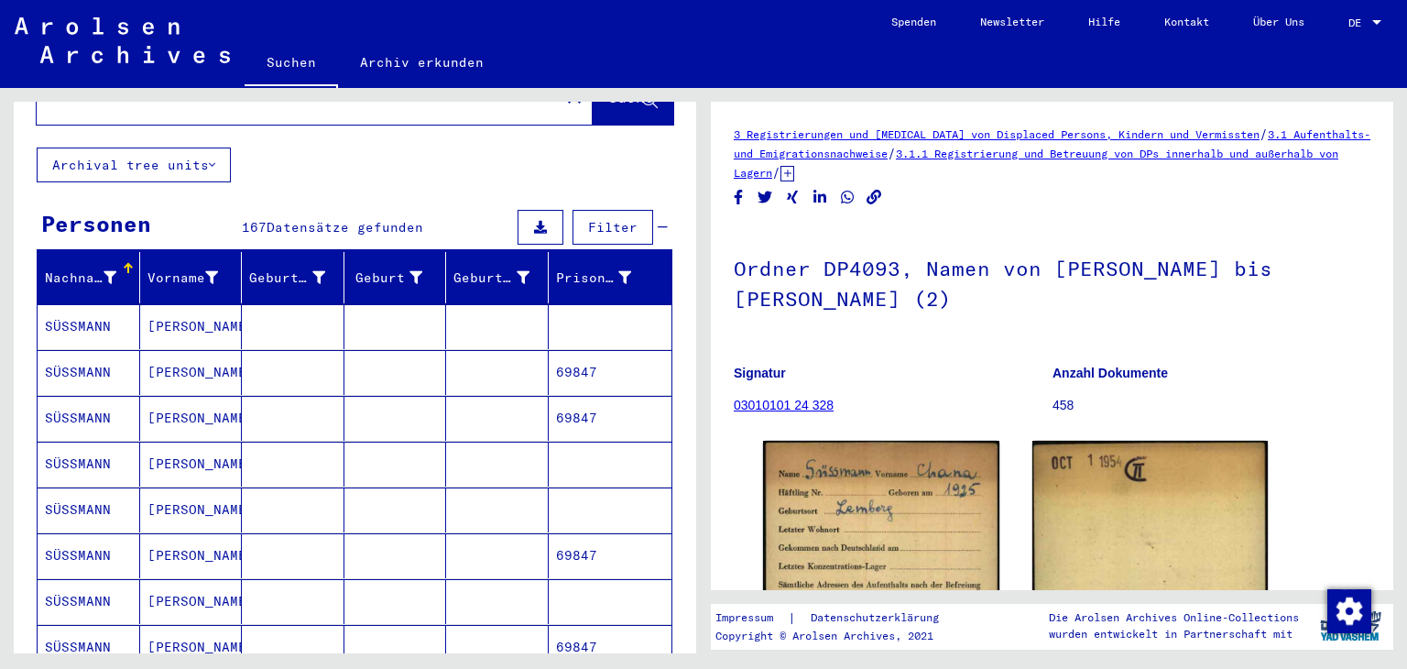
scroll to position [197, 0]
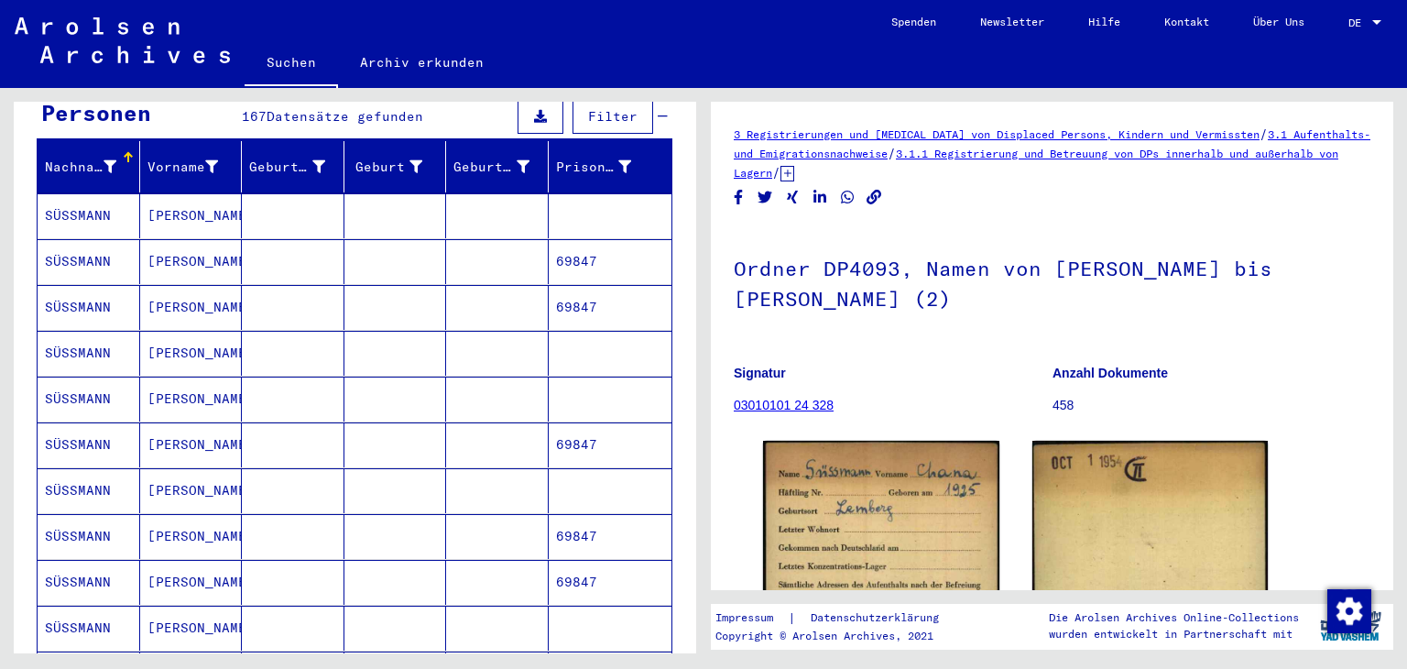
click at [165, 276] on mat-cell "[PERSON_NAME]" at bounding box center [191, 261] width 103 height 45
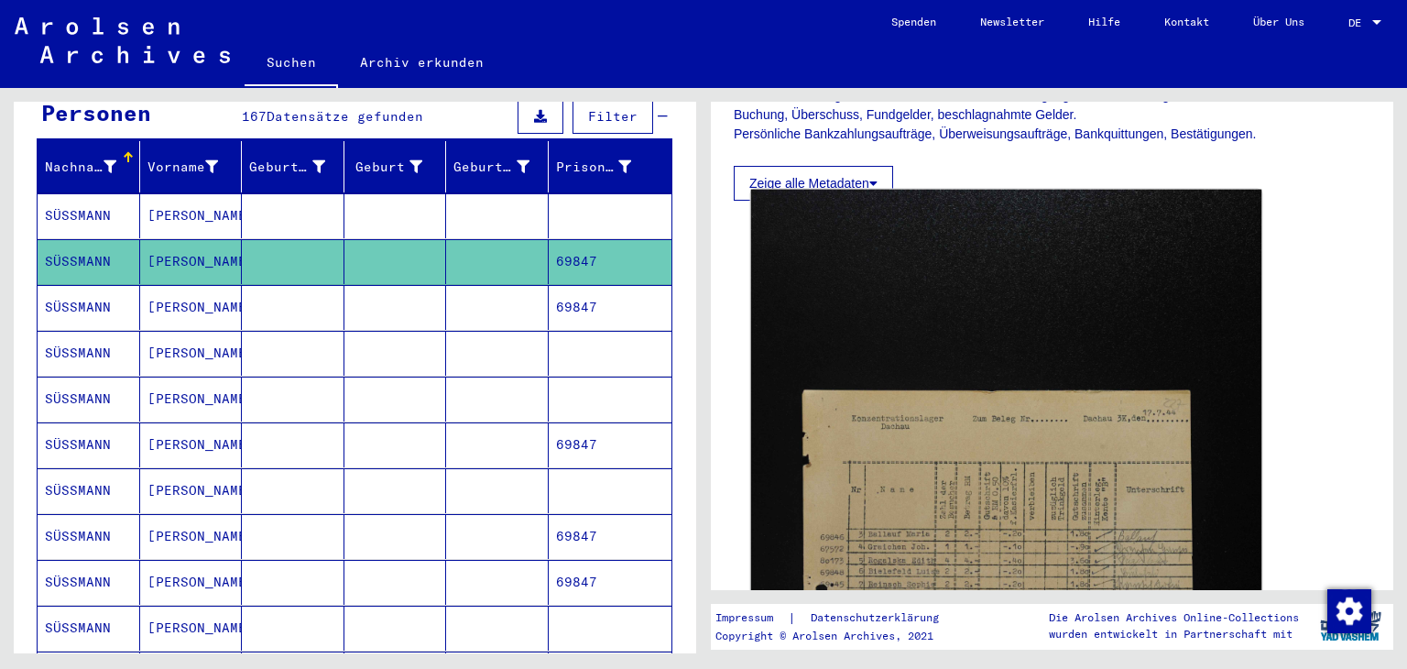
scroll to position [366, 0]
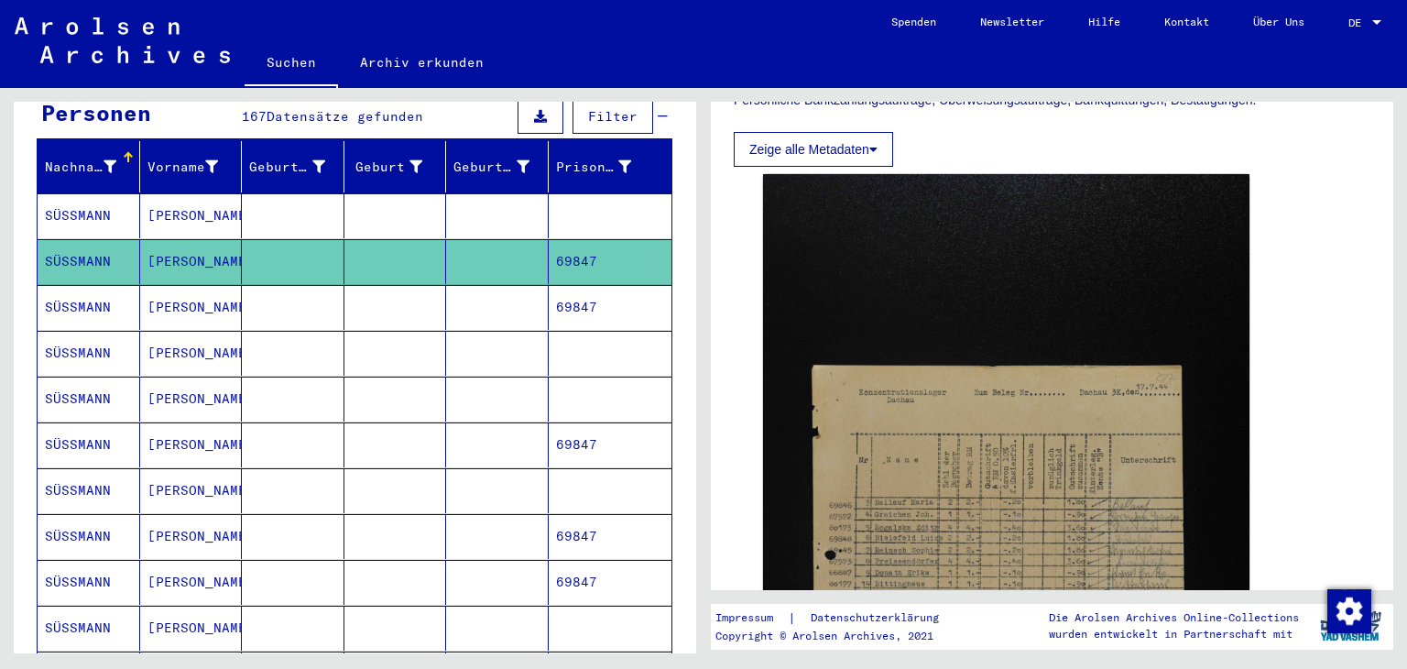
click at [275, 498] on mat-cell at bounding box center [293, 490] width 103 height 45
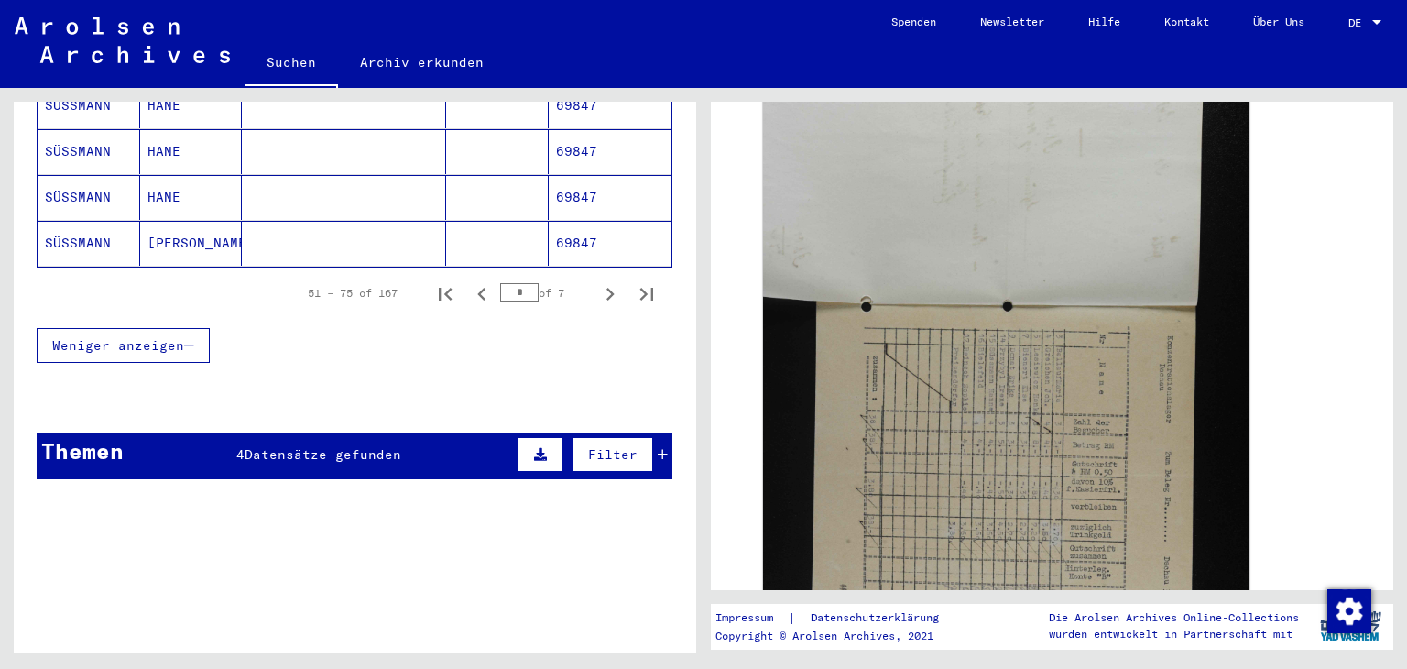
scroll to position [1296, 0]
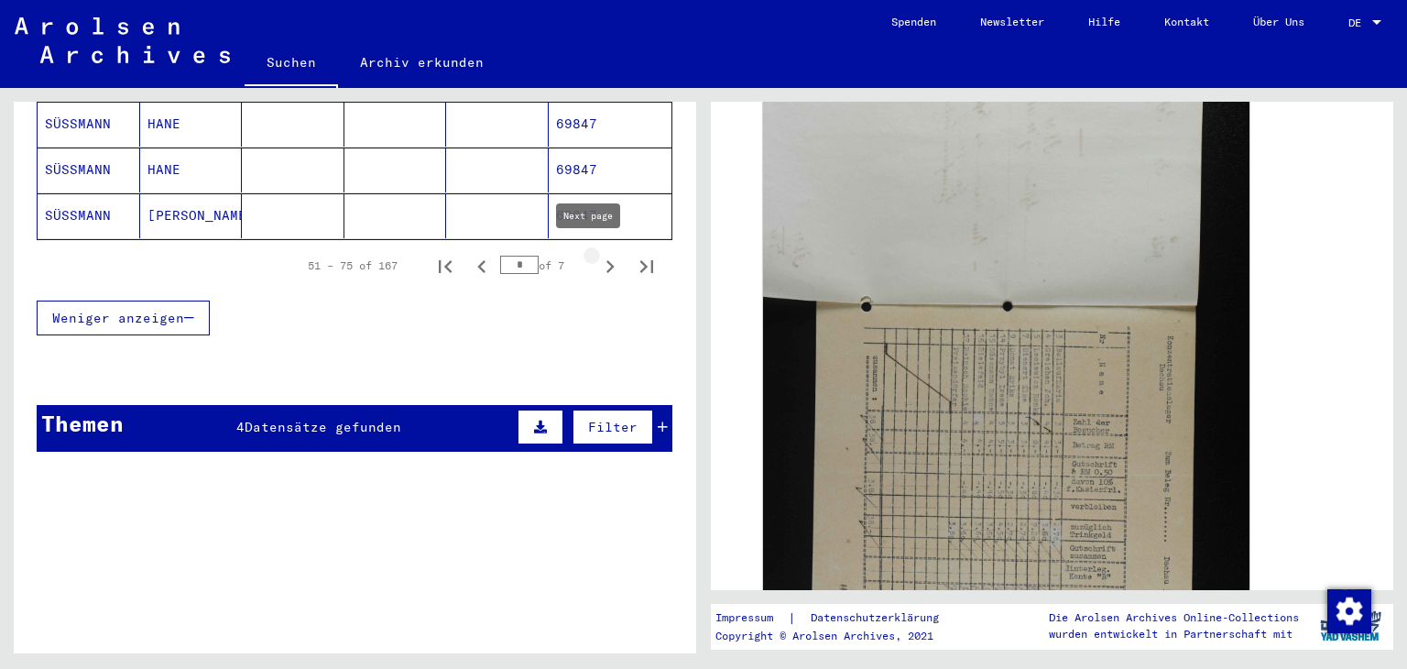
click at [607, 262] on icon "Next page" at bounding box center [611, 266] width 8 height 13
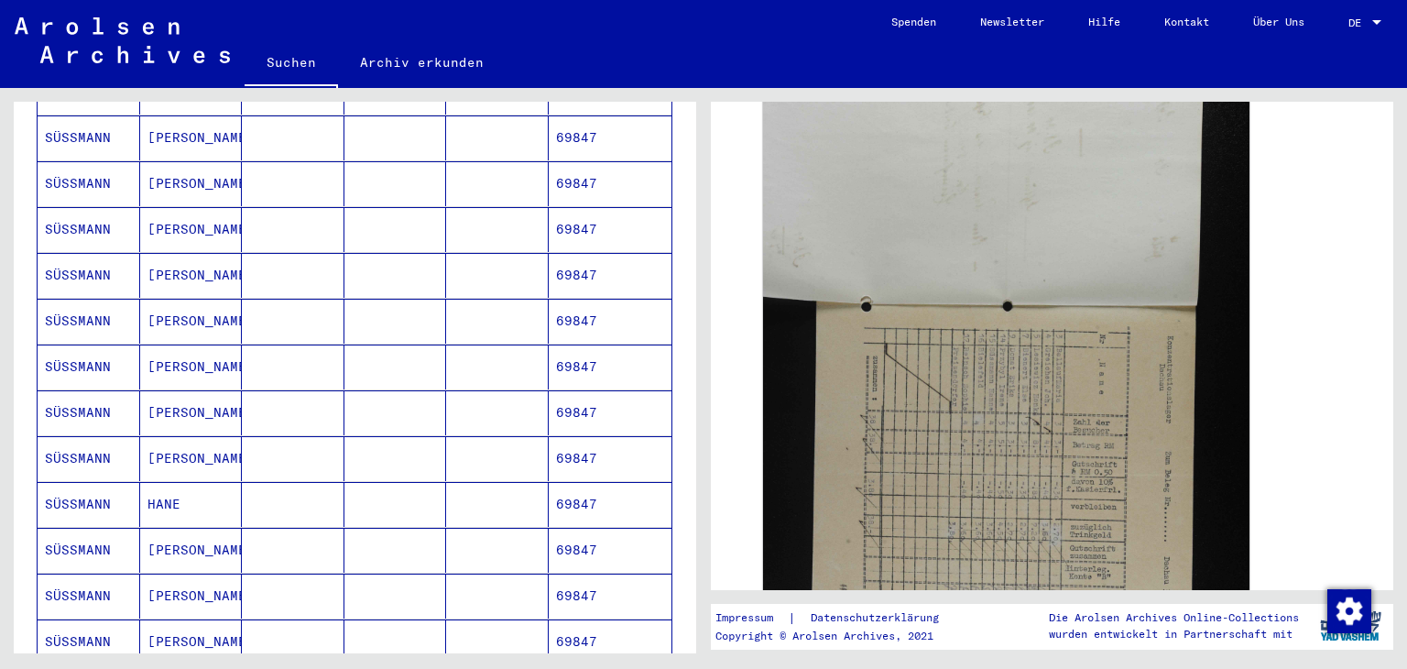
scroll to position [1008, 0]
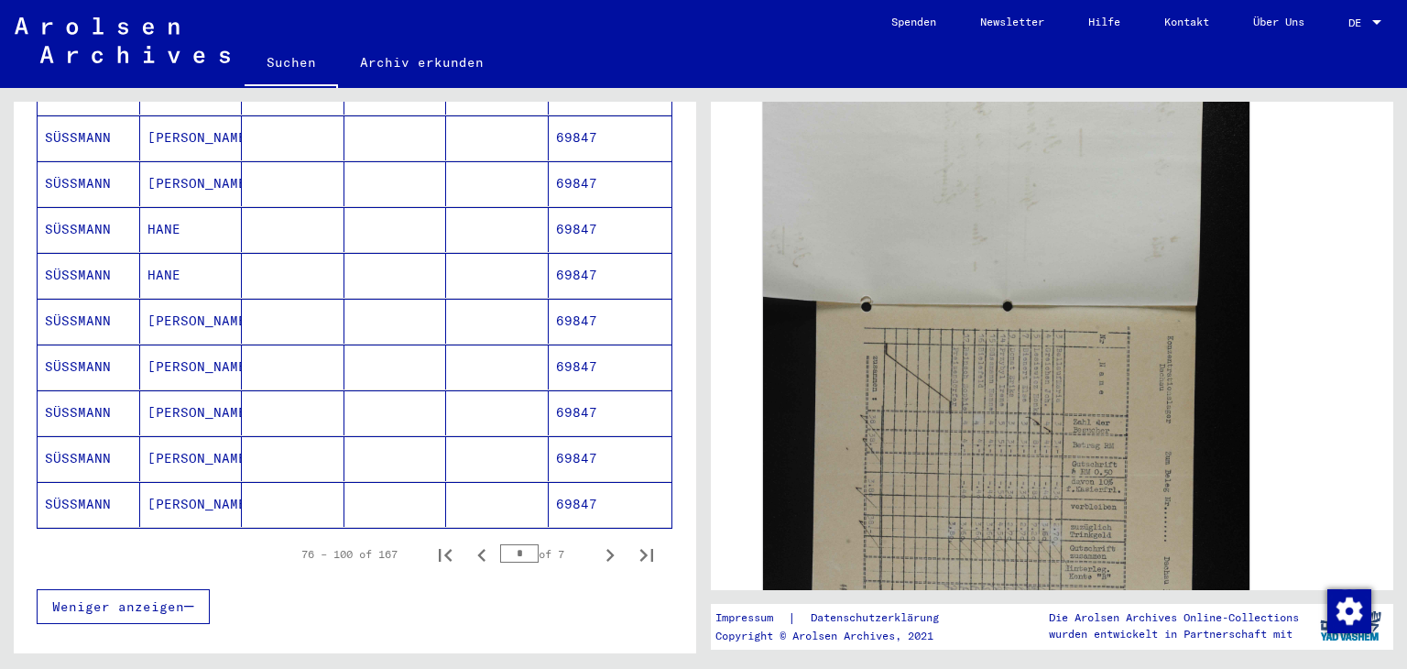
click at [411, 319] on mat-cell at bounding box center [395, 321] width 103 height 45
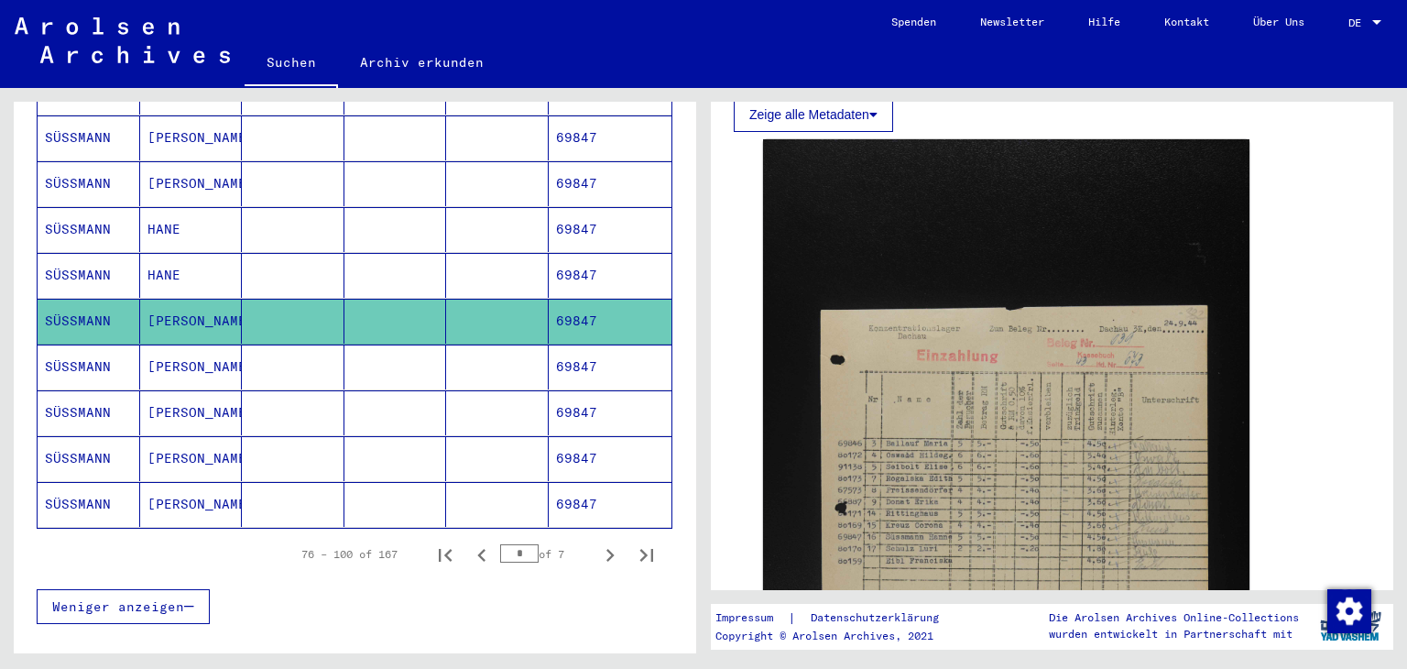
scroll to position [550, 0]
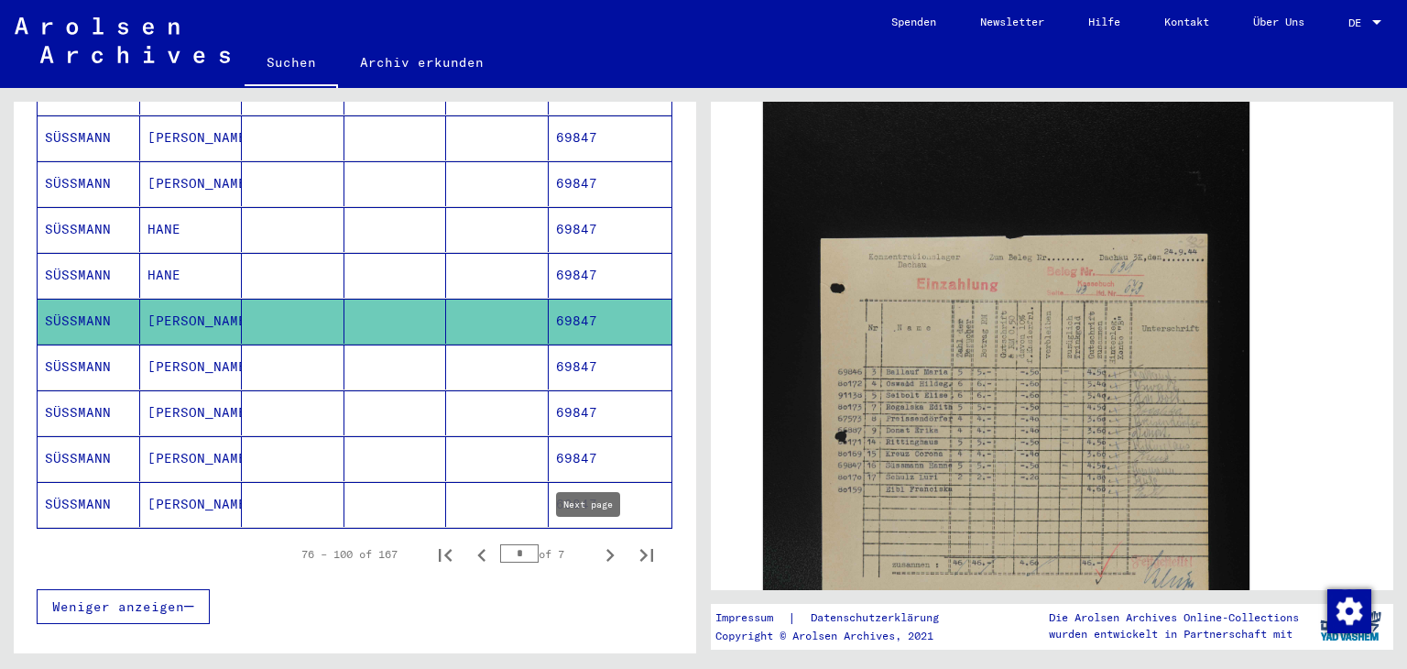
click at [607, 553] on icon "Next page" at bounding box center [611, 555] width 8 height 13
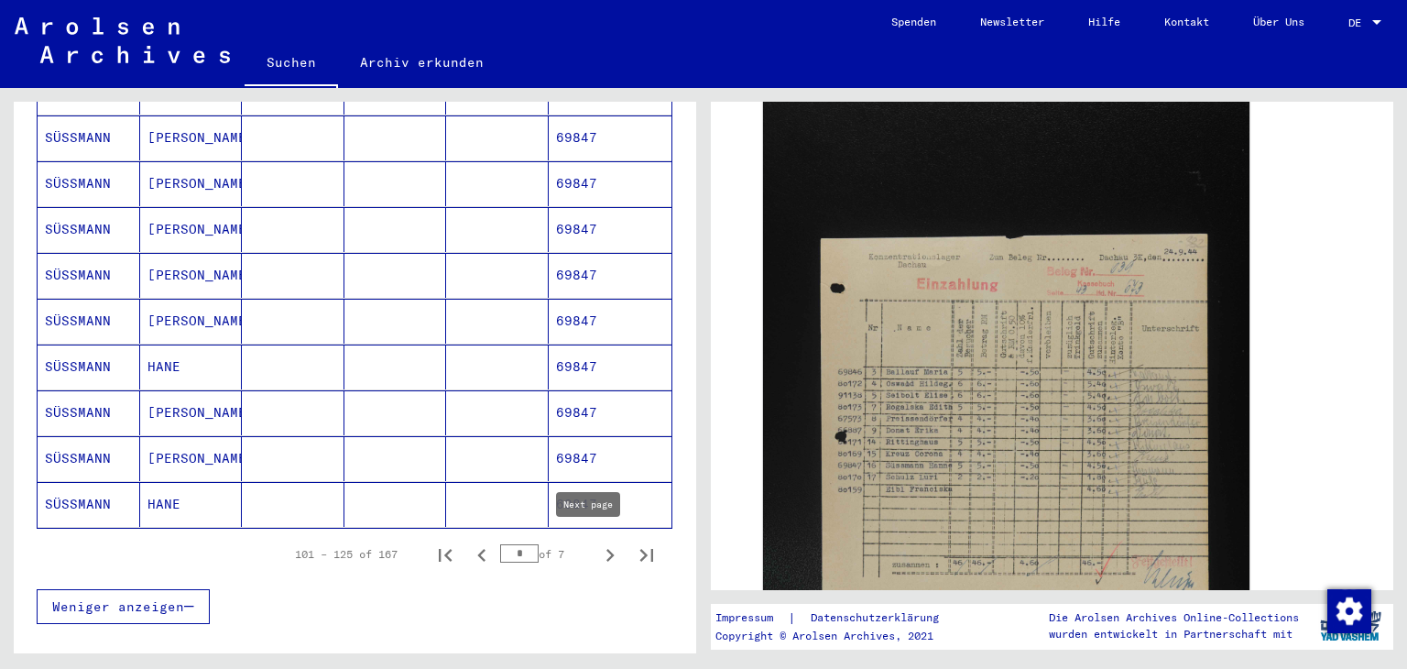
click at [597, 552] on icon "Next page" at bounding box center [610, 555] width 26 height 26
type input "*"
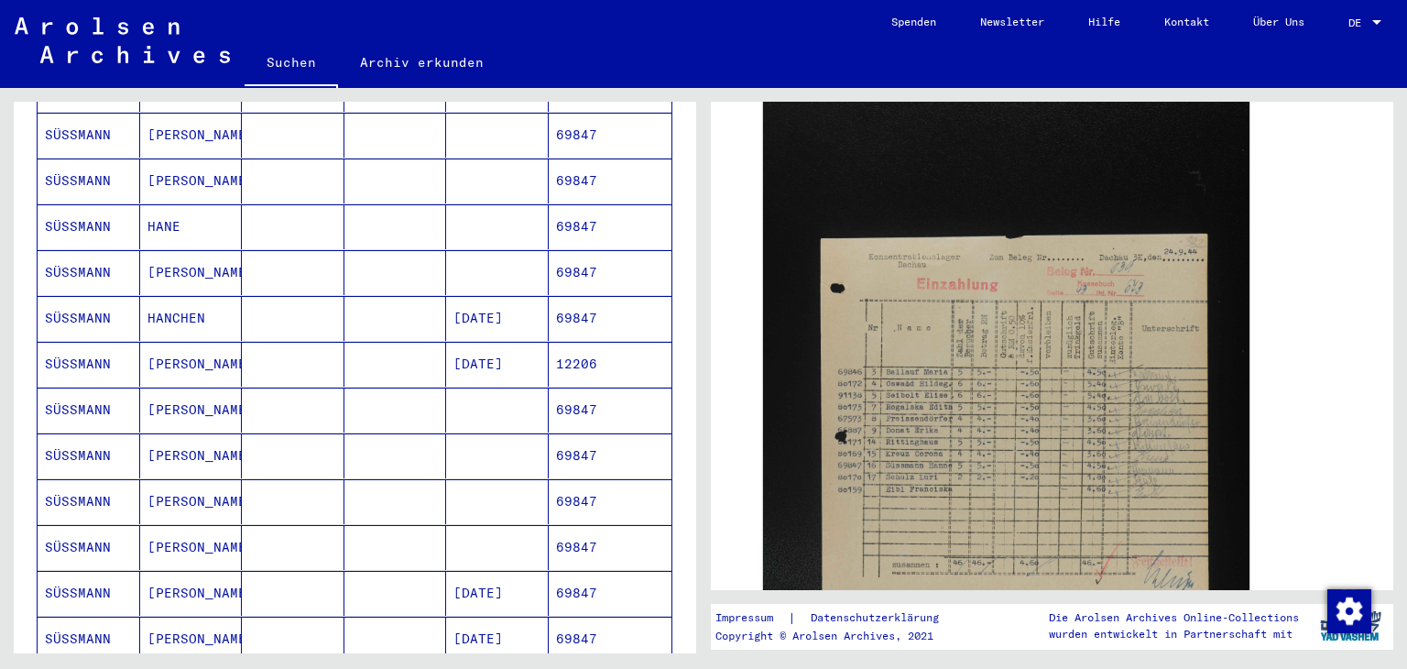
scroll to position [458, 0]
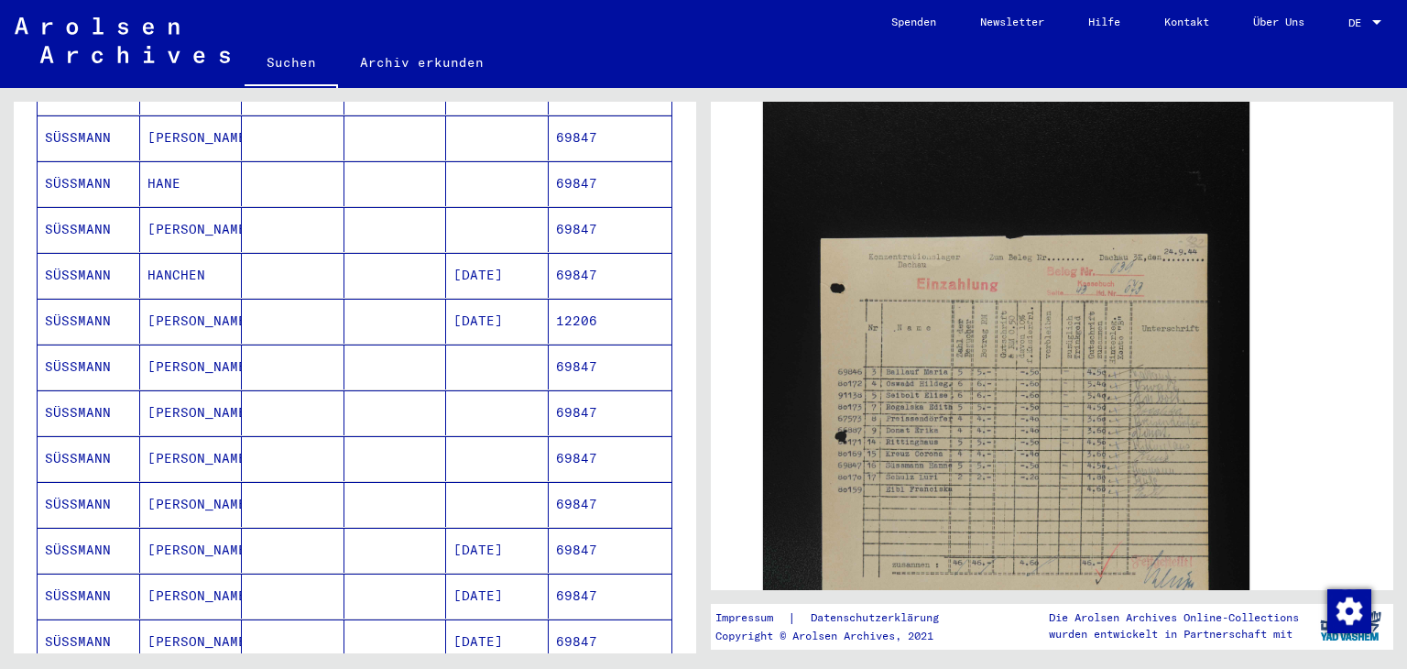
click at [295, 325] on mat-cell at bounding box center [293, 321] width 103 height 45
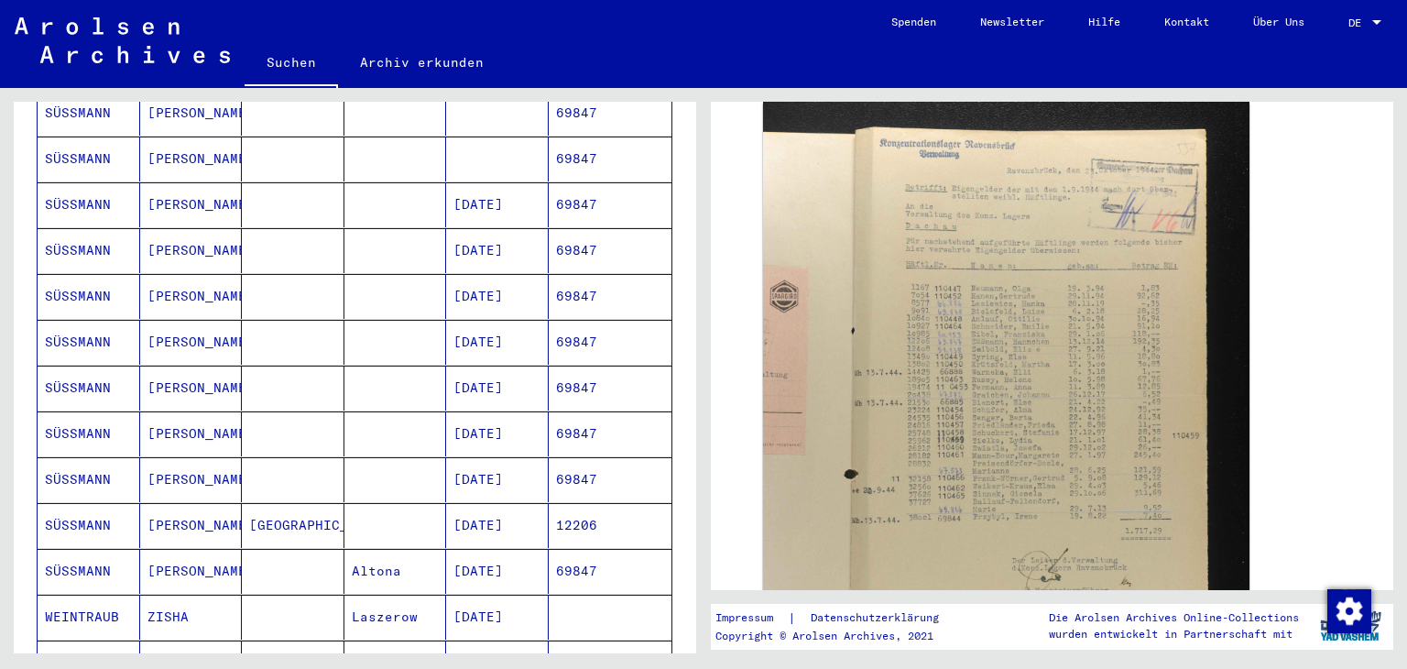
scroll to position [916, 0]
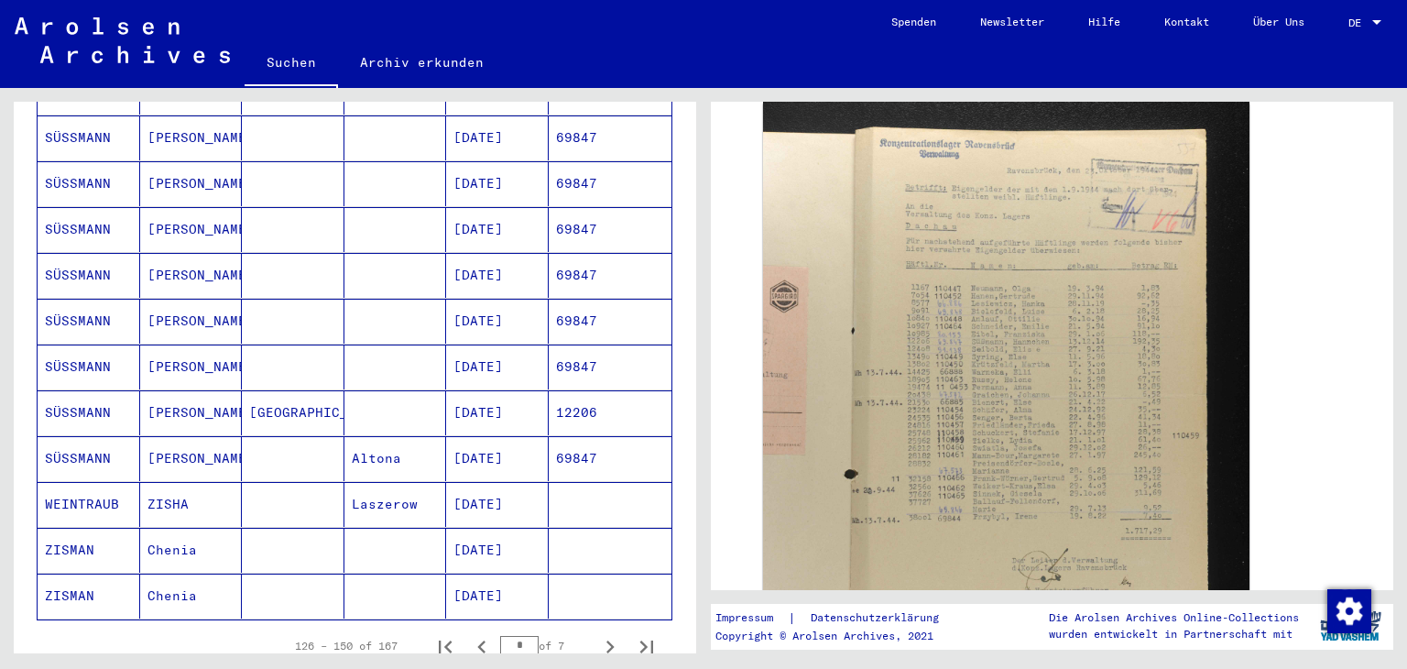
click at [264, 409] on mat-cell "[GEOGRAPHIC_DATA]" at bounding box center [293, 412] width 103 height 45
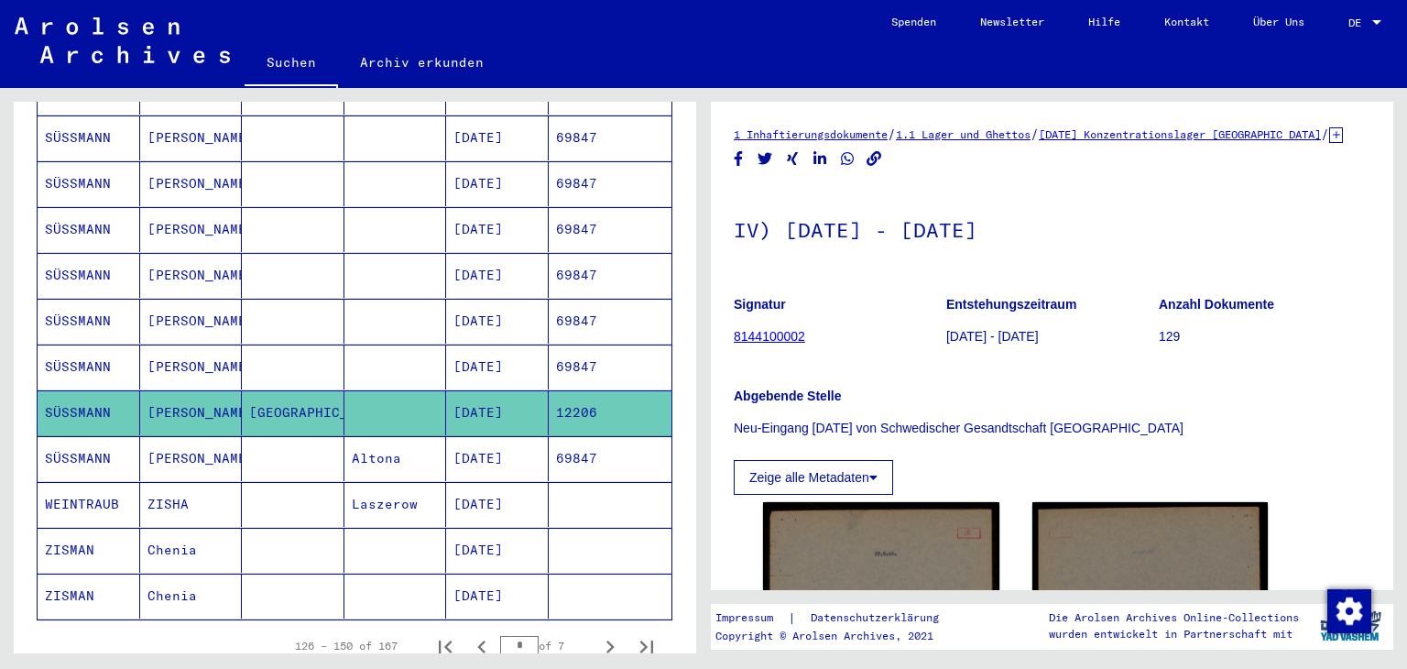
click at [268, 543] on mat-cell at bounding box center [293, 550] width 103 height 45
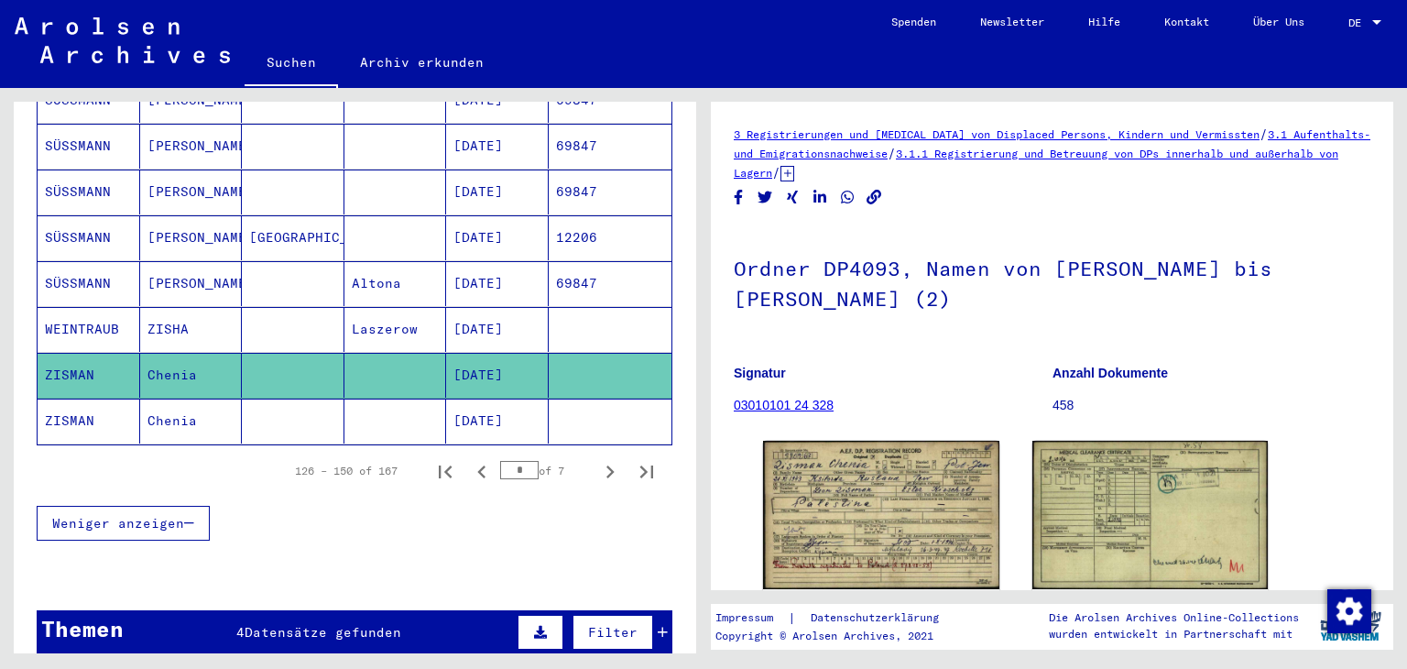
scroll to position [1099, 0]
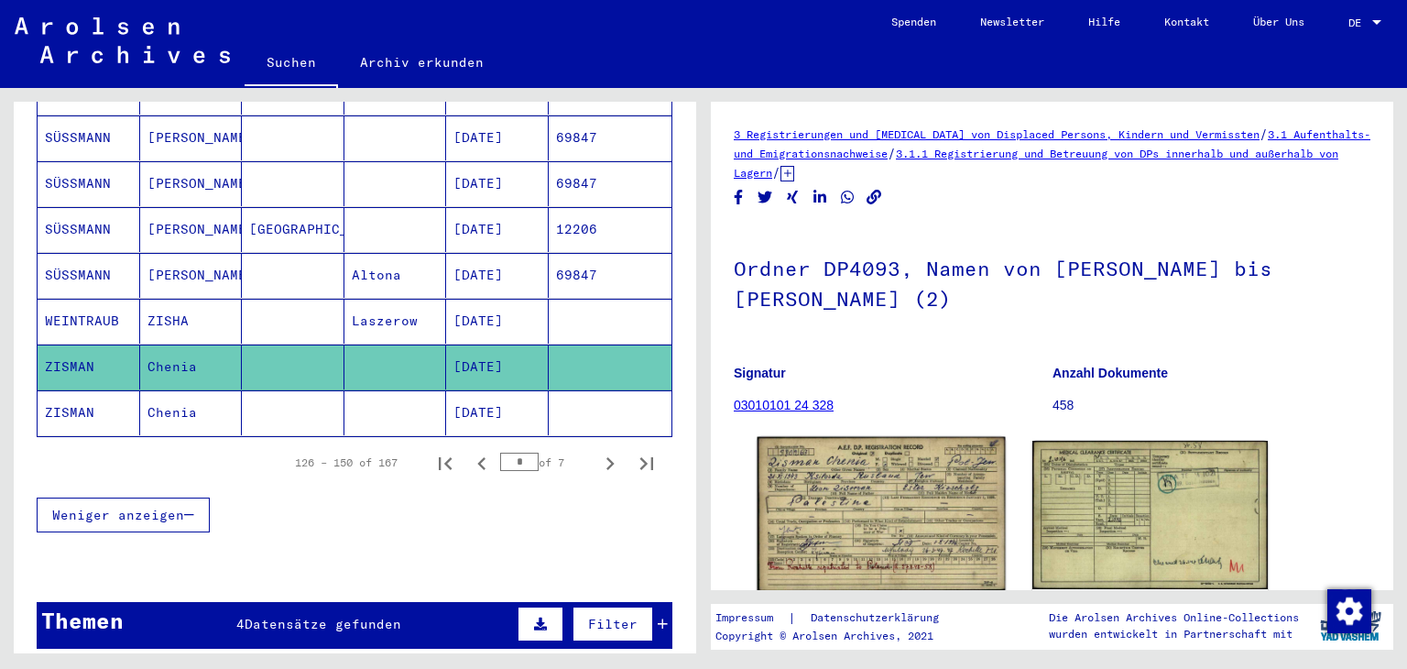
click at [803, 482] on img at bounding box center [881, 515] width 247 height 156
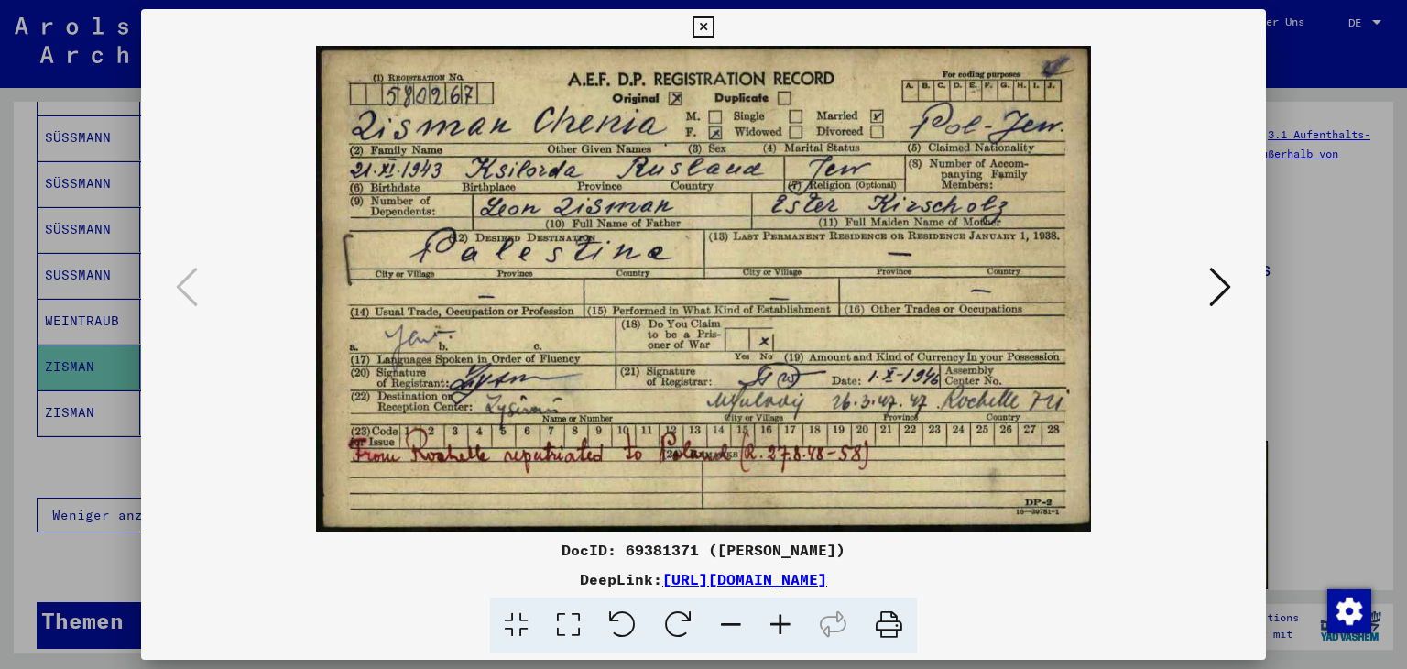
click at [700, 26] on icon at bounding box center [703, 27] width 21 height 22
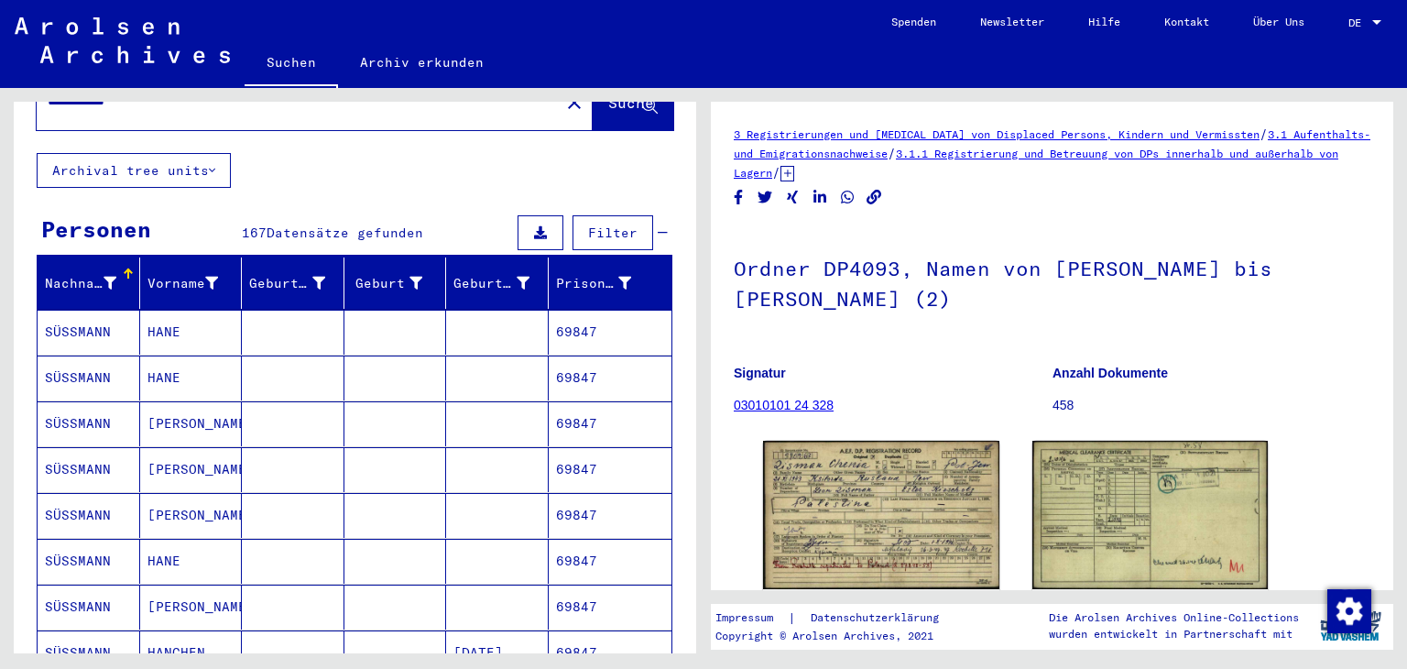
scroll to position [0, 0]
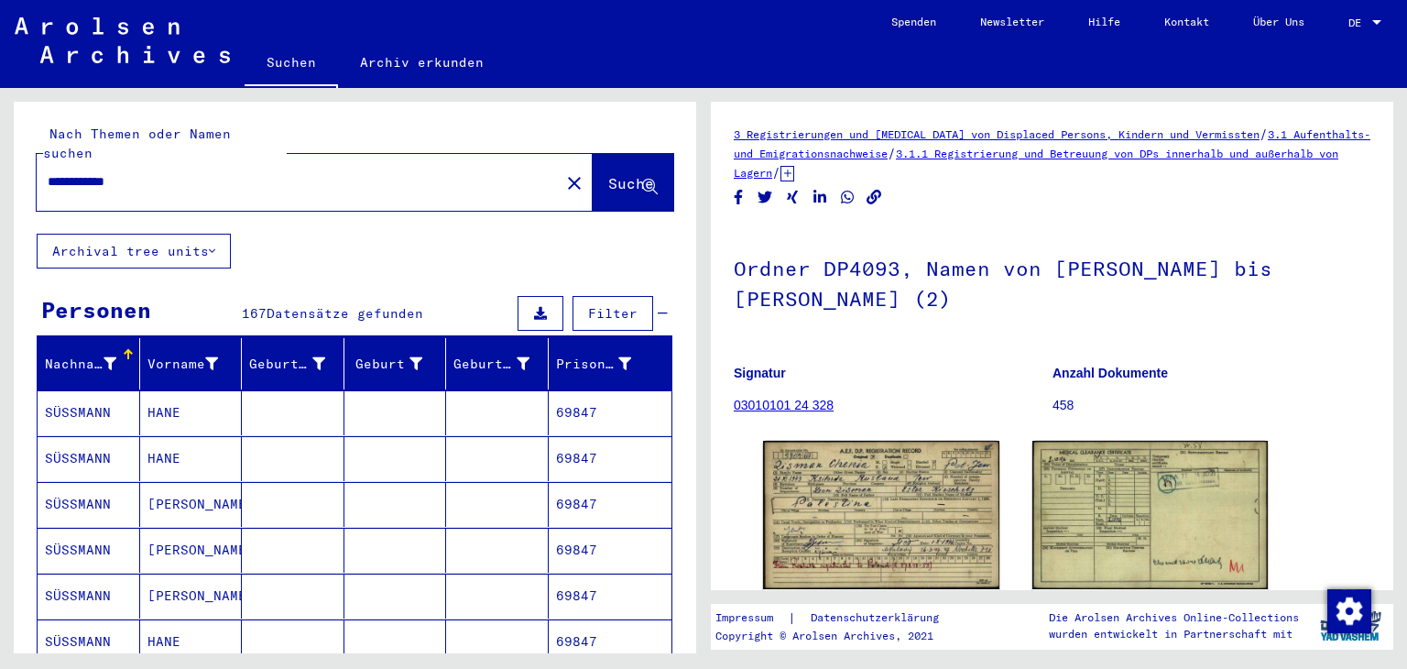
click at [119, 180] on input "**********" at bounding box center [298, 181] width 501 height 19
paste input "text"
type input "**********"
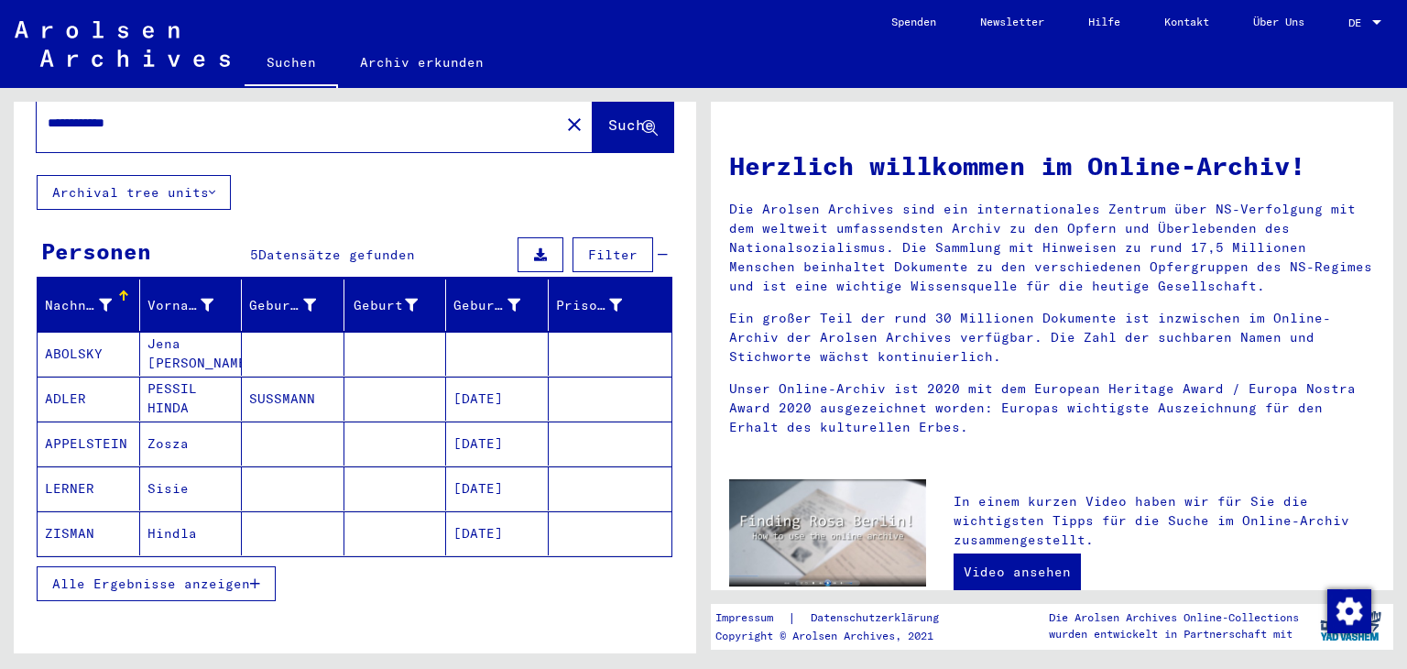
scroll to position [127, 0]
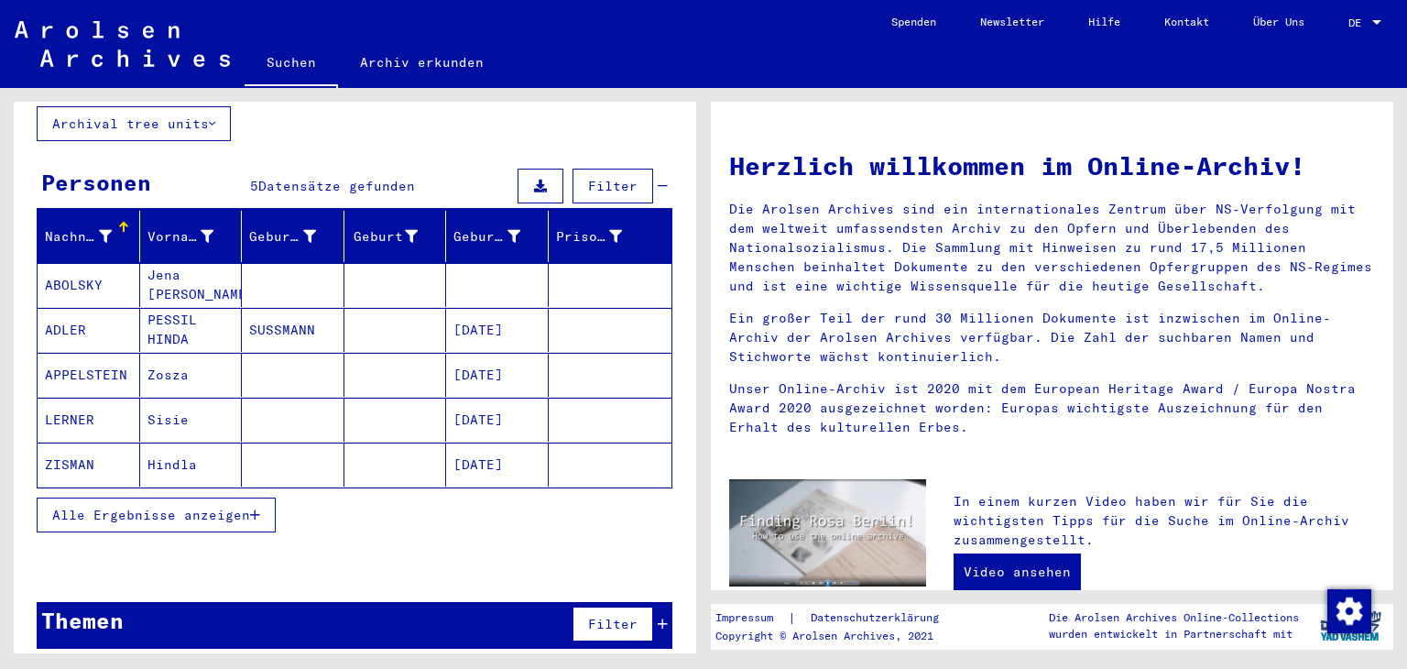
click at [332, 462] on mat-cell at bounding box center [293, 465] width 103 height 44
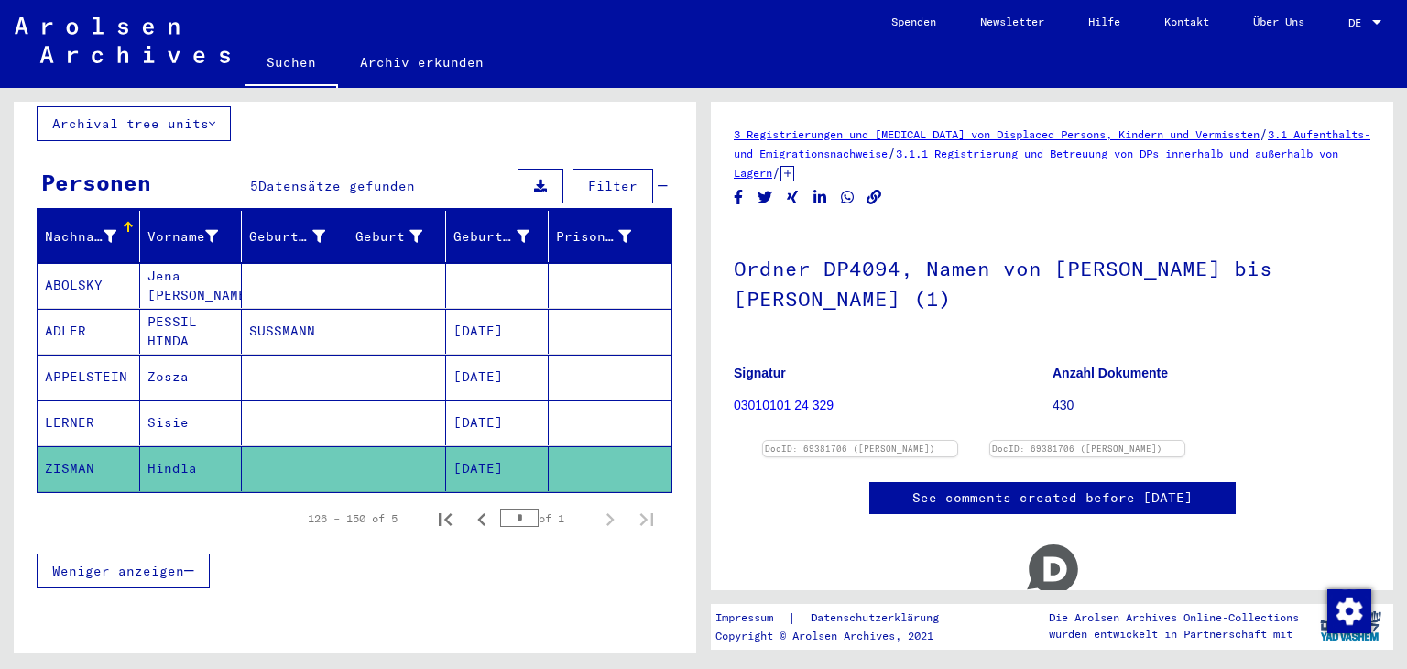
scroll to position [92, 0]
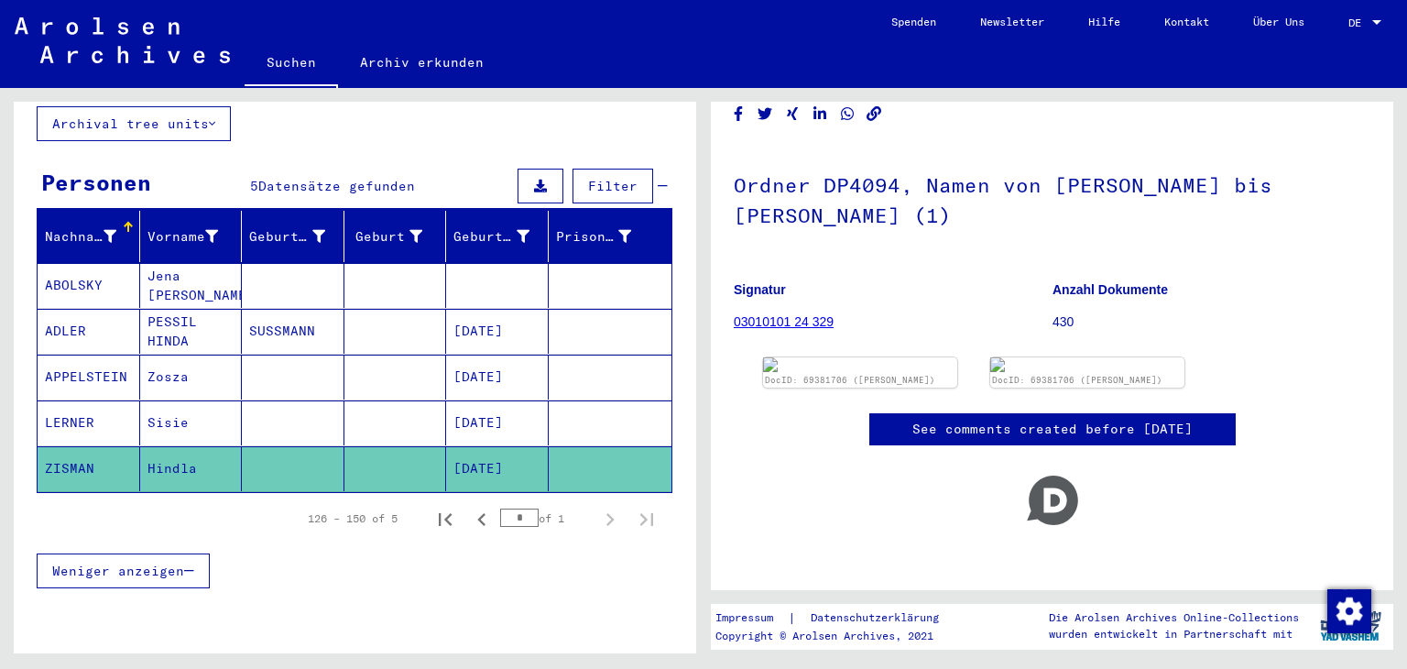
click at [279, 465] on mat-cell at bounding box center [293, 468] width 103 height 45
